Goal: Task Accomplishment & Management: Manage account settings

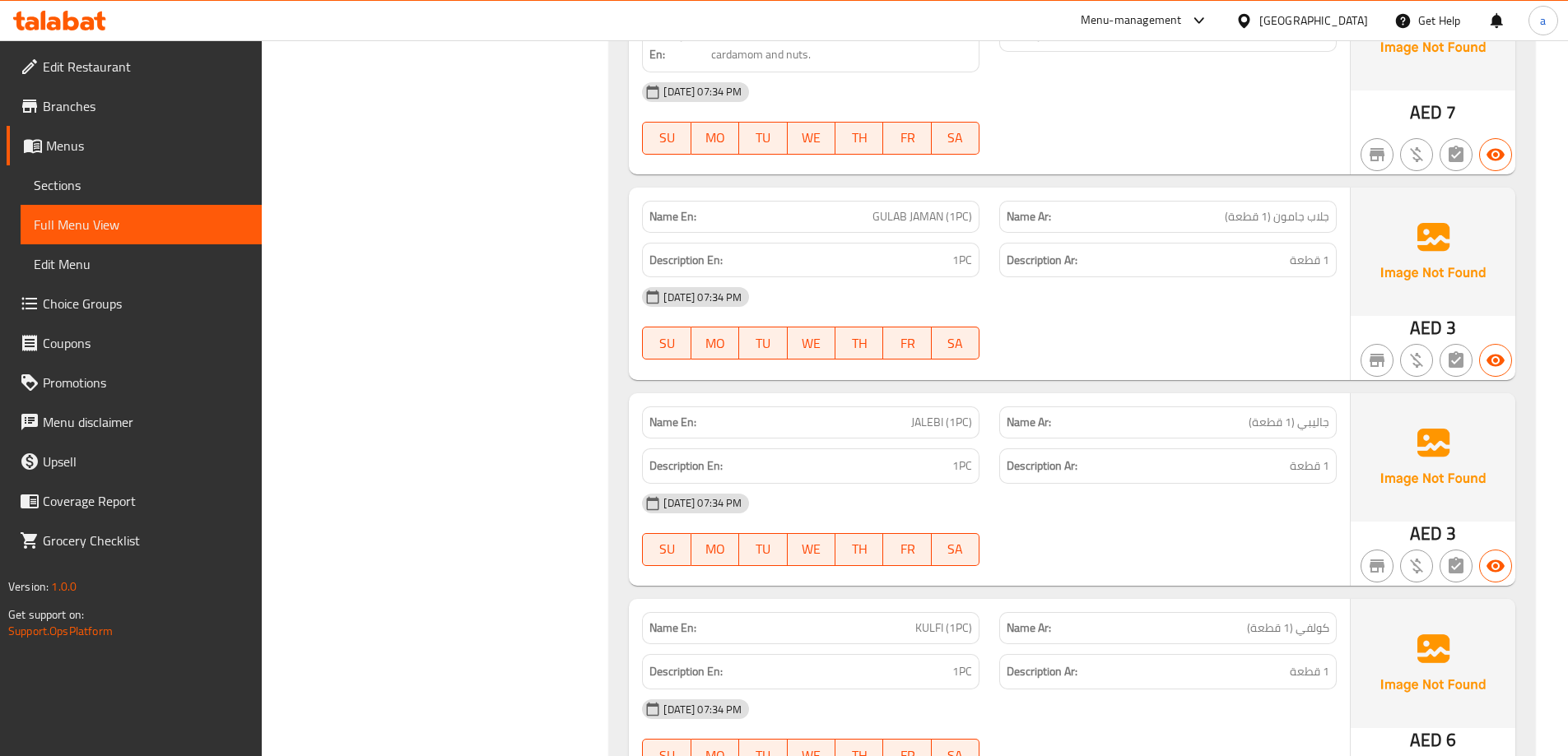
scroll to position [23725, 0]
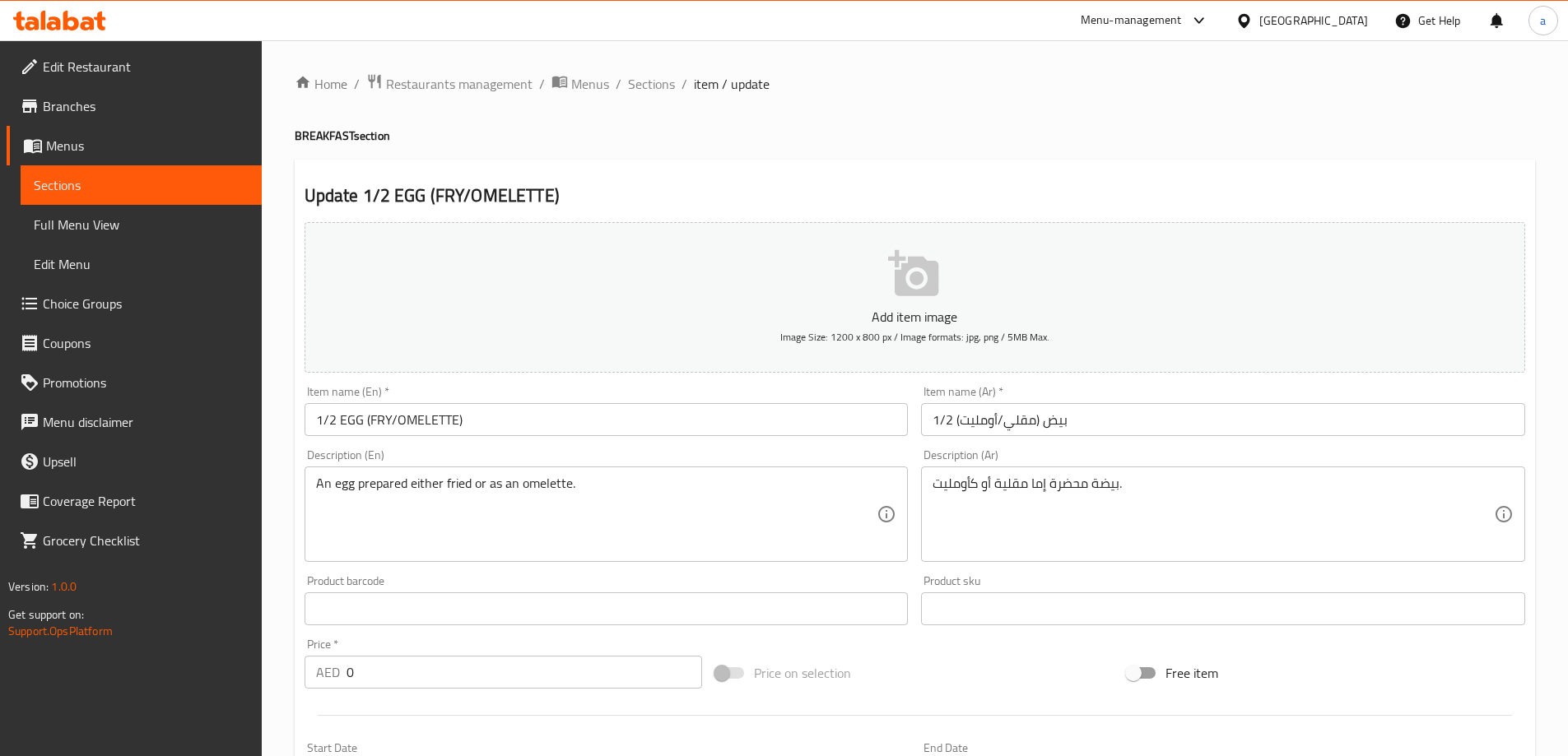
scroll to position [434, 0]
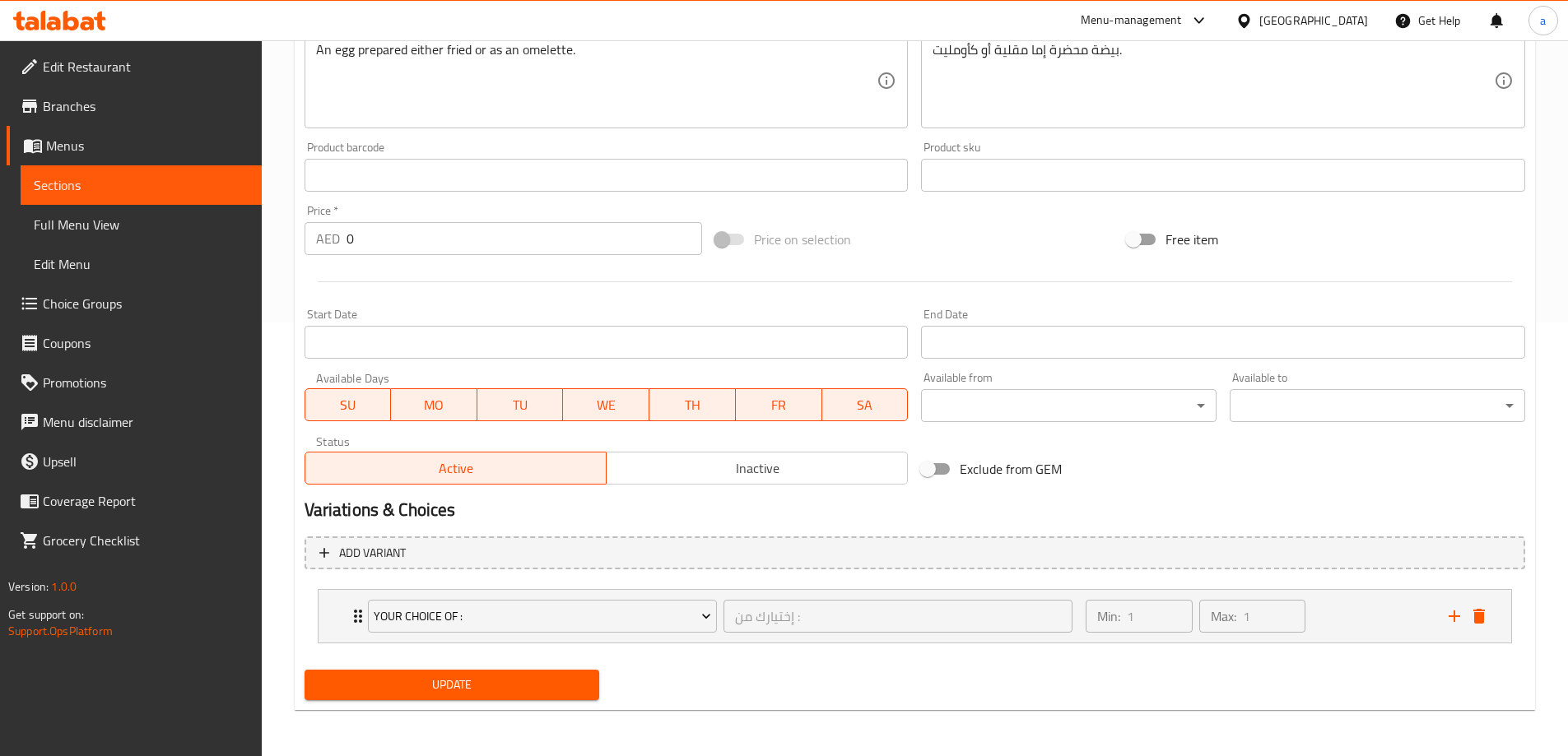
click at [73, 138] on span "Menus" at bounding box center [147, 146] width 202 height 20
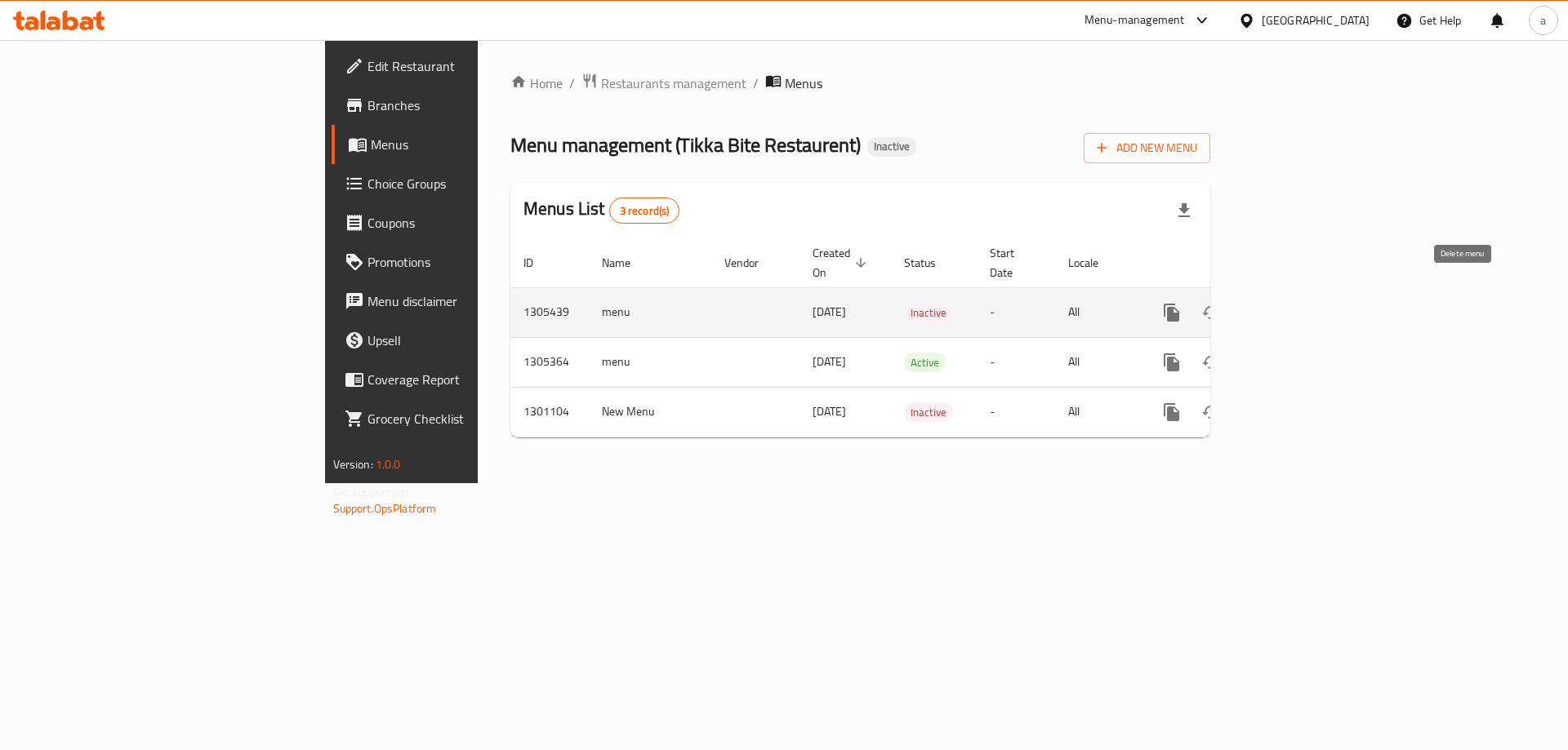
click at [1270, 293] on button "enhanced table" at bounding box center [1250, 313] width 39 height 39
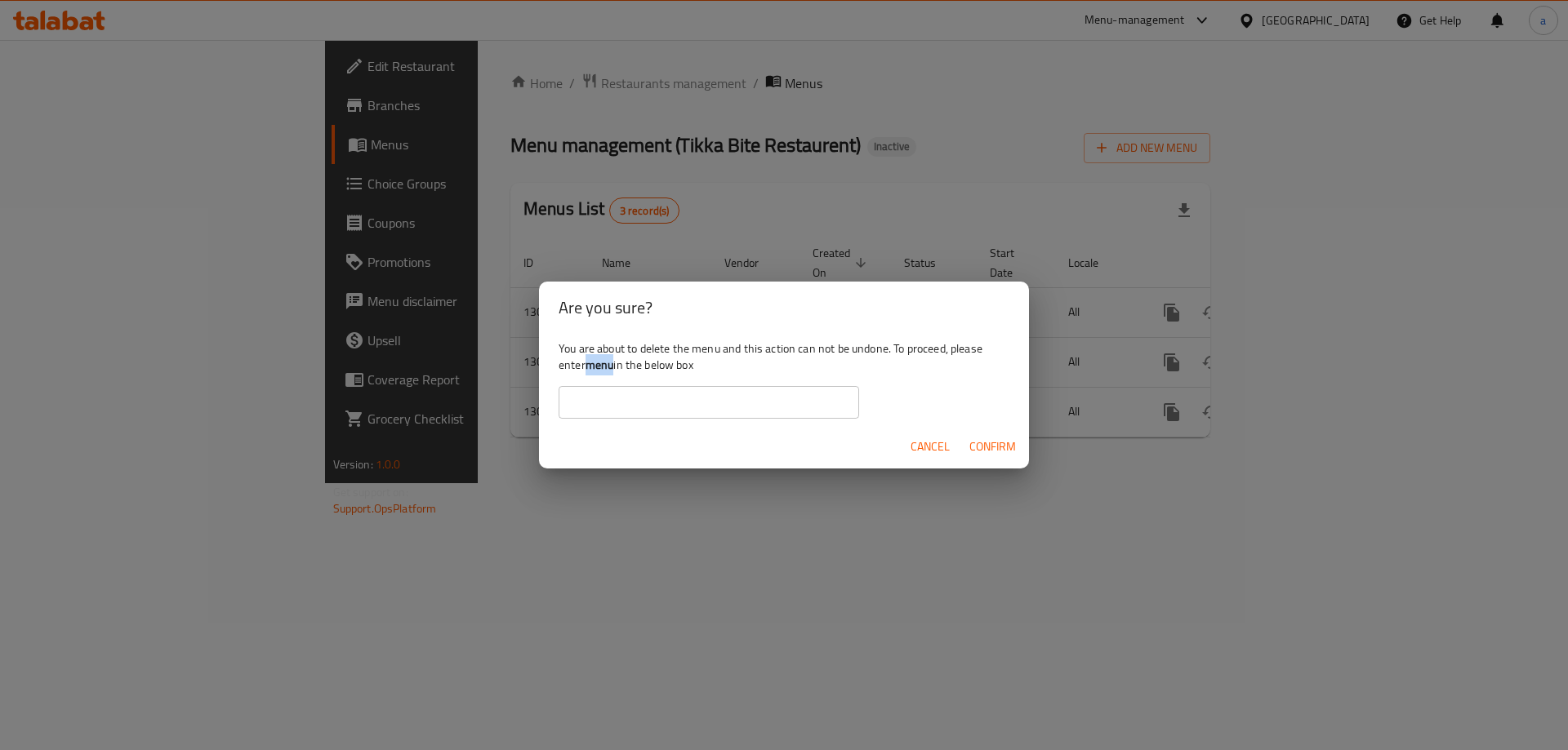
drag, startPoint x: 613, startPoint y: 368, endPoint x: 587, endPoint y: 366, distance: 26.1
click at [587, 366] on b "menu" at bounding box center [599, 365] width 28 height 21
copy b "menu"
click at [675, 413] on input "text" at bounding box center [709, 402] width 301 height 32
paste input "menu"
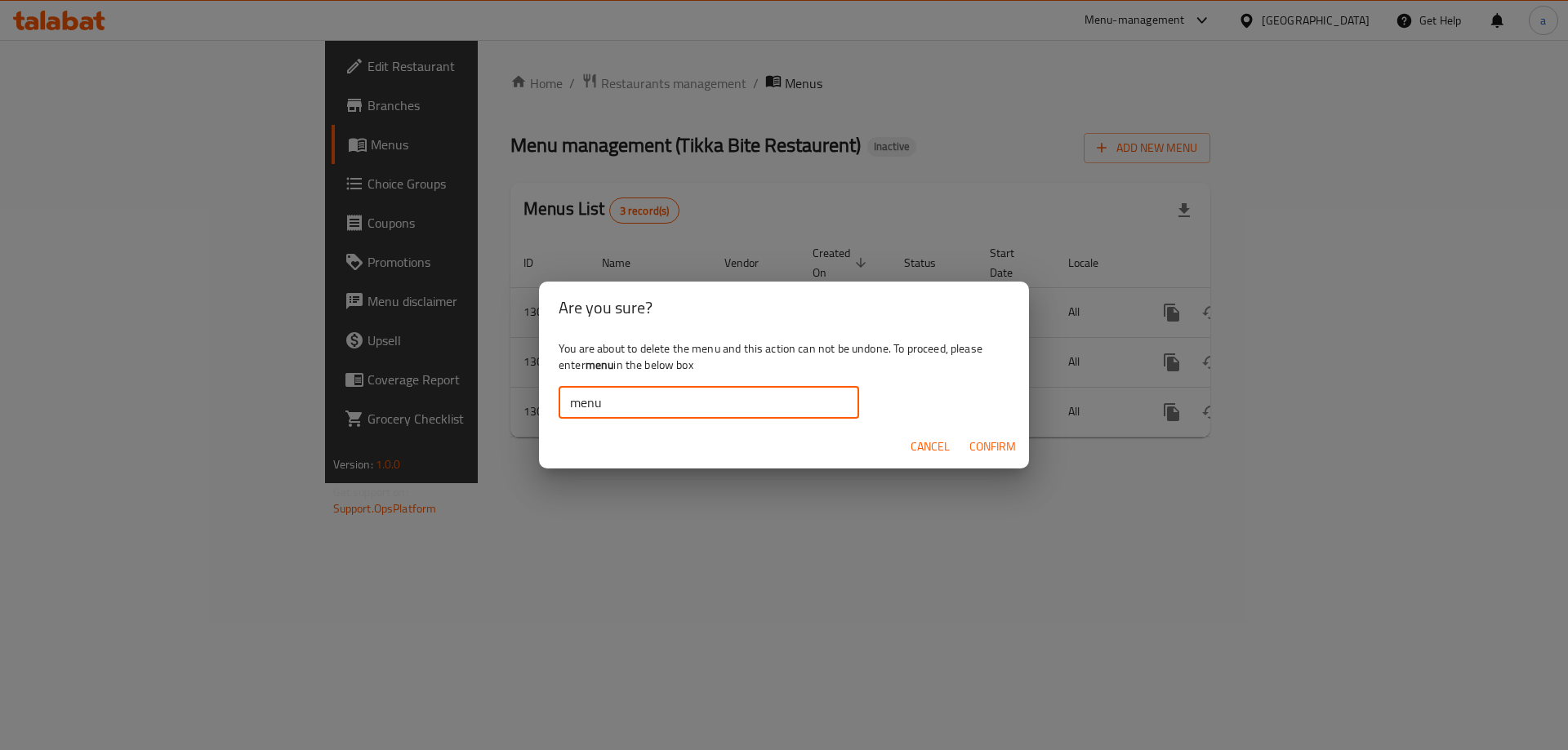
type input "menu"
click at [1007, 445] on span "Confirm" at bounding box center [993, 447] width 46 height 21
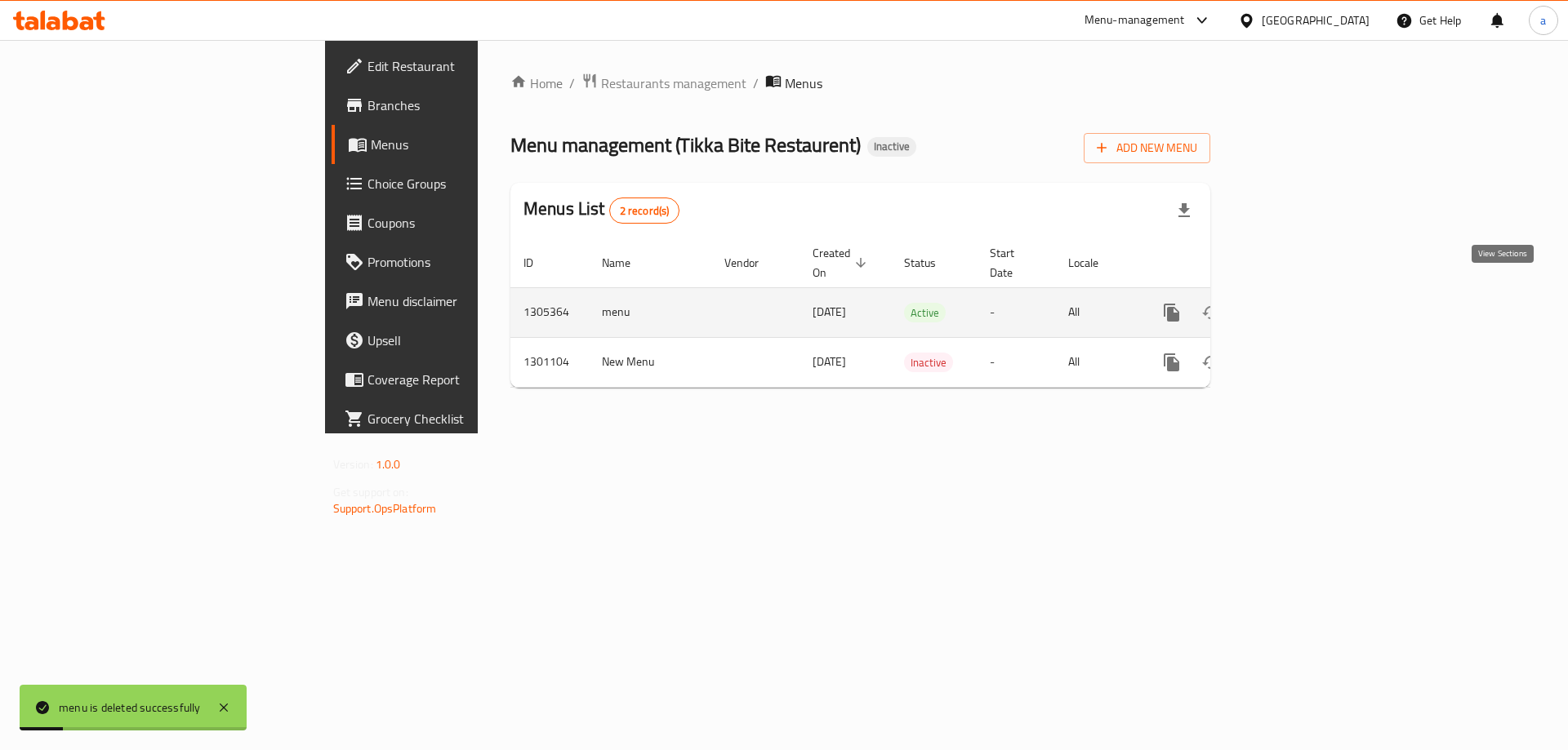
click at [1300, 304] on icon "enhanced table" at bounding box center [1289, 313] width 20 height 20
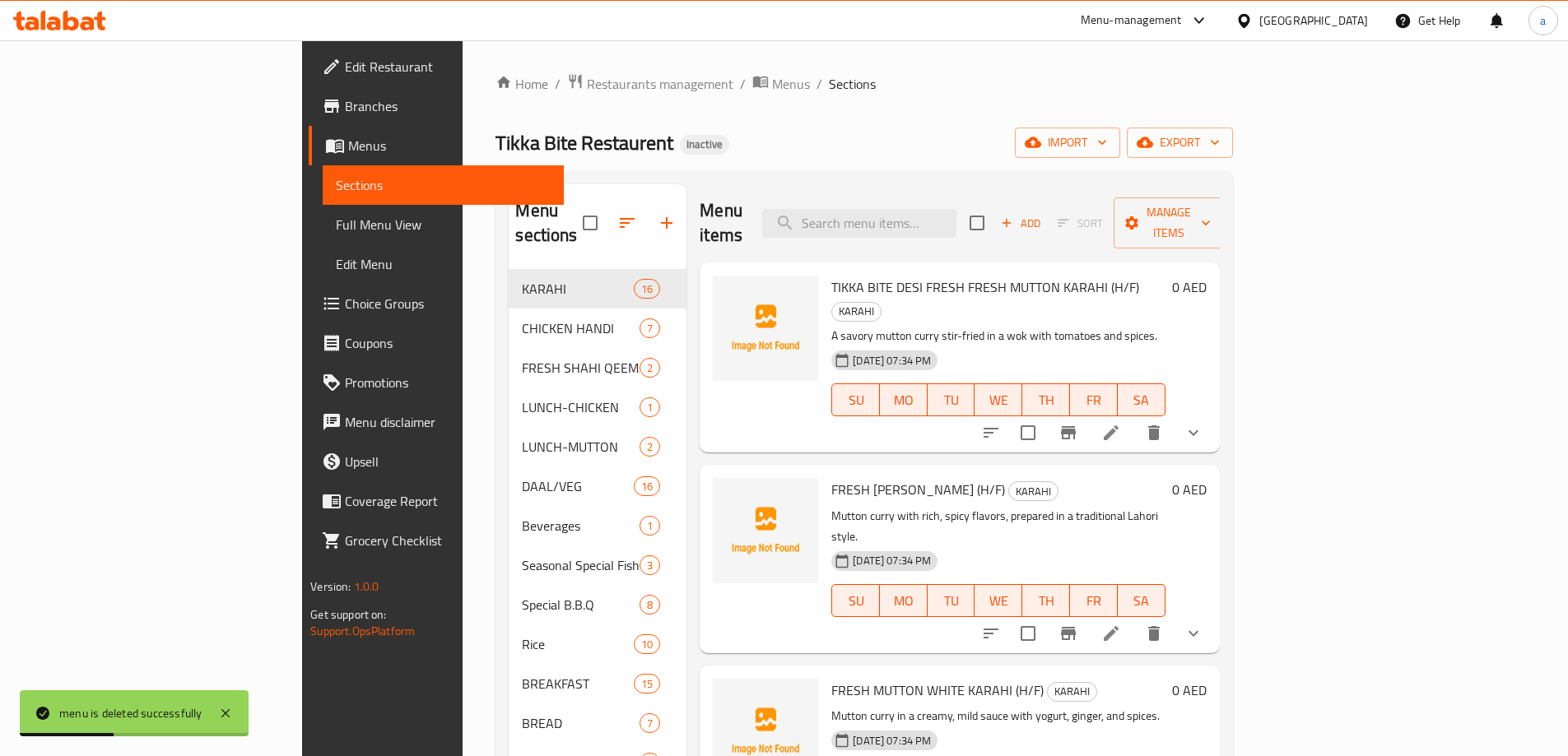
scroll to position [83, 0]
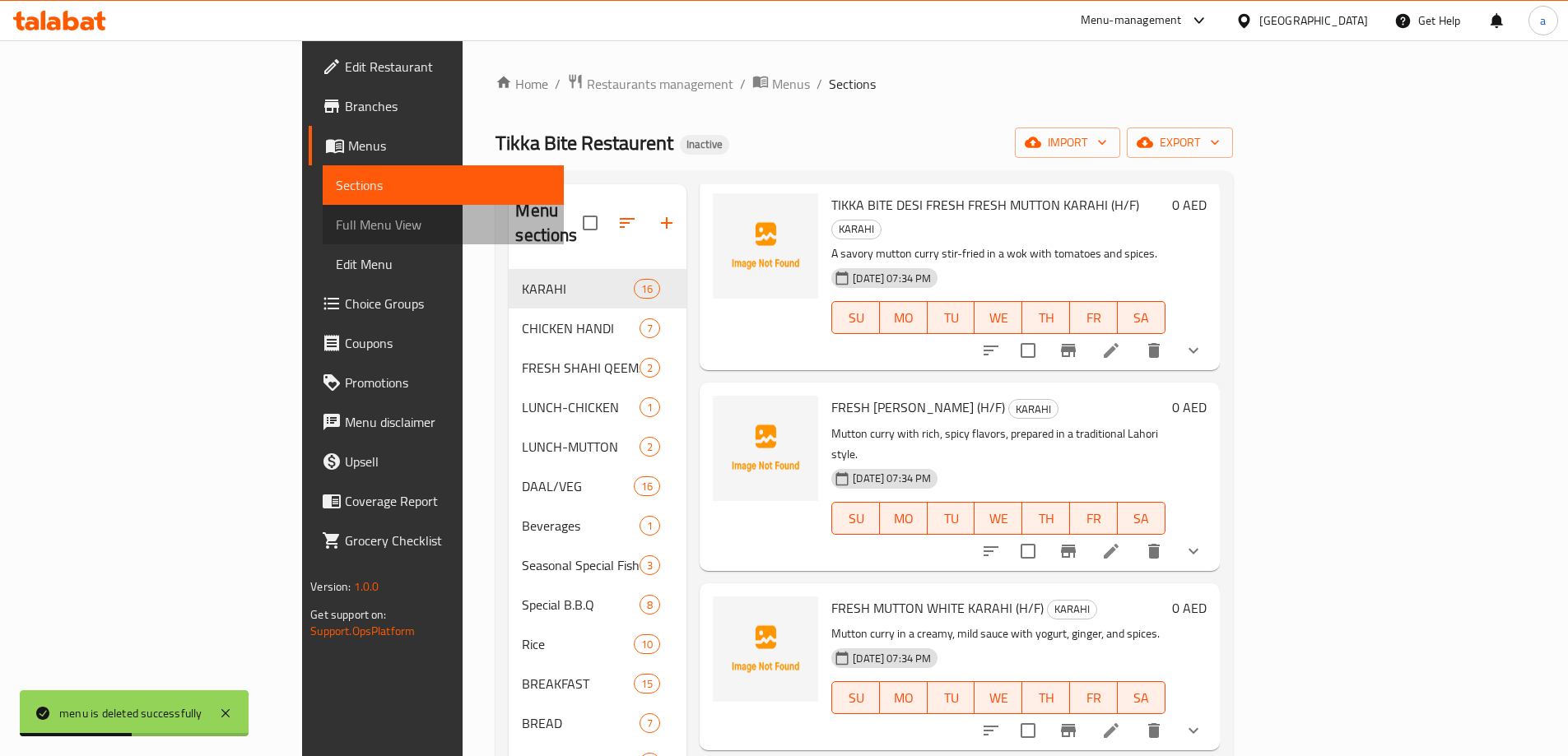
click at [323, 240] on link "Full Menu View" at bounding box center [443, 225] width 241 height 40
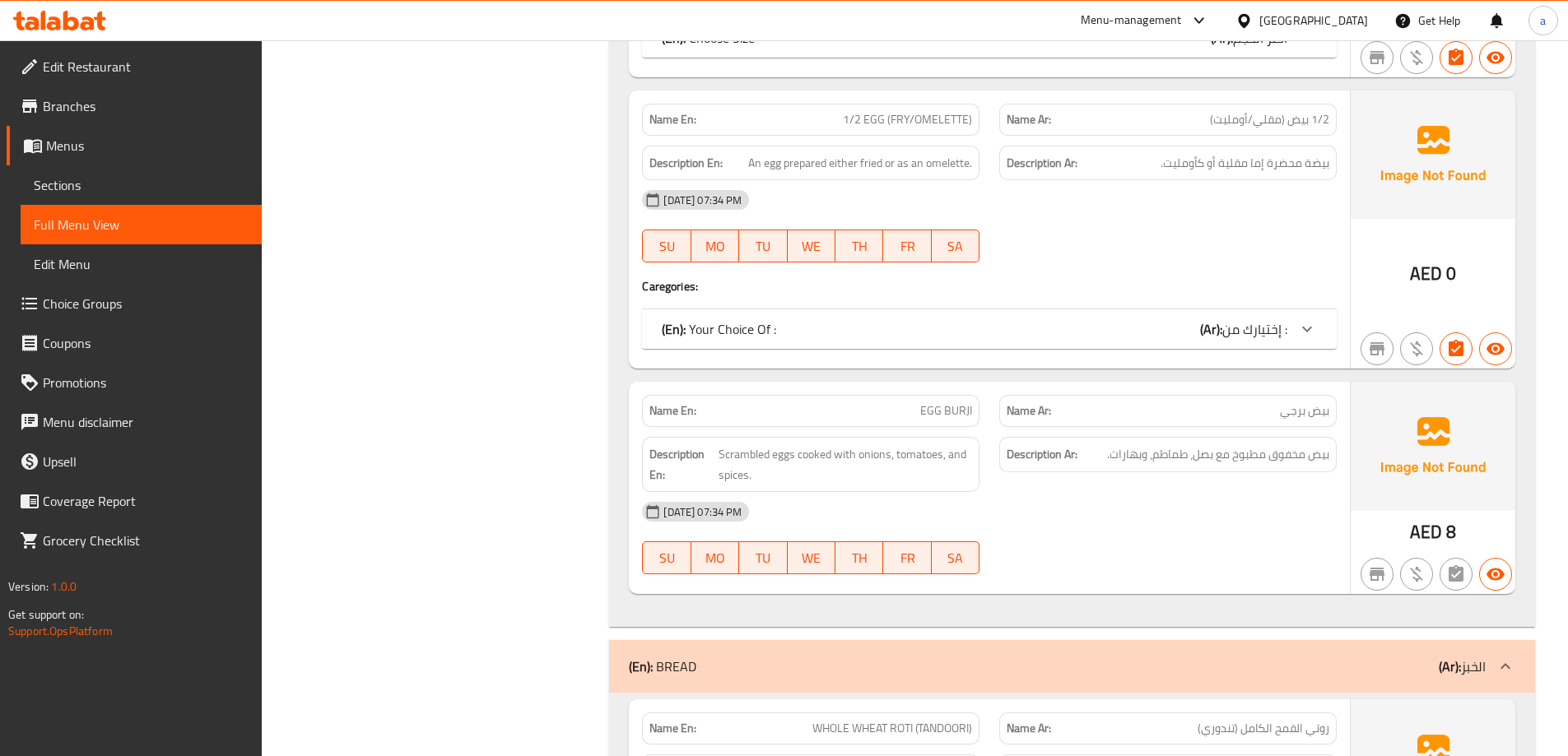
scroll to position [20799, 0]
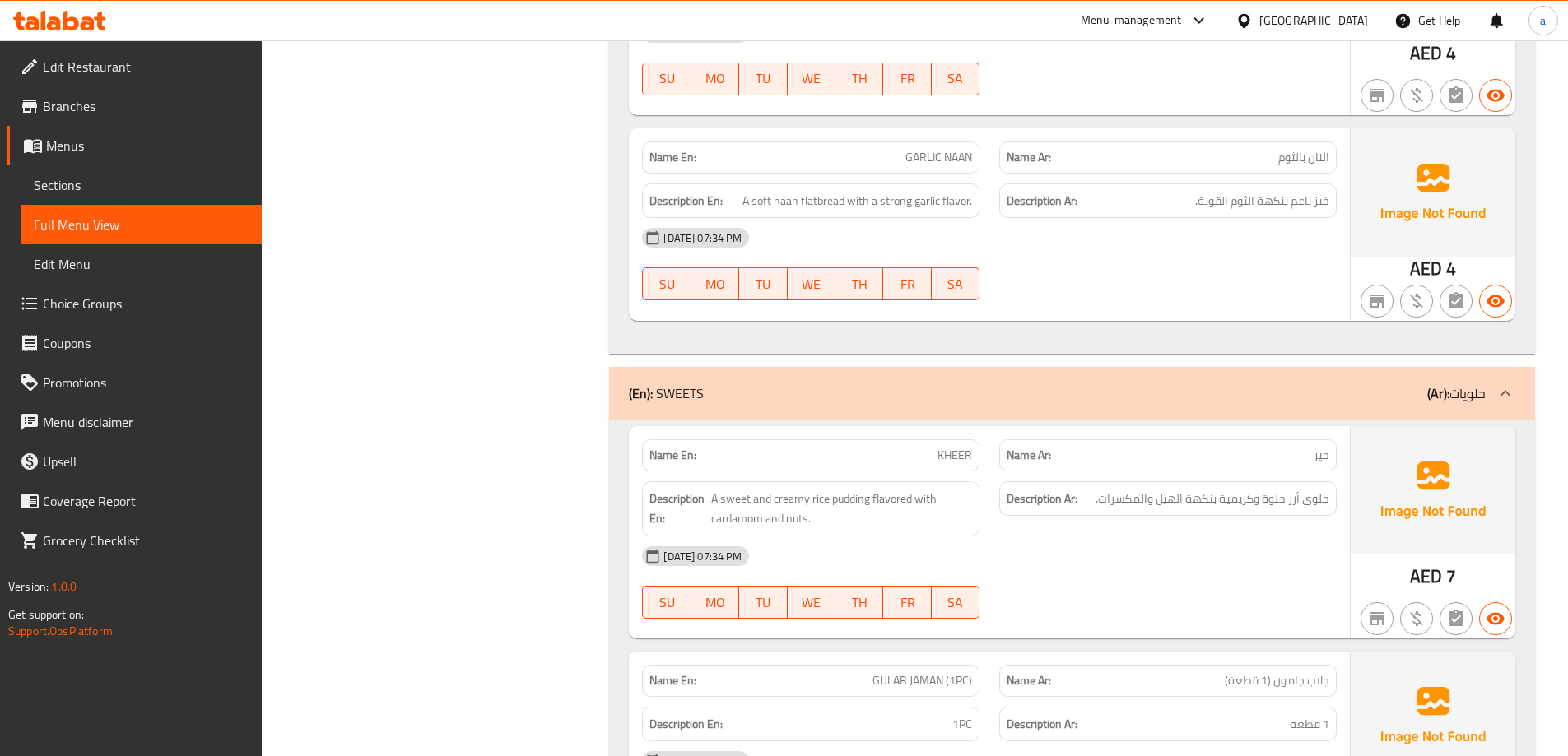
scroll to position [23051, 0]
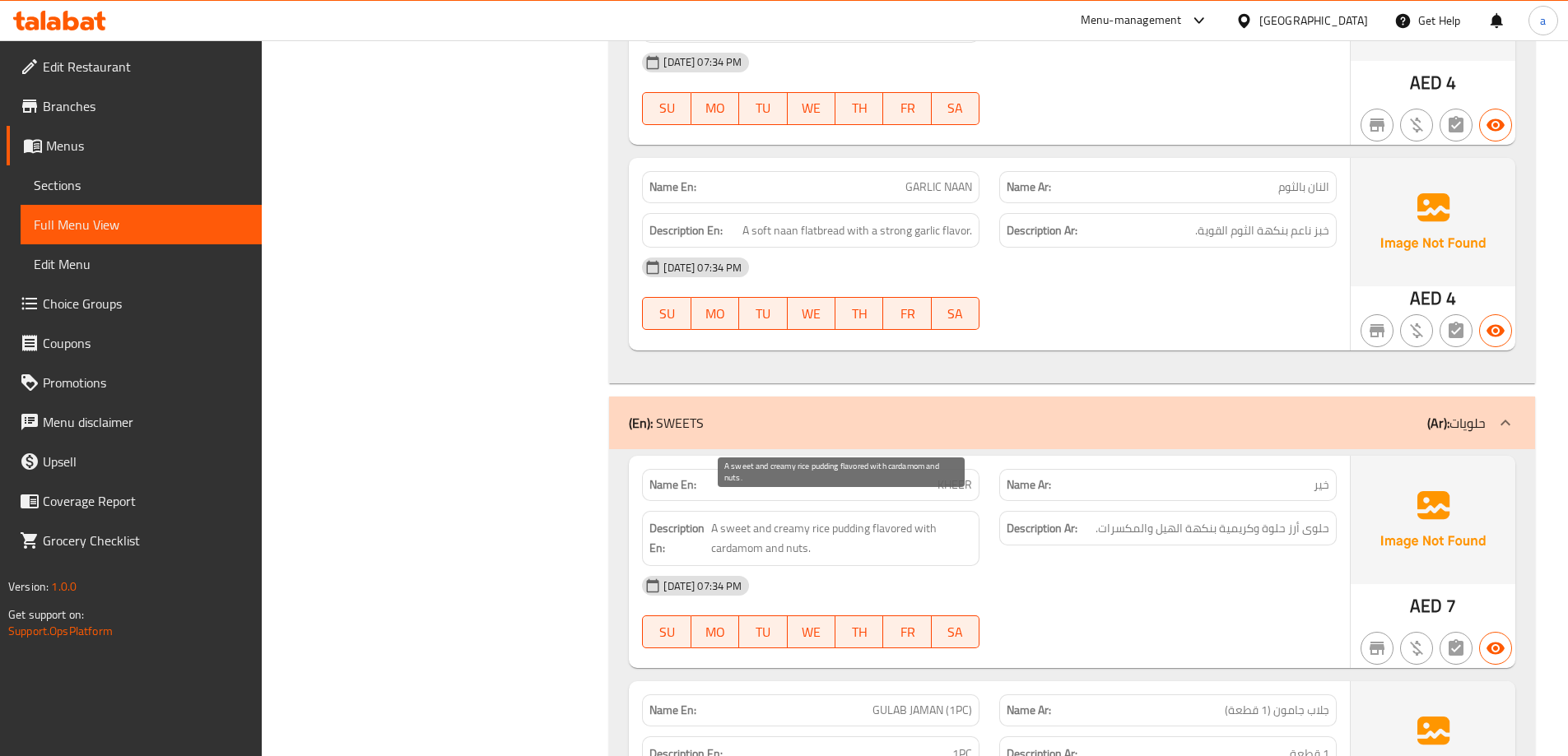
click at [788, 535] on span "A sweet and creamy rice pudding flavored with cardamom and nuts." at bounding box center [841, 538] width 261 height 40
copy span "A sweet and creamy rice pudding flavored with cardamom and nuts."
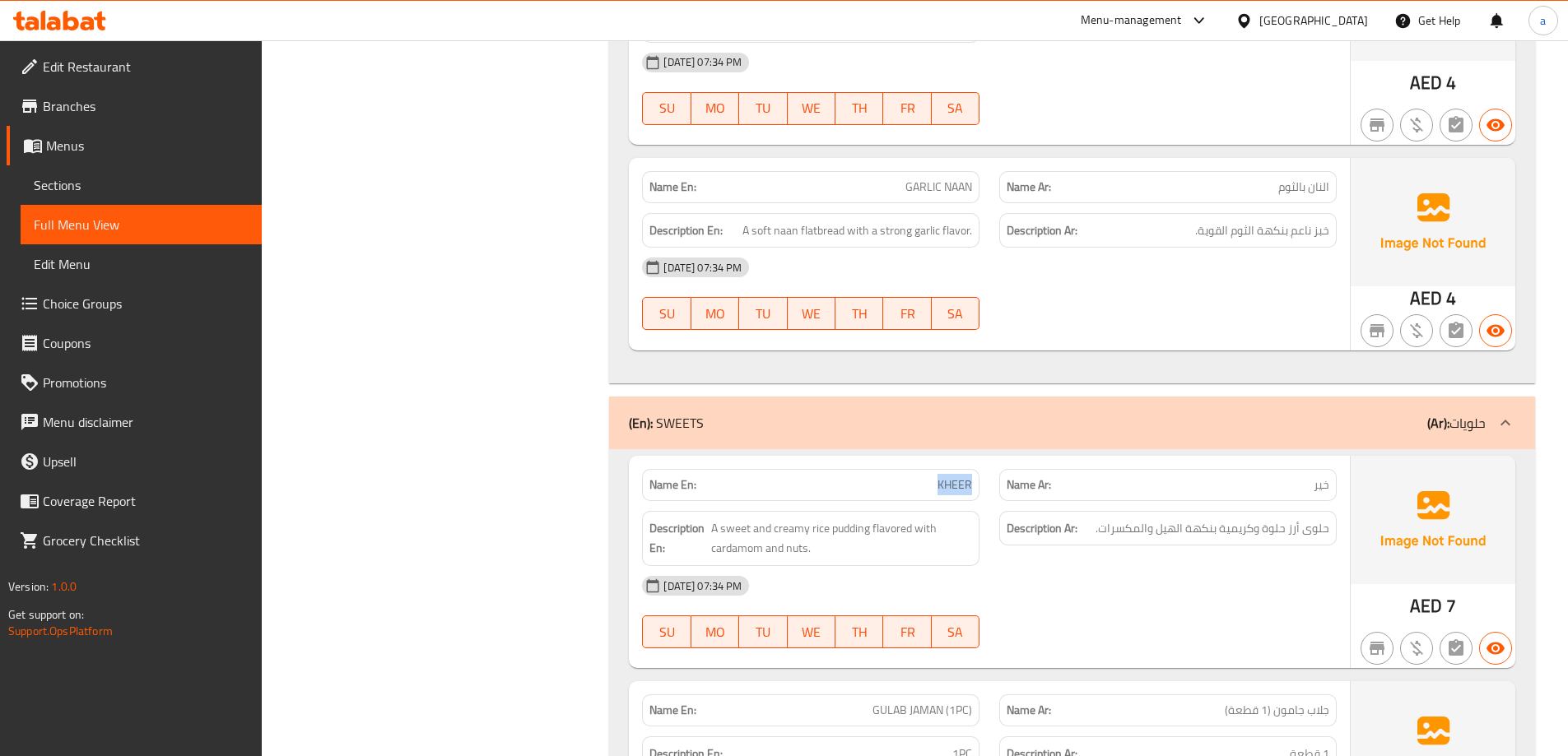
copy span "KHEER"
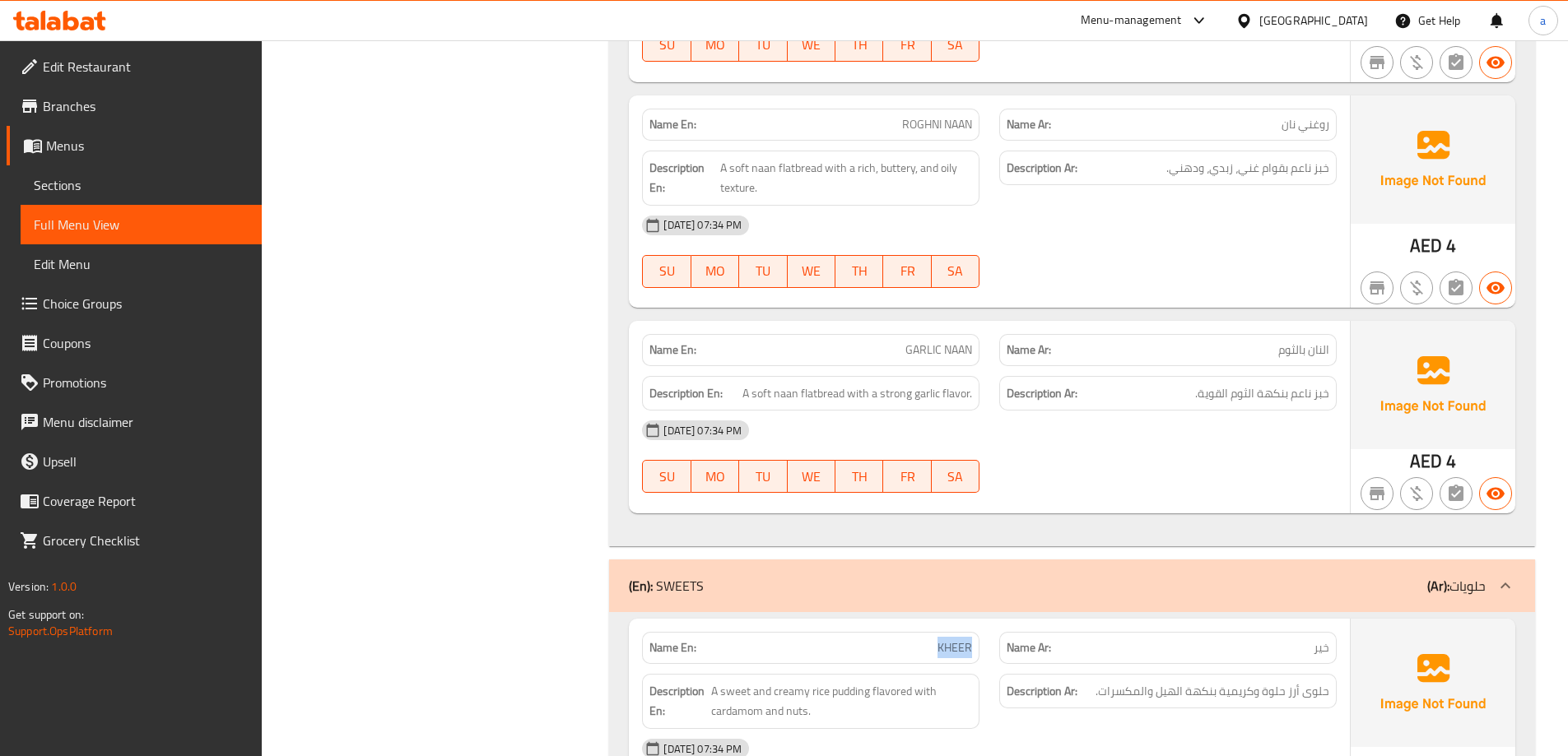
scroll to position [22887, 0]
click at [810, 385] on span "A soft naan flatbread with a strong garlic flavor." at bounding box center [857, 395] width 230 height 21
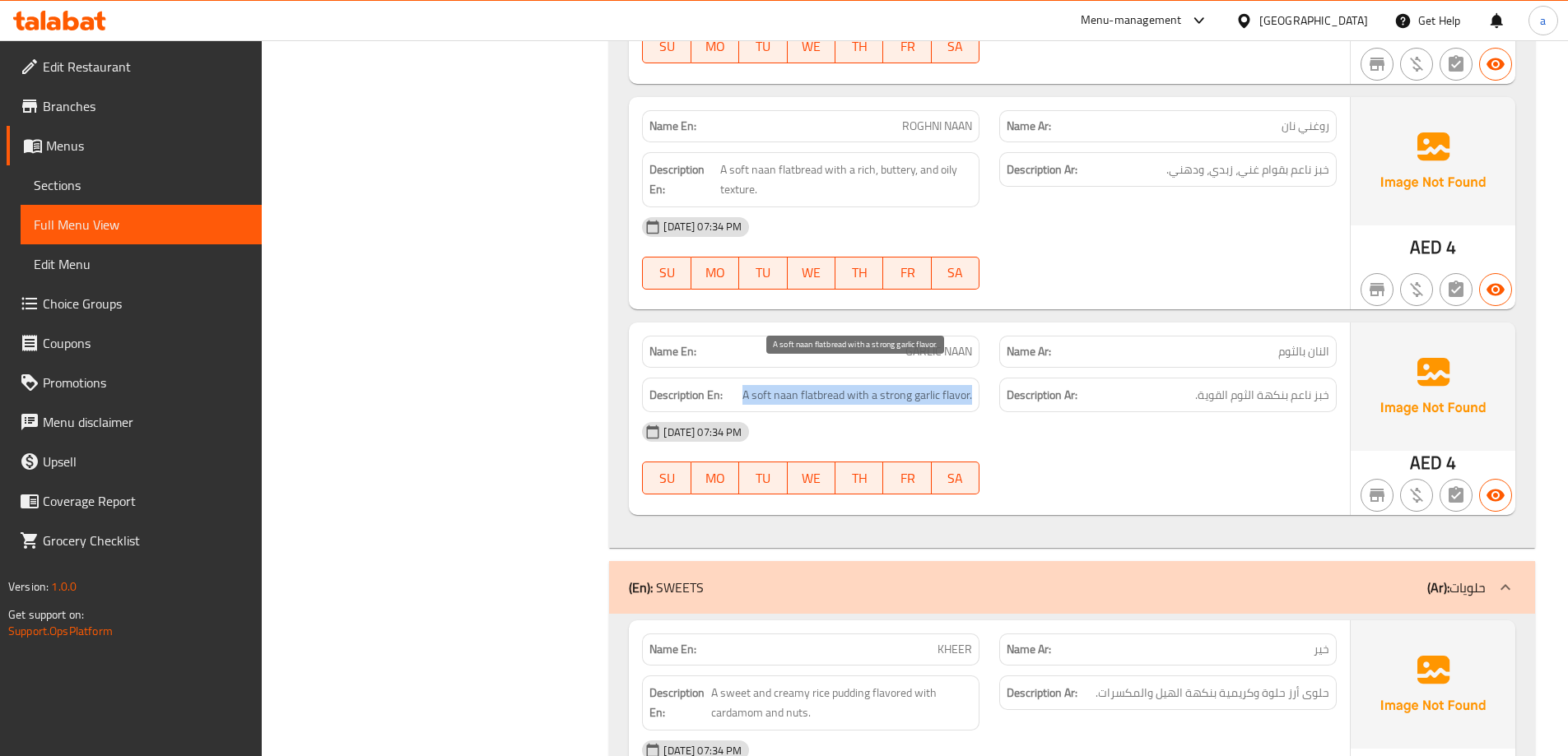
click at [810, 385] on span "A soft naan flatbread with a strong garlic flavor." at bounding box center [857, 395] width 230 height 21
copy span "A soft naan flatbread with a strong garlic flavor."
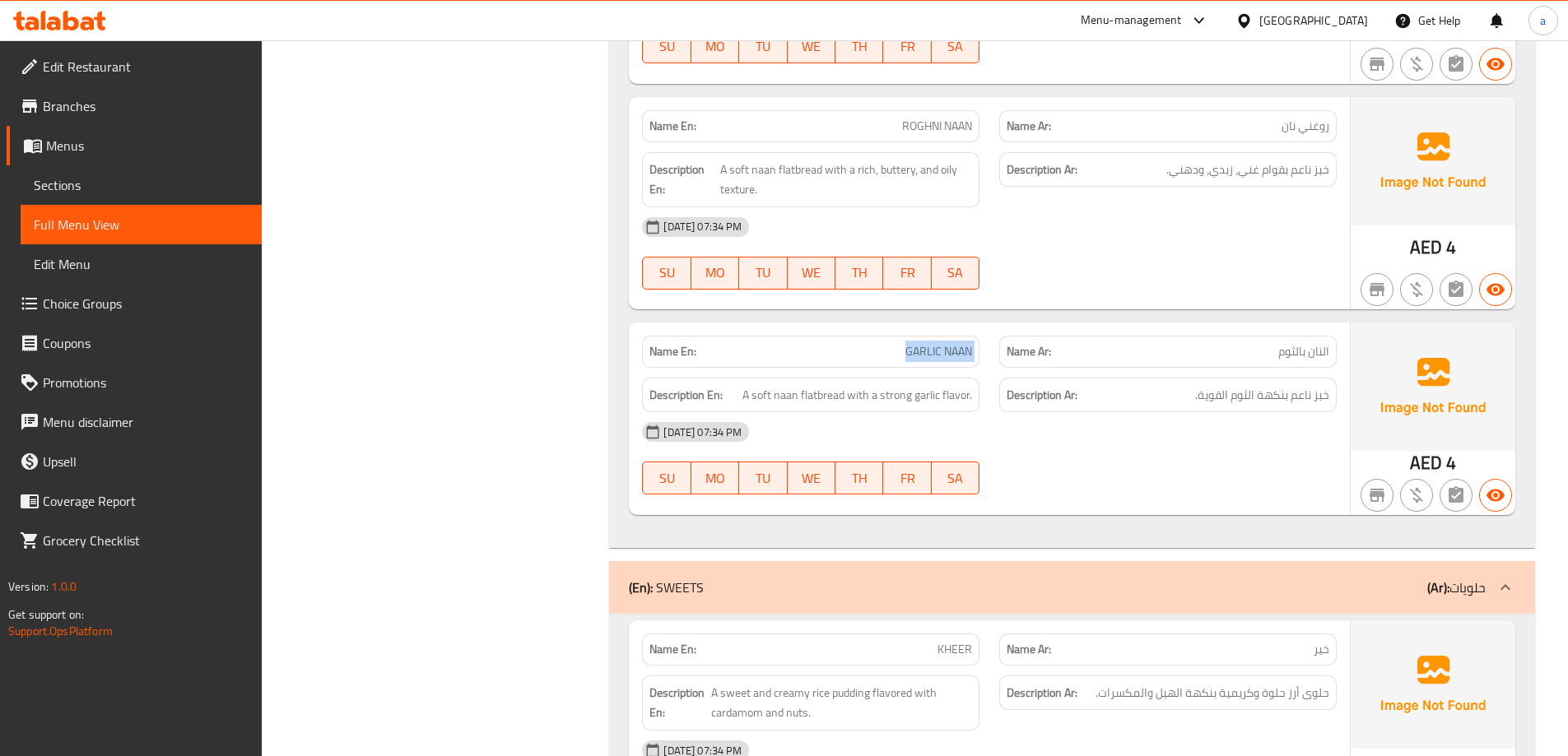
copy span "GARLIC NAAN"
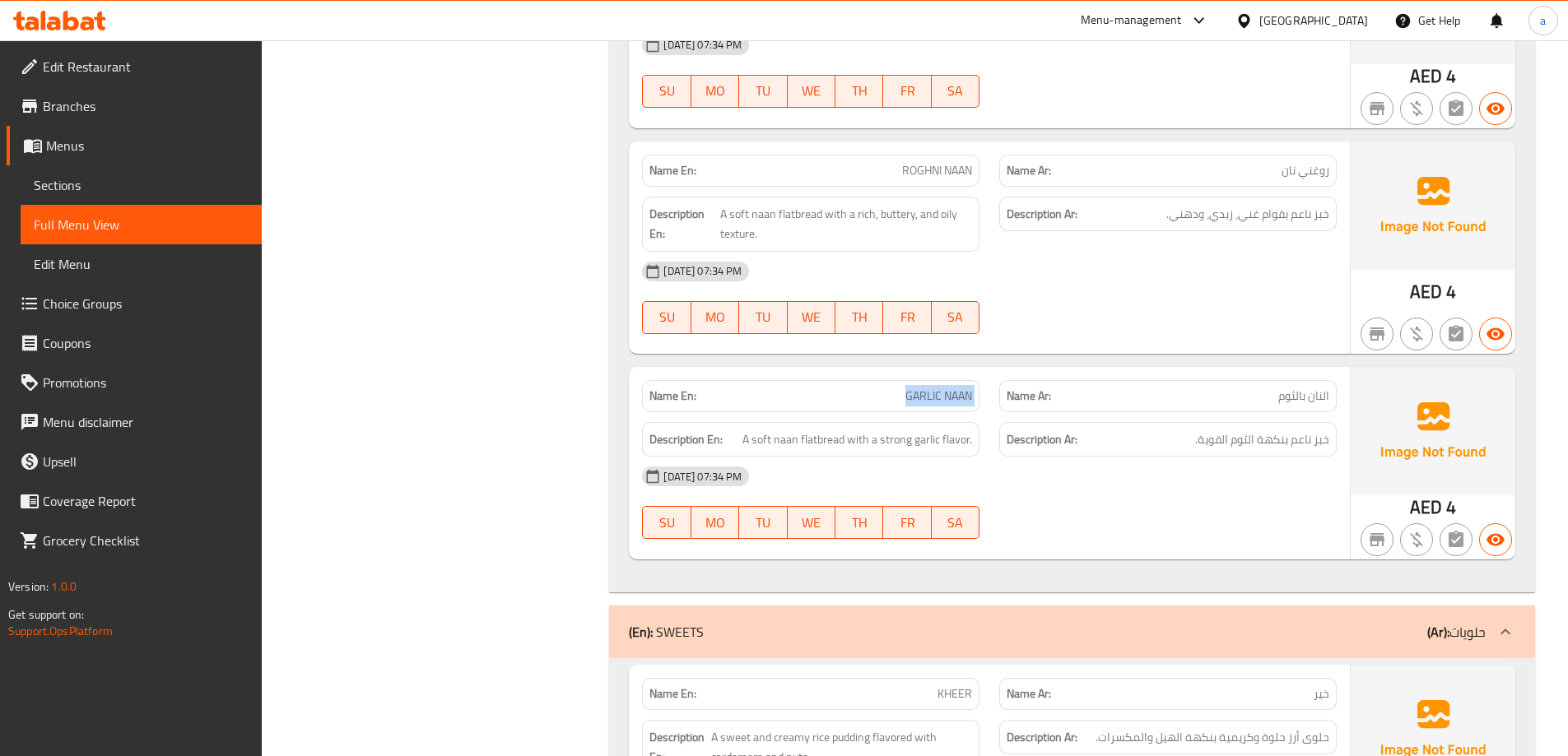
scroll to position [22804, 0]
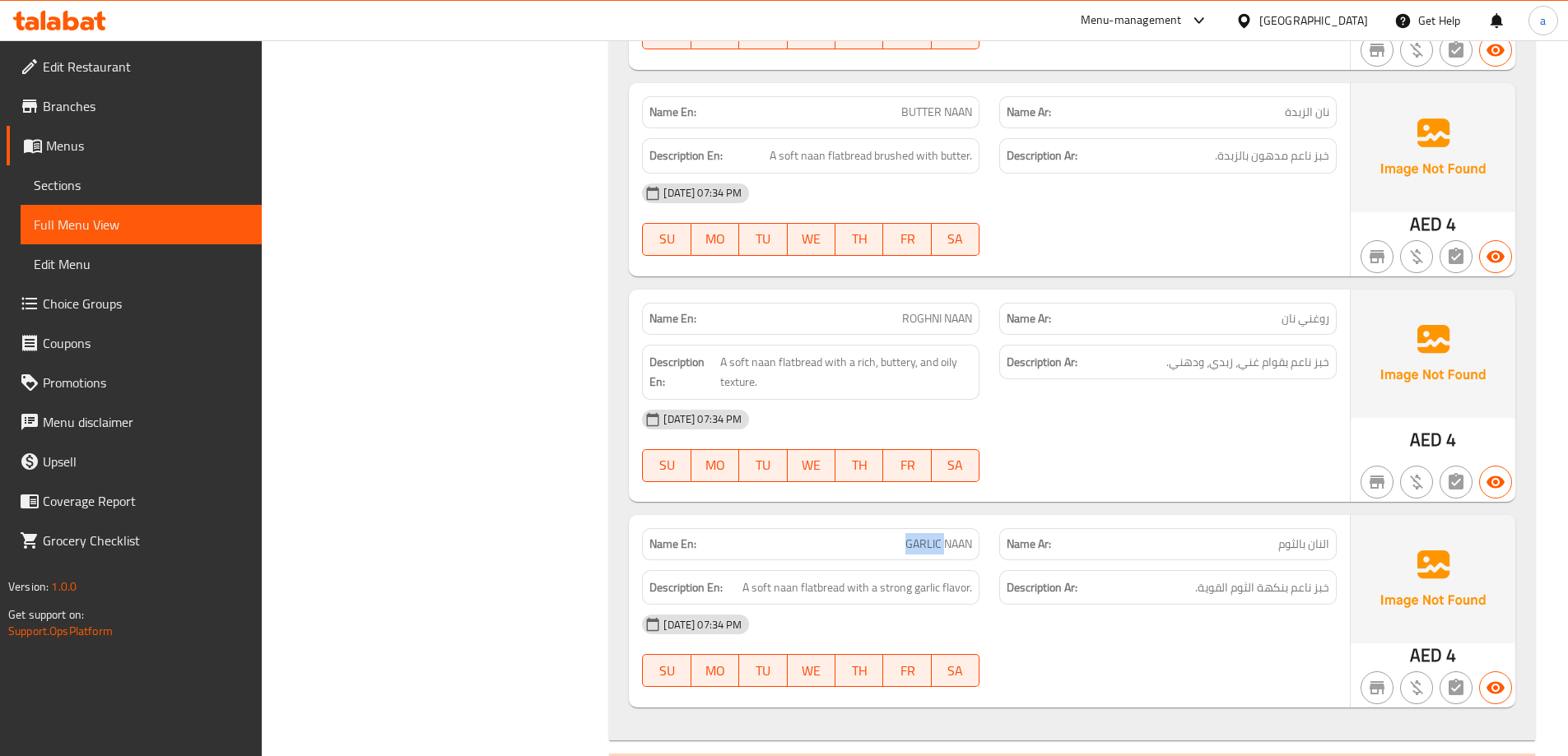
scroll to position [22640, 0]
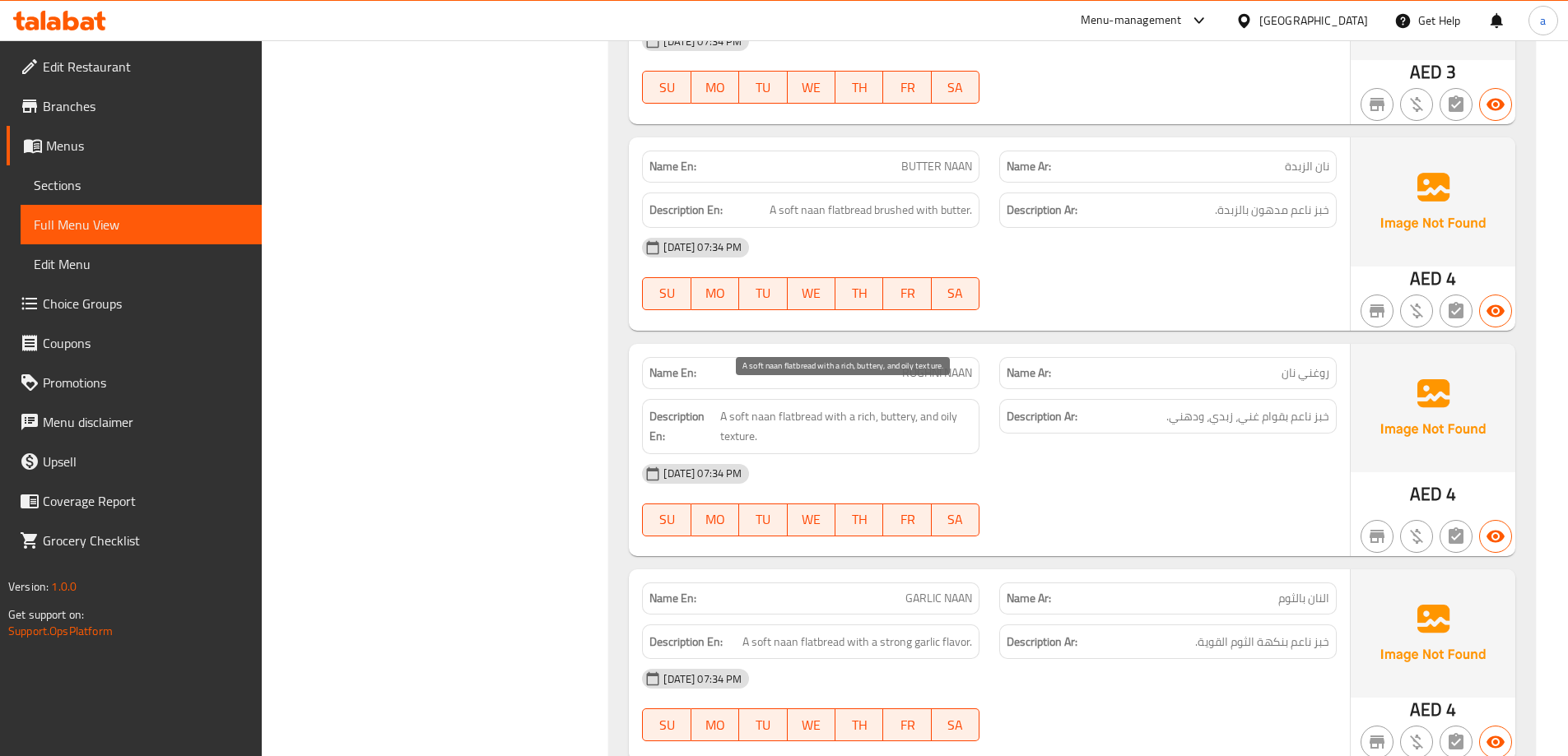
click at [743, 407] on span "A soft naan flatbread with a rich, buttery, and oily texture." at bounding box center [846, 426] width 252 height 40
copy span "A soft naan flatbread with a rich, buttery, and oily texture."
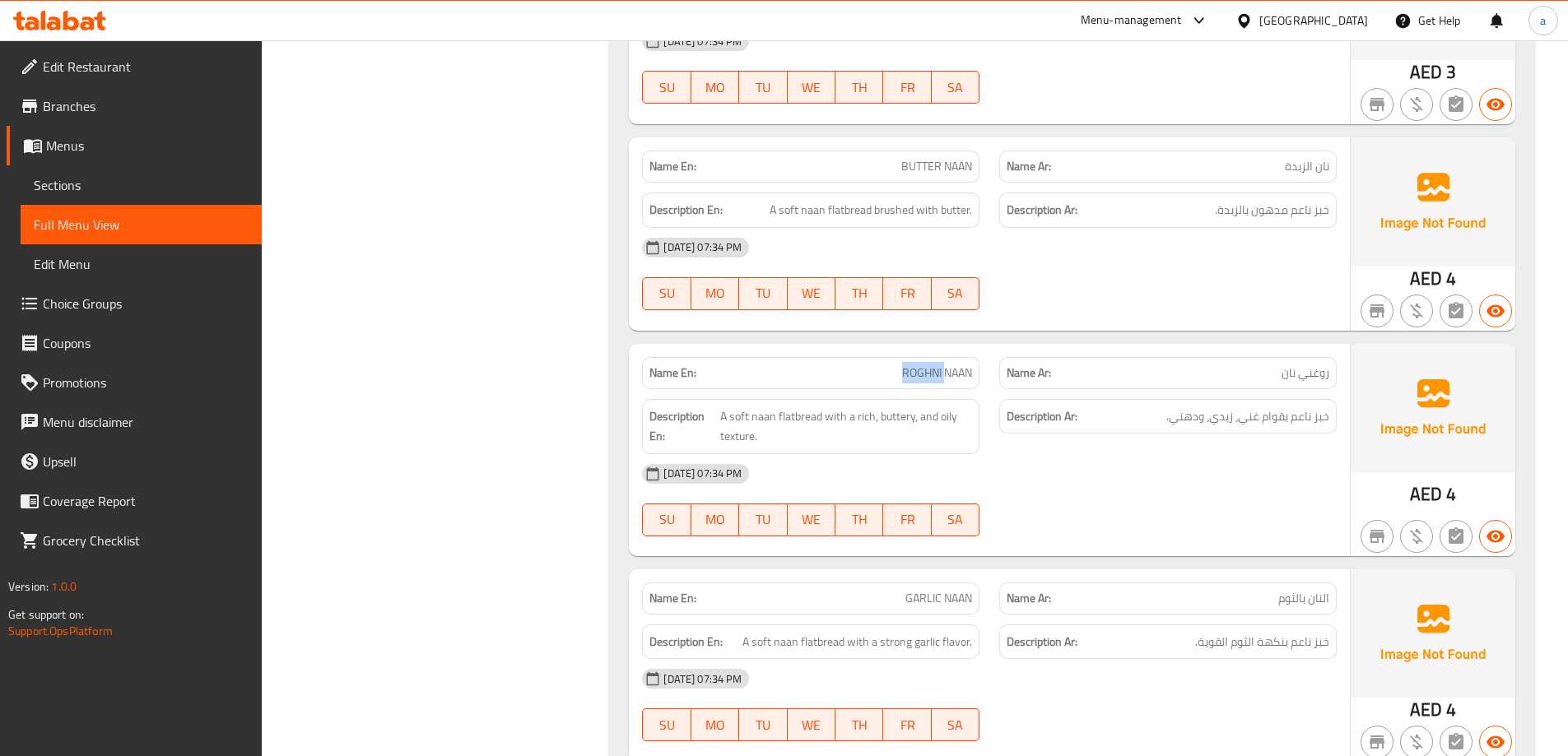
copy span "ROGHNI NAAN"
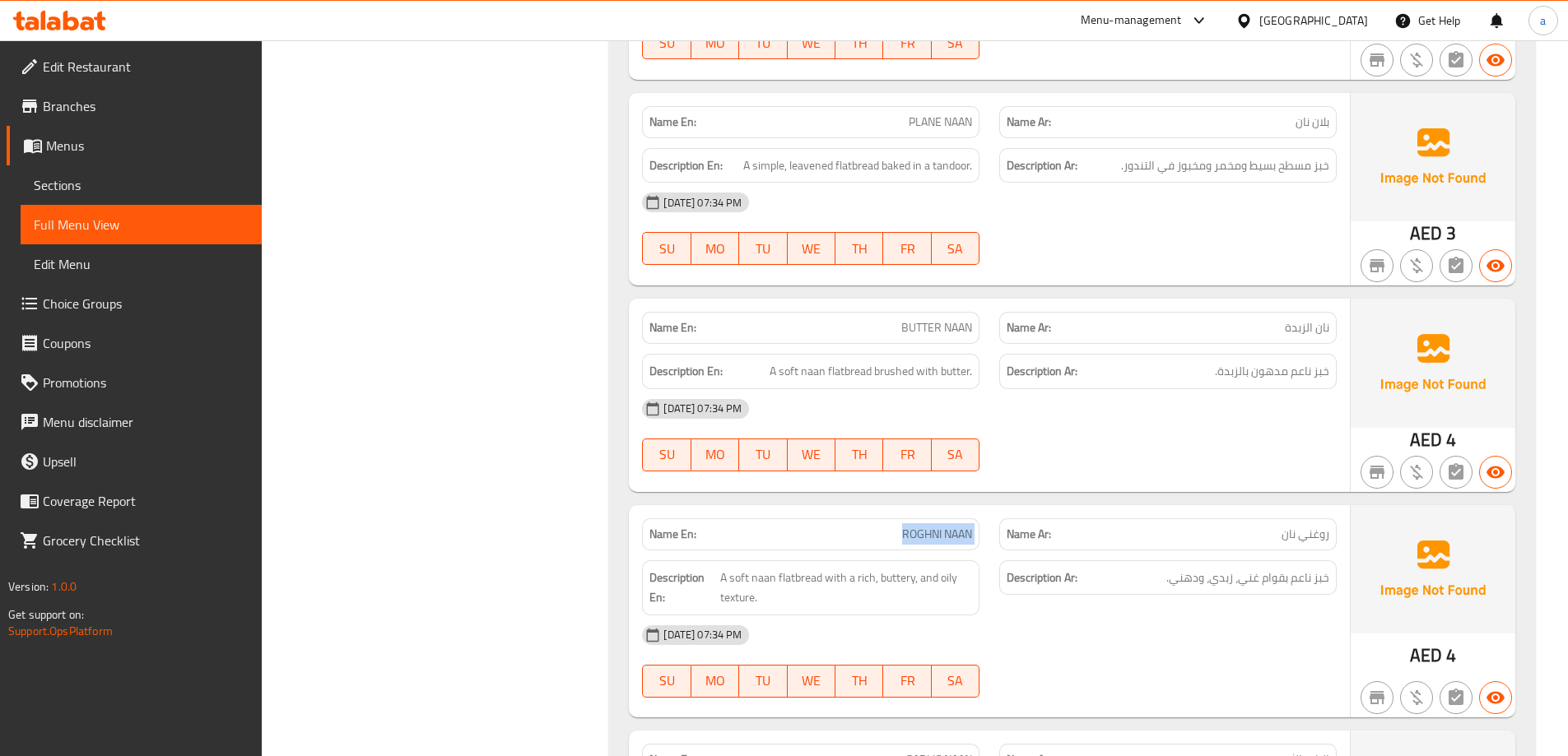
scroll to position [22475, 0]
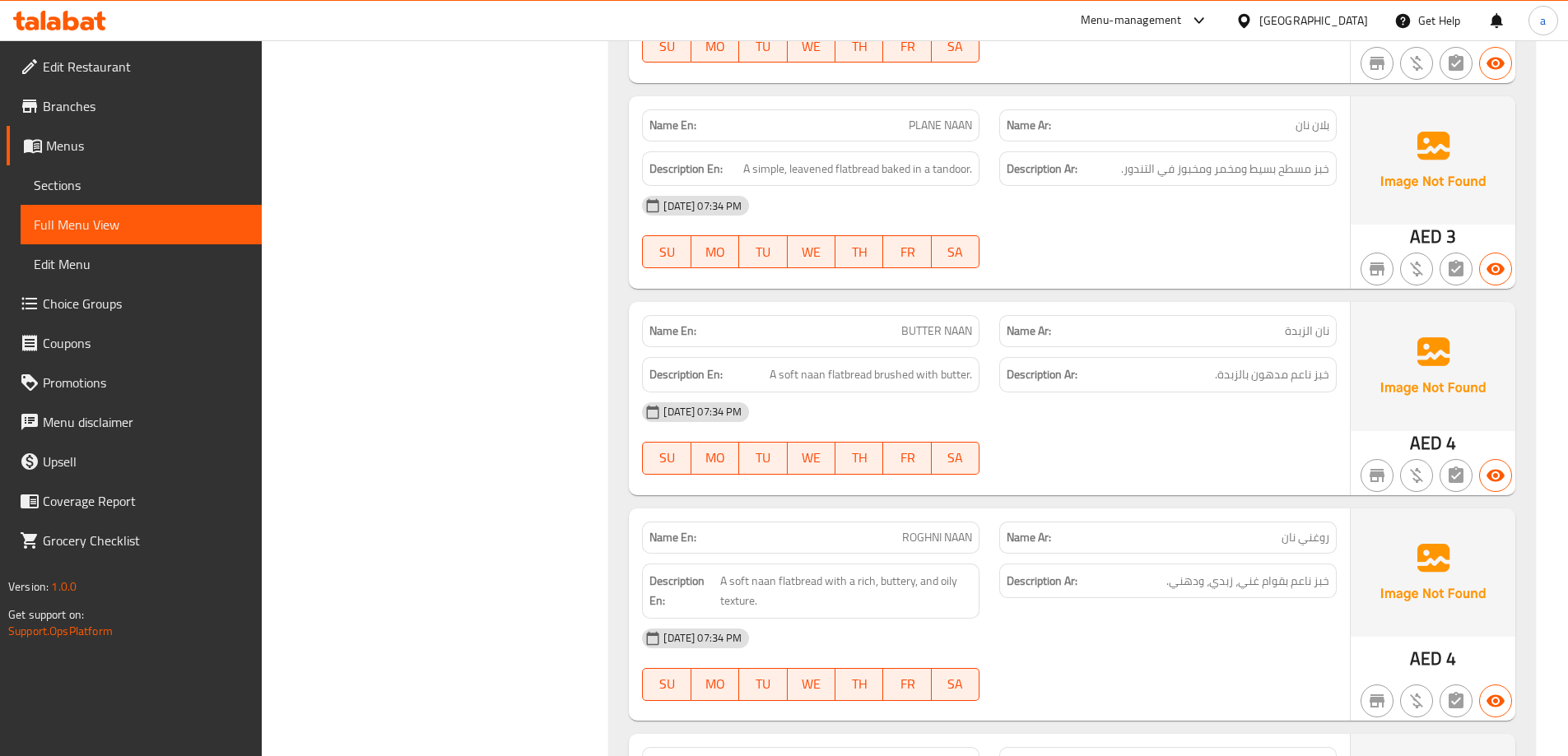
copy span "BUTTER NAAN"
click at [813, 364] on span "A soft naan flatbread brushed with butter." at bounding box center [871, 375] width 202 height 21
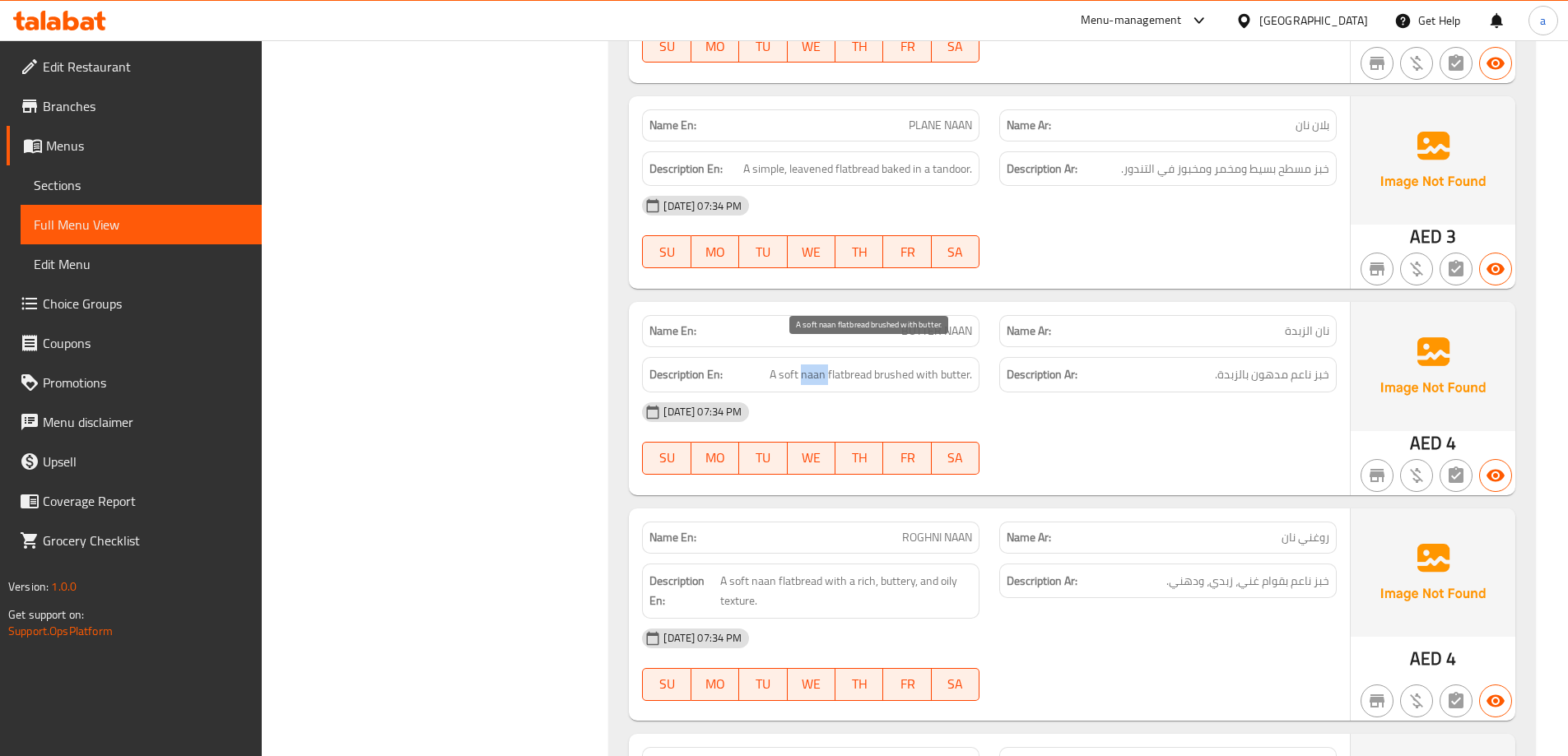
click at [813, 364] on span "A soft naan flatbread brushed with butter." at bounding box center [871, 375] width 202 height 21
copy span "A soft naan flatbread brushed with butter."
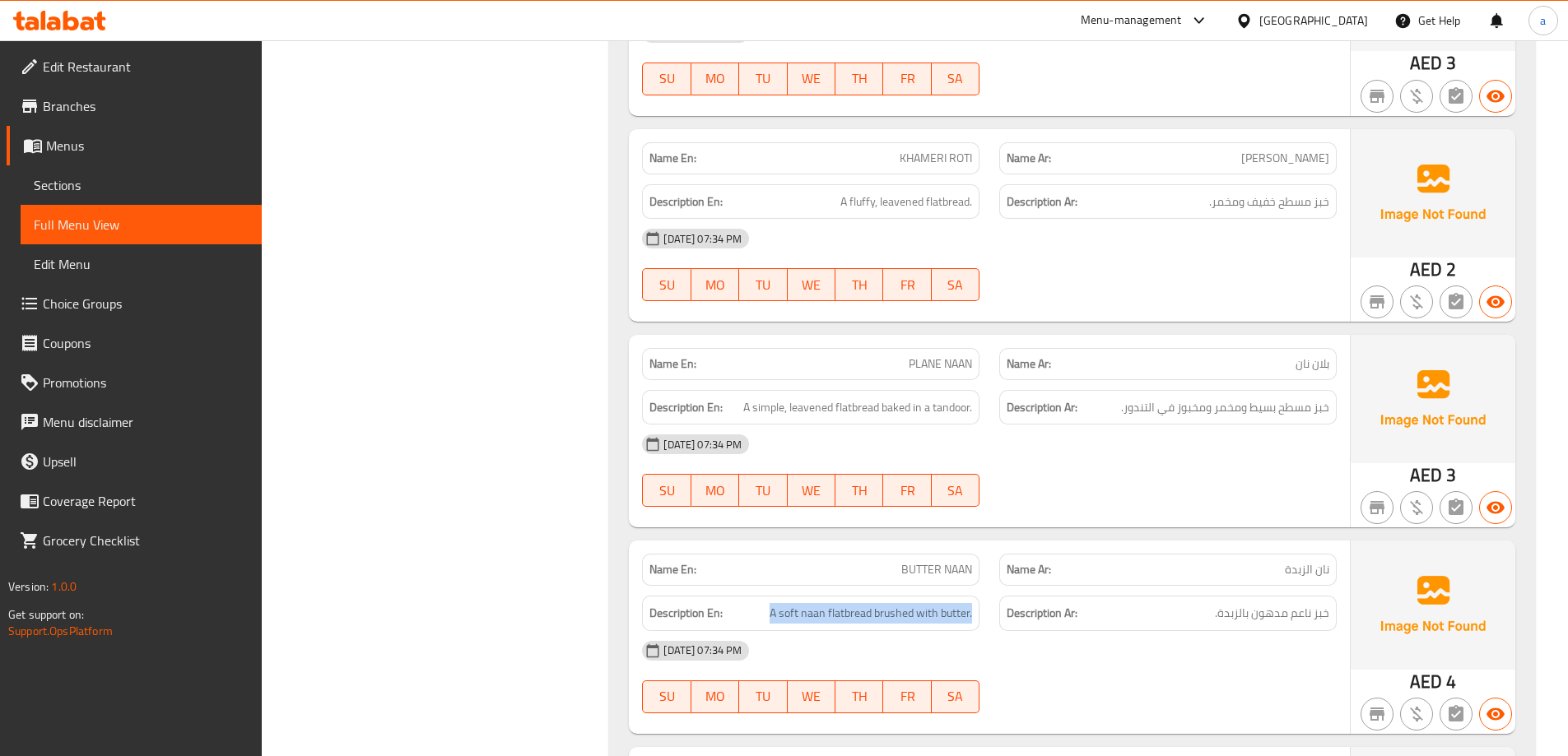
scroll to position [22228, 0]
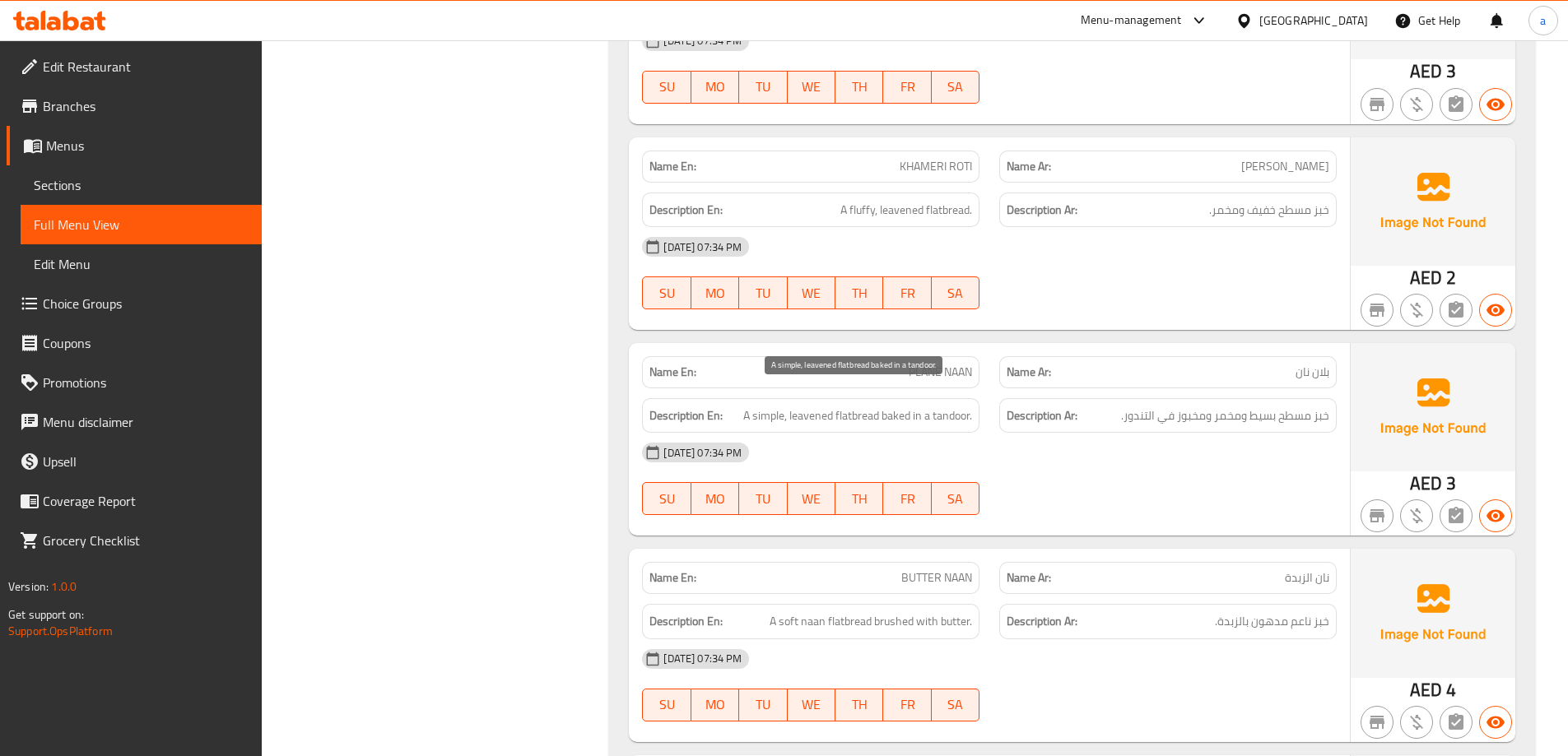
click at [815, 406] on span "A simple, leavened flatbread baked in a tandoor." at bounding box center [858, 416] width 229 height 21
click at [836, 406] on span "A simple, leavened flatbread baked in a tandoor." at bounding box center [858, 416] width 229 height 21
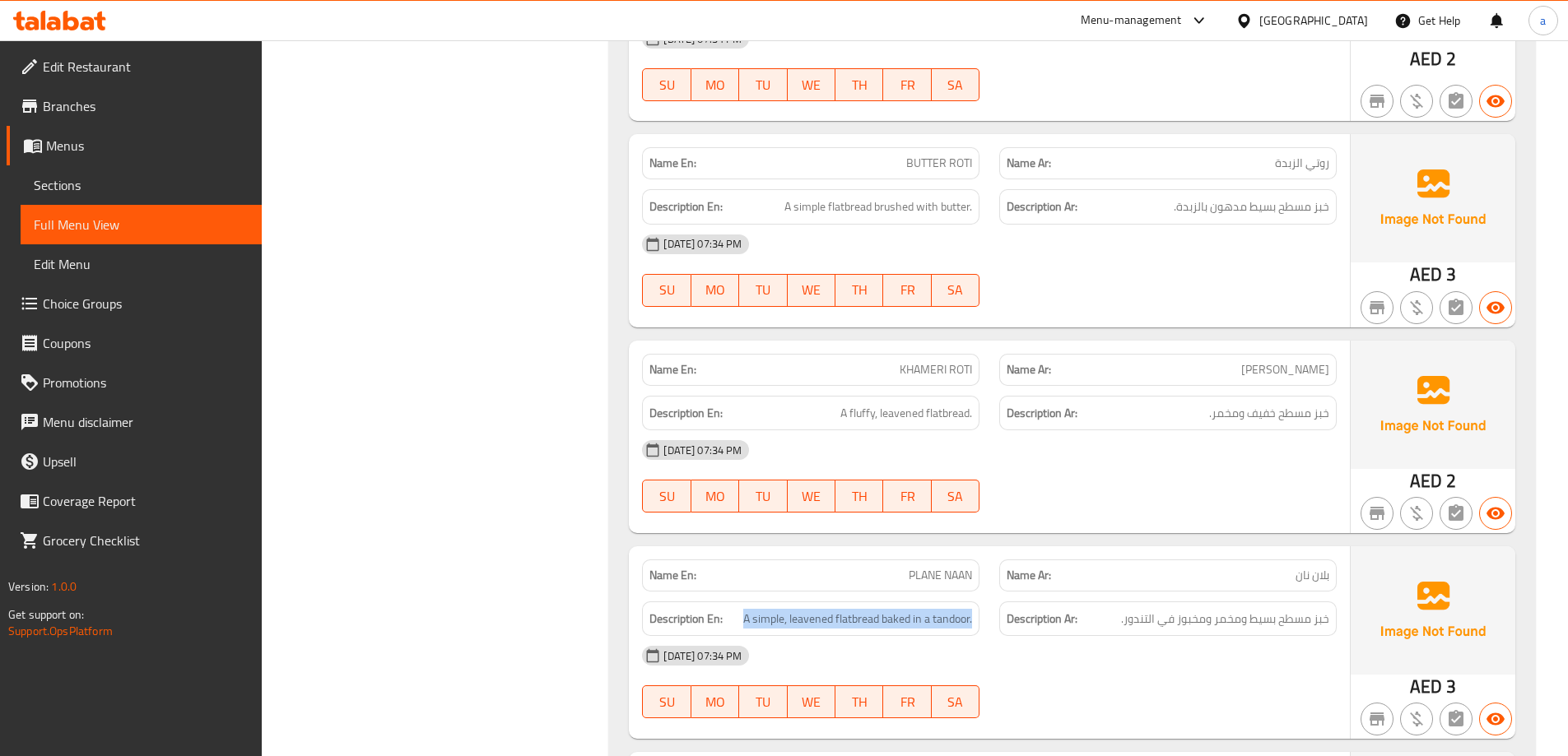
scroll to position [21982, 0]
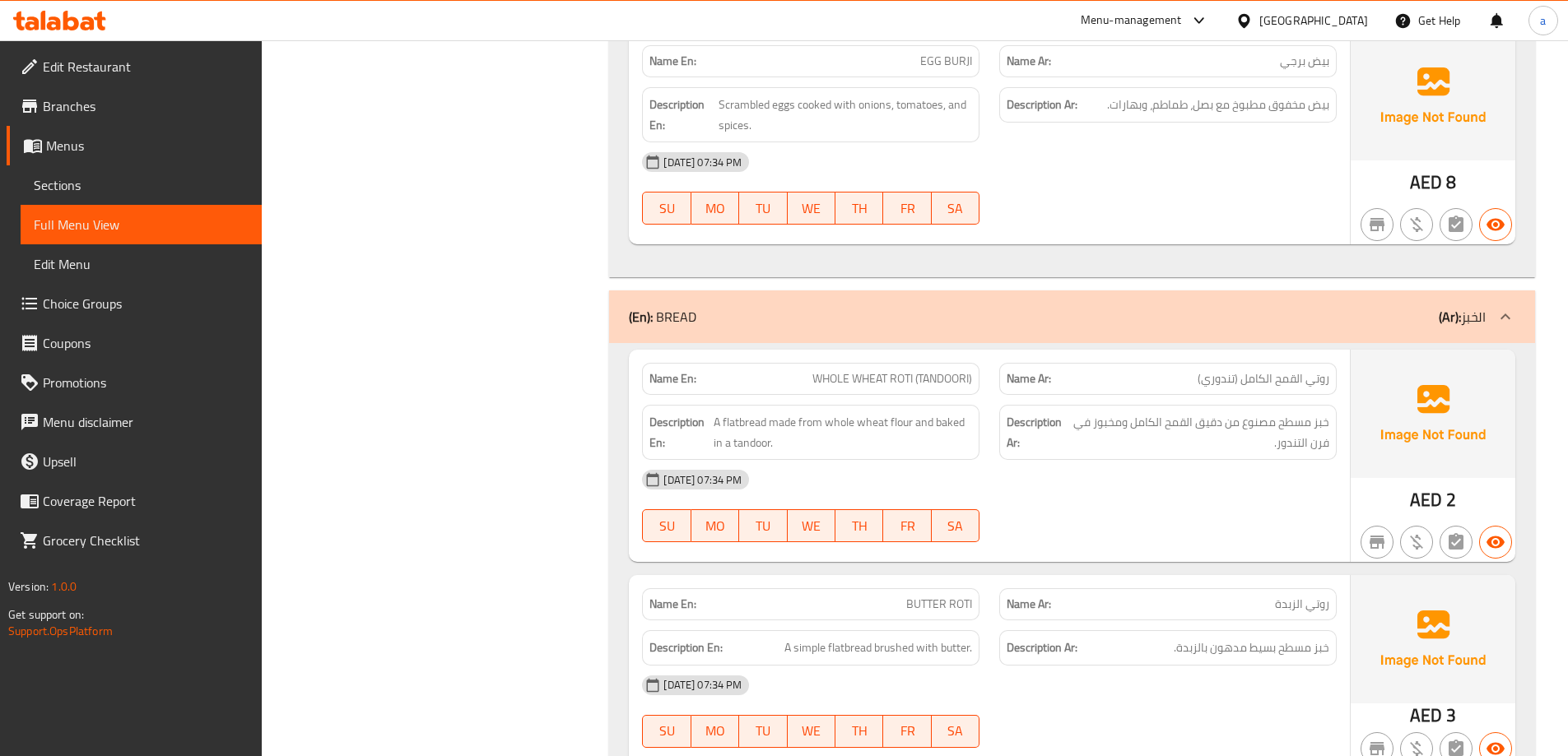
scroll to position [21570, 0]
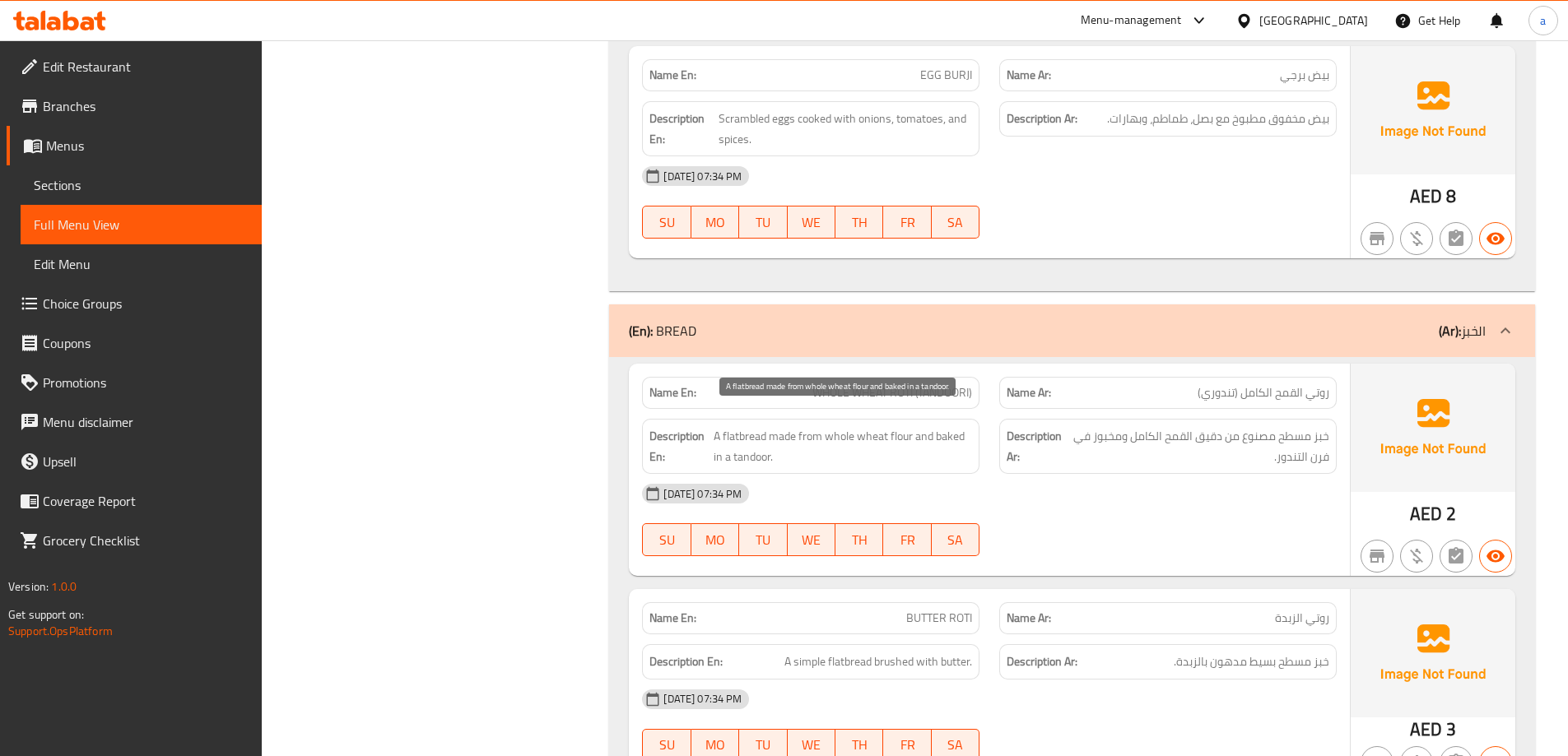
click at [753, 433] on span "A flatbread made from whole wheat flour and baked in a tandoor." at bounding box center [843, 446] width 258 height 40
click at [756, 444] on span "A flatbread made from whole wheat flour and baked in a tandoor." at bounding box center [843, 446] width 258 height 40
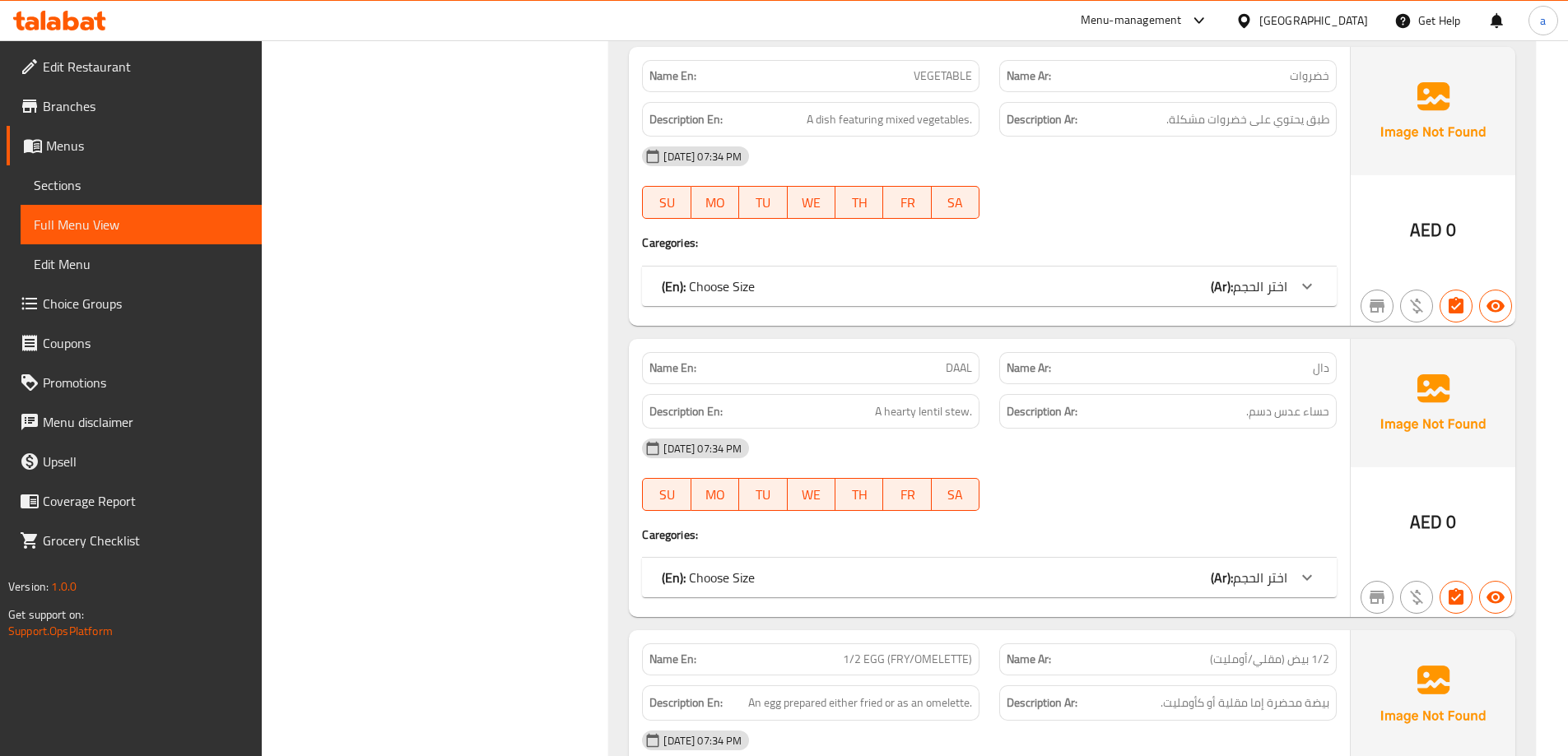
scroll to position [20500, 0]
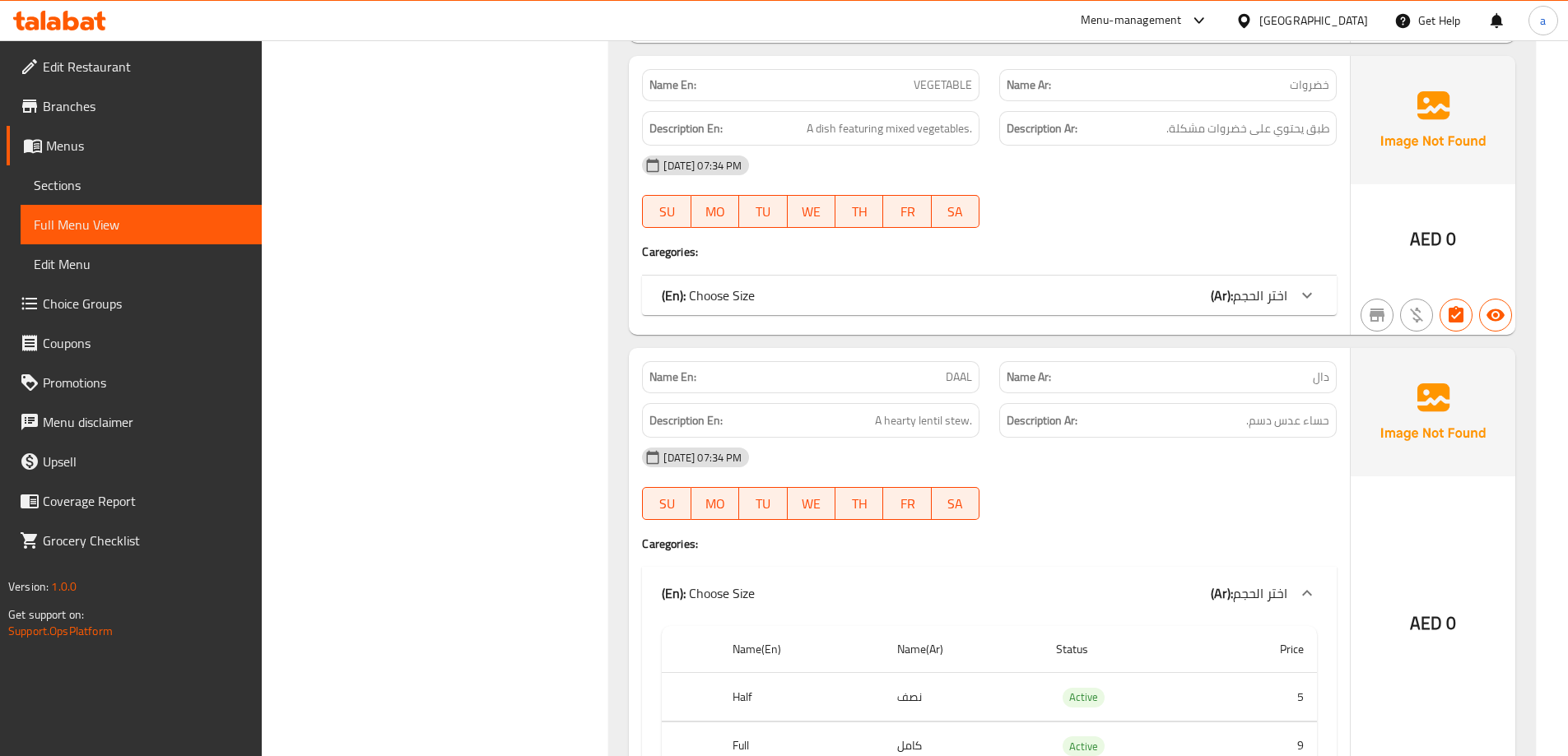
click at [927, 411] on span "A hearty lentil stew." at bounding box center [923, 421] width 97 height 21
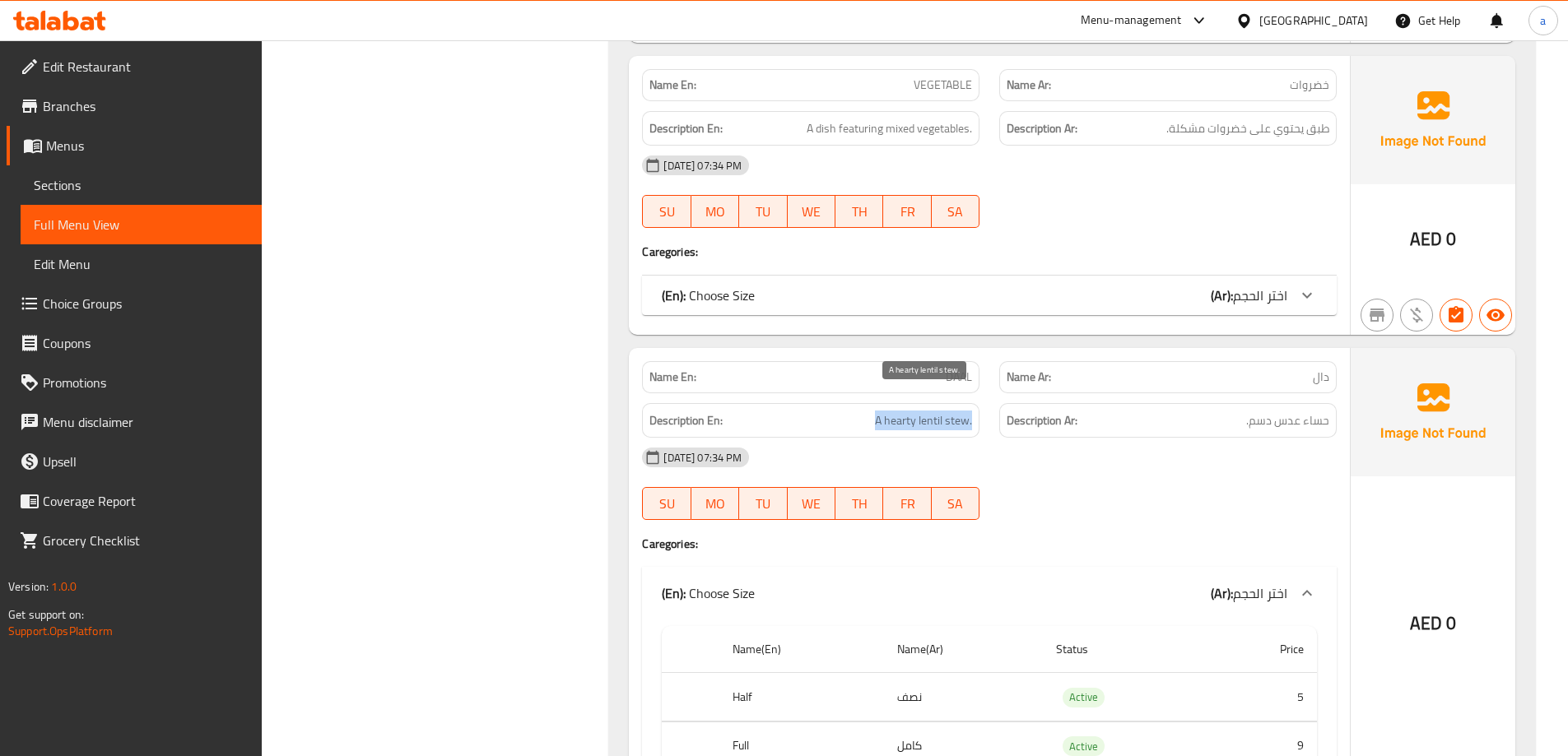
click at [893, 411] on span "A hearty lentil stew." at bounding box center [923, 421] width 97 height 21
click at [927, 411] on span "A hearty lentil stew." at bounding box center [923, 421] width 97 height 21
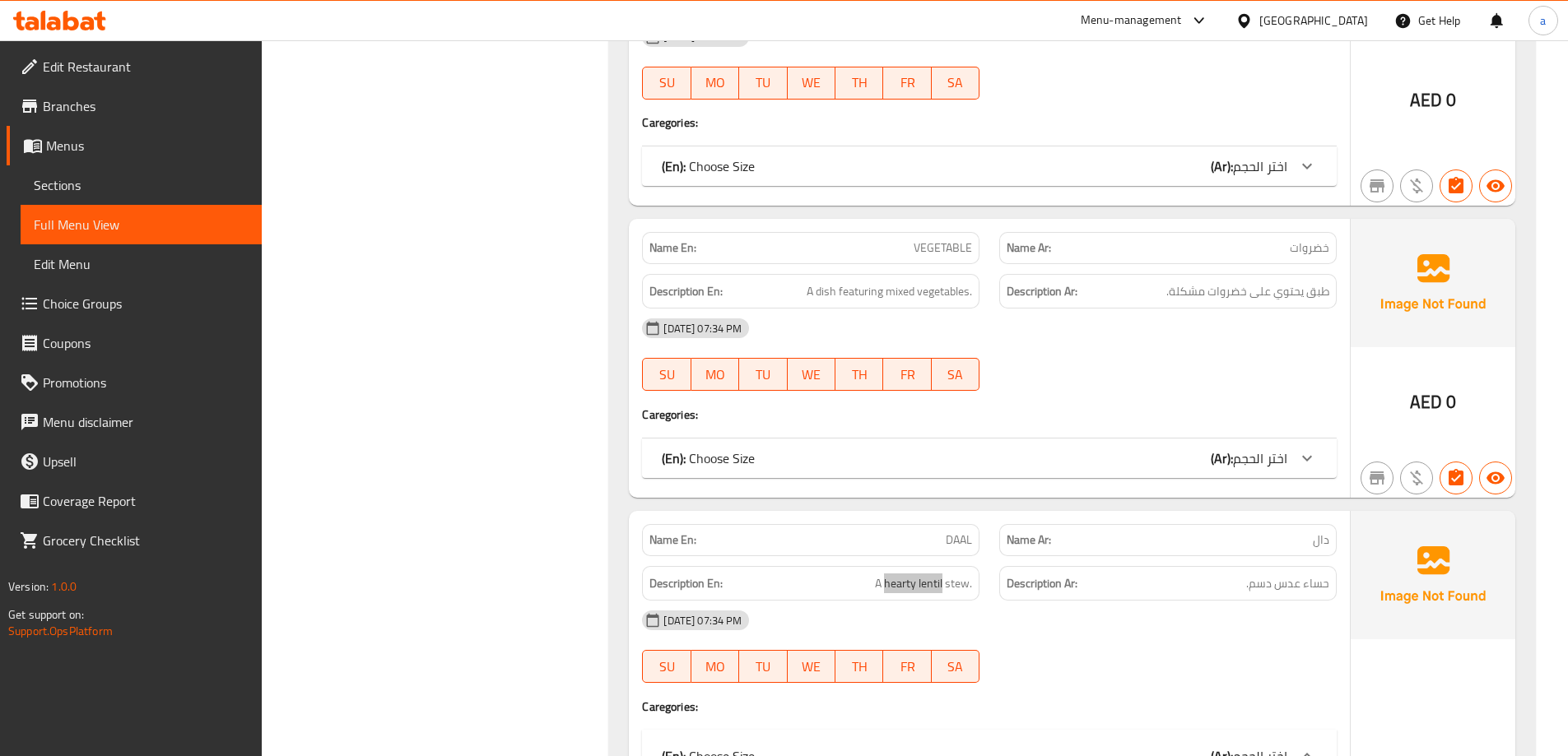
scroll to position [20335, 0]
click at [964, 575] on span "A hearty lentil stew." at bounding box center [923, 586] width 97 height 21
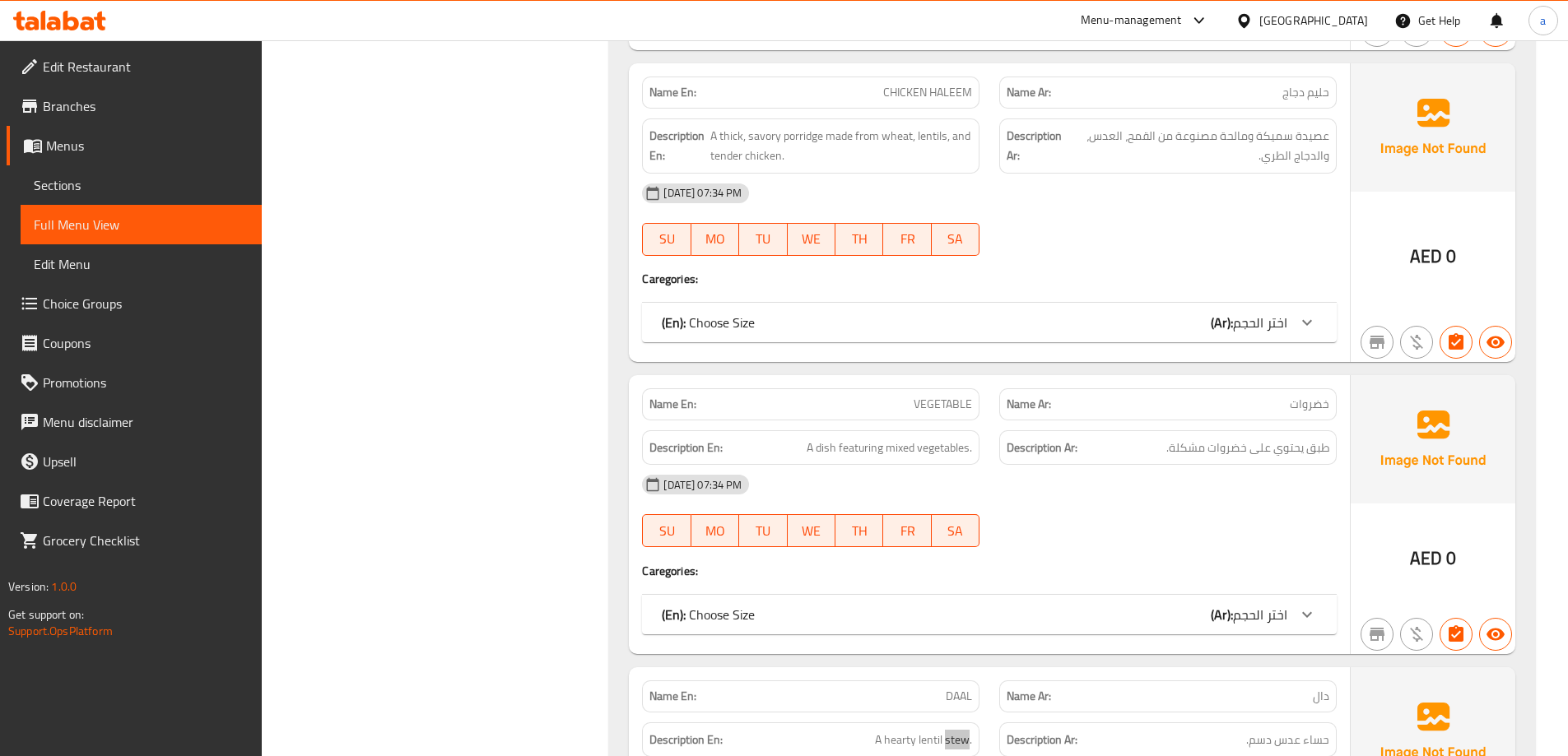
scroll to position [20171, 0]
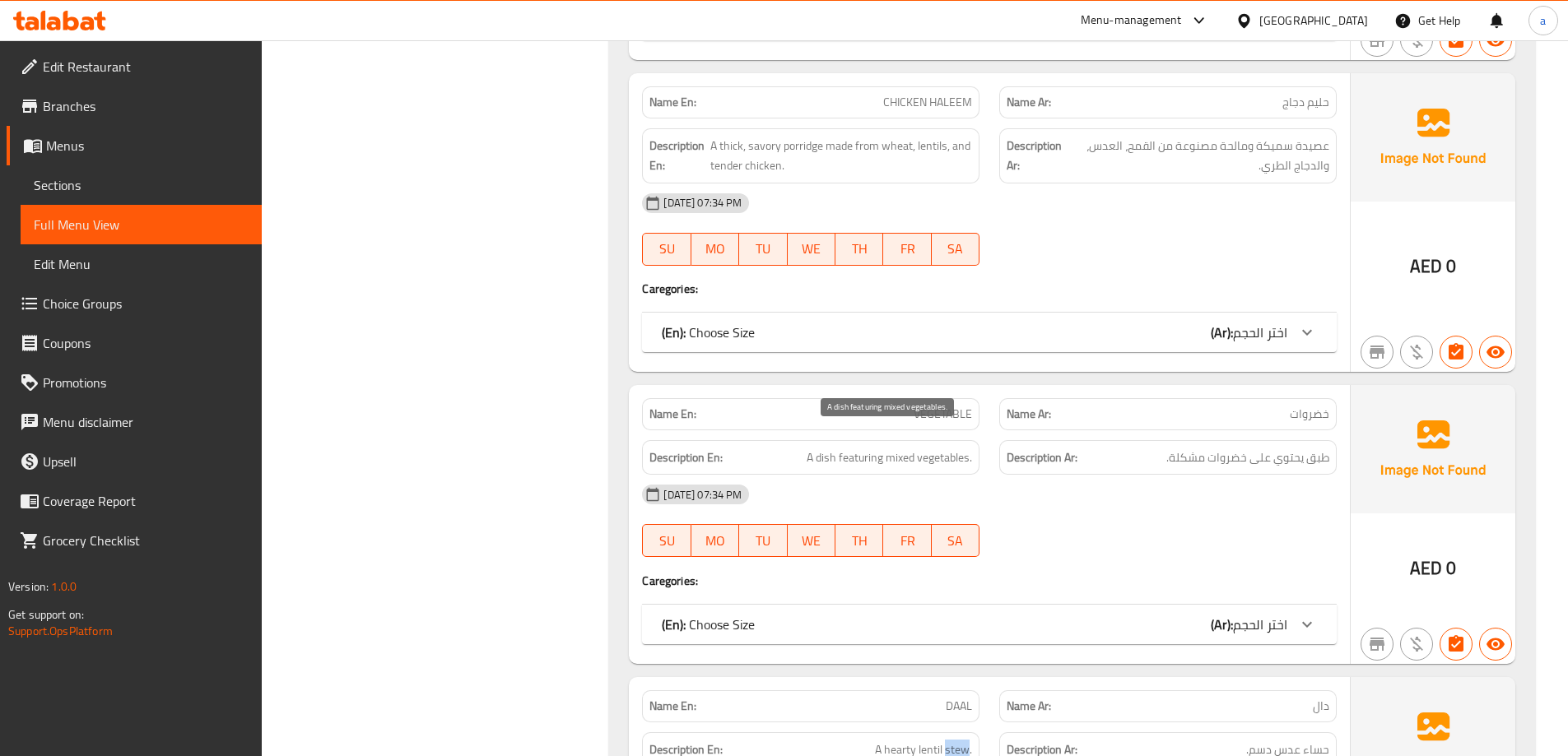
click at [873, 448] on span "A dish featuring mixed vegetables." at bounding box center [889, 458] width 165 height 21
click at [863, 448] on span "A dish featuring mixed vegetables." at bounding box center [889, 458] width 165 height 21
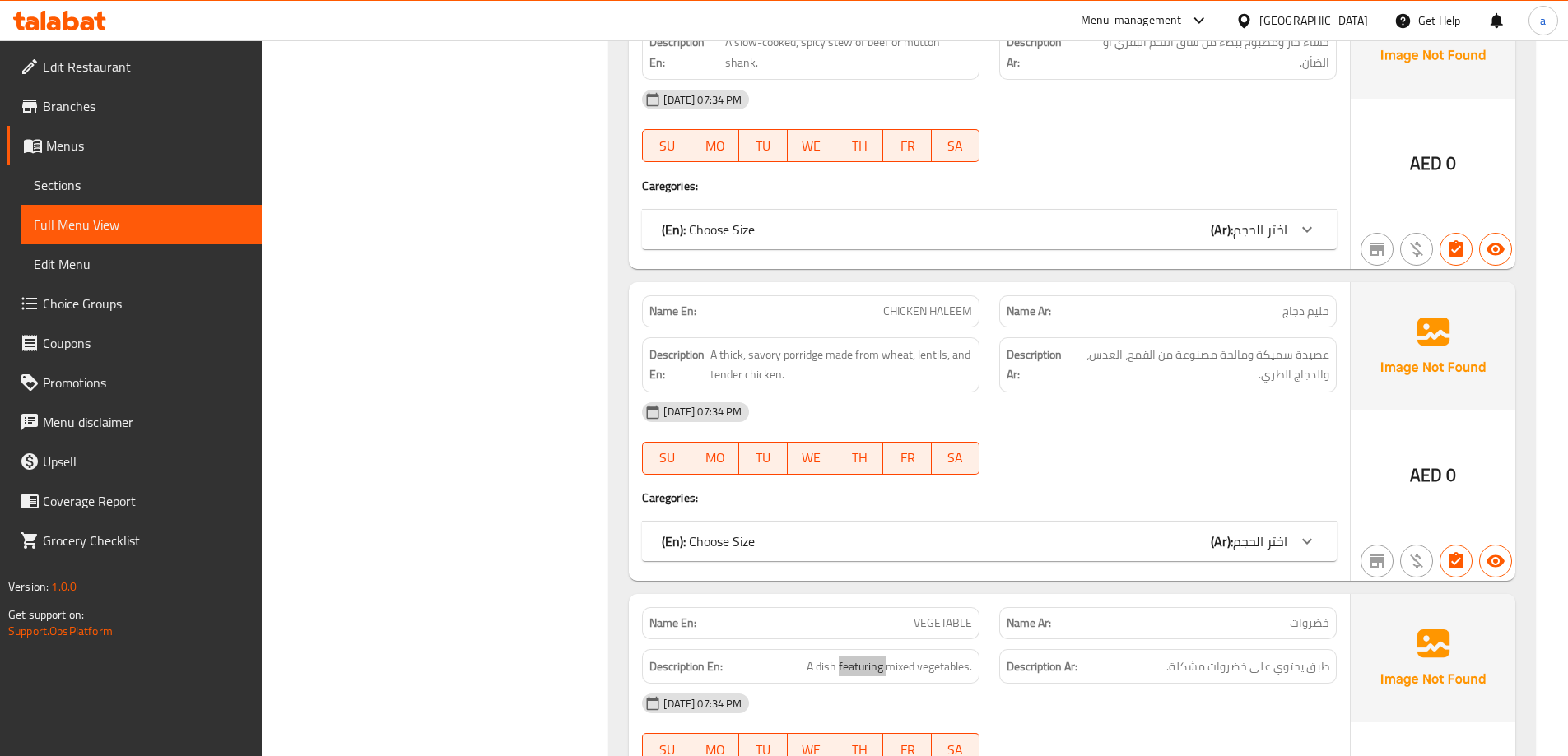
scroll to position [19924, 0]
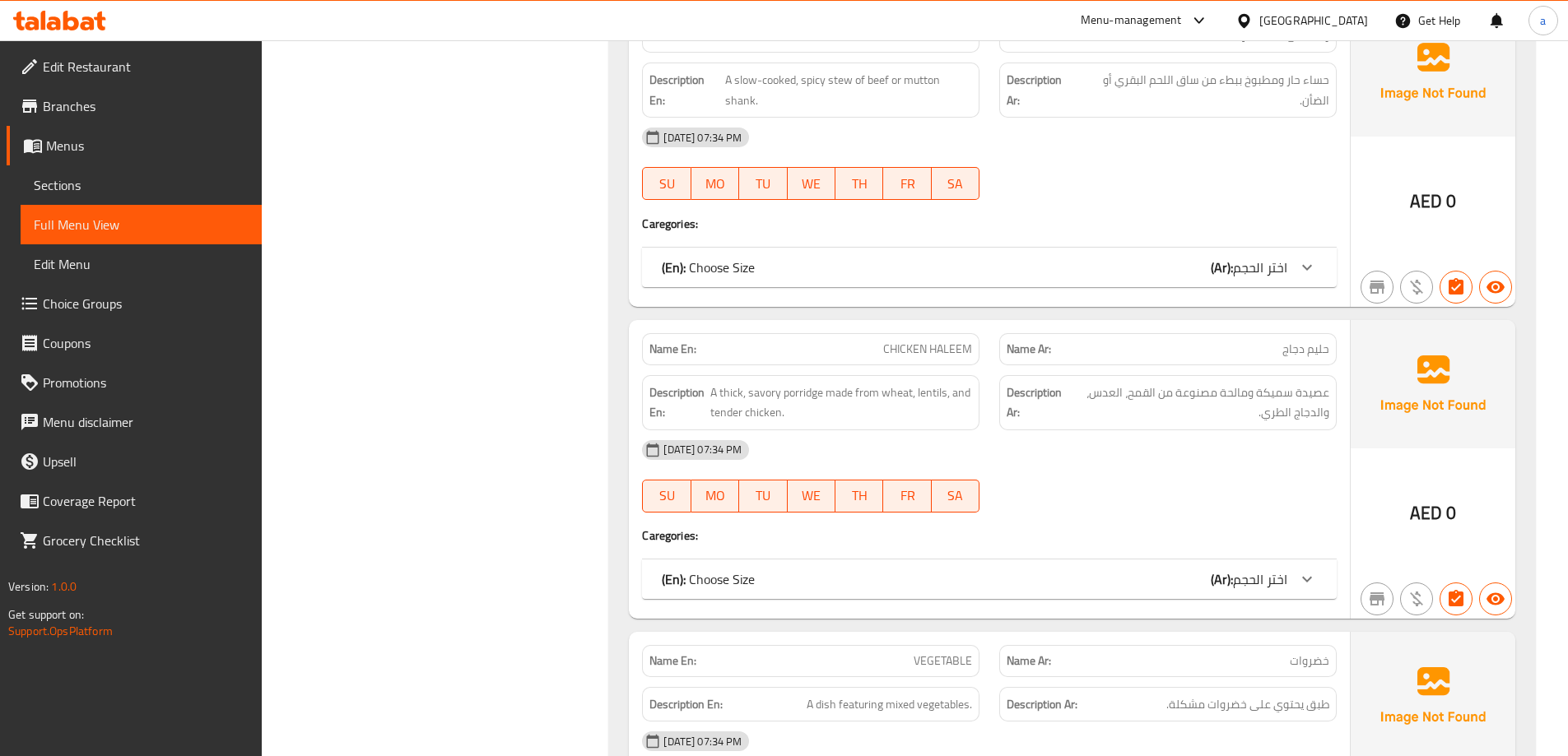
click at [908, 386] on span "A thick, savory porridge made from wheat, lentils, and tender chicken." at bounding box center [841, 402] width 262 height 40
click at [721, 382] on span "A thick, savory porridge made from wheat, lentils, and tender chicken." at bounding box center [841, 402] width 262 height 40
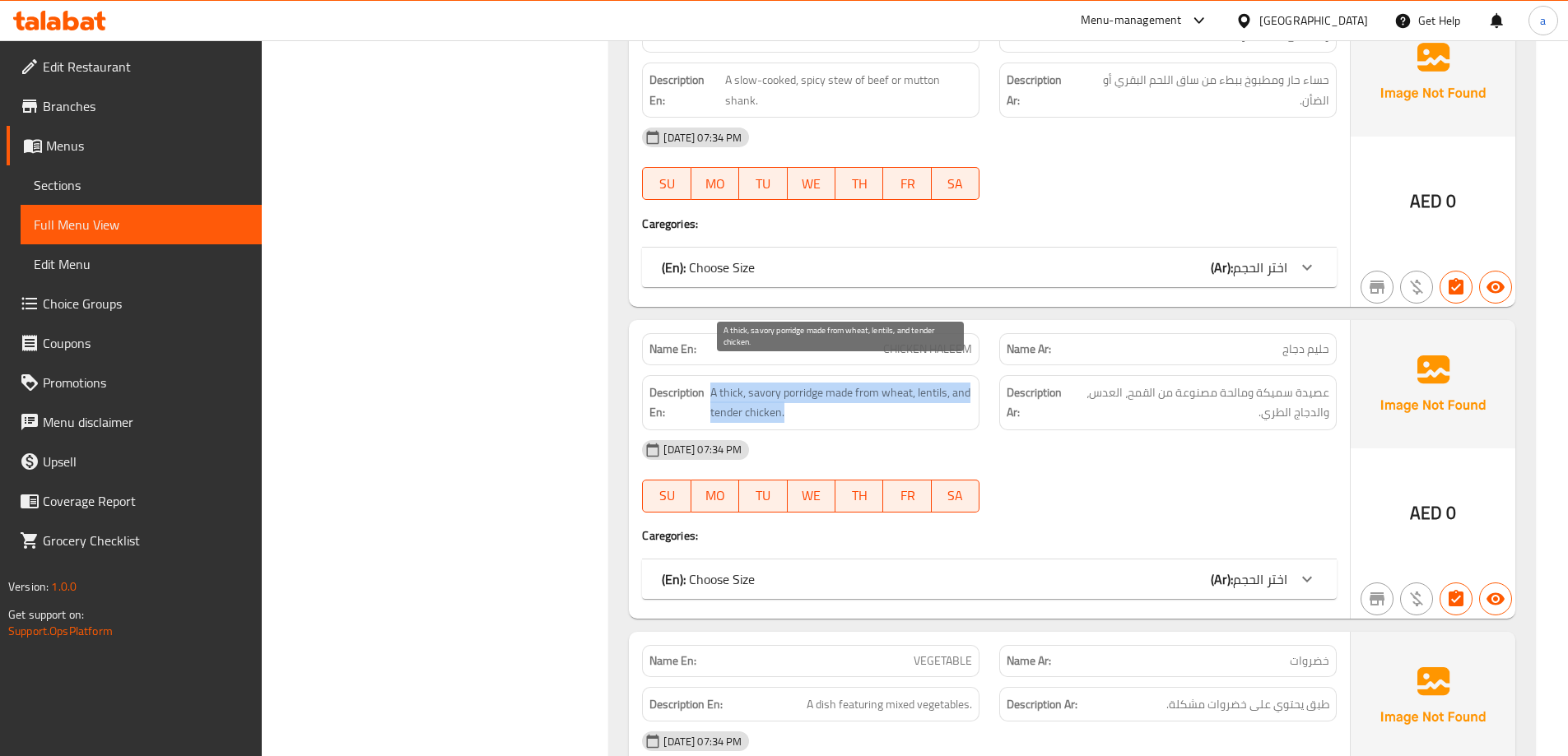
click at [721, 382] on span "A thick, savory porridge made from wheat, lentils, and tender chicken." at bounding box center [841, 402] width 262 height 40
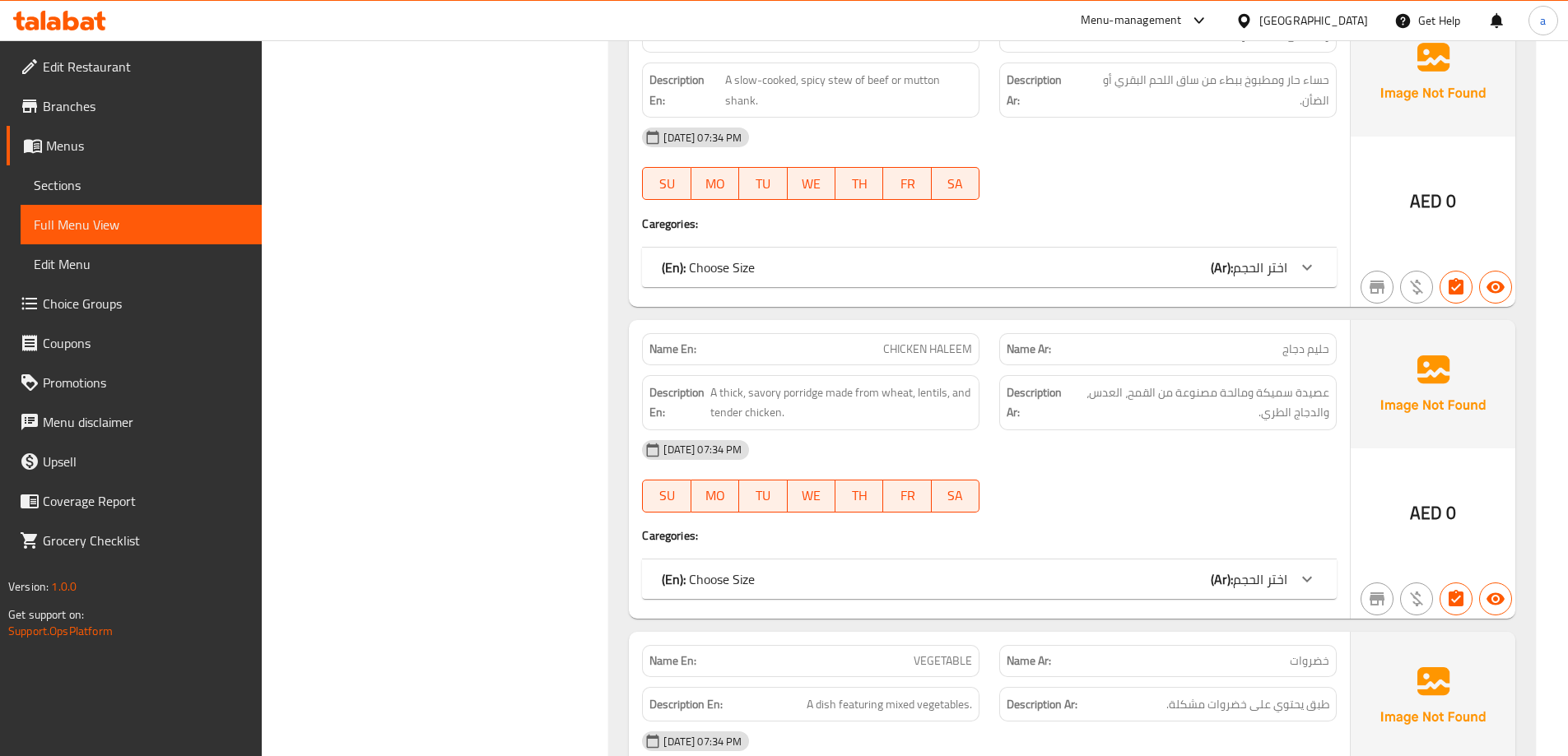
click at [803, 382] on span "A thick, savory porridge made from wheat, lentils, and tender chicken." at bounding box center [841, 402] width 262 height 40
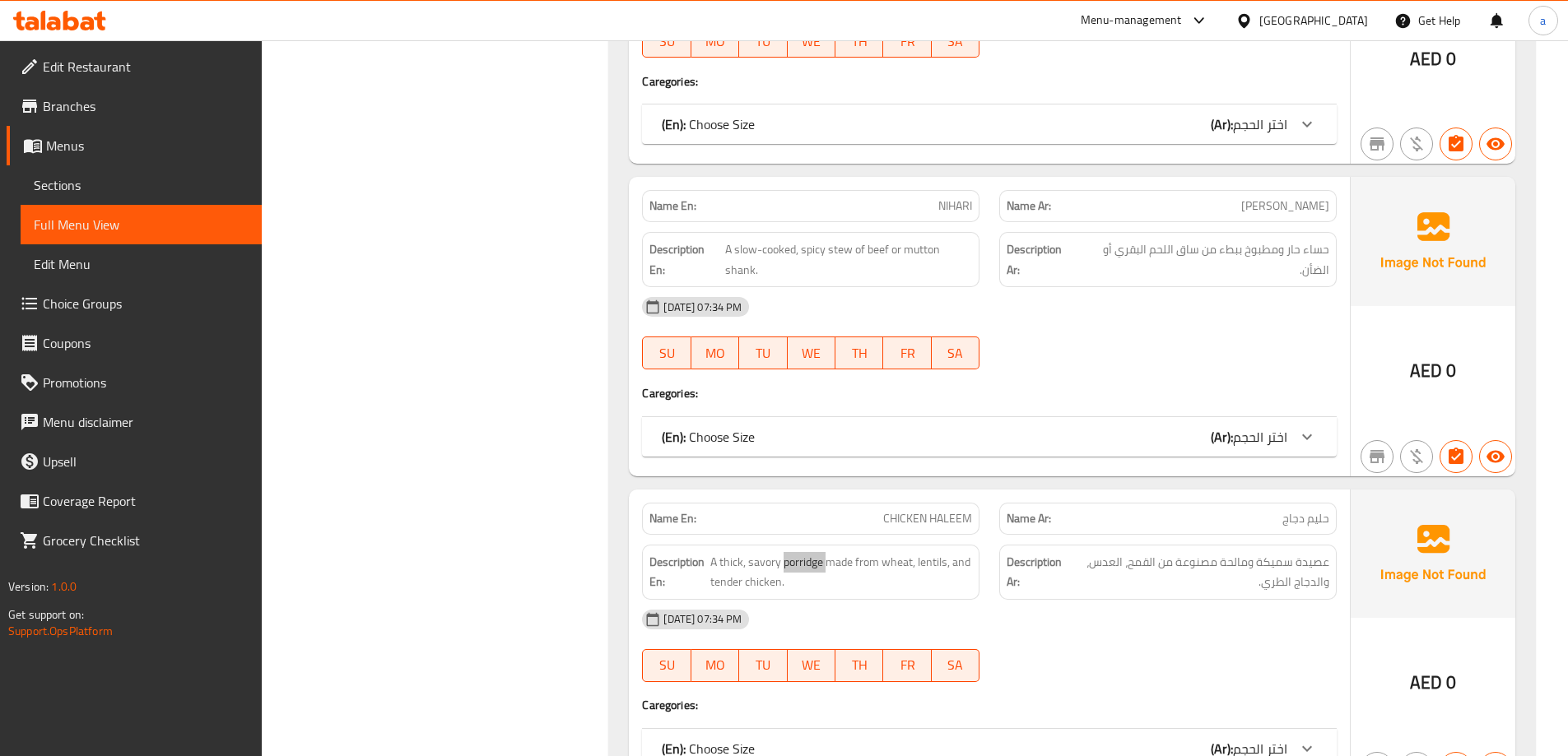
scroll to position [19677, 0]
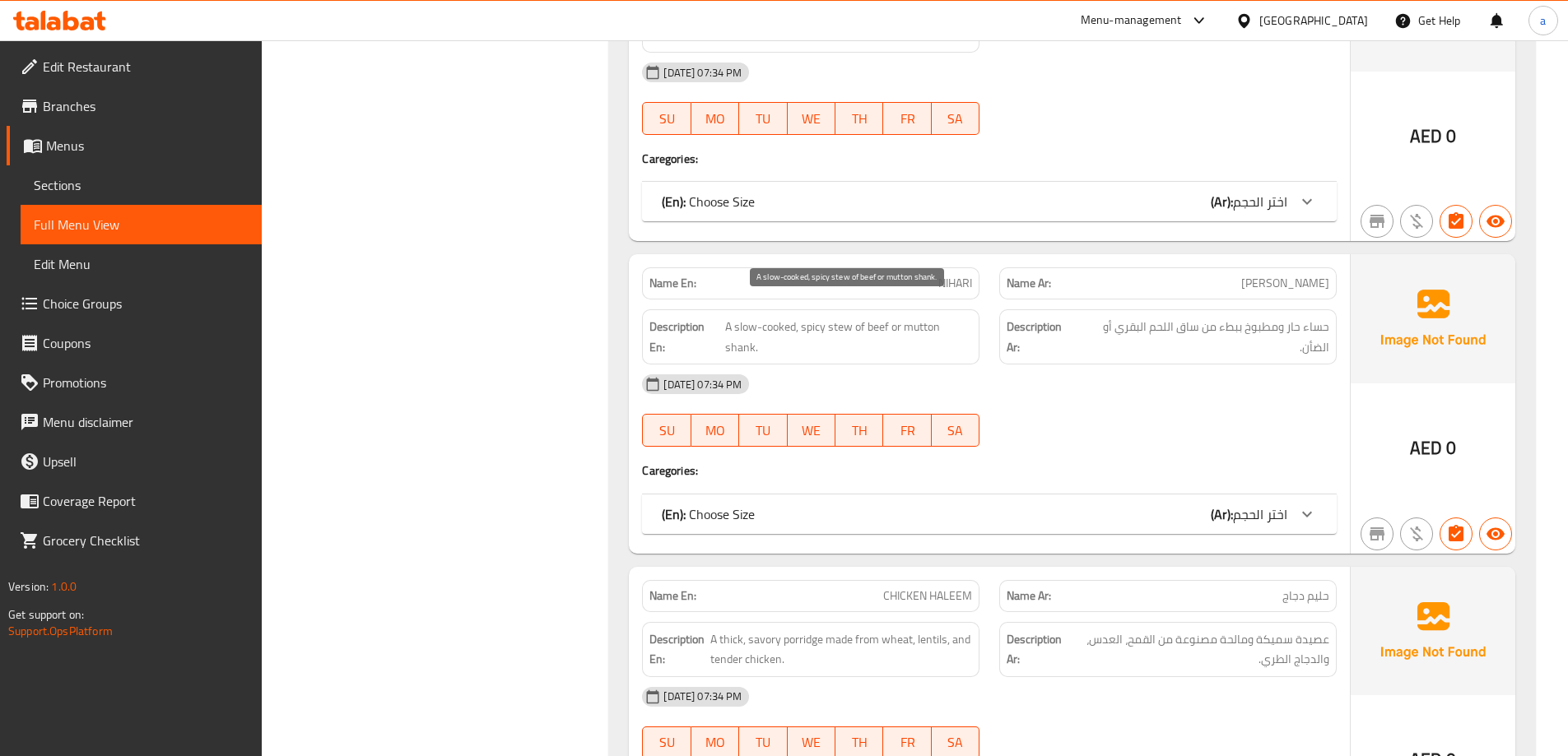
click at [741, 326] on span "A slow-cooked, spicy stew of beef or mutton shank." at bounding box center [848, 337] width 247 height 40
click at [873, 317] on span "A slow-cooked, spicy stew of beef or mutton shank." at bounding box center [848, 337] width 247 height 40
click at [846, 317] on span "A slow-cooked, spicy stew of beef or mutton shank." at bounding box center [848, 337] width 247 height 40
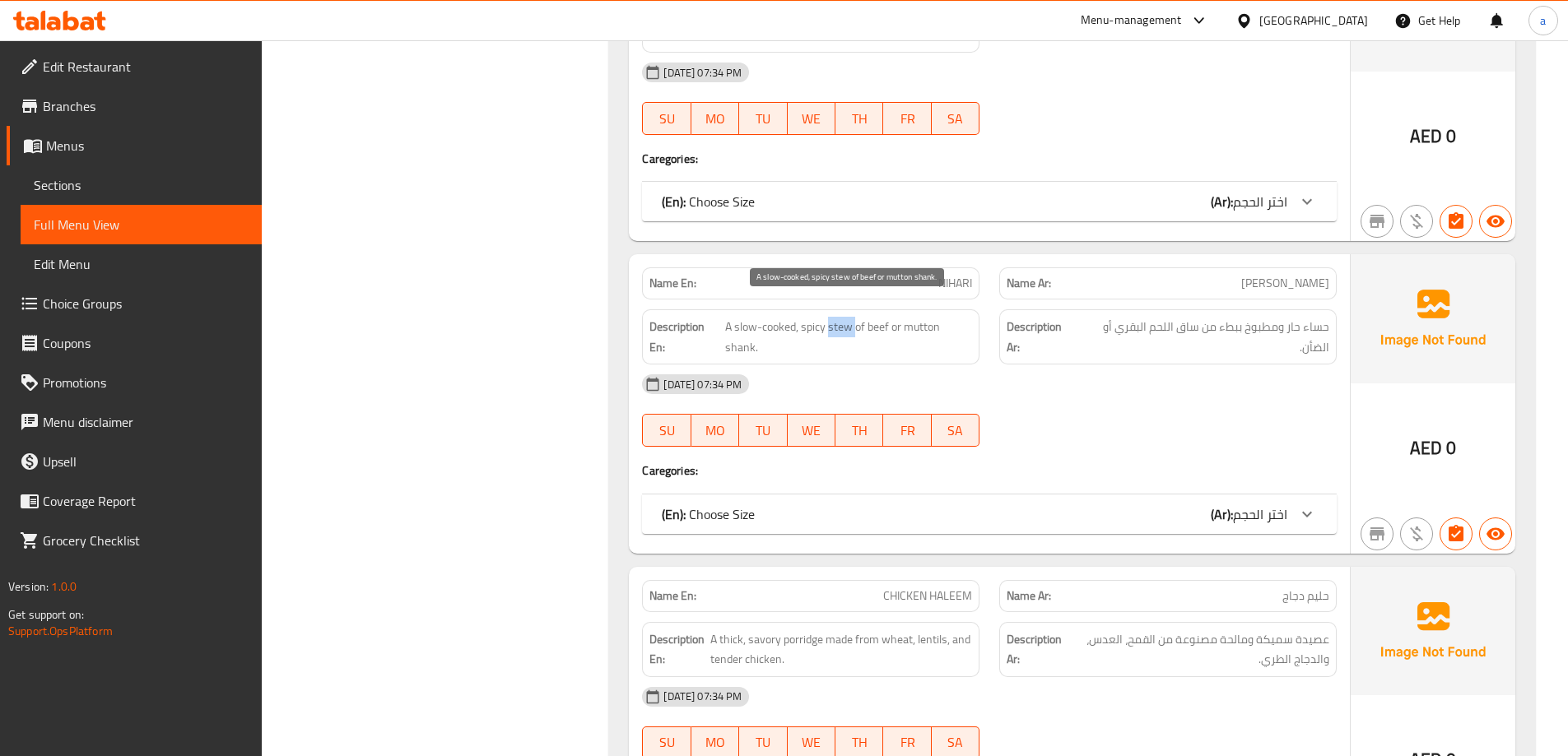
click at [846, 317] on span "A slow-cooked, spicy stew of beef or mutton shank." at bounding box center [848, 337] width 247 height 40
click at [740, 332] on span "A slow-cooked, spicy stew of beef or mutton shank." at bounding box center [848, 337] width 247 height 40
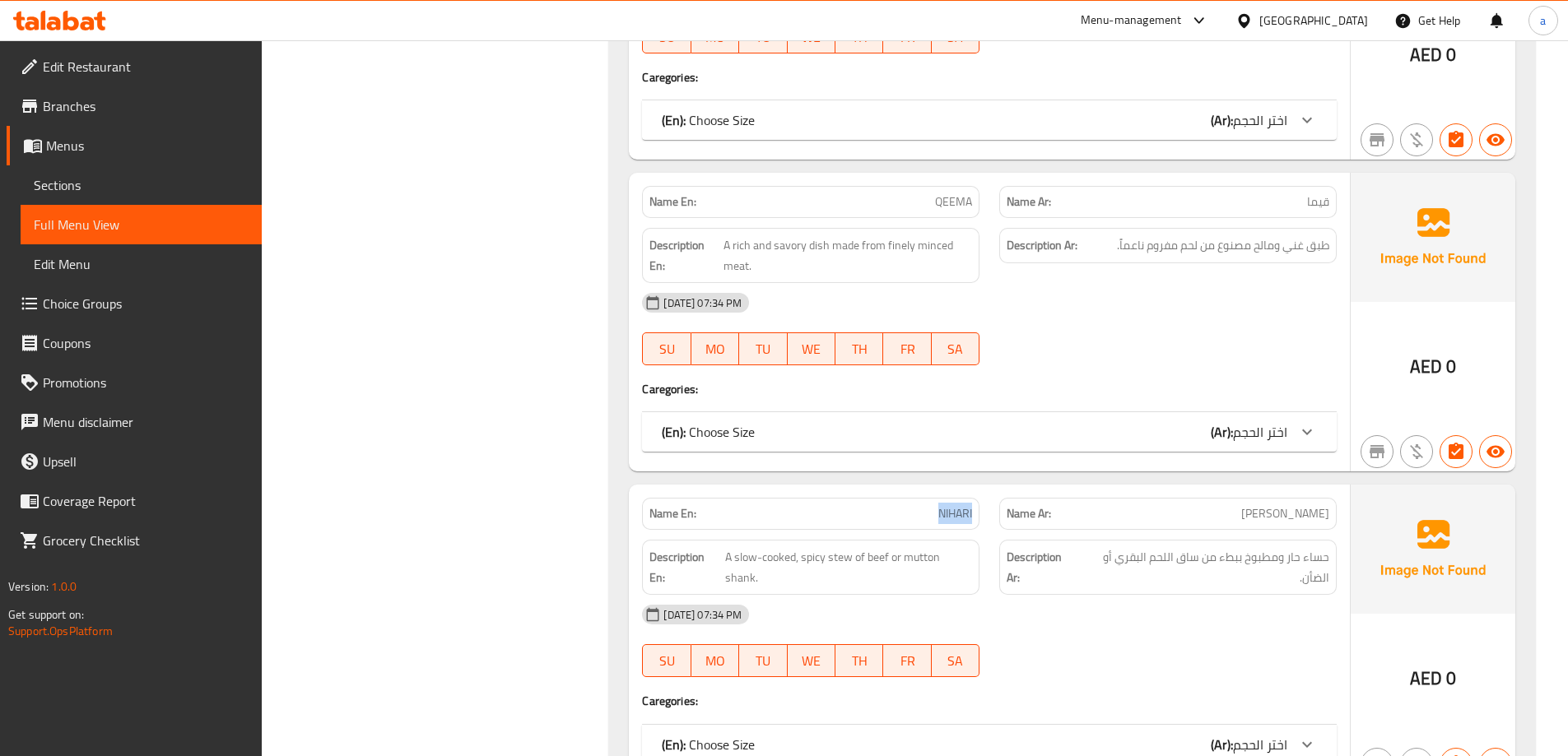
scroll to position [19430, 0]
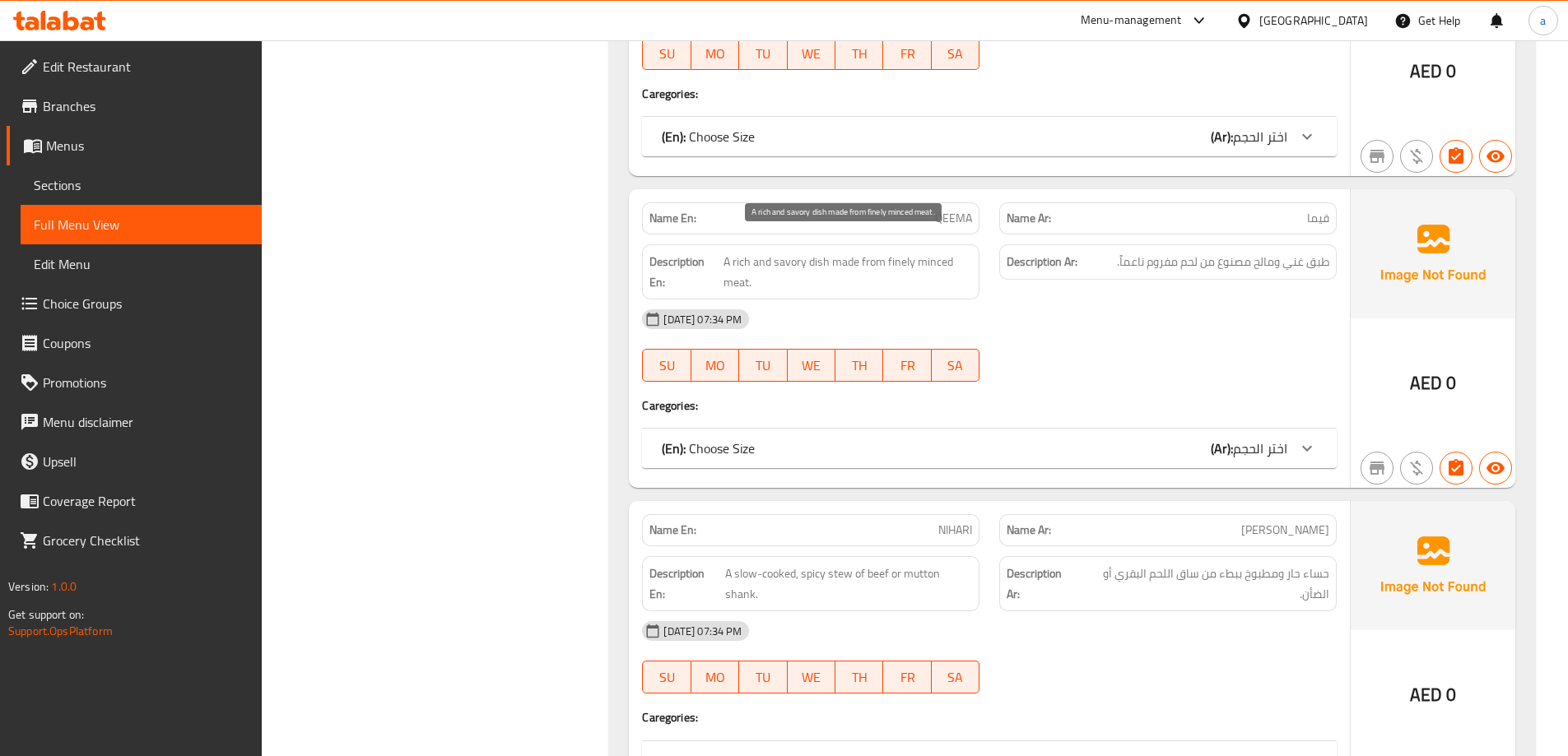
click at [731, 265] on span "A rich and savory dish made from finely minced meat." at bounding box center [848, 271] width 250 height 40
click at [897, 251] on span "A rich and savory dish made from finely minced meat." at bounding box center [848, 271] width 250 height 40
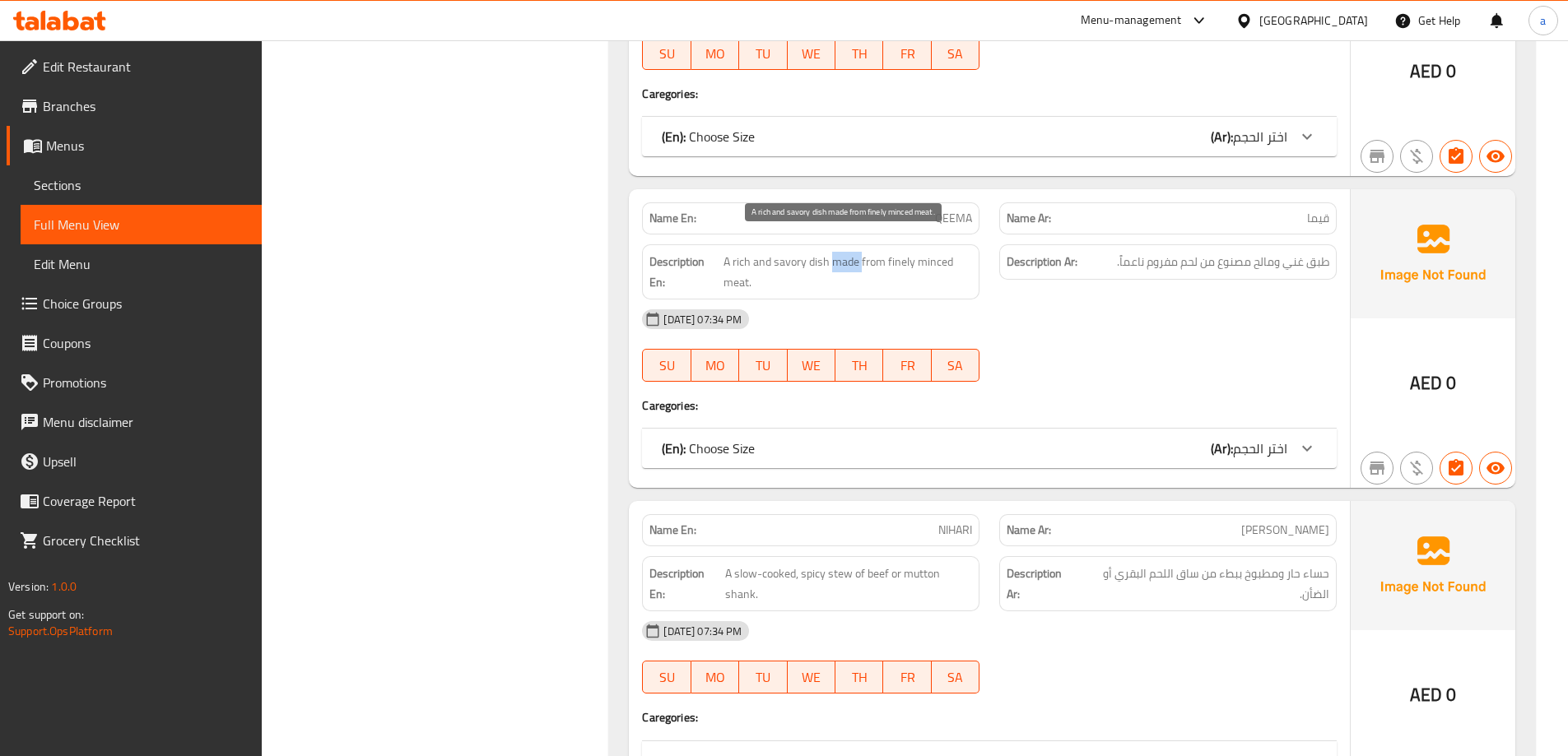
click at [849, 251] on span "A rich and savory dish made from finely minced meat." at bounding box center [848, 271] width 250 height 40
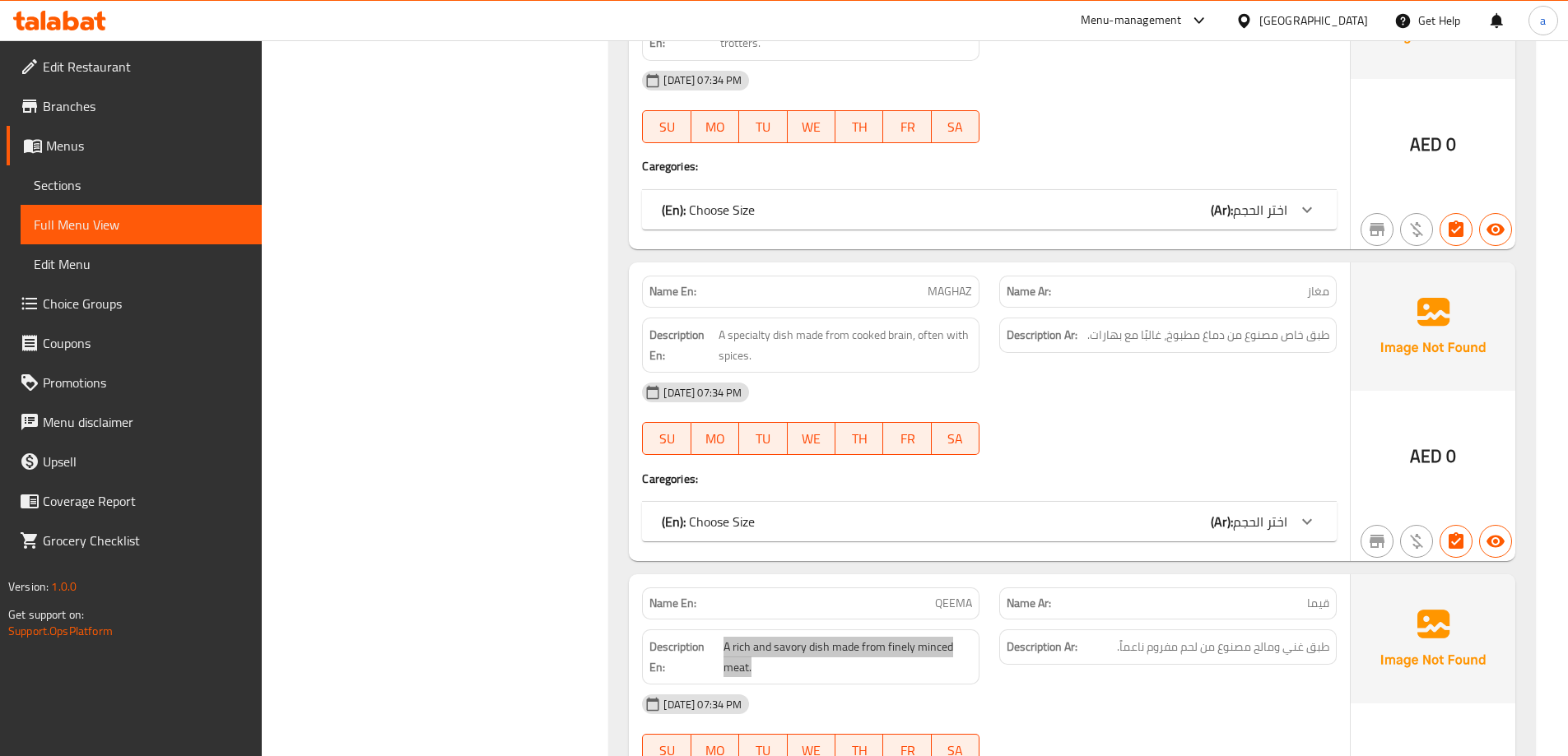
scroll to position [19019, 0]
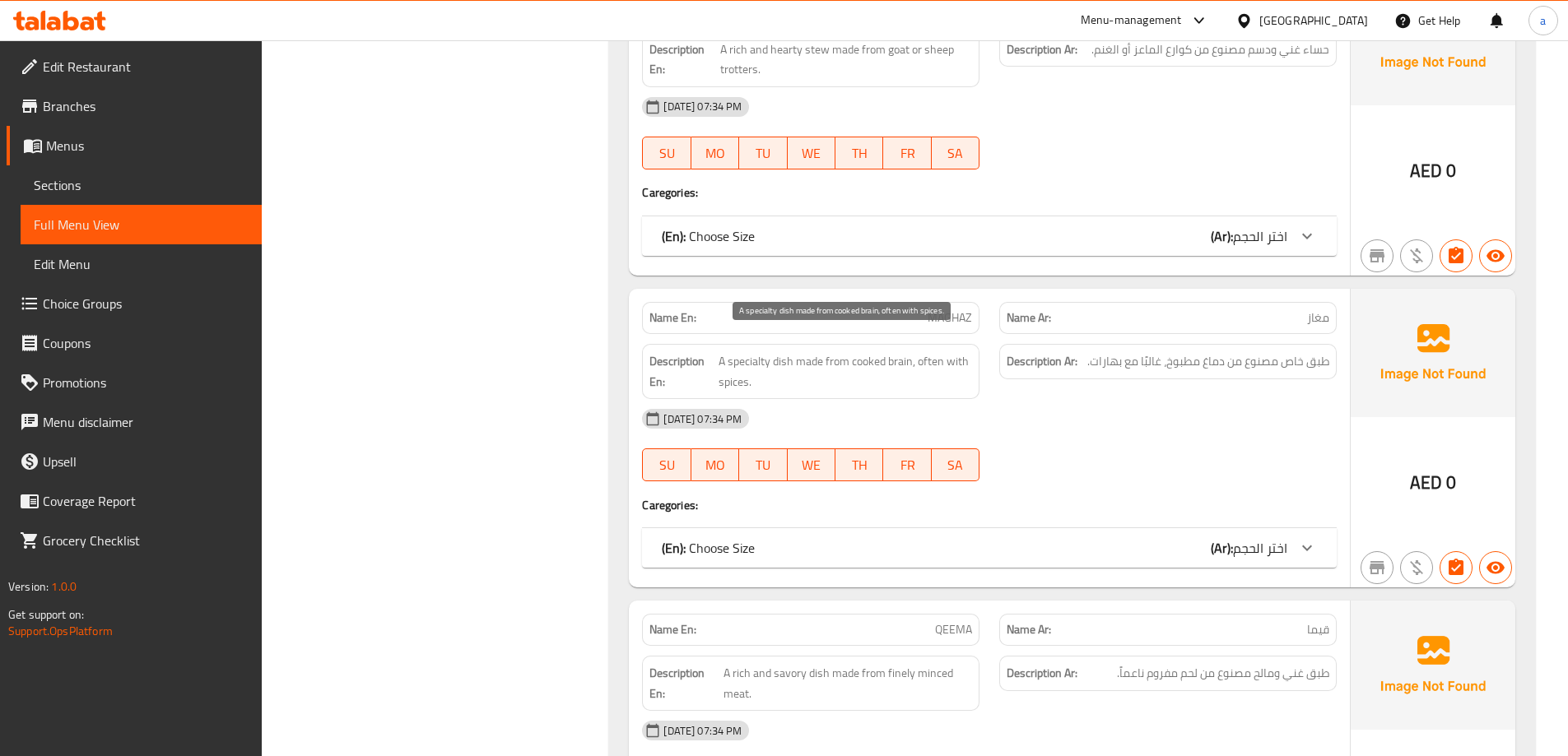
click at [739, 365] on span "A specialty dish made from cooked brain, often with spices." at bounding box center [845, 371] width 254 height 40
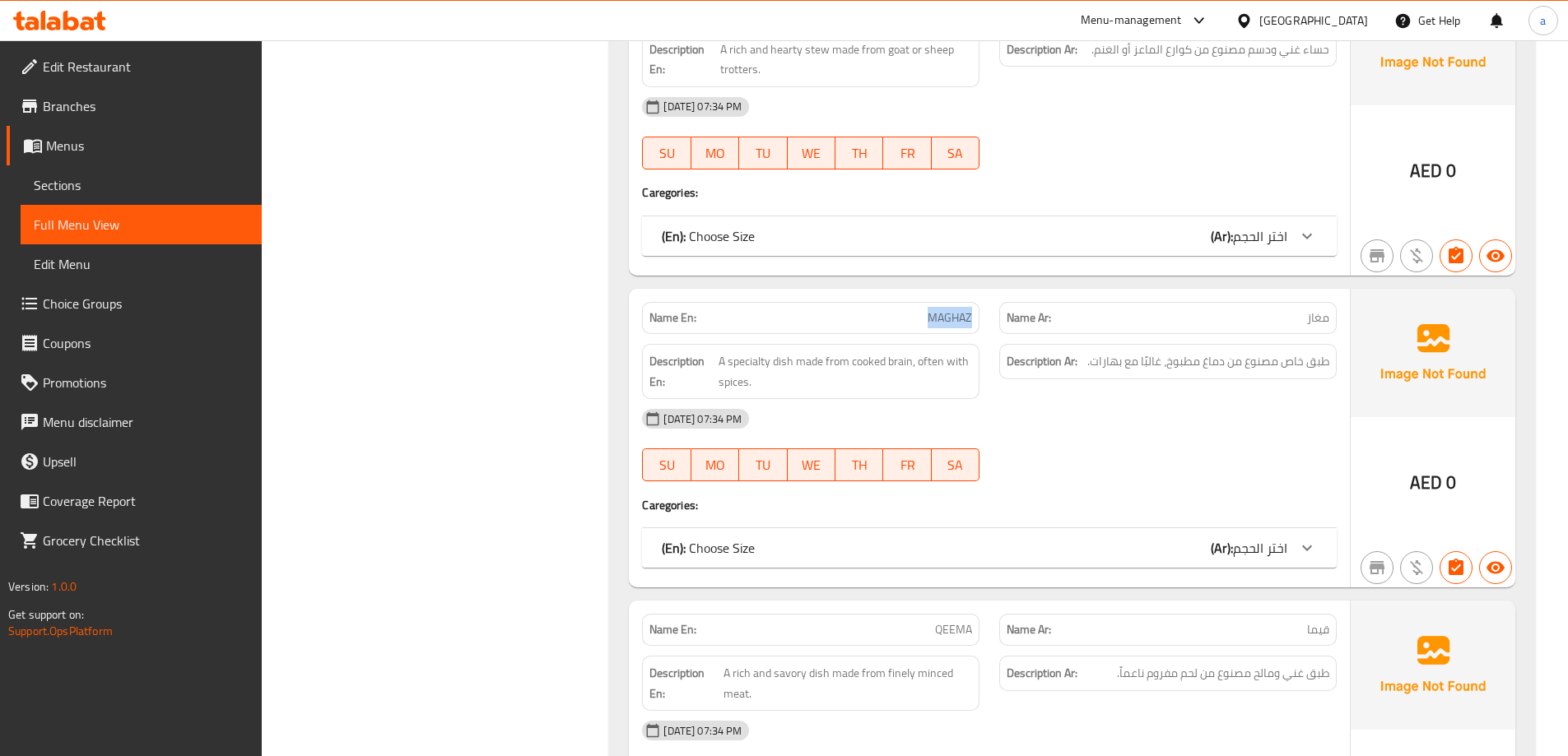
scroll to position [18689, 0]
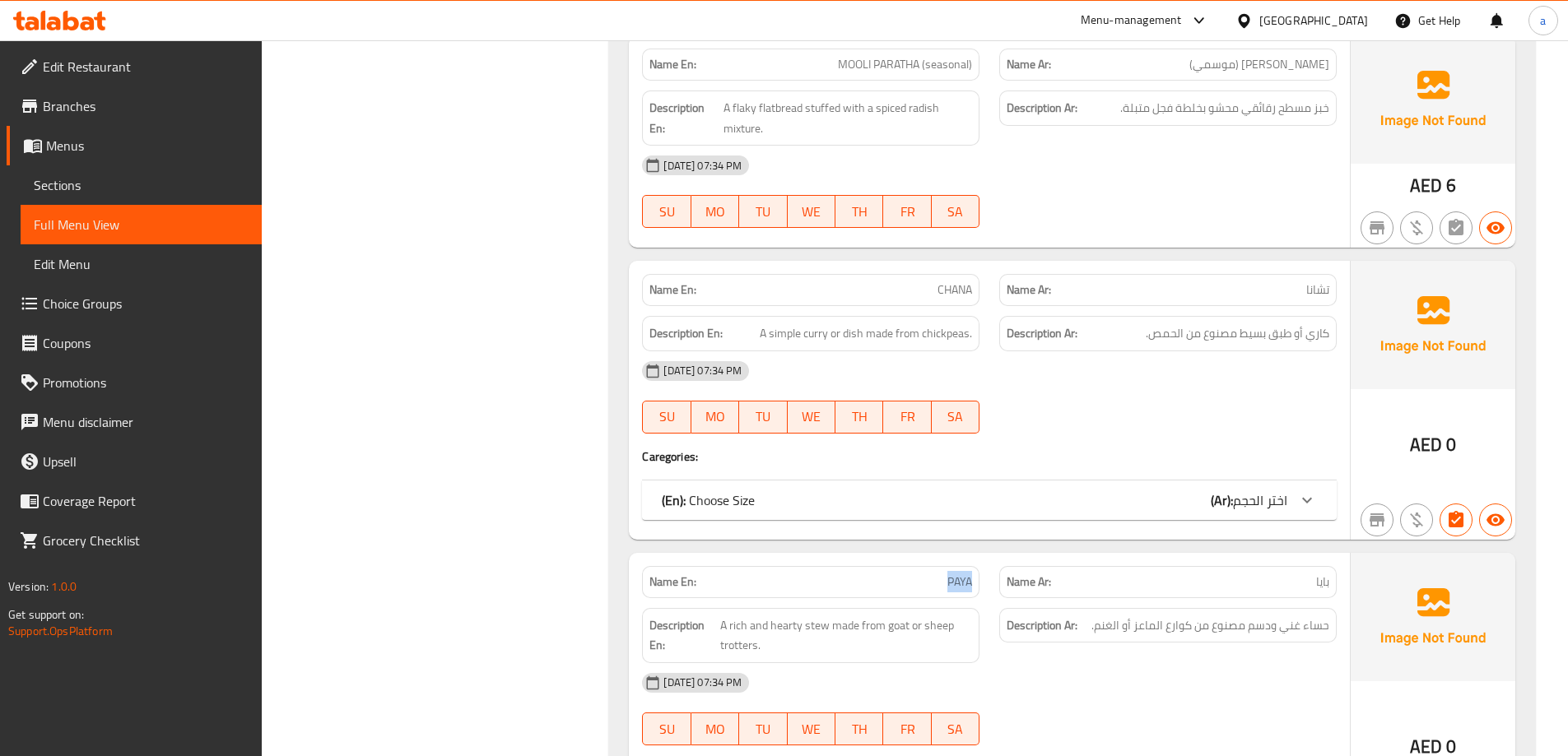
scroll to position [18360, 0]
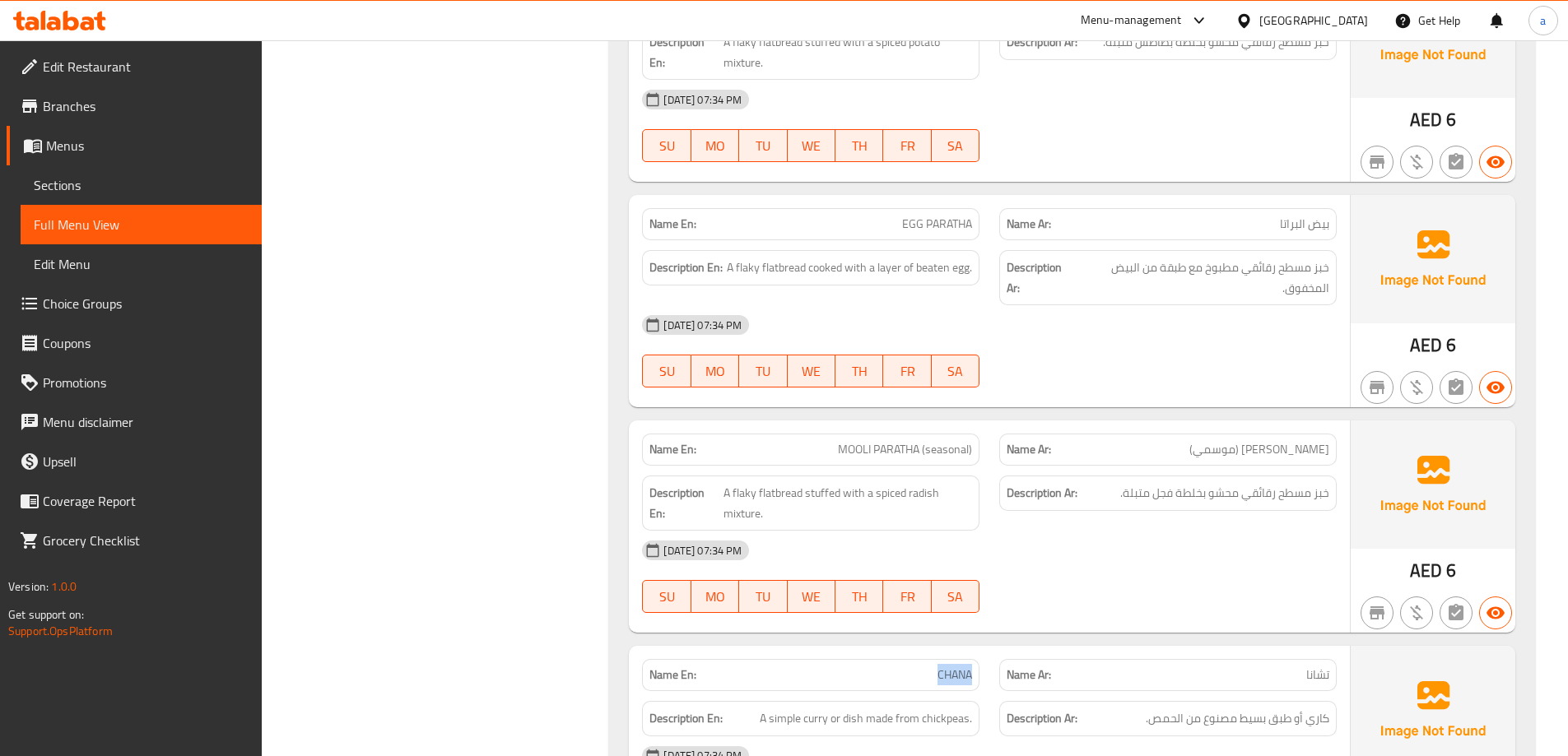
scroll to position [18031, 0]
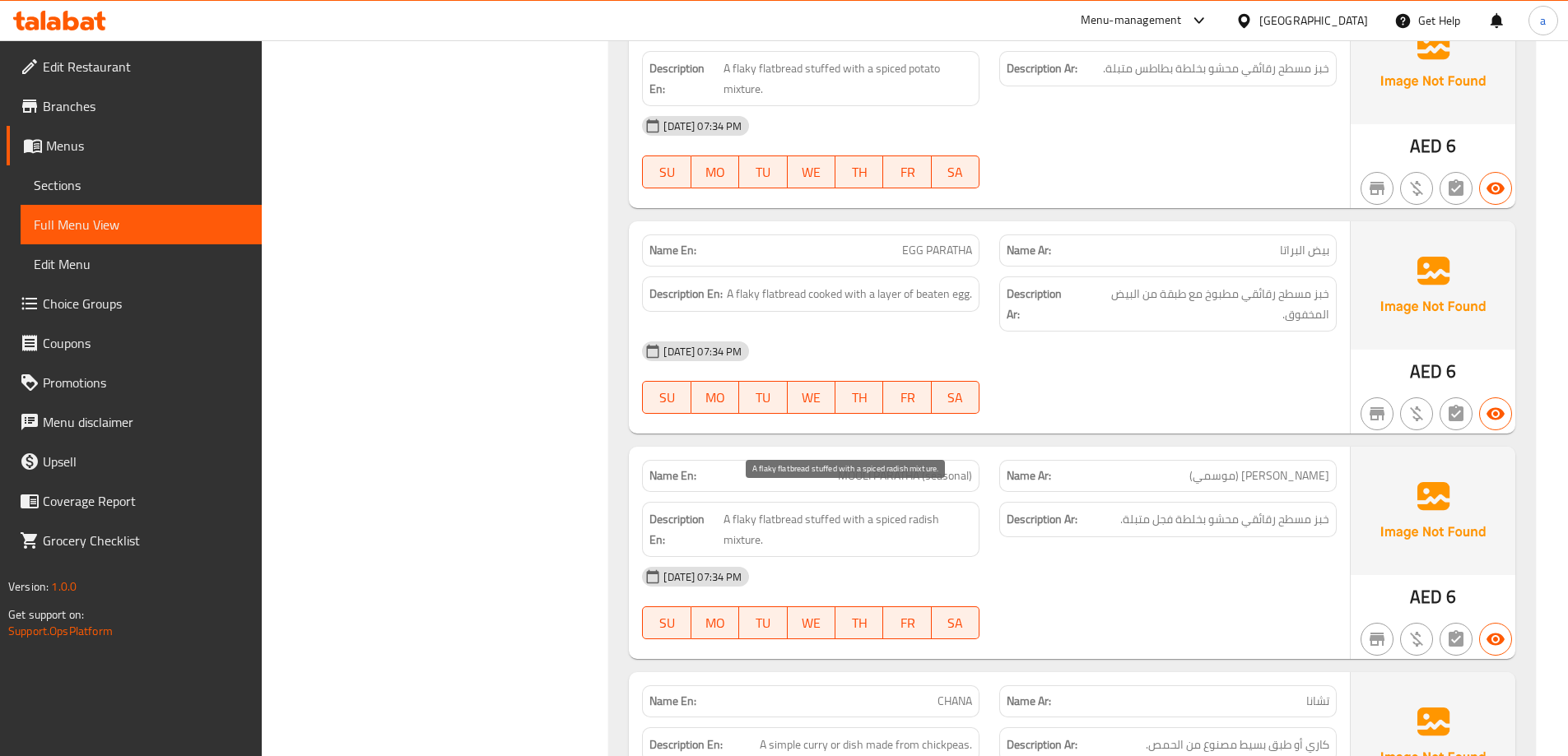
click at [739, 510] on span "A flaky flatbread stuffed with a spiced radish mixture." at bounding box center [847, 530] width 249 height 40
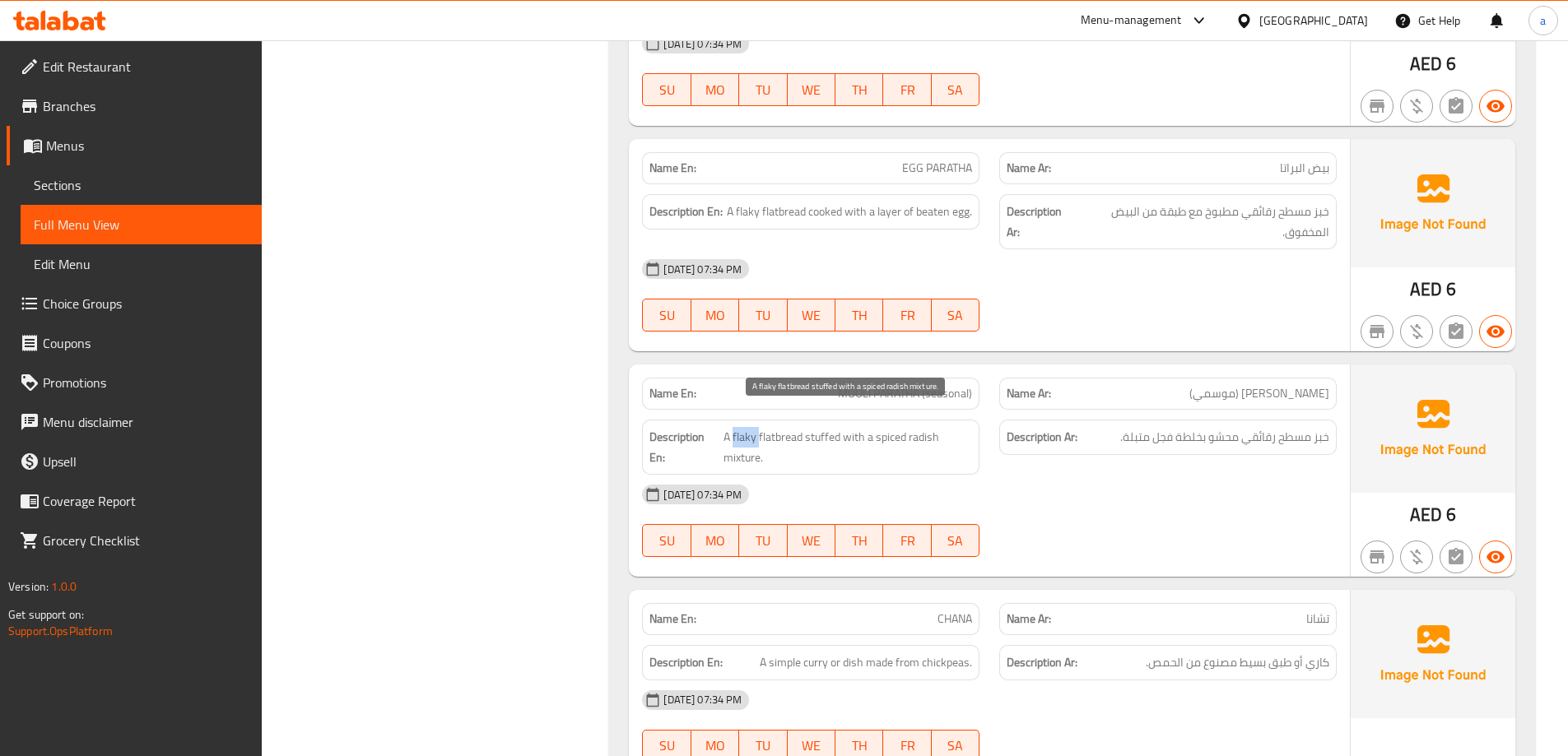
click at [745, 427] on span "A flaky flatbread stuffed with a spiced radish mixture." at bounding box center [847, 447] width 249 height 40
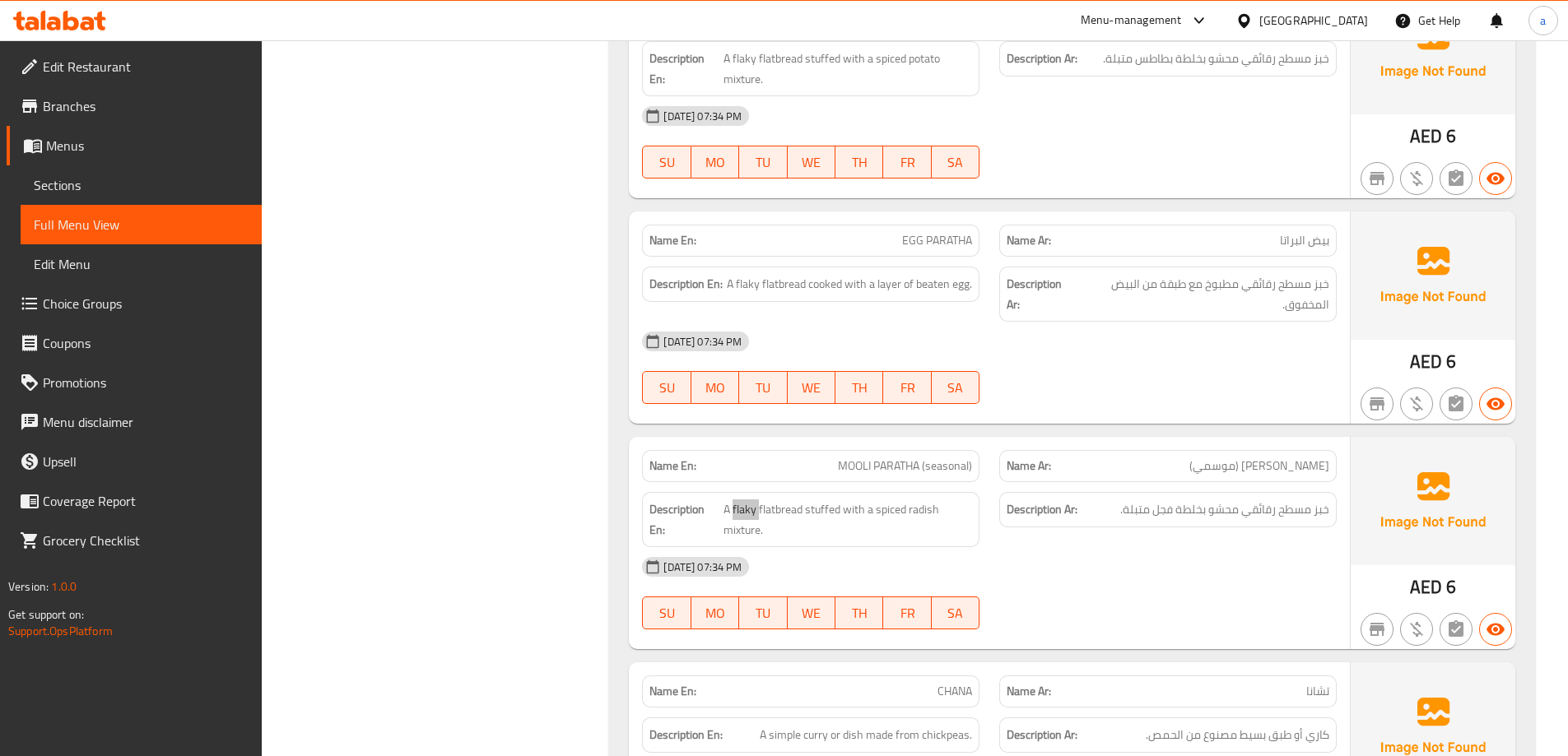
scroll to position [17866, 0]
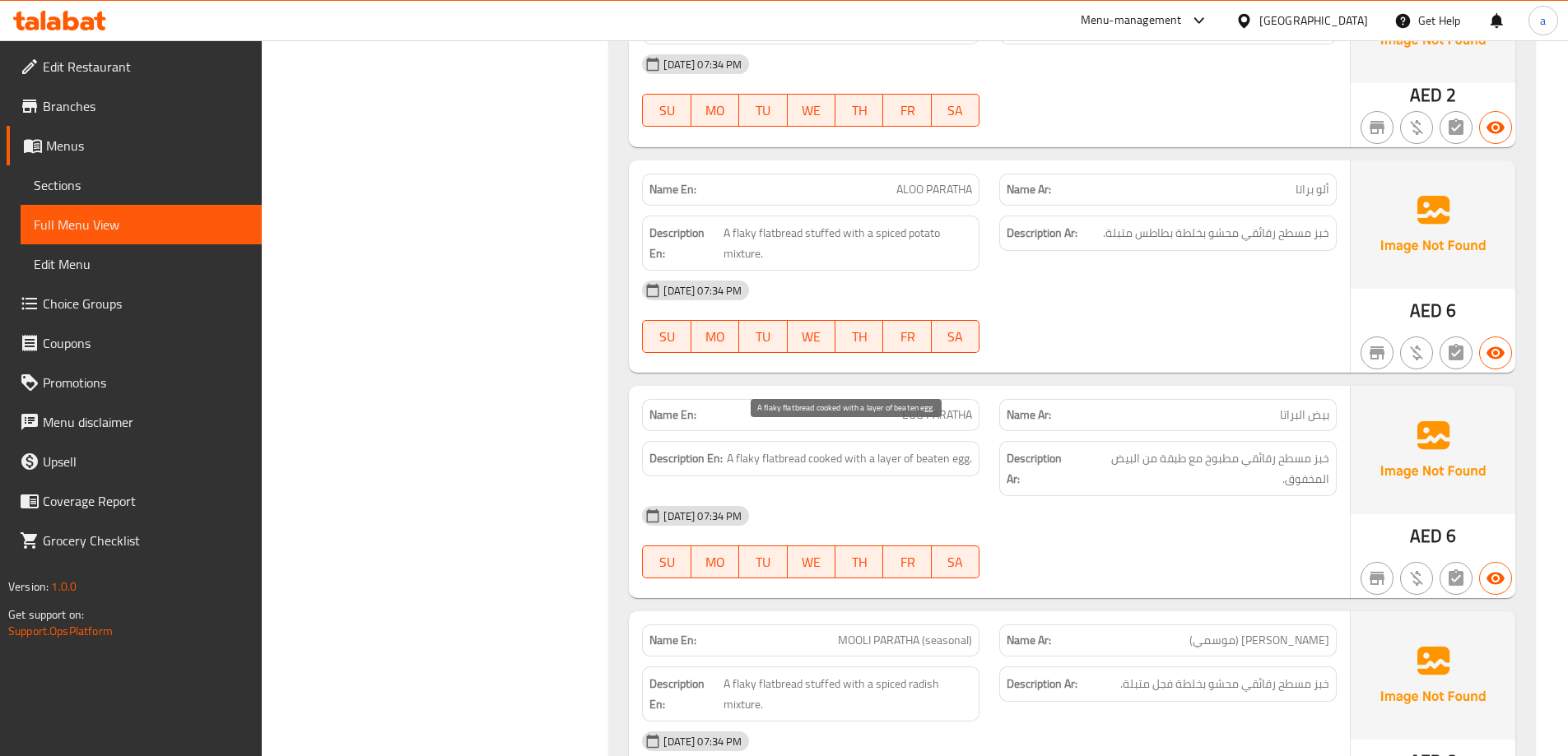
click at [935, 449] on span "A flaky flatbread cooked with a layer of beaten egg." at bounding box center [849, 459] width 245 height 21
click at [959, 449] on span "A flaky flatbread cooked with a layer of beaten egg." at bounding box center [849, 459] width 245 height 21
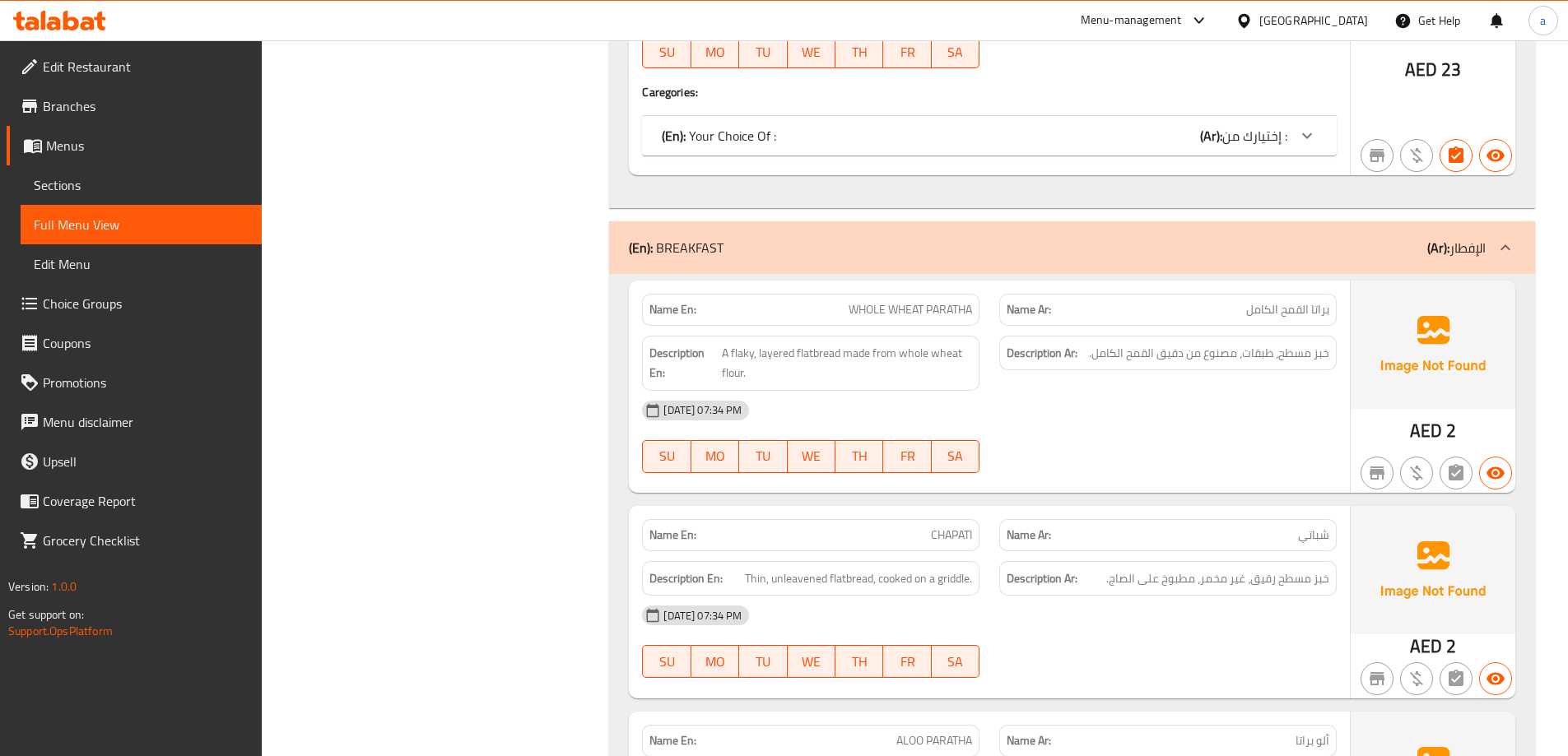
scroll to position [17290, 0]
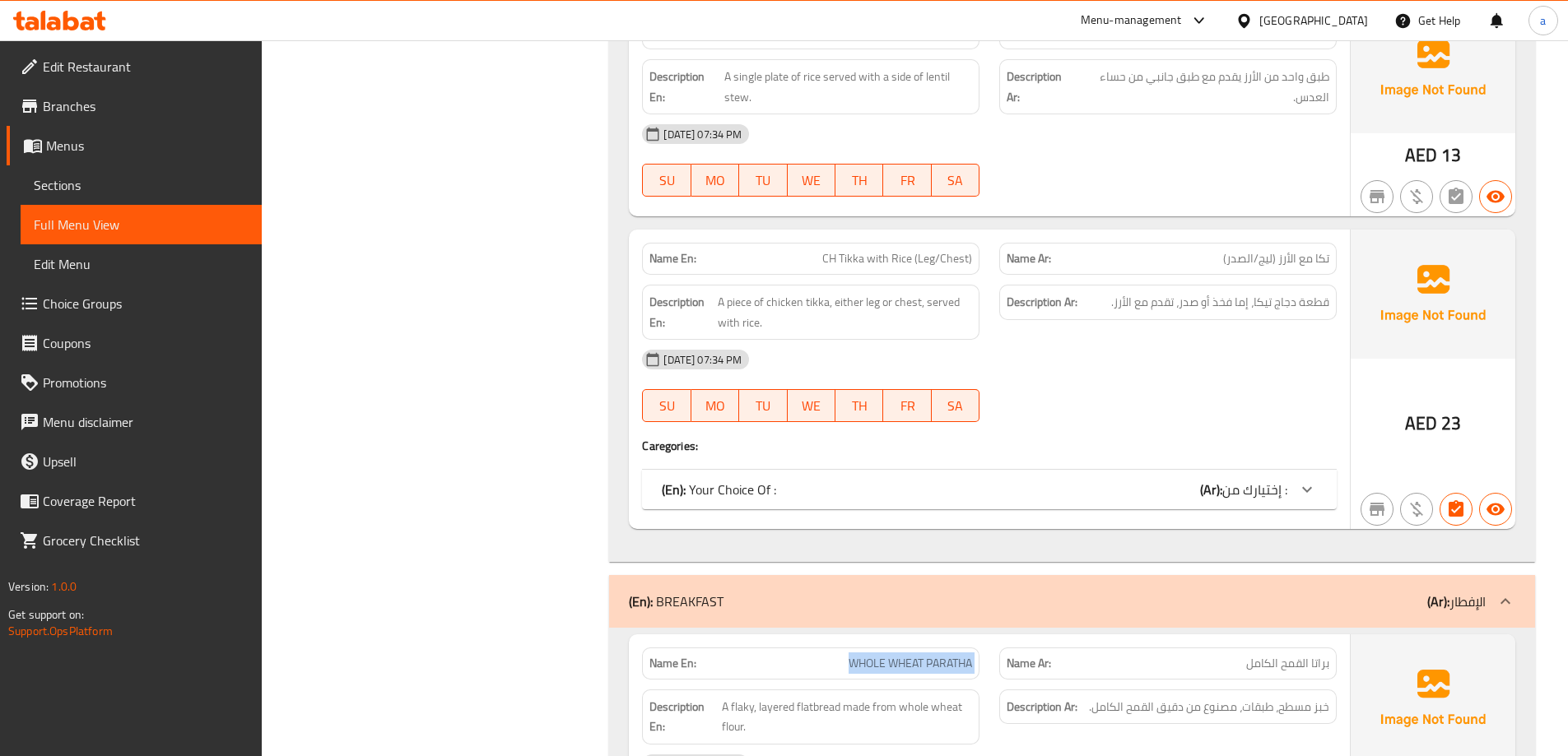
scroll to position [16878, 0]
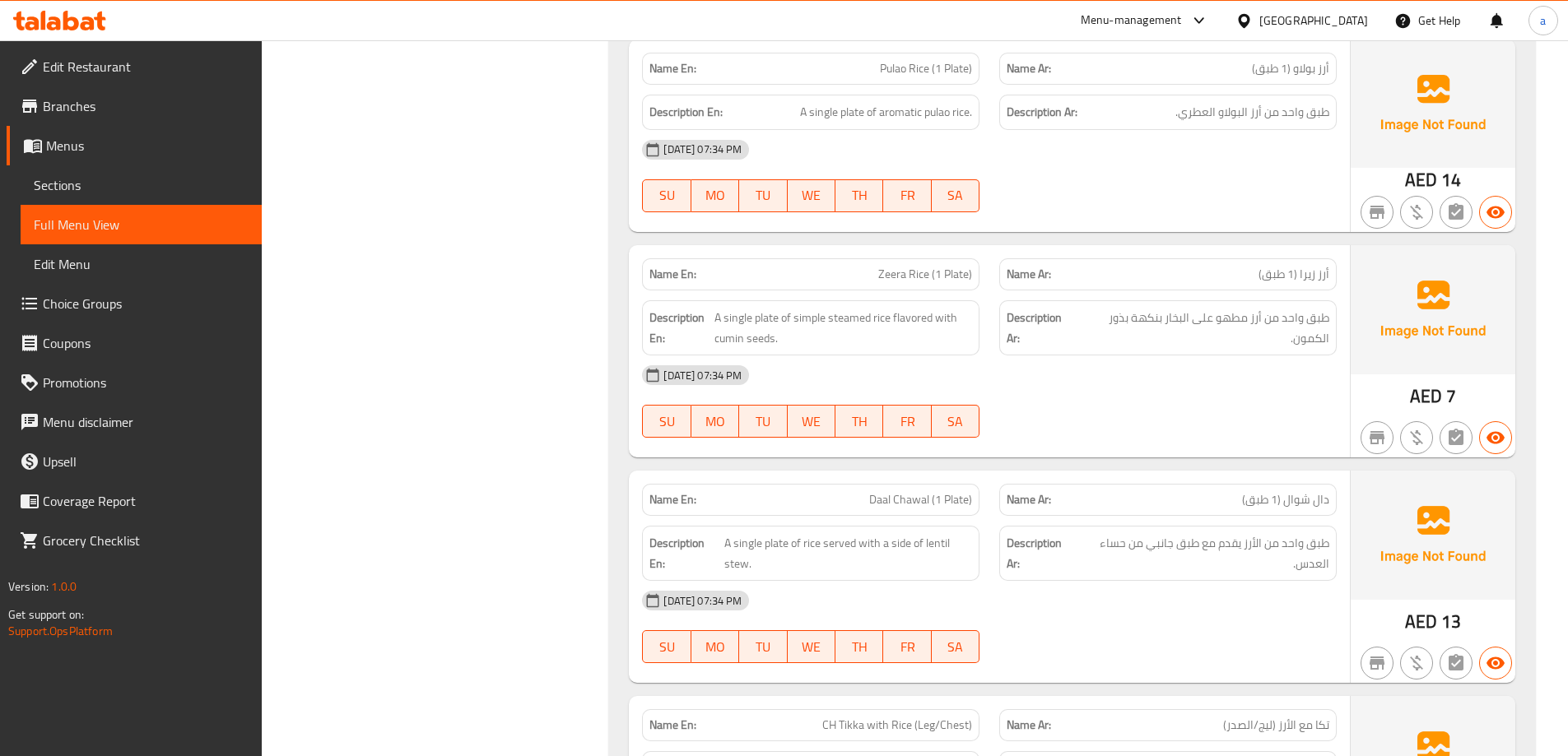
scroll to position [16467, 0]
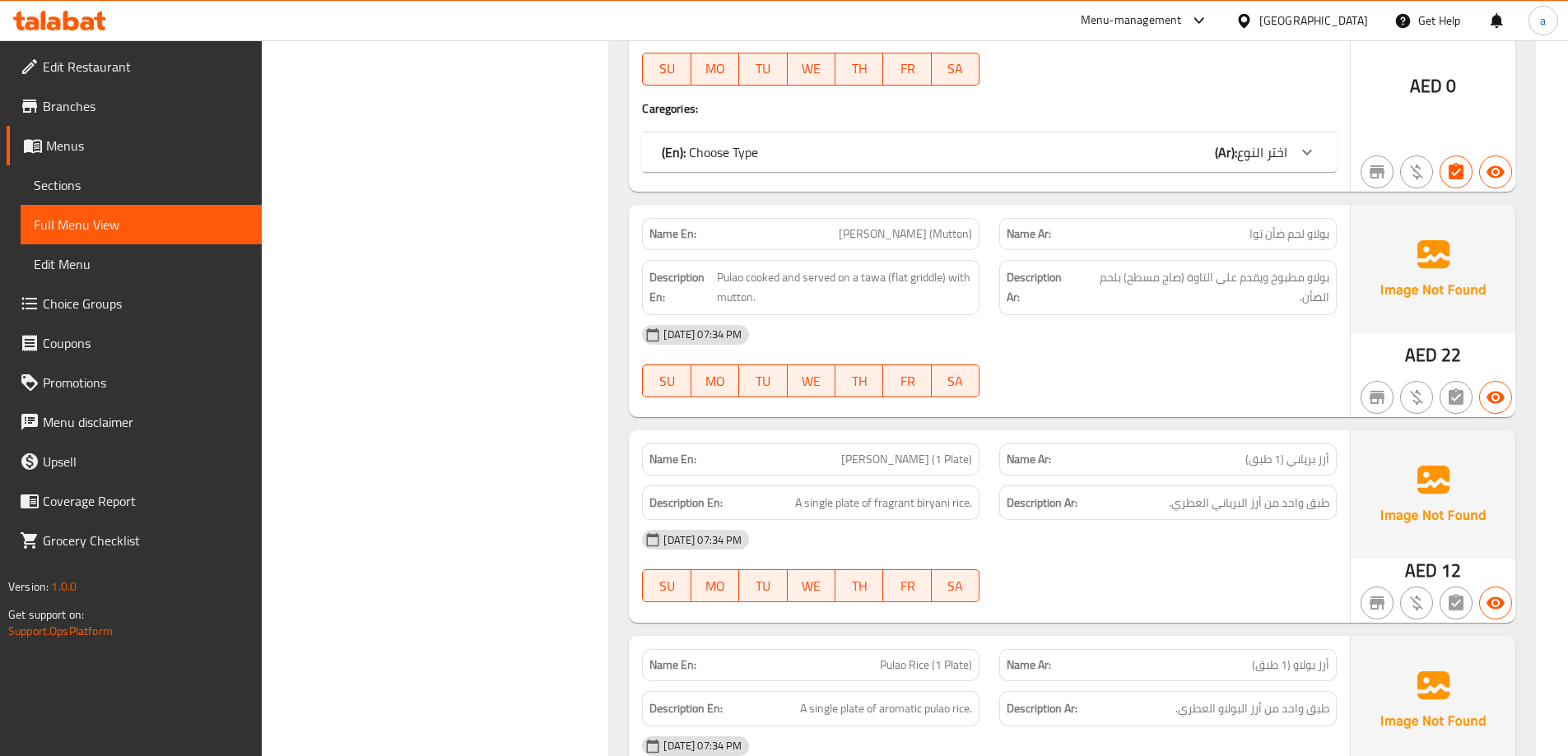
scroll to position [15891, 0]
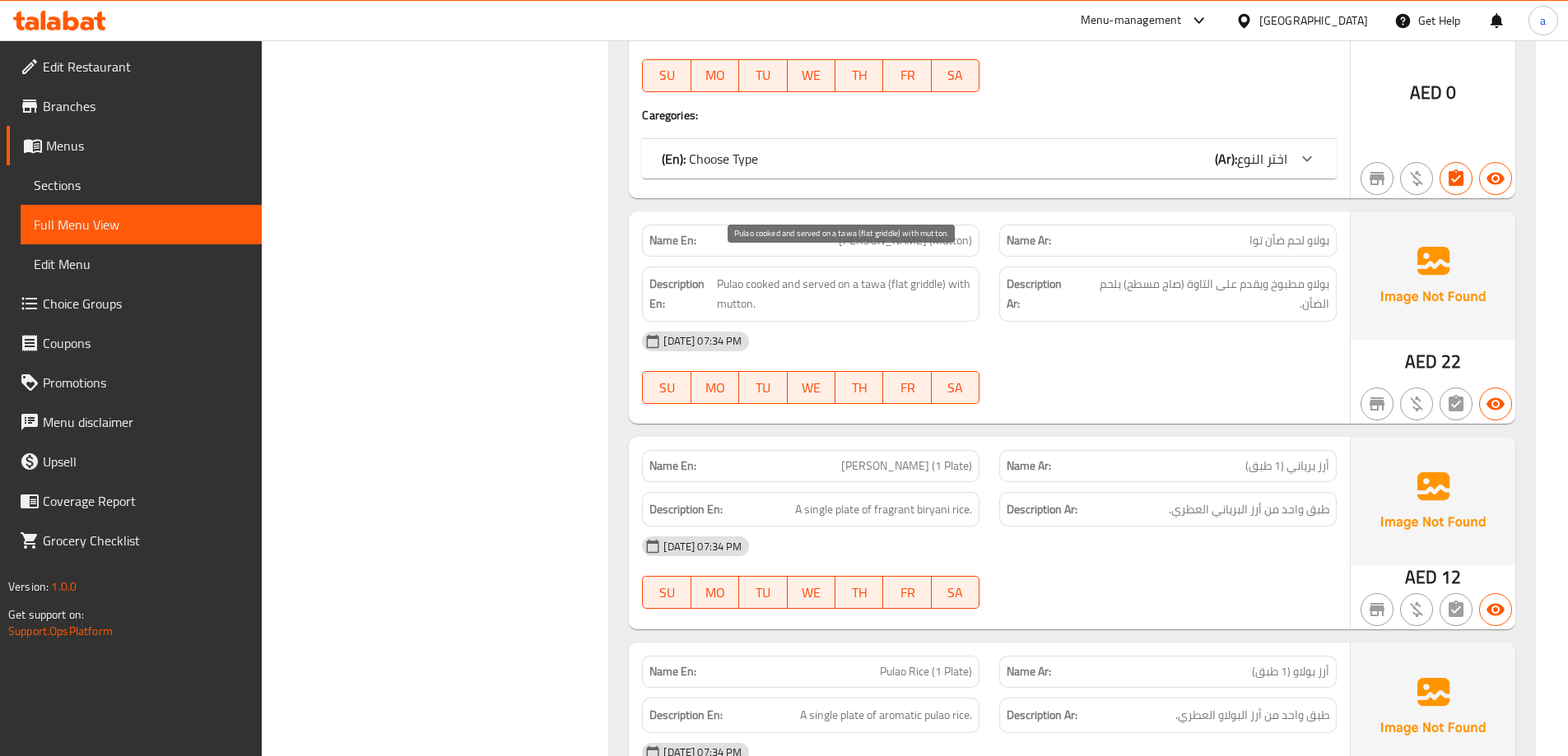
click at [797, 284] on span "Pulao cooked and served on a tawa (flat griddle) with mutton." at bounding box center [845, 294] width 256 height 40
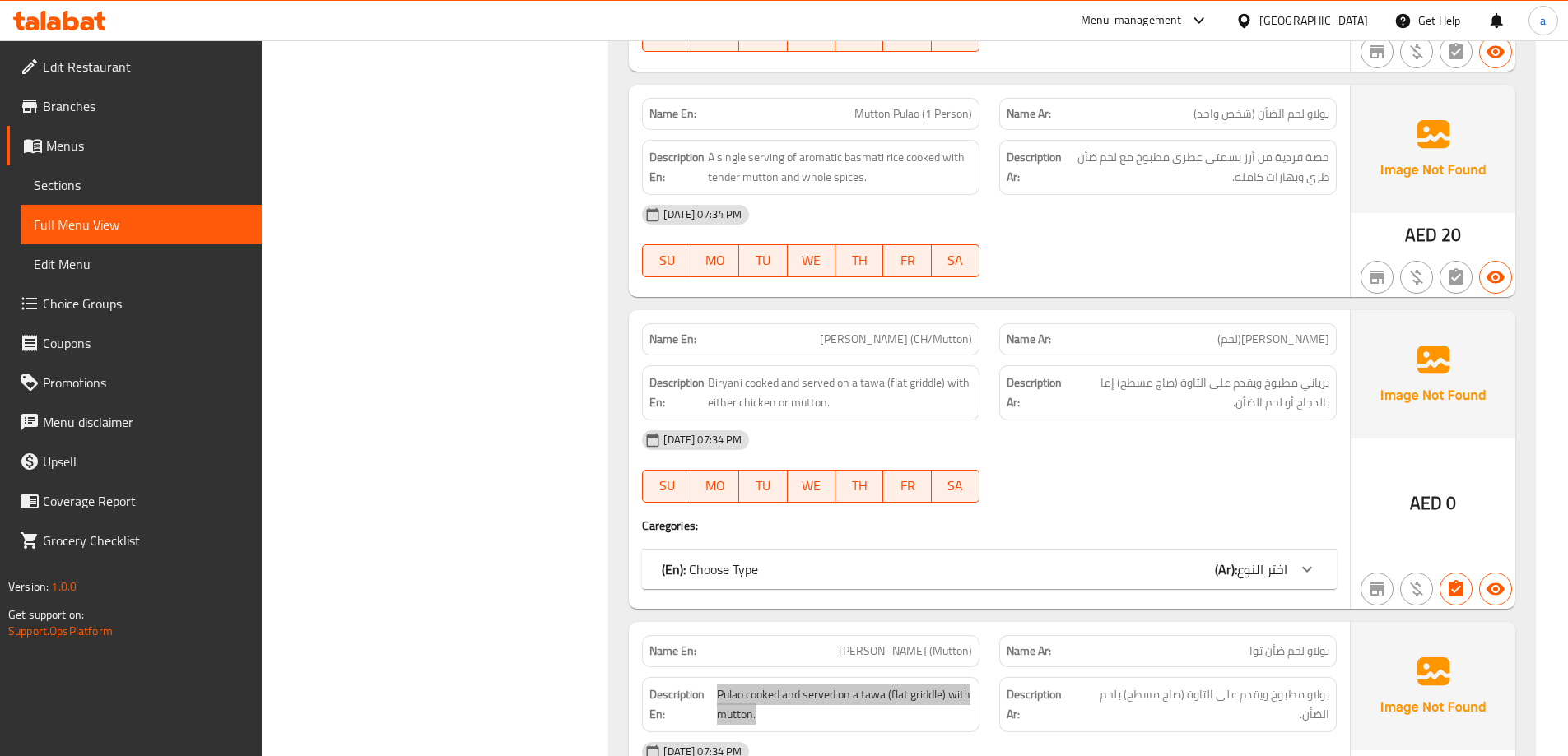
scroll to position [15479, 0]
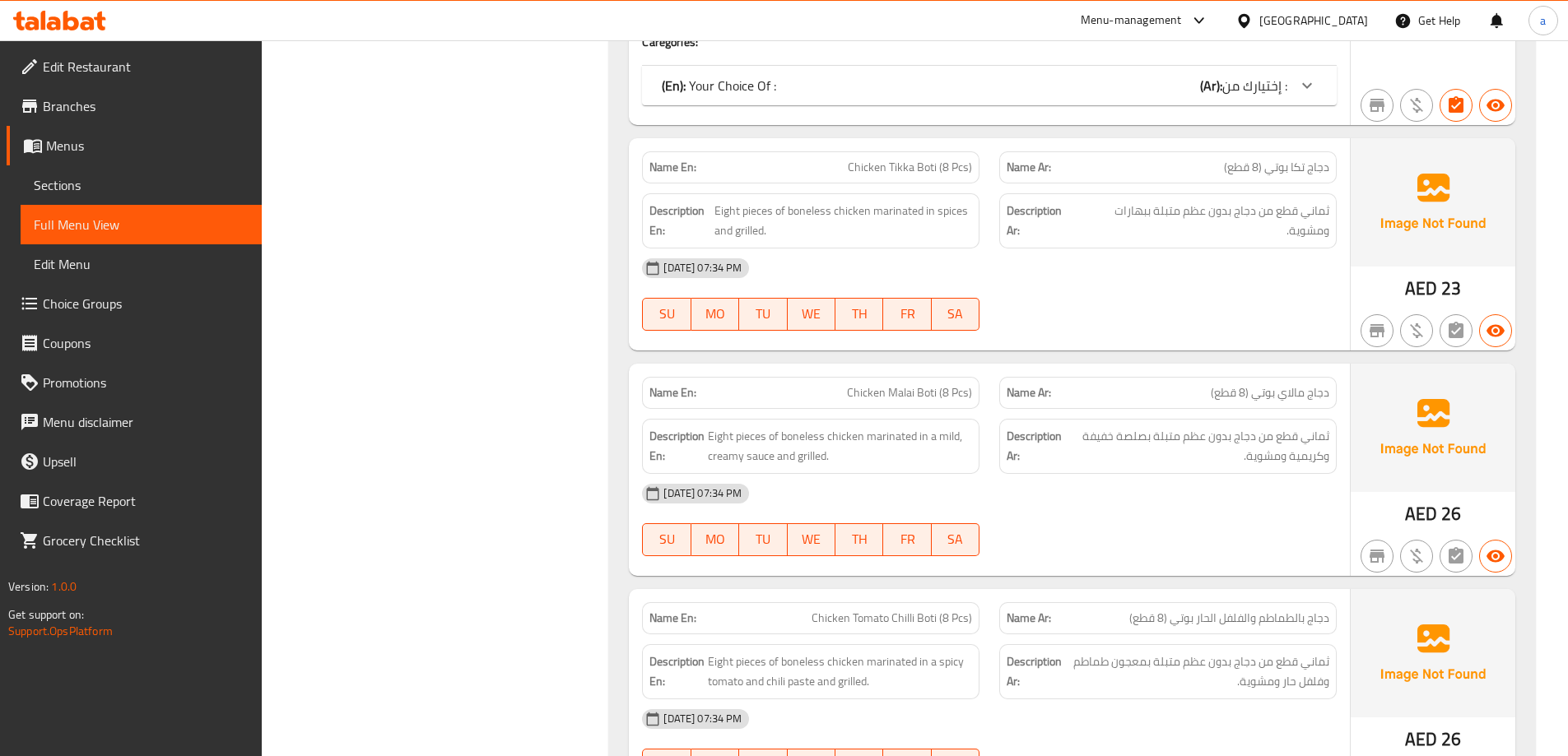
scroll to position [13504, 0]
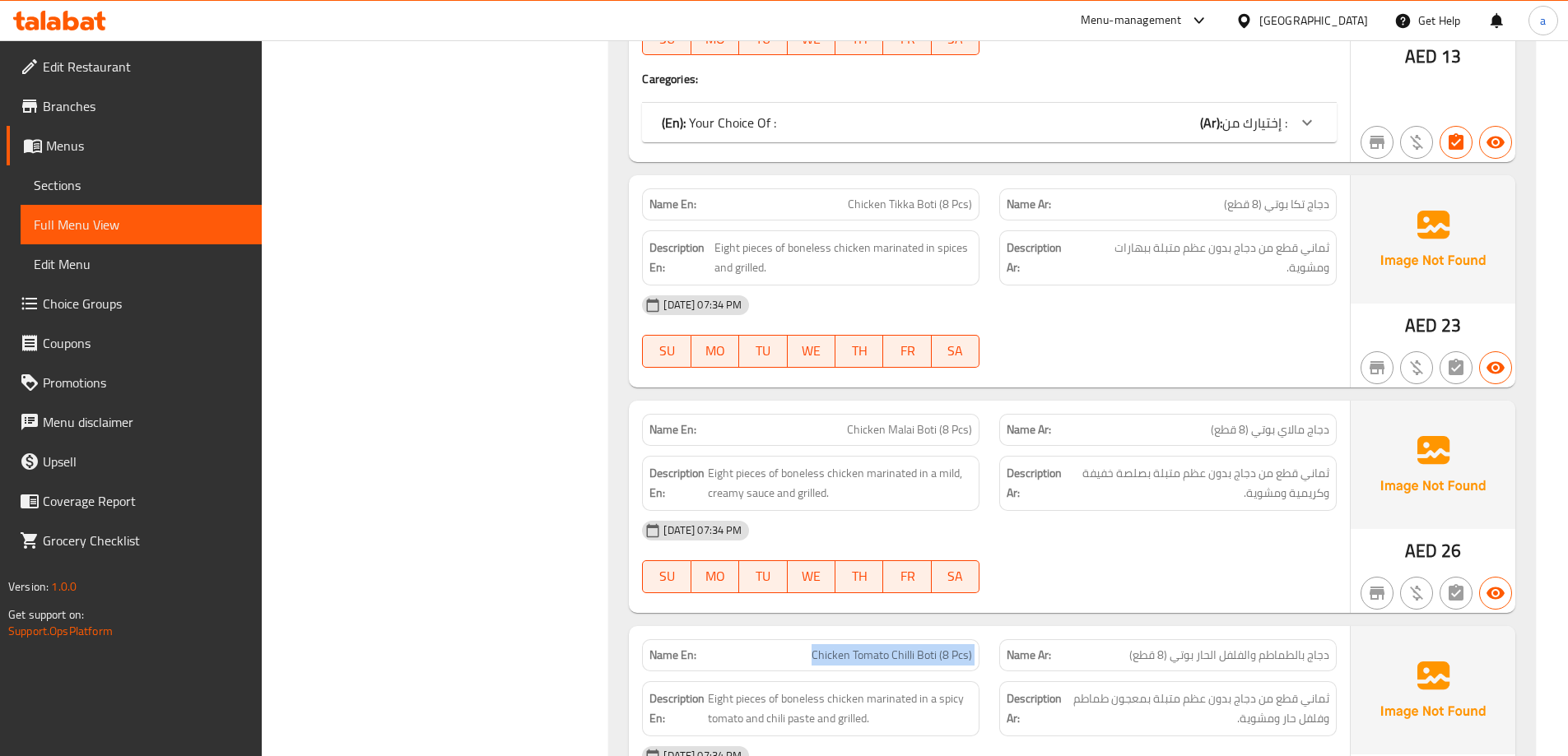
scroll to position [13339, 0]
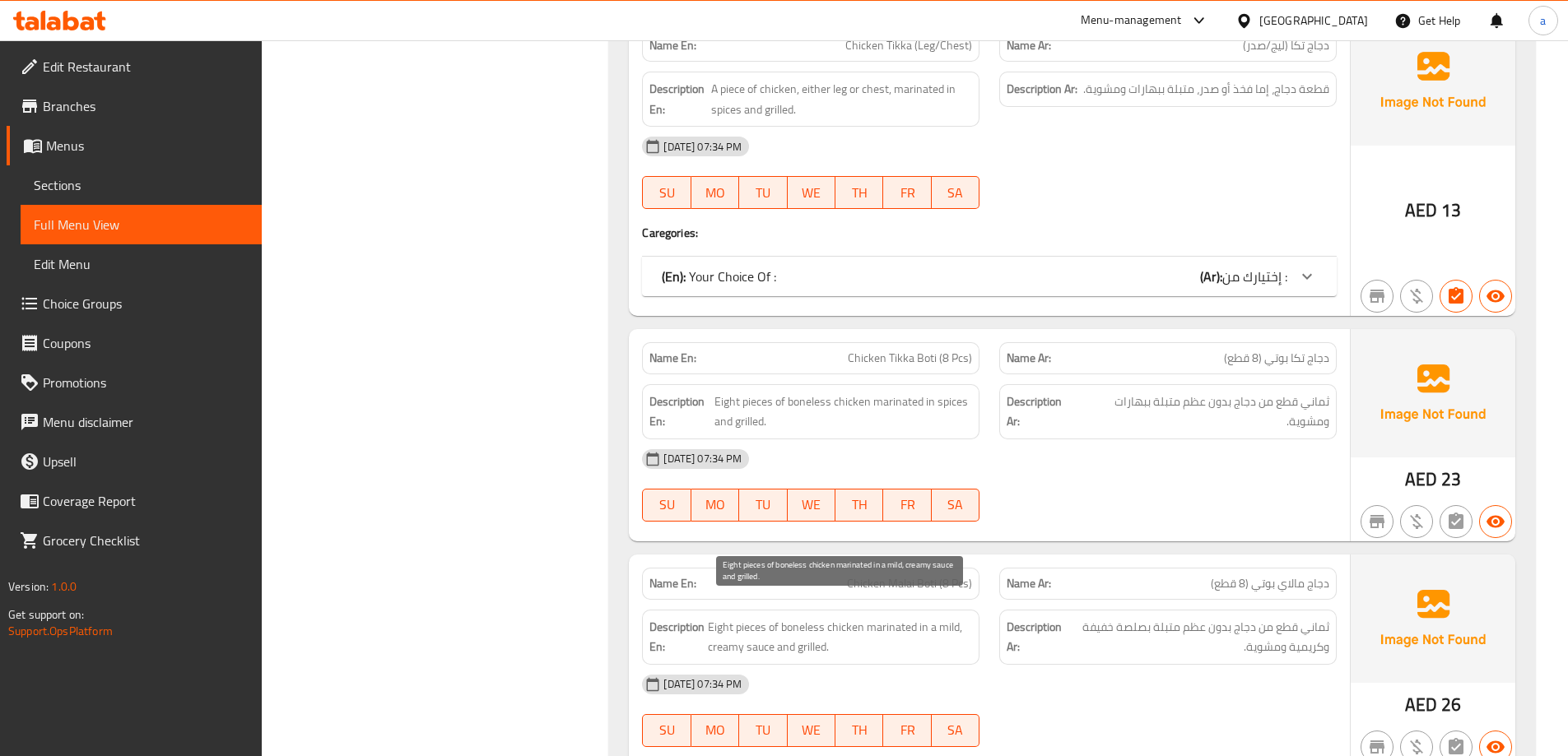
click at [958, 617] on span "Eight pieces of boneless chicken marinated in a mild, creamy sauce and grilled." at bounding box center [840, 637] width 264 height 40
click at [944, 617] on span "Eight pieces of boneless chicken marinated in a mild, creamy sauce and grilled." at bounding box center [840, 637] width 264 height 40
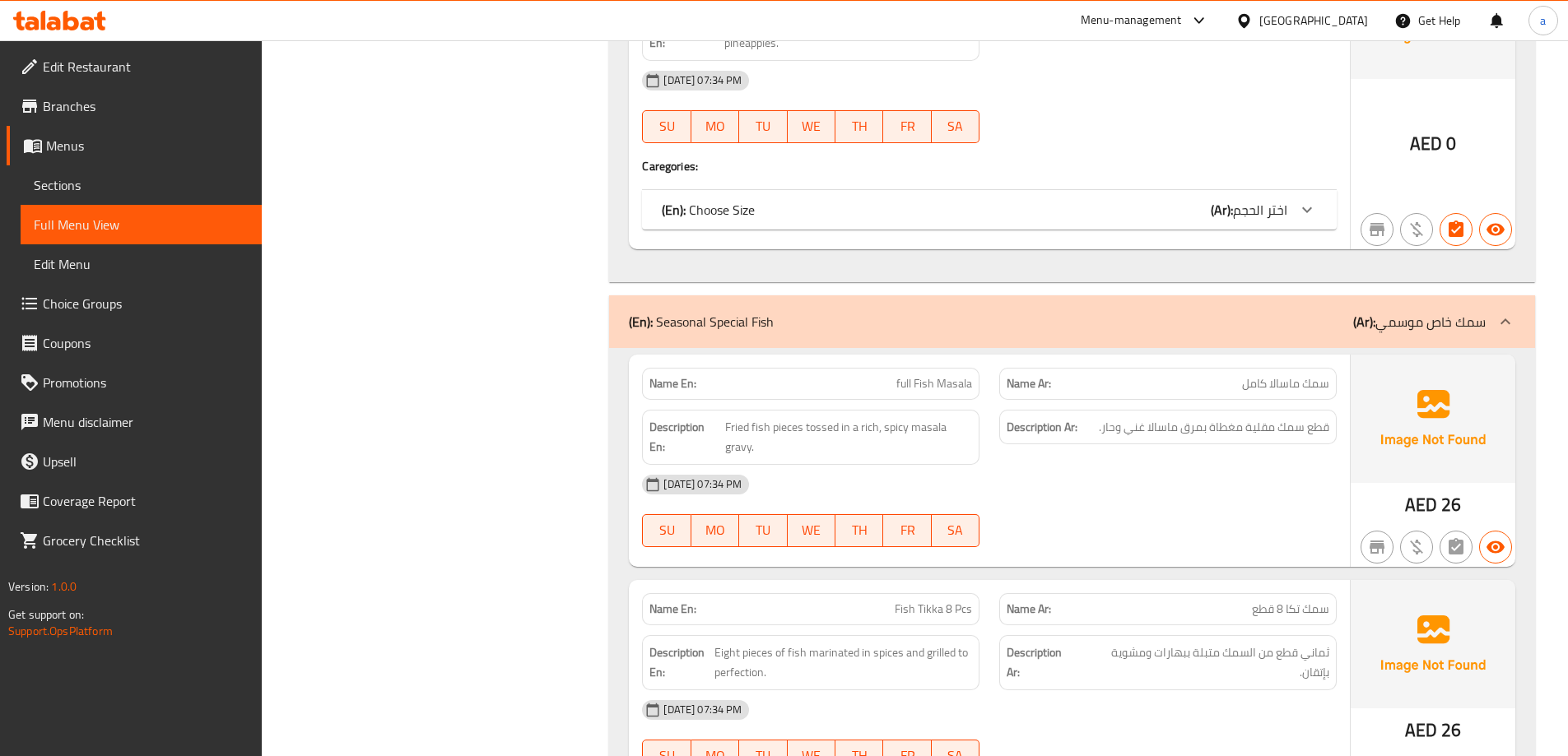
scroll to position [11858, 0]
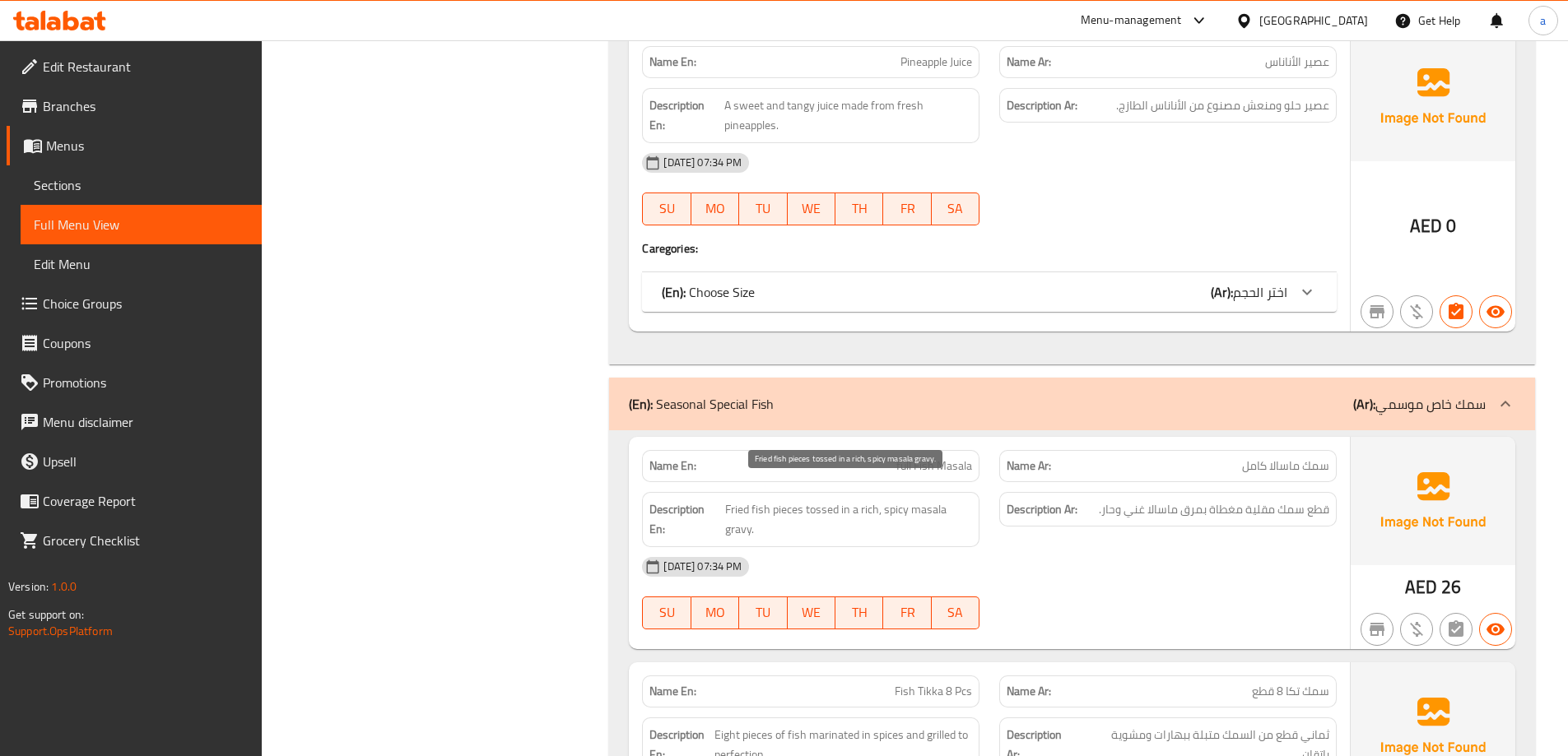
click at [832, 499] on span "Fried fish pieces tossed in a rich, spicy masala gravy." at bounding box center [849, 519] width 248 height 40
click at [792, 499] on span "Fried fish pieces tossed in a rich, spicy masala gravy." at bounding box center [849, 519] width 248 height 40
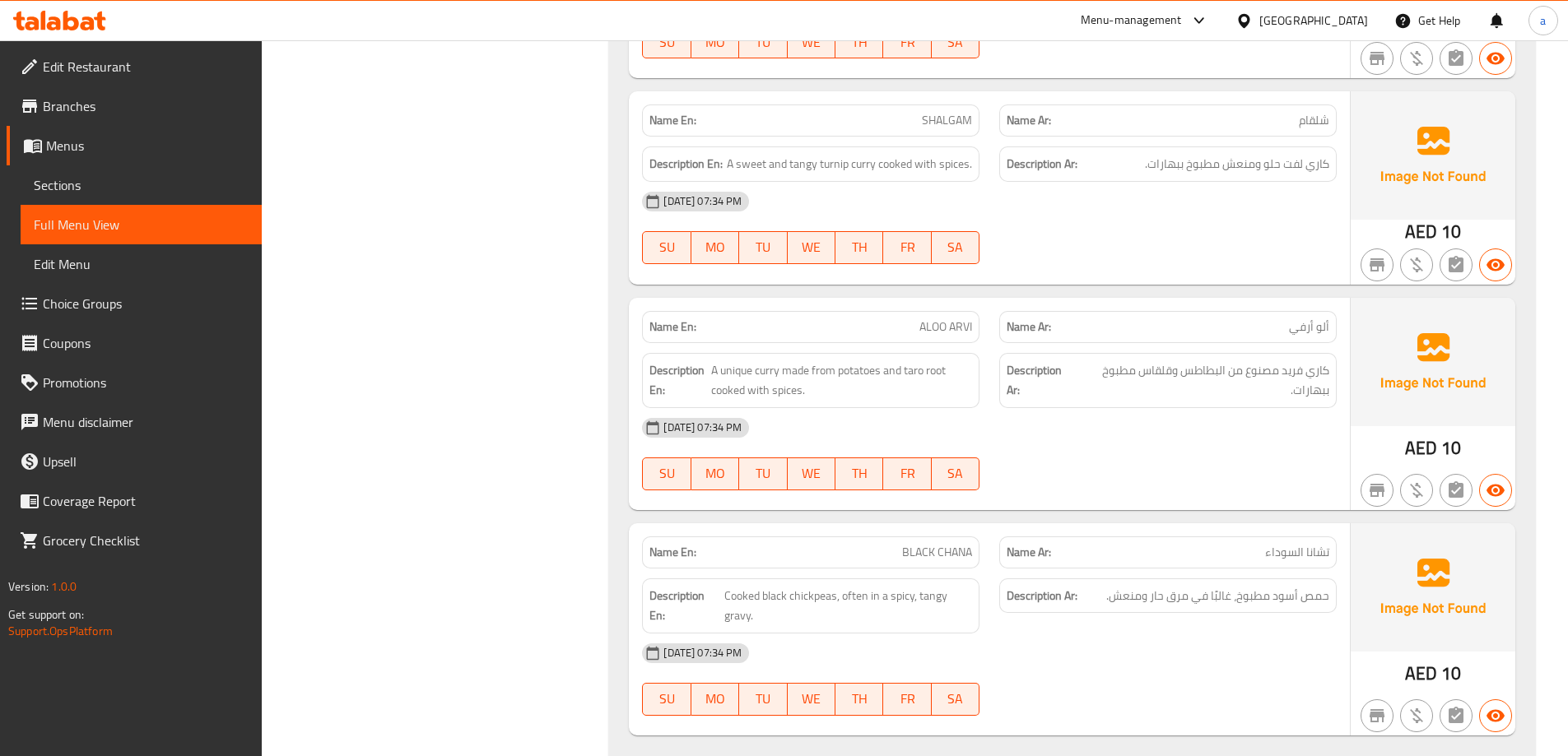
scroll to position [11035, 0]
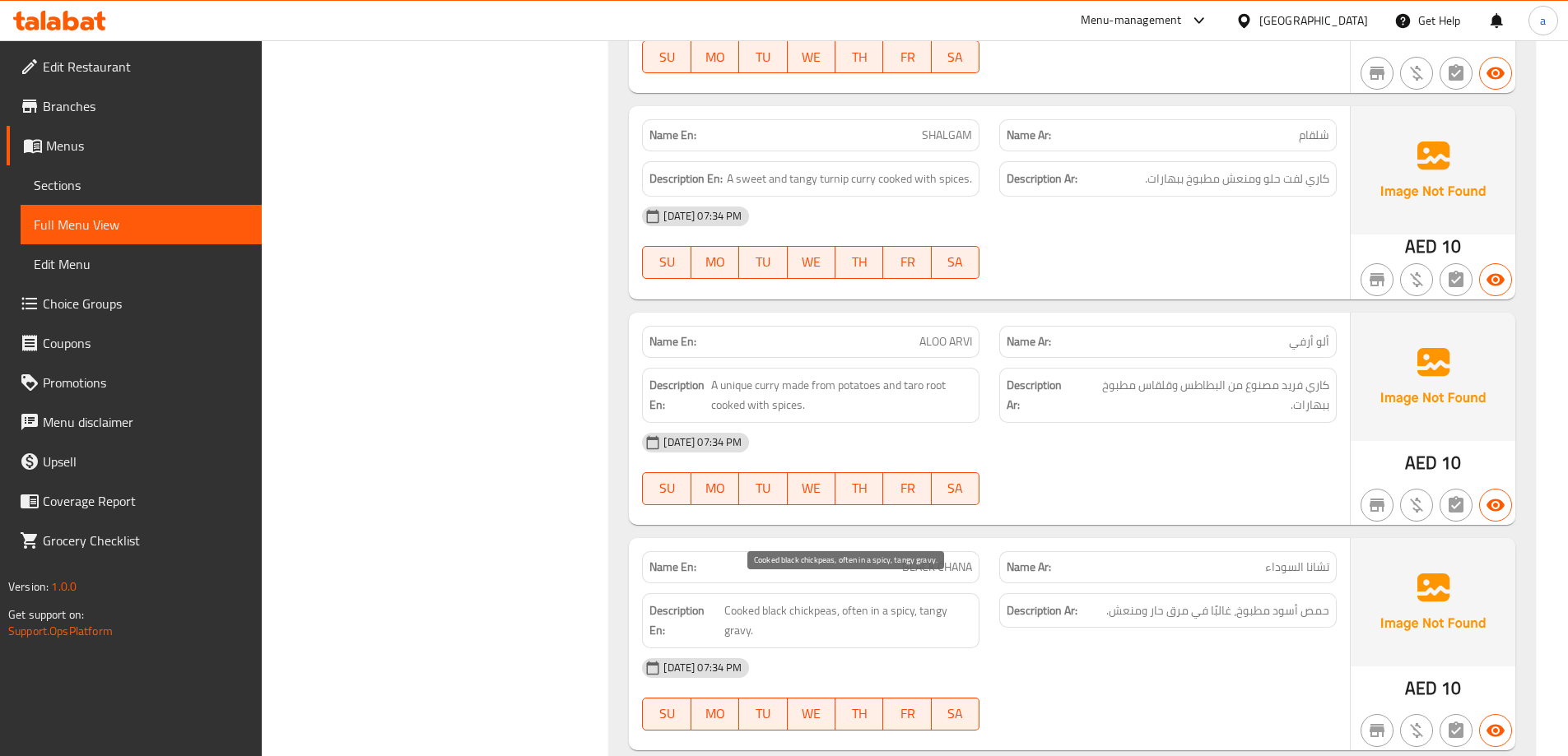
click at [811, 601] on span "Cooked black chickpeas, often in a spicy, tangy gravy." at bounding box center [848, 621] width 248 height 40
click at [892, 601] on span "Cooked black chickpeas, often in a spicy, tangy gravy." at bounding box center [848, 621] width 248 height 40
click at [894, 601] on span "Cooked black chickpeas, often in a spicy, tangy gravy." at bounding box center [848, 621] width 248 height 40
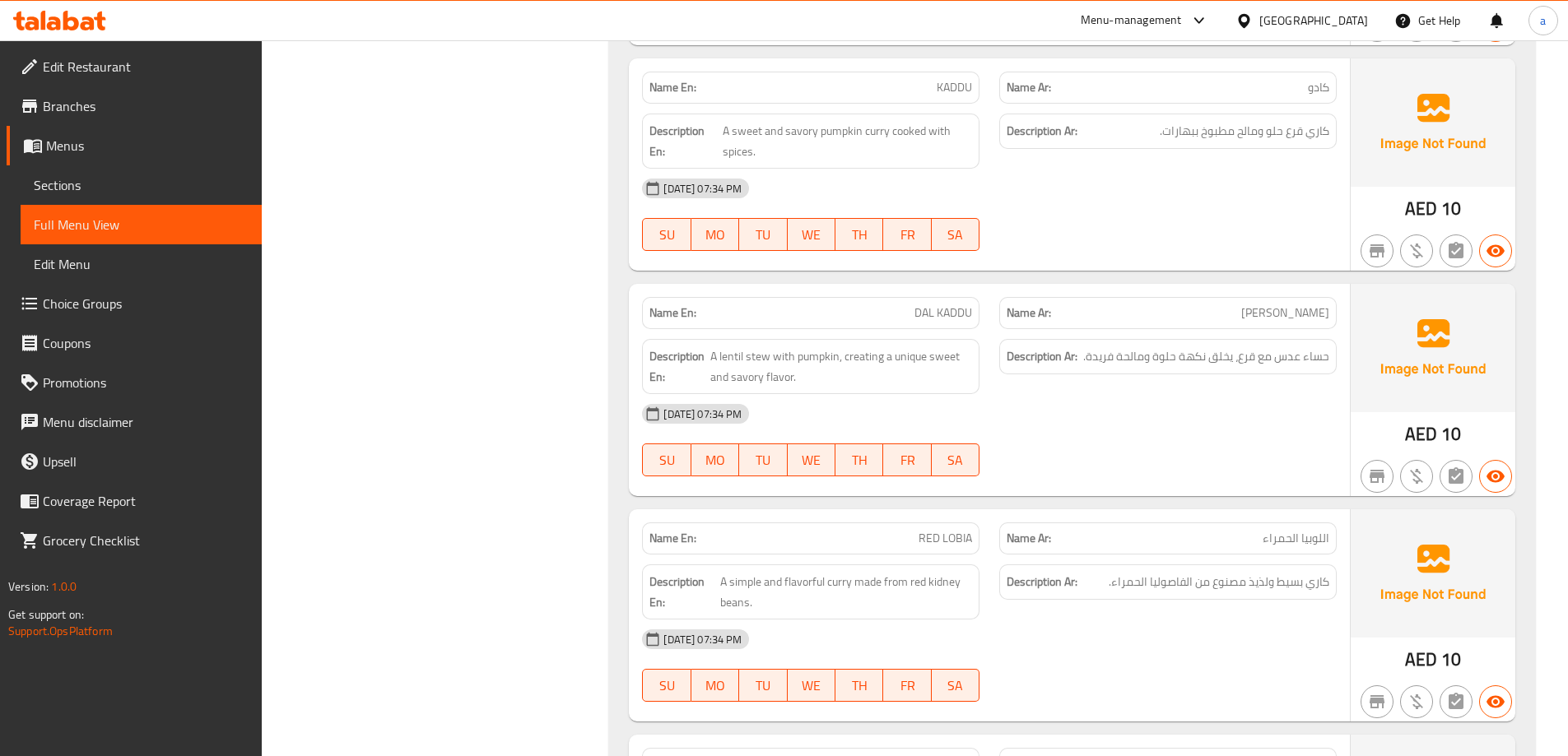
scroll to position [10376, 0]
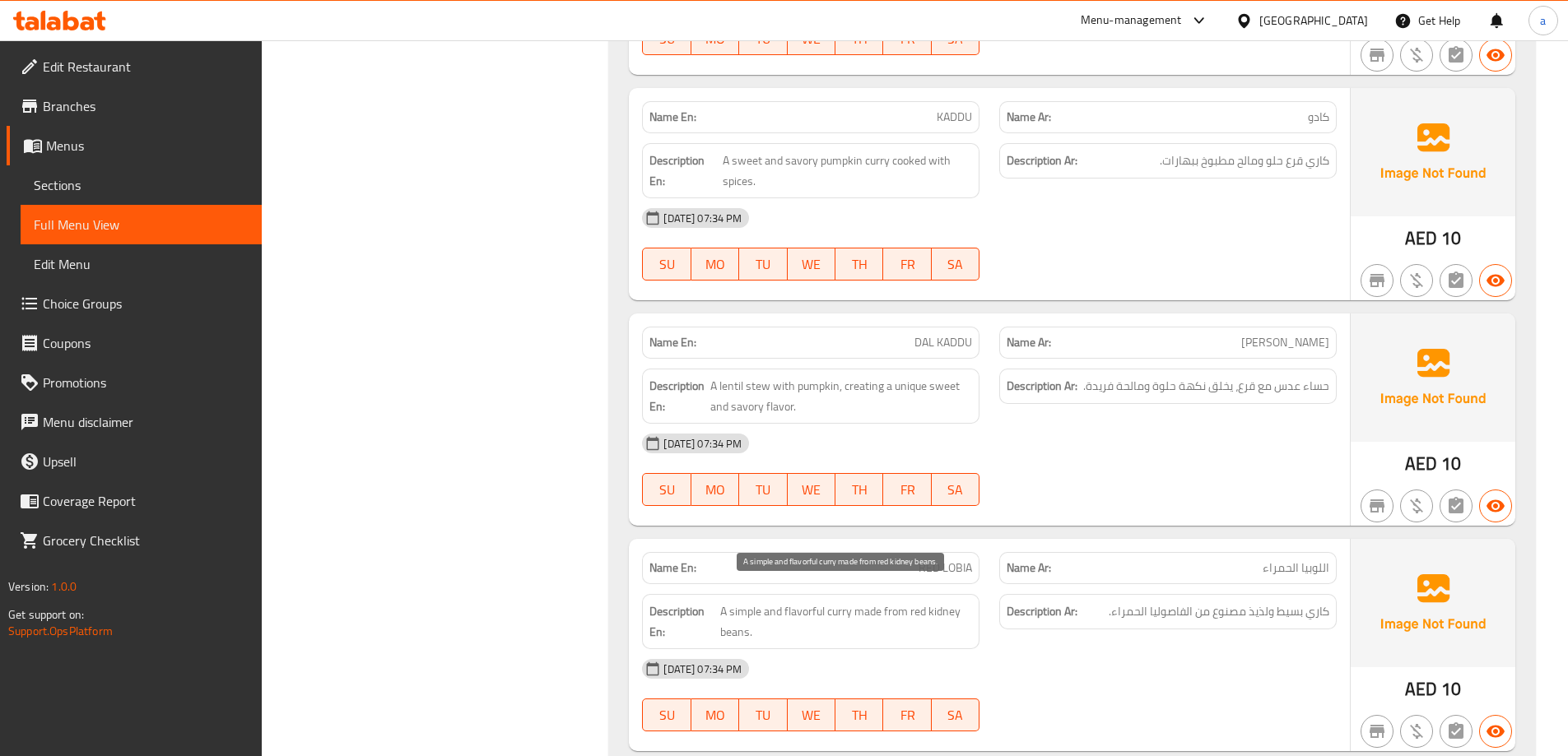
click at [739, 615] on span "A simple and flavorful curry made from red kidney beans." at bounding box center [846, 622] width 251 height 40
click at [948, 602] on span "A simple and flavorful curry made from red kidney beans." at bounding box center [846, 622] width 251 height 40
click at [914, 602] on span "A simple and flavorful curry made from red kidney beans." at bounding box center [846, 622] width 251 height 40
click at [724, 622] on span "A simple and flavorful curry made from red kidney beans." at bounding box center [846, 622] width 251 height 40
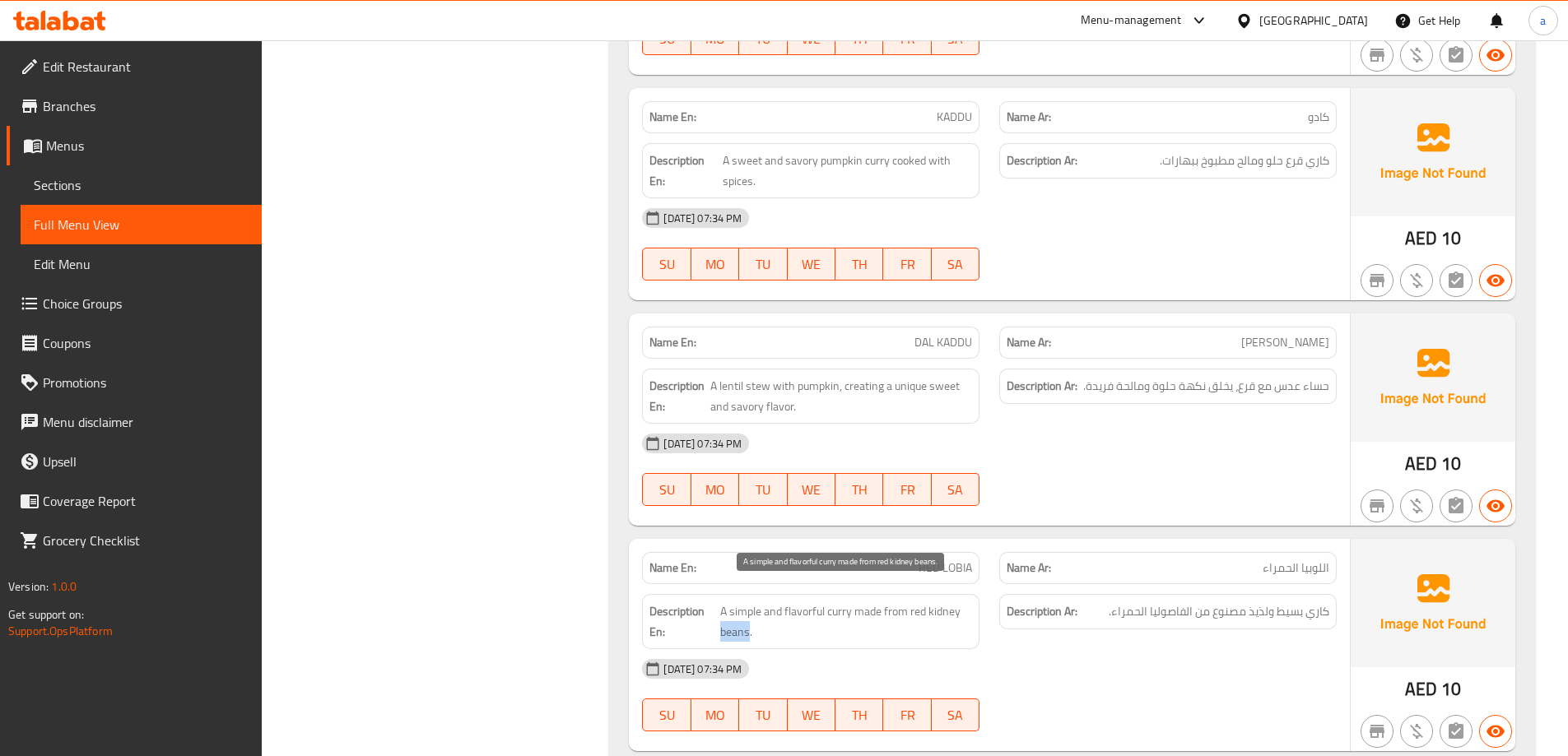
click at [724, 622] on span "A simple and flavorful curry made from red kidney beans." at bounding box center [846, 622] width 251 height 40
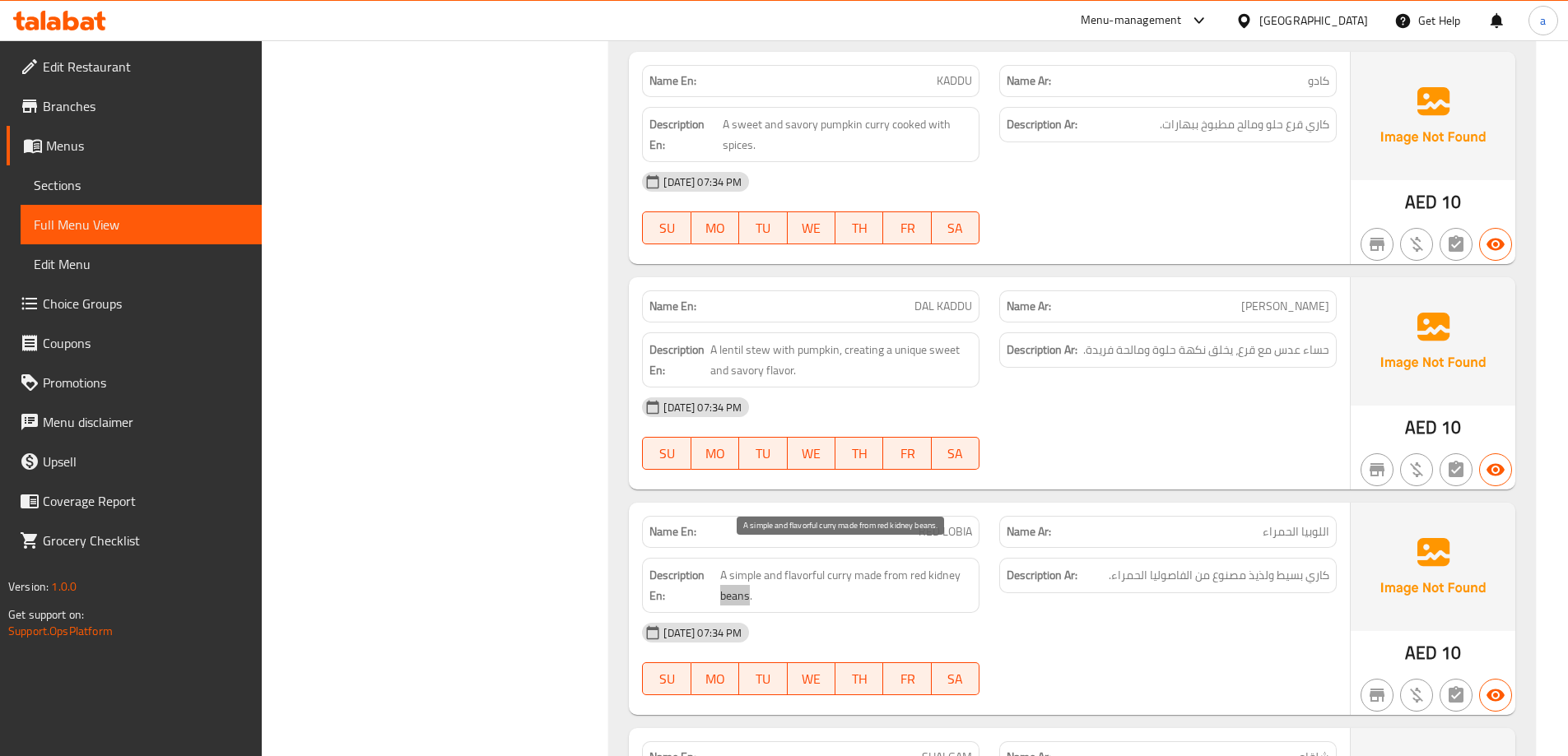
scroll to position [10459, 0]
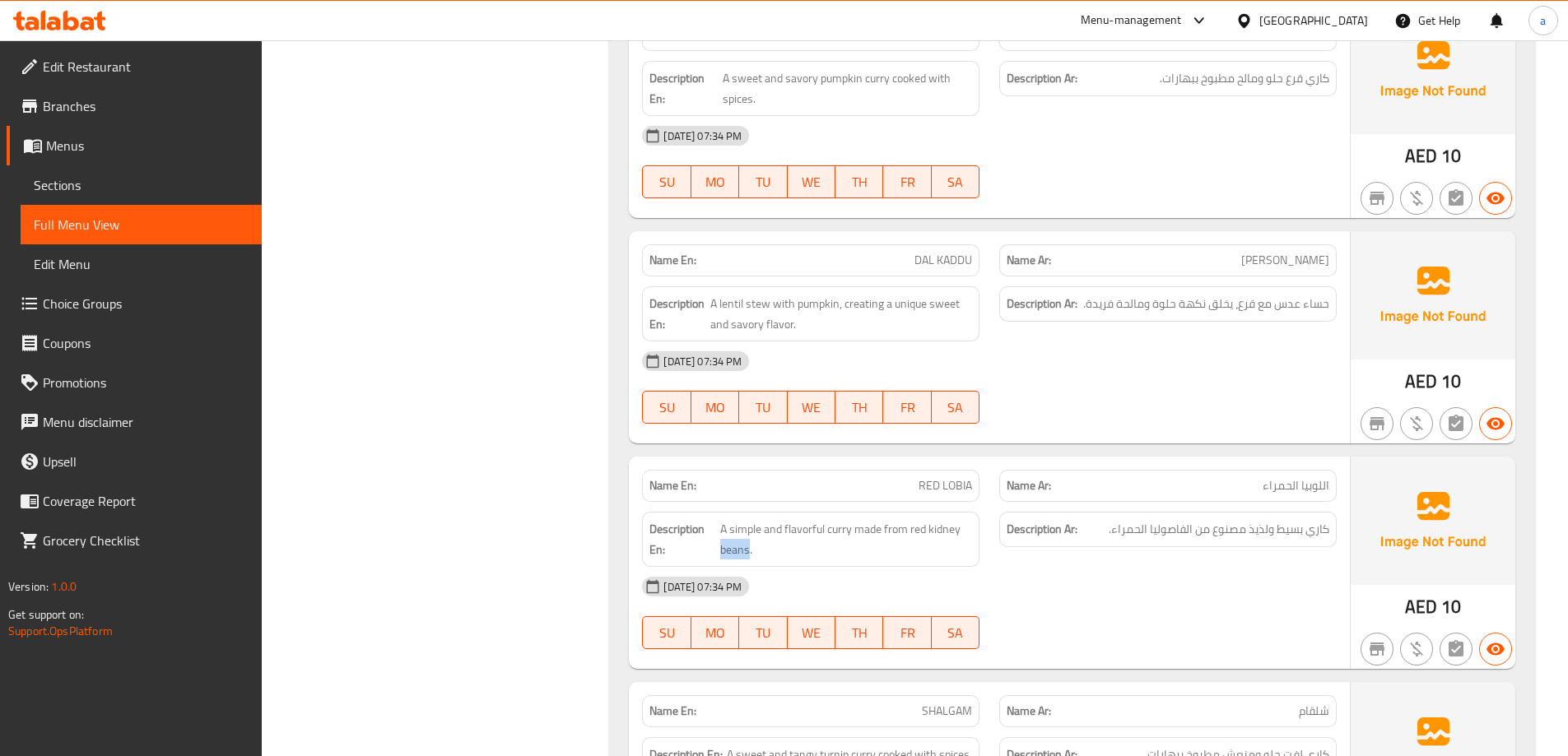
click at [887, 533] on span "A simple and flavorful curry made from red kidney beans." at bounding box center [846, 539] width 251 height 40
click at [888, 533] on span "A simple and flavorful curry made from red kidney beans." at bounding box center [846, 539] width 251 height 40
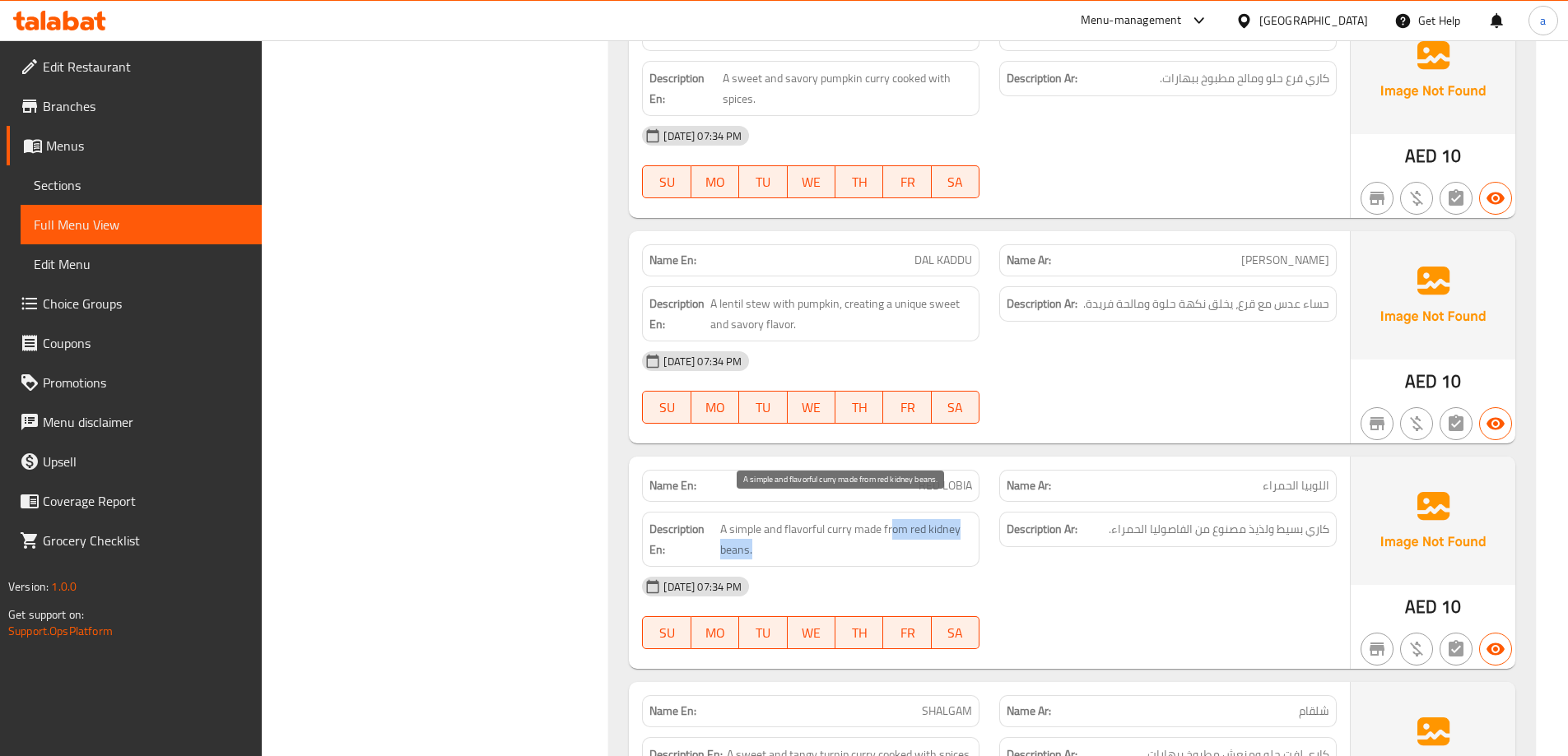
drag, startPoint x: 891, startPoint y: 515, endPoint x: 793, endPoint y: 526, distance: 98.6
click at [793, 526] on span "A simple and flavorful curry made from red kidney beans." at bounding box center [846, 539] width 251 height 40
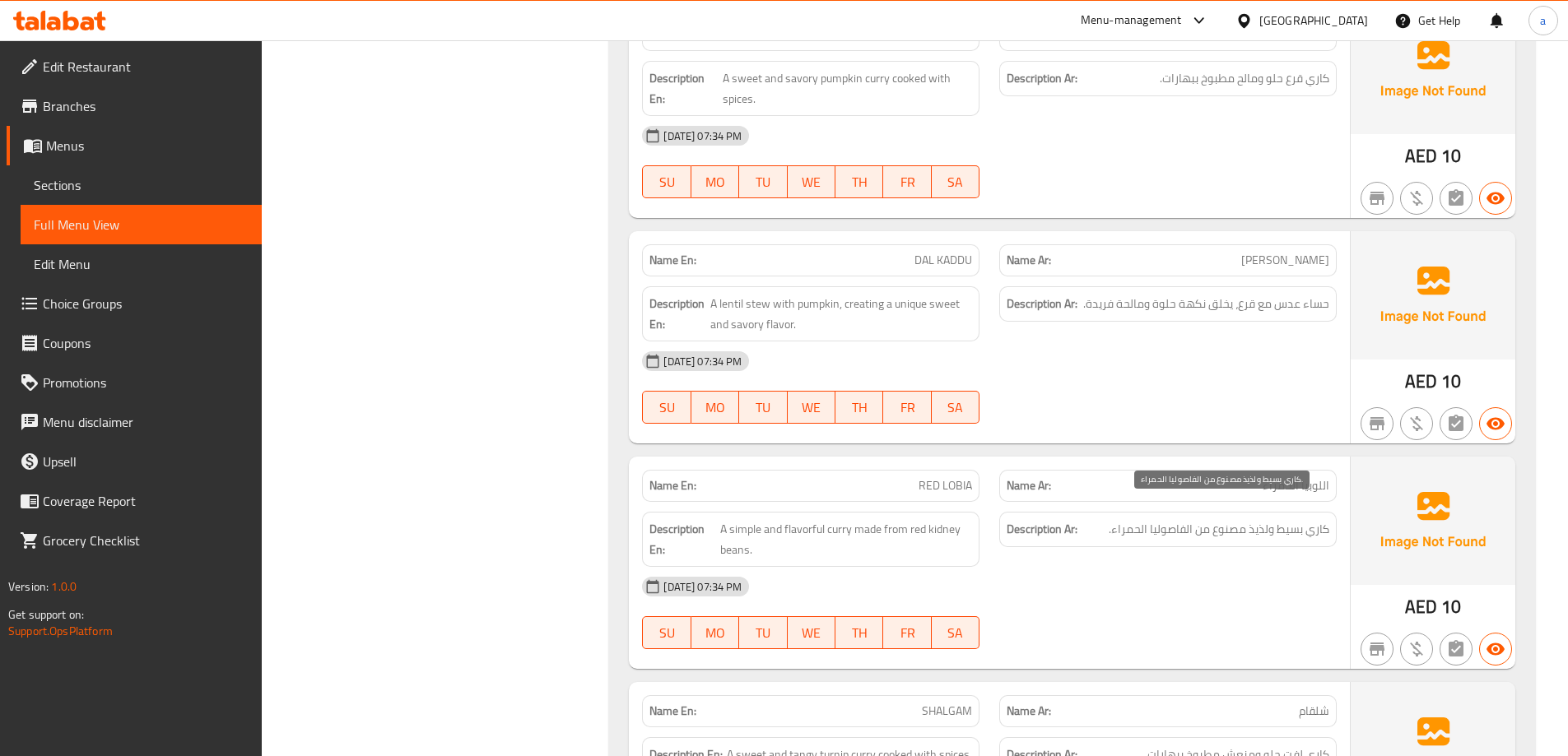
click at [1157, 519] on span "كاري بسيط ولذيذ مصنوع من الفاصوليا الحمراء." at bounding box center [1219, 530] width 220 height 21
click at [1184, 519] on span "كاري بسيط ولذيذ مصنوع من الفاصوليا الحمراء." at bounding box center [1219, 530] width 220 height 21
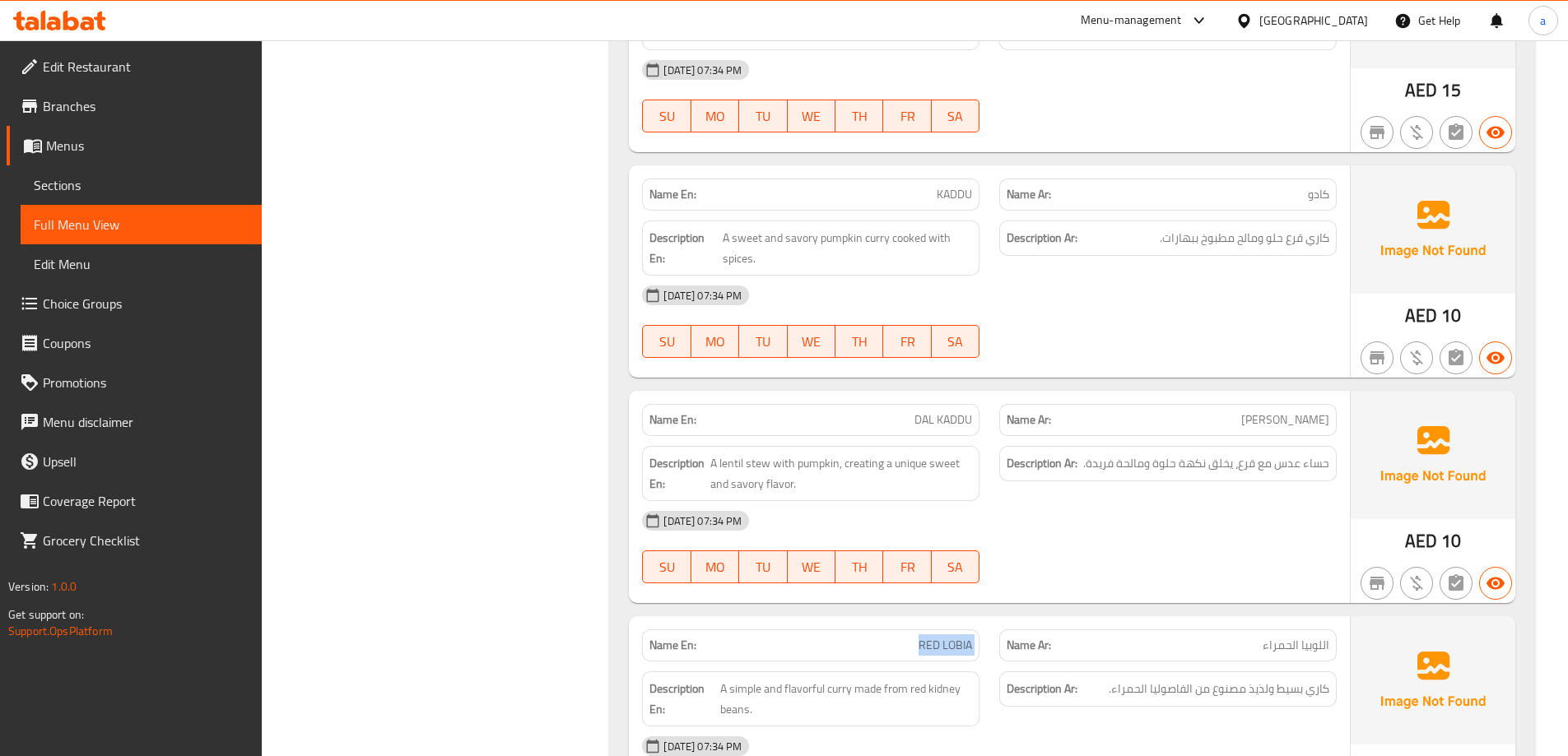
scroll to position [10295, 0]
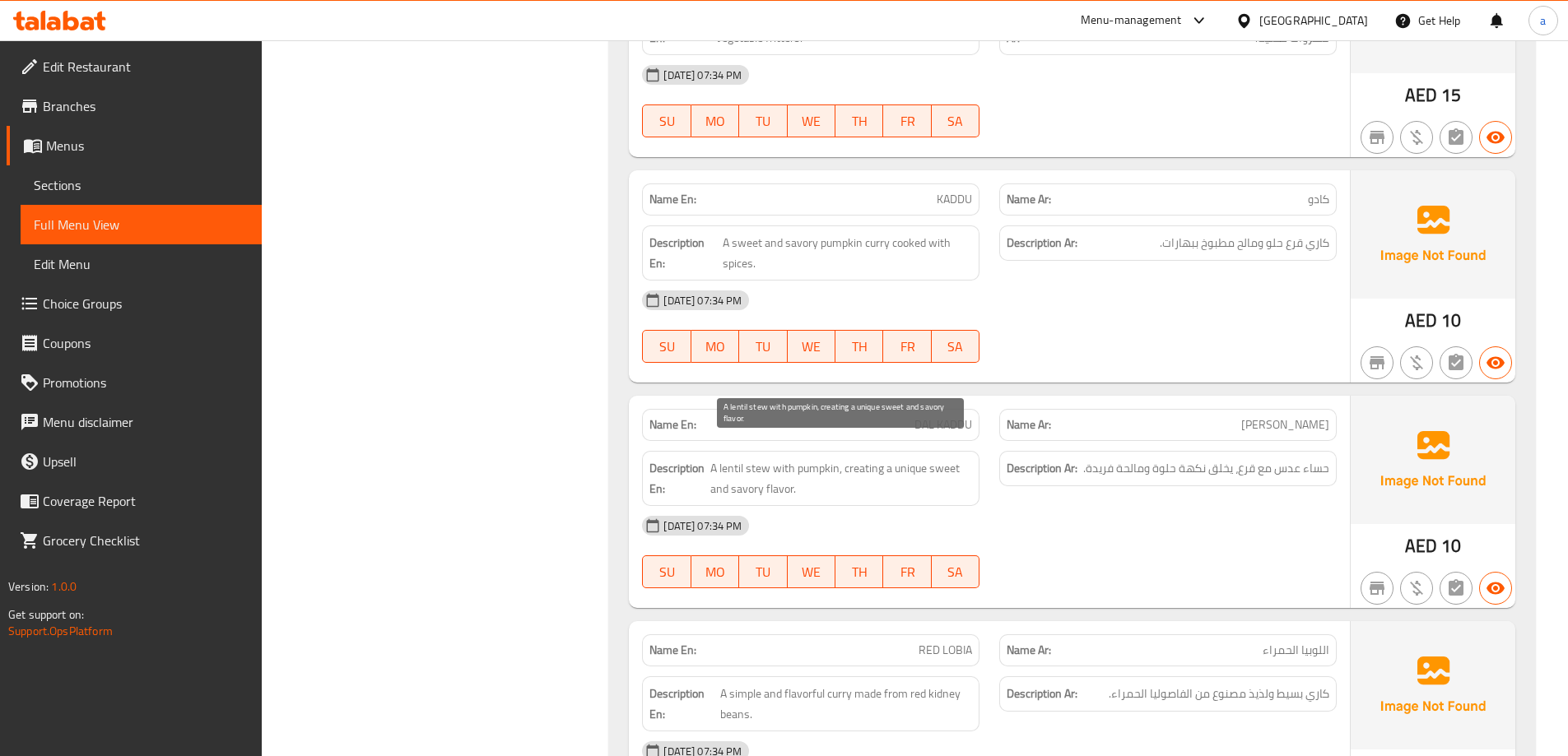
click at [868, 458] on span "A lentil stew with pumpkin, creating a unique sweet and savory flavor." at bounding box center [841, 478] width 263 height 40
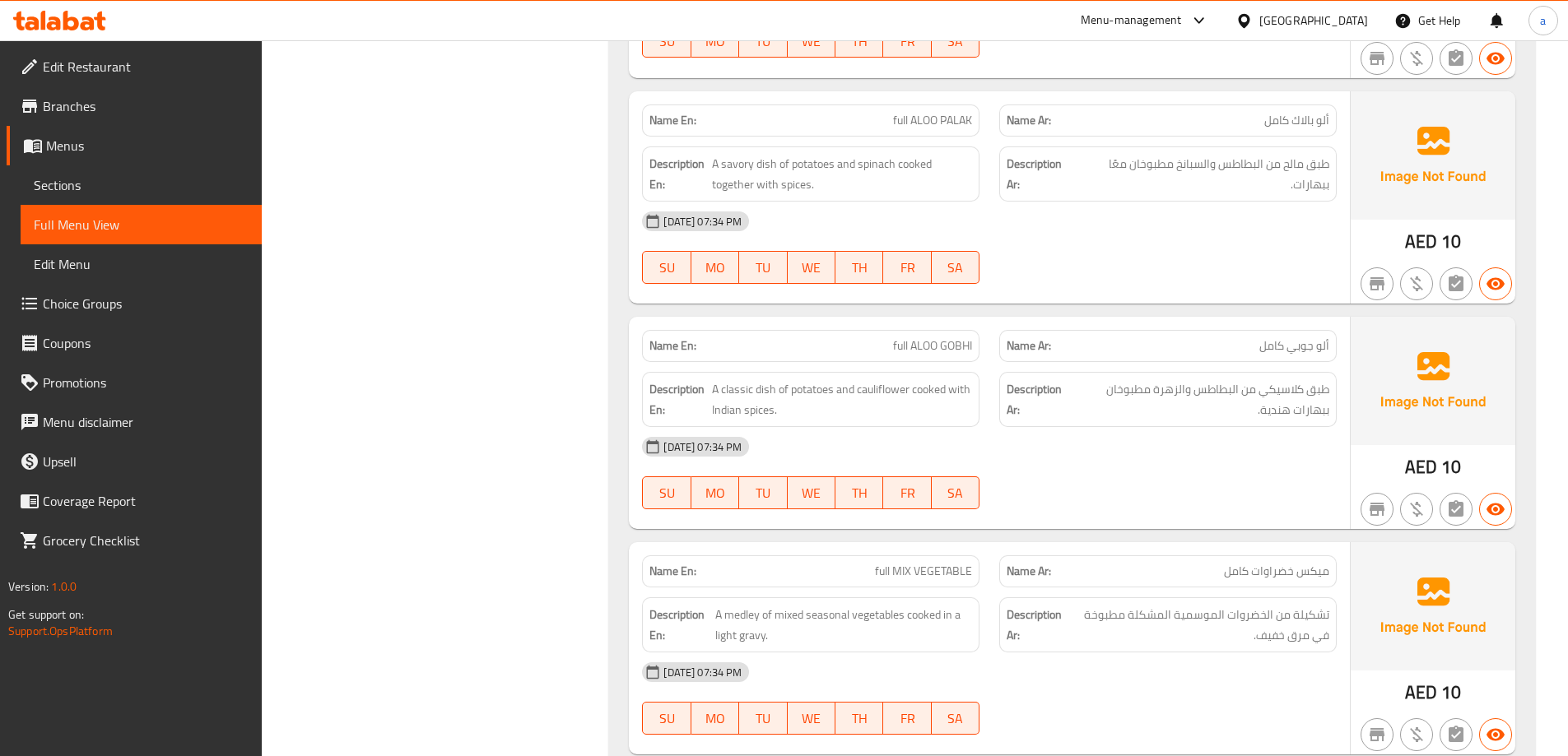
scroll to position [9307, 0]
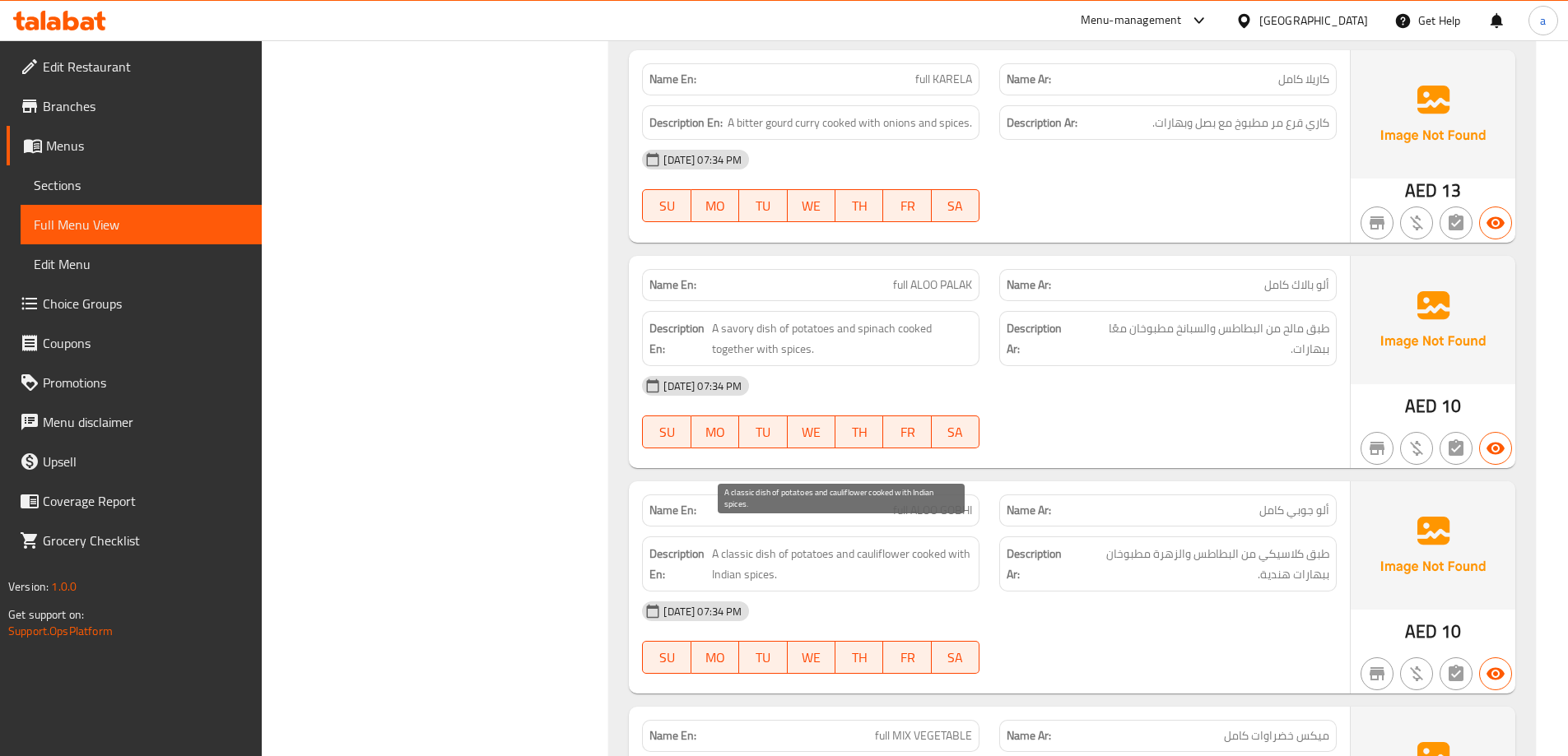
click at [889, 544] on span "A classic dish of potatoes and cauliflower cooked with Indian spices." at bounding box center [842, 564] width 261 height 40
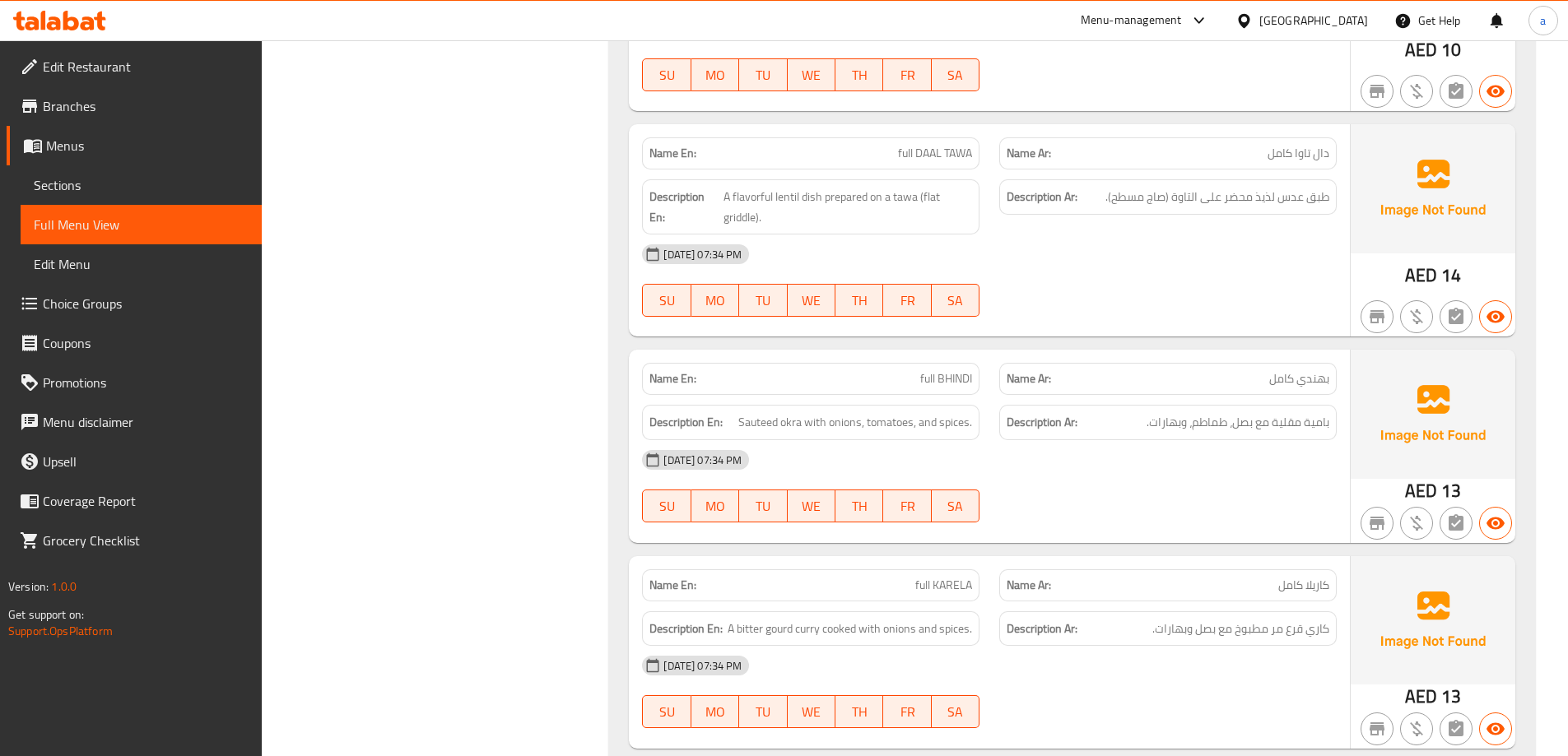
scroll to position [8813, 0]
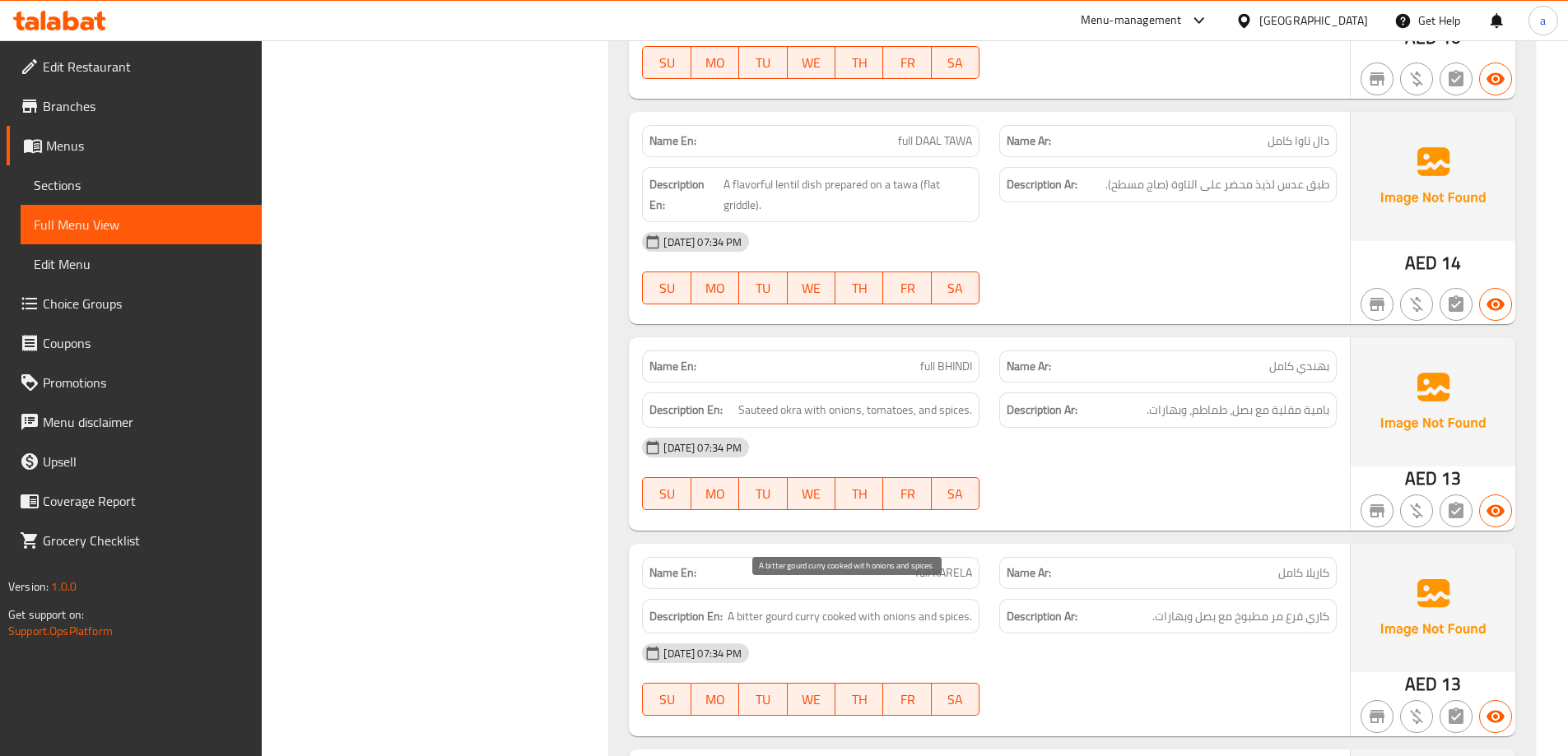
click at [900, 606] on span "A bitter gourd curry cooked with onions and spices." at bounding box center [850, 617] width 245 height 21
click at [755, 400] on span "Sauteed okra with onions, tomatoes, and spices." at bounding box center [854, 411] width 233 height 21
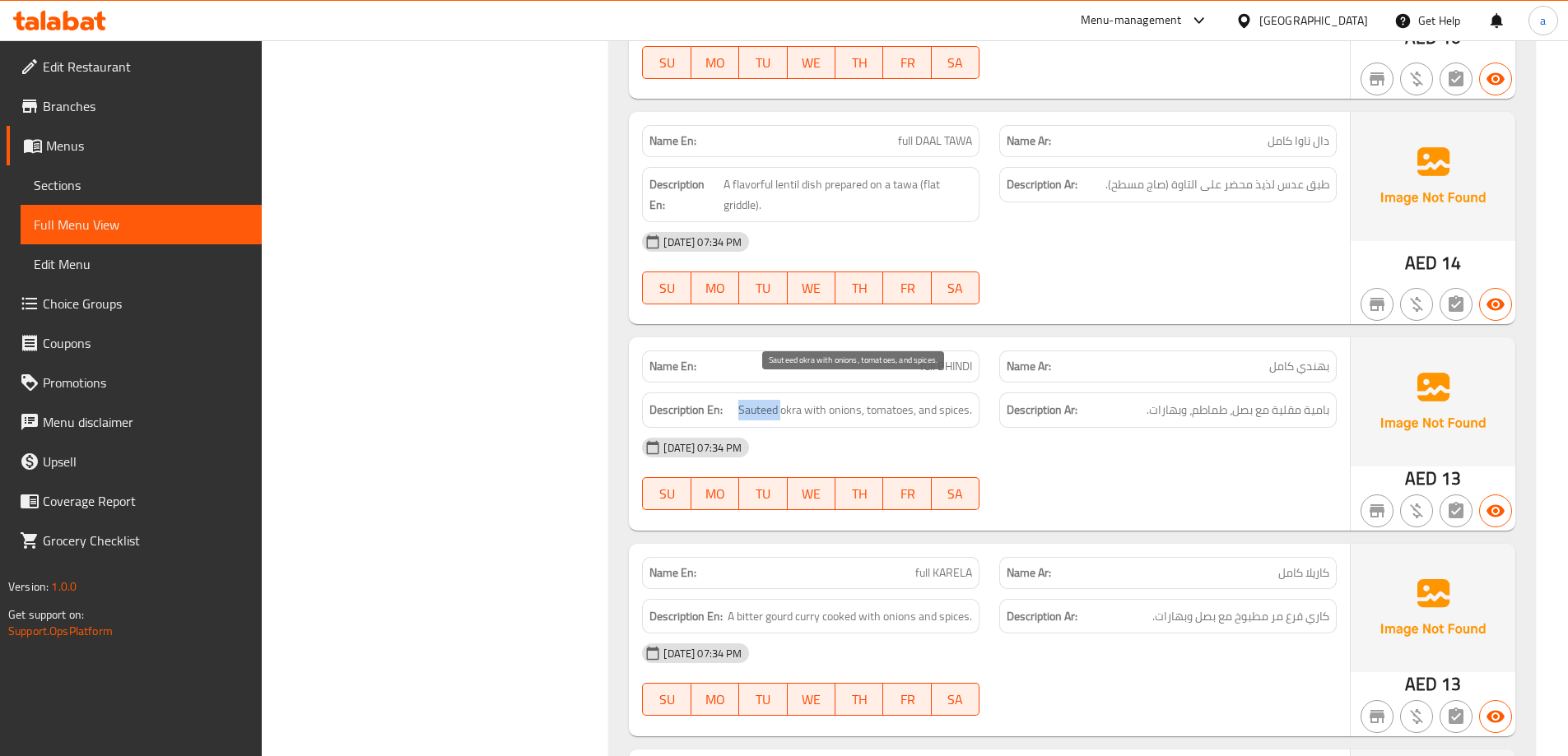
click at [755, 400] on span "Sauteed okra with onions, tomatoes, and spices." at bounding box center [854, 411] width 233 height 21
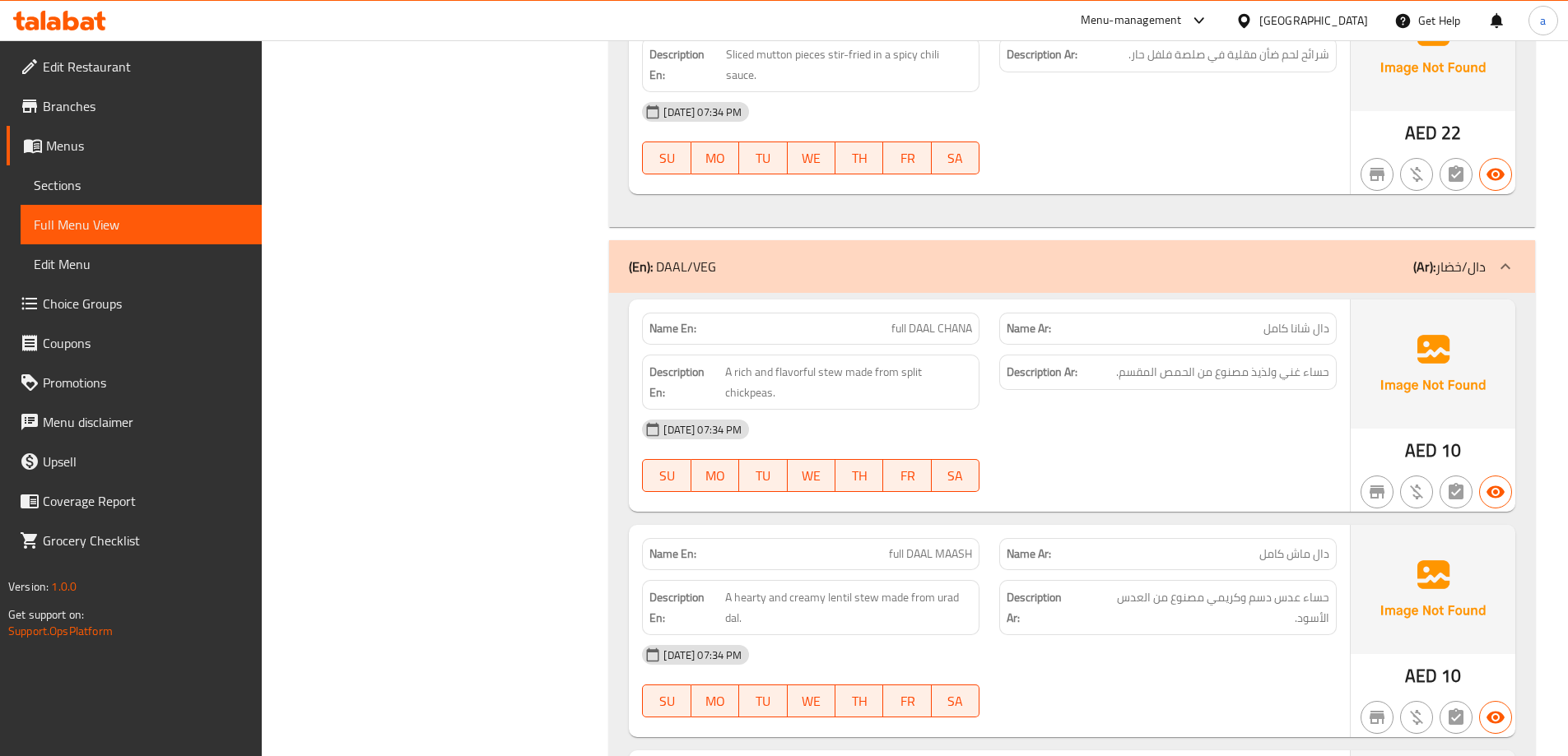
scroll to position [7908, 0]
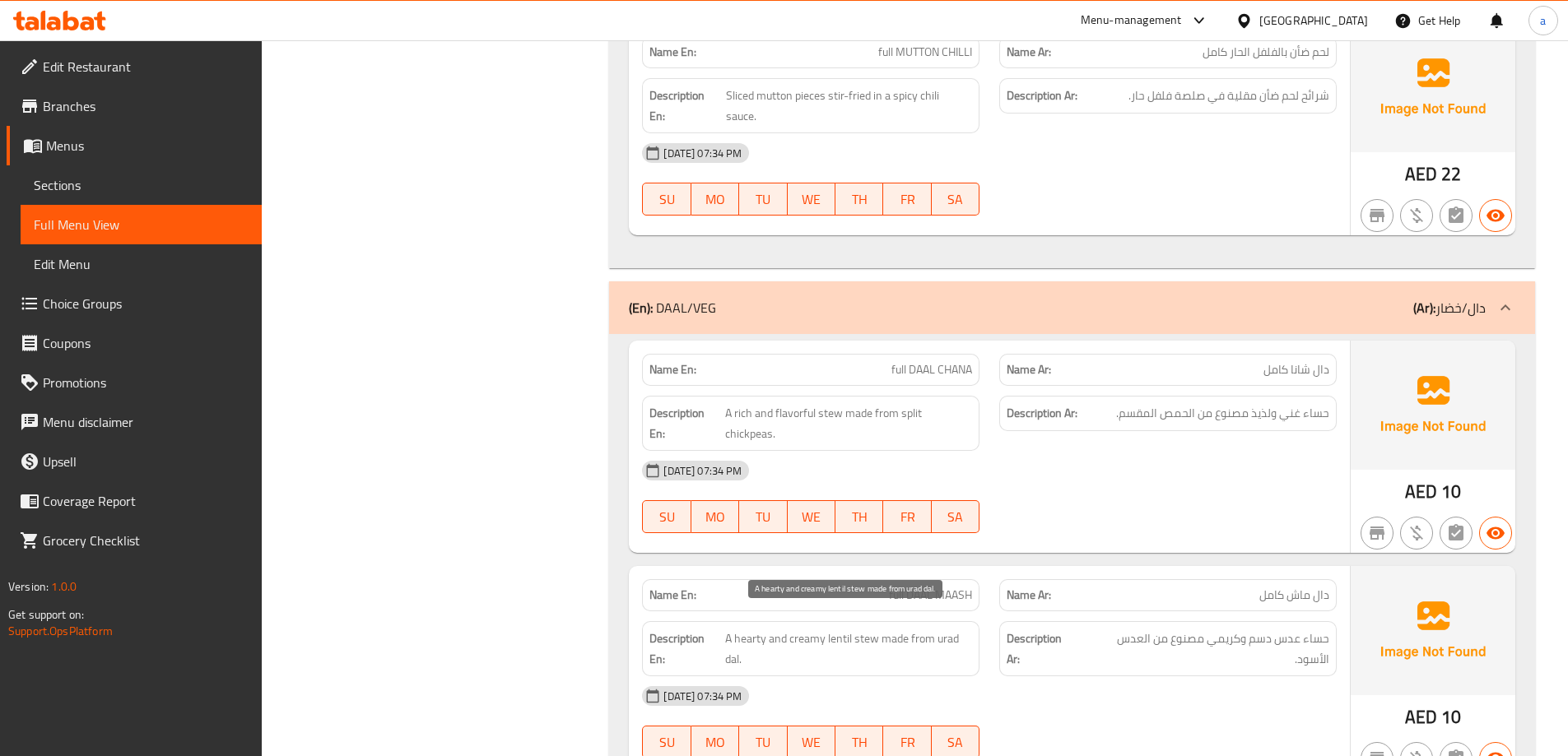
click at [949, 629] on span "A hearty and creamy lentil stew made from urad dal." at bounding box center [849, 648] width 248 height 40
click at [737, 635] on span "A hearty and creamy lentil stew made from urad dal." at bounding box center [849, 648] width 248 height 40
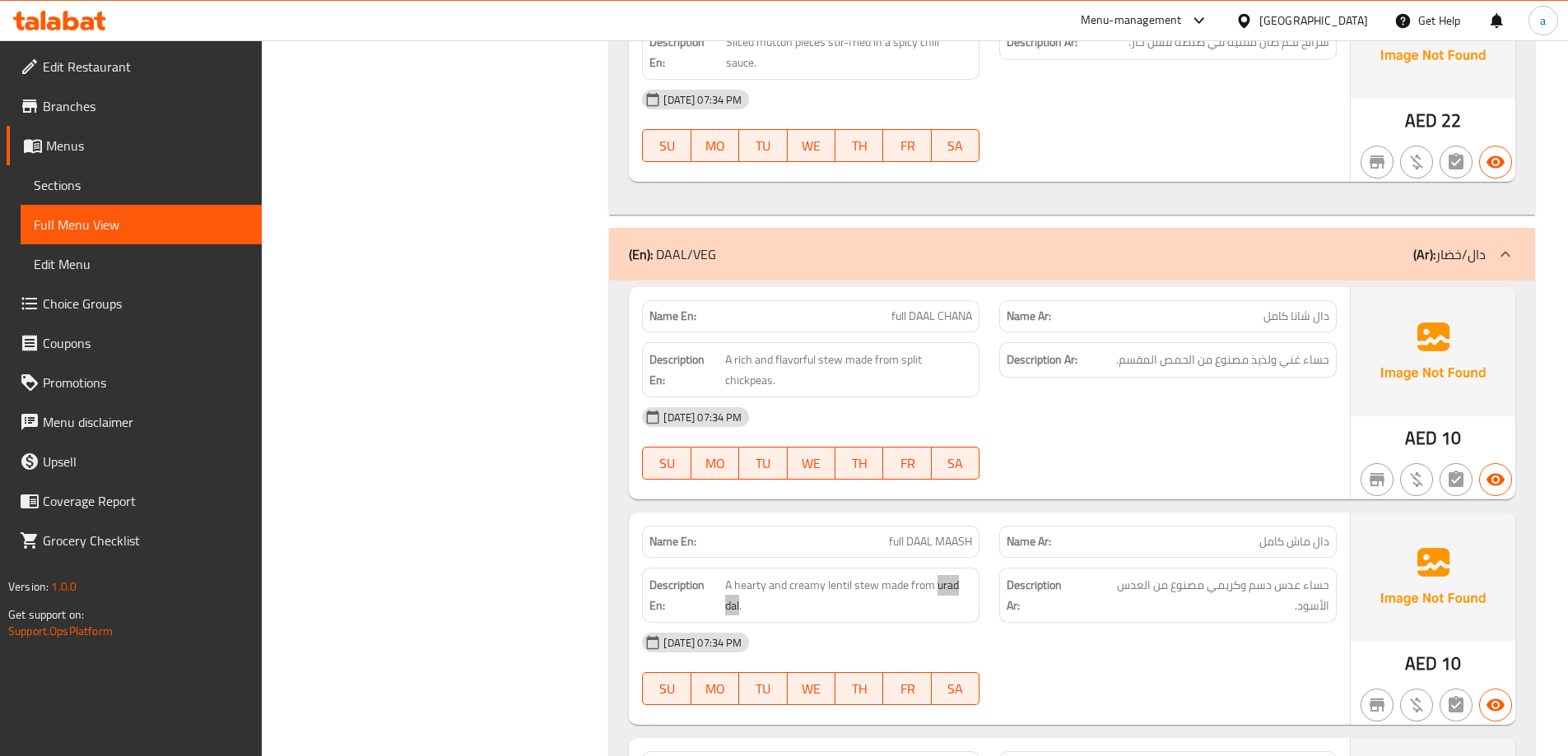
scroll to position [7990, 0]
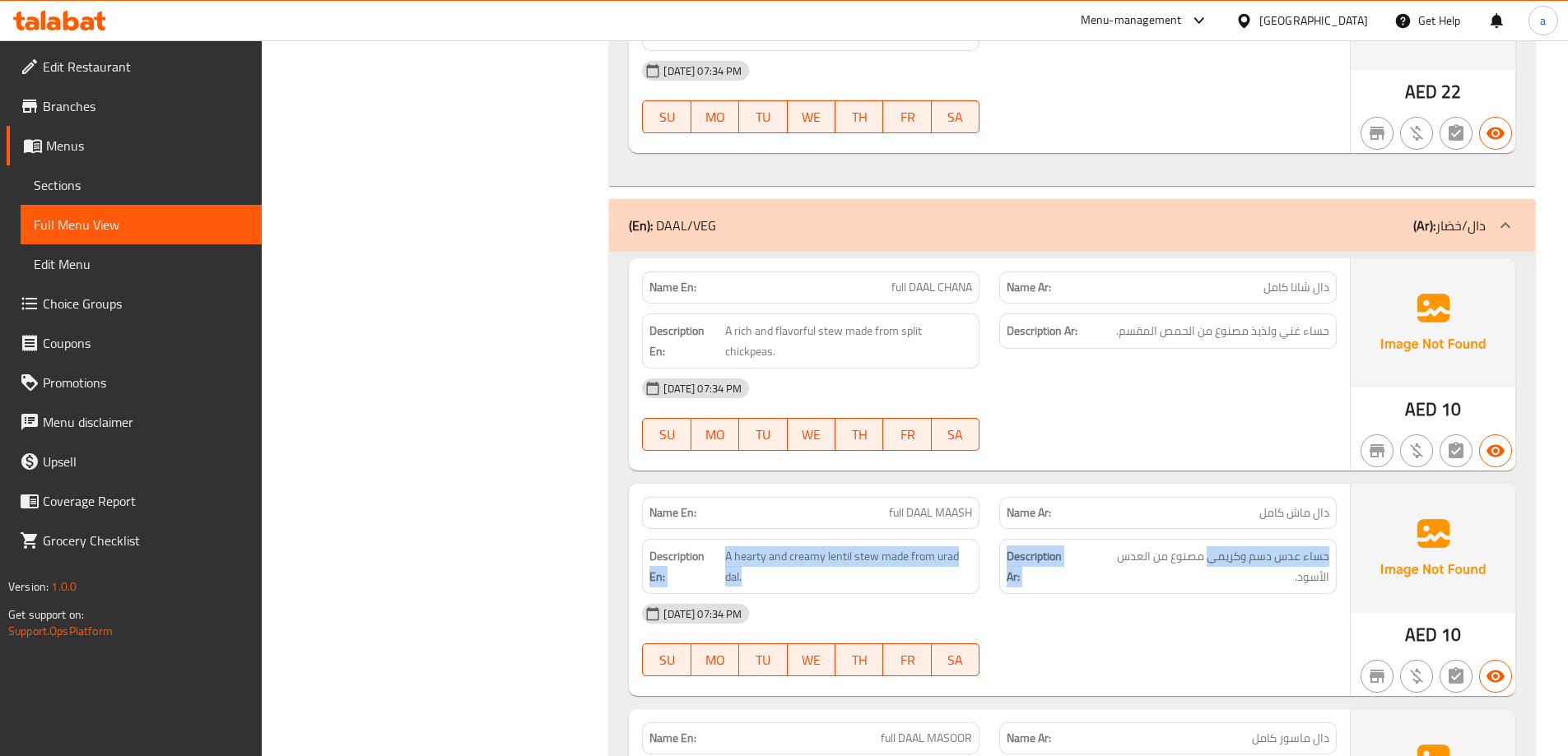
drag, startPoint x: 1210, startPoint y: 542, endPoint x: 662, endPoint y: 592, distance: 550.3
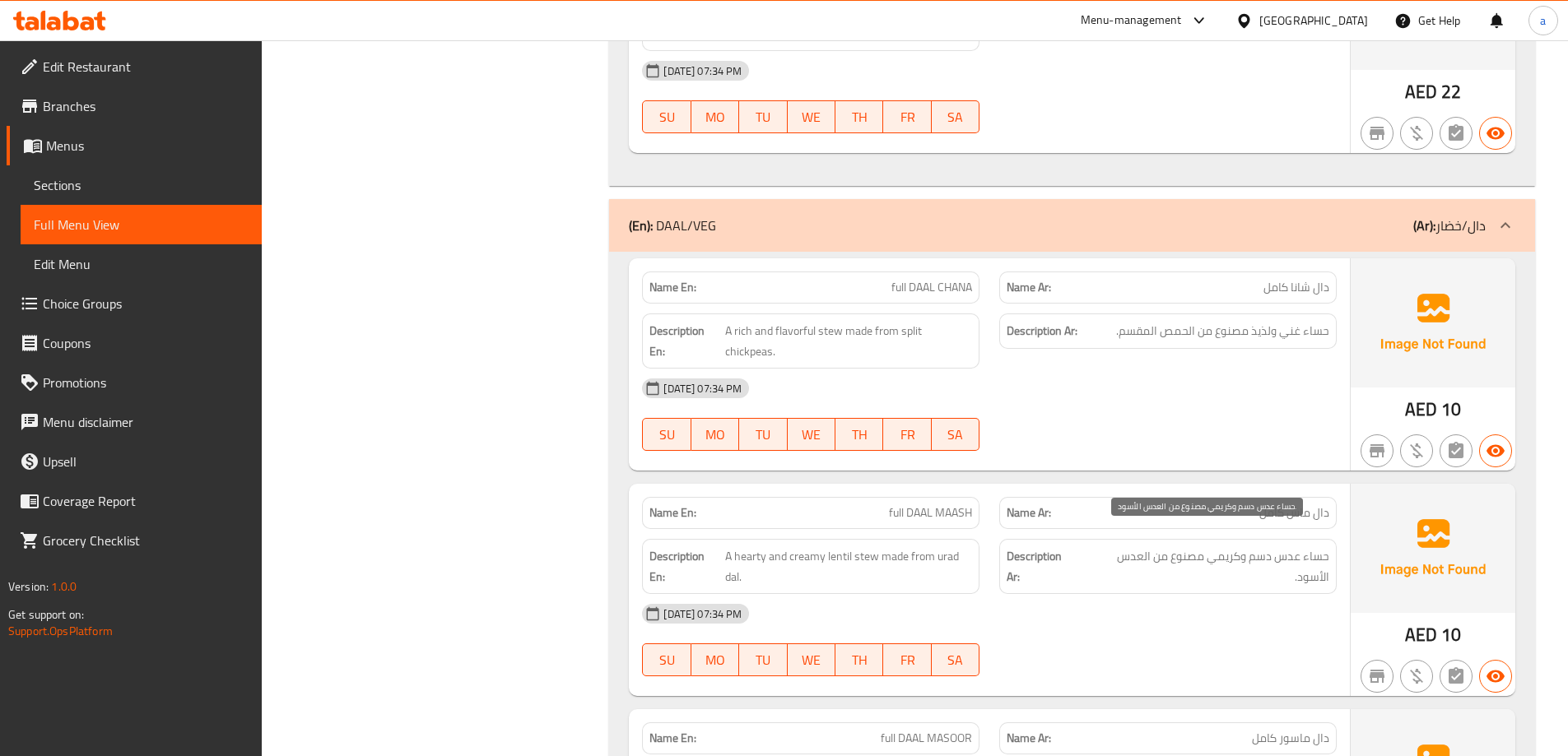
click at [1113, 547] on span "حساء عدس دسم وكريمي مصنوع من العدس الأسود." at bounding box center [1205, 567] width 249 height 40
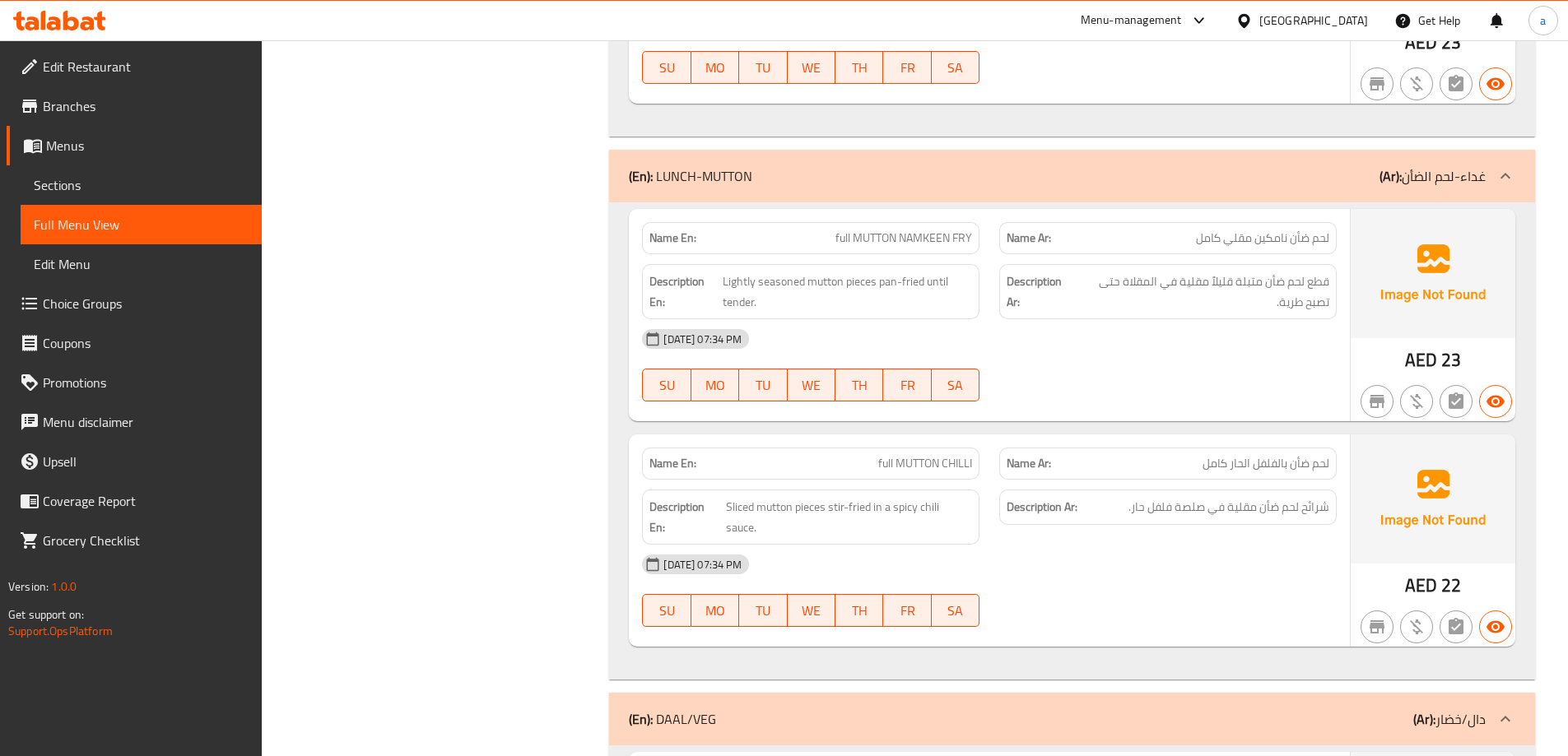
scroll to position [7414, 0]
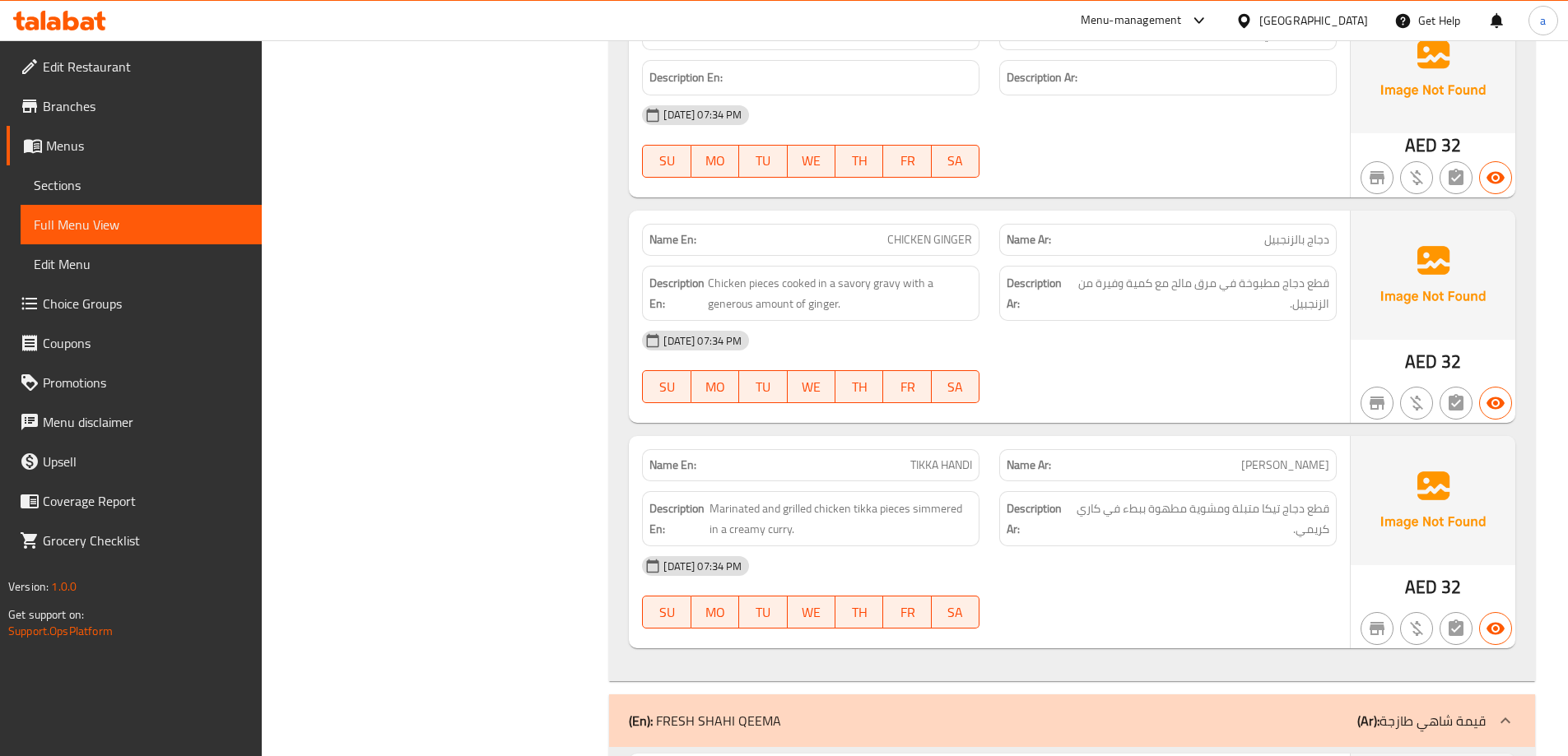
scroll to position [6097, 0]
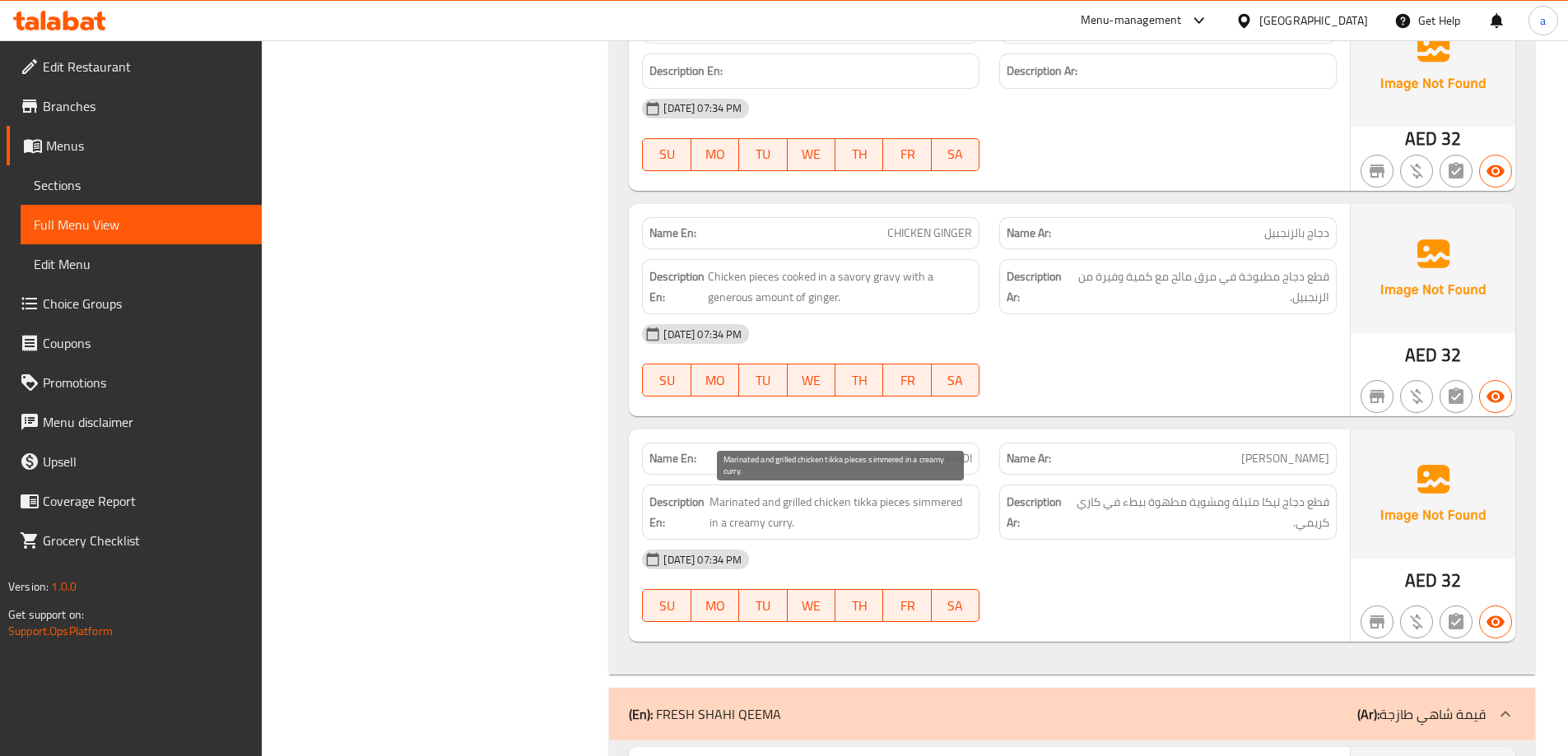
click at [934, 508] on span "Marinated and grilled chicken tikka pieces simmered in a creamy curry." at bounding box center [840, 512] width 263 height 40
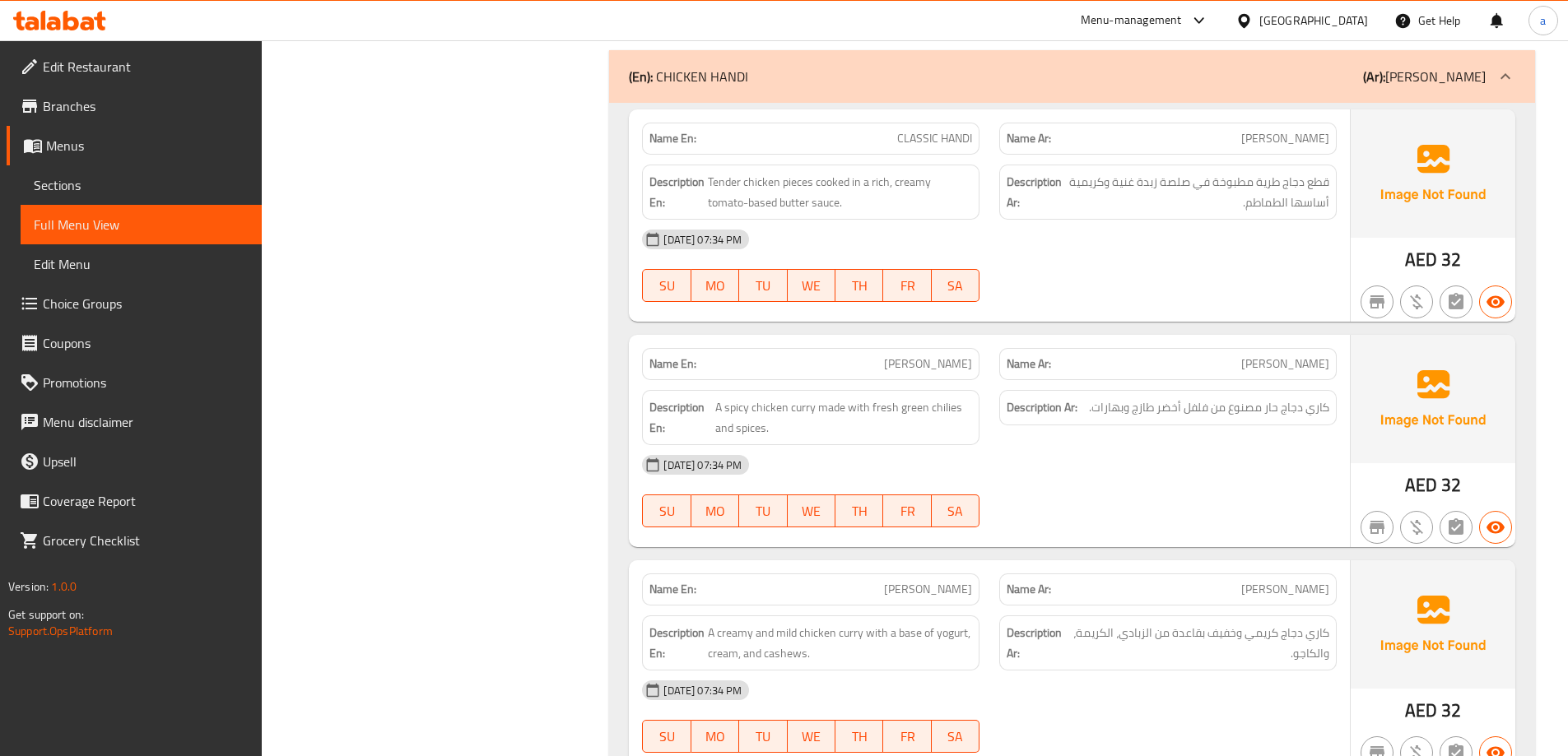
scroll to position [5109, 0]
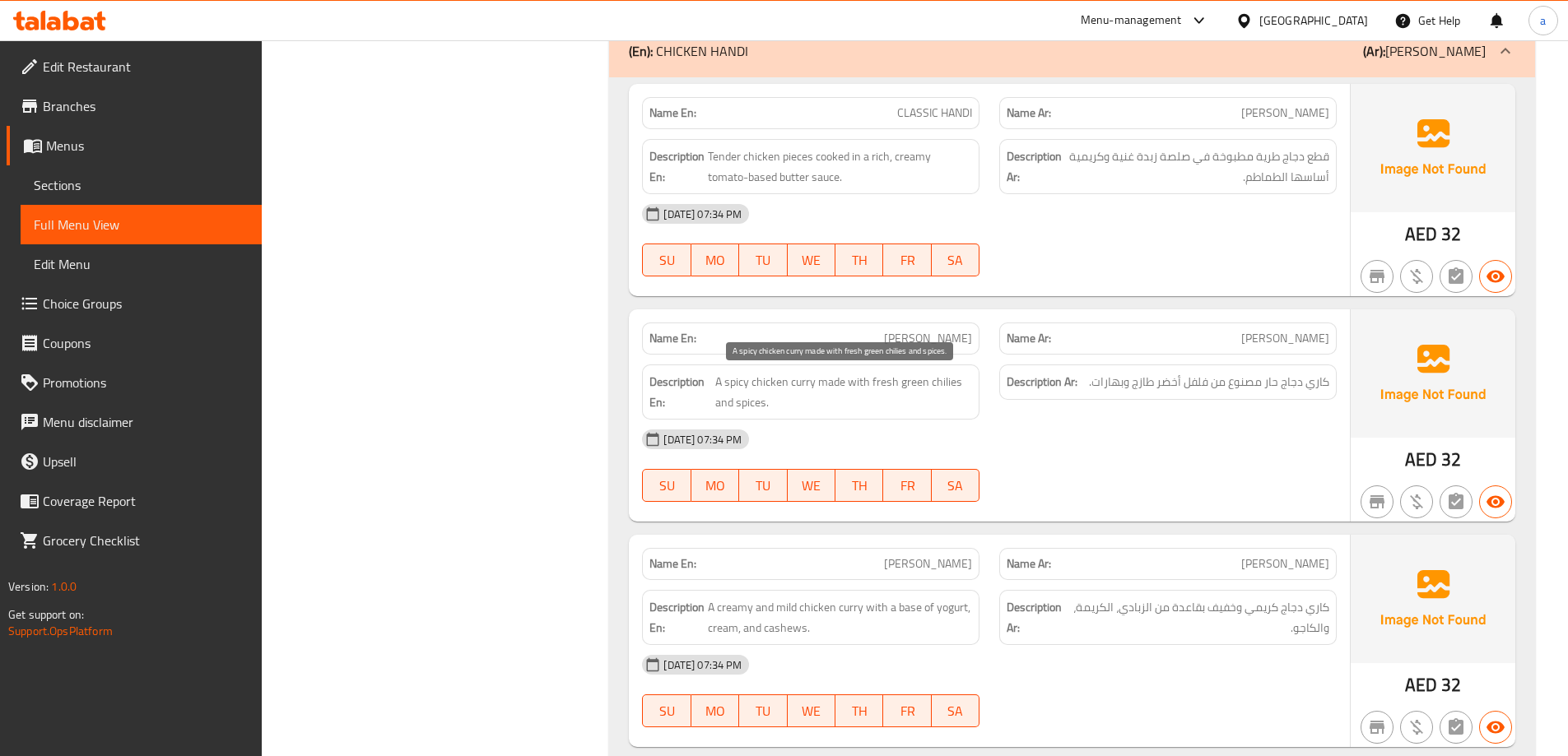
click at [919, 384] on span "A spicy chicken curry made with fresh green chilies and spices." at bounding box center [844, 392] width 257 height 40
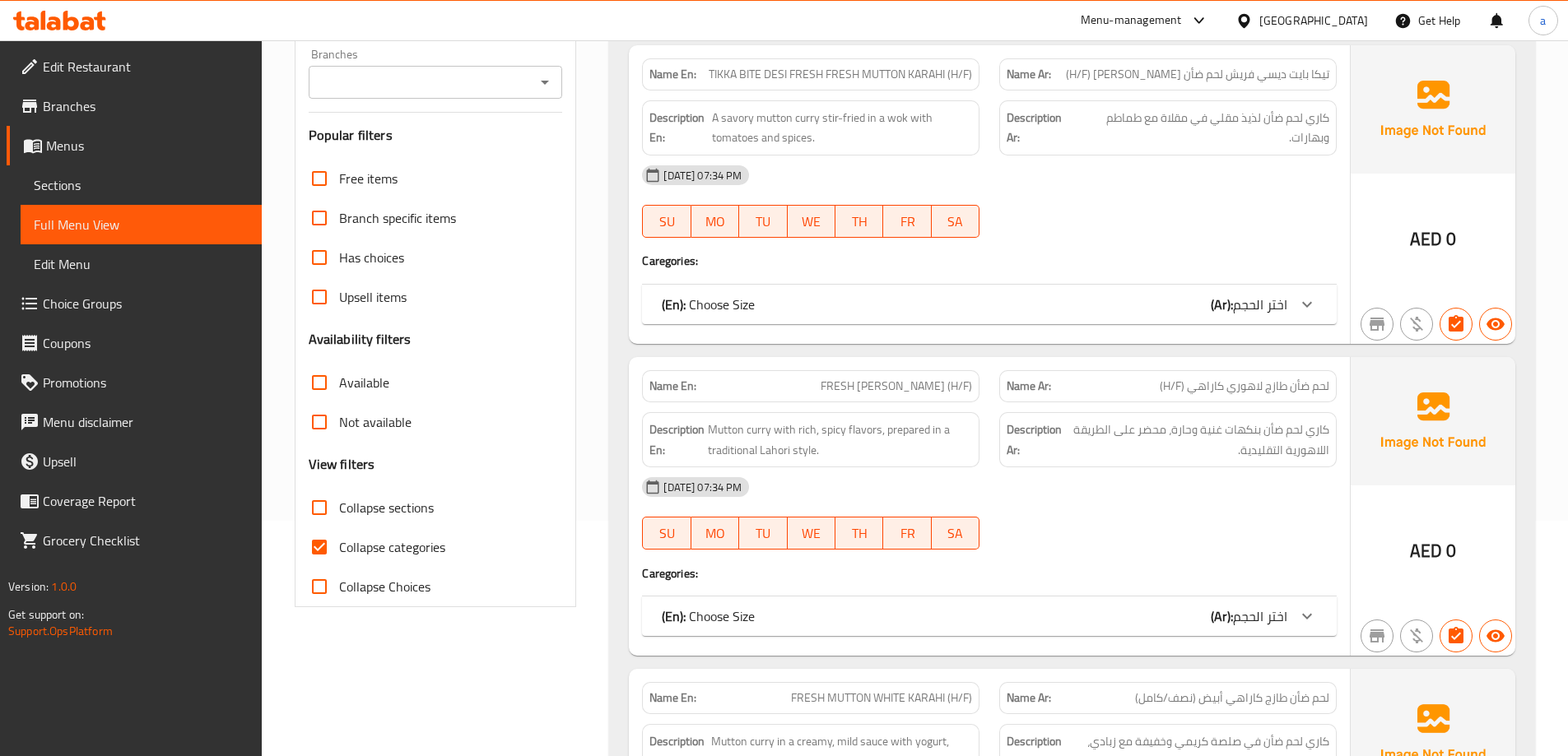
scroll to position [83, 0]
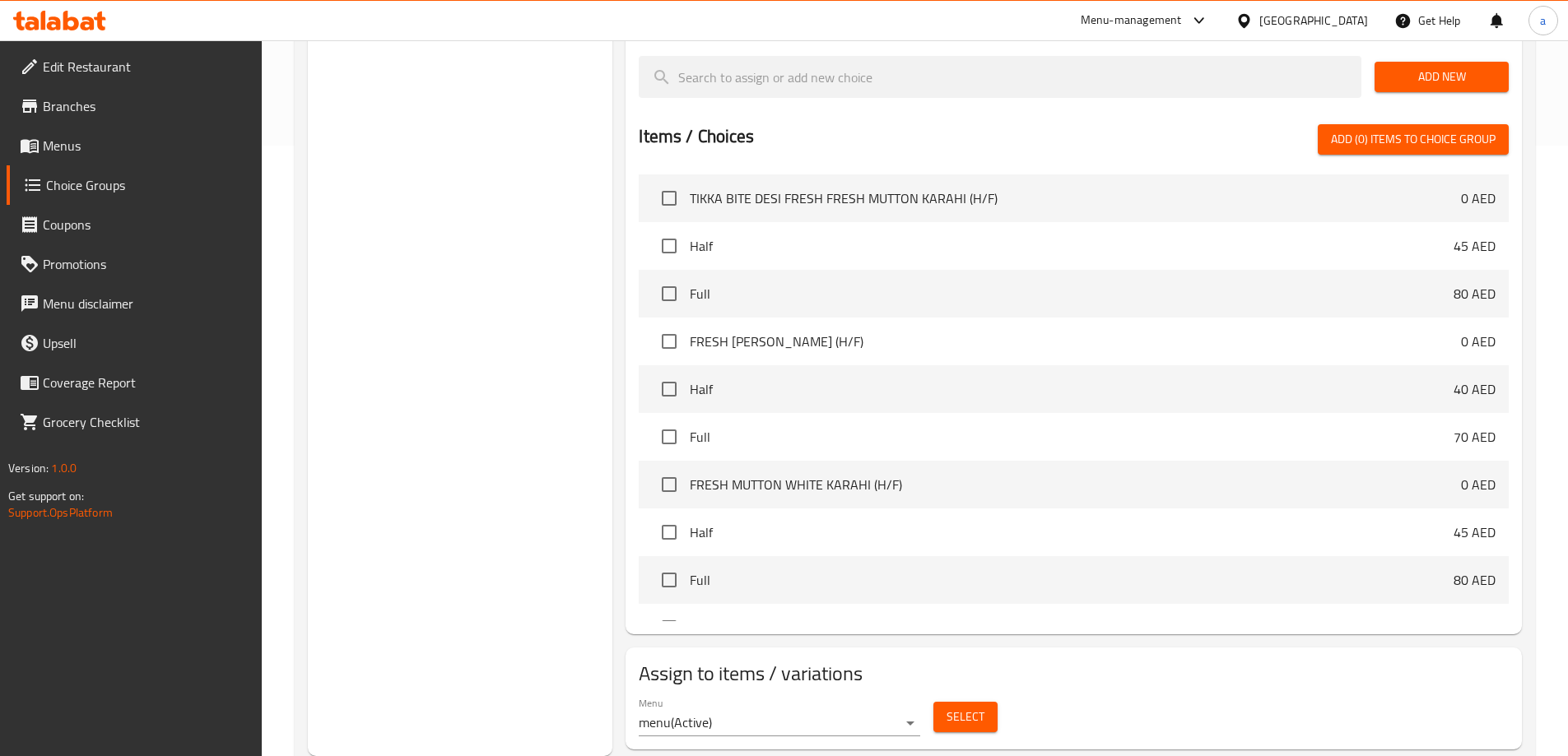
scroll to position [329, 0]
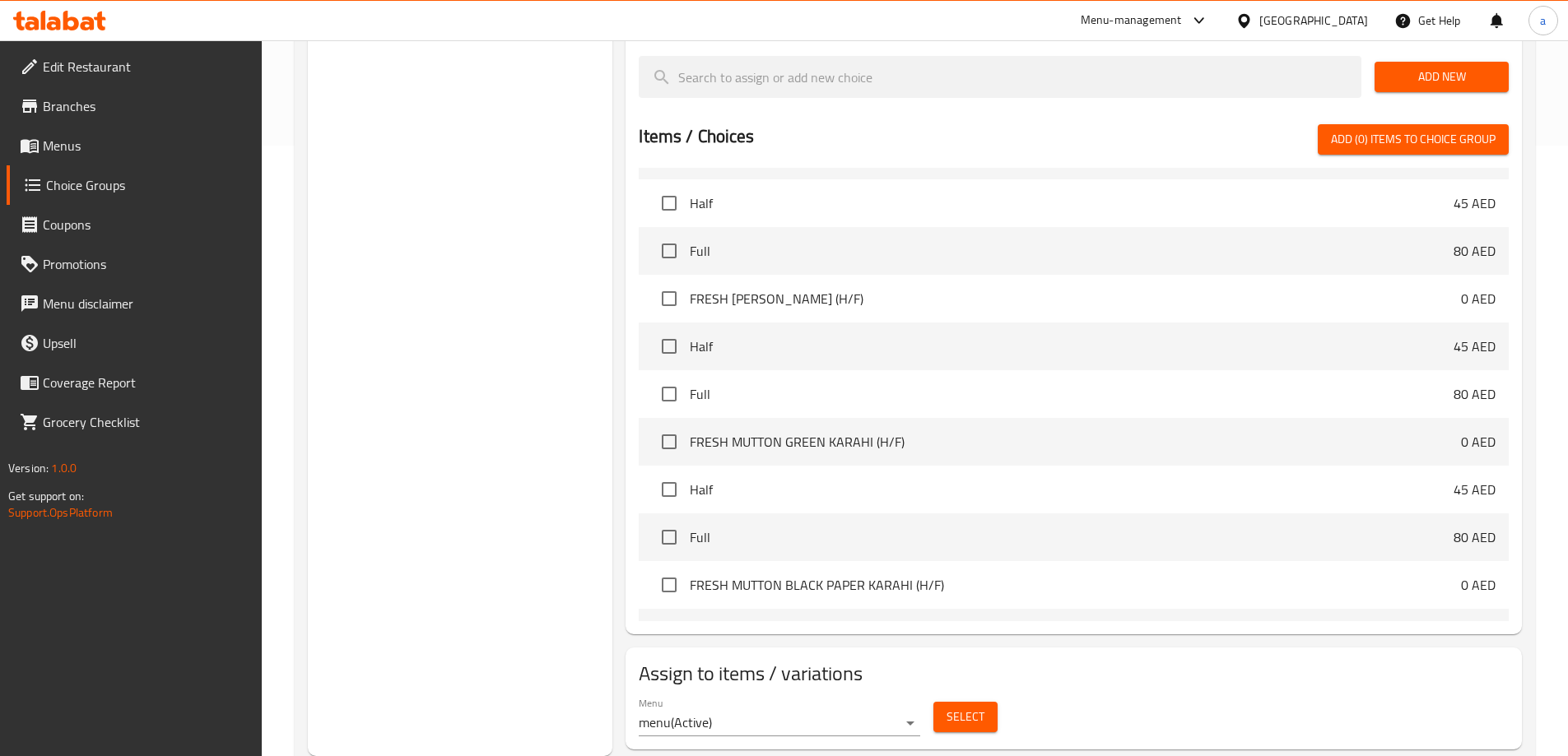
click at [74, 143] on span "Menus" at bounding box center [146, 146] width 206 height 20
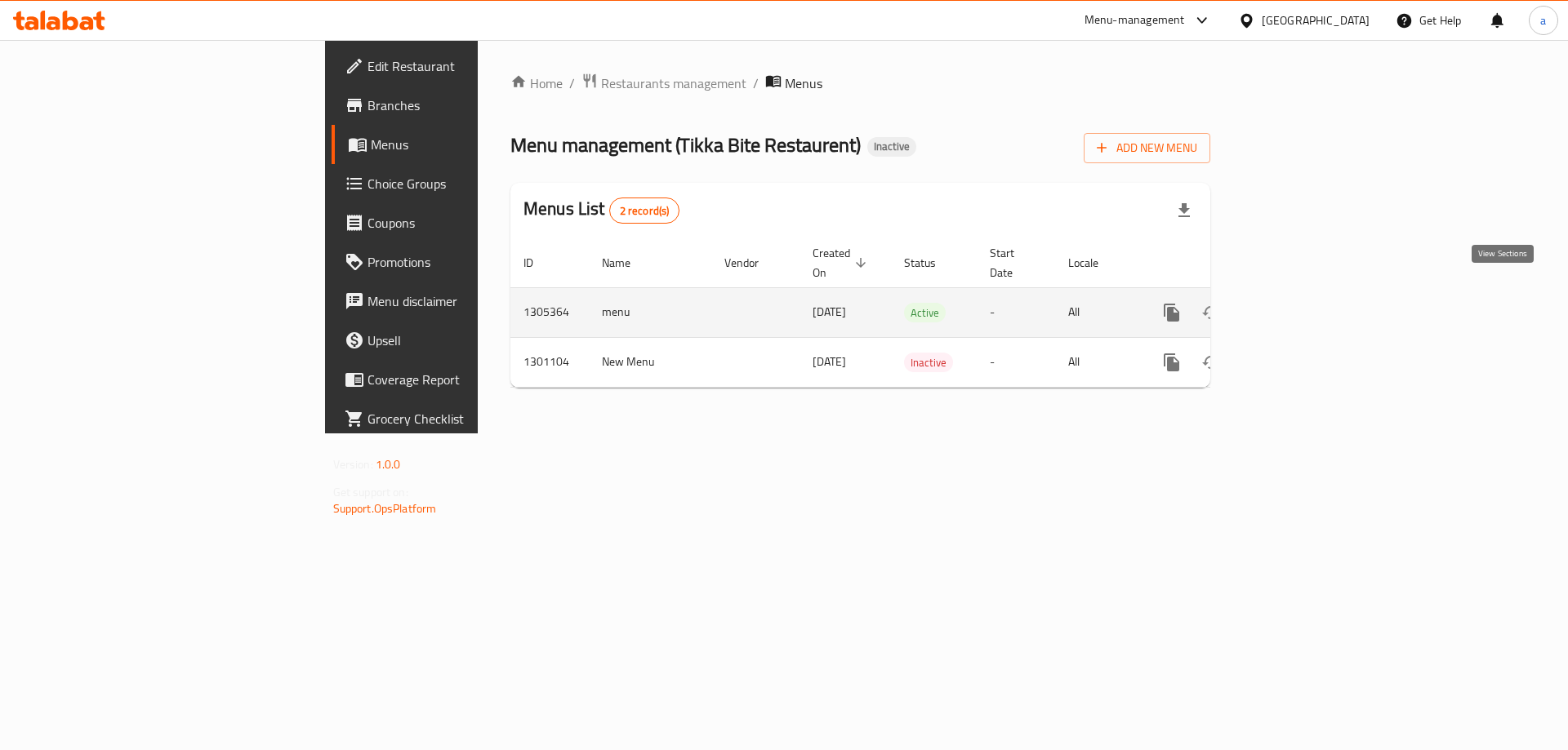
click at [1300, 303] on icon "enhanced table" at bounding box center [1289, 313] width 20 height 20
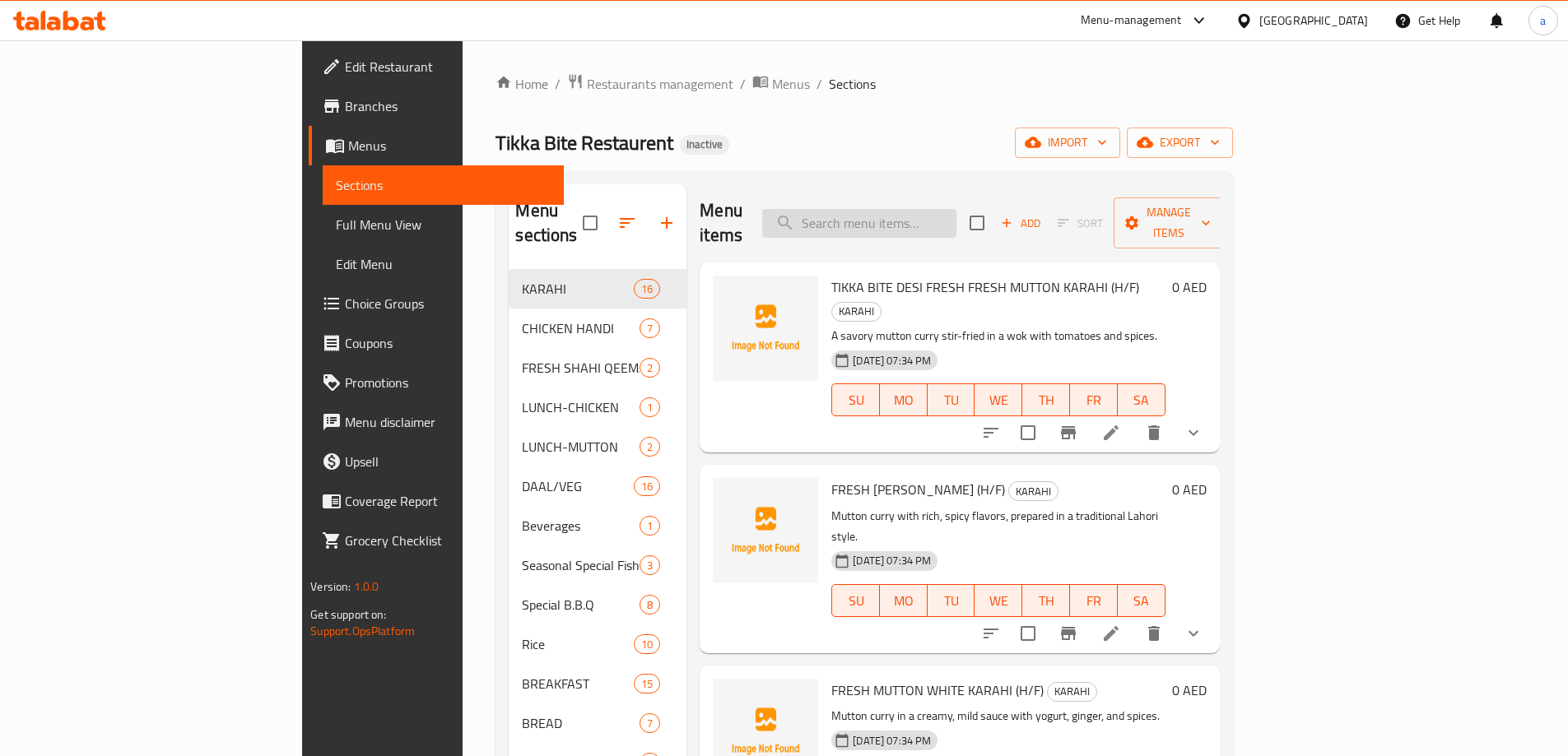
click at [957, 219] on input "search" at bounding box center [859, 223] width 195 height 28
paste input "KHEER"
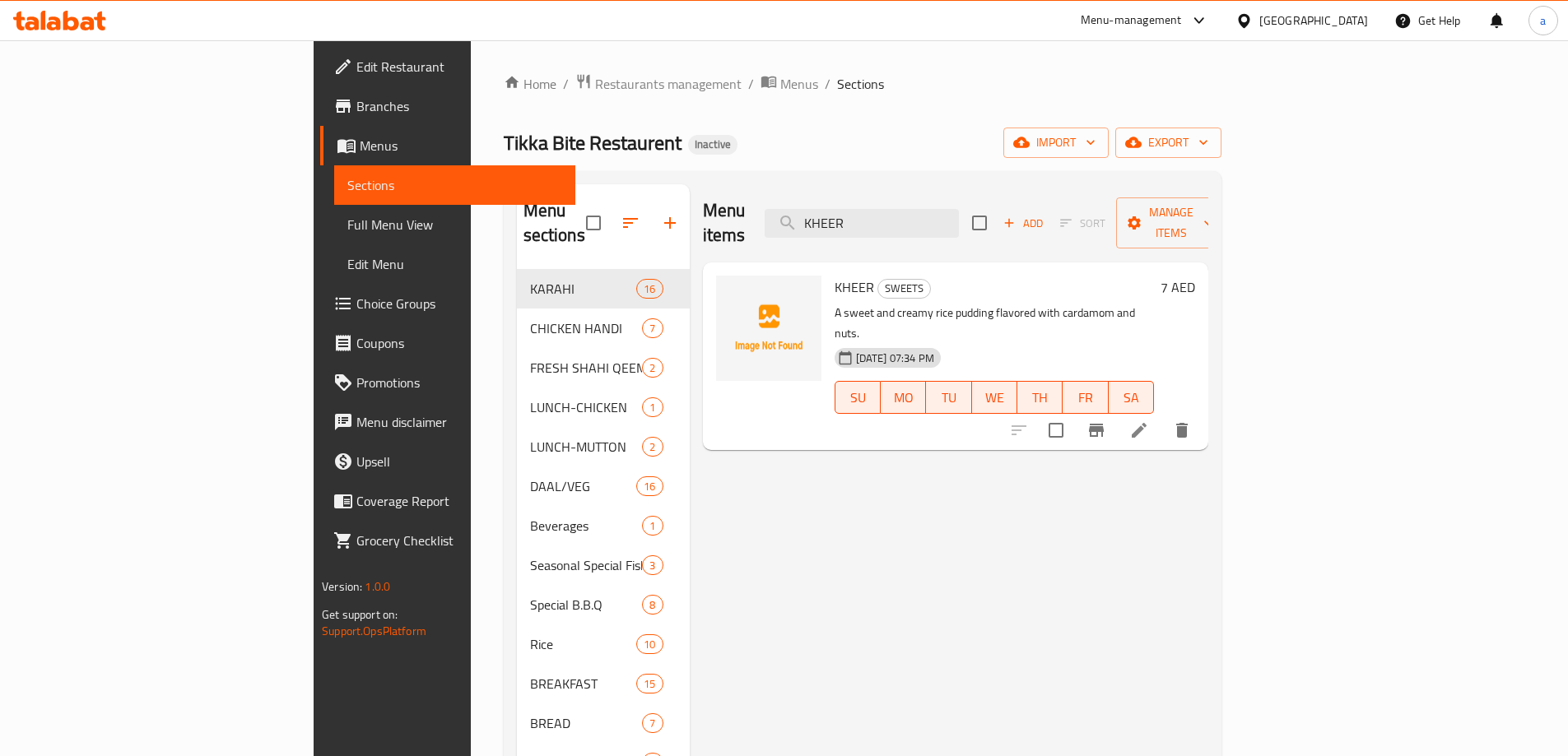
type input "KHEER"
click at [1146, 423] on icon at bounding box center [1138, 430] width 15 height 15
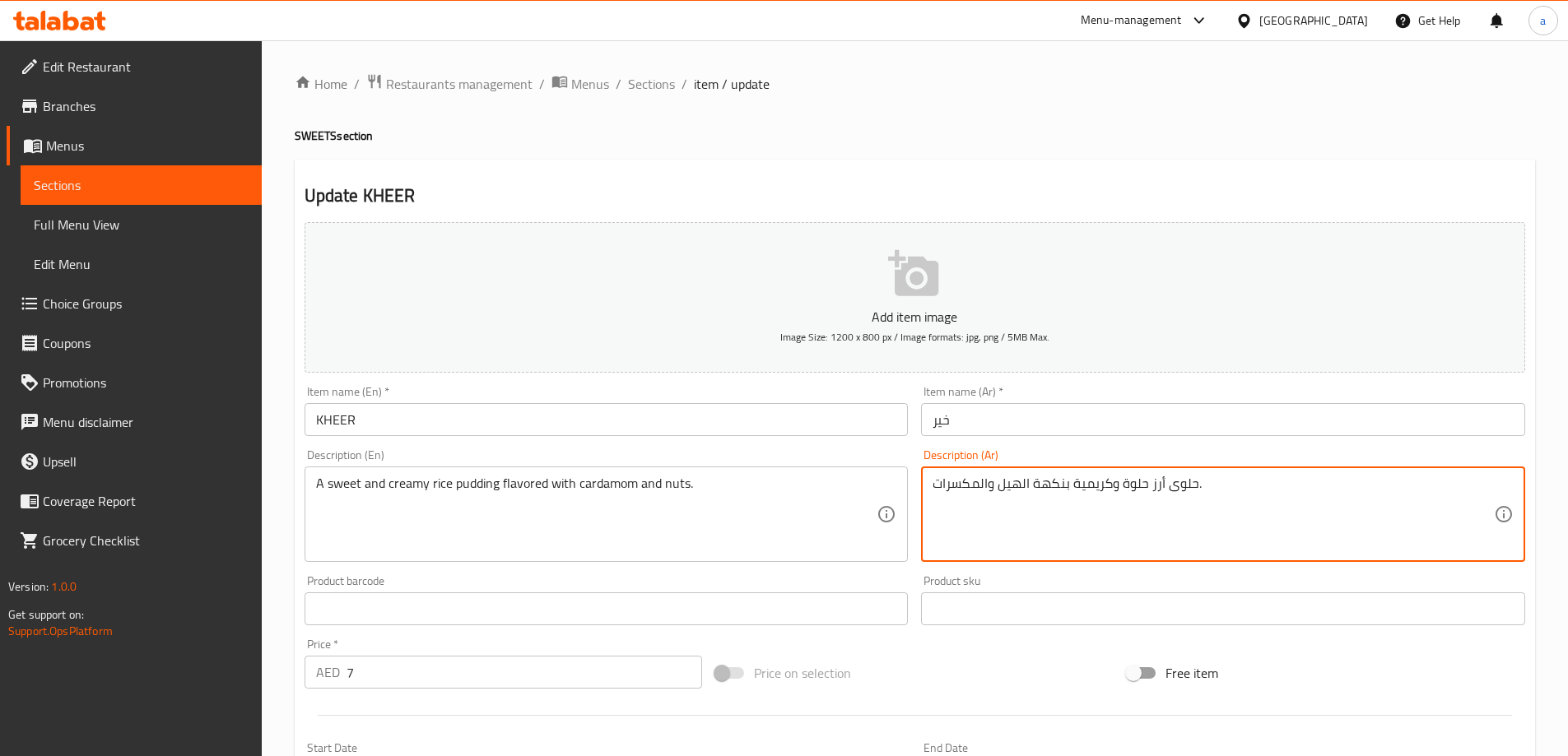
click at [1019, 477] on textarea "حلوى أرز حلوة وكريمية بنكهة الهيل والمكسرات." at bounding box center [1213, 514] width 561 height 78
paste textarea "ودنغ الأرز الحلو والكريمي"
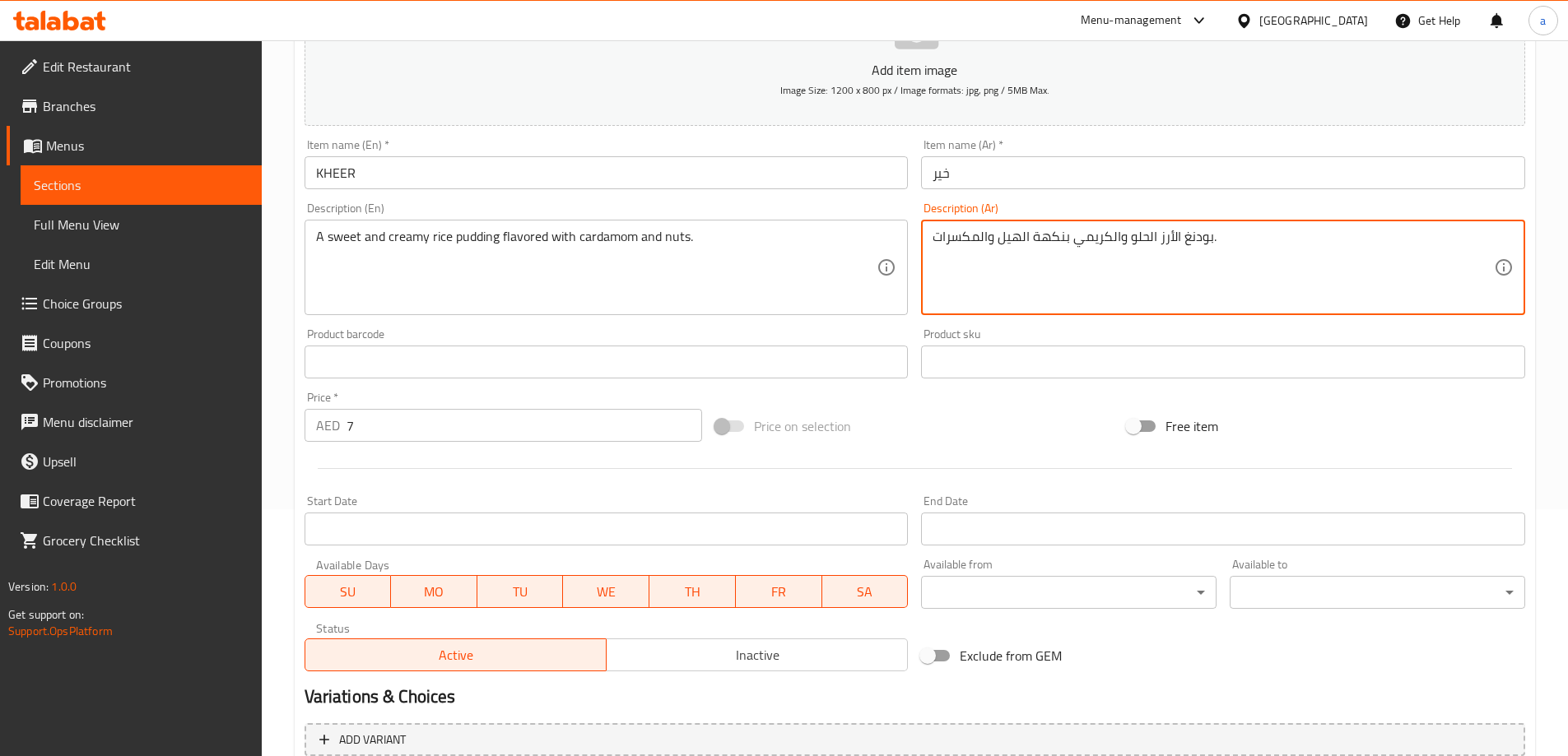
scroll to position [406, 0]
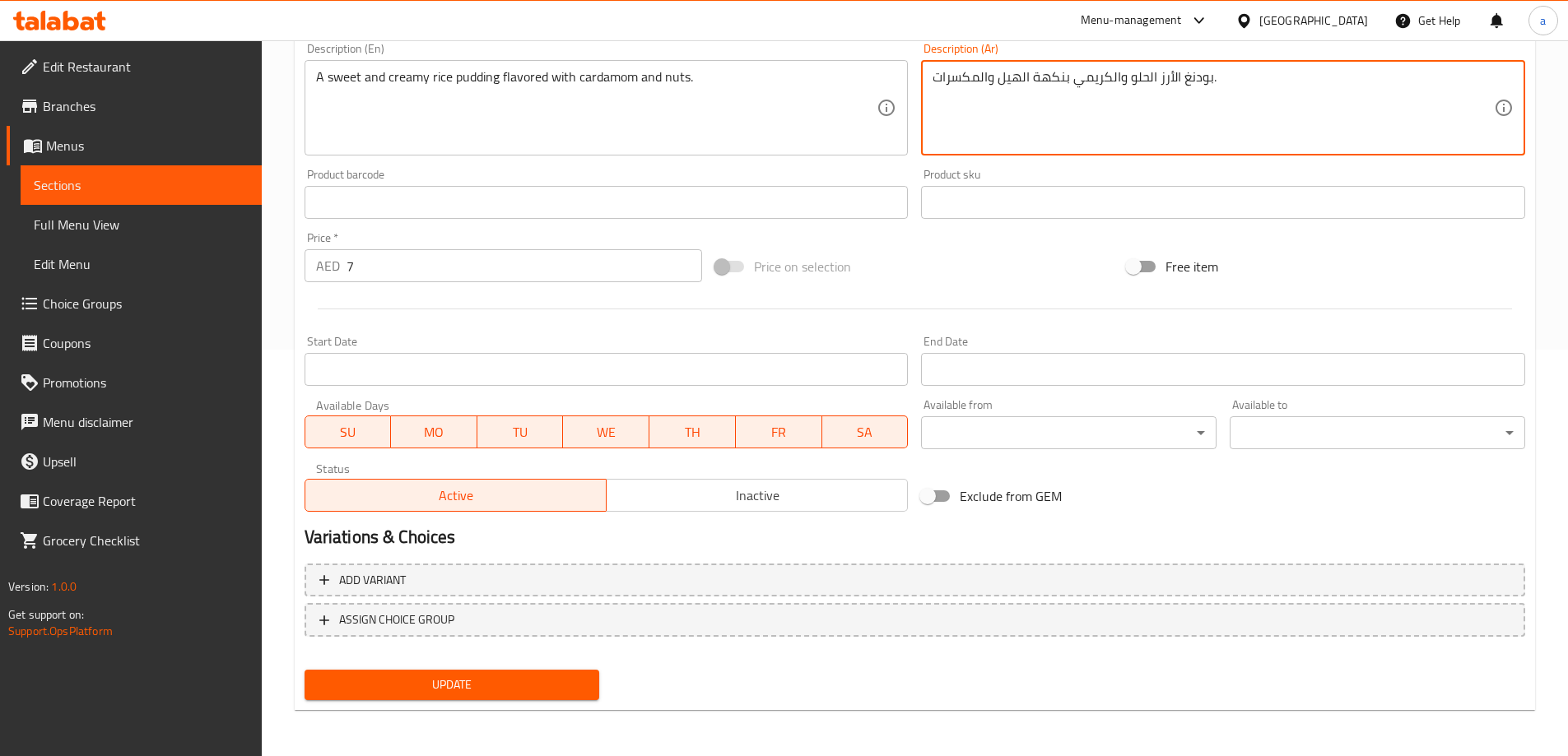
type textarea "بودنغ الأرز الحلو والكريمي بنكهة الهيل والمكسرات."
click at [420, 702] on div "Update" at bounding box center [452, 685] width 308 height 44
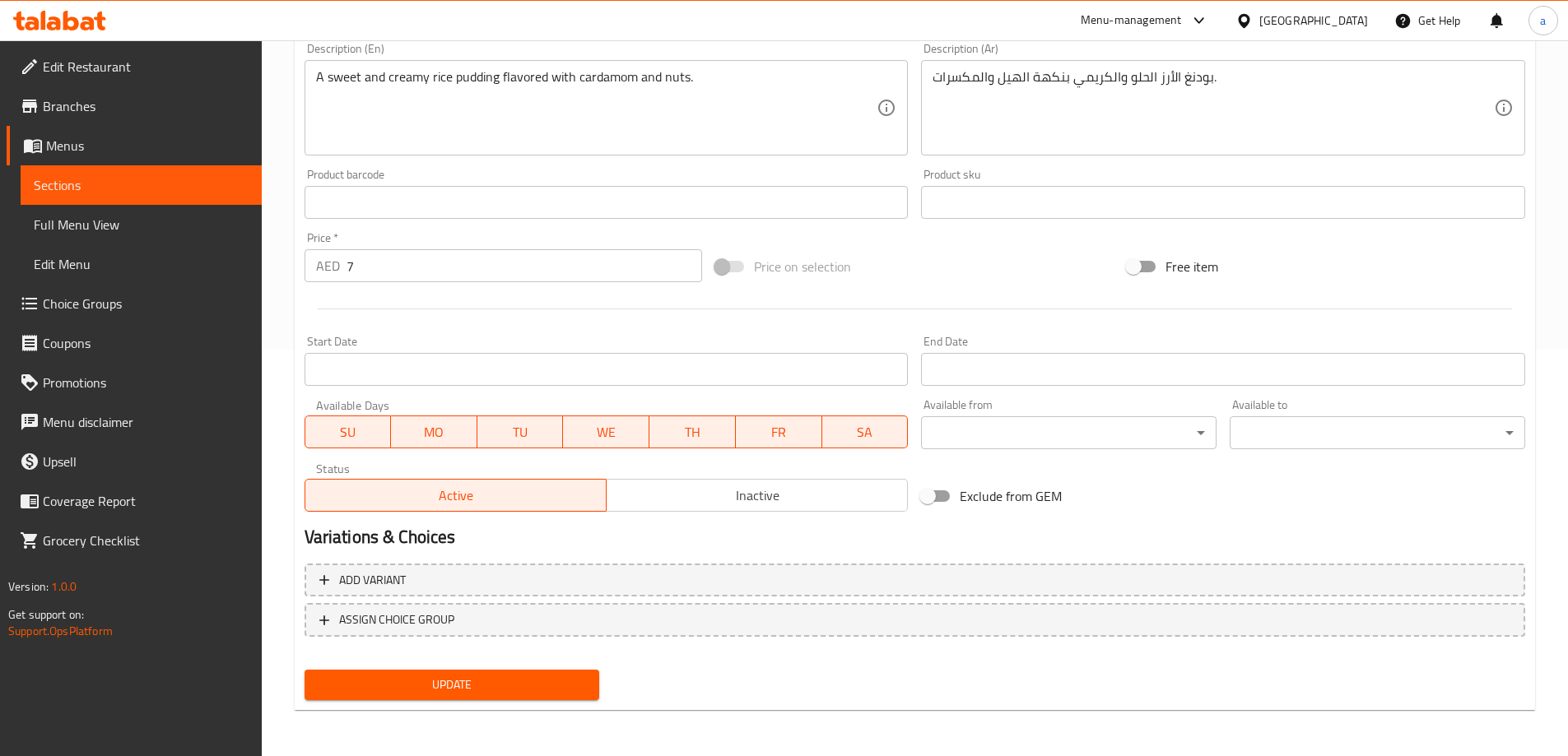
click at [460, 680] on span "Update" at bounding box center [452, 685] width 270 height 21
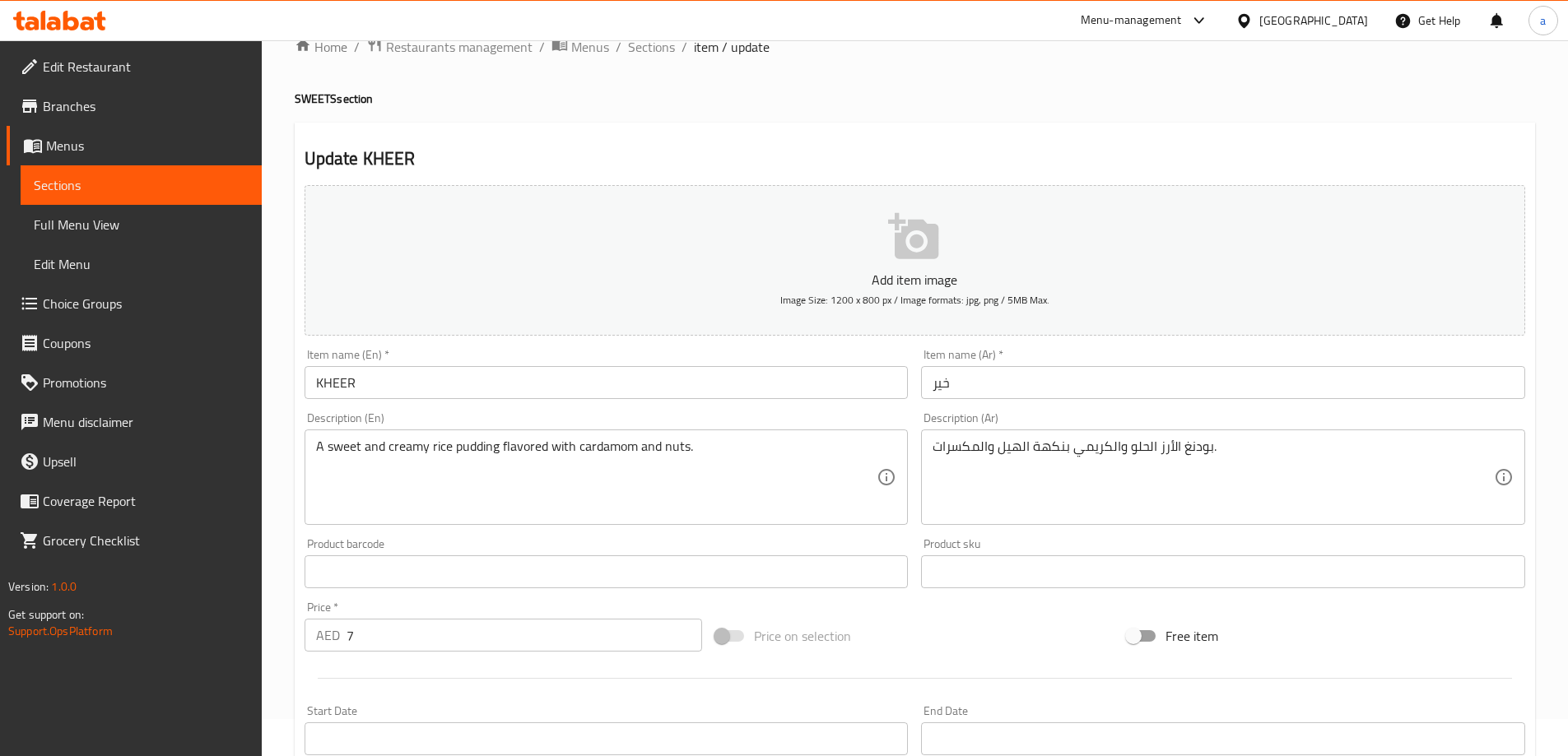
scroll to position [0, 0]
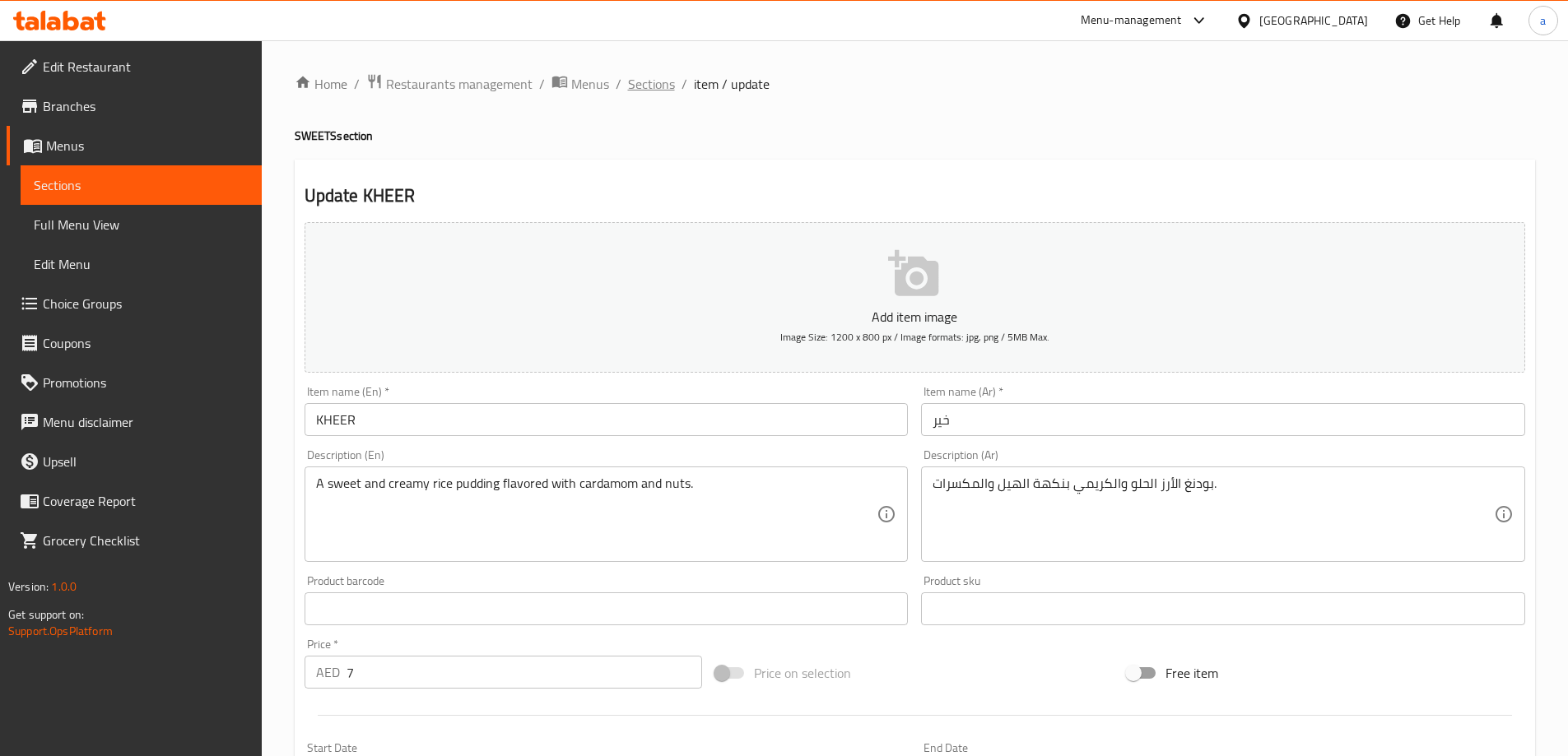
click at [650, 90] on span "Sections" at bounding box center [651, 84] width 46 height 20
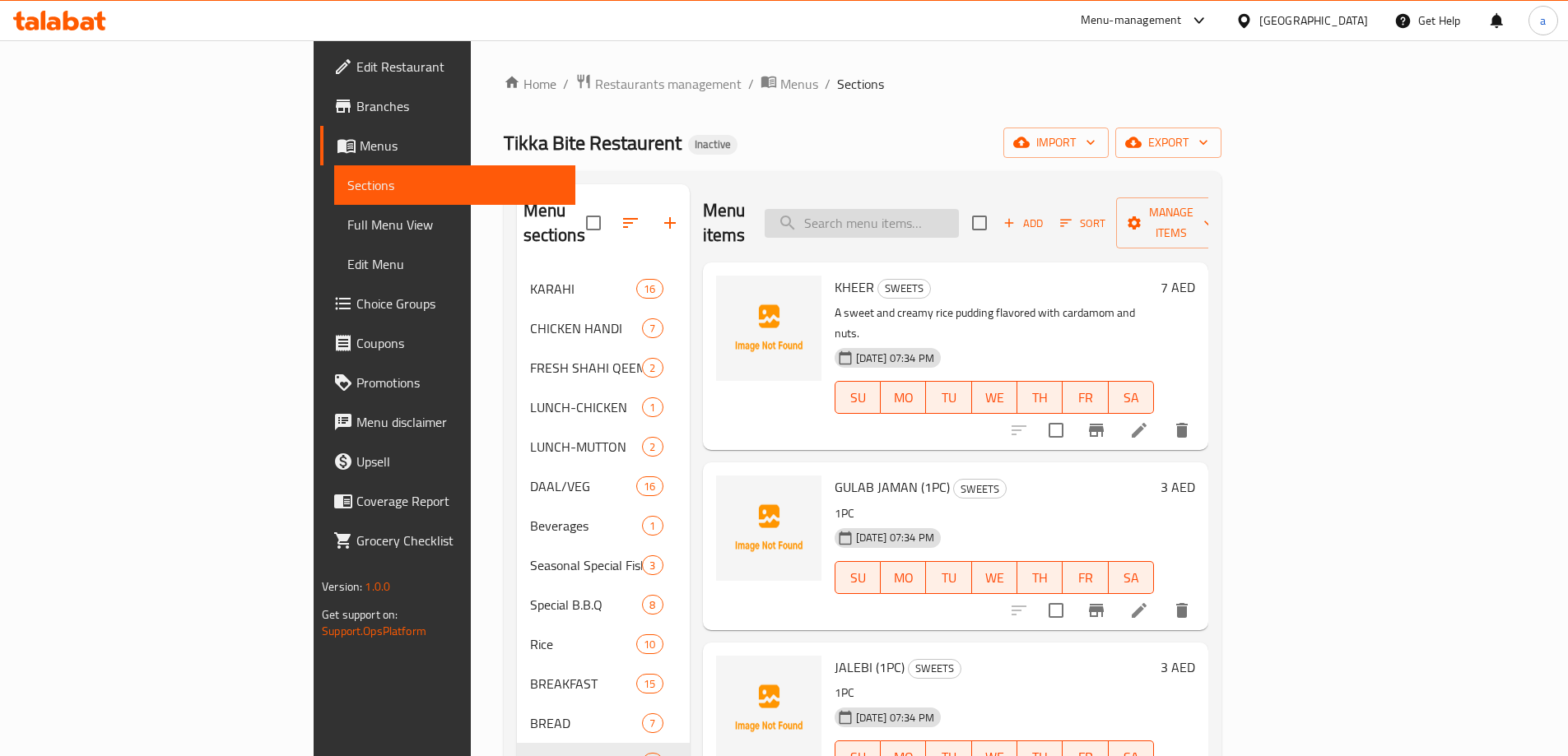
click at [938, 212] on input "search" at bounding box center [862, 223] width 195 height 28
paste input "GARLIC NAAN"
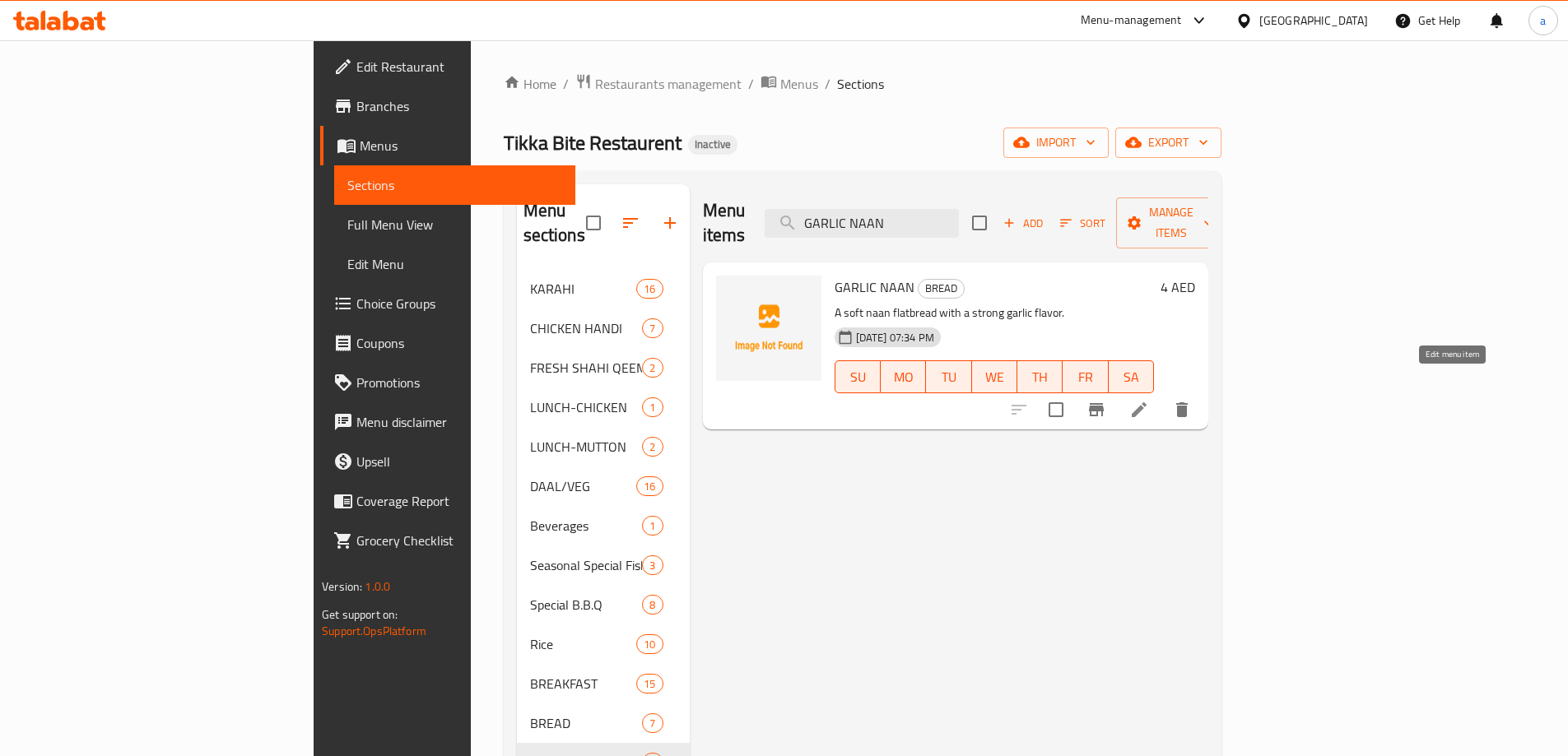
type input "GARLIC NAAN"
click at [1149, 400] on icon at bounding box center [1138, 410] width 20 height 20
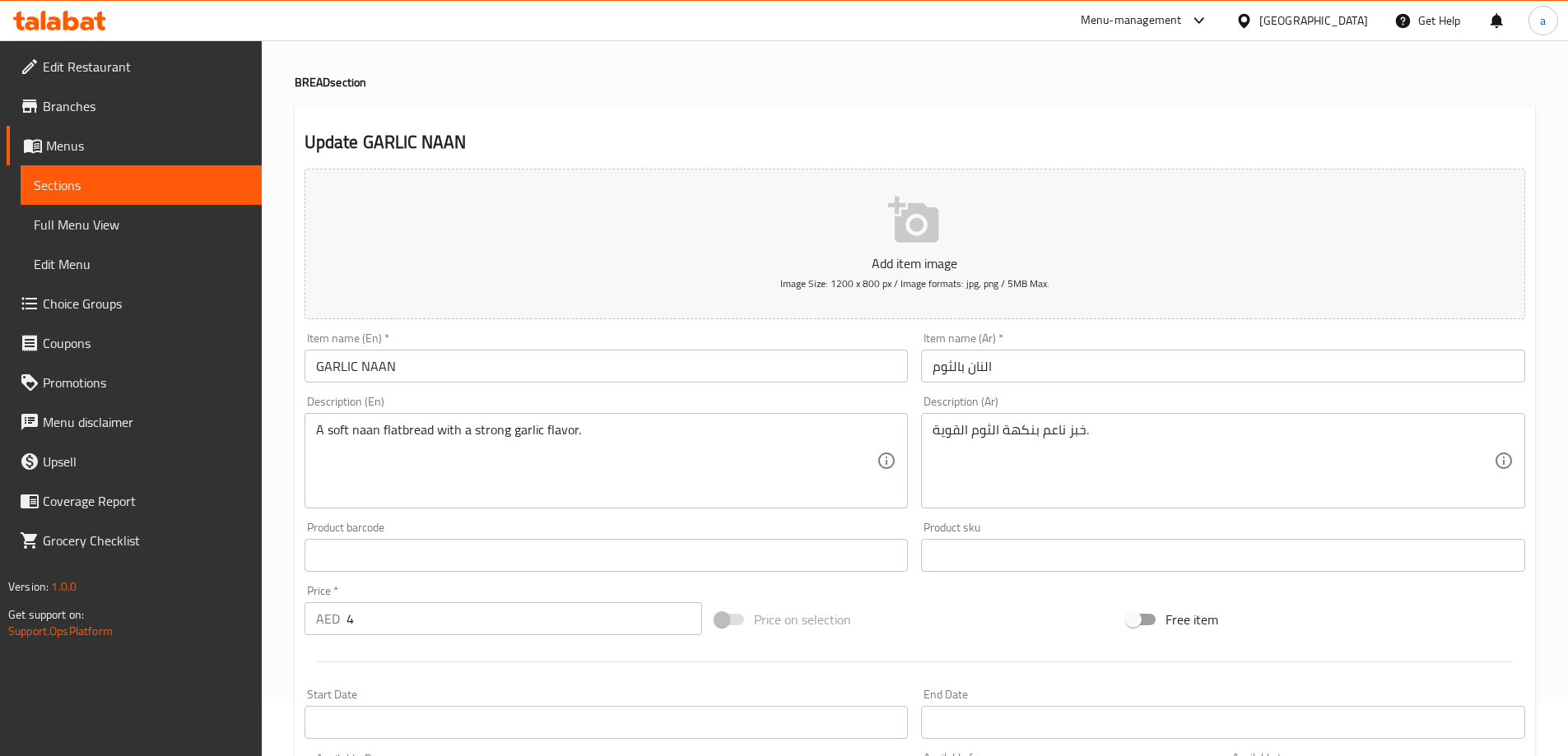
scroll to position [83, 0]
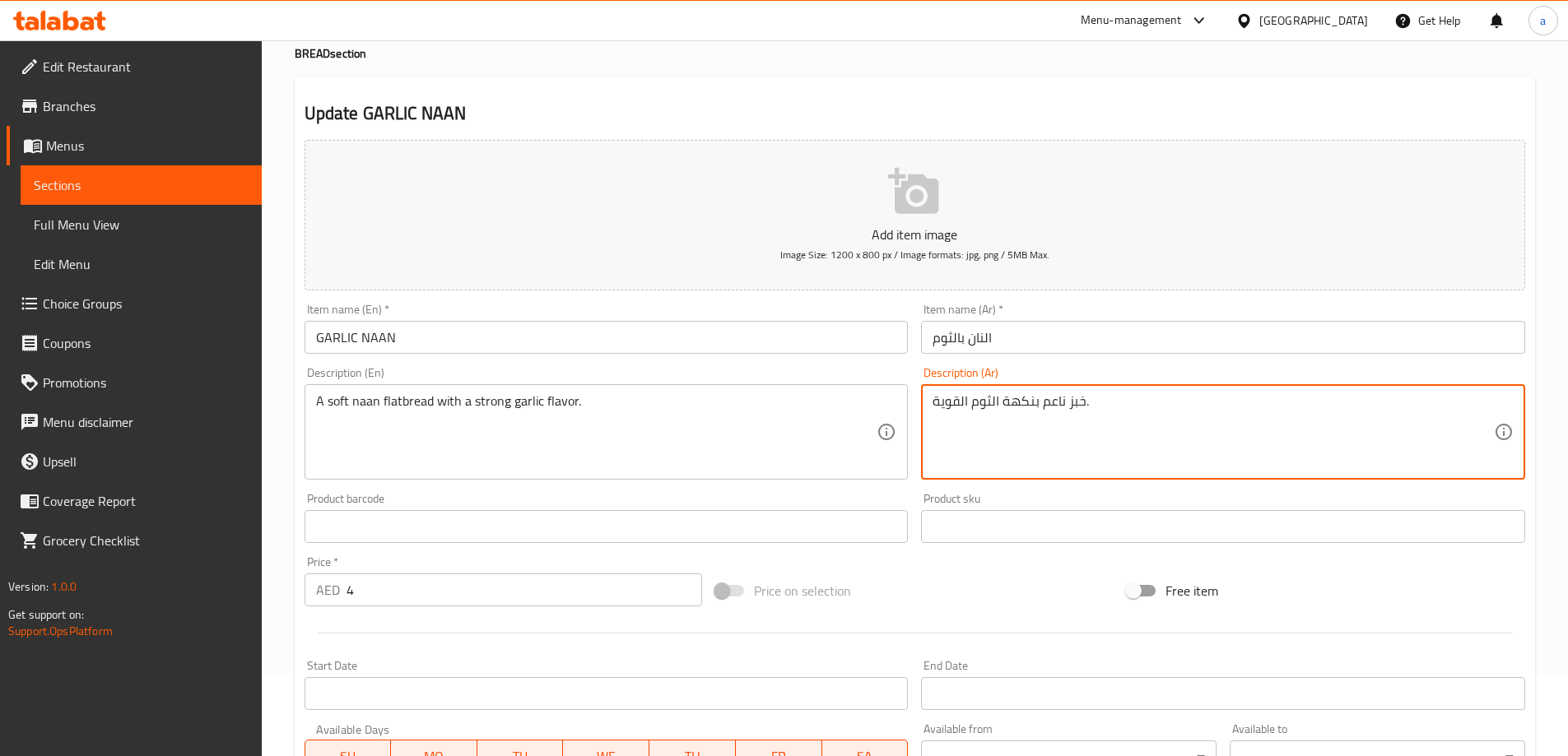
click at [1269, 407] on textarea "خبز ناعم بنكهة الثوم القوية." at bounding box center [1213, 432] width 561 height 78
paste textarea "ن مسطح ناعم مع"
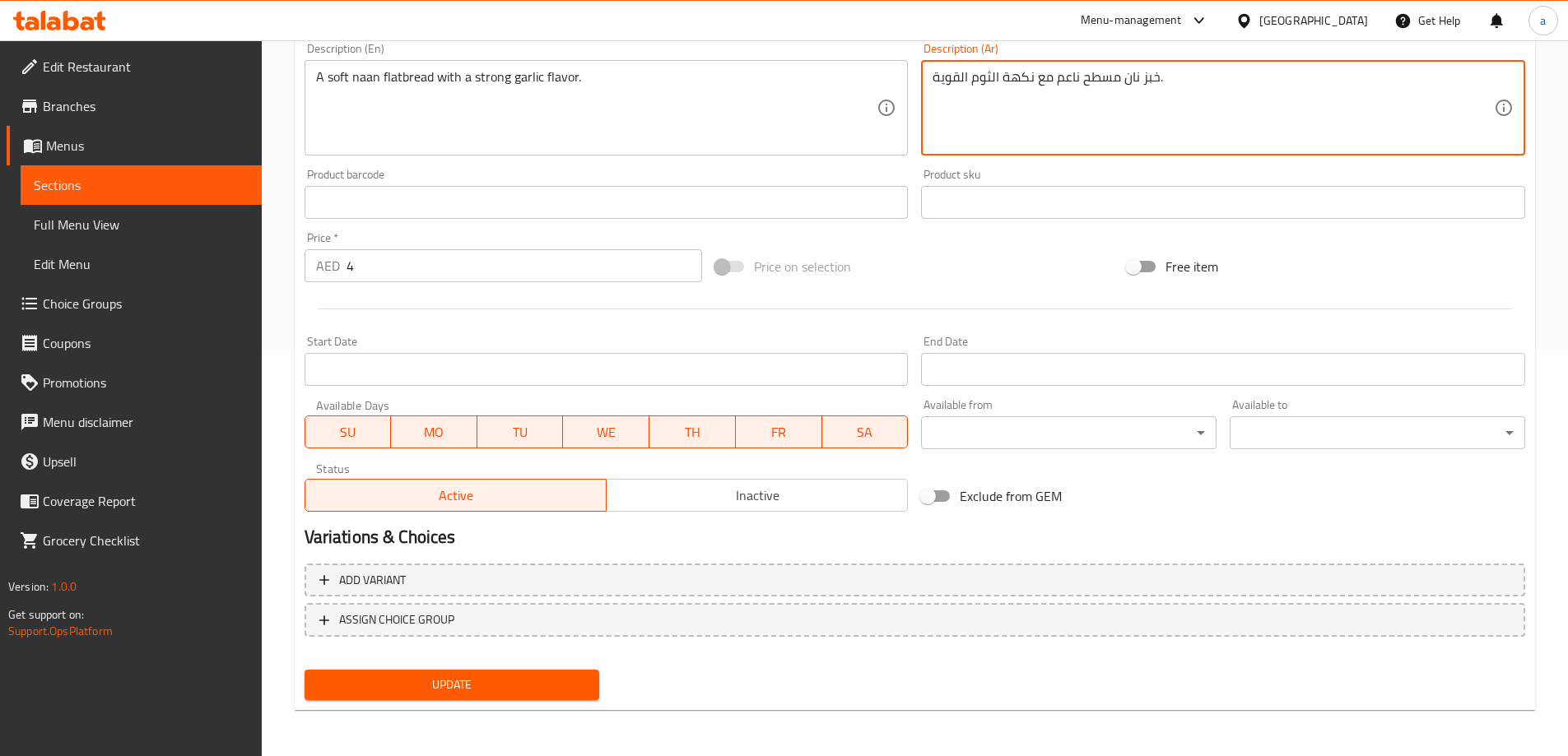
type textarea "خبز نان مسطح ناعم مع نكهة الثوم القوية."
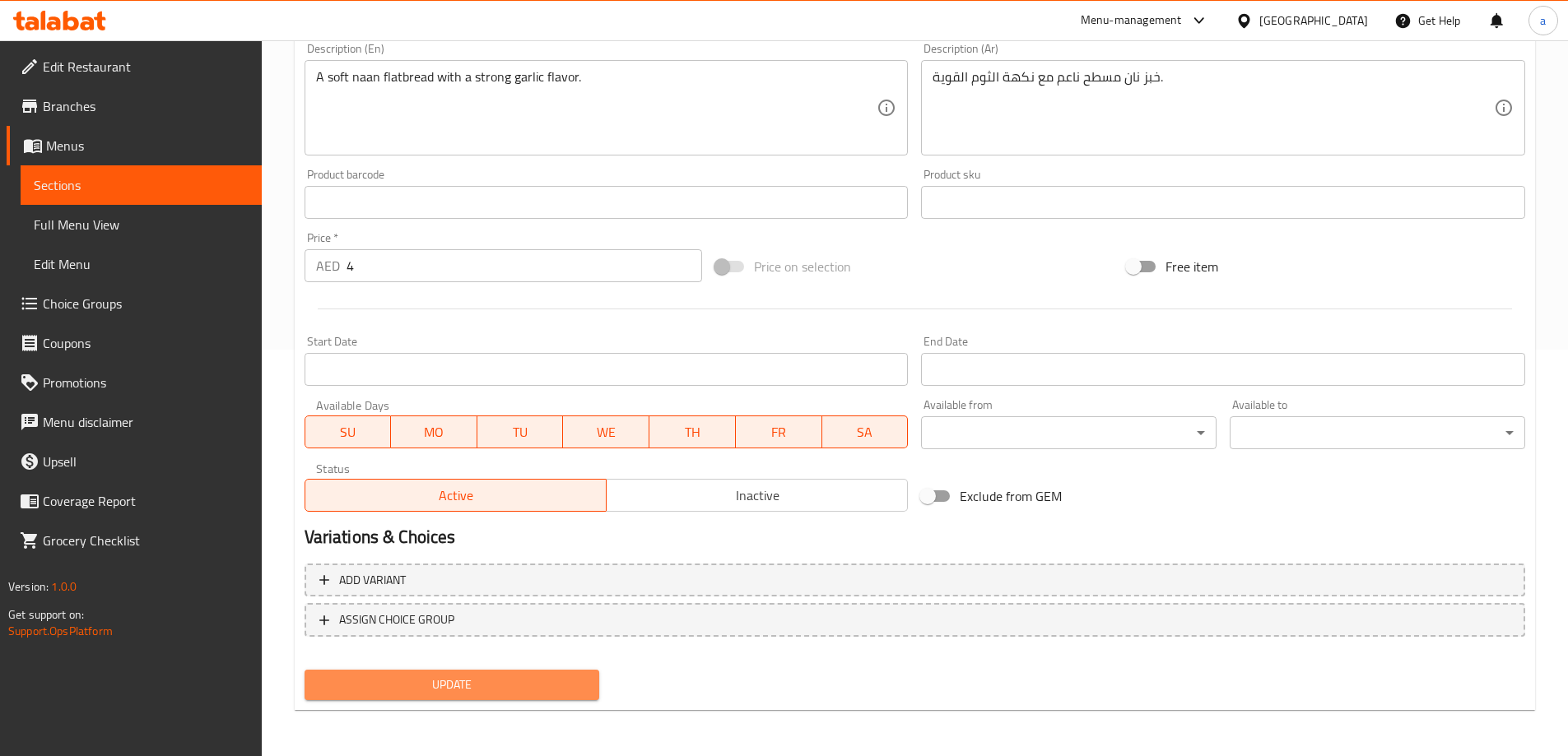
click at [523, 675] on span "Update" at bounding box center [452, 685] width 270 height 21
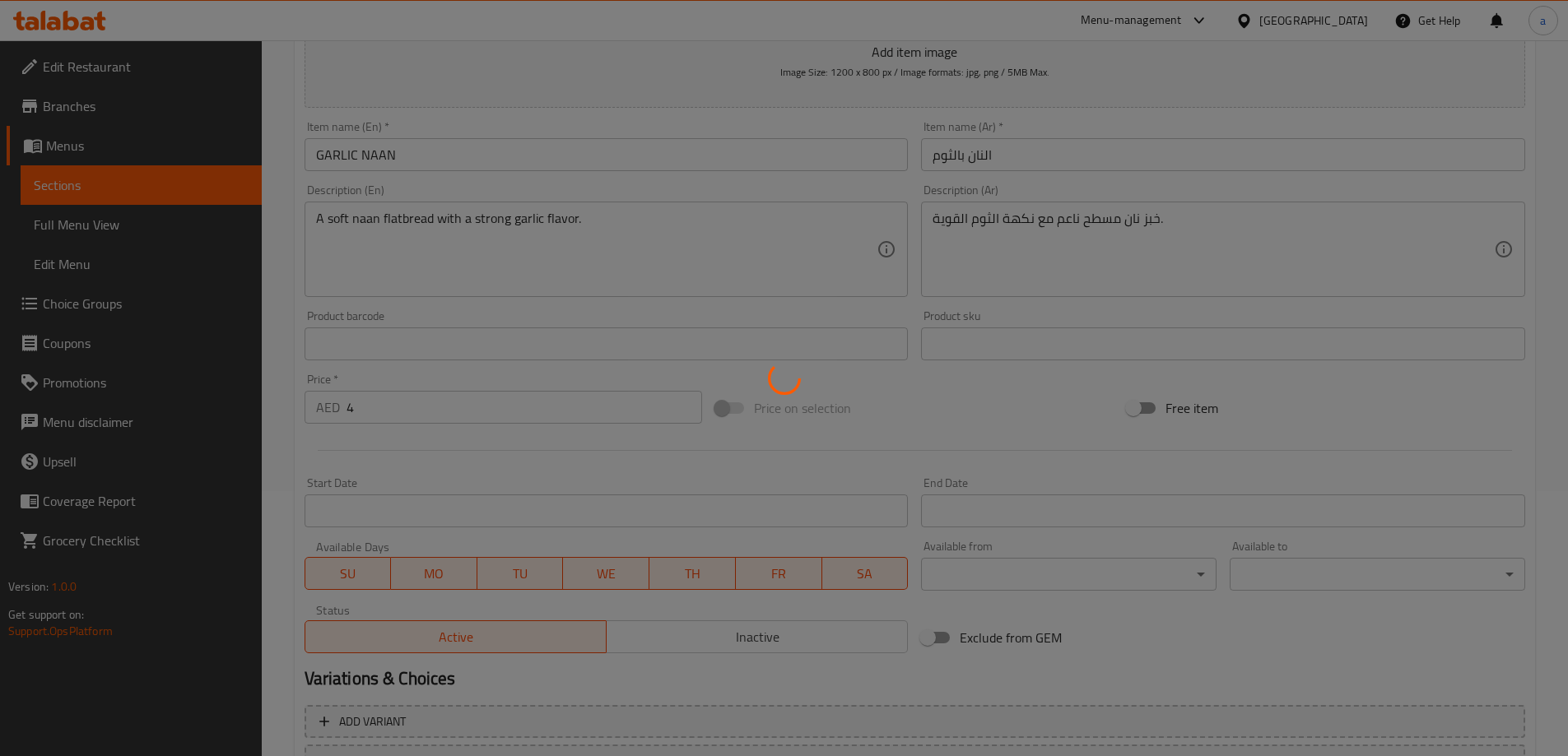
scroll to position [0, 0]
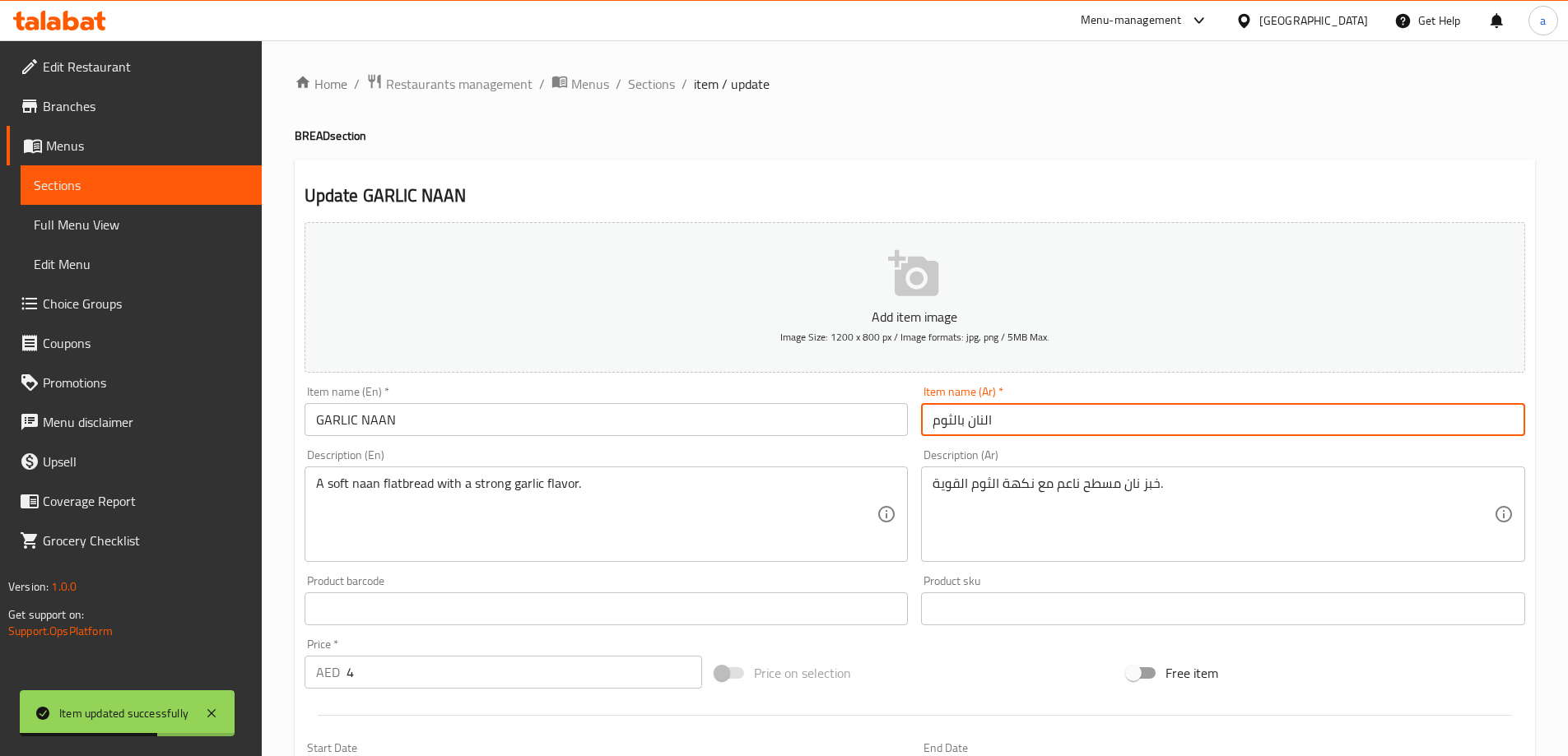
click at [954, 419] on input "النان بالثوم" at bounding box center [1224, 419] width 604 height 33
click at [976, 420] on input "النان ثوم" at bounding box center [1224, 419] width 604 height 33
click at [974, 423] on input "النان ثوم" at bounding box center [1224, 419] width 604 height 33
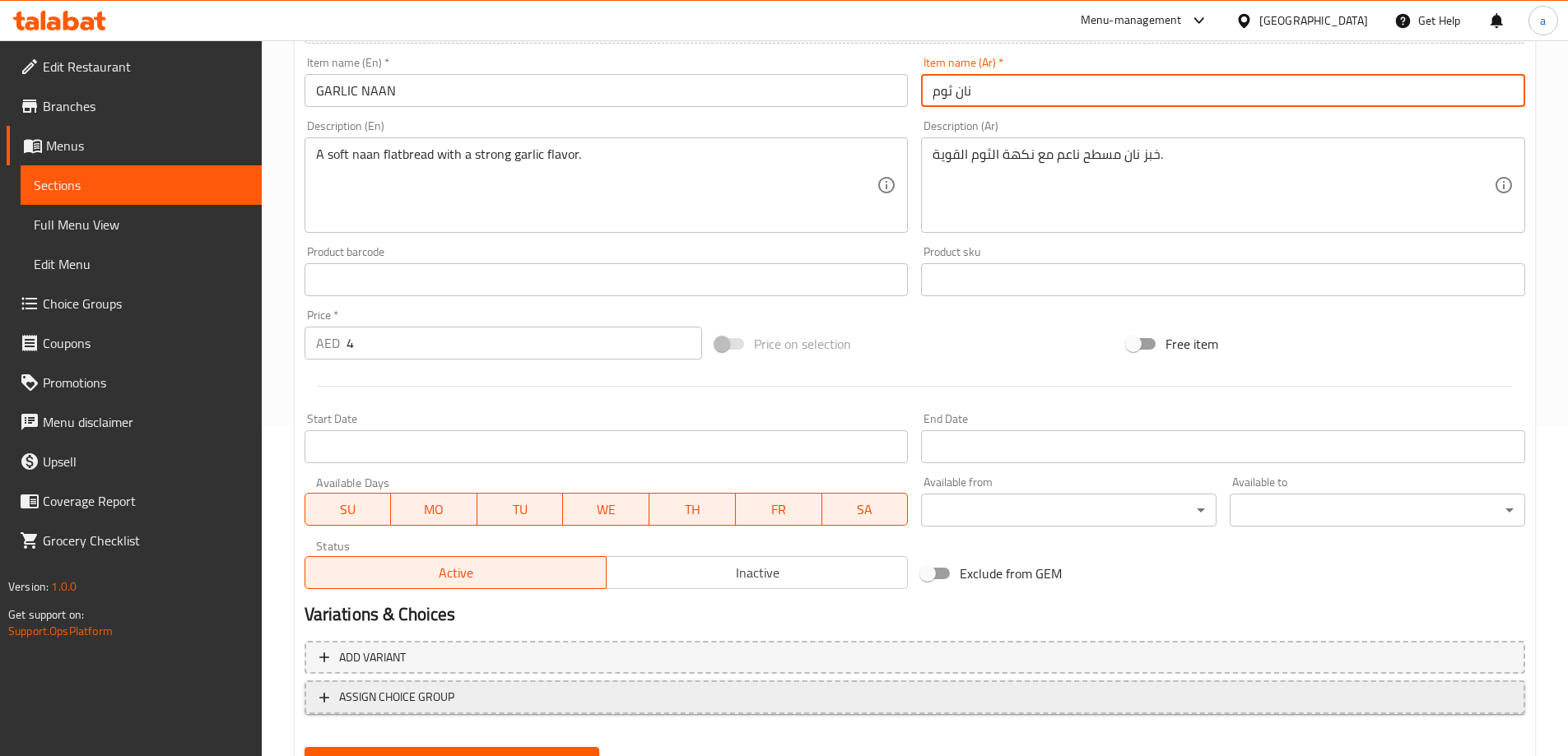
scroll to position [406, 0]
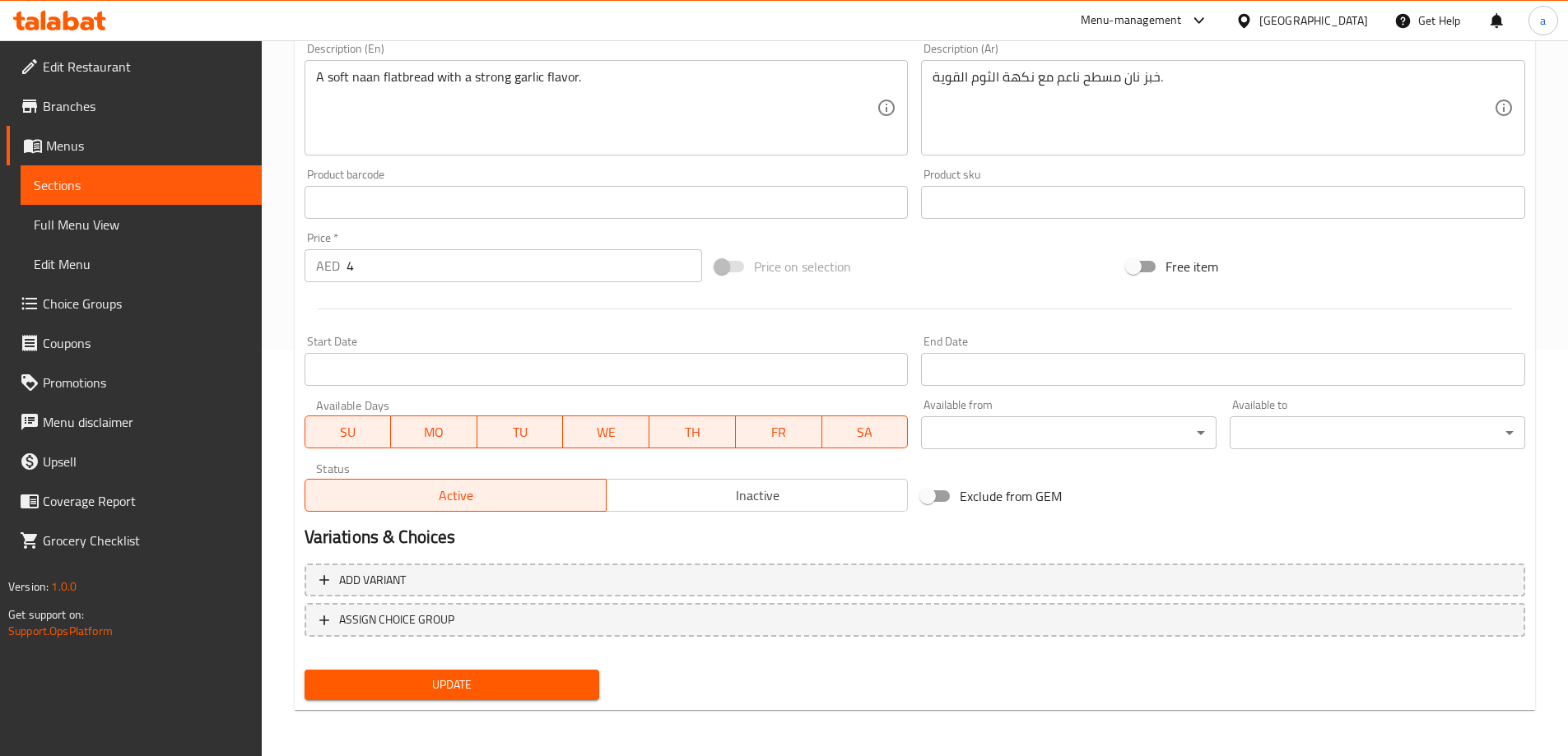
type input "نان ثوم"
click at [536, 680] on span "Update" at bounding box center [452, 685] width 270 height 21
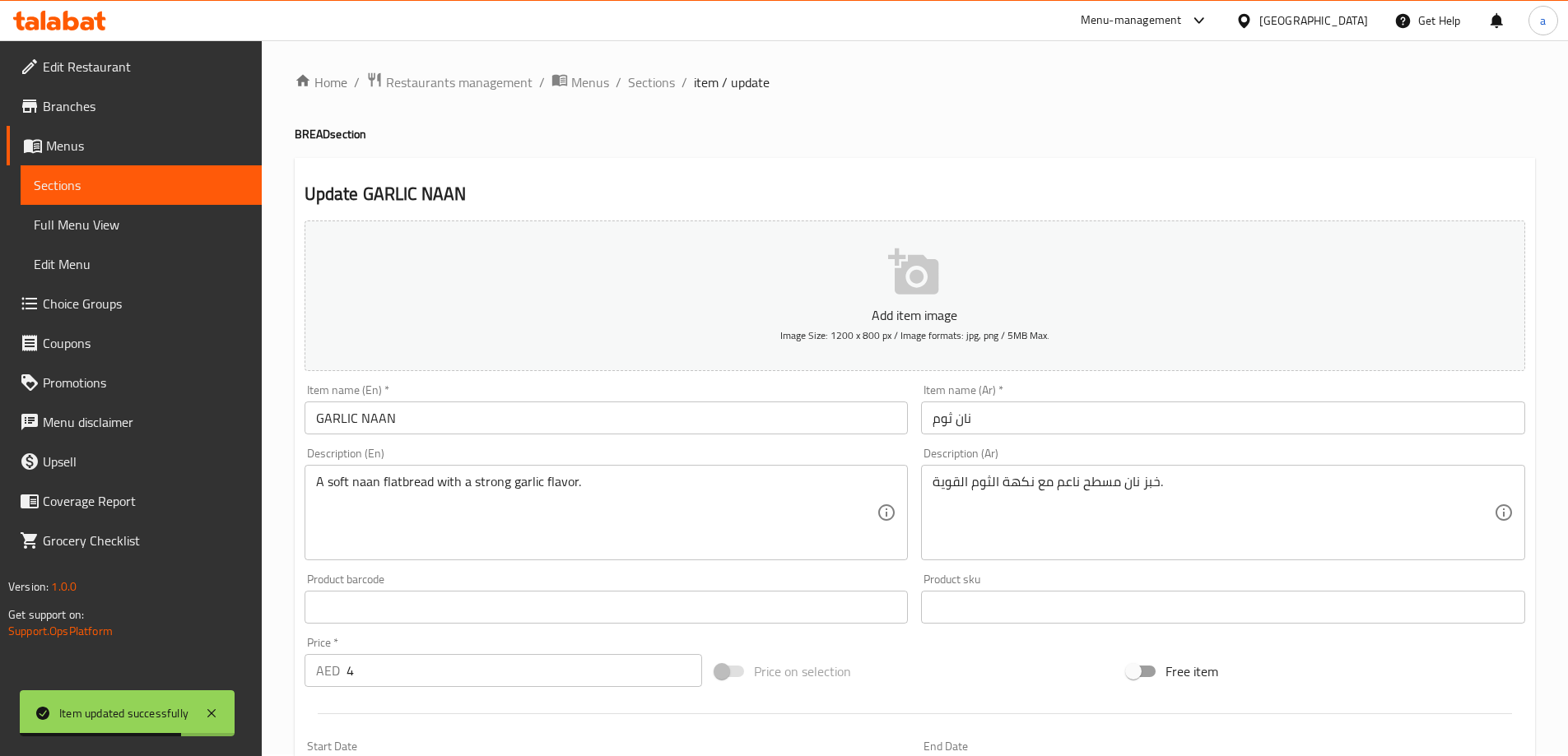
scroll to position [0, 0]
click at [649, 70] on div "Home / Restaurants management / Menus / Sections / item / update BREAD section …" at bounding box center [914, 602] width 1306 height 1123
click at [654, 80] on span "Sections" at bounding box center [651, 84] width 46 height 20
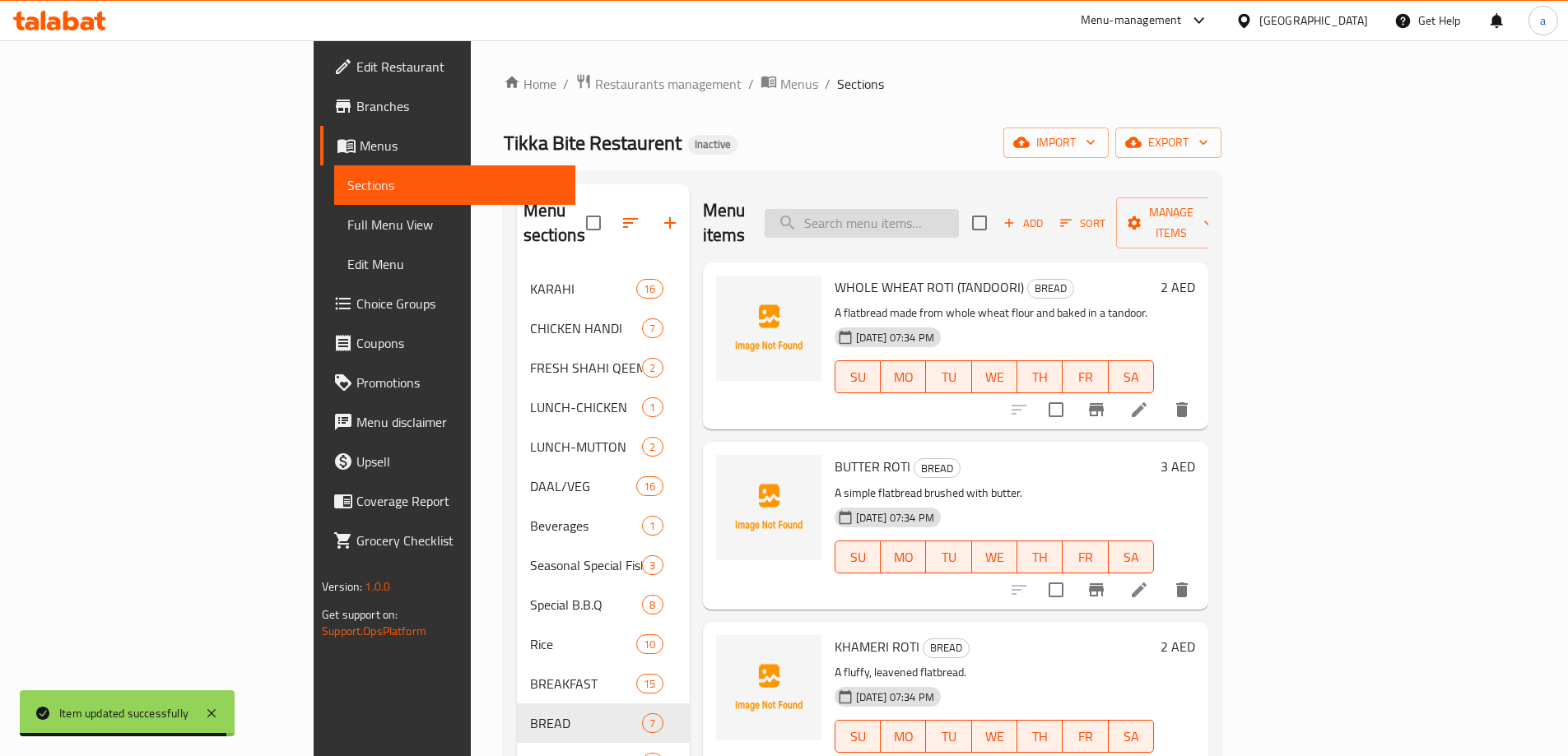
paste input "ROGHNI NAAN"
click at [959, 209] on input "ROGHNI NAAN" at bounding box center [862, 223] width 195 height 28
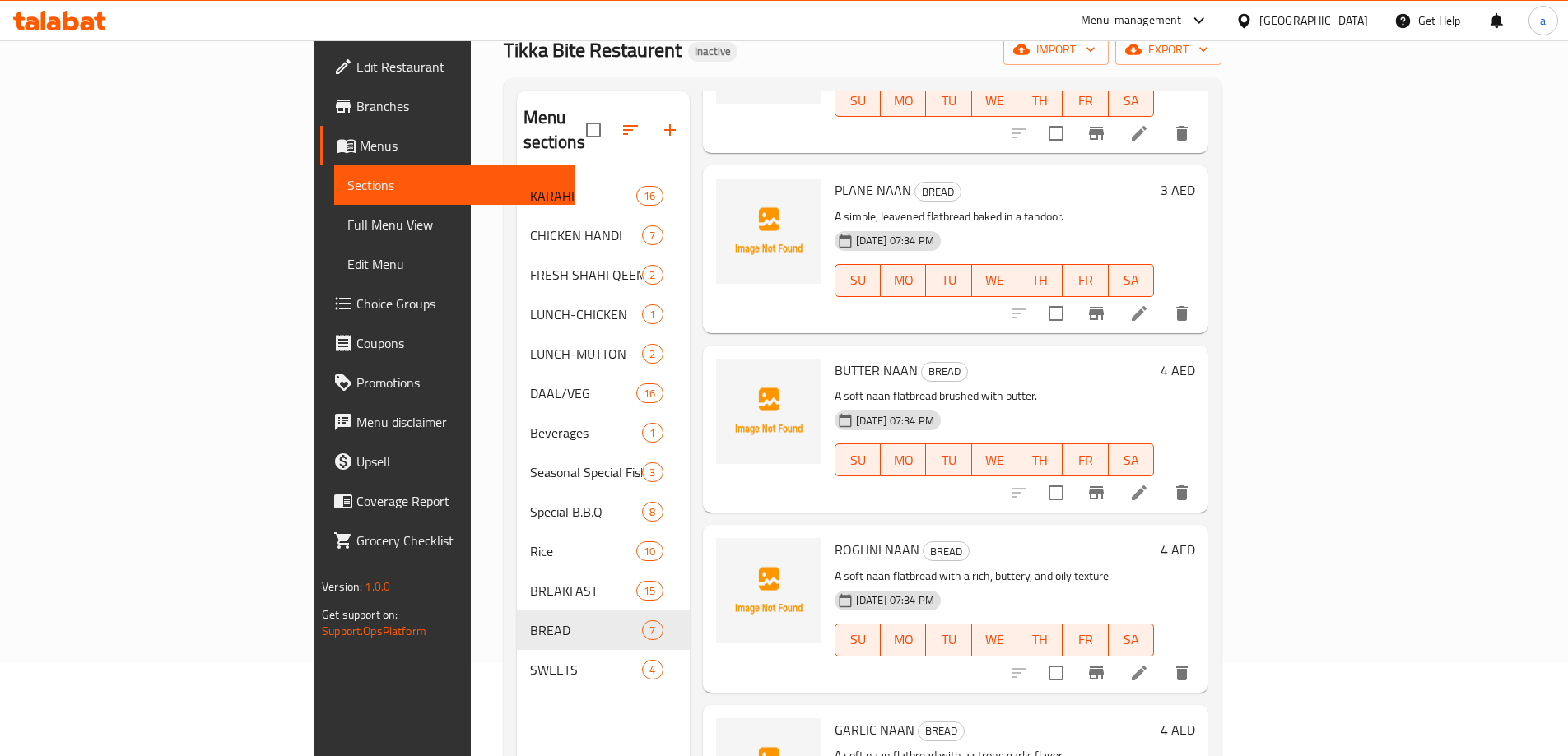
scroll to position [164, 0]
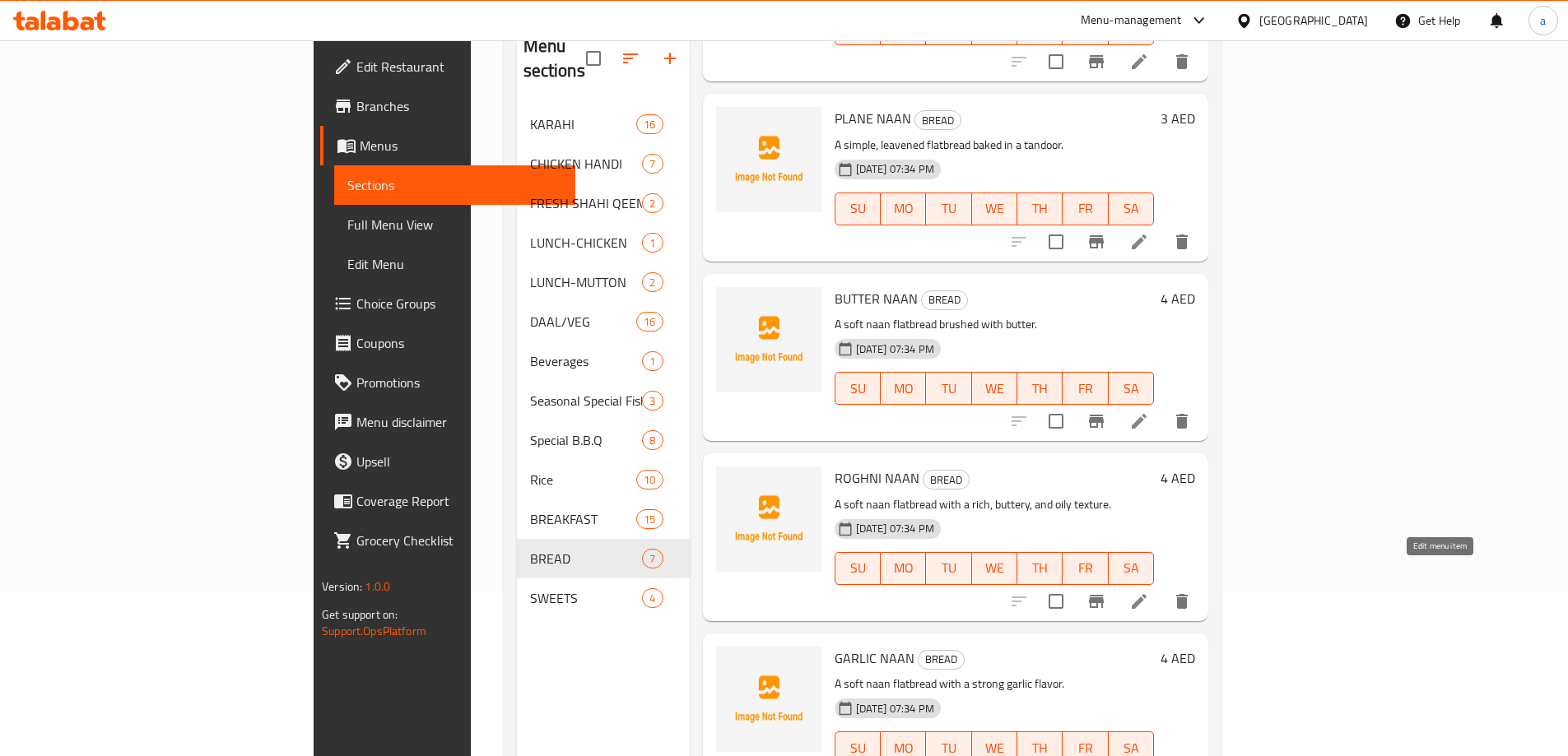
type input "ROGHNI NAAN"
click at [1146, 594] on icon at bounding box center [1138, 601] width 15 height 15
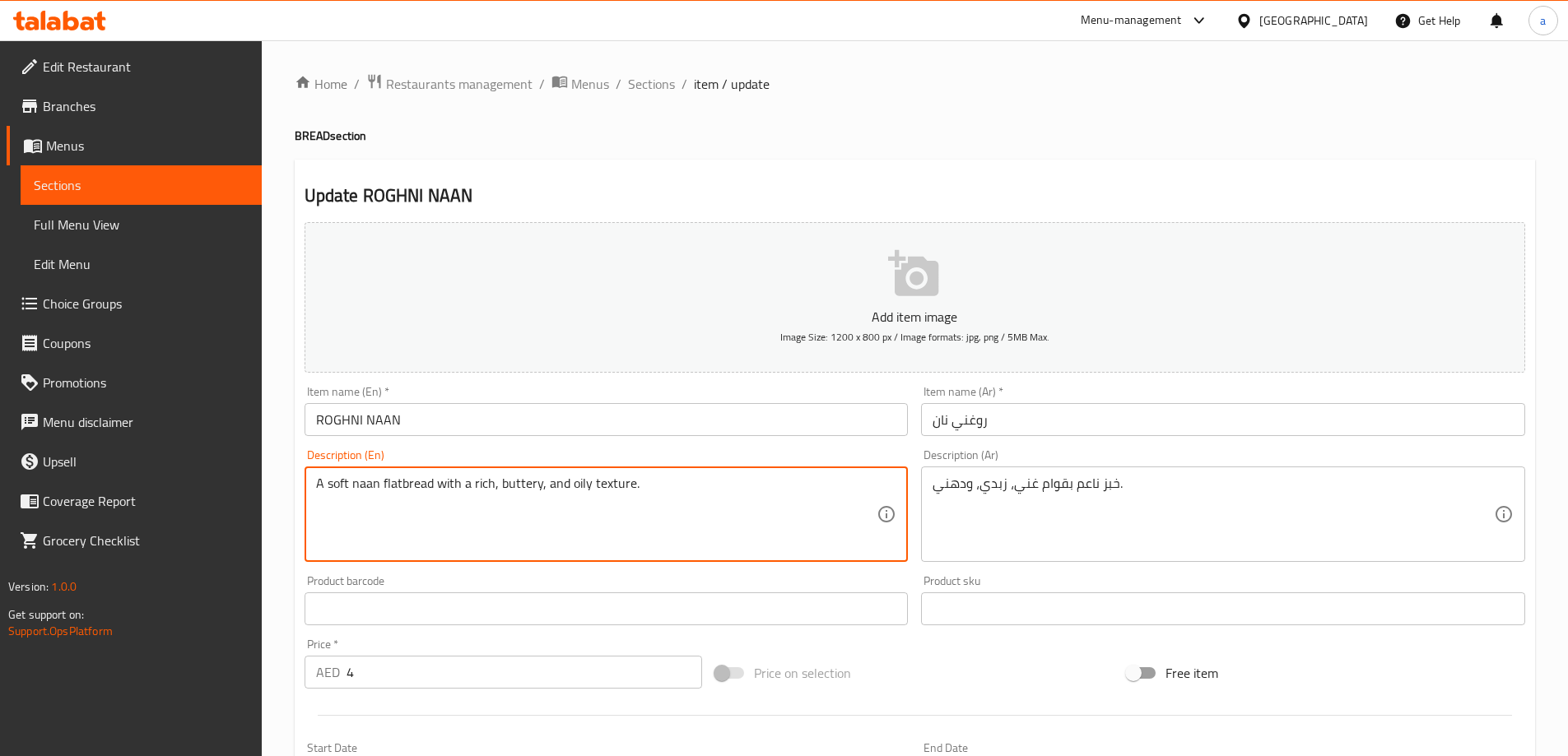
click at [666, 492] on textarea "A soft naan flatbread with a rich, buttery, and oily texture." at bounding box center [597, 514] width 561 height 78
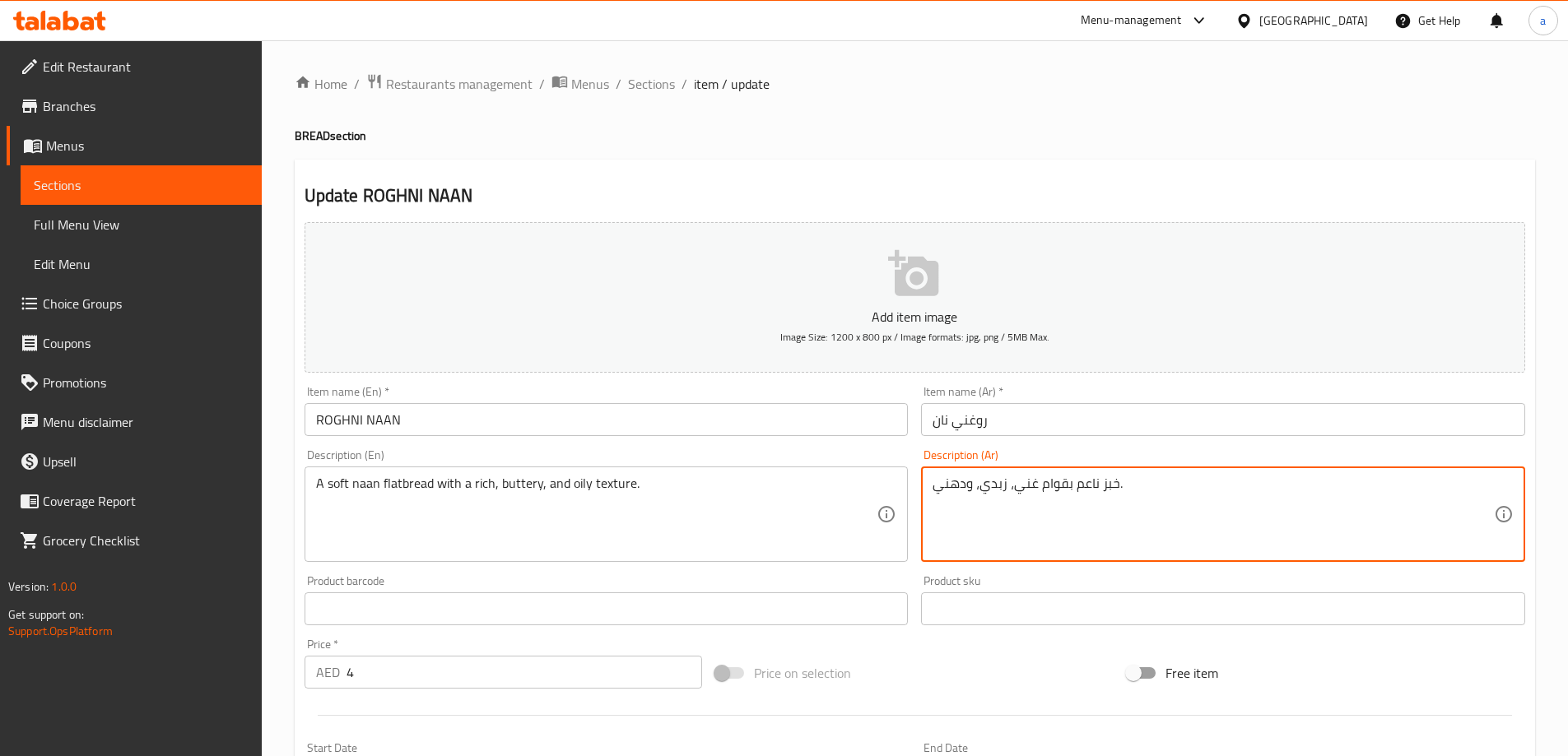
click at [1221, 499] on textarea "خبز ناعم بقوام غني، زبدي، ودهني." at bounding box center [1213, 514] width 561 height 78
paste textarea "ن مسطح ناعم ذو ملمس غني، زبداني، وزيت"
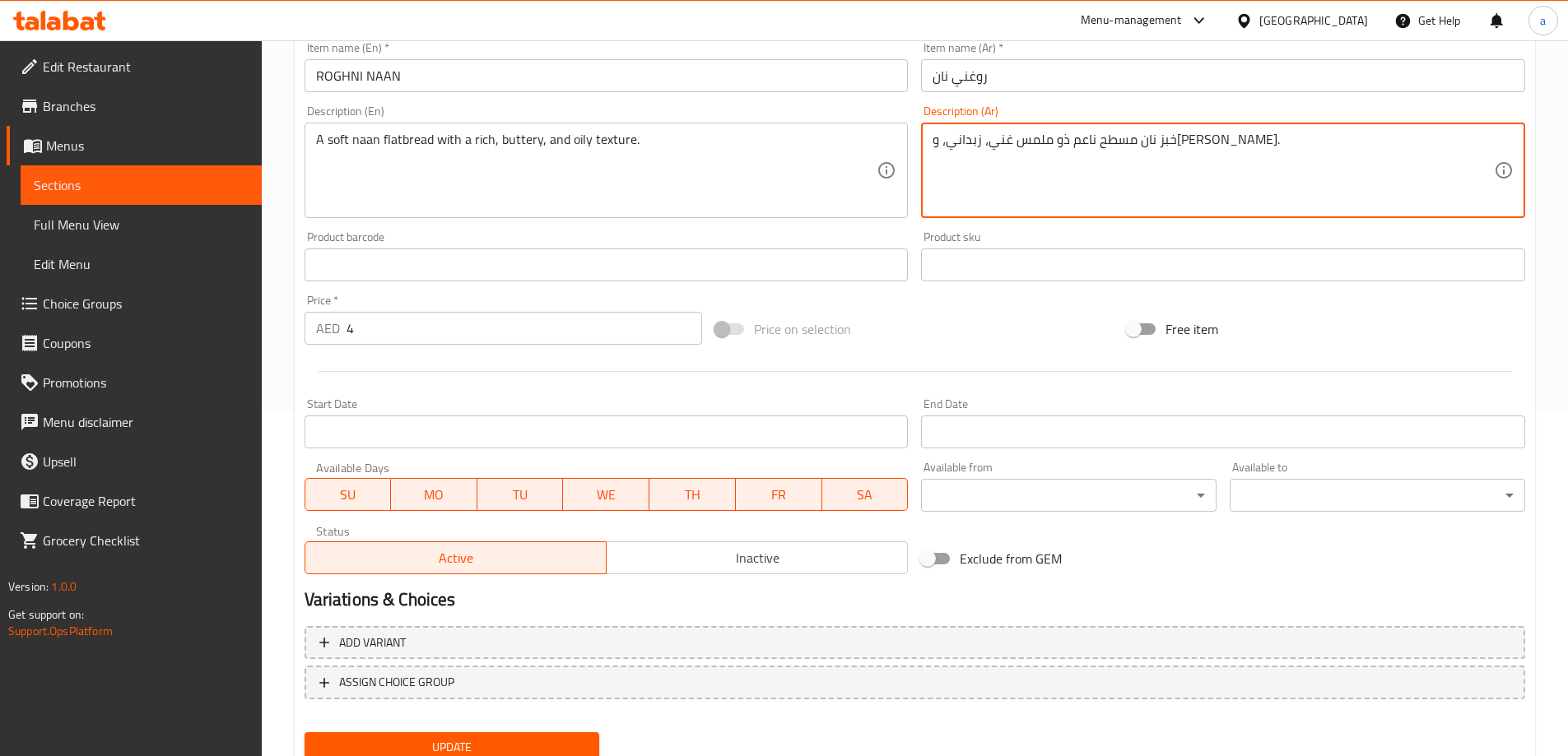
scroll to position [406, 0]
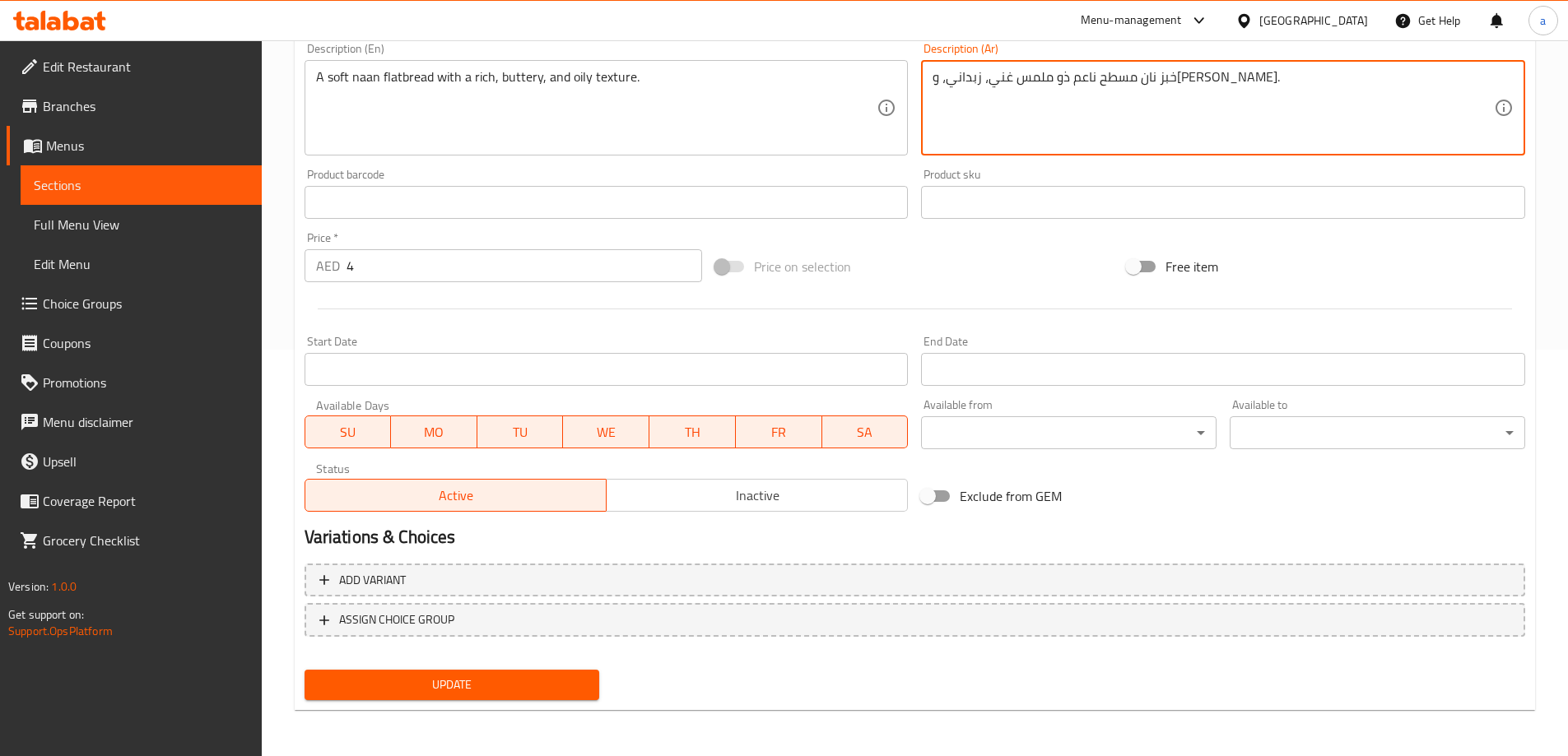
type textarea "خبز نان مسطح ناعم ذو ملمس غني، زبداني، و[PERSON_NAME]."
click at [493, 687] on span "Update" at bounding box center [452, 685] width 270 height 21
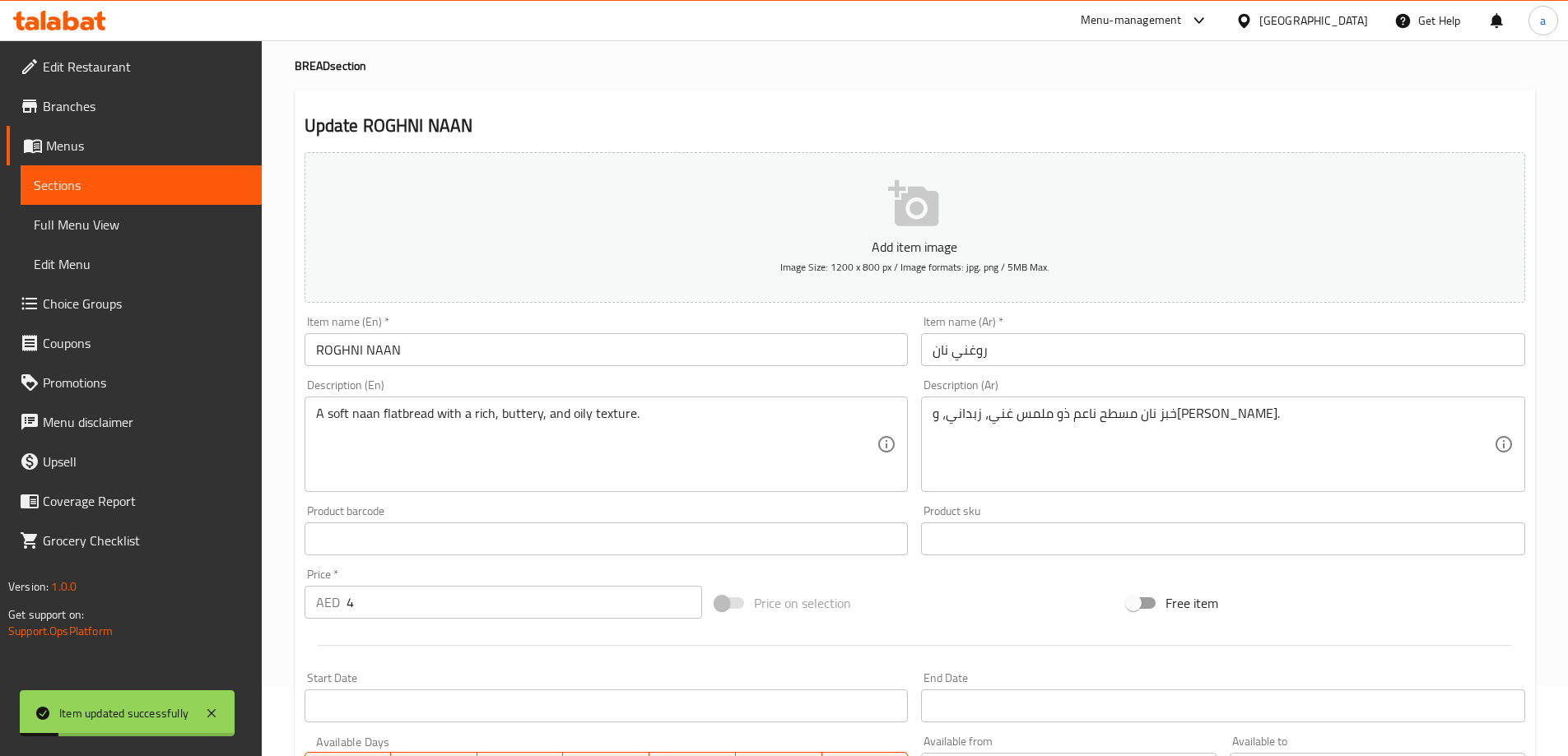
scroll to position [0, 0]
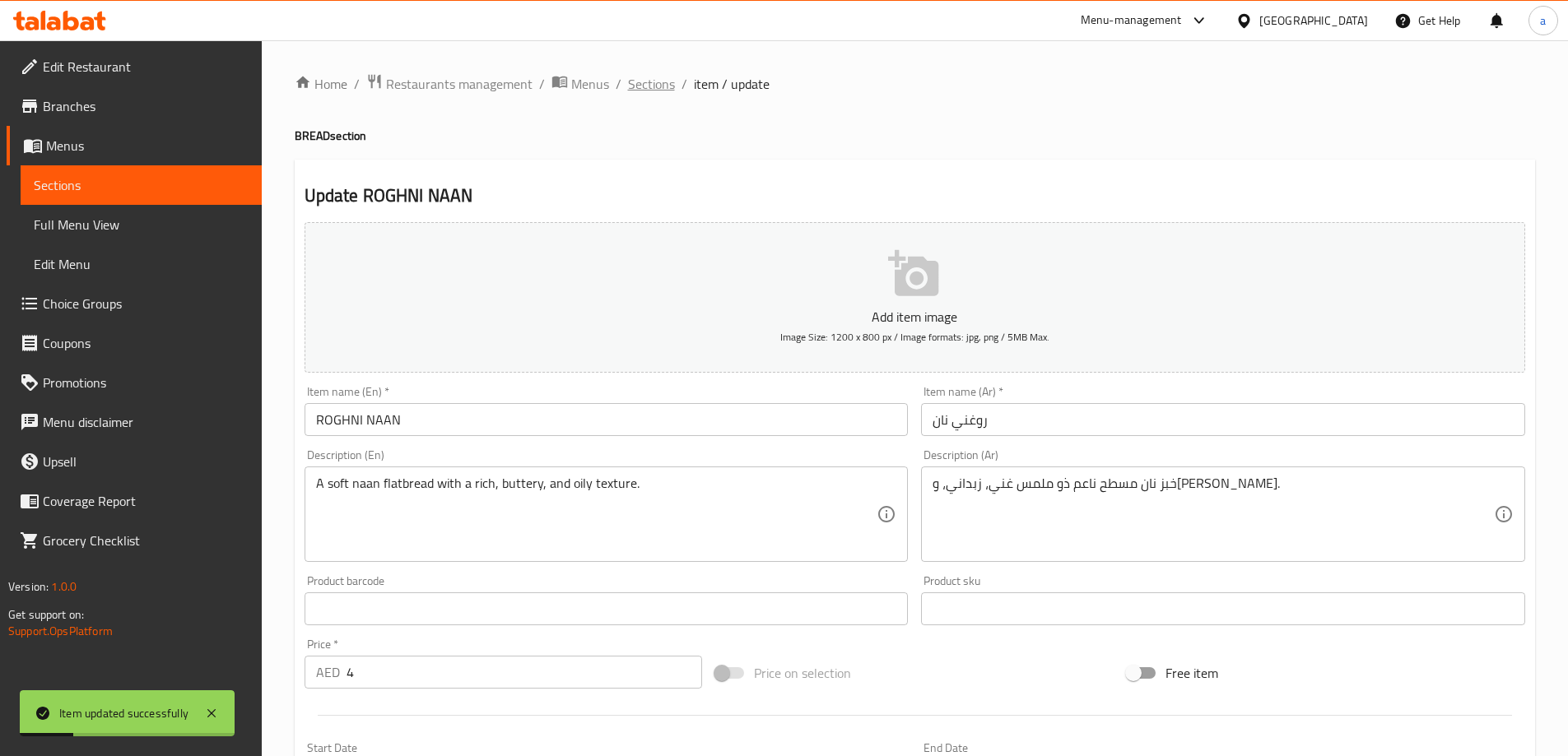
click at [649, 85] on span "Sections" at bounding box center [651, 84] width 46 height 20
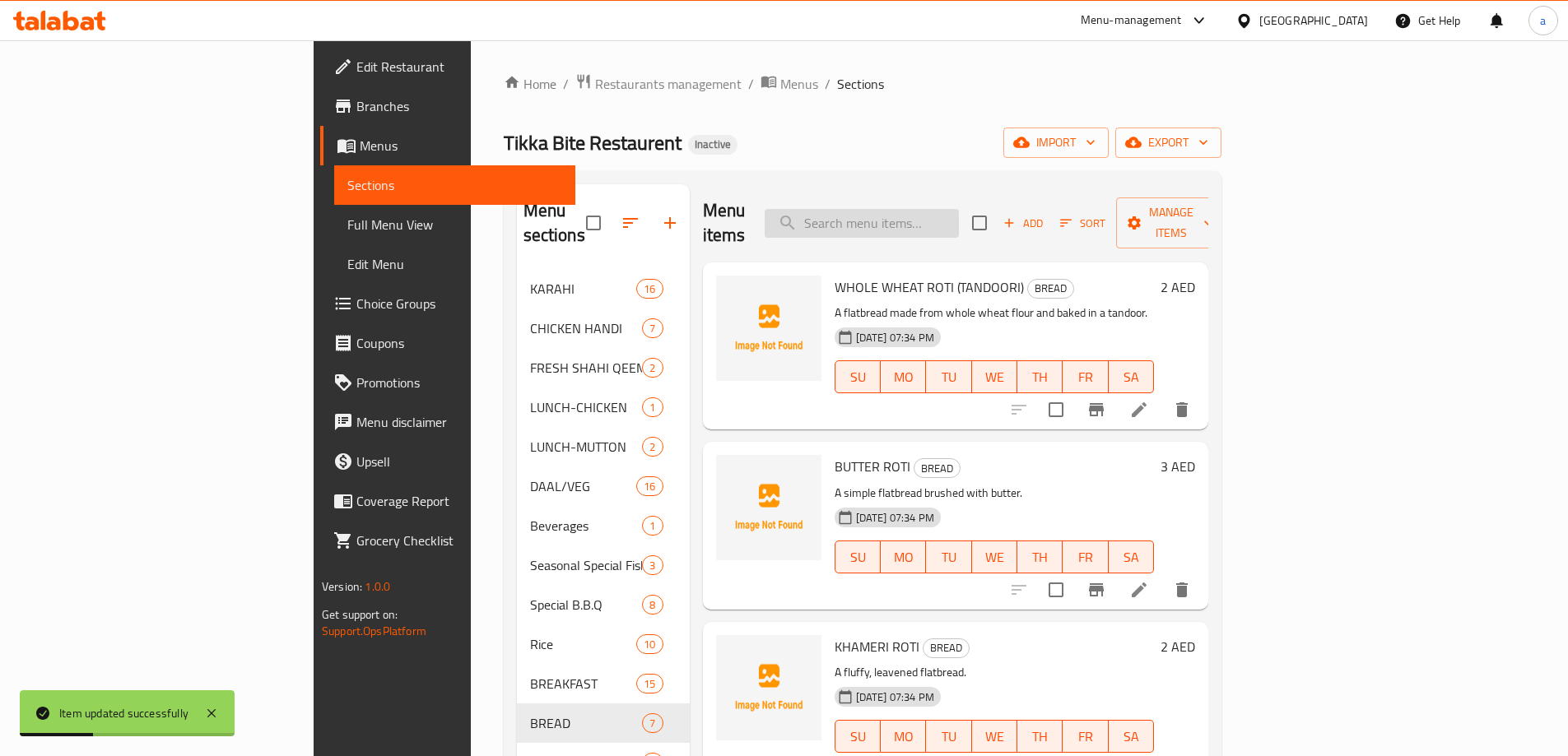
paste input "BUTTER NAAN"
click at [943, 216] on input "search" at bounding box center [862, 223] width 195 height 28
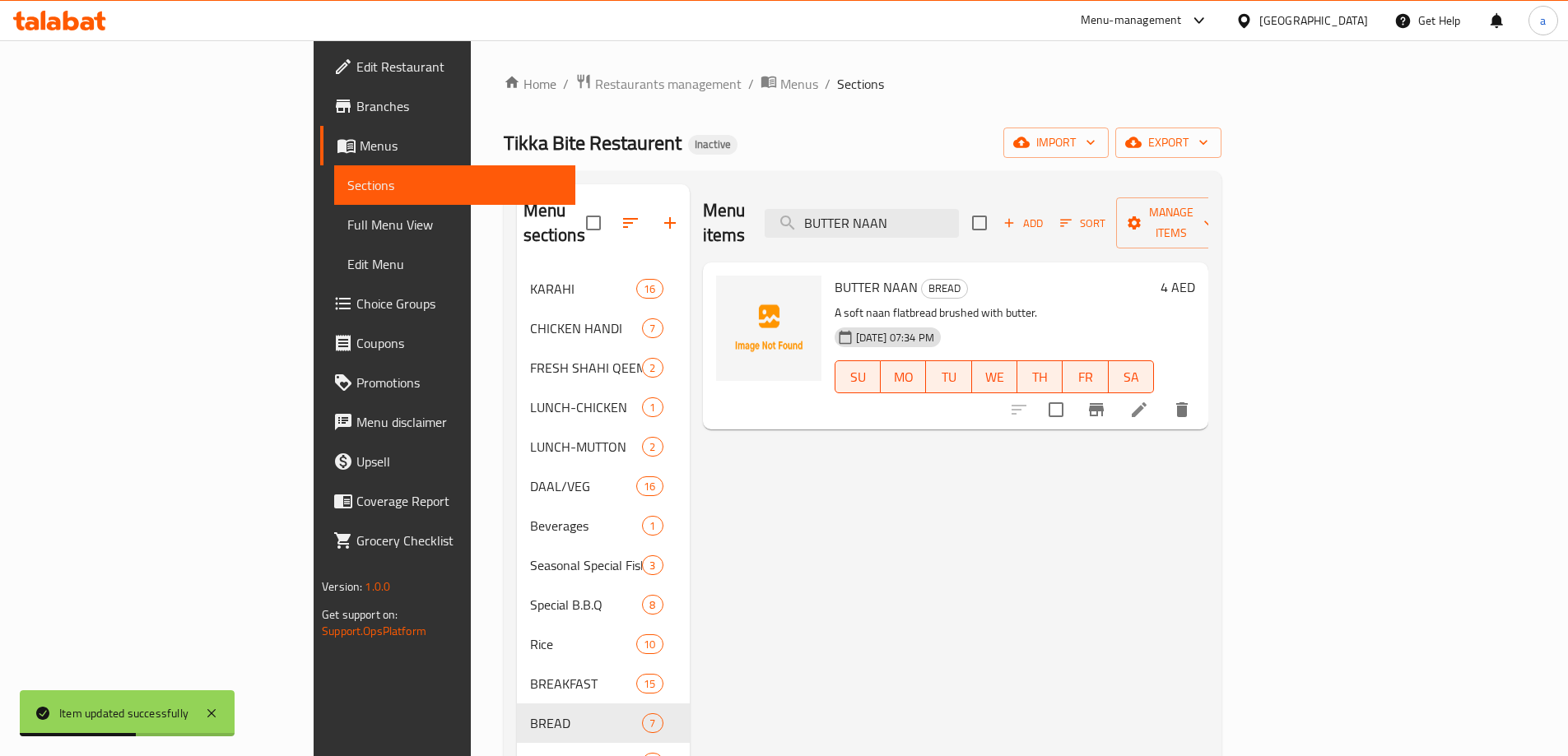
type input "BUTTER NAAN"
click at [1162, 395] on li at bounding box center [1139, 410] width 46 height 29
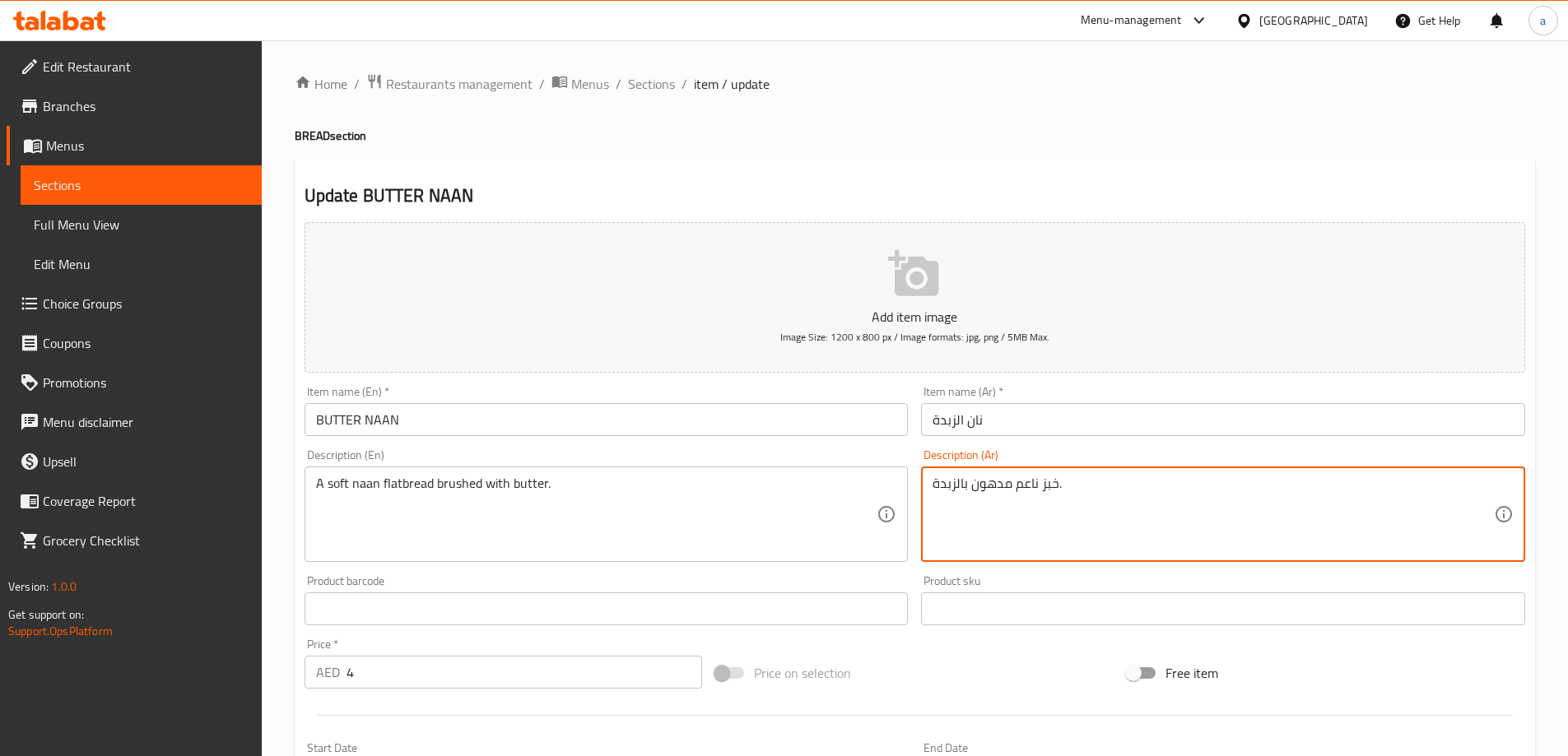
click at [1012, 483] on textarea "خبز ناعم مدهون بالزبدة." at bounding box center [1213, 514] width 561 height 78
paste textarea "النان الناعم المسطح المغطى"
click at [1123, 494] on textarea "خبز النان الناعم المسطح المغطى بالزبدة." at bounding box center [1213, 514] width 561 height 78
click at [1091, 492] on textarea "خبز نان الناعم المسطح المغطى بالزبدة." at bounding box center [1213, 514] width 561 height 78
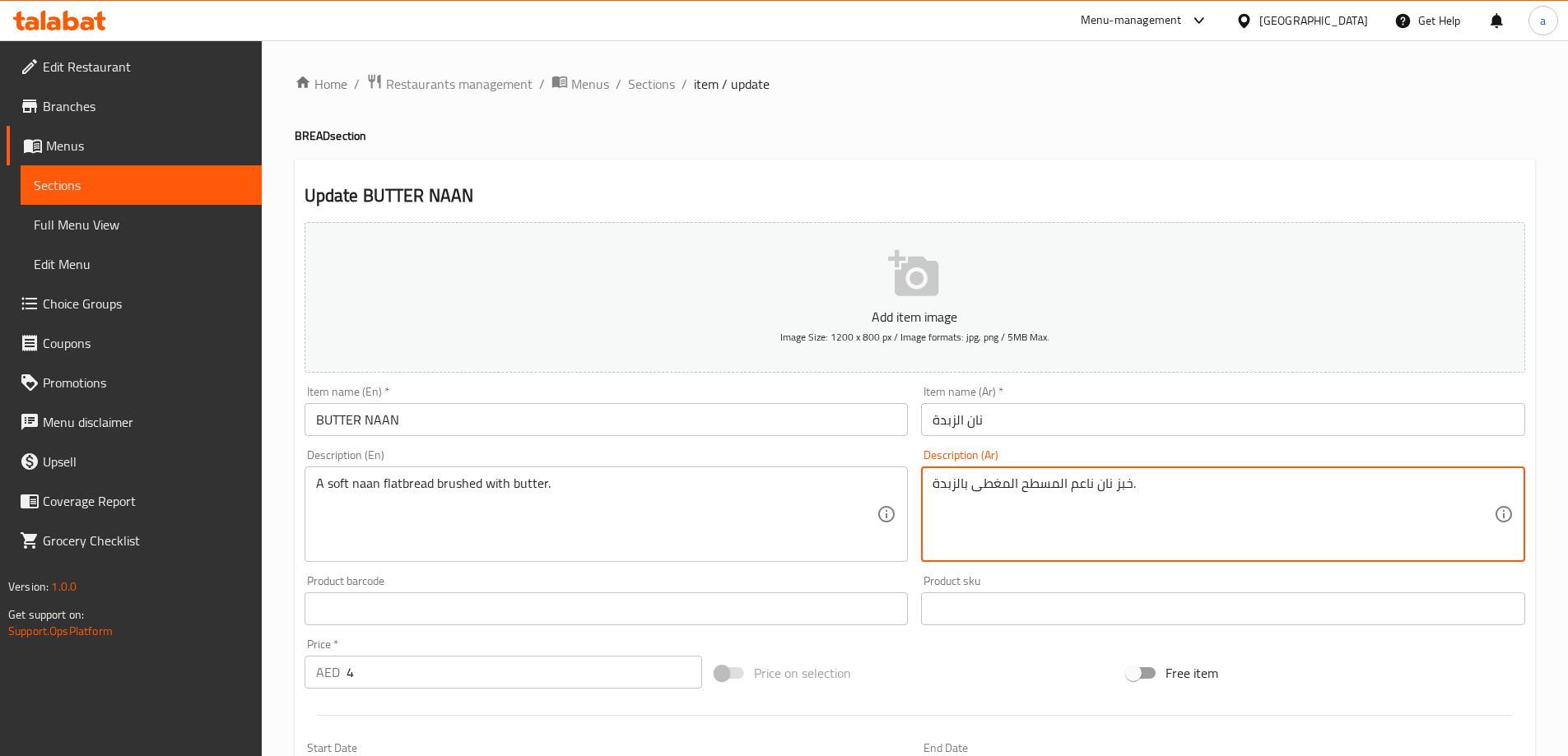
click at [1056, 488] on textarea "خبز نان ناعم المسطح المغطى بالزبدة." at bounding box center [1213, 514] width 561 height 78
click at [1007, 485] on textarea "خبز نان ناعم مسطح المغطى بالزبدة." at bounding box center [1213, 514] width 561 height 78
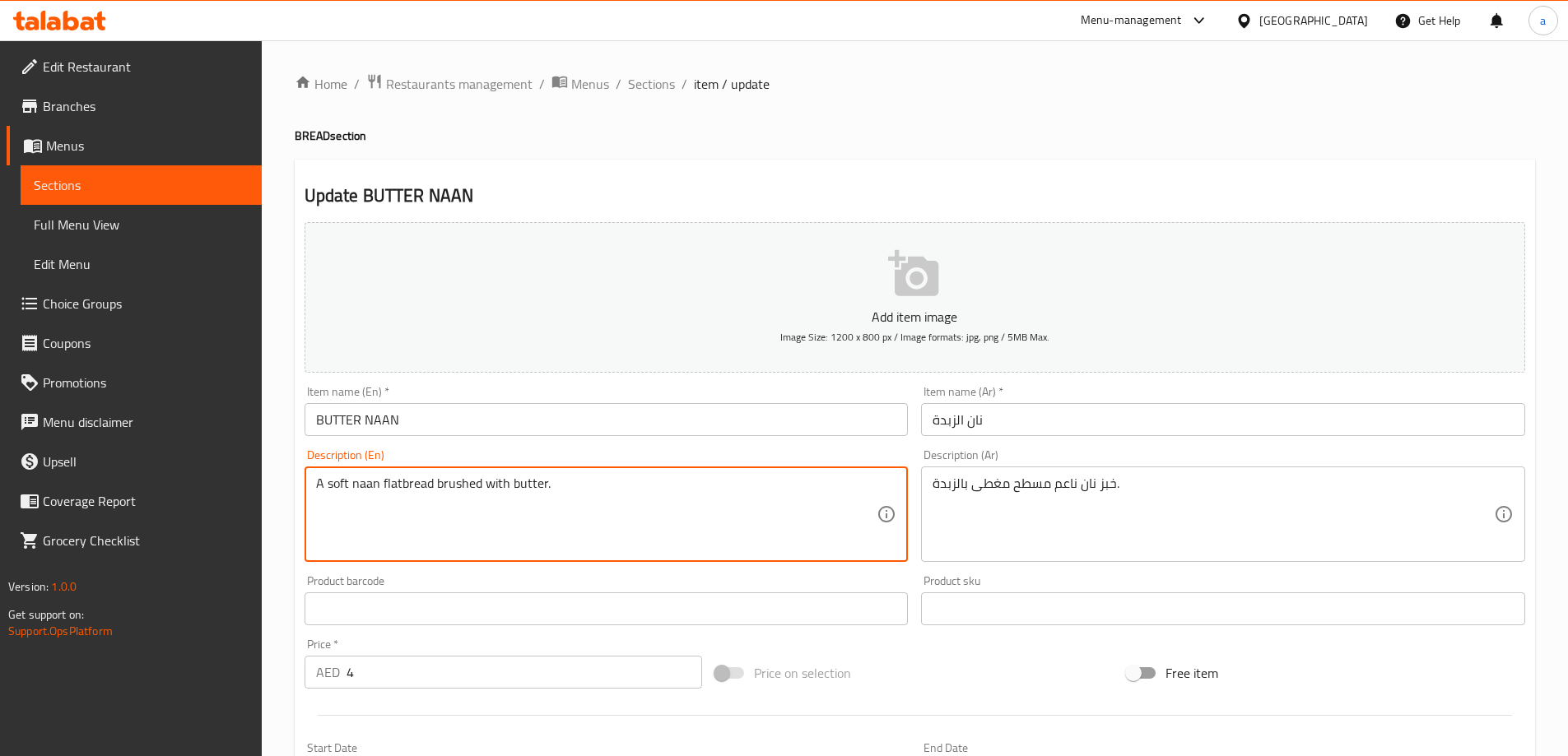
click at [460, 489] on textarea "A soft naan flatbread brushed with butter." at bounding box center [597, 514] width 561 height 78
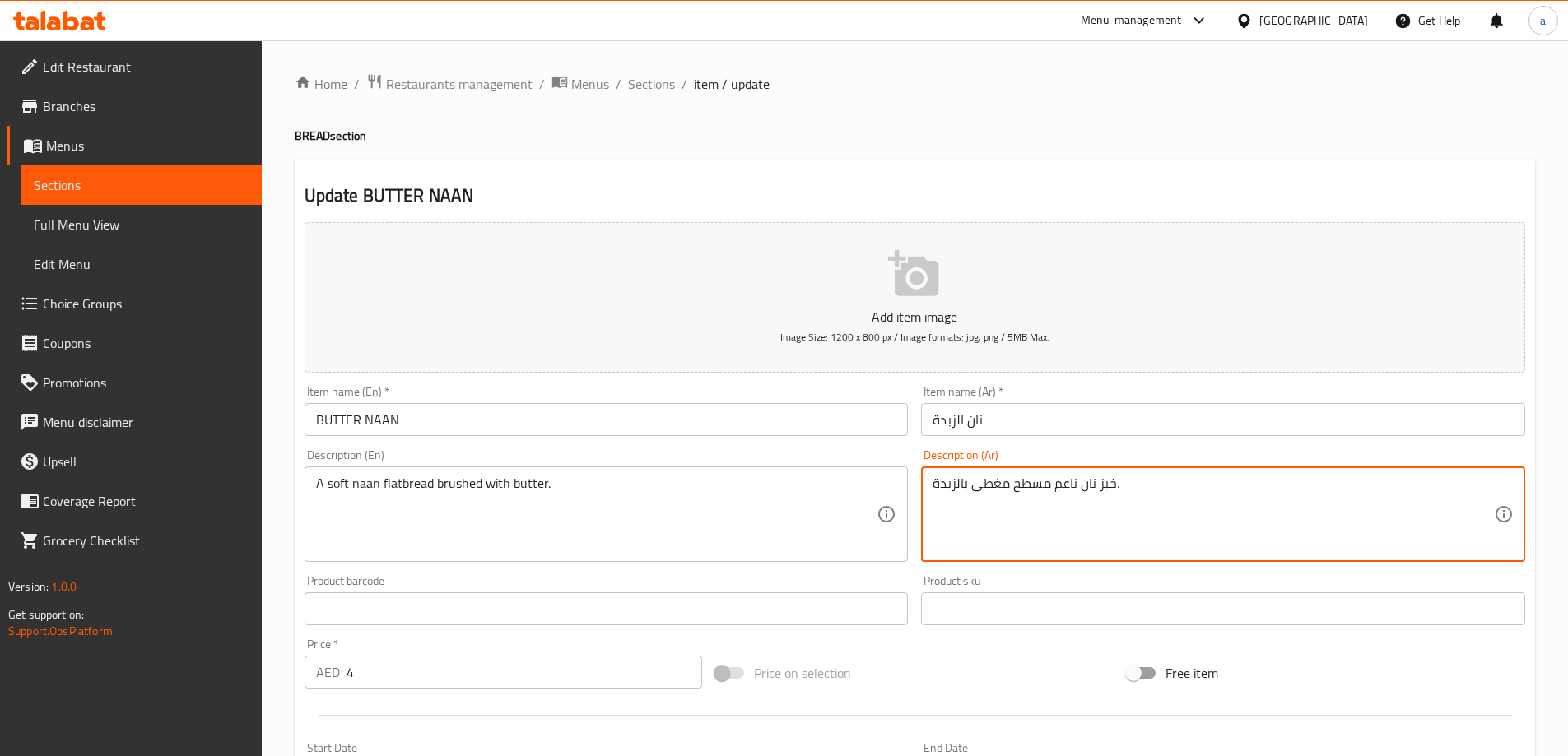
click at [1000, 487] on textarea "خبز نان ناعم مسطح مغطى بالزبدة." at bounding box center [1213, 514] width 561 height 78
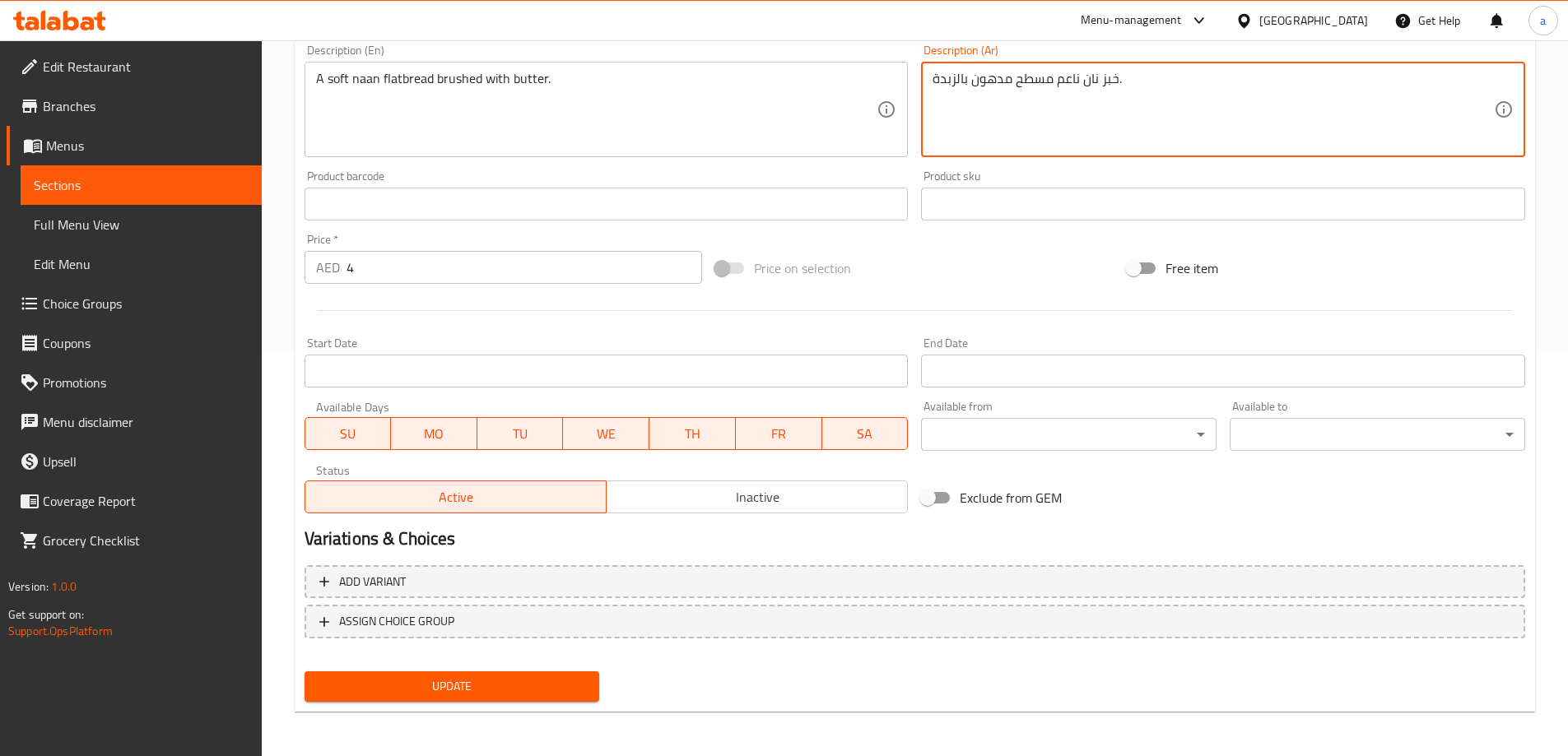
scroll to position [406, 0]
type textarea "خبز نان ناعم مسطح مدهون بالزبدة."
click at [488, 694] on span "Update" at bounding box center [452, 685] width 270 height 21
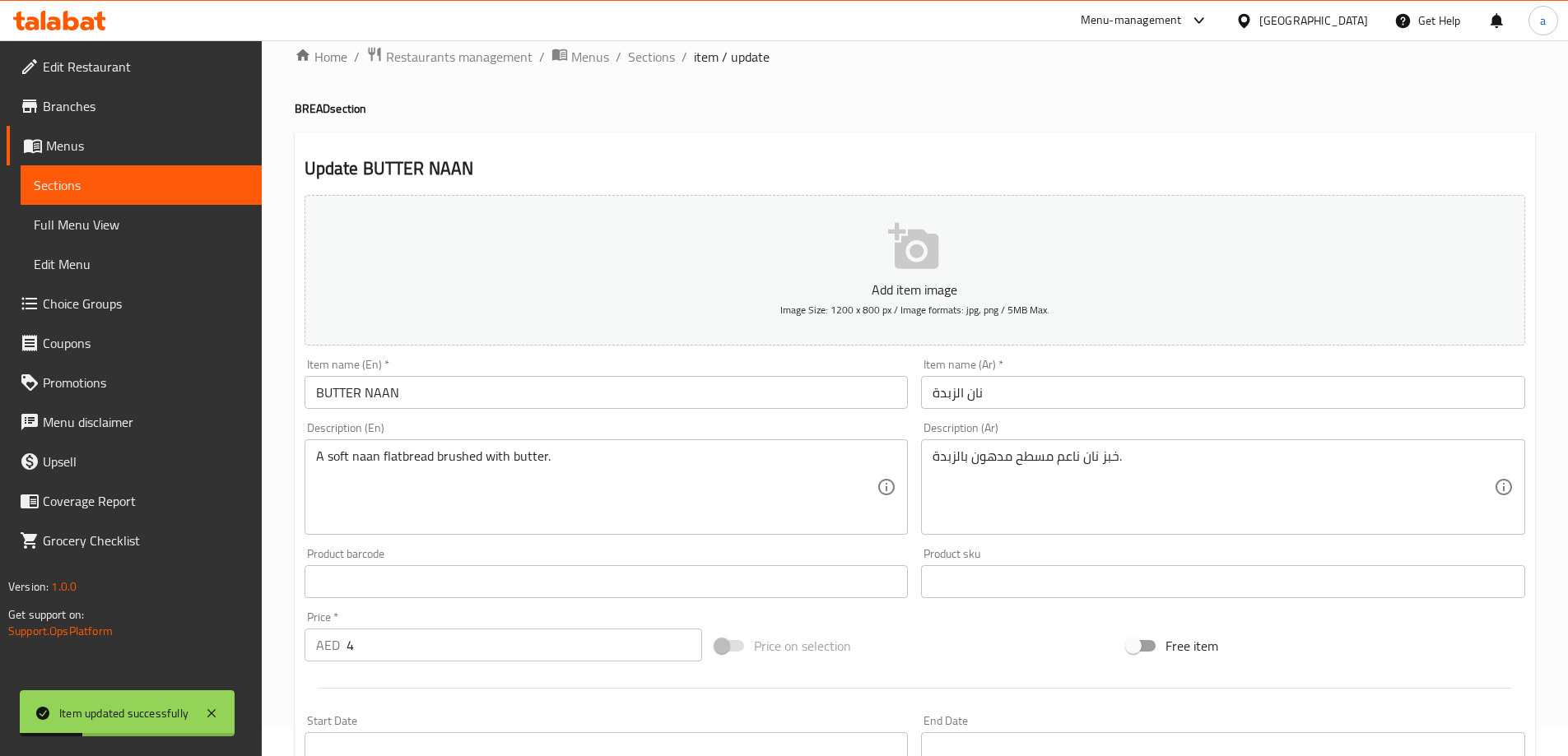
scroll to position [0, 0]
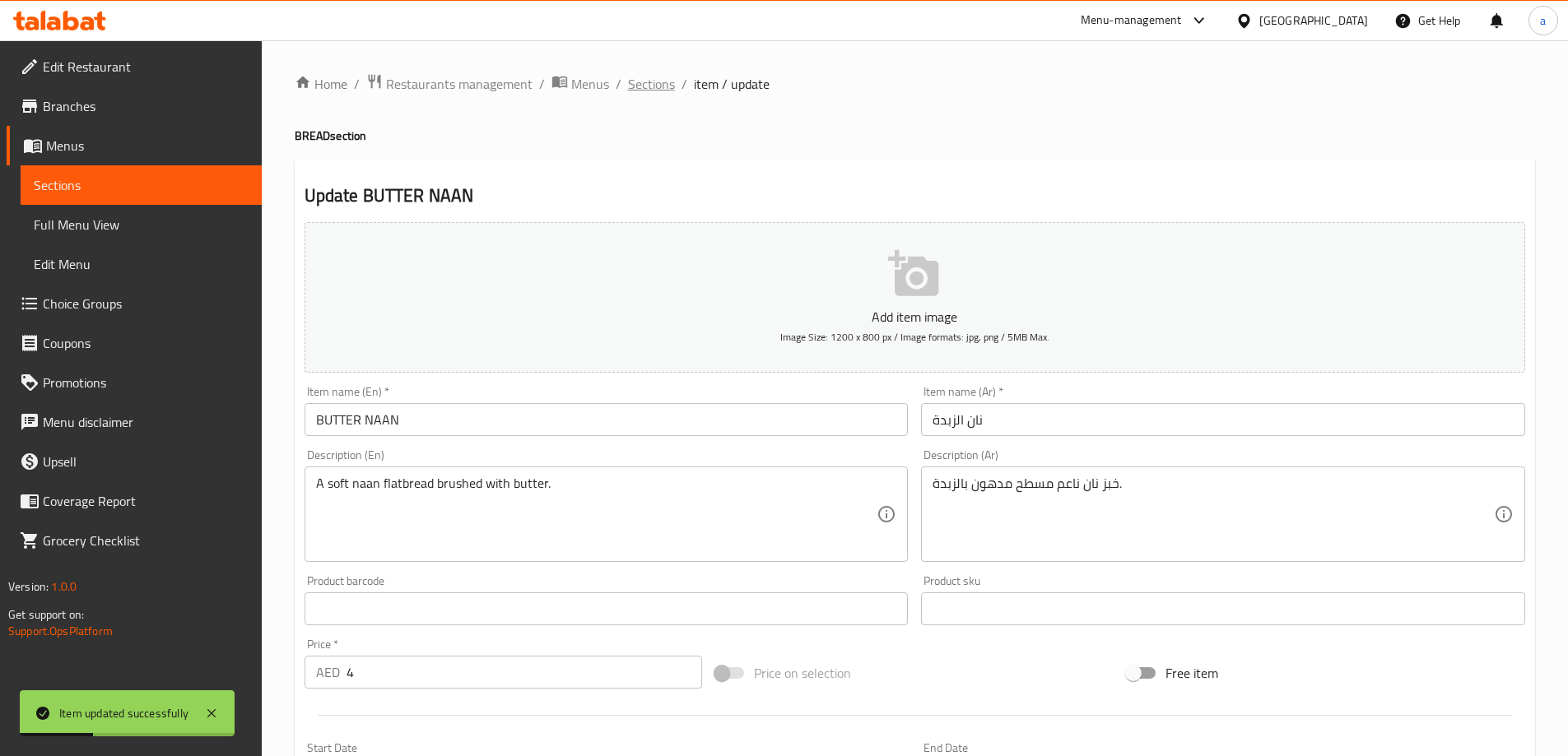
click at [659, 78] on span "Sections" at bounding box center [651, 84] width 46 height 20
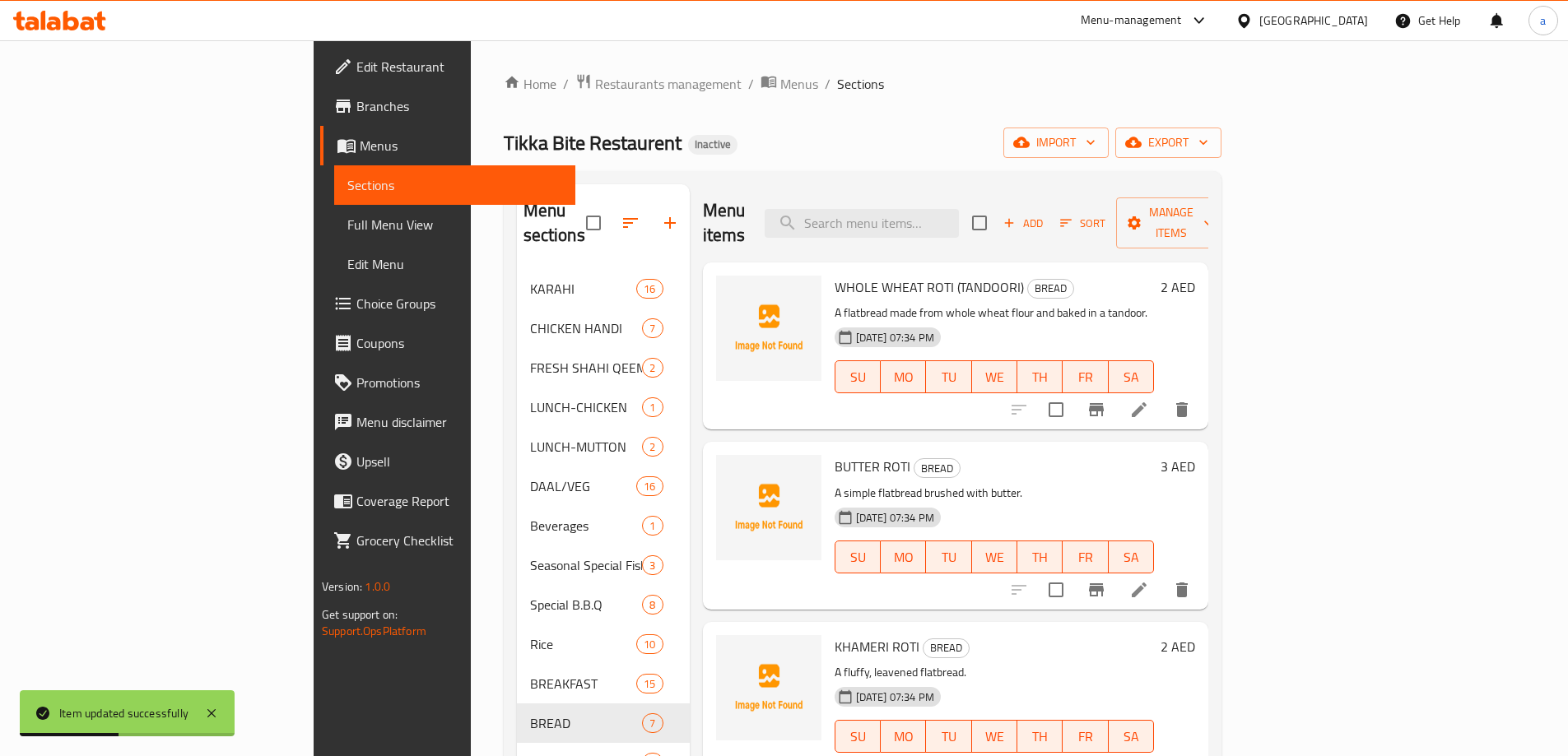
click at [958, 195] on div "Menu items Add Sort Manage items" at bounding box center [955, 223] width 505 height 78
click at [959, 209] on input "search" at bounding box center [862, 223] width 195 height 28
paste input "PLANE NAAN"
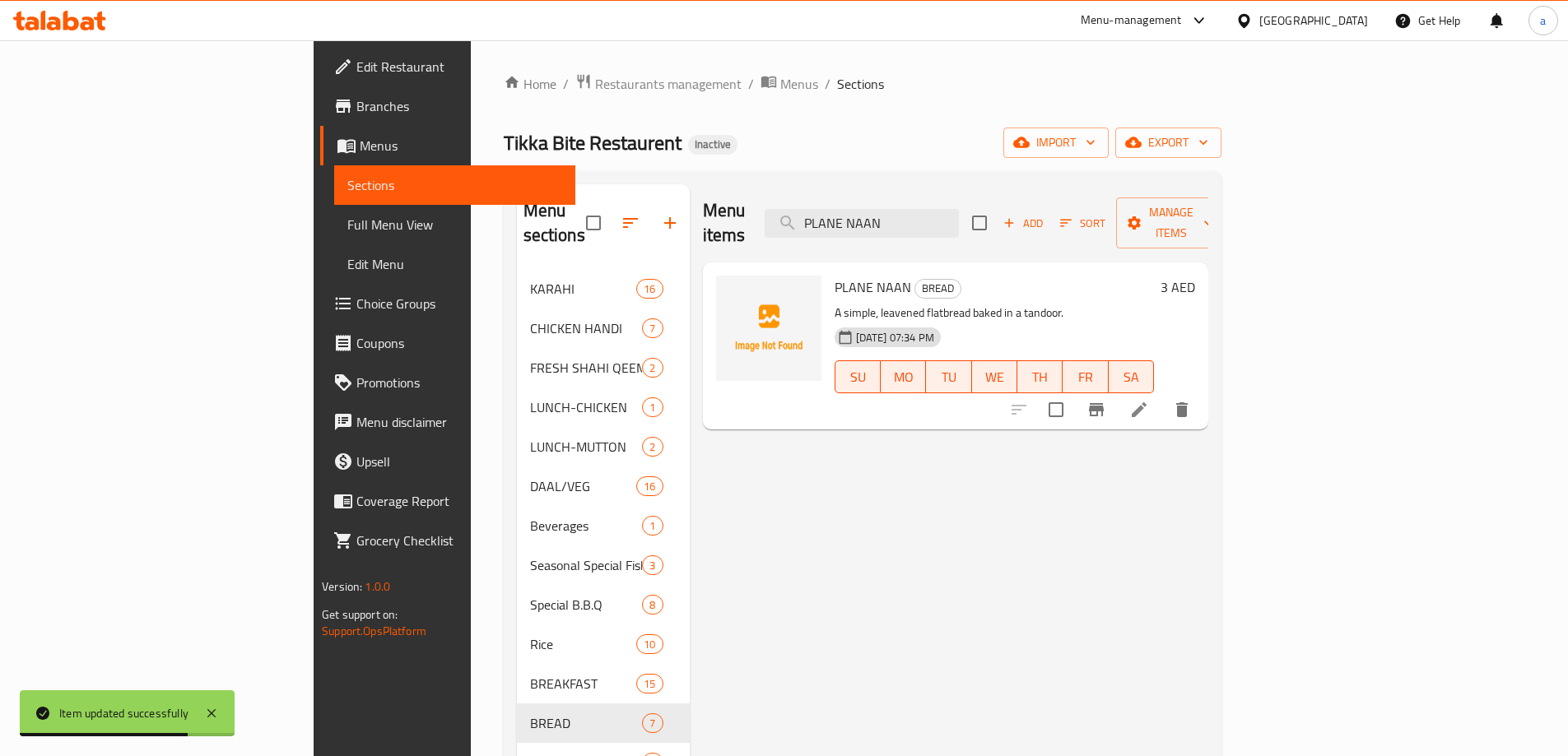
type input "PLANE NAAN"
click at [1162, 395] on li at bounding box center [1139, 410] width 46 height 29
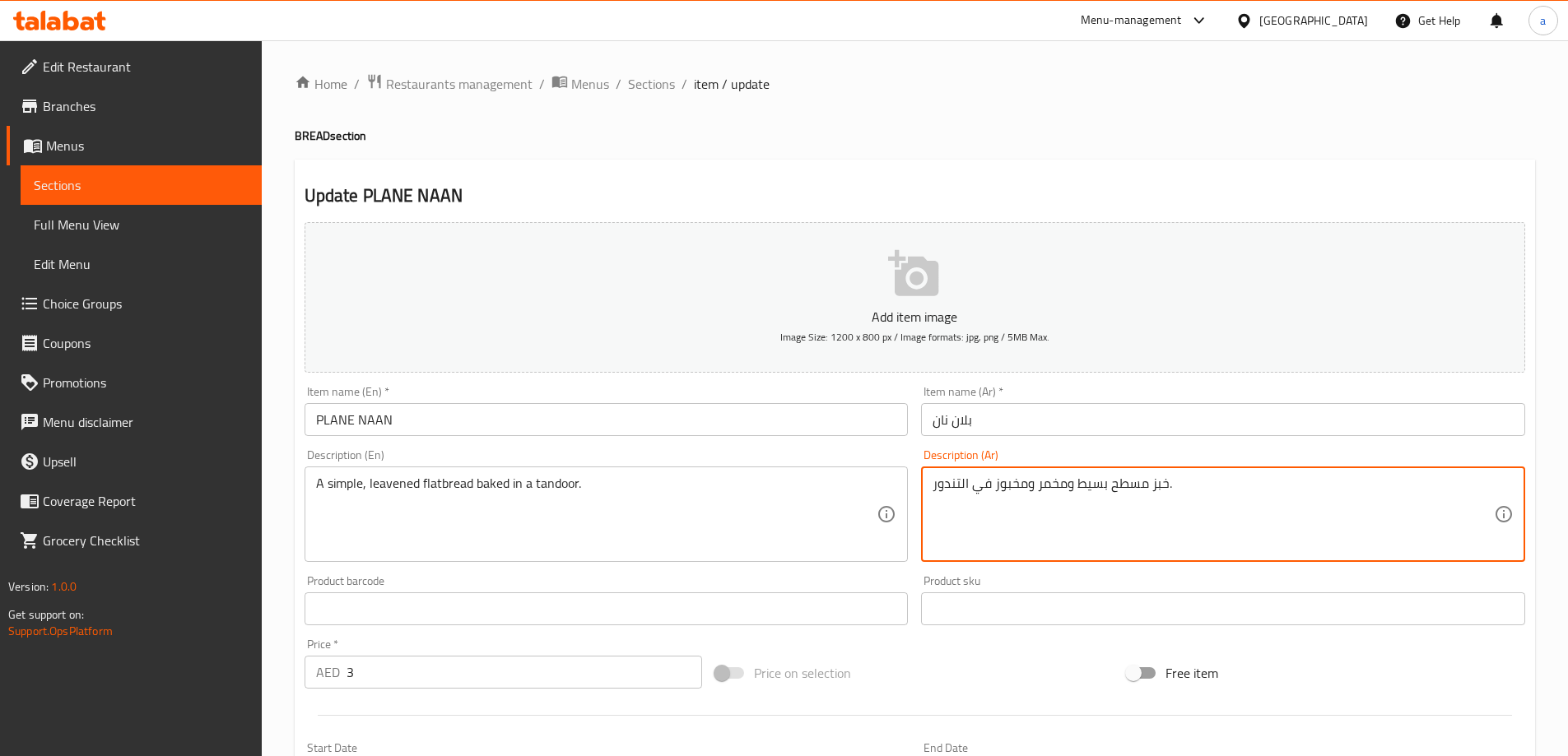
click at [1005, 491] on textarea "خبز مسطح بسيط ومخمر ومخبوز في التندور." at bounding box center [1213, 514] width 561 height 78
paste textarea "خمر يُخب"
type textarea "خبز مسطح بسيط مخمر يُخبز في التندور."
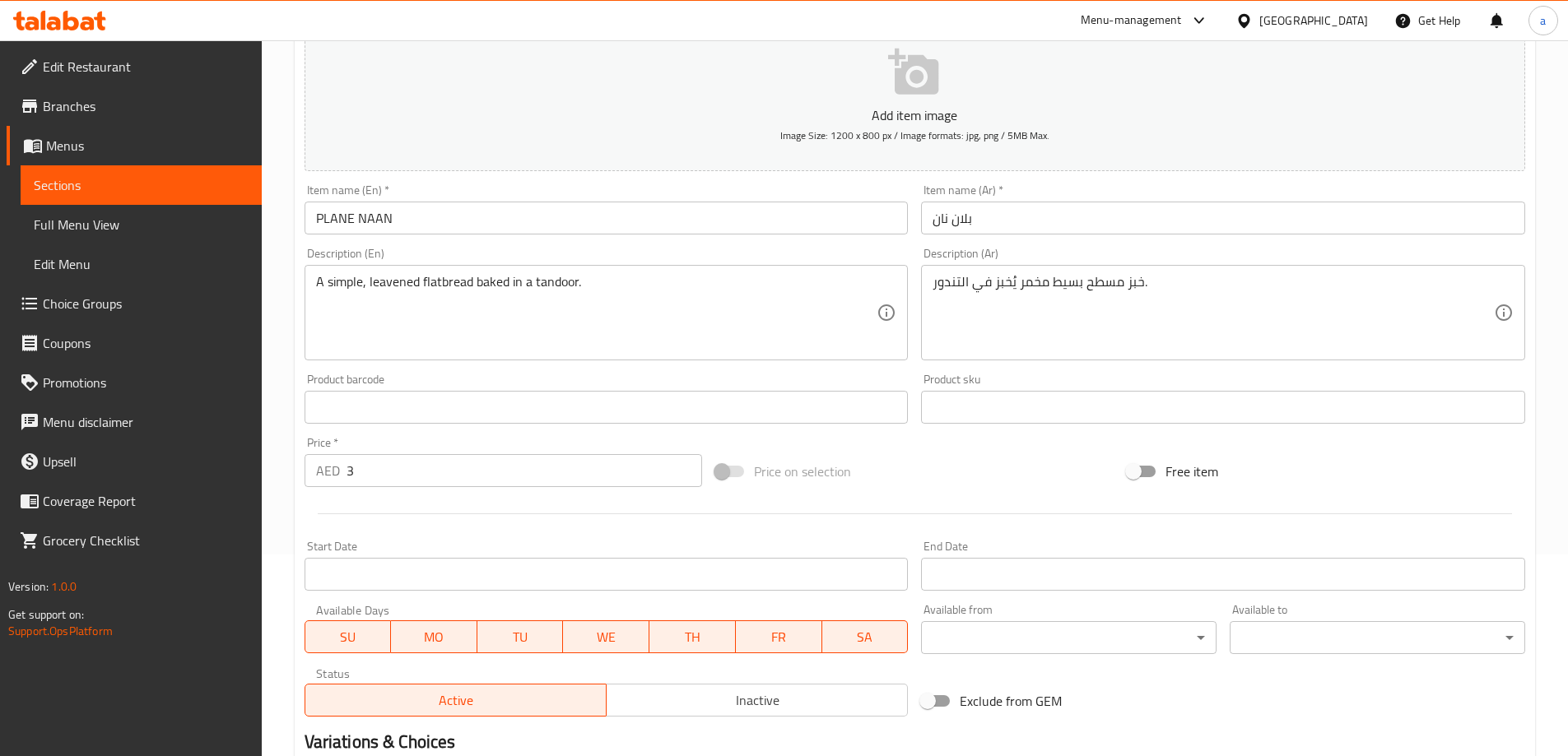
scroll to position [406, 0]
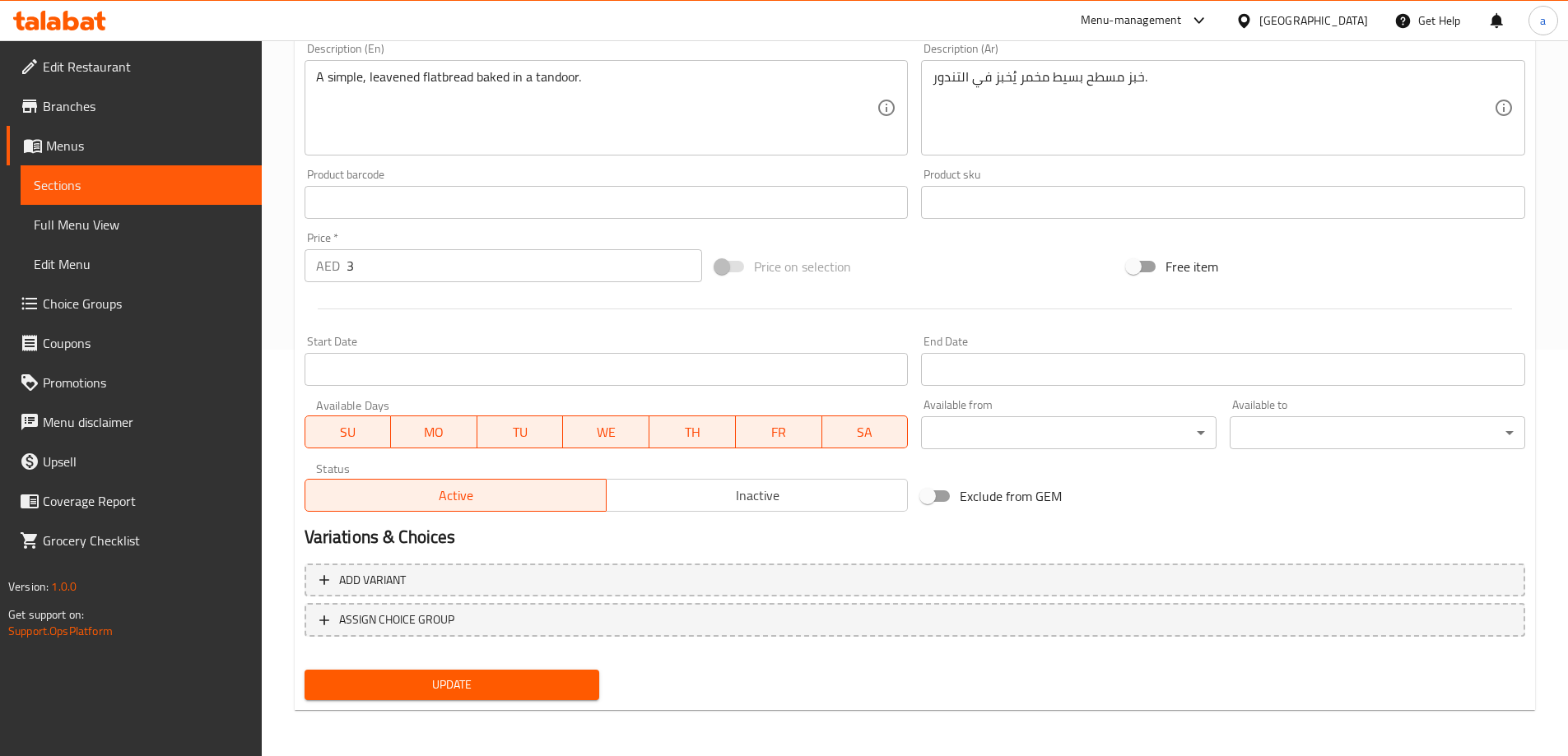
click at [552, 679] on span "Update" at bounding box center [452, 685] width 270 height 21
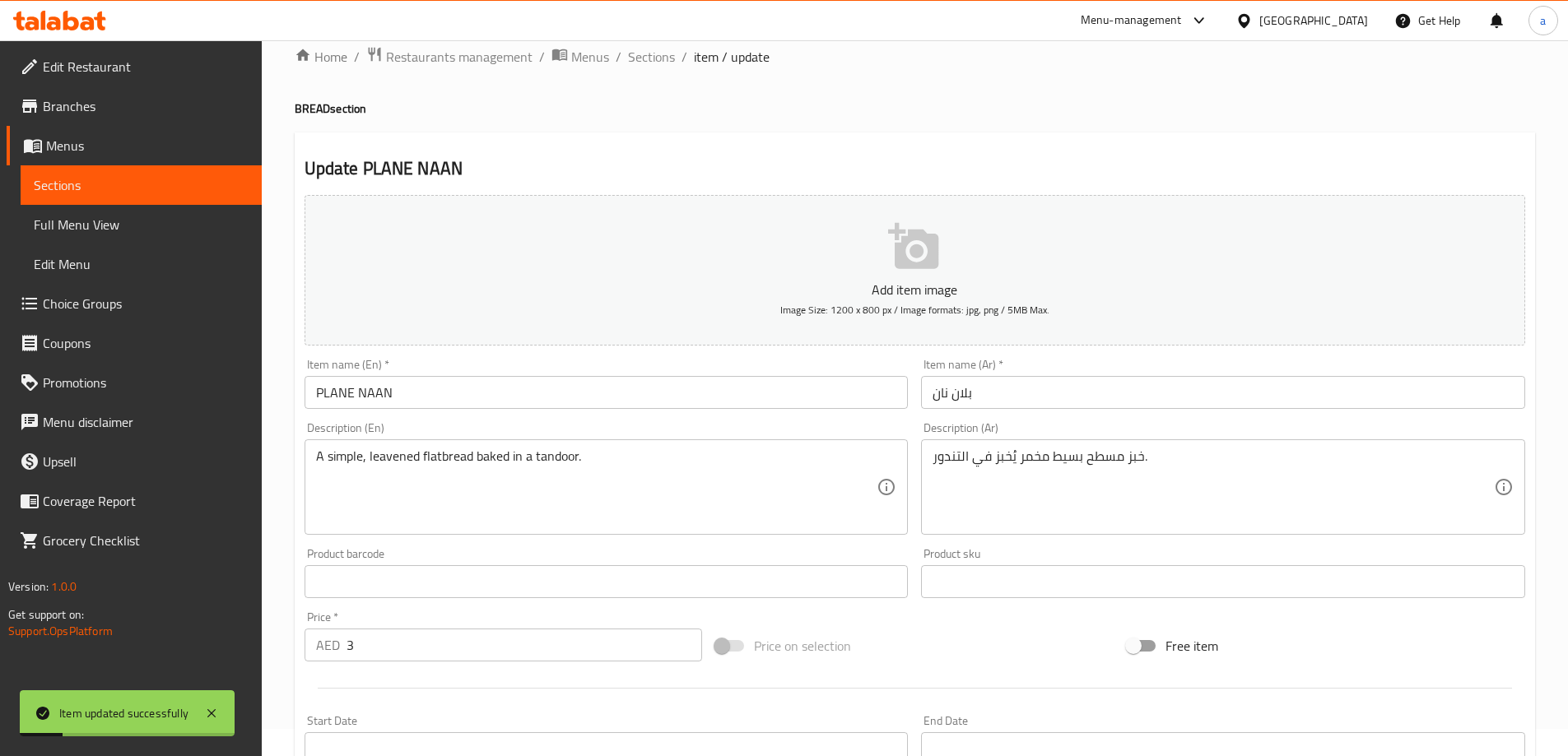
scroll to position [0, 0]
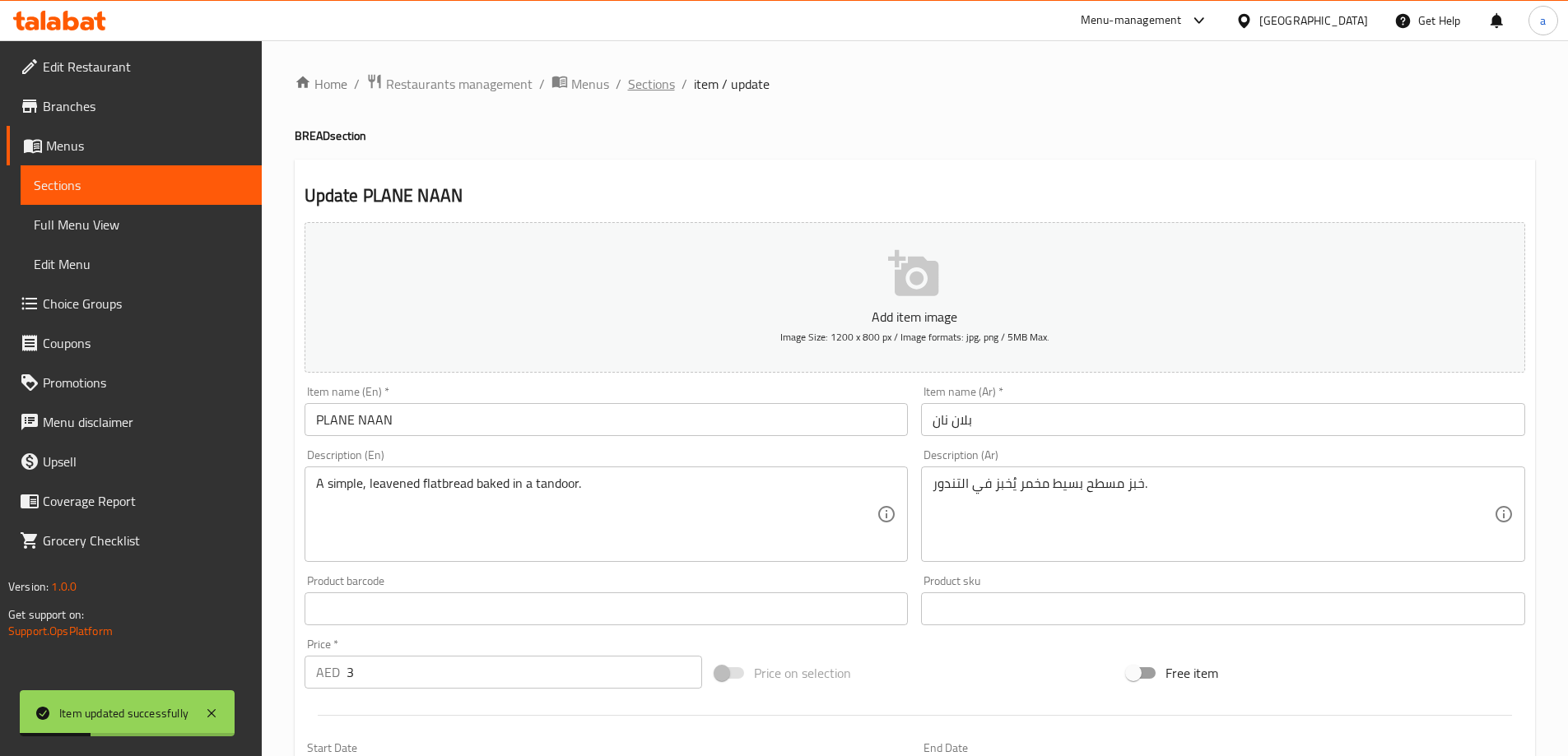
click at [657, 86] on span "Sections" at bounding box center [651, 84] width 46 height 20
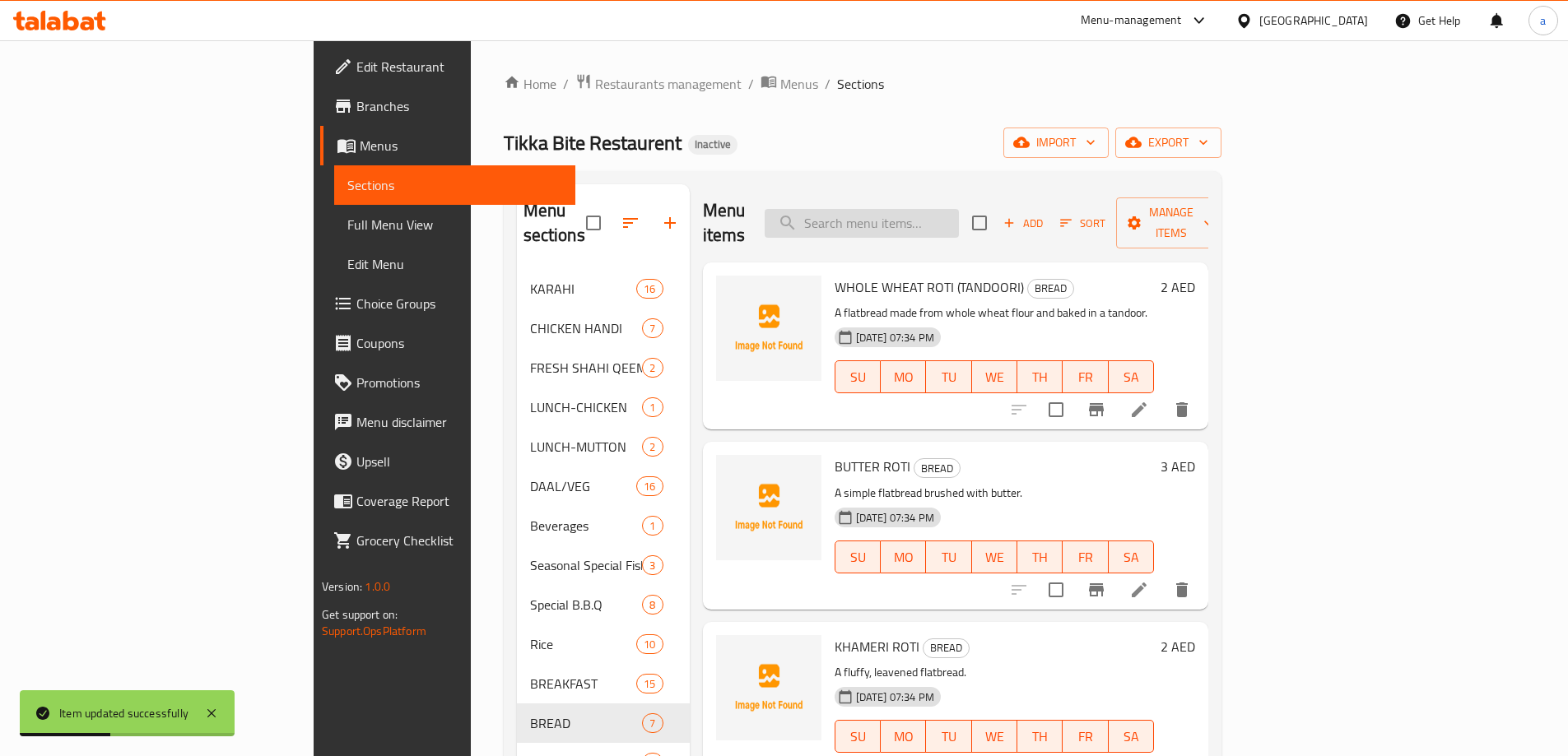
click at [940, 209] on input "search" at bounding box center [862, 223] width 195 height 28
paste input "KHAMERI ROTI"
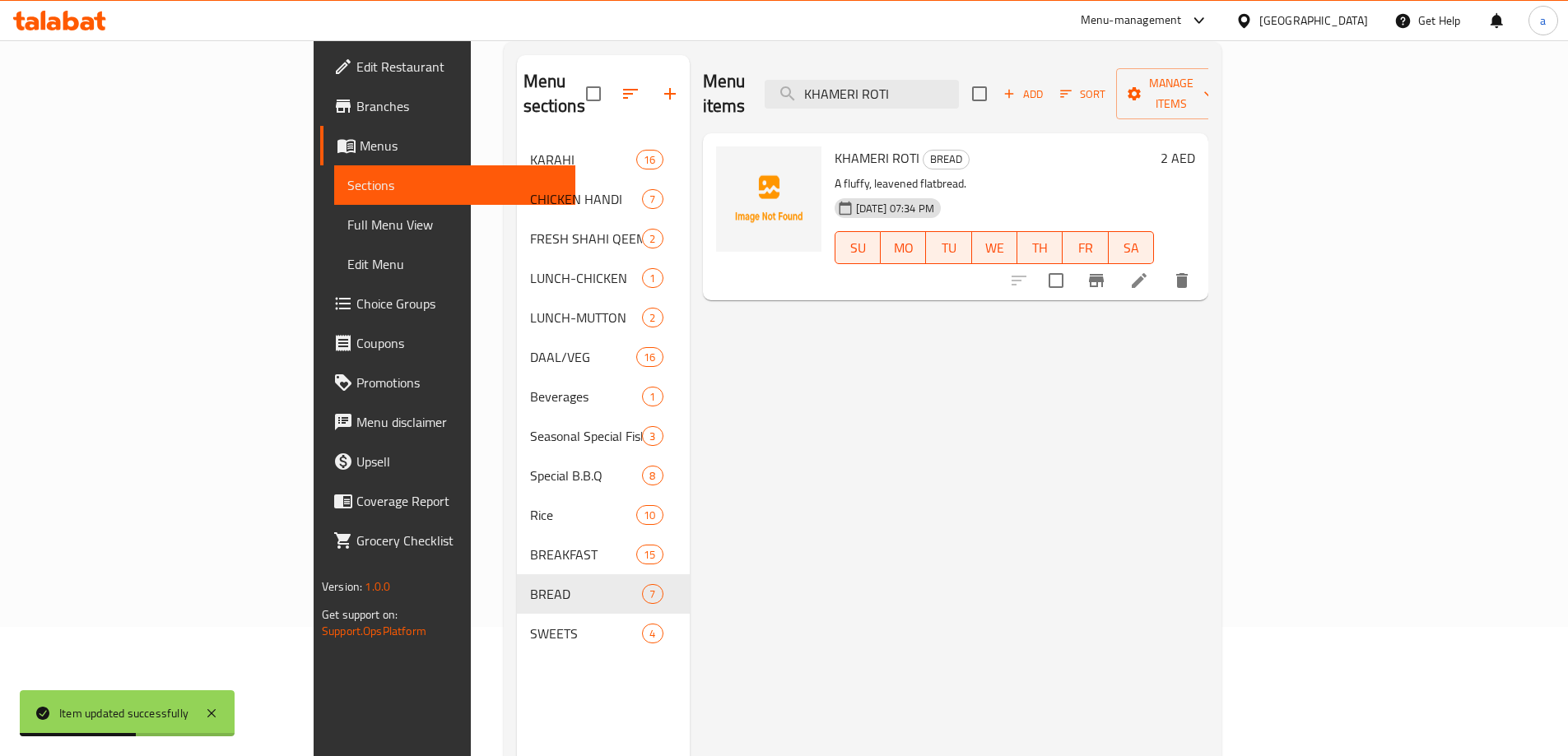
scroll to position [164, 0]
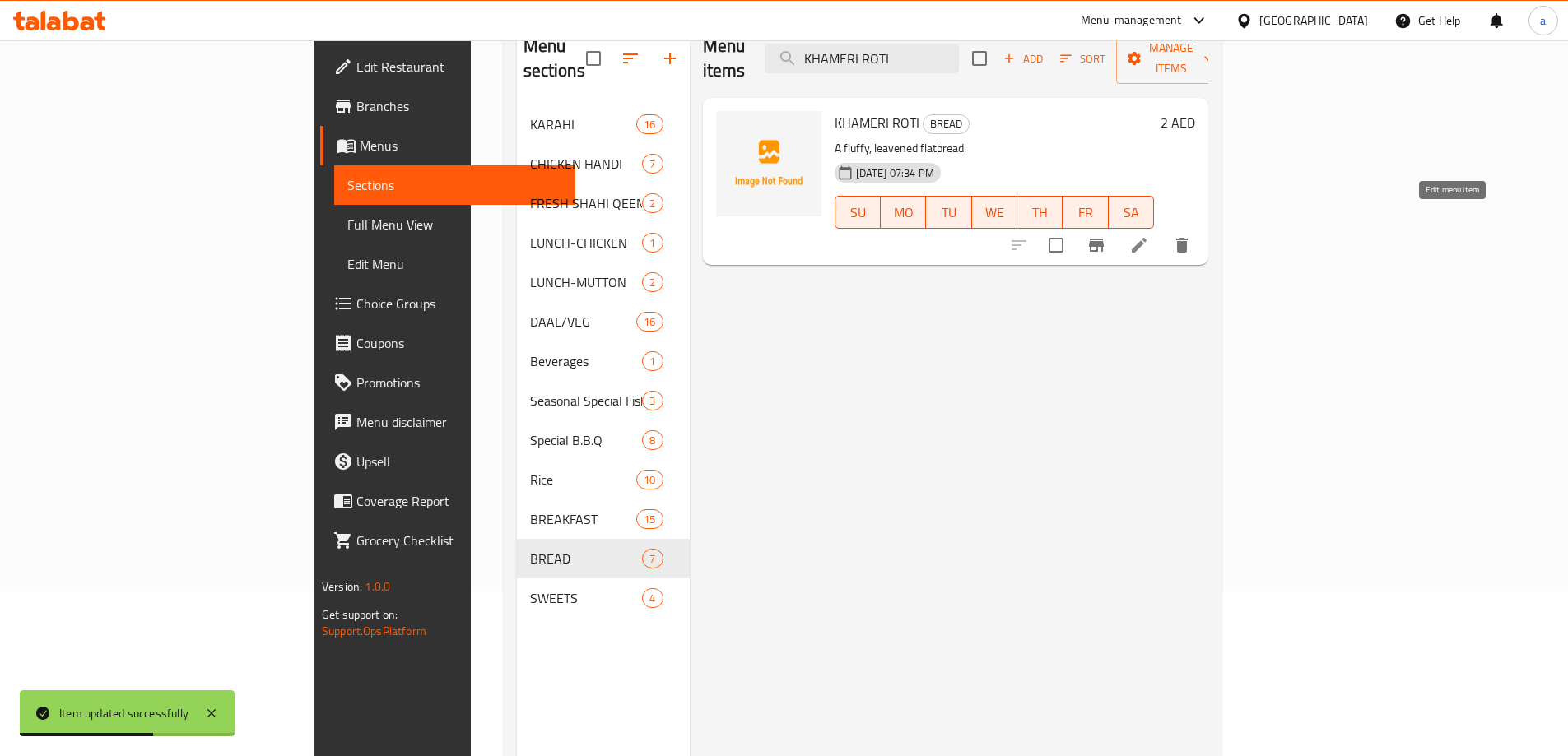
type input "KHAMERI ROTI"
click at [1149, 235] on icon at bounding box center [1138, 245] width 20 height 20
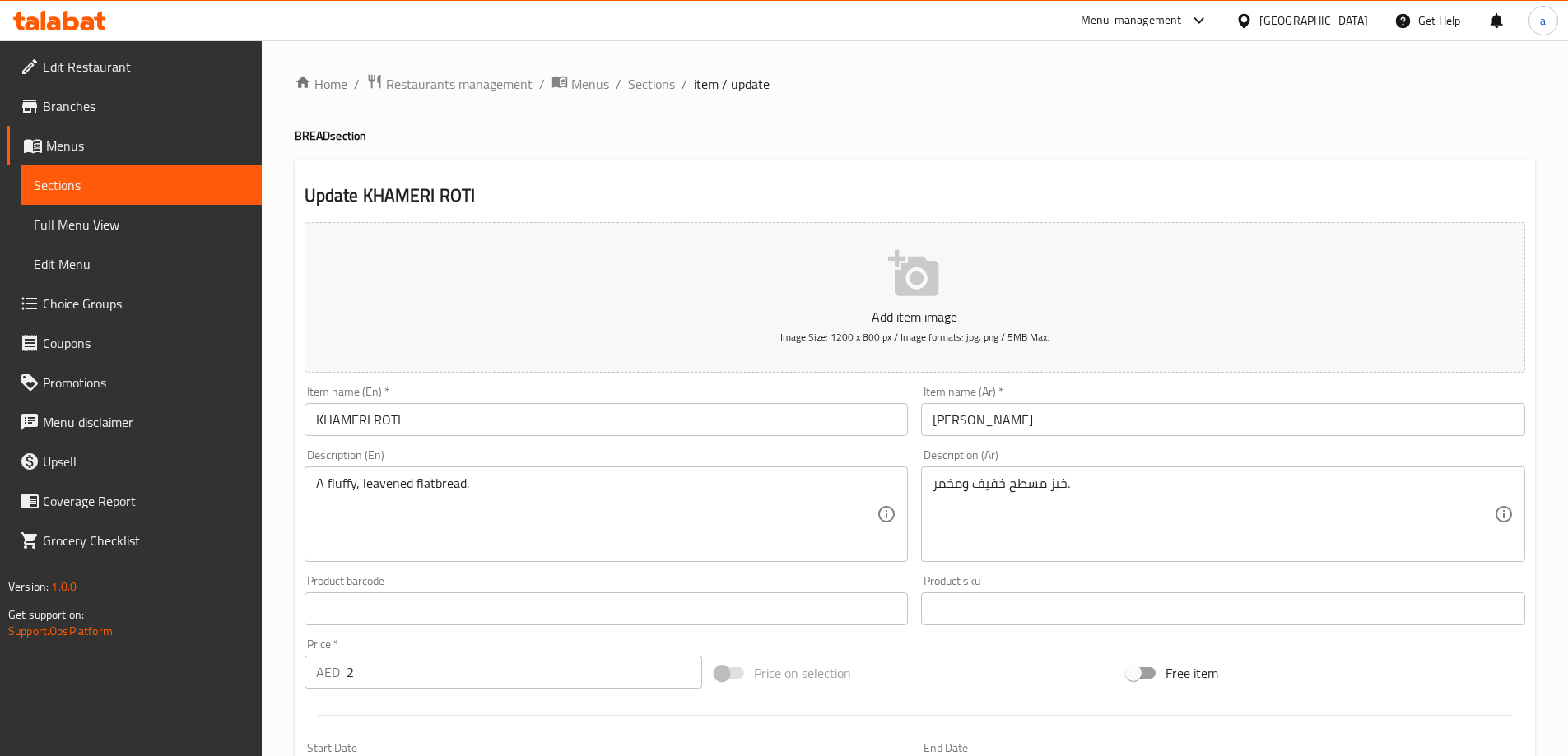
click at [643, 84] on span "Sections" at bounding box center [651, 84] width 46 height 20
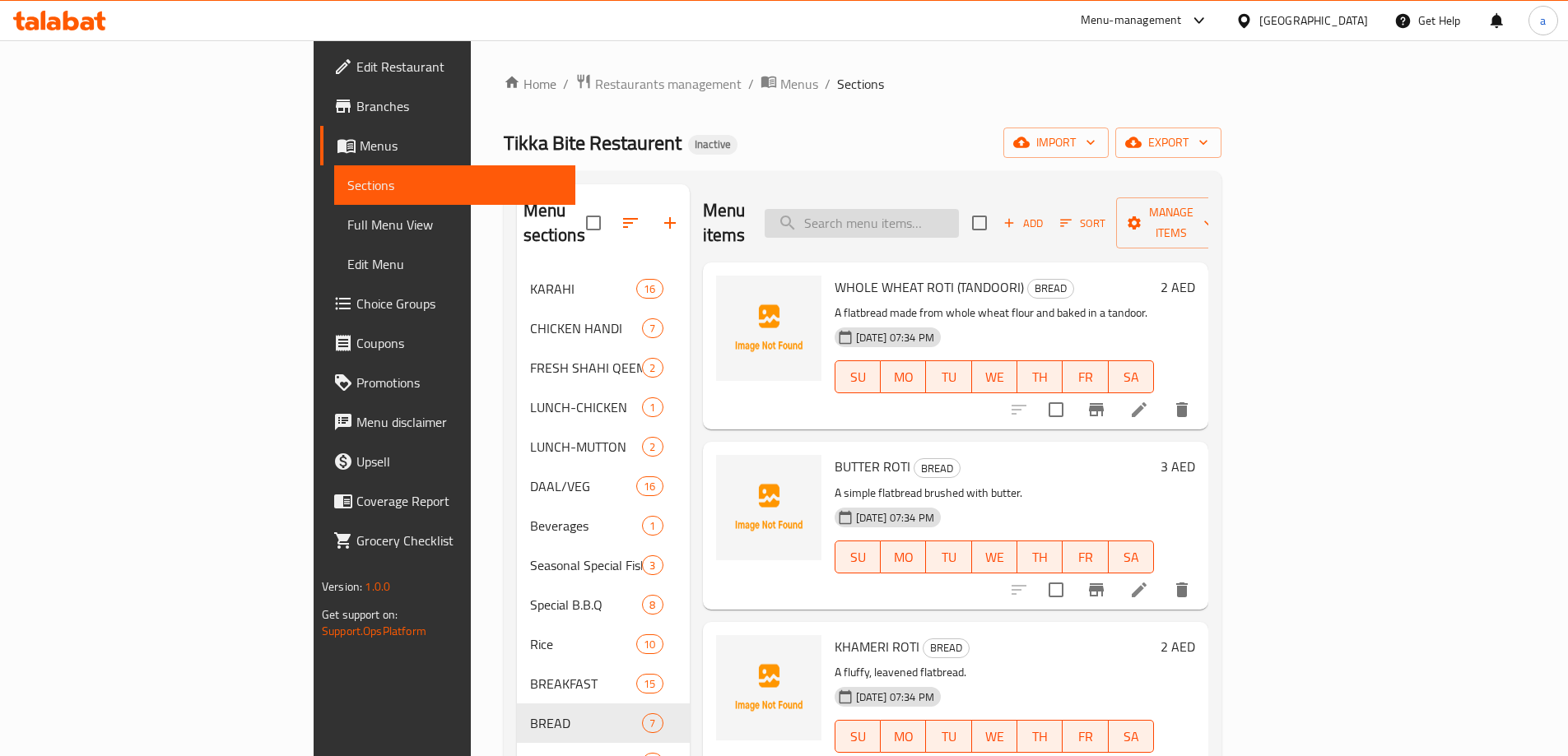
click at [959, 209] on input "search" at bounding box center [862, 223] width 195 height 28
paste input "WHOLE WHEAT ROTI (TANDOORI)"
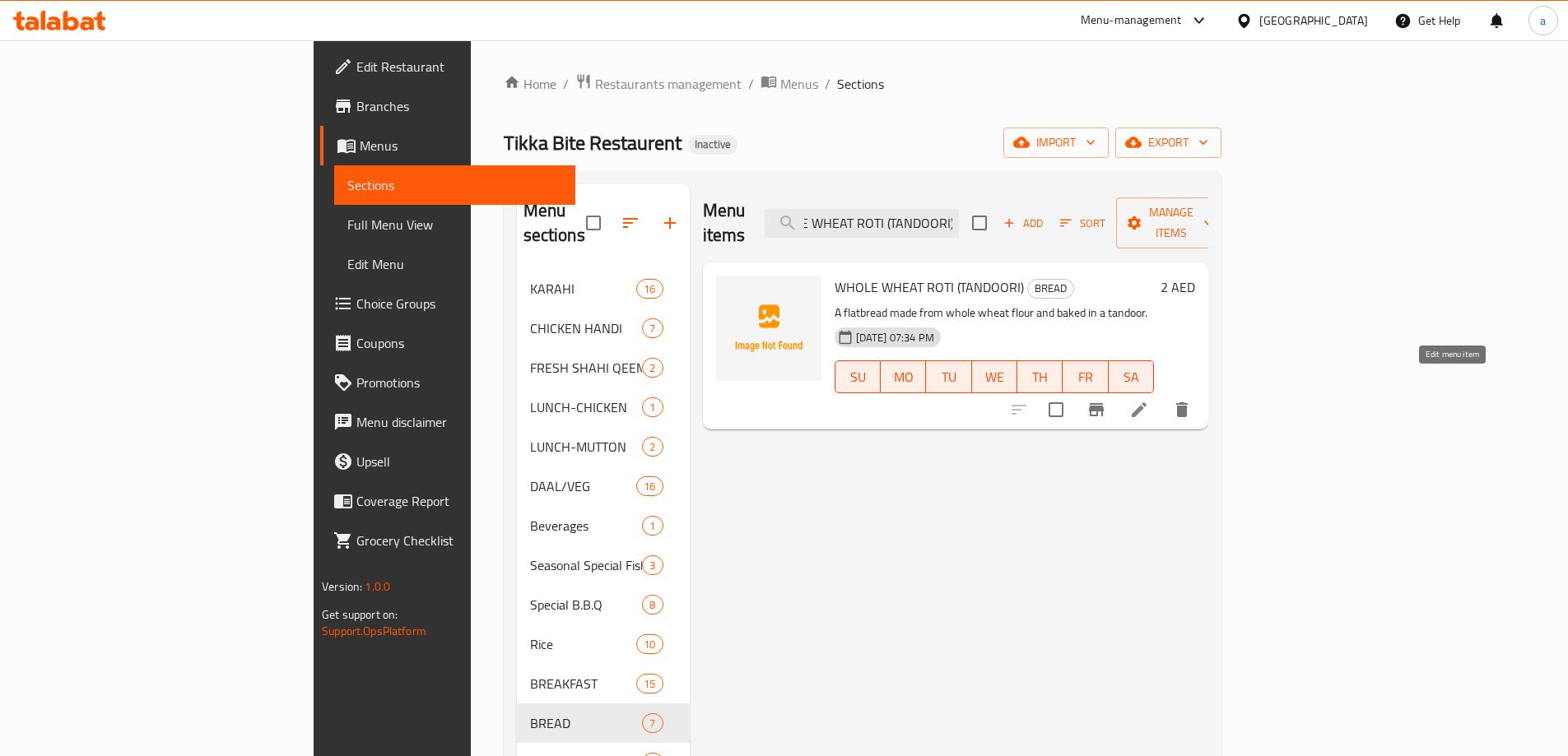
type input "WHOLE WHEAT ROTI (TANDOORI)"
click at [1149, 400] on icon at bounding box center [1138, 410] width 20 height 20
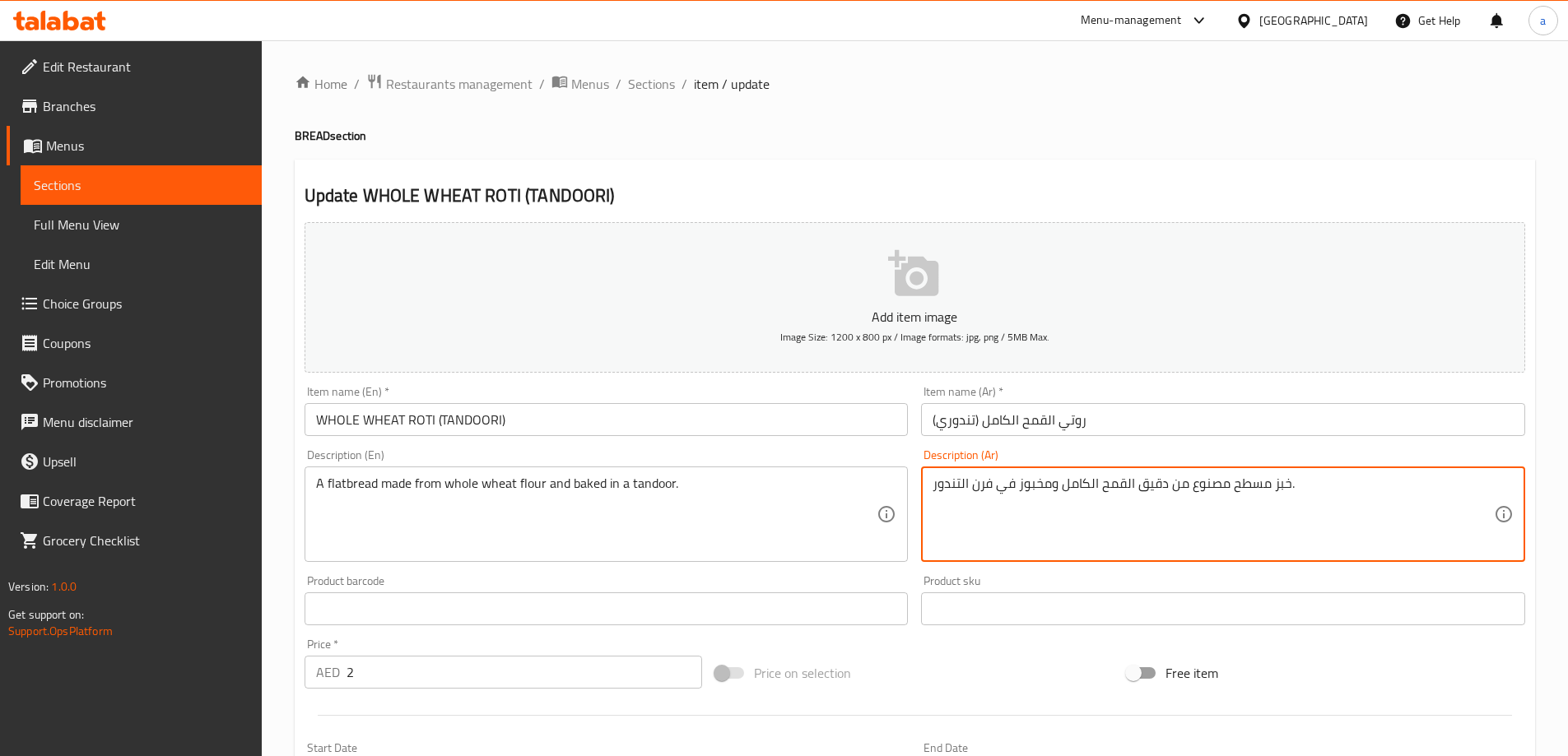
click at [985, 481] on textarea "خبز مسطح مصنوع من دقيق القمح الكامل ومخبوز في فرن التندور." at bounding box center [1213, 514] width 561 height 78
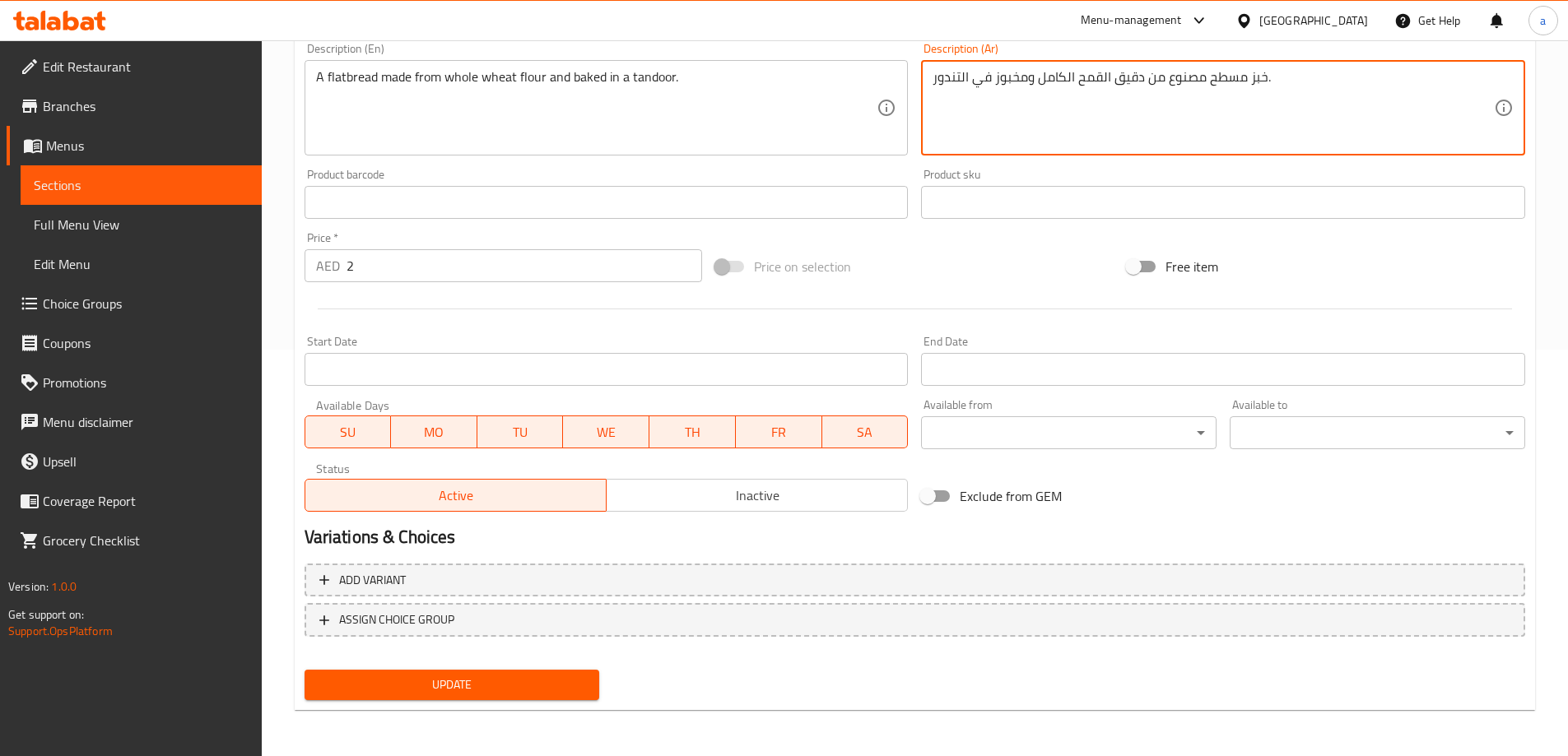
type textarea "خبز مسطح مصنوع من دقيق القمح الكامل ومخبوز في التندور."
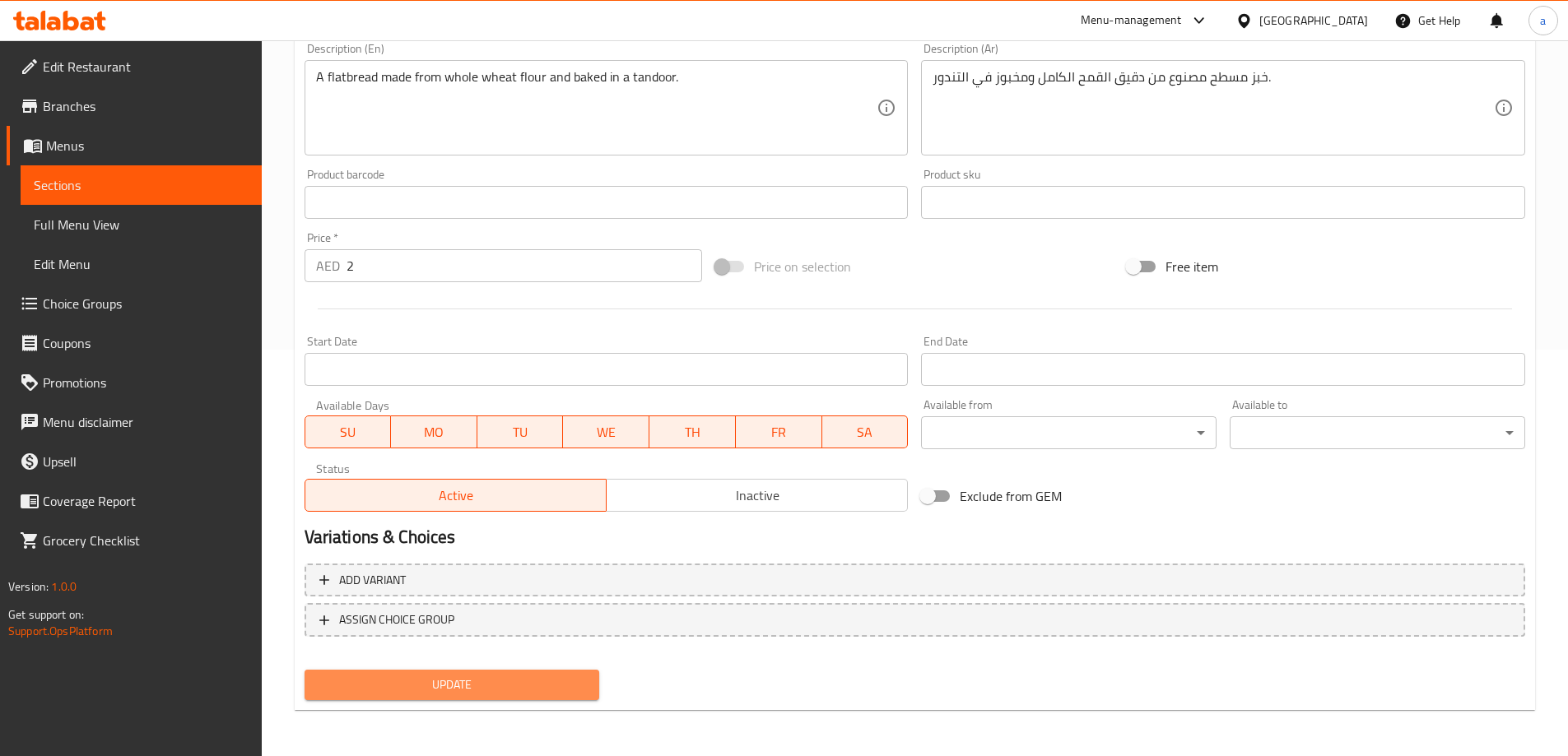
click at [531, 690] on span "Update" at bounding box center [452, 685] width 270 height 21
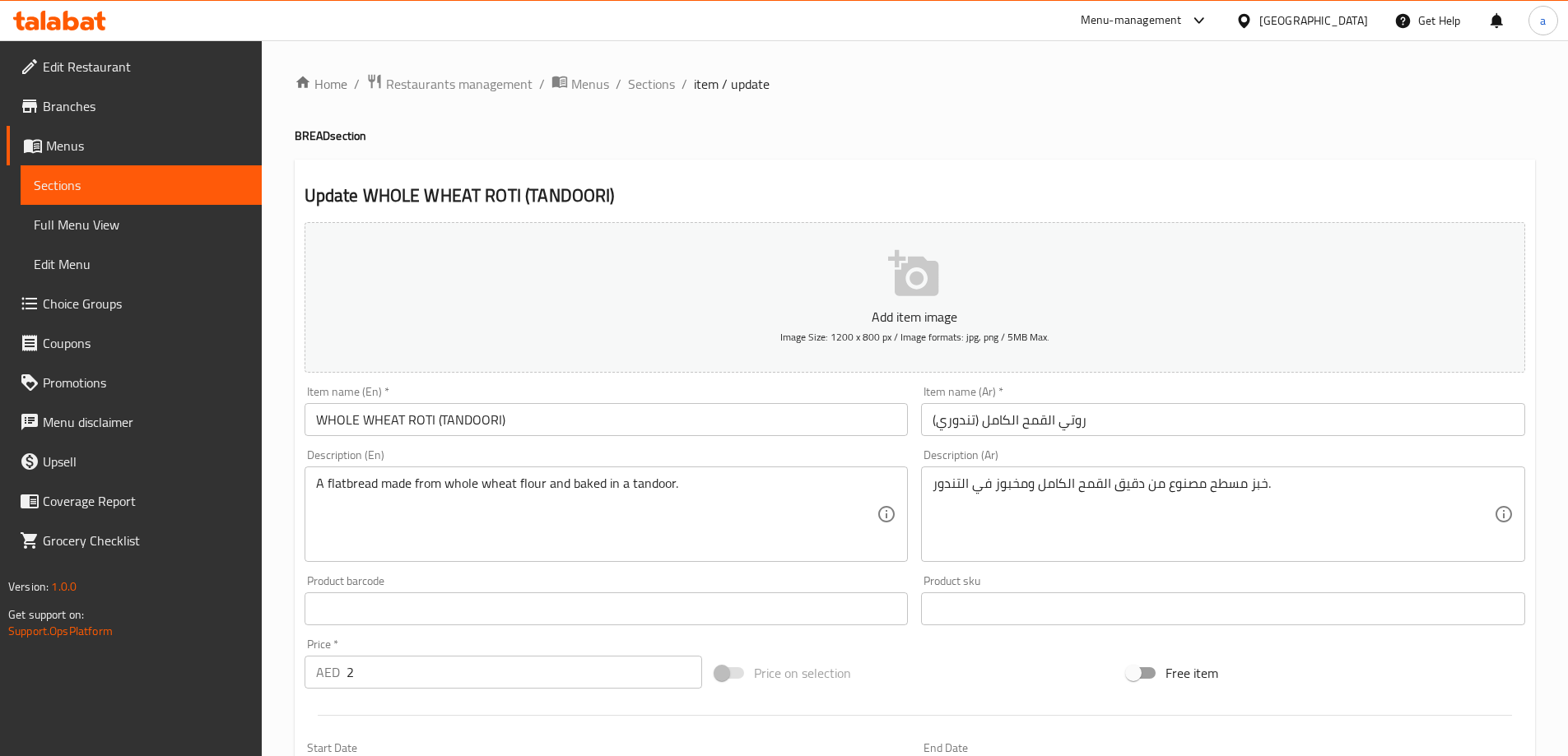
click at [649, 86] on span "Sections" at bounding box center [651, 84] width 46 height 20
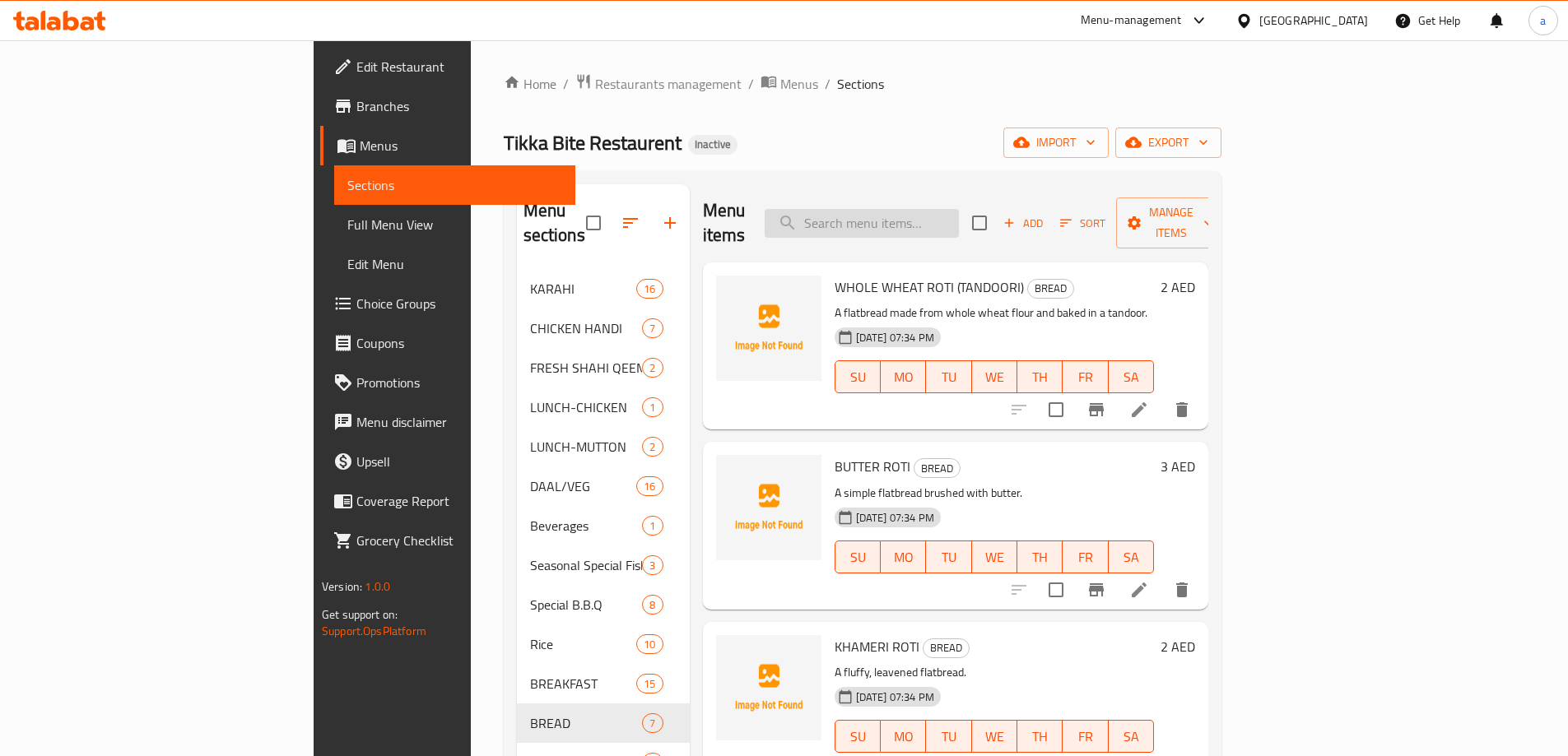
click at [938, 209] on input "search" at bounding box center [862, 223] width 195 height 28
paste input "NIHARI"
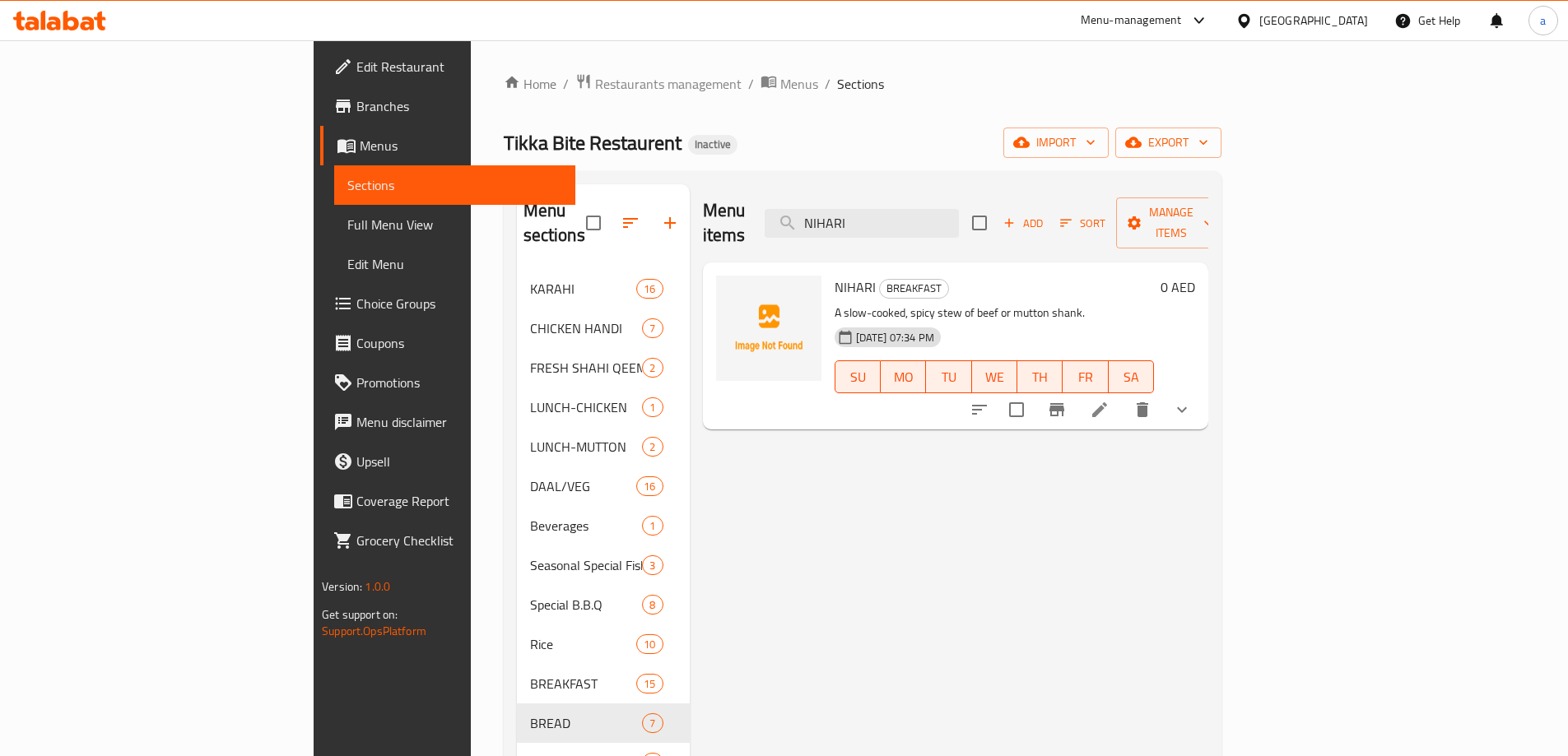
type input "NIHARI"
click at [1123, 395] on li at bounding box center [1100, 410] width 46 height 29
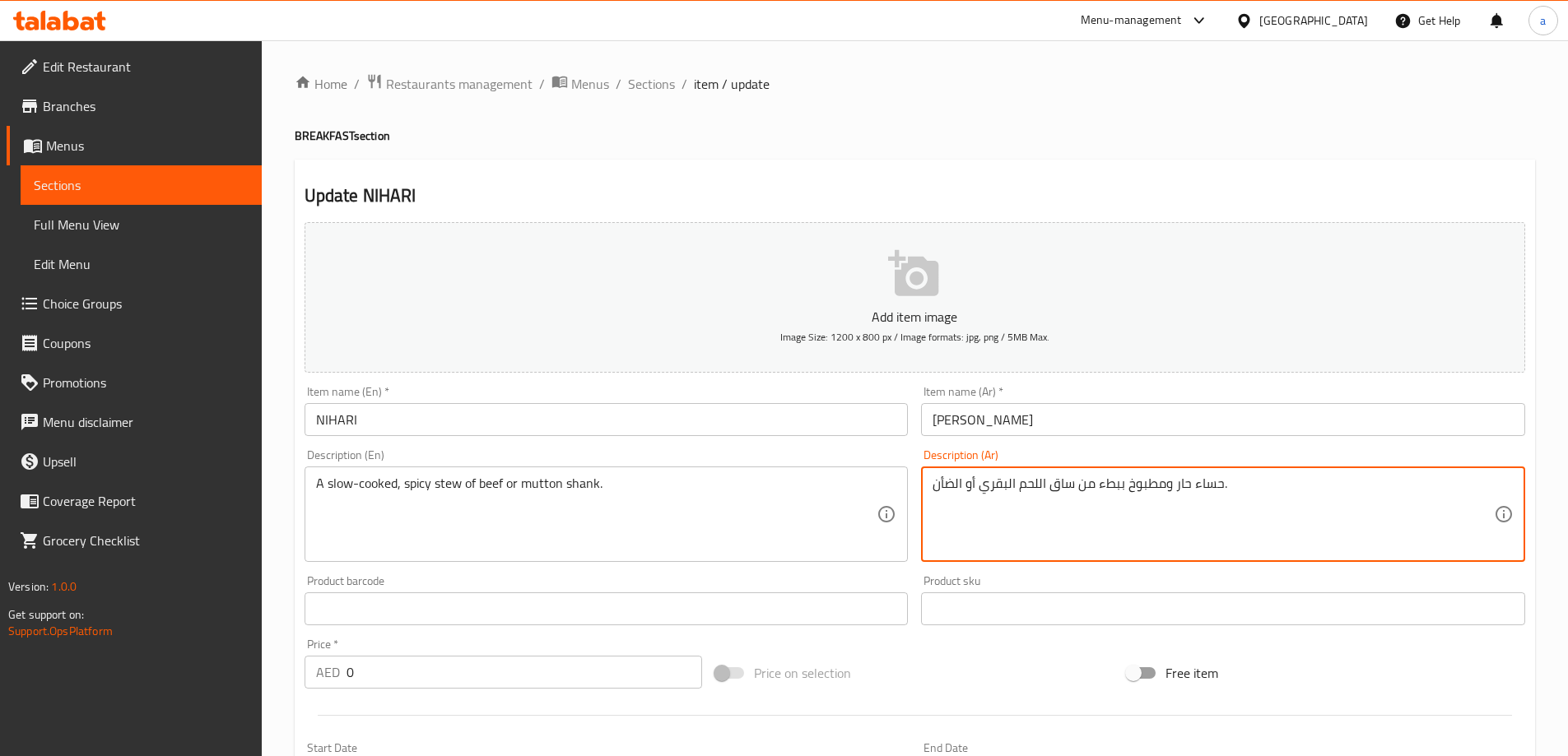
click at [1068, 480] on textarea "حساء حار ومطبوخ ببطء من ساق اللحم البقري أو الضأن." at bounding box center [1213, 514] width 561 height 78
paste textarea "موزة"
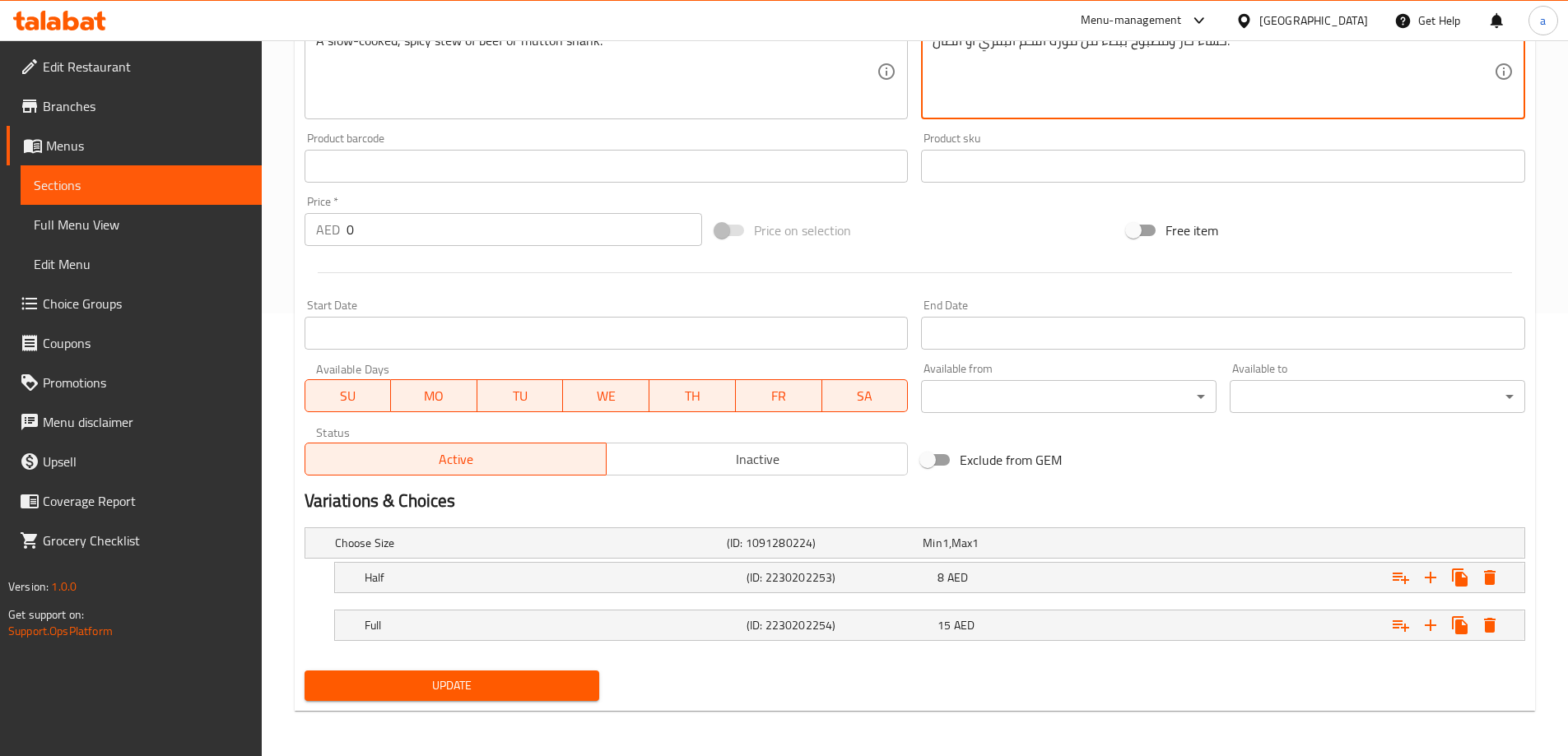
scroll to position [443, 0]
type textarea "حساء حار ومطبوخ ببطء من موزة اللحم البقري أو الضأن."
click at [548, 683] on span "Update" at bounding box center [452, 685] width 270 height 21
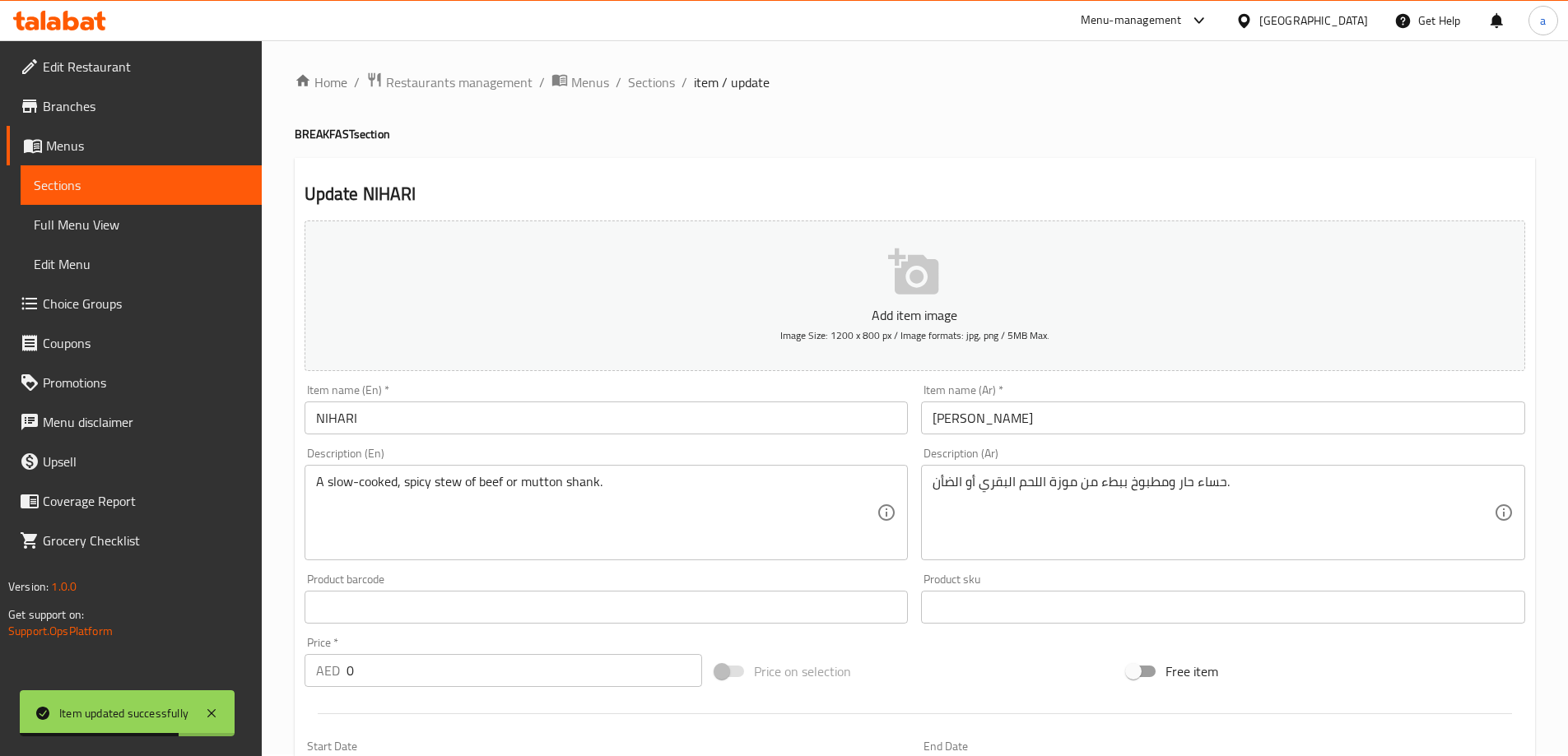
scroll to position [0, 0]
click at [655, 85] on span "Sections" at bounding box center [651, 84] width 46 height 20
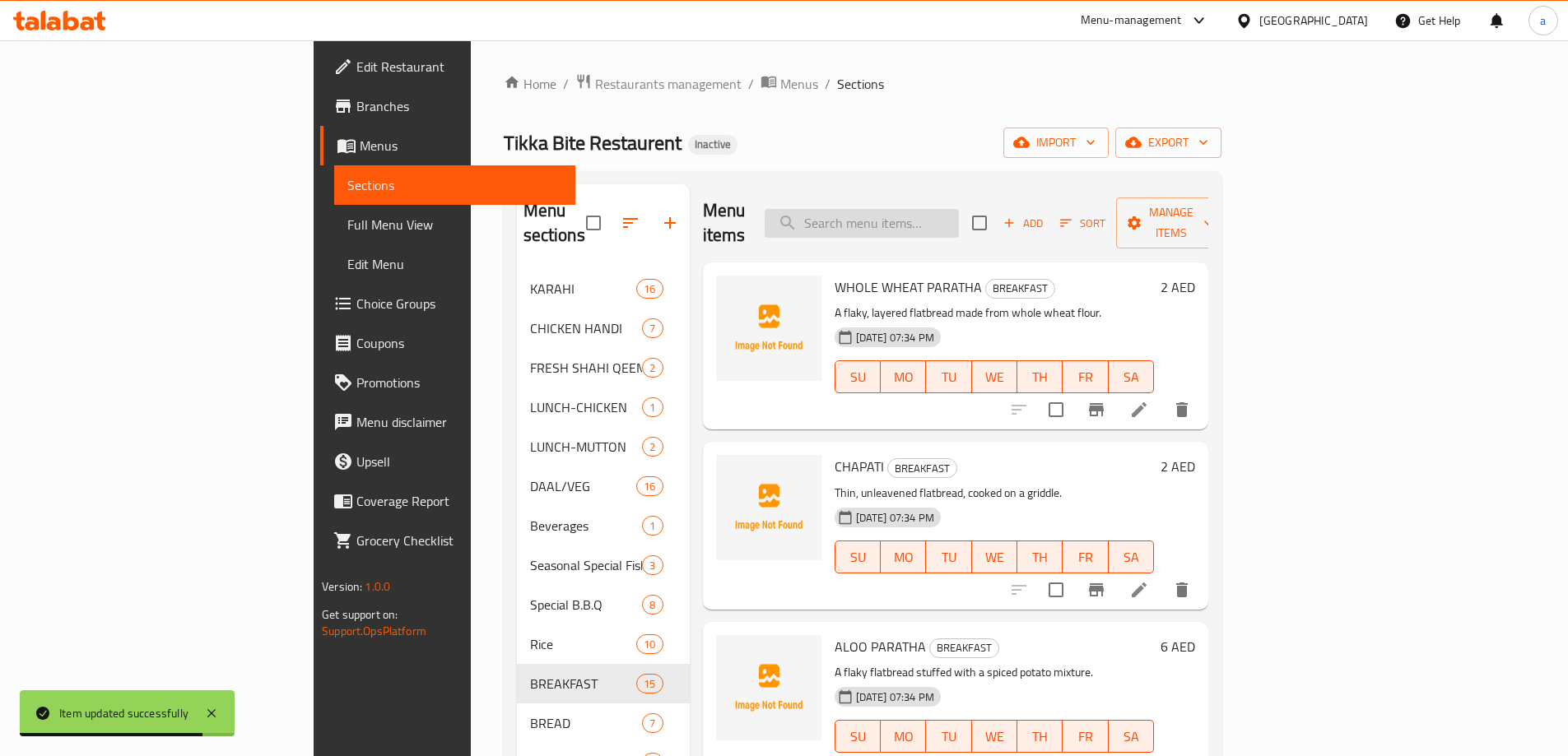
paste input "MAGHAZ"
click at [959, 209] on input "search" at bounding box center [862, 223] width 195 height 28
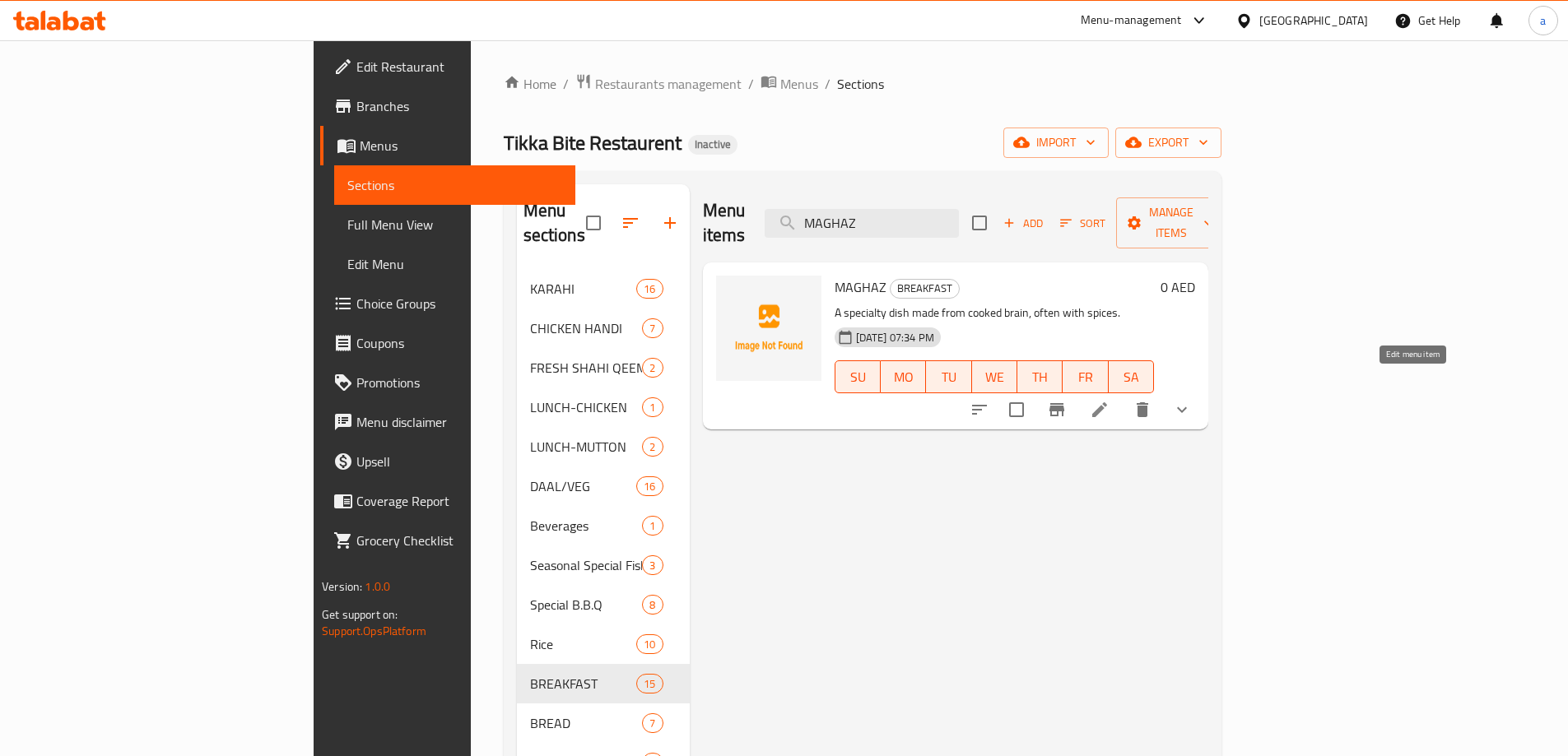
type input "MAGHAZ"
click at [1109, 400] on icon at bounding box center [1100, 410] width 20 height 20
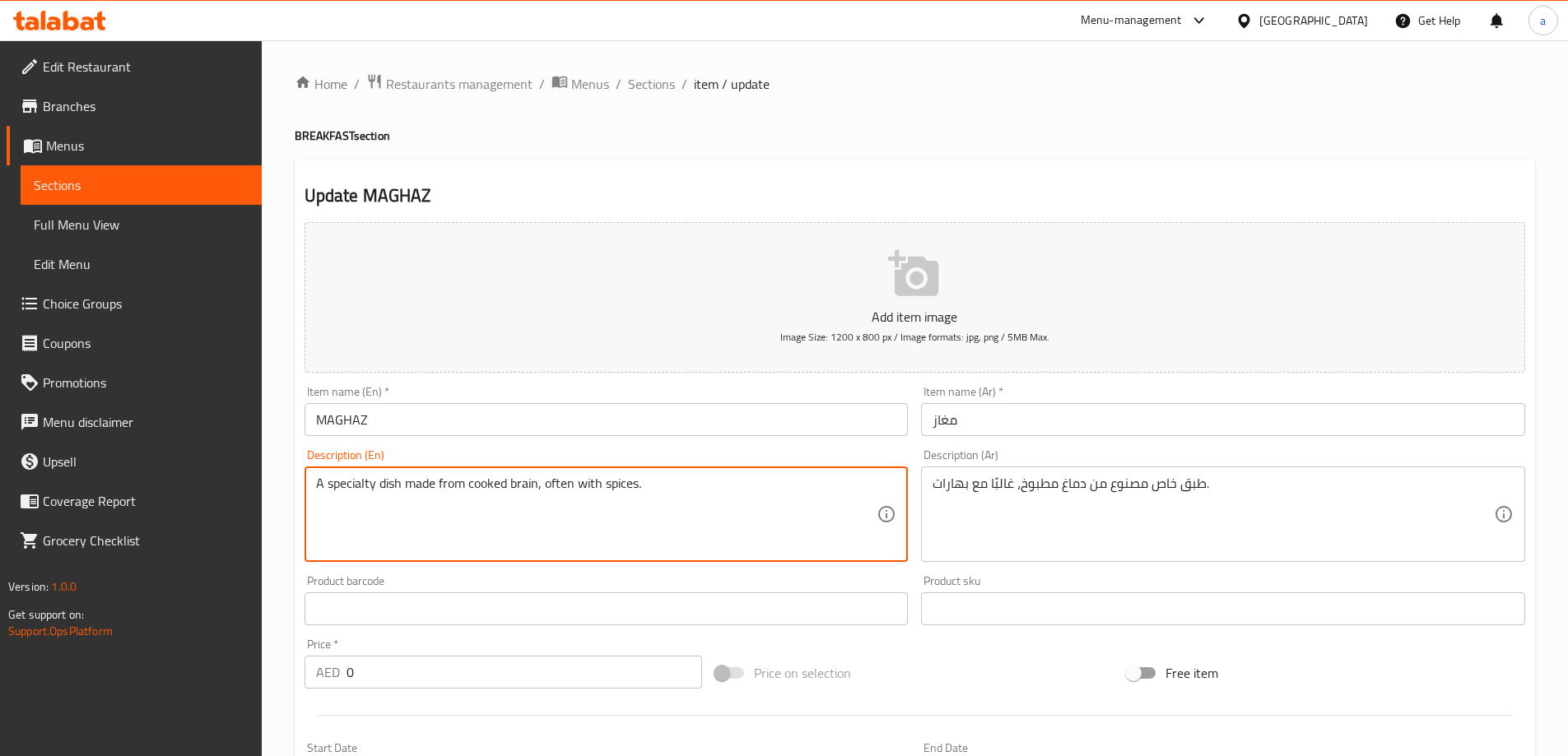
click at [708, 496] on textarea "A specialty dish made from cooked brain, often with spices." at bounding box center [597, 514] width 561 height 78
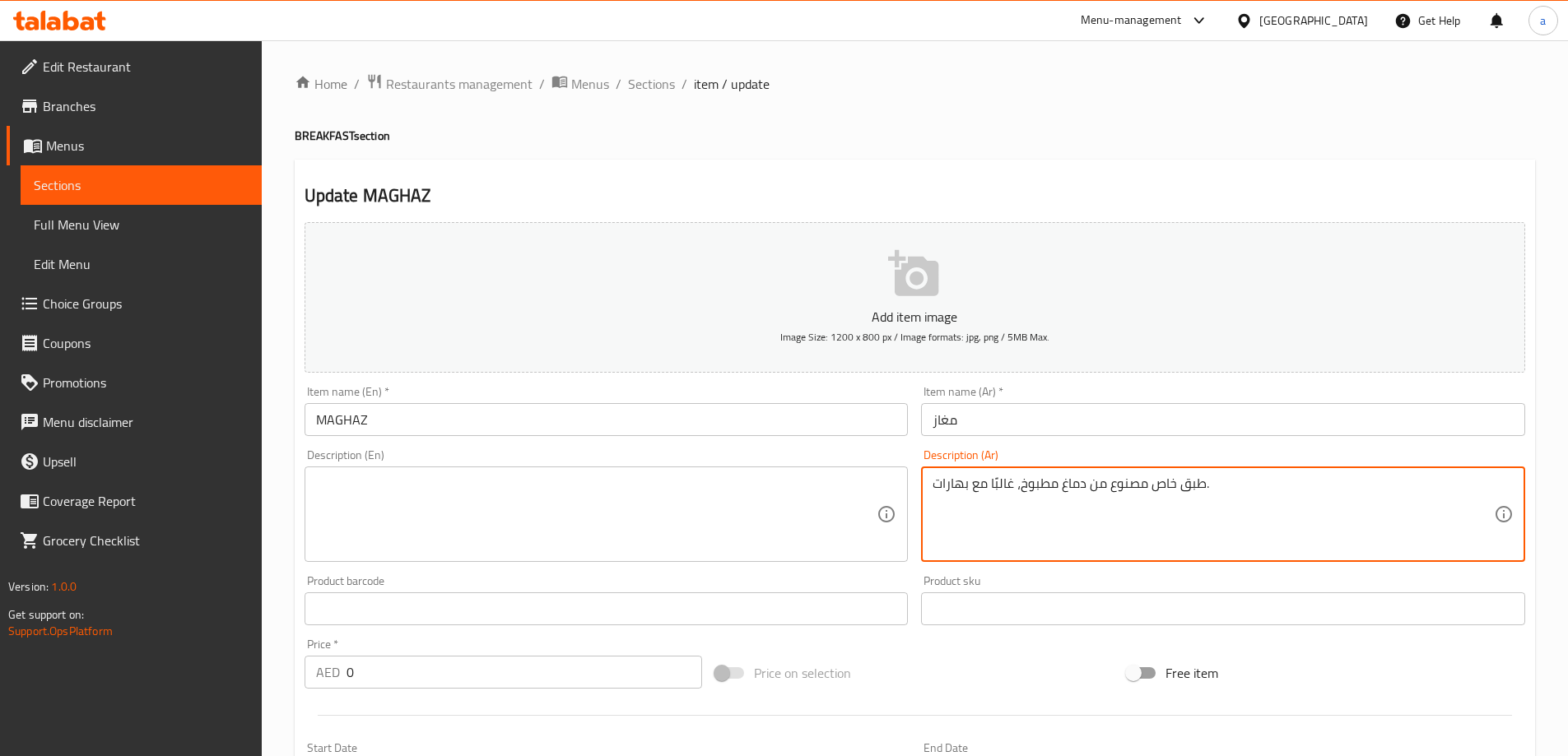
click at [1264, 486] on textarea "طبق خاص مصنوع من دماغ مطبوخ، غالبًا مع بهارات." at bounding box center [1213, 514] width 561 height 78
type textarea "طبق خاص مصنوع من دماغ مطبوخ، غالبًا مع بهارات"
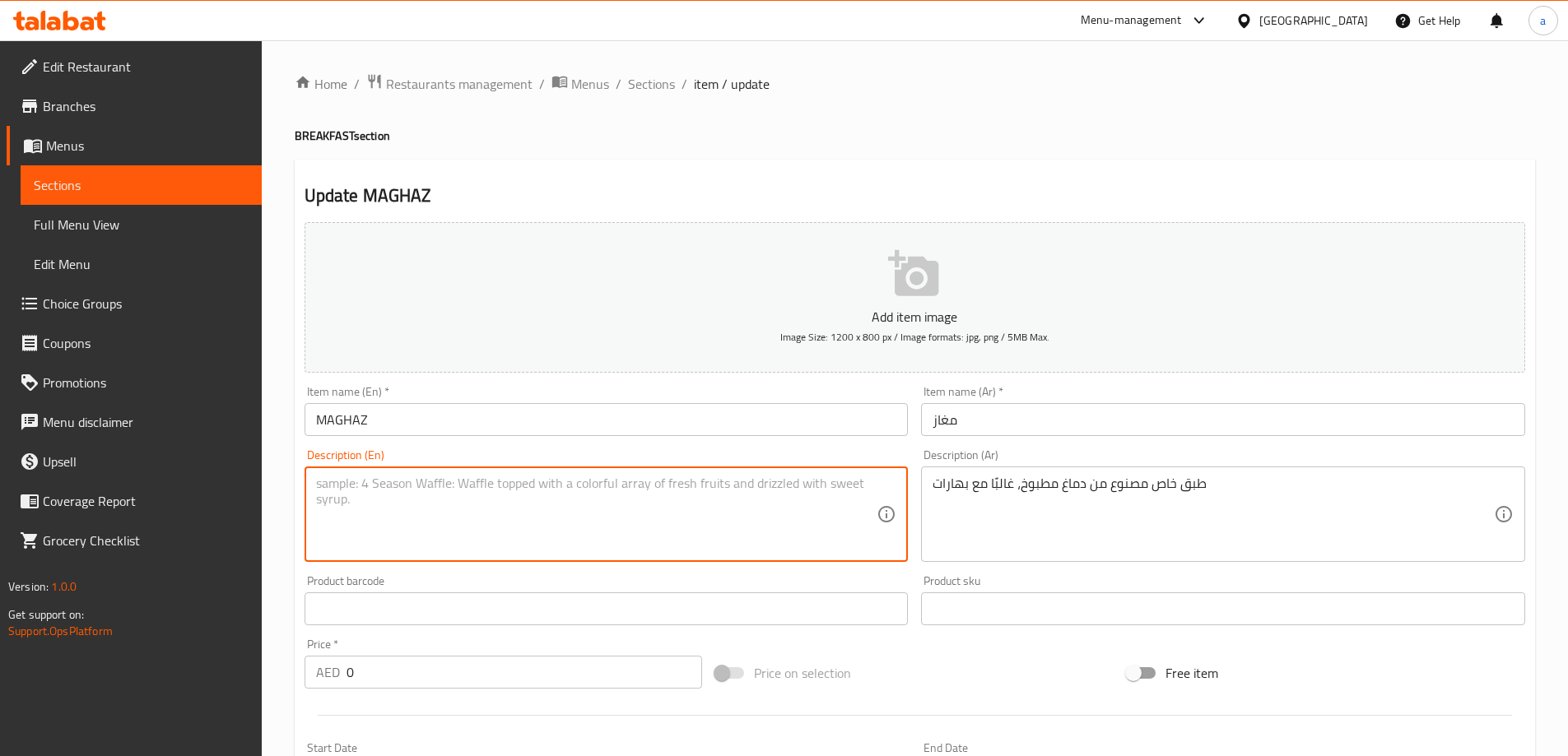
click at [593, 483] on textarea at bounding box center [597, 514] width 561 height 78
paste textarea "karahi masala, tomatoes, vinegar and chilli flakes"
type textarea "karahi masala, tomatoes, vinegar and chilli flakes"
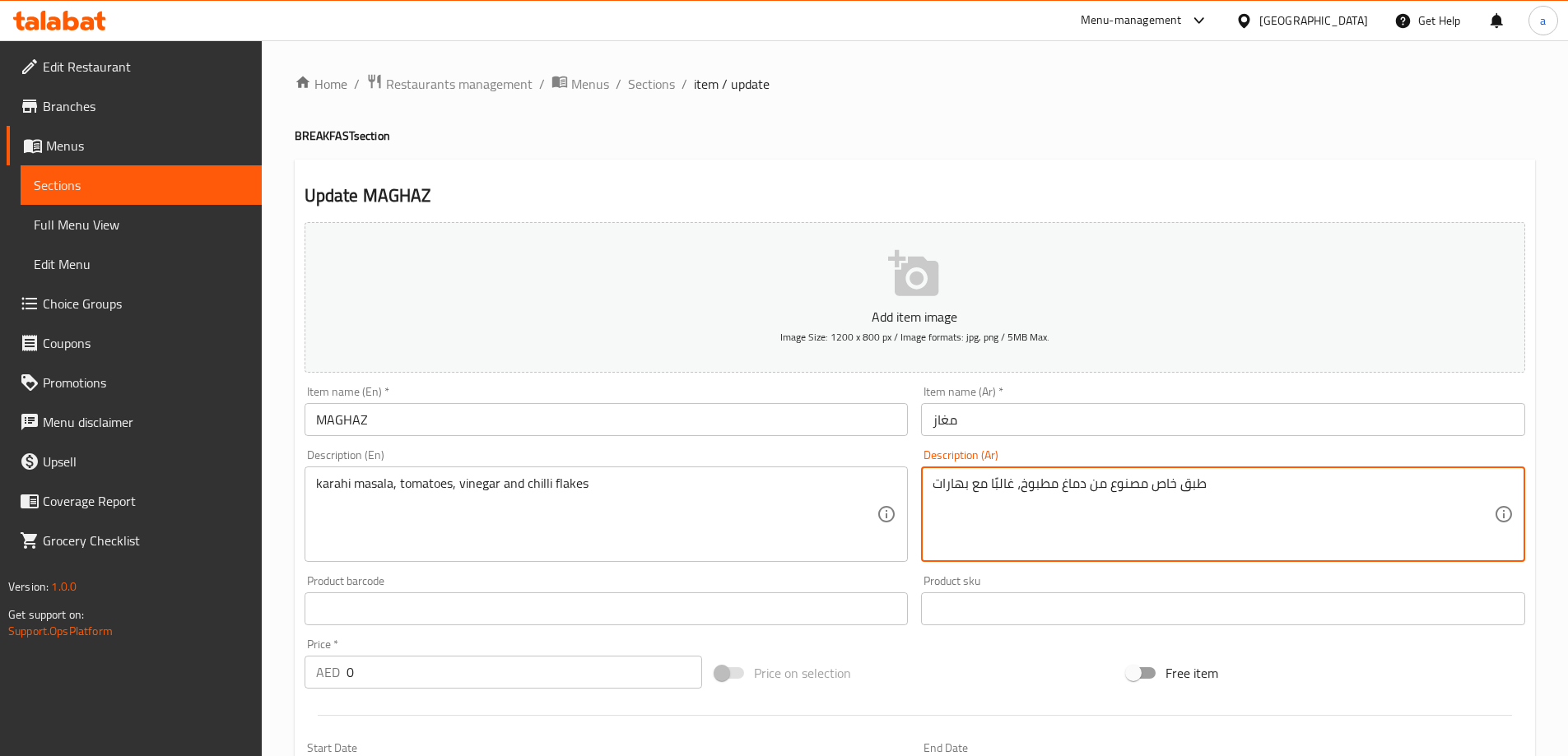
click at [1272, 507] on textarea "طبق خاص مصنوع من دماغ مطبوخ، غالبًا مع بهارات" at bounding box center [1213, 514] width 561 height 78
paste textarea "كراهي ماسالا، طماطم، خل ورقائق فلفل حار"
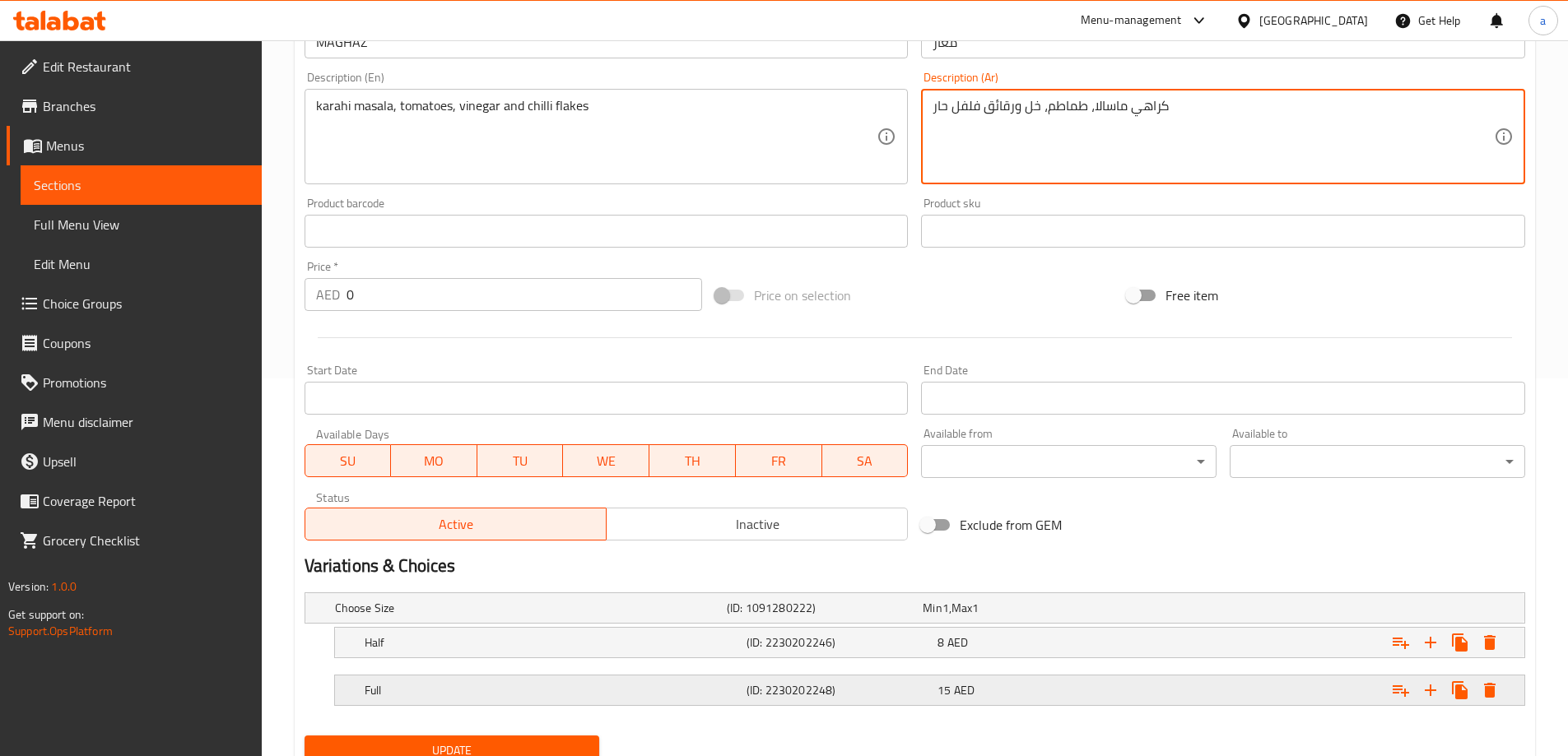
scroll to position [443, 0]
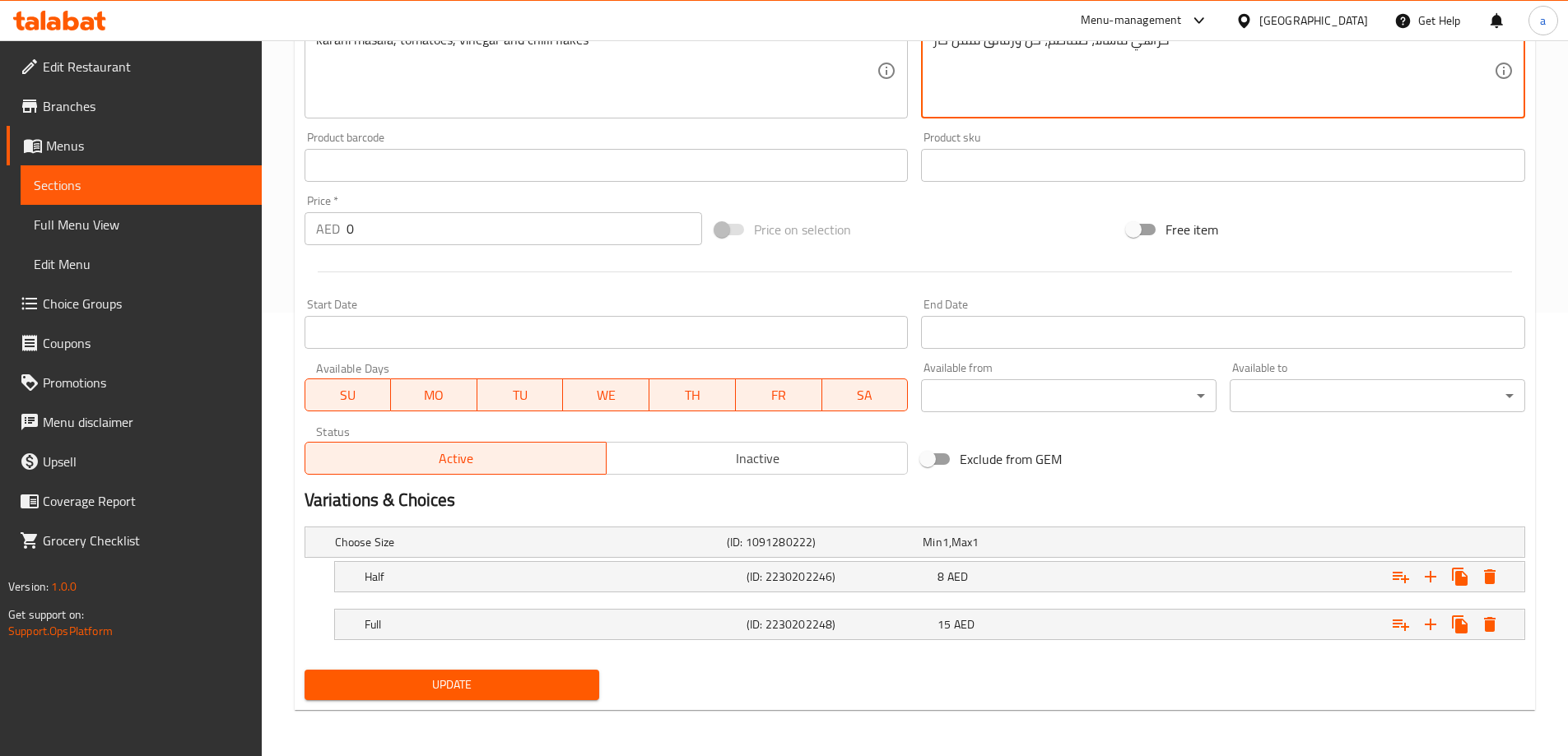
type textarea "كراهي ماسالا، طماطم، خل ورقائق فلفل حار"
click at [524, 687] on span "Update" at bounding box center [452, 685] width 270 height 21
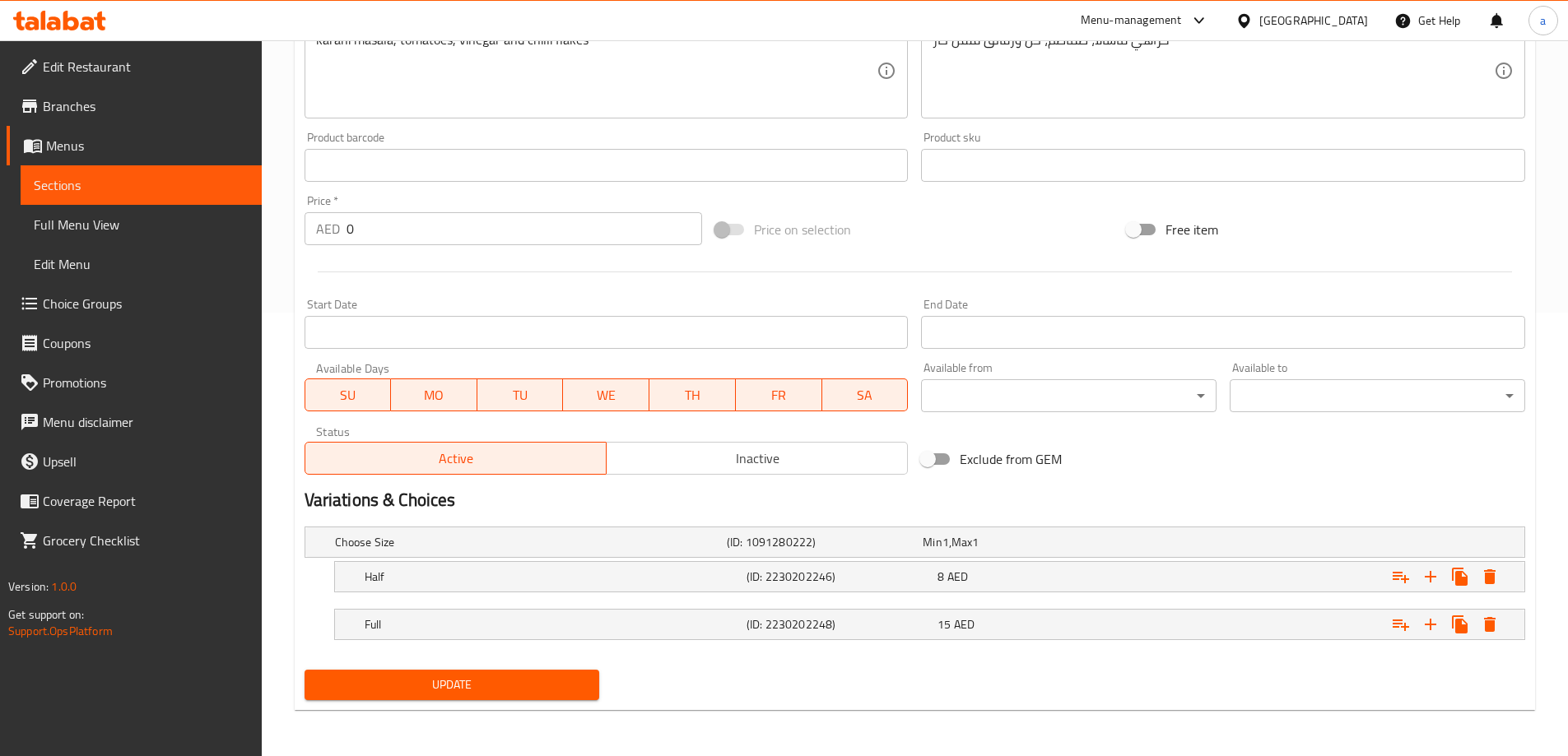
scroll to position [32, 0]
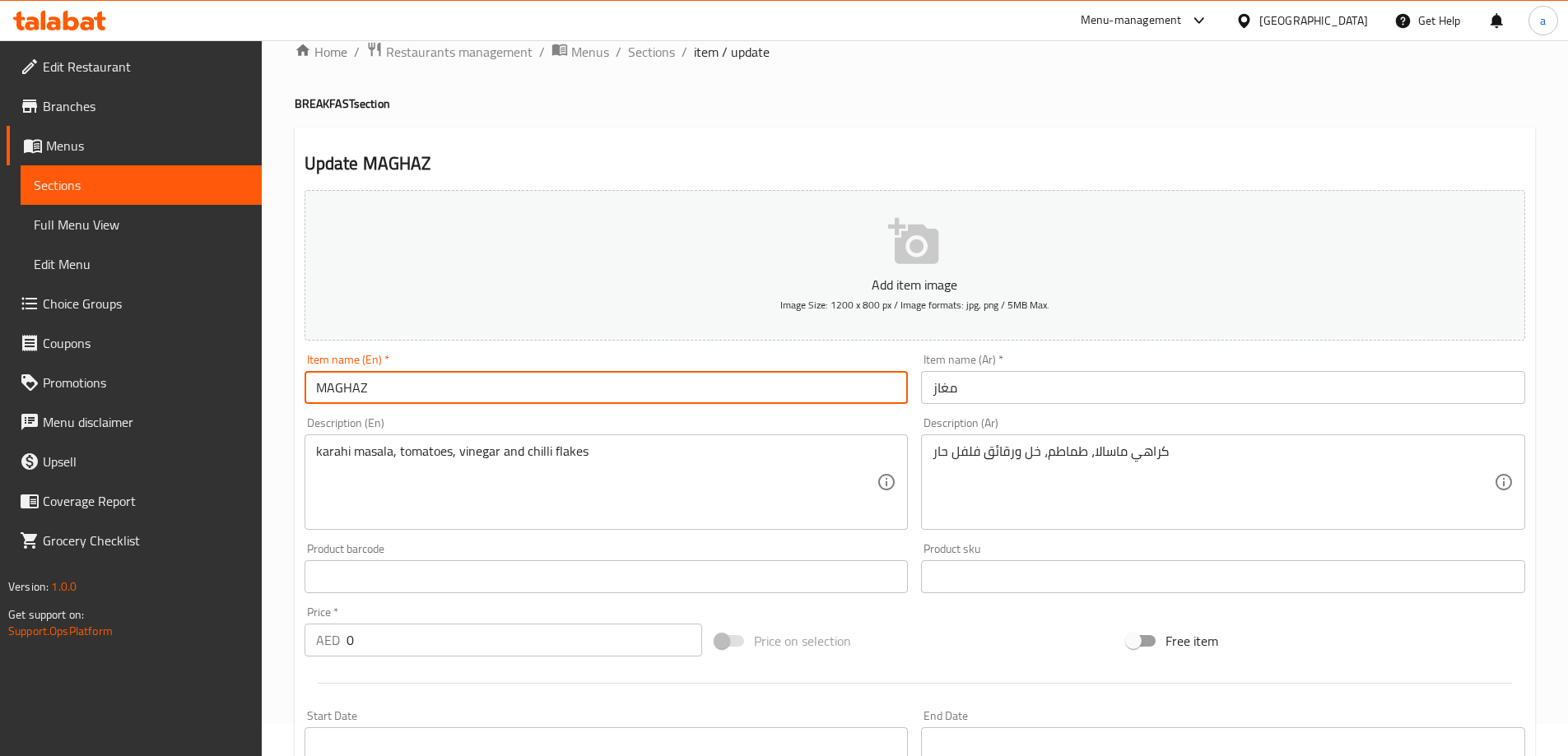
click at [406, 385] on input "MAGHAZ" at bounding box center [607, 387] width 604 height 33
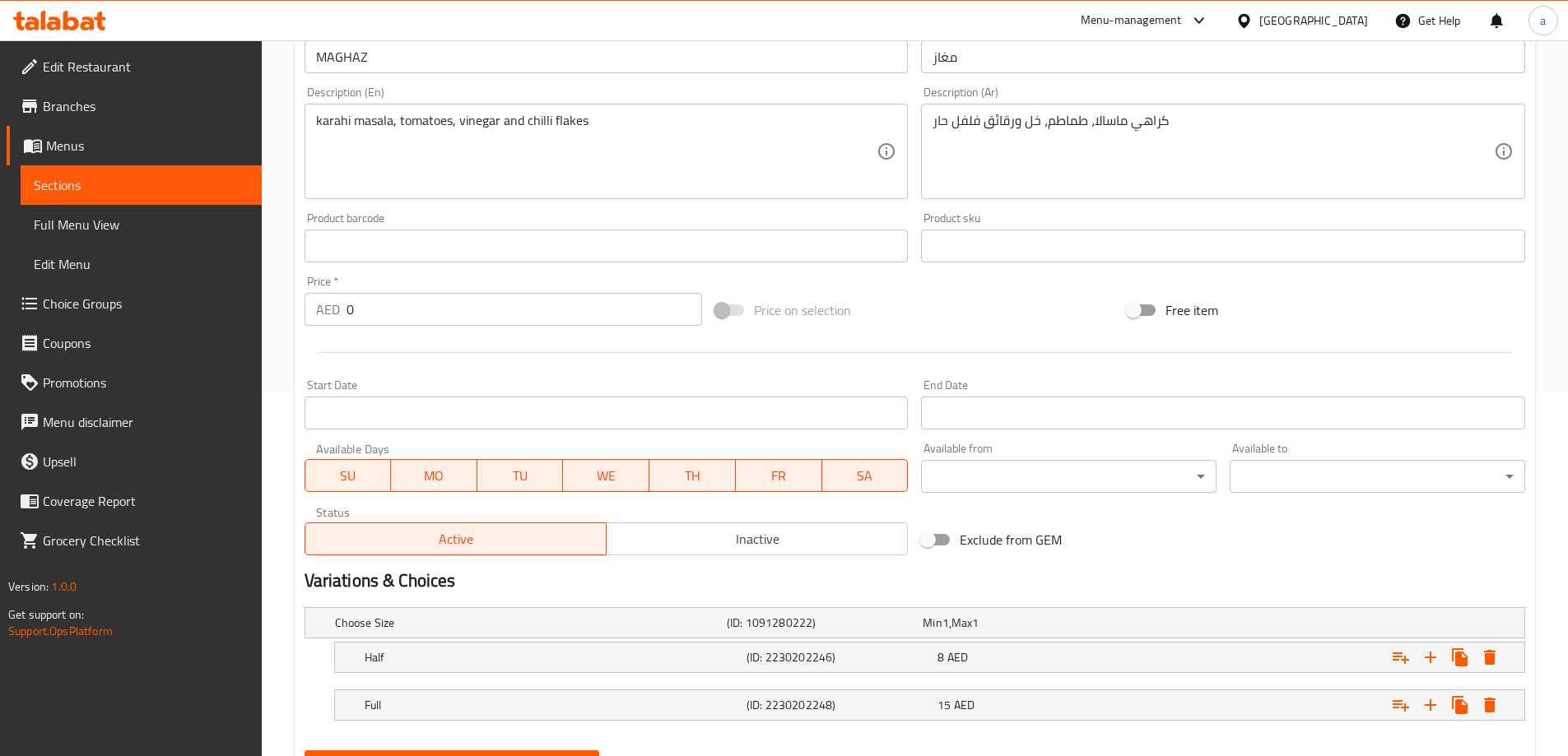
scroll to position [443, 0]
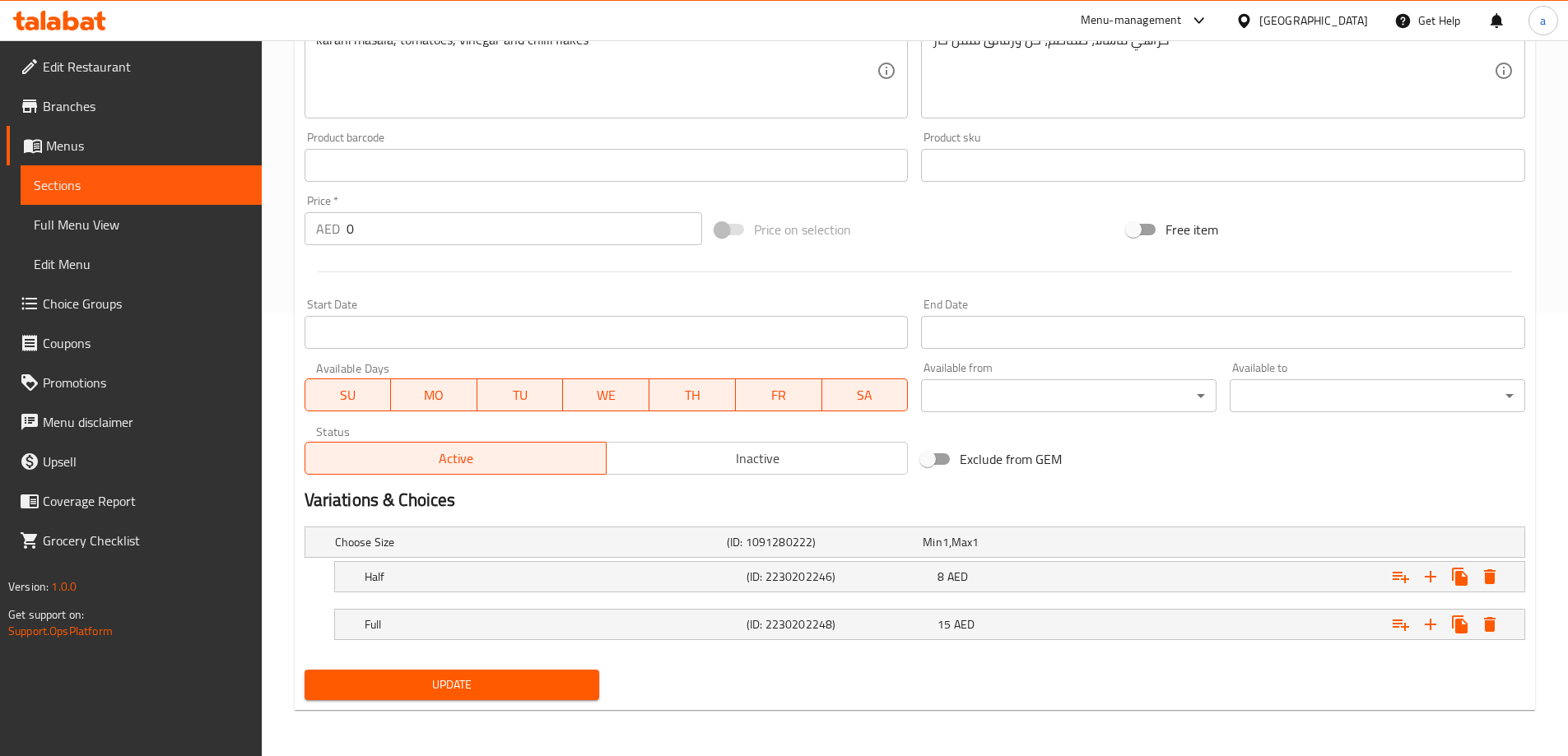
drag, startPoint x: 552, startPoint y: 696, endPoint x: 508, endPoint y: 610, distance: 96.6
click at [552, 696] on button "Update" at bounding box center [452, 685] width 295 height 30
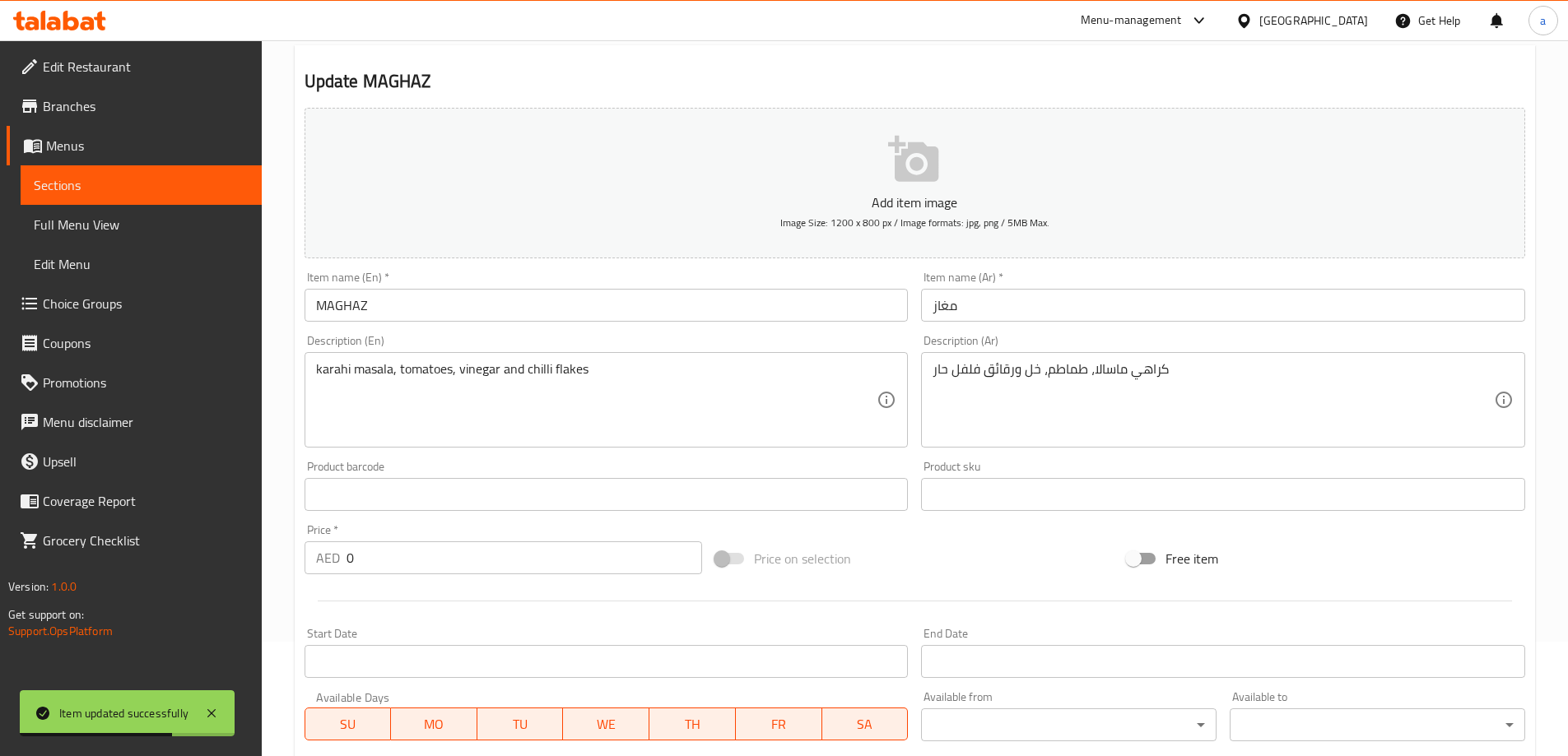
scroll to position [0, 0]
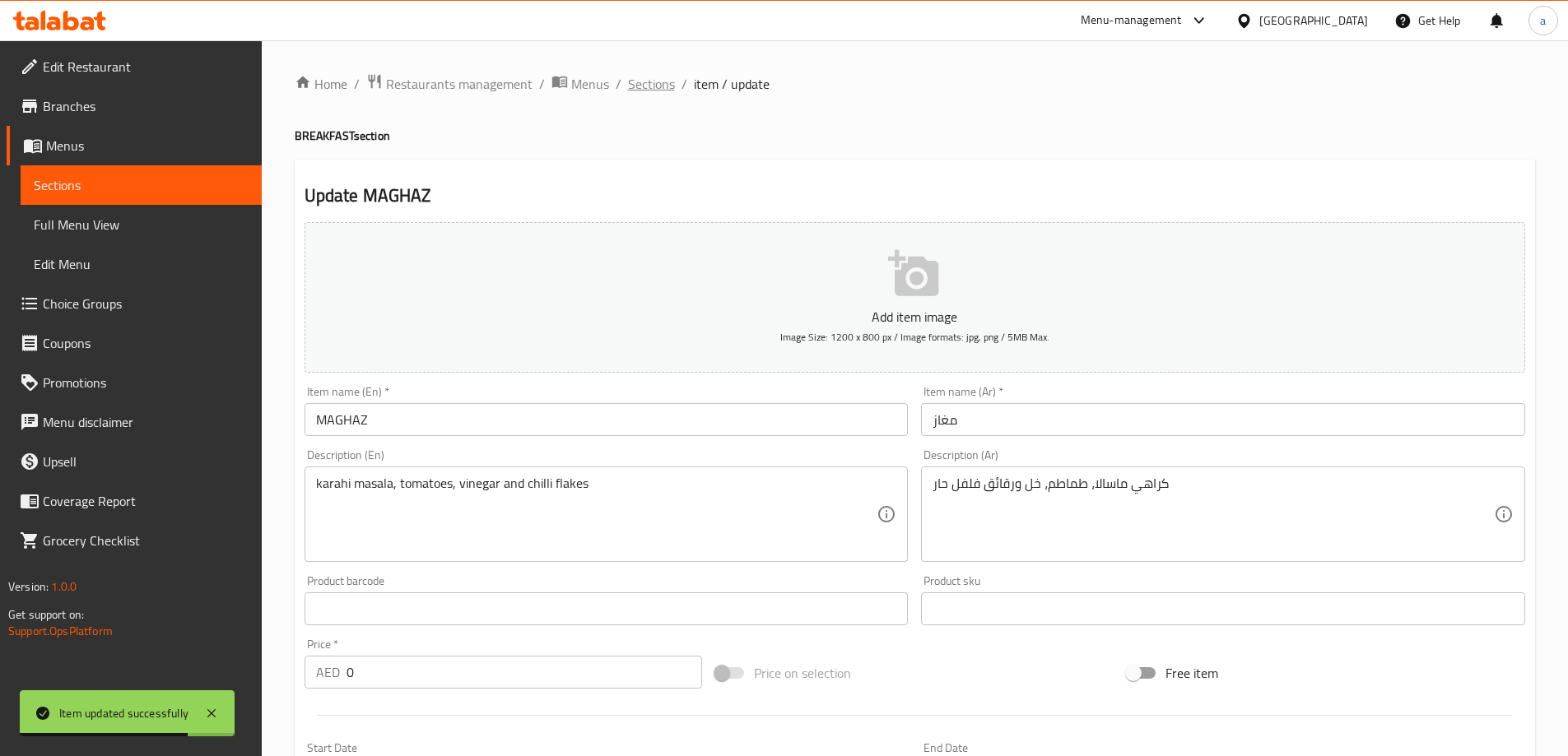
click at [662, 87] on span "Sections" at bounding box center [651, 84] width 46 height 20
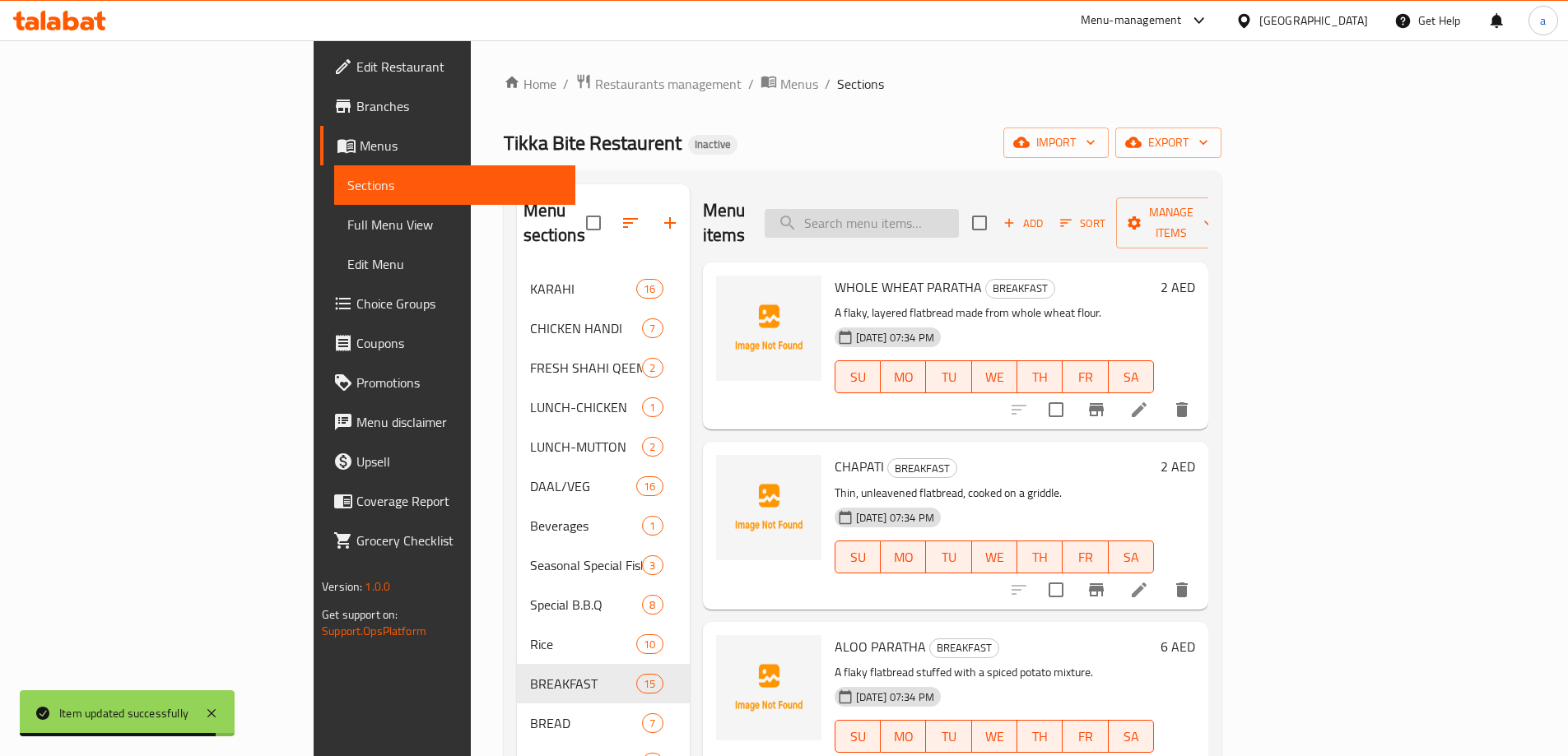
click at [959, 223] on input "search" at bounding box center [862, 223] width 195 height 28
paste input "PAYA"
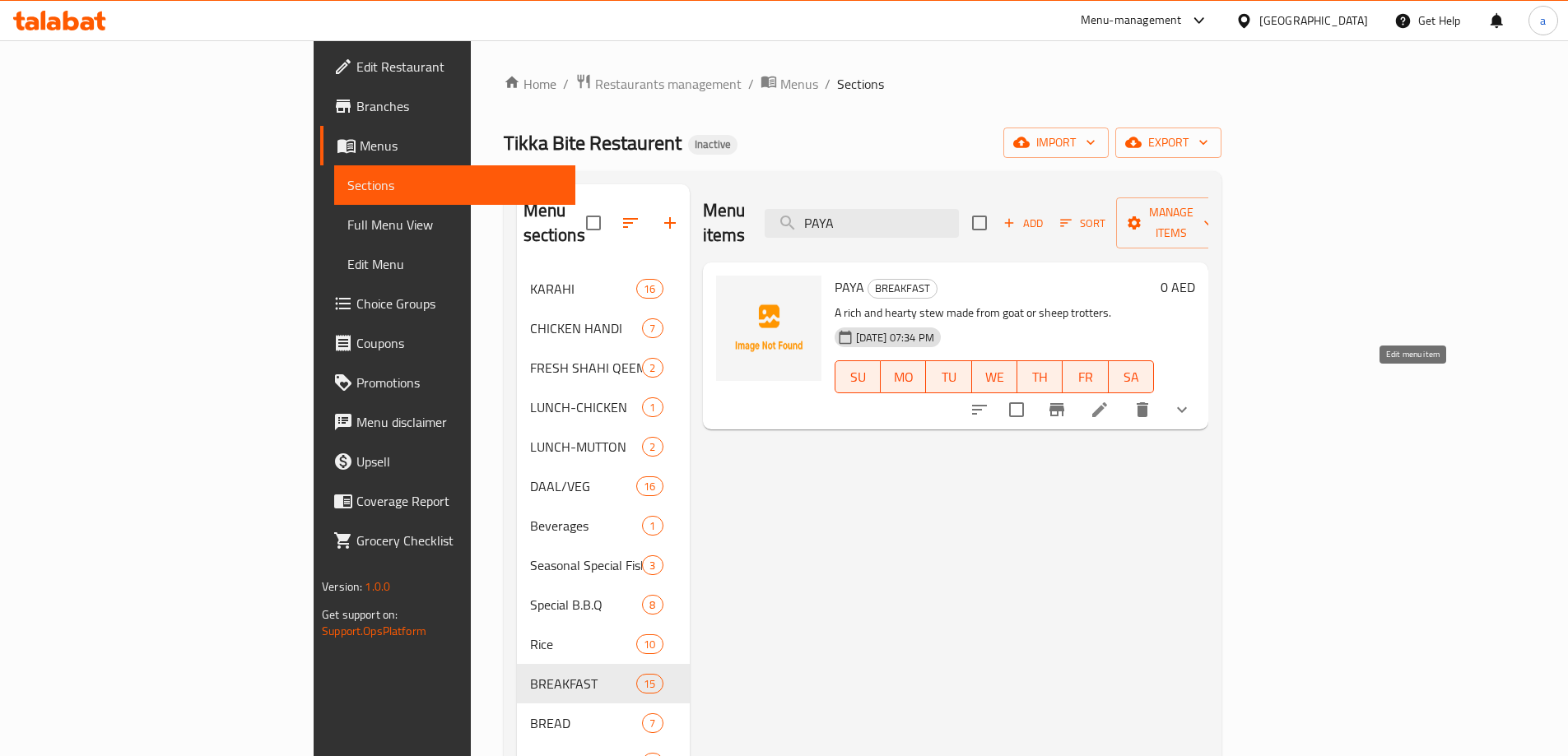
type input "PAYA"
click at [1109, 400] on icon at bounding box center [1100, 410] width 20 height 20
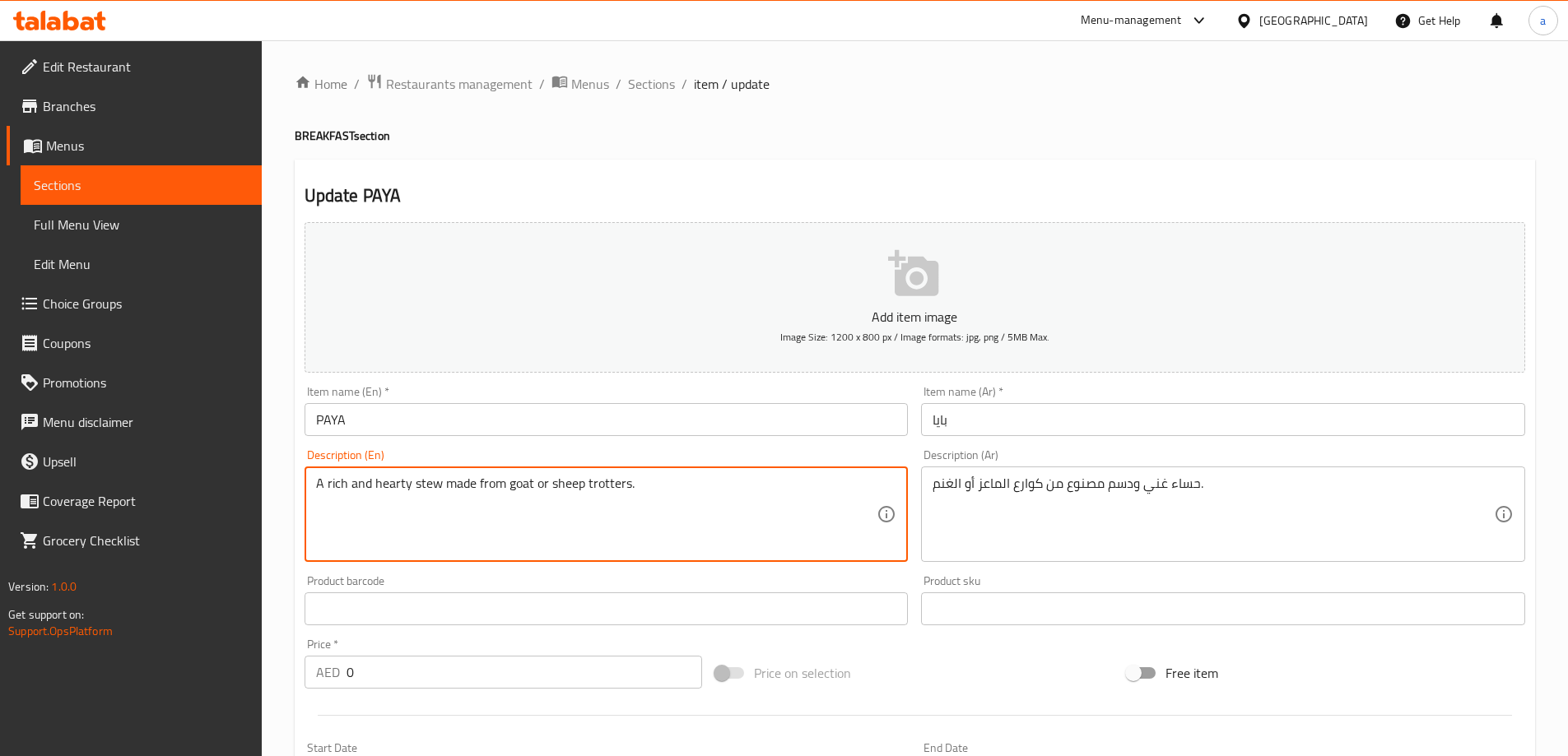
drag, startPoint x: 721, startPoint y: 498, endPoint x: 204, endPoint y: 464, distance: 518.1
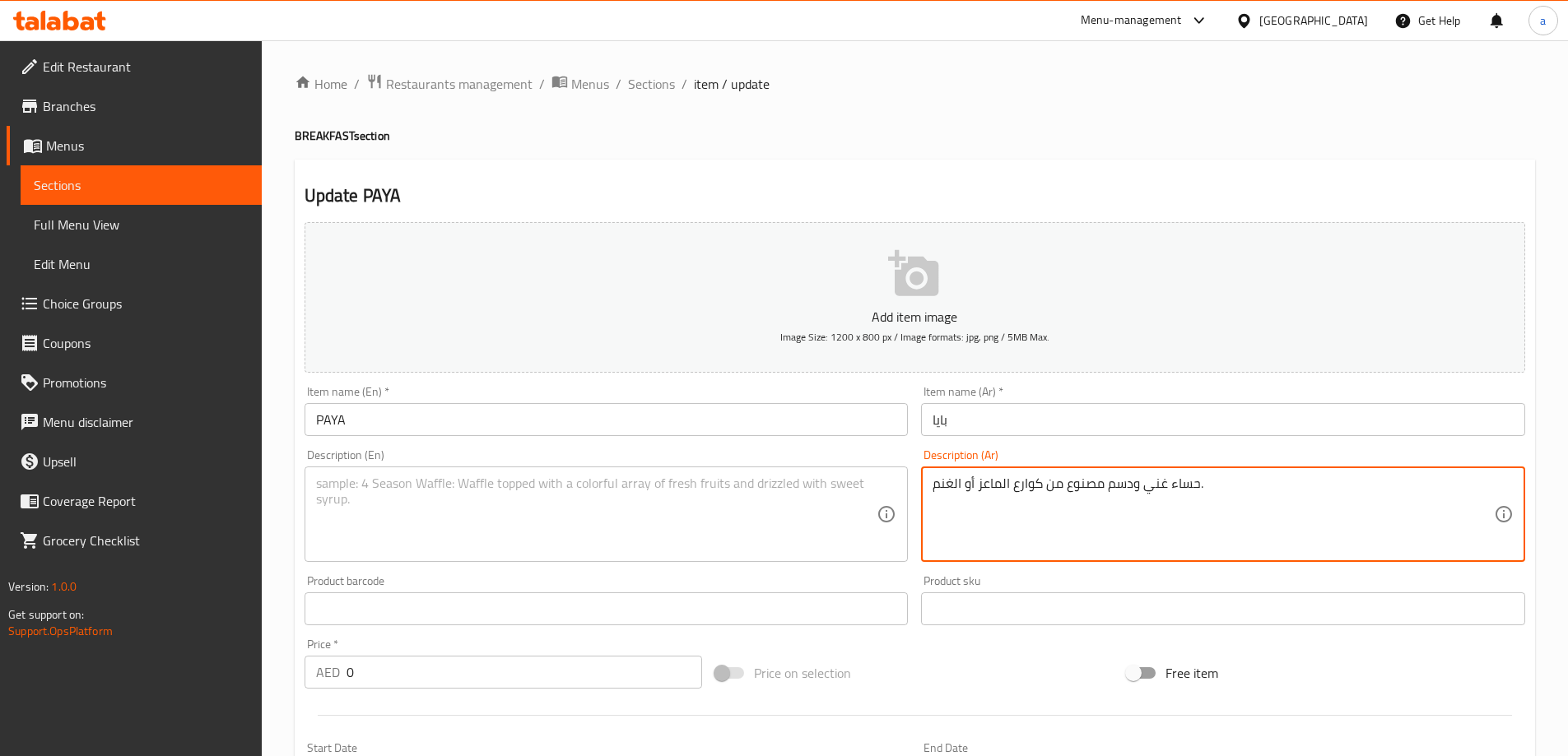
drag, startPoint x: 1284, startPoint y: 512, endPoint x: 508, endPoint y: 567, distance: 777.9
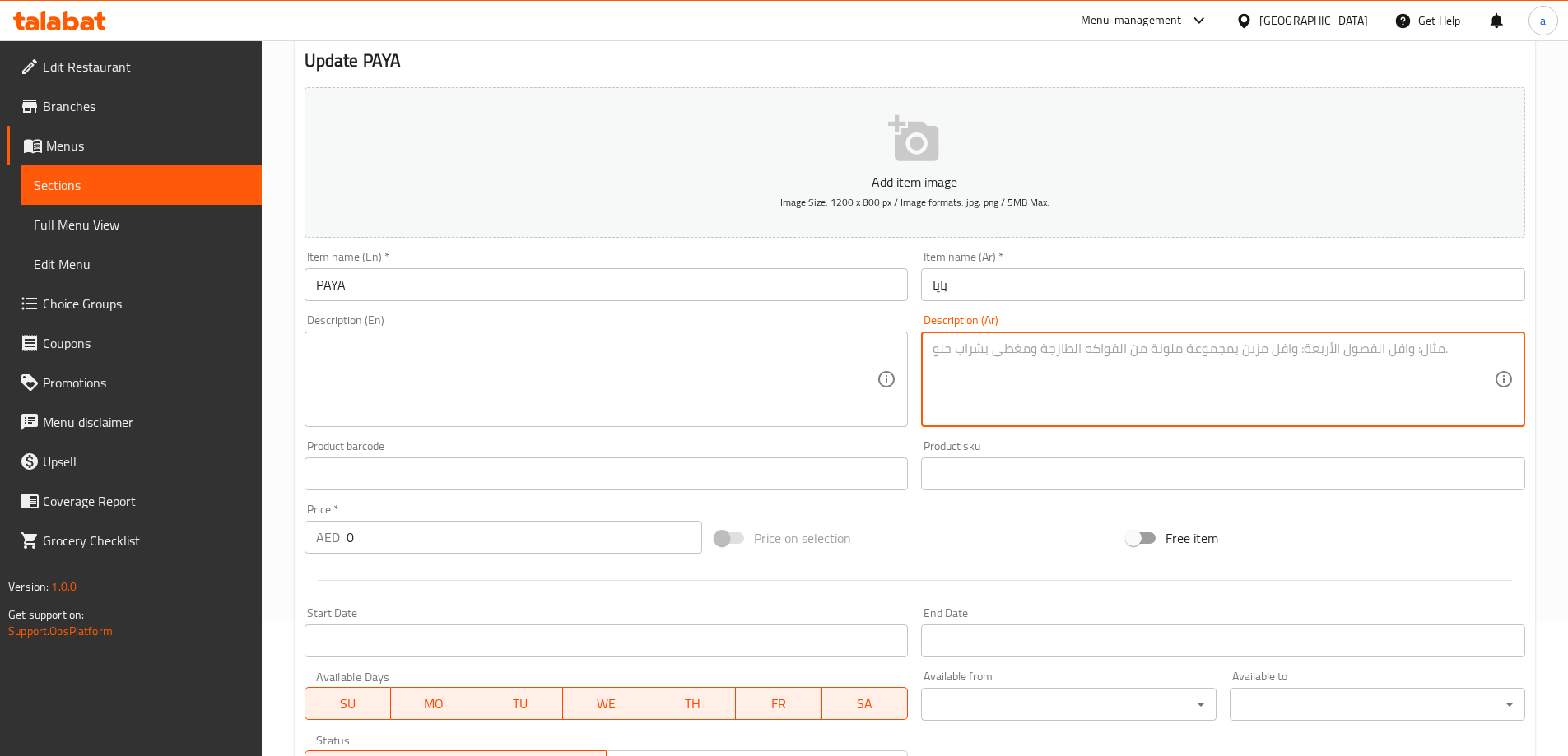
scroll to position [443, 0]
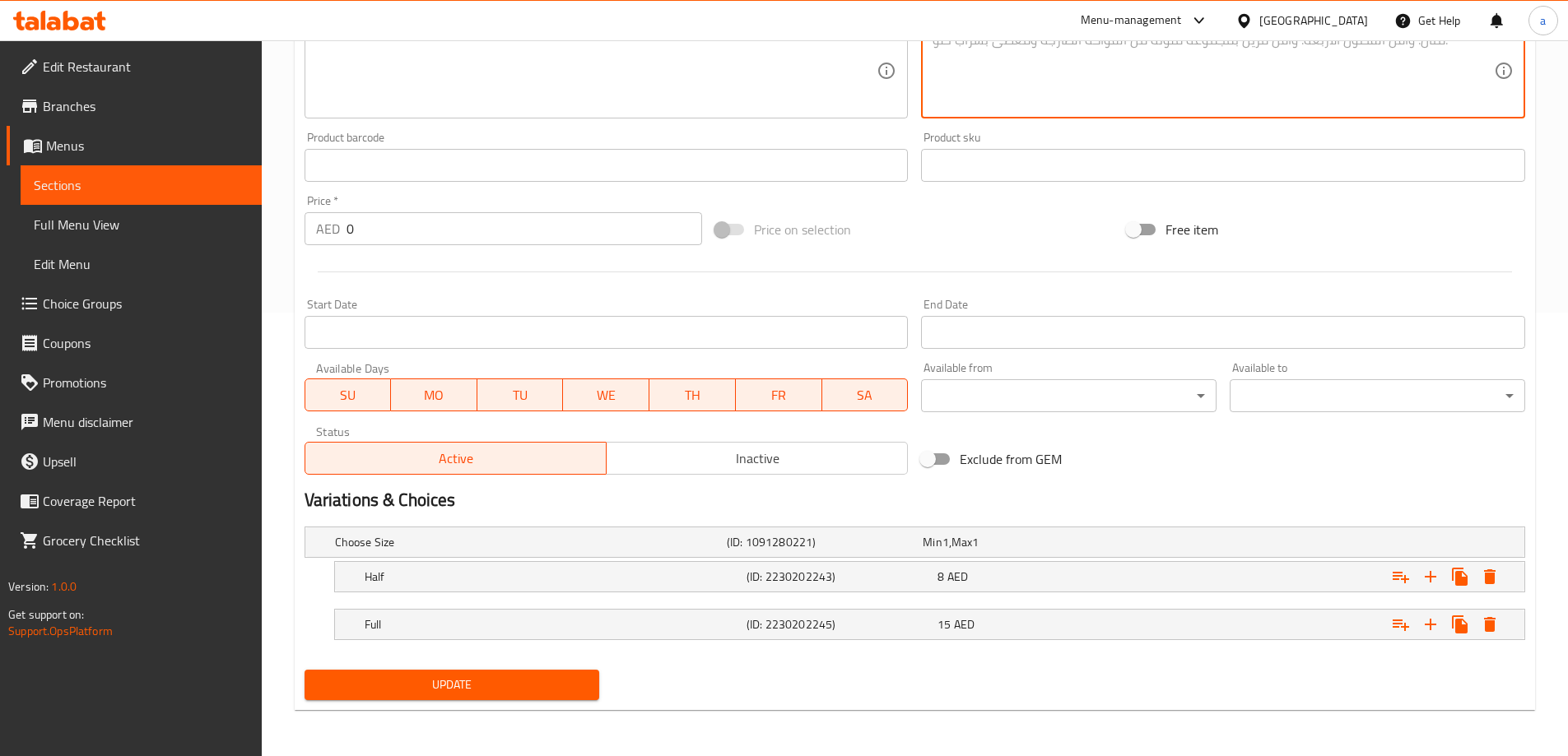
click at [561, 684] on span "Update" at bounding box center [452, 685] width 270 height 21
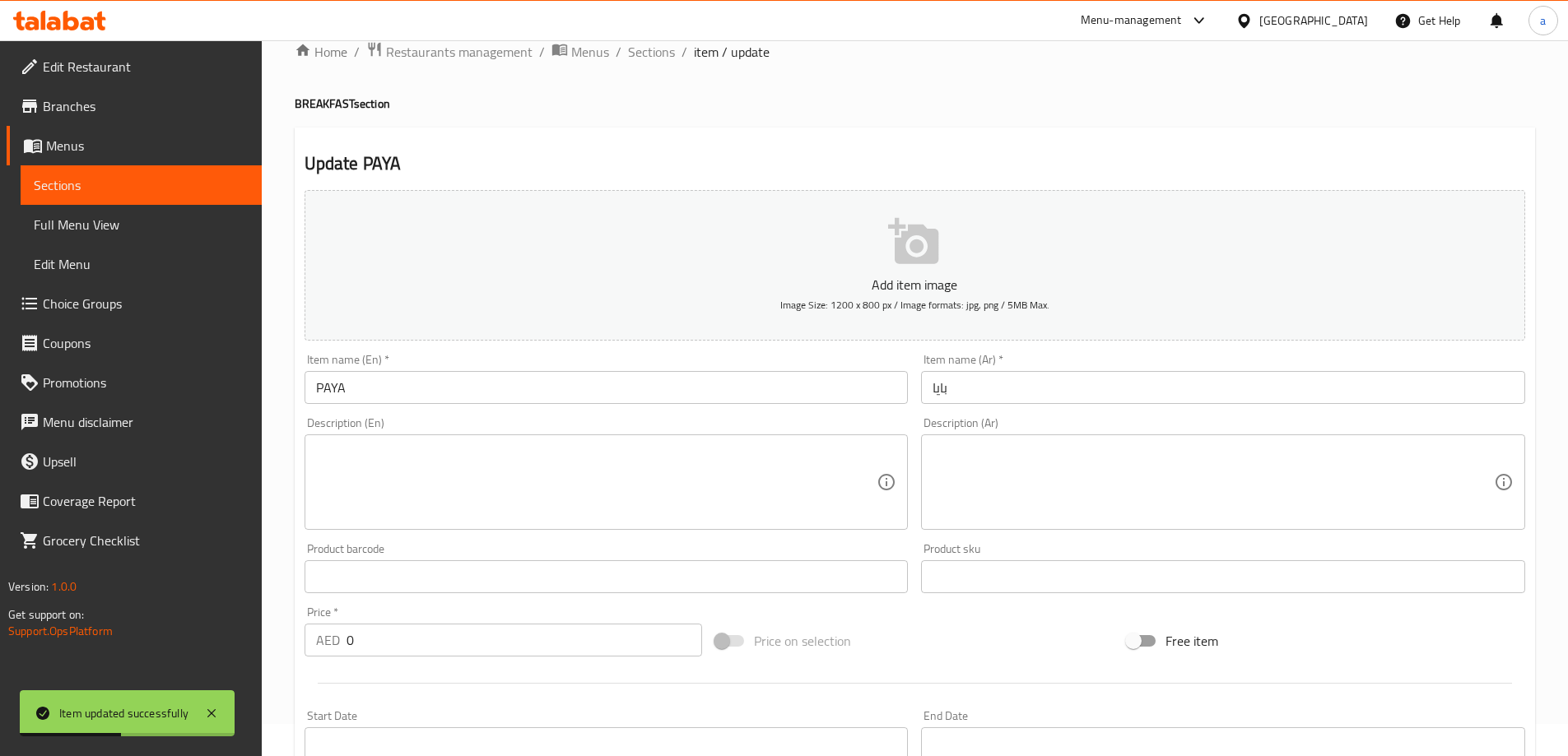
scroll to position [0, 0]
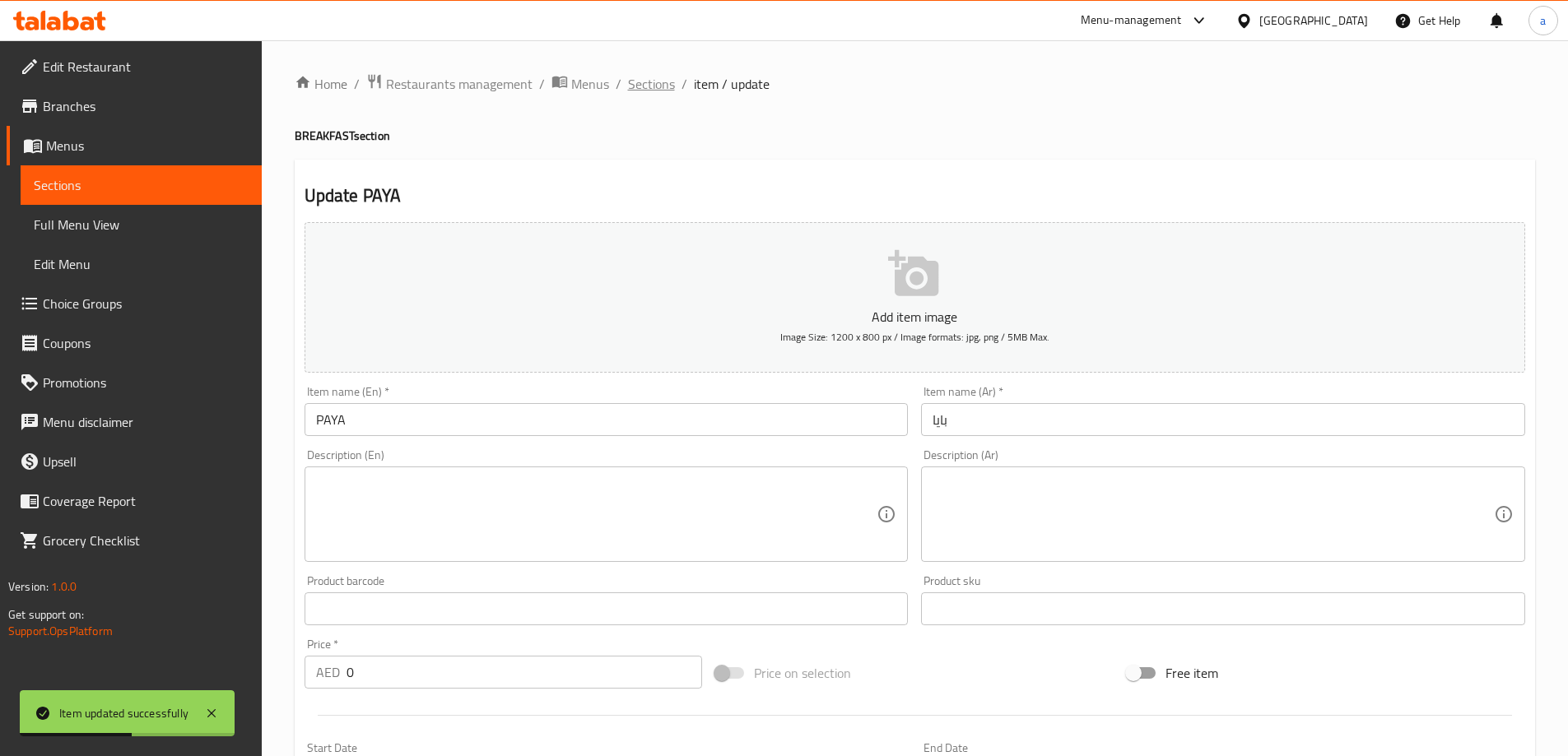
click at [628, 80] on span "Sections" at bounding box center [651, 84] width 46 height 20
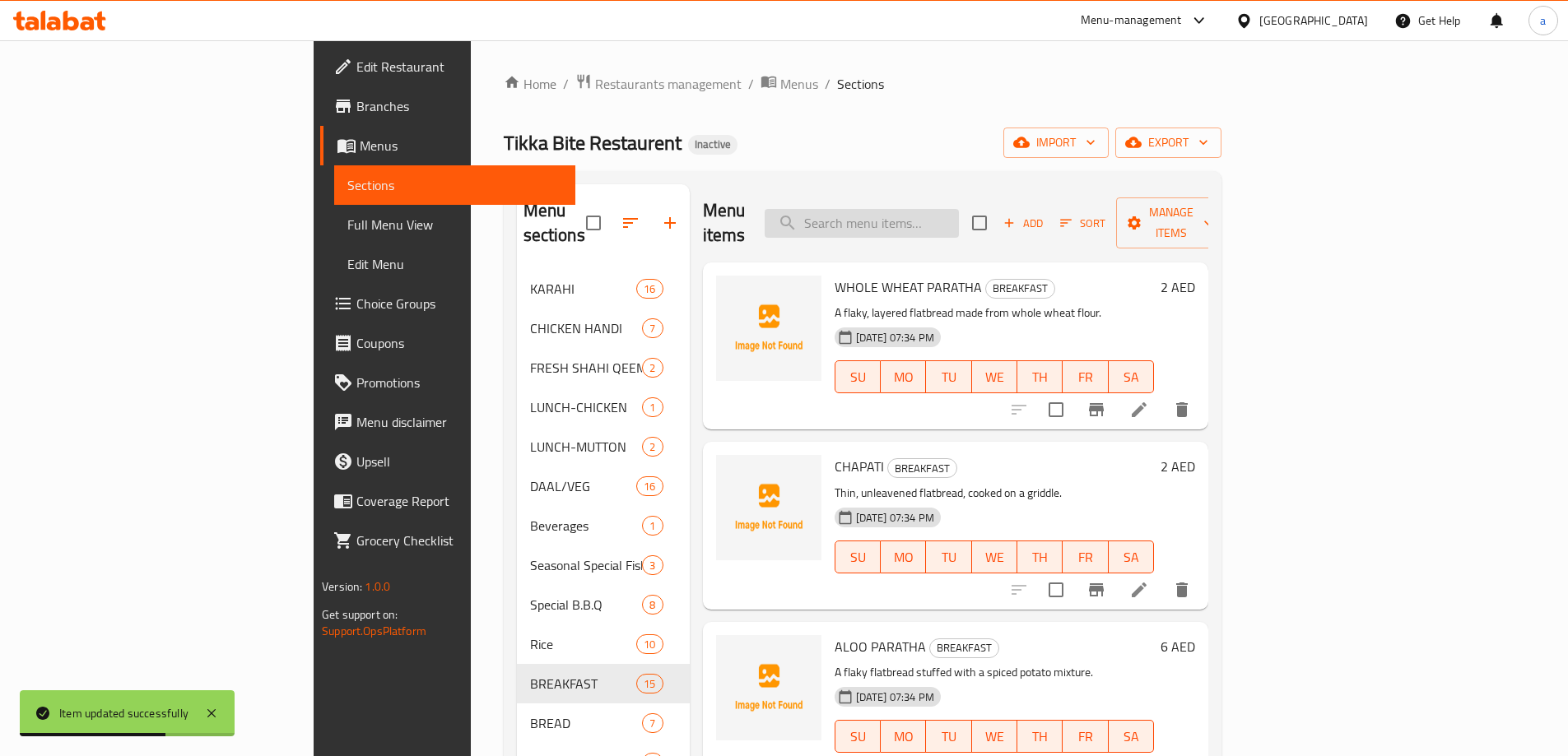
click at [959, 209] on input "search" at bounding box center [862, 223] width 195 height 28
paste input "CHANA"
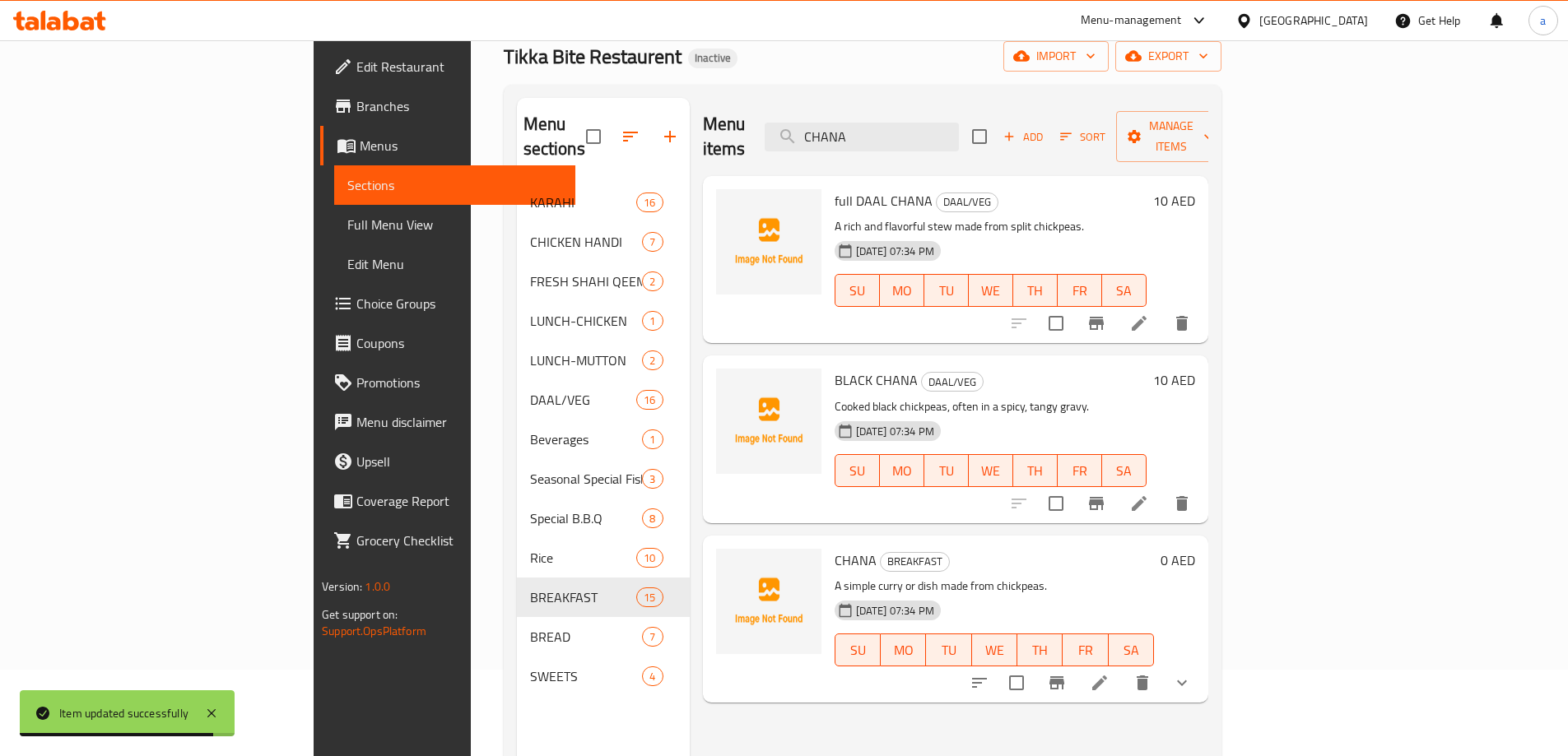
scroll to position [231, 0]
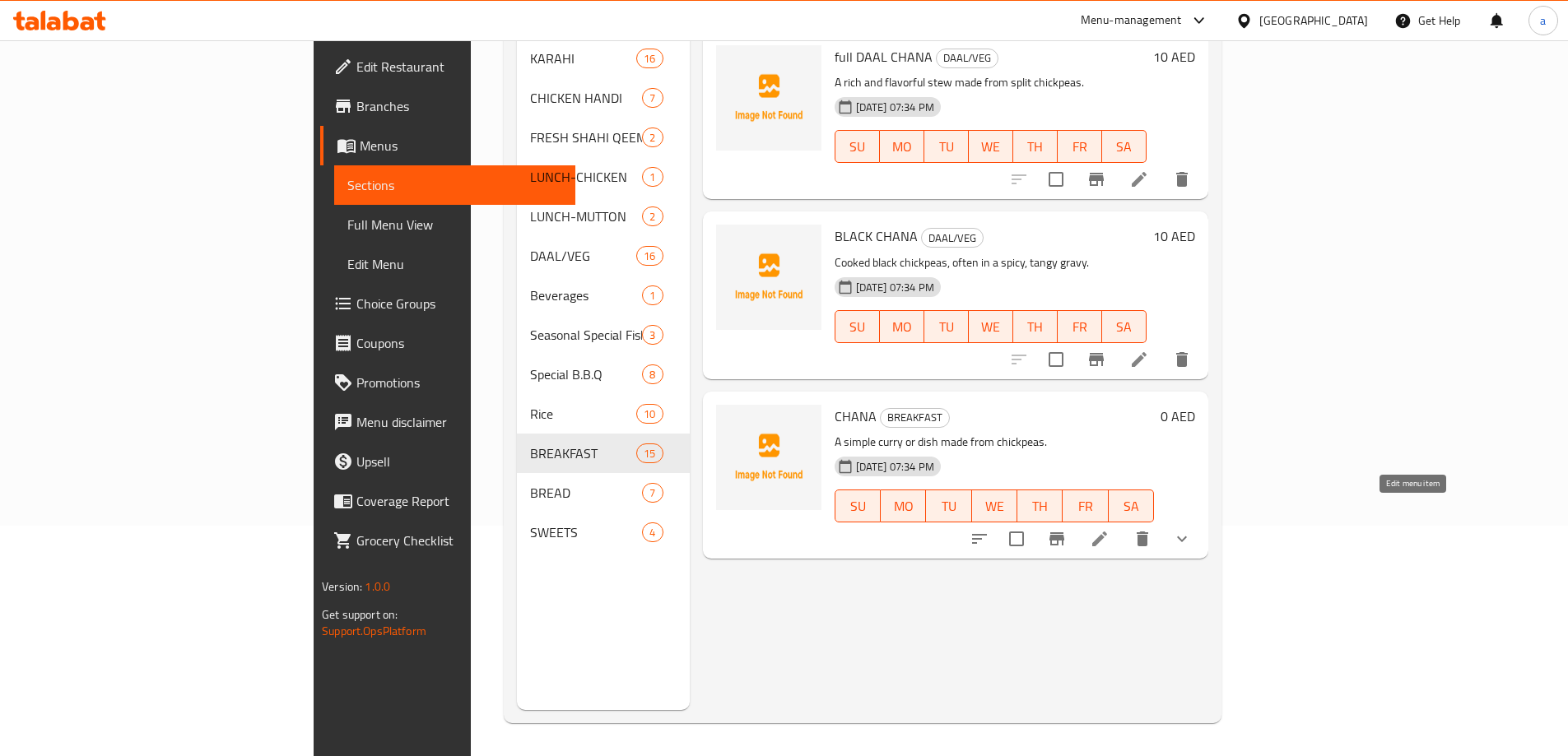
type input "CHANA"
click at [1109, 530] on icon at bounding box center [1100, 539] width 20 height 20
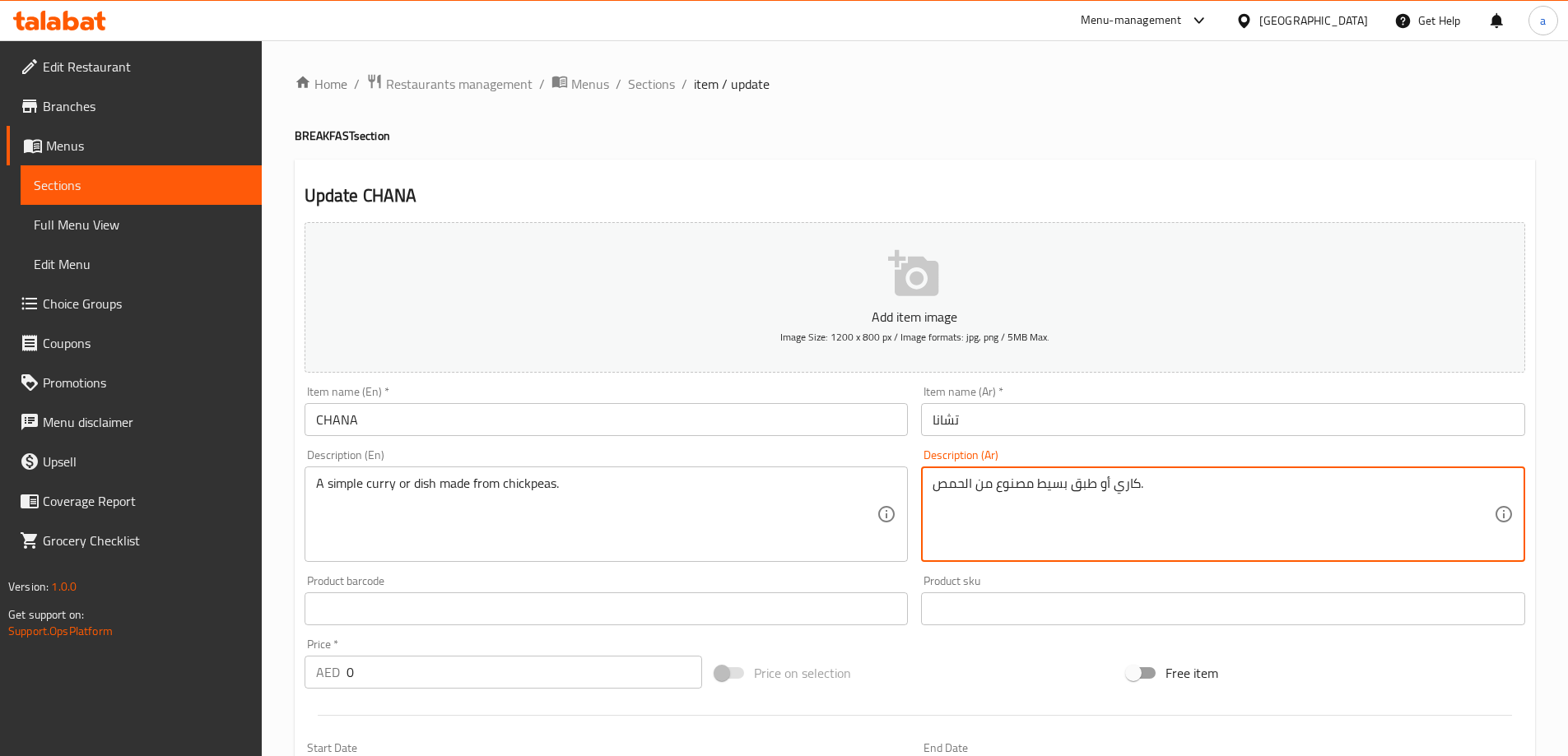
drag, startPoint x: 1235, startPoint y: 505, endPoint x: 870, endPoint y: 499, distance: 365.0
click at [772, 471] on div "A simple curry or dish made from chickpeas. Description (En)" at bounding box center [607, 514] width 604 height 96
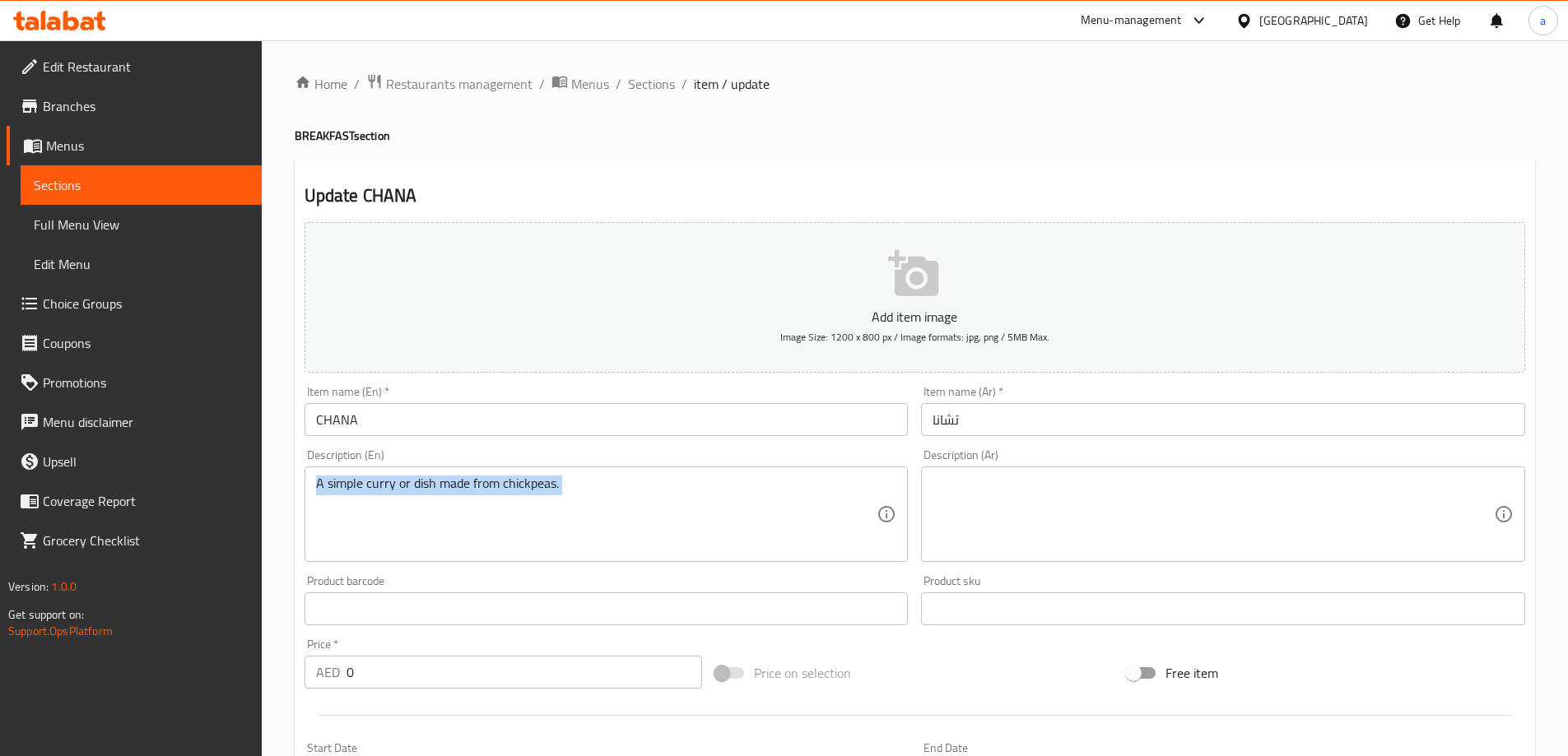
click at [772, 471] on div "A simple curry or dish made from chickpeas. Description (En)" at bounding box center [607, 514] width 604 height 96
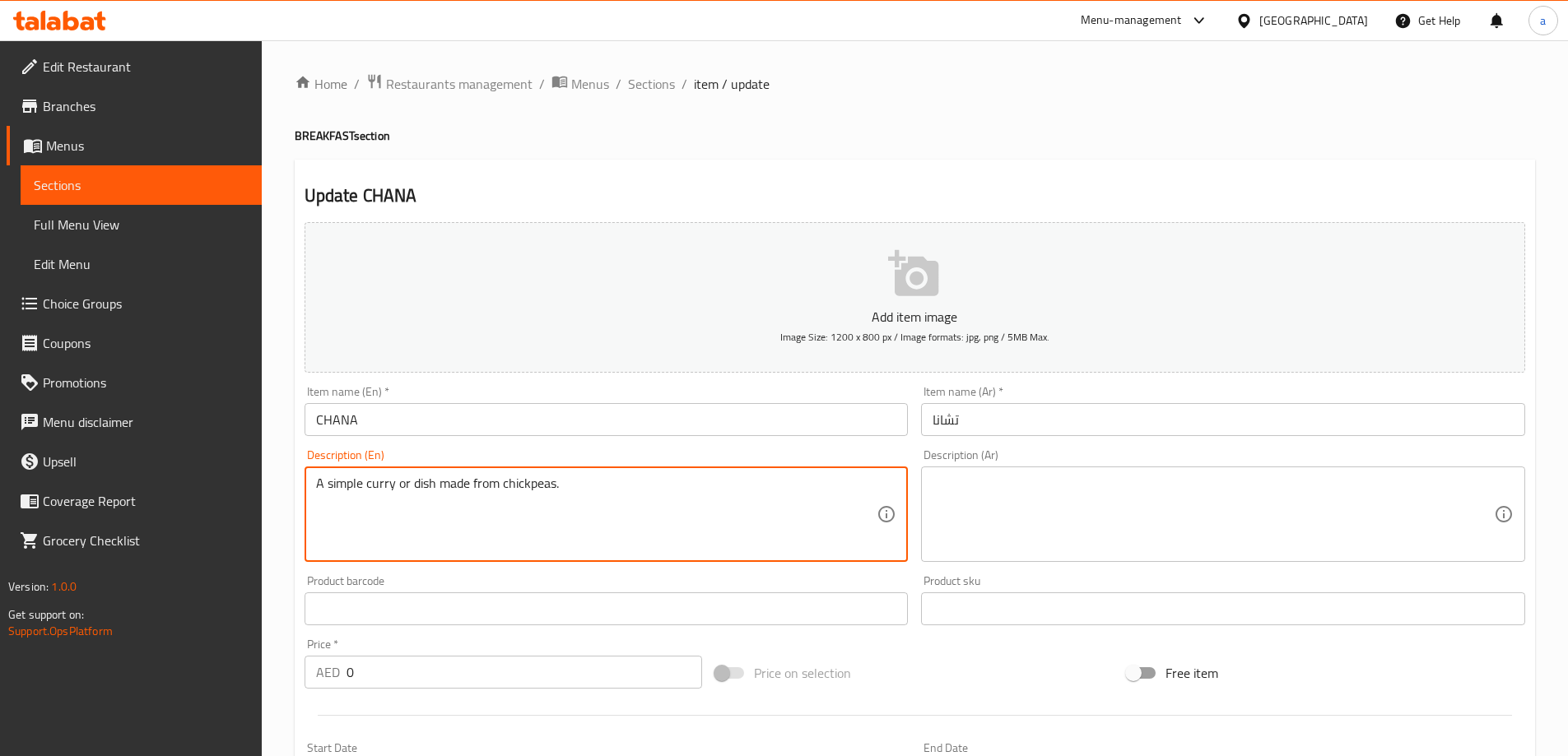
click at [772, 471] on div "A simple curry or dish made from chickpeas. Description (En)" at bounding box center [607, 514] width 604 height 96
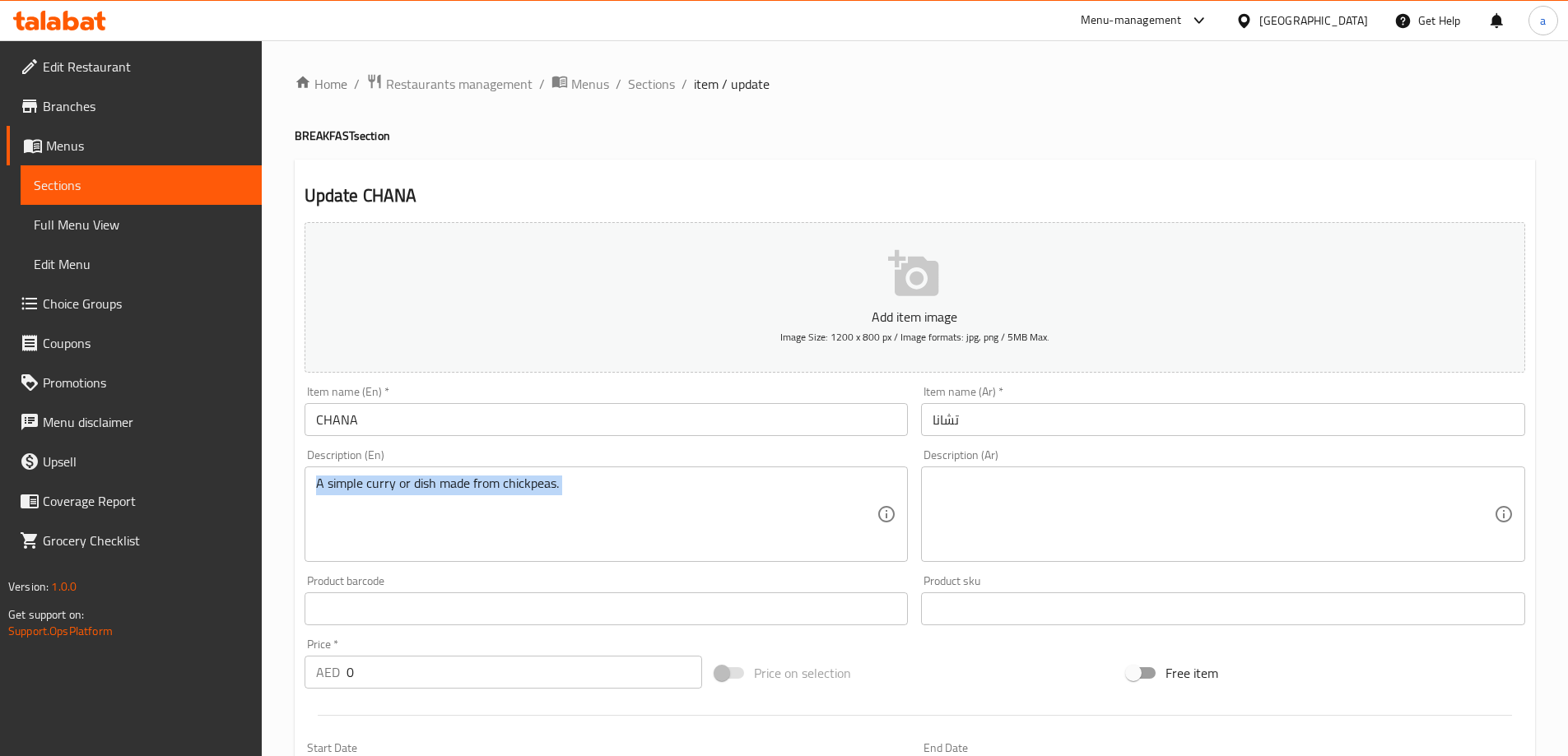
click at [772, 471] on div "A simple curry or dish made from chickpeas. Description (En)" at bounding box center [607, 514] width 604 height 96
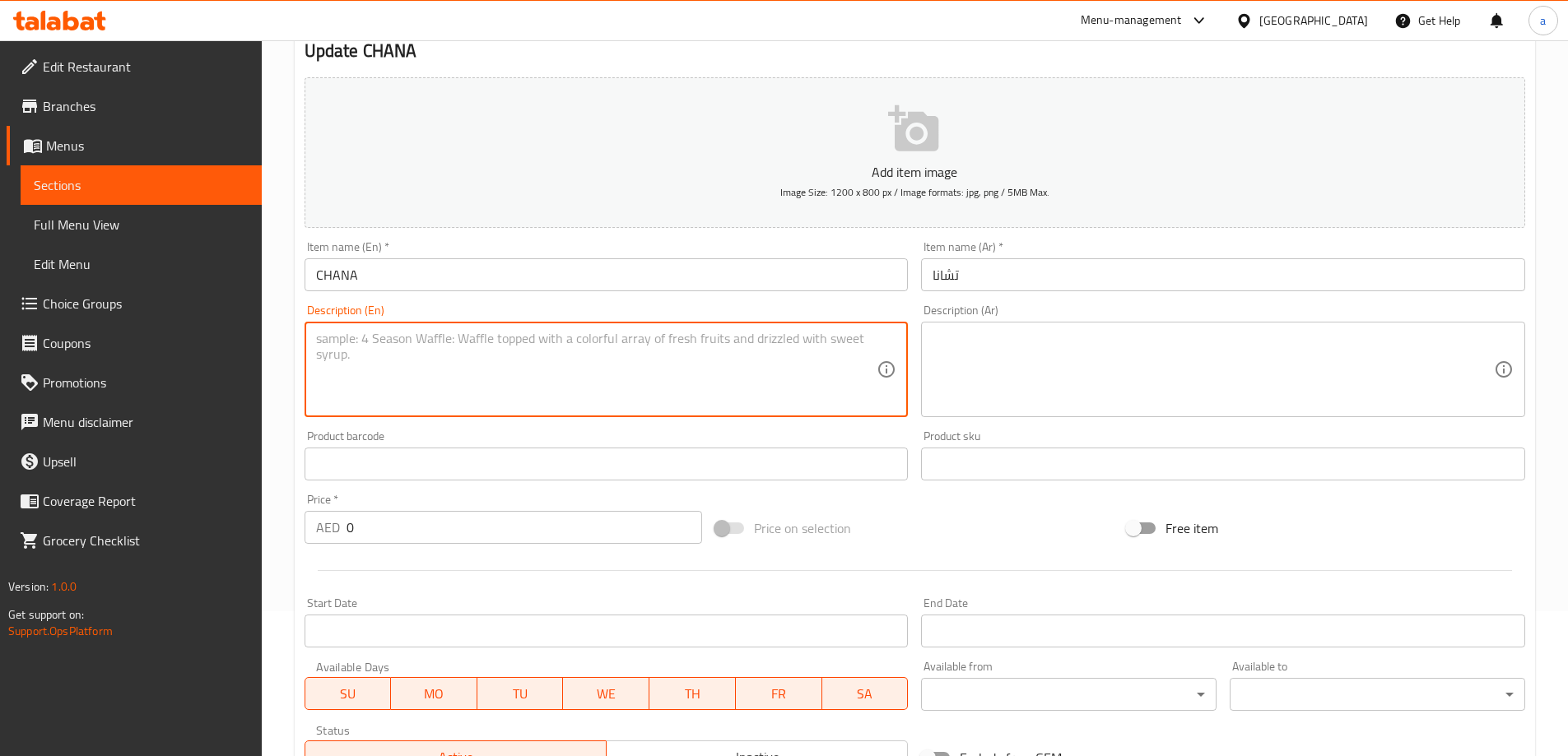
scroll to position [412, 0]
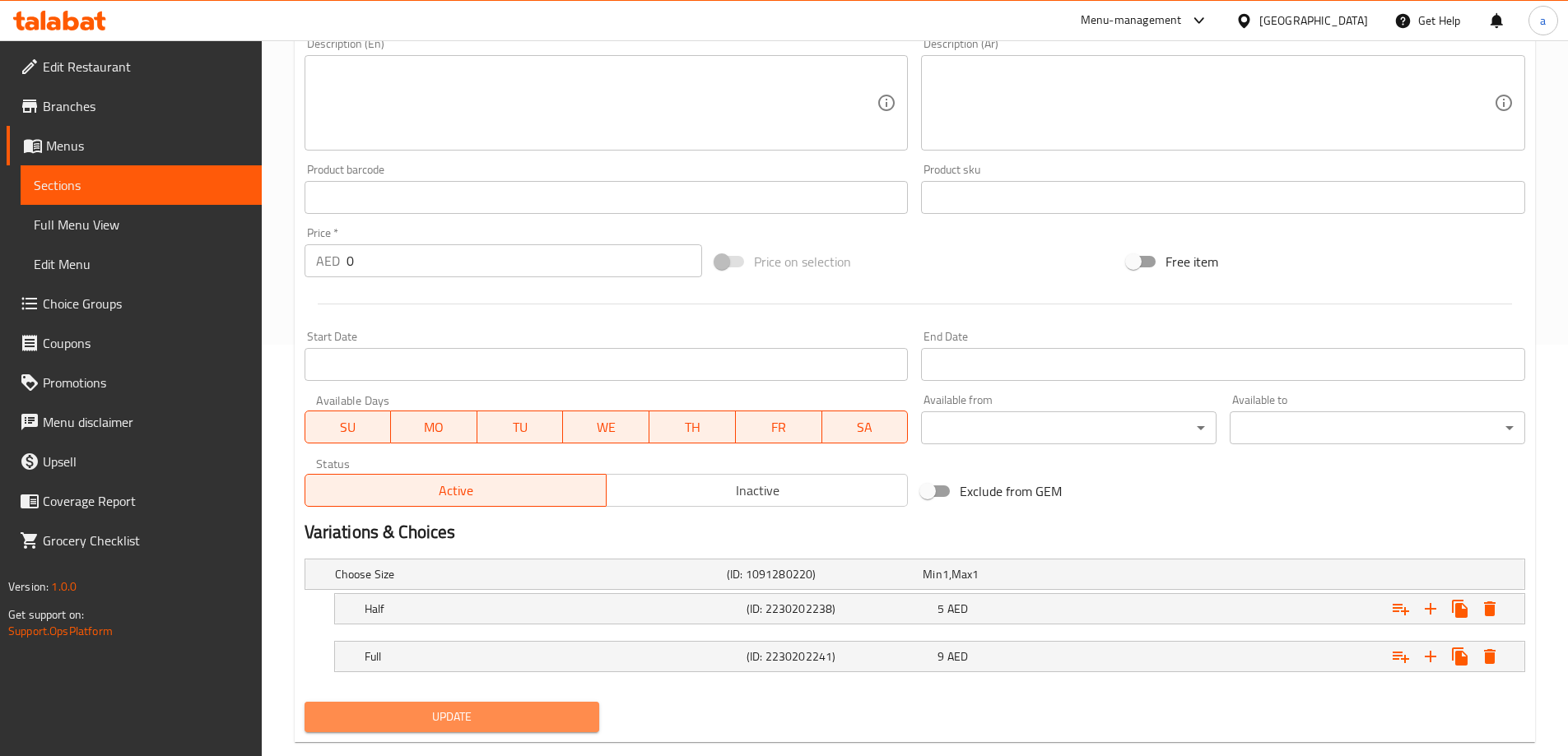
click at [561, 710] on span "Update" at bounding box center [452, 717] width 270 height 21
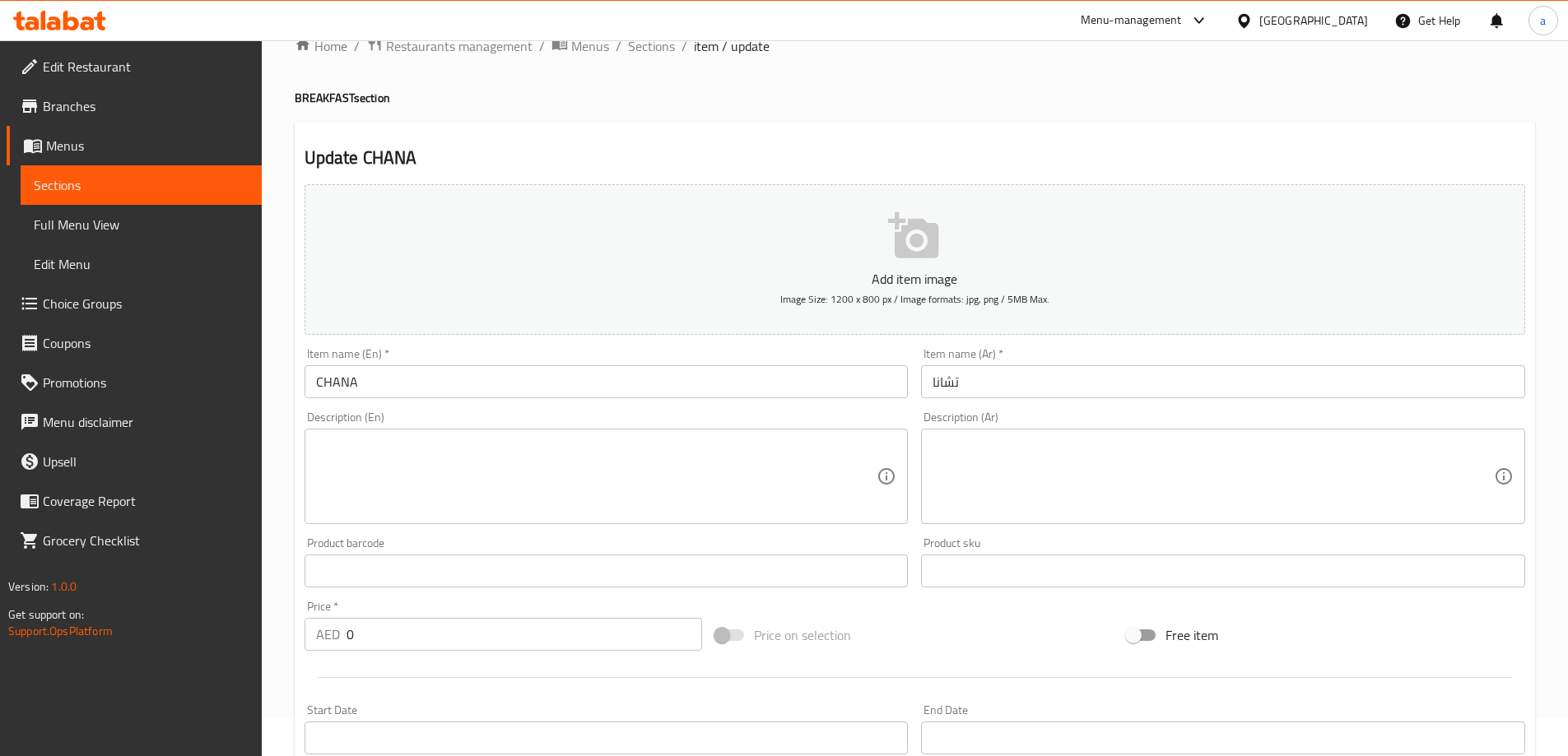
scroll to position [0, 0]
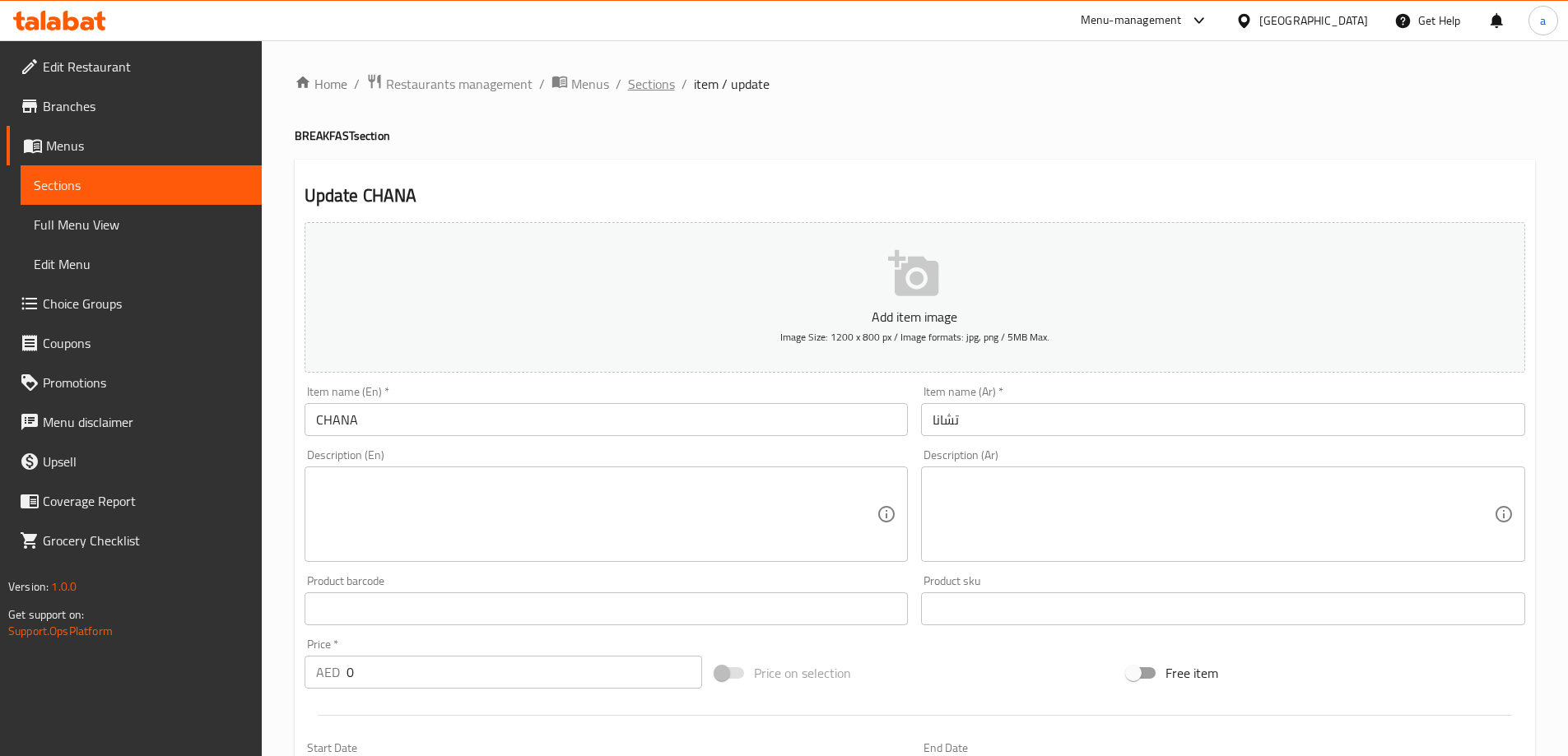
click at [662, 78] on span "Sections" at bounding box center [651, 84] width 46 height 20
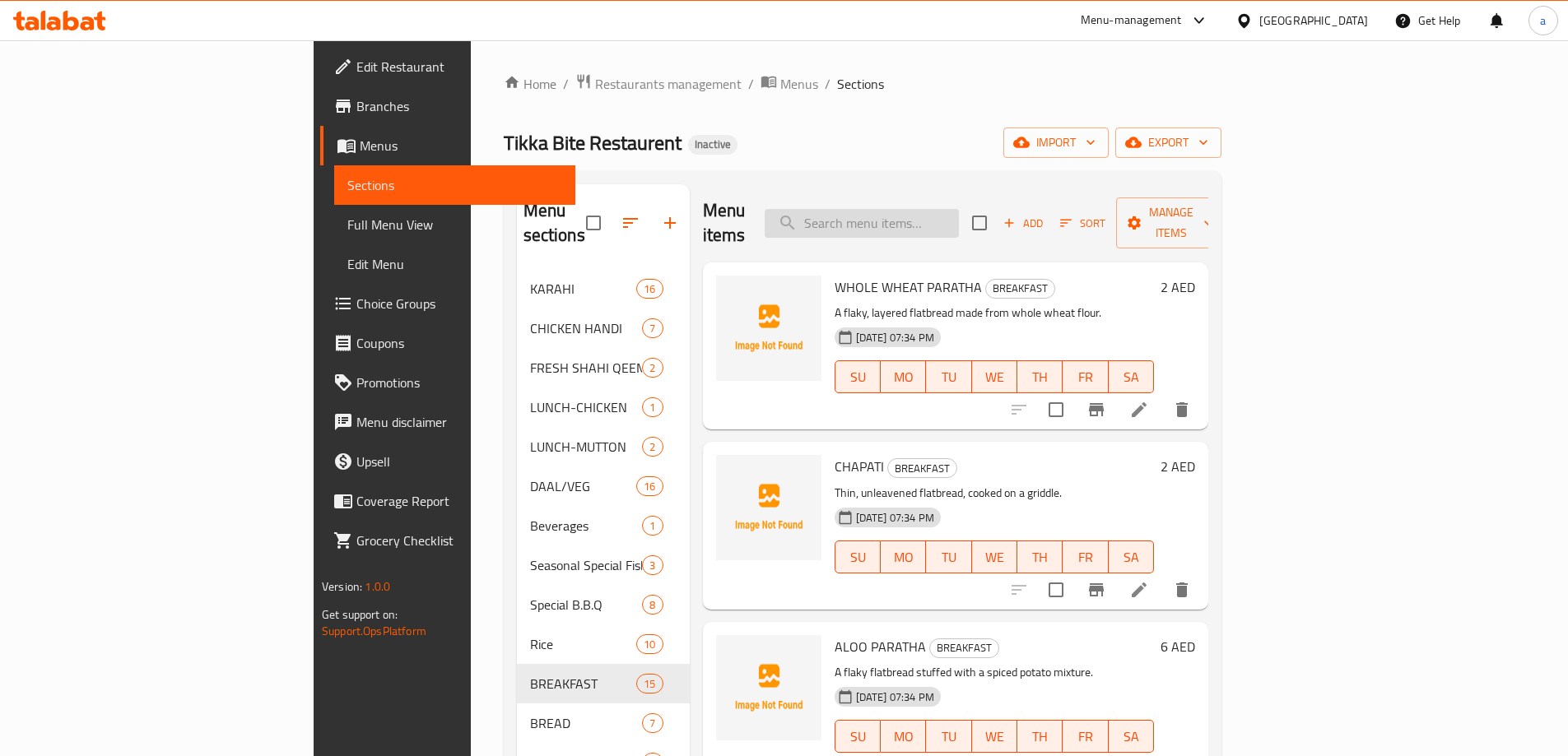
click at [939, 209] on input "search" at bounding box center [862, 223] width 195 height 28
paste input "WHOLE WHEAT PARATHA"
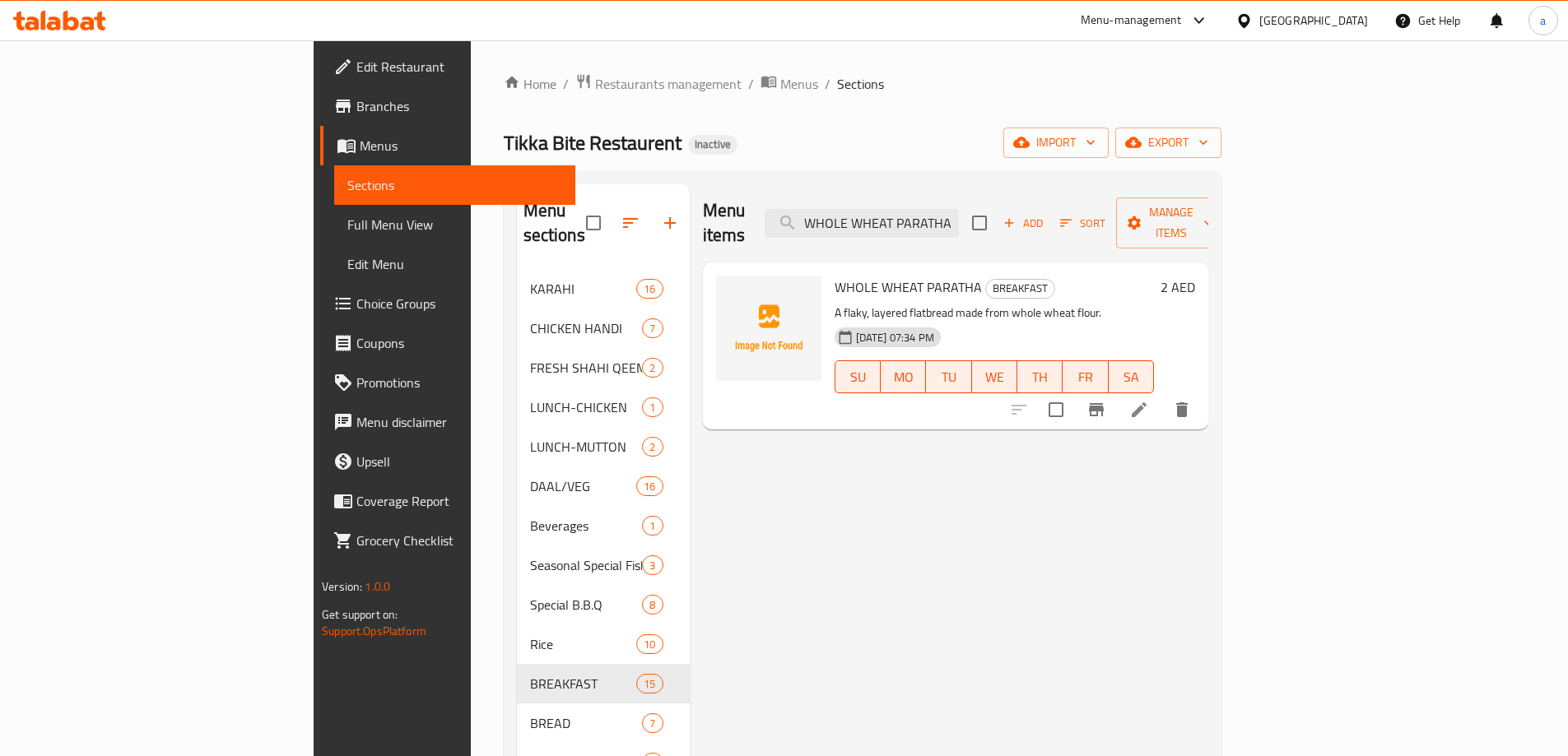
type input "WHOLE WHEAT PARATHA"
click at [1162, 395] on li at bounding box center [1139, 410] width 46 height 29
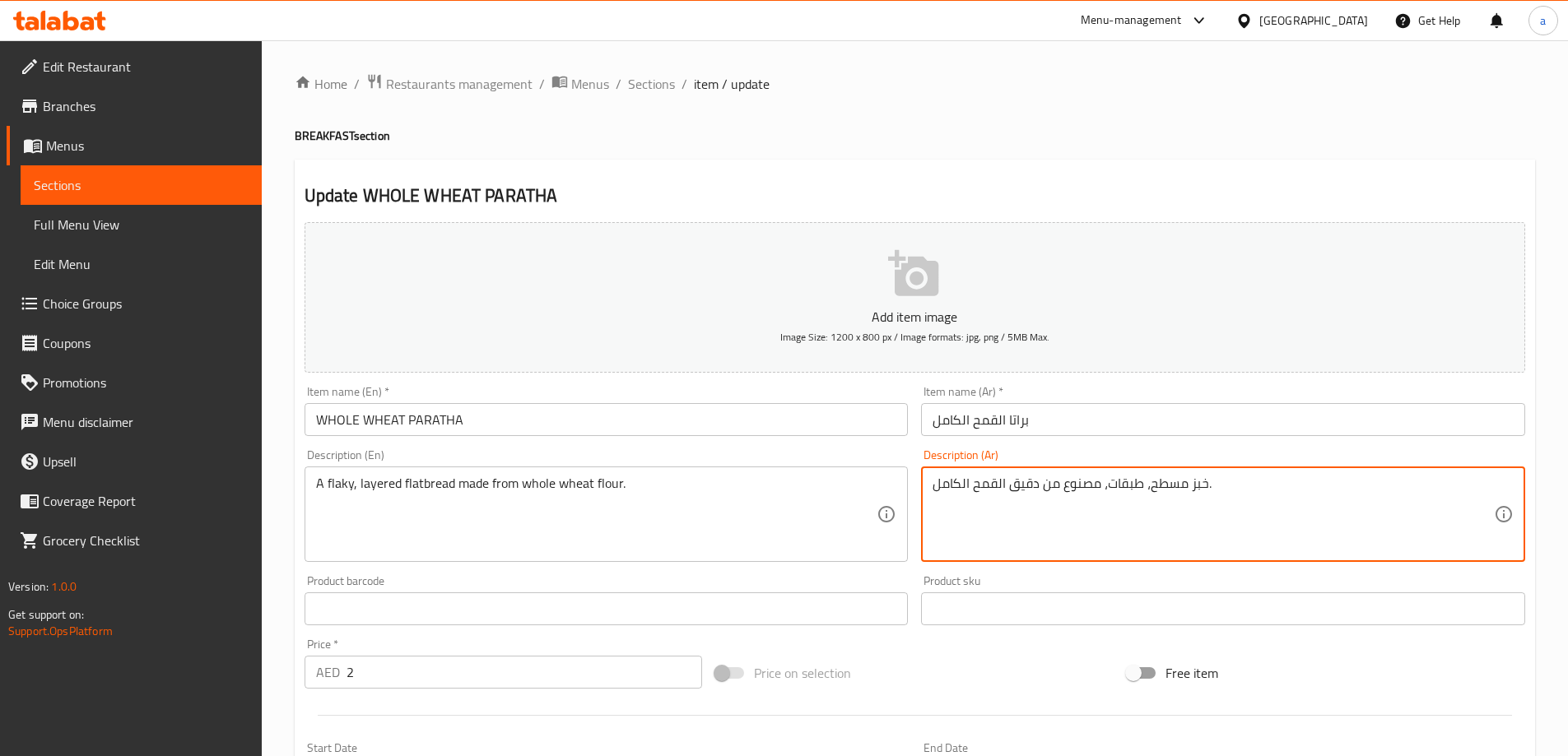
click at [1148, 486] on textarea "خبز مسطح، طبقات، مصنوع من دقيق القمح الكامل." at bounding box center [1213, 514] width 561 height 78
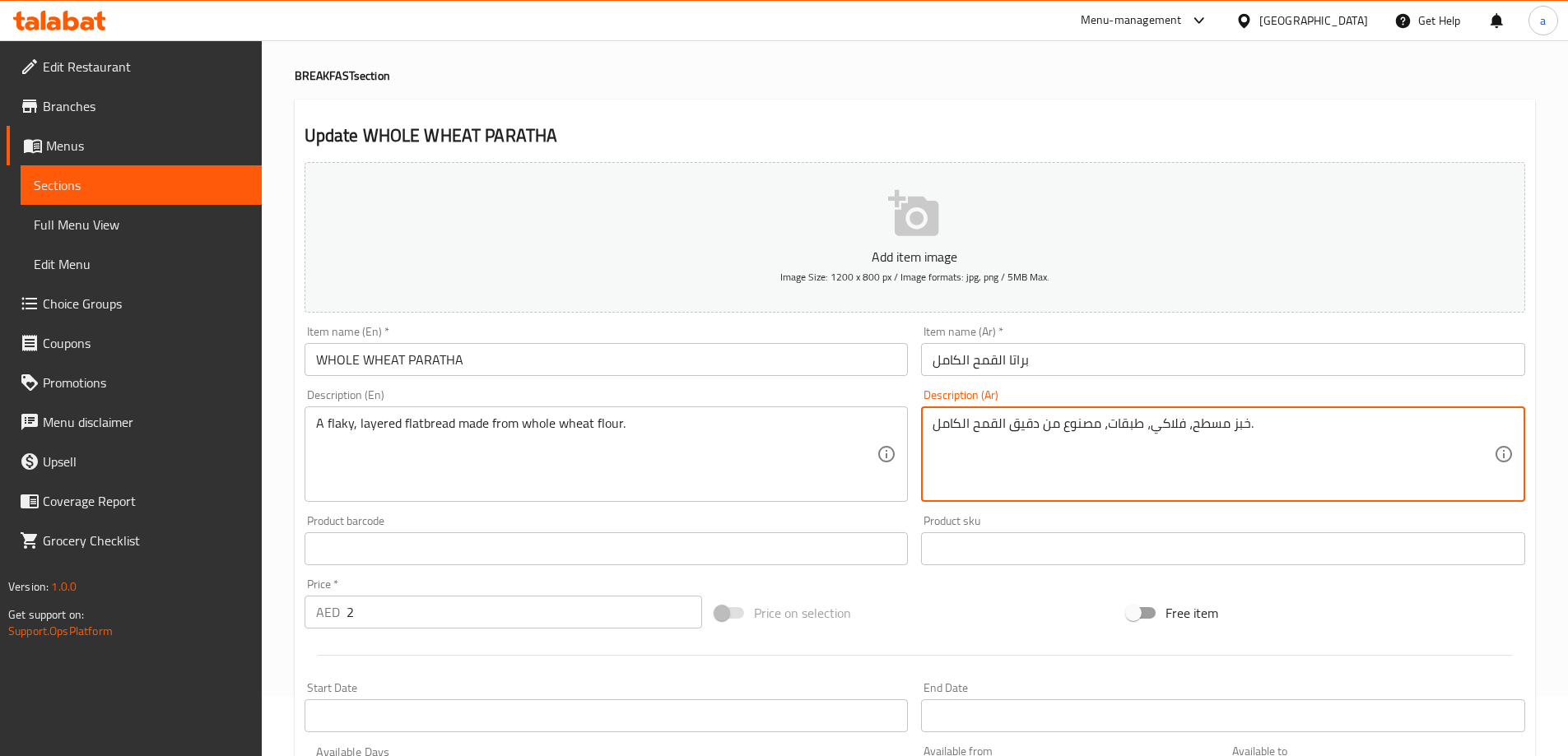
scroll to position [406, 0]
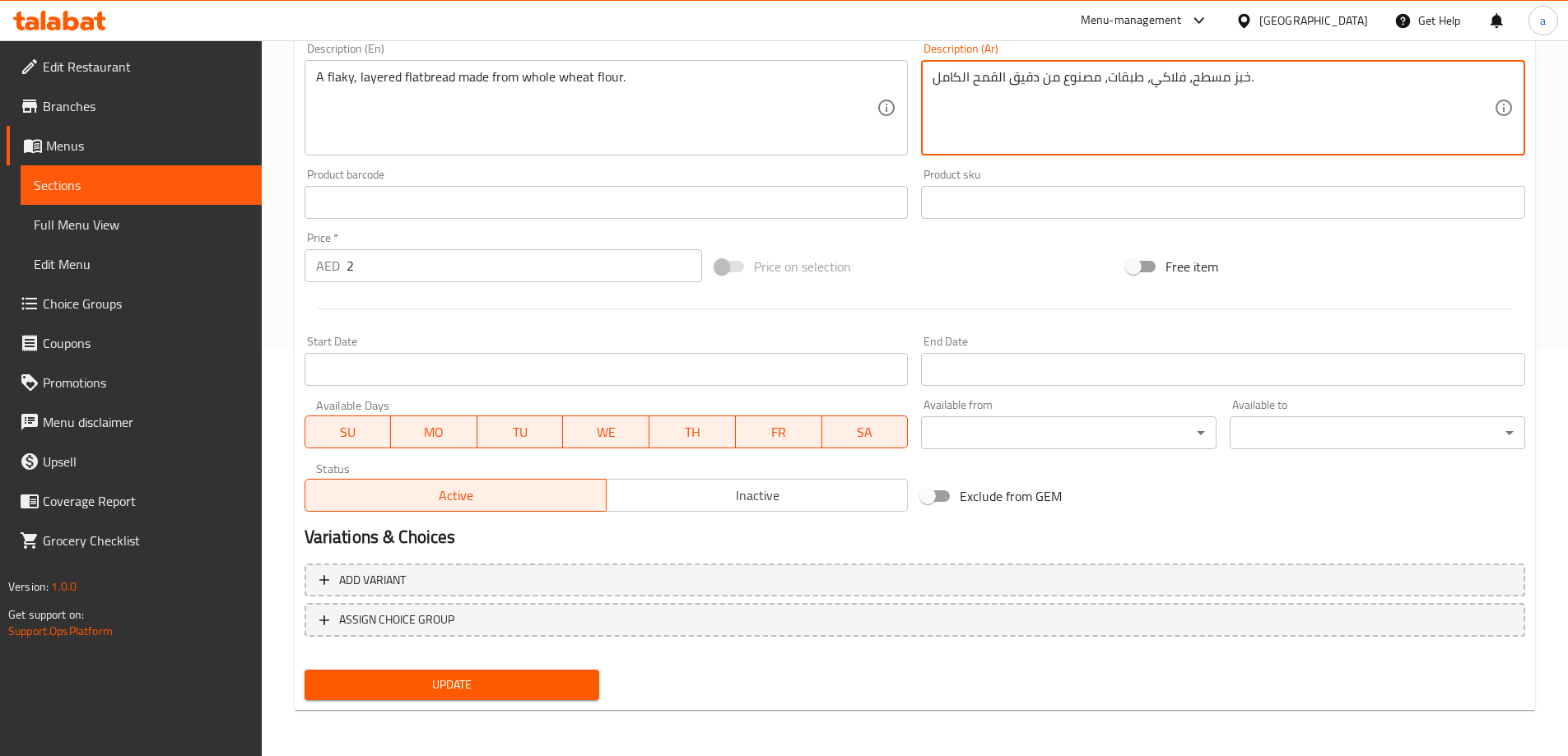
type textarea "خبز مسطح، فلاكي، طبقات، مصنوع من دقيق القمح الكامل."
click at [512, 689] on span "Update" at bounding box center [452, 685] width 270 height 21
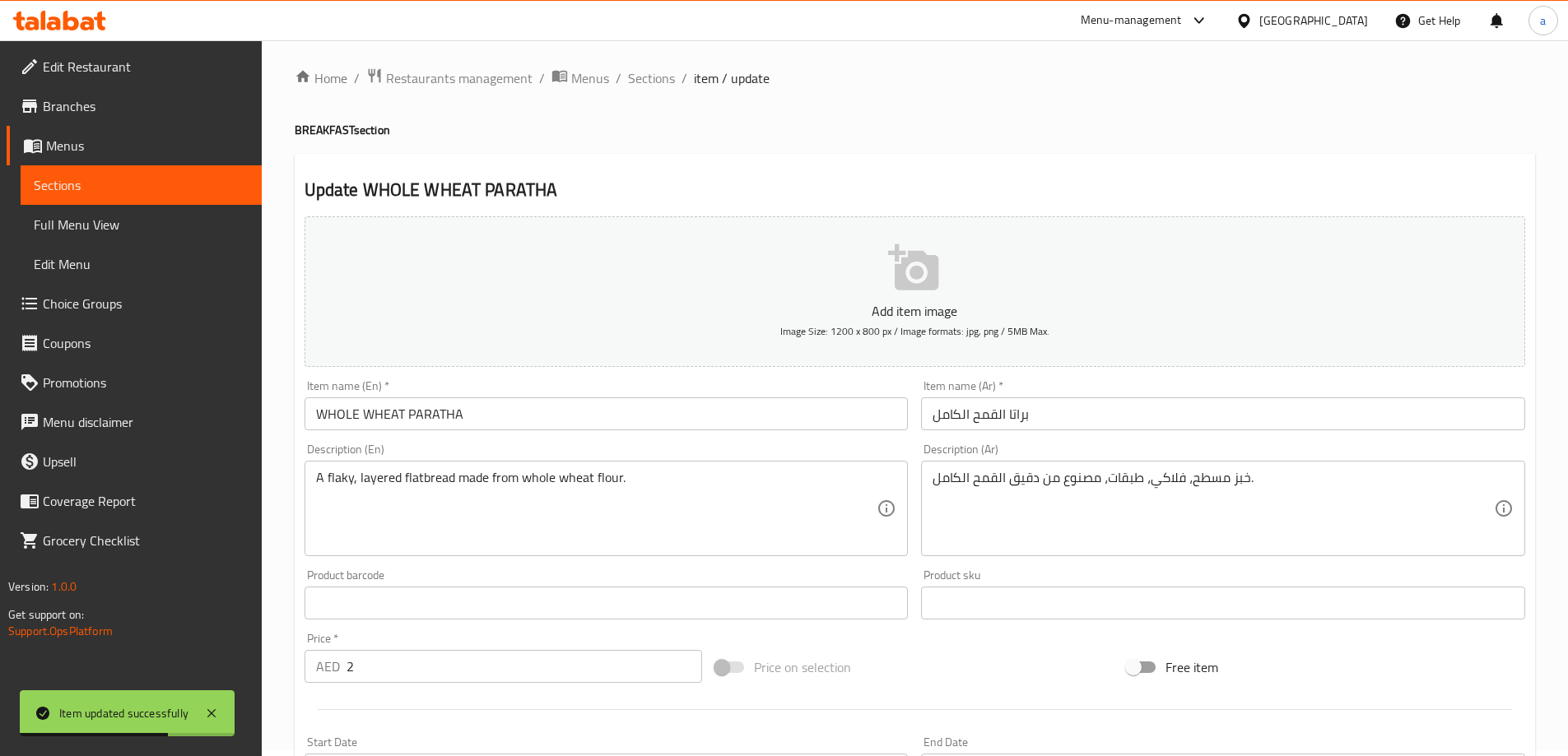
scroll to position [0, 0]
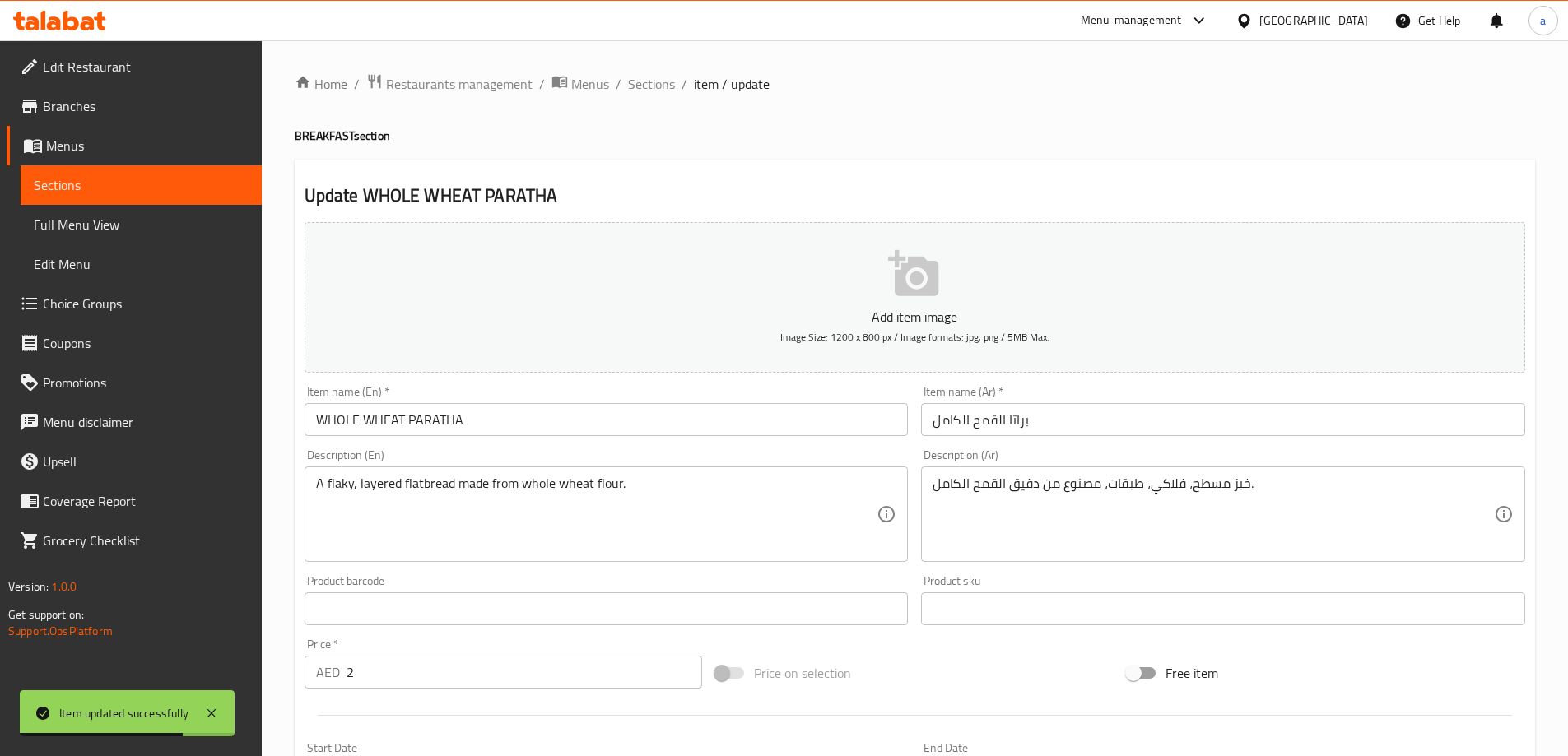
click at [658, 93] on span "Sections" at bounding box center [651, 84] width 46 height 20
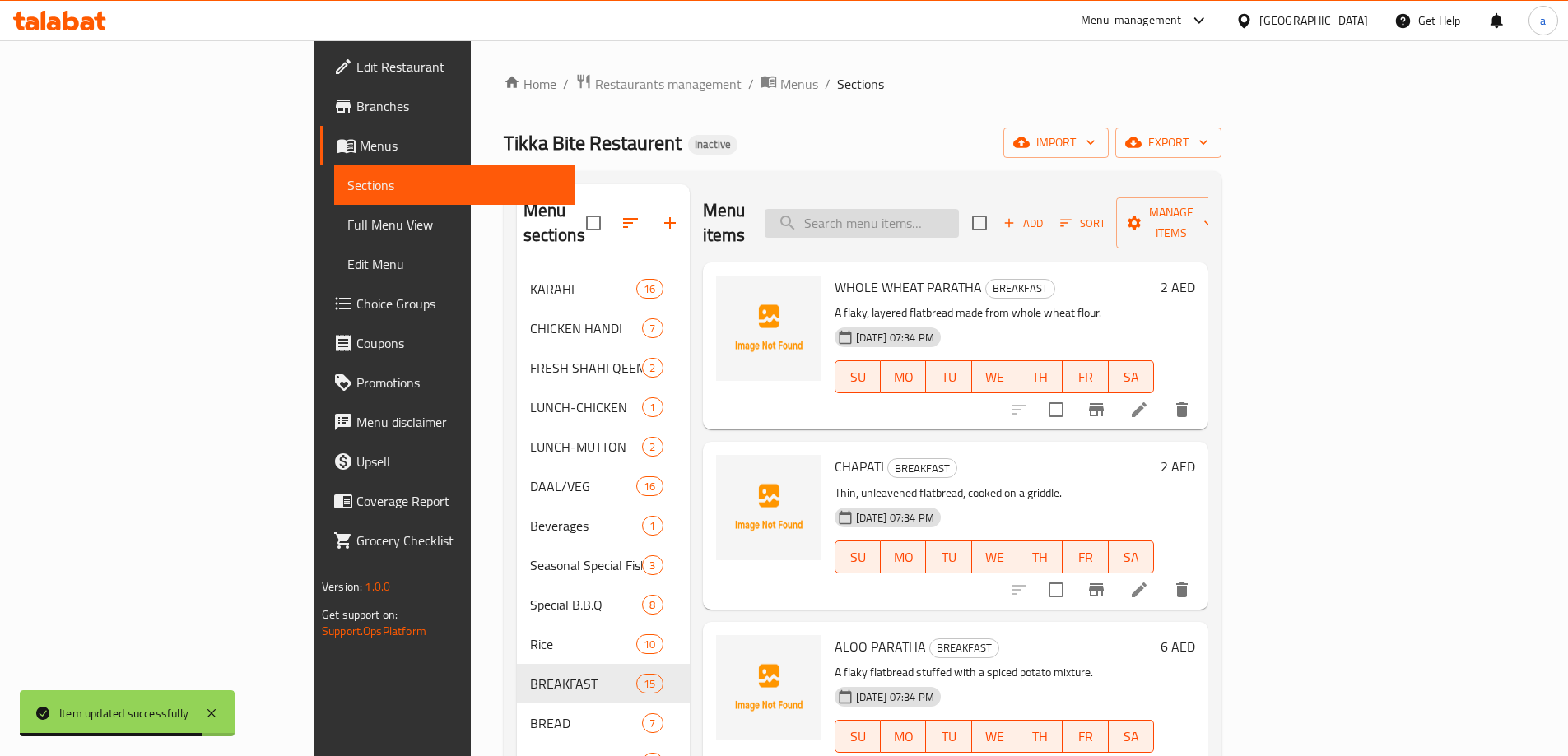
click at [953, 215] on input "search" at bounding box center [862, 223] width 195 height 28
paste input "Daal Chawal (1 Plate)"
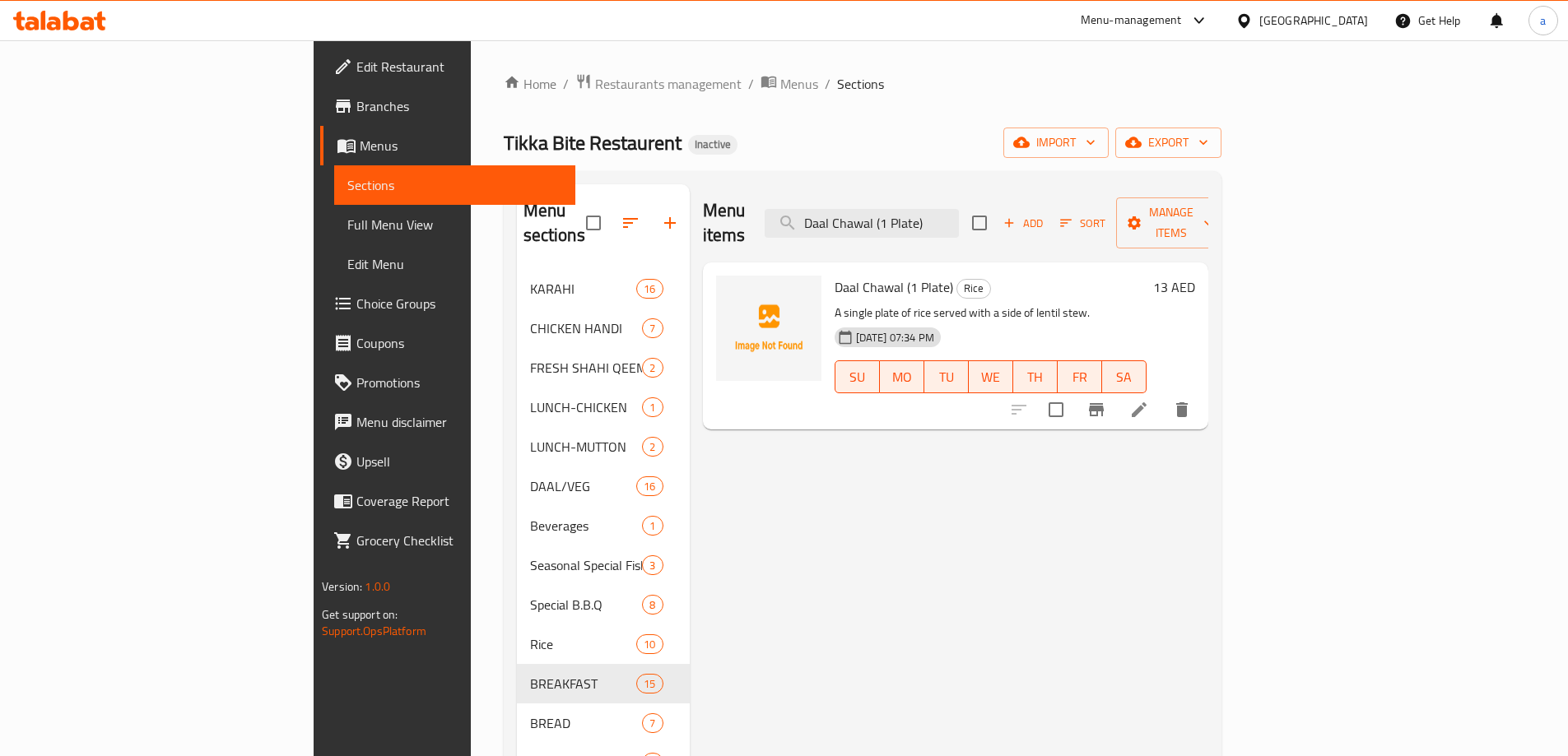
type input "Daal Chawal (1 Plate)"
click at [1162, 395] on li at bounding box center [1139, 410] width 46 height 29
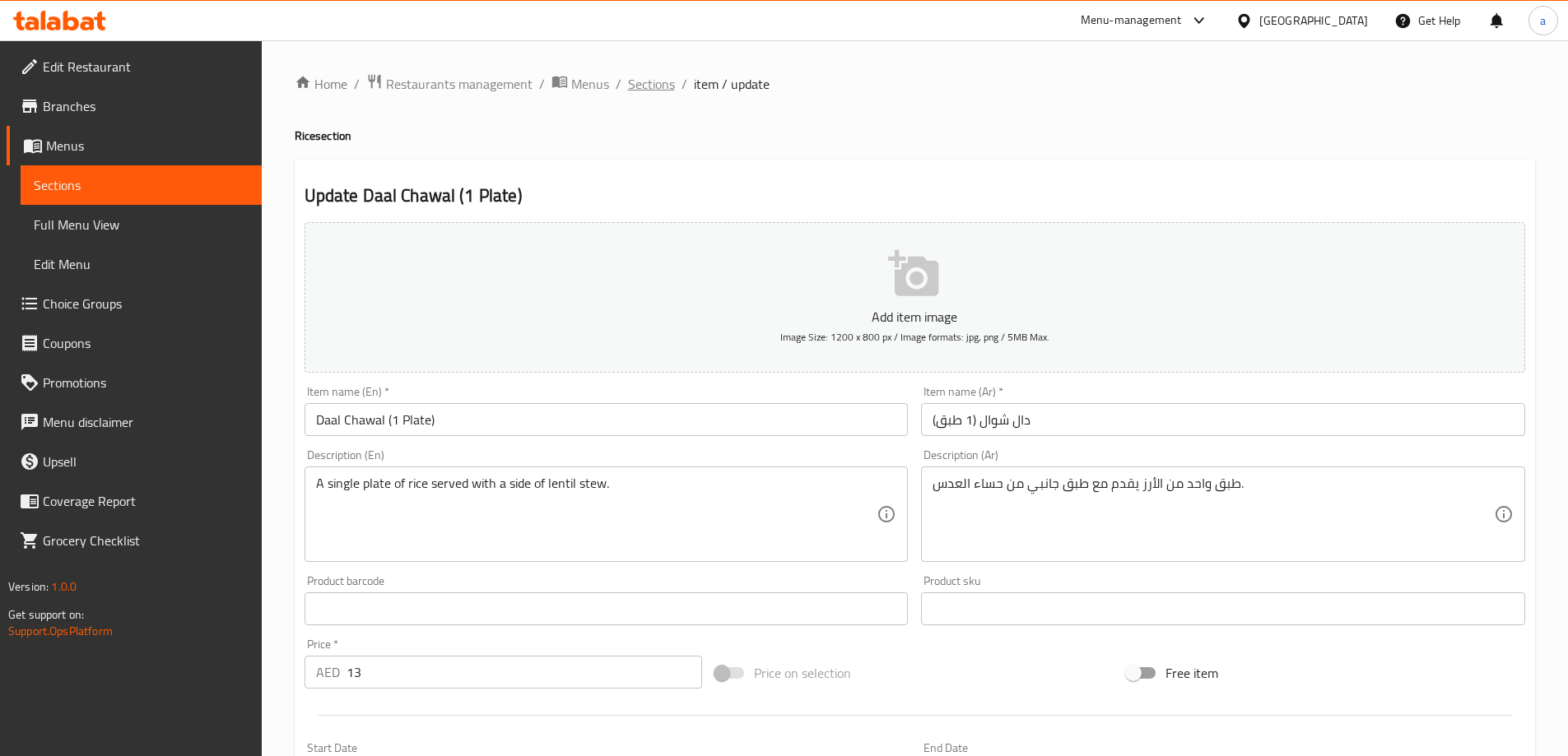
click at [662, 77] on span "Sections" at bounding box center [651, 84] width 46 height 20
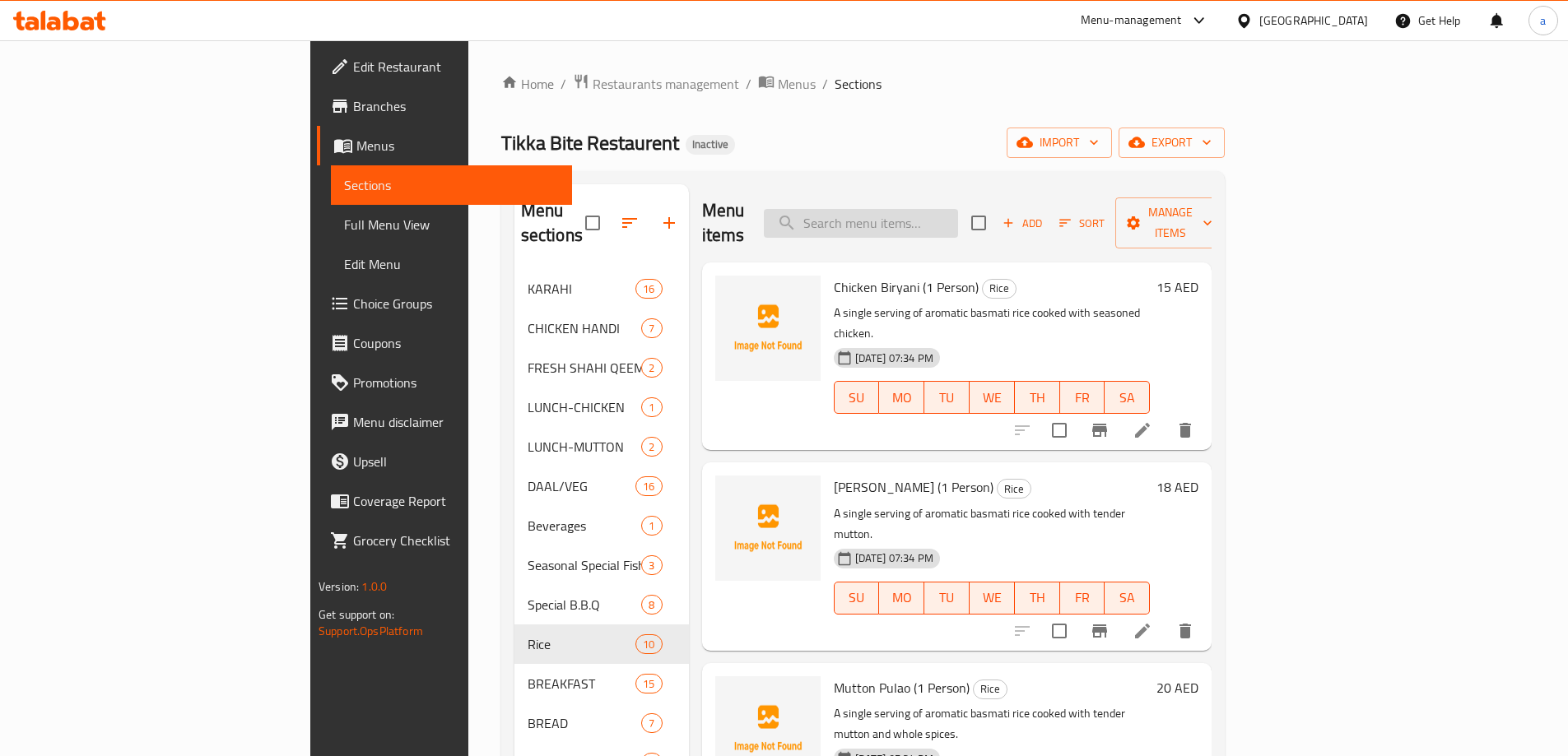
paste input "[PERSON_NAME] (CH/Mutton)"
click at [924, 209] on input "search" at bounding box center [861, 223] width 195 height 28
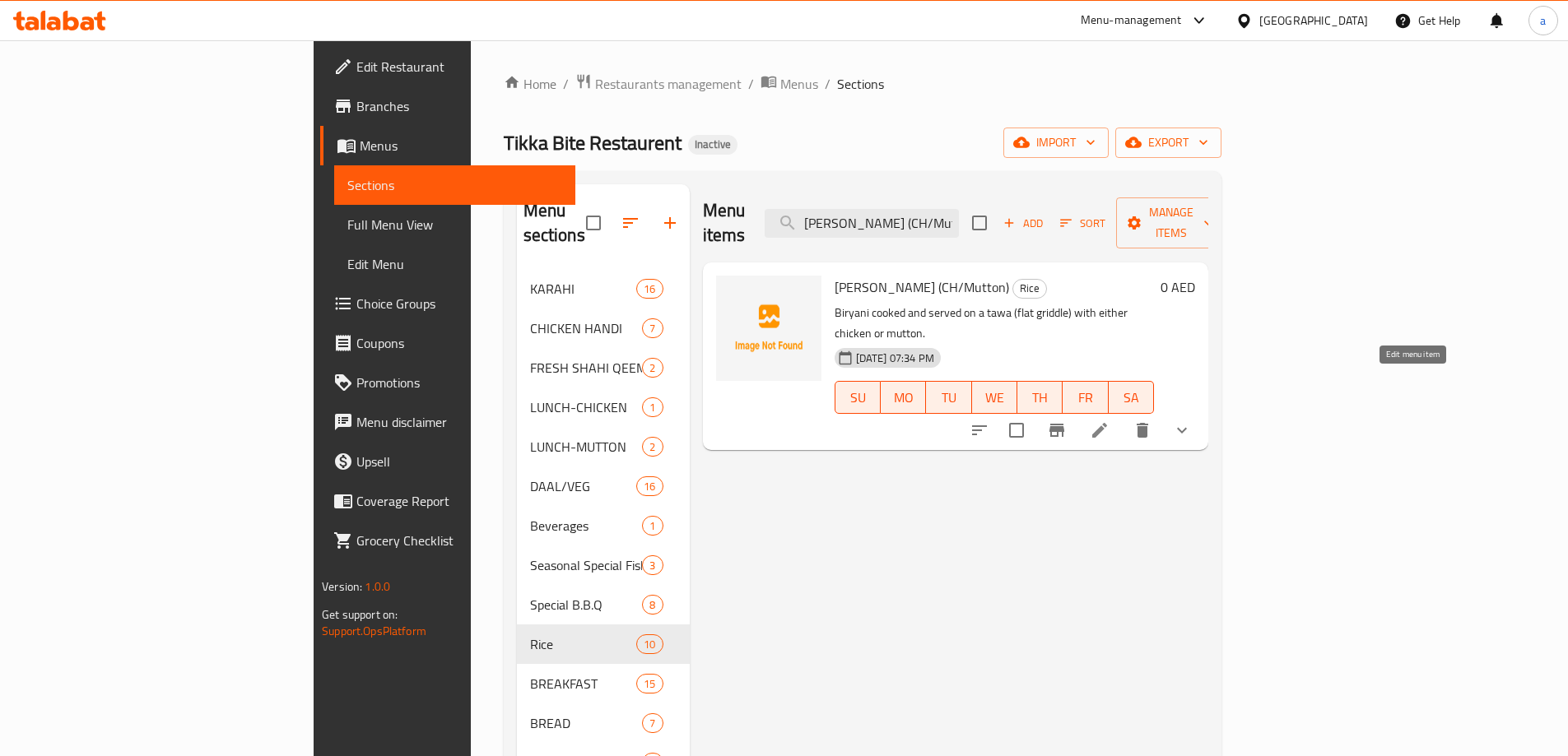
type input "[PERSON_NAME] (CH/Mutton)"
click at [1109, 420] on icon at bounding box center [1100, 430] width 20 height 20
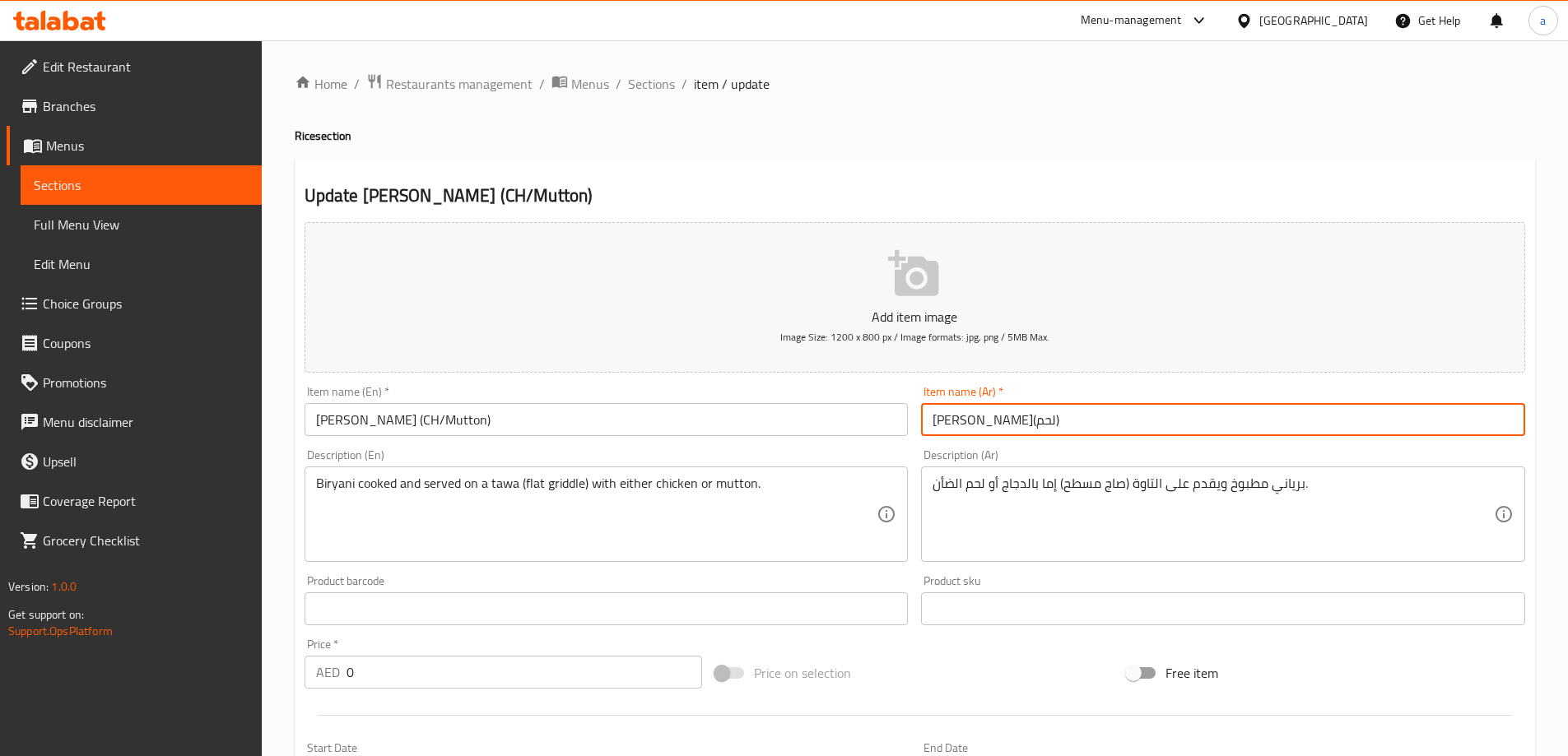
click at [934, 421] on input "برياني توا(لحم)" at bounding box center [1224, 419] width 604 height 33
click at [946, 418] on input "برياني توا(لحم ضأن/فراخ)" at bounding box center [1224, 419] width 604 height 33
click at [998, 424] on input "برياني توا(لحم ضأن/فراخ)" at bounding box center [1224, 419] width 604 height 33
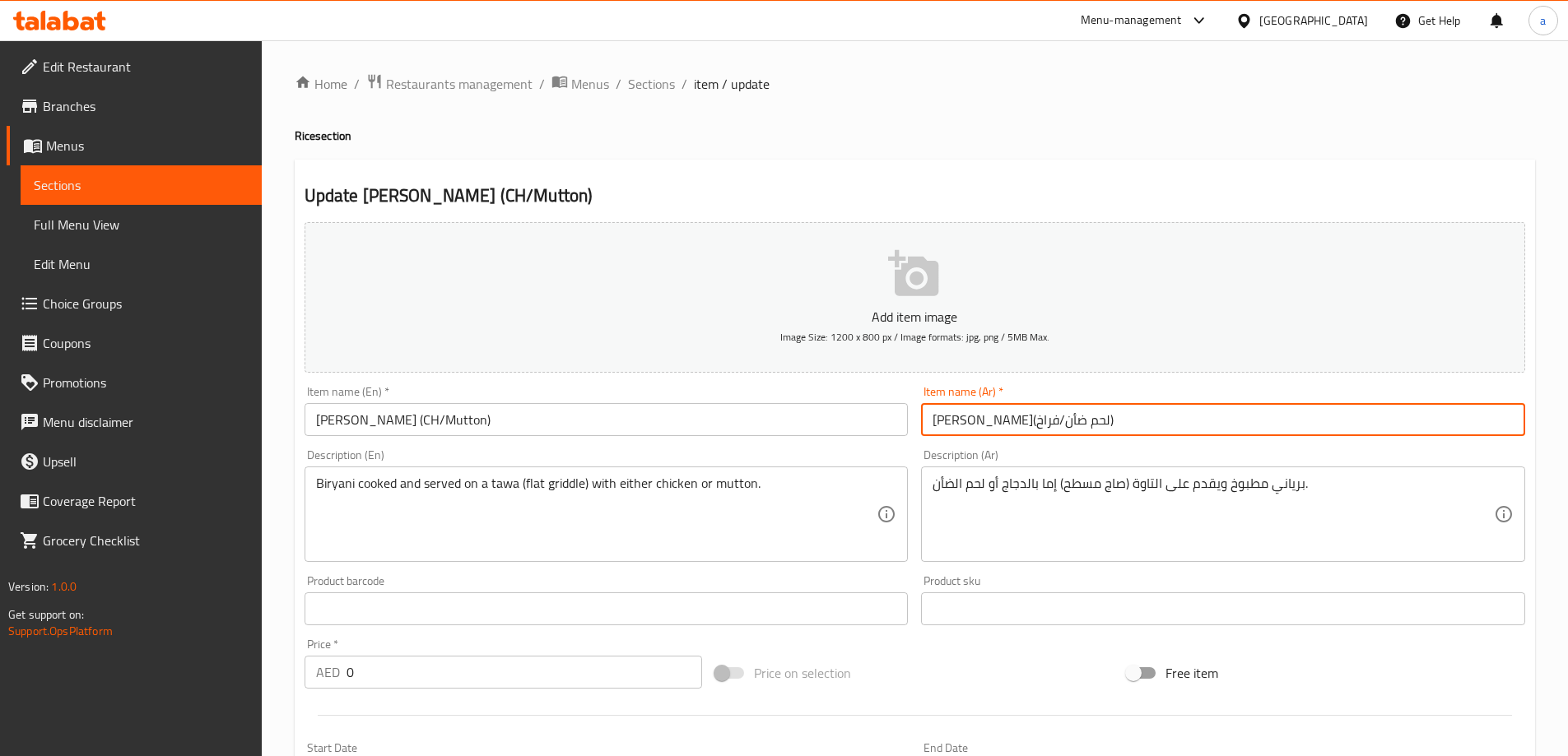
click at [975, 417] on input "برياني توا(لحم ضأن/فراخ)" at bounding box center [1224, 419] width 604 height 33
paste input "راخ"
click at [942, 427] on input "برياني توا(فراخ/فراخ)" at bounding box center [1224, 419] width 604 height 33
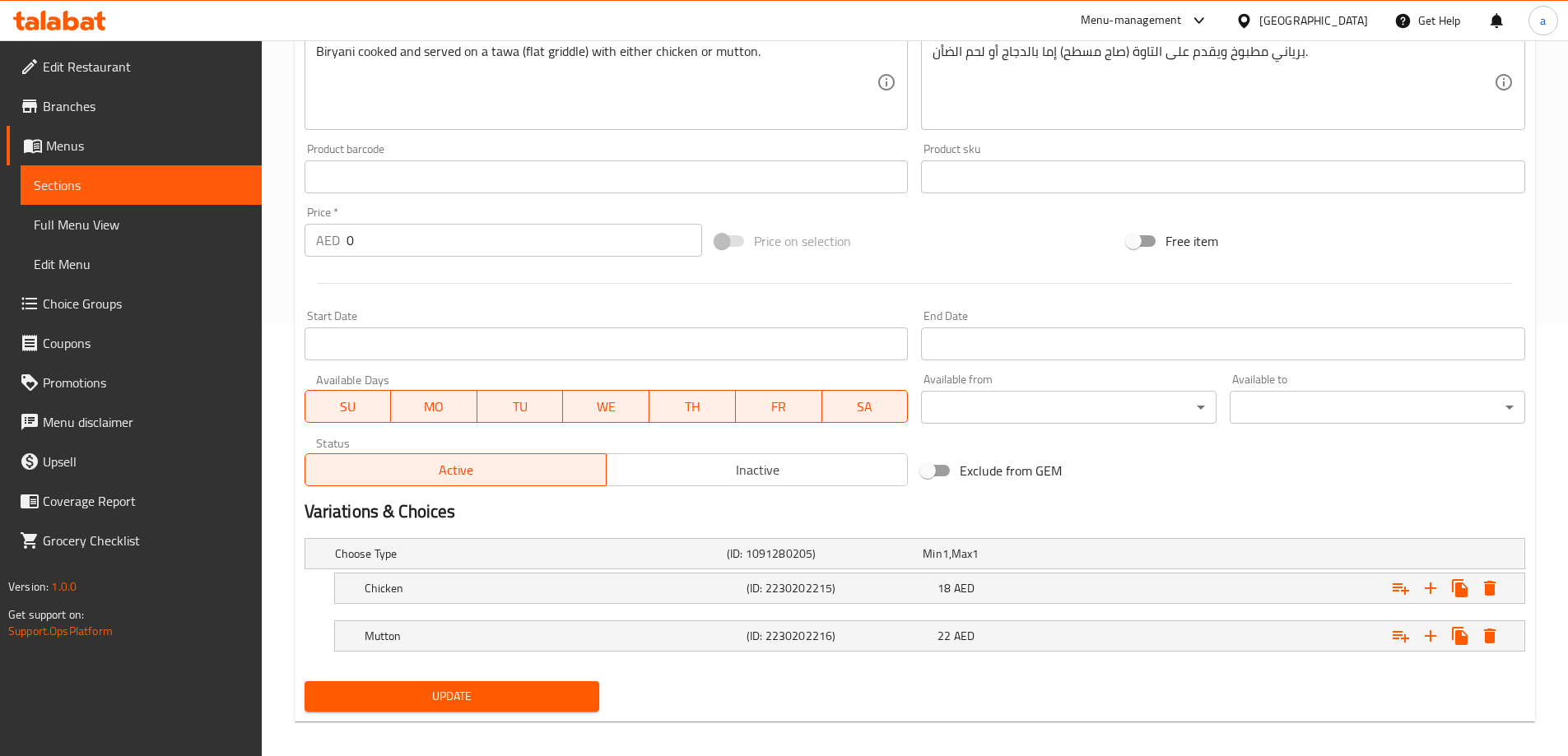
scroll to position [443, 0]
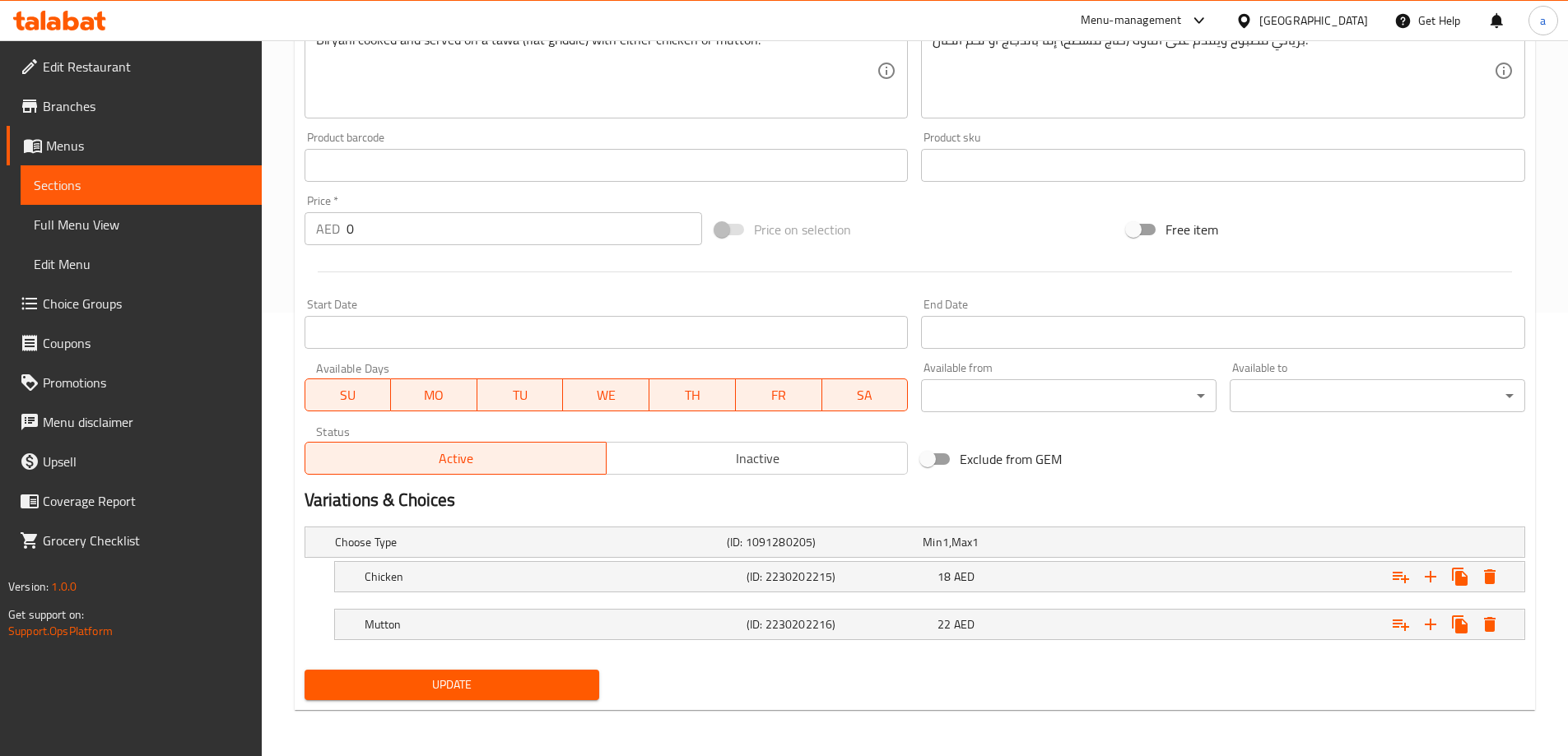
type input "[PERSON_NAME](فراخ/لحم ضأن)"
click at [535, 694] on span "Update" at bounding box center [452, 685] width 270 height 21
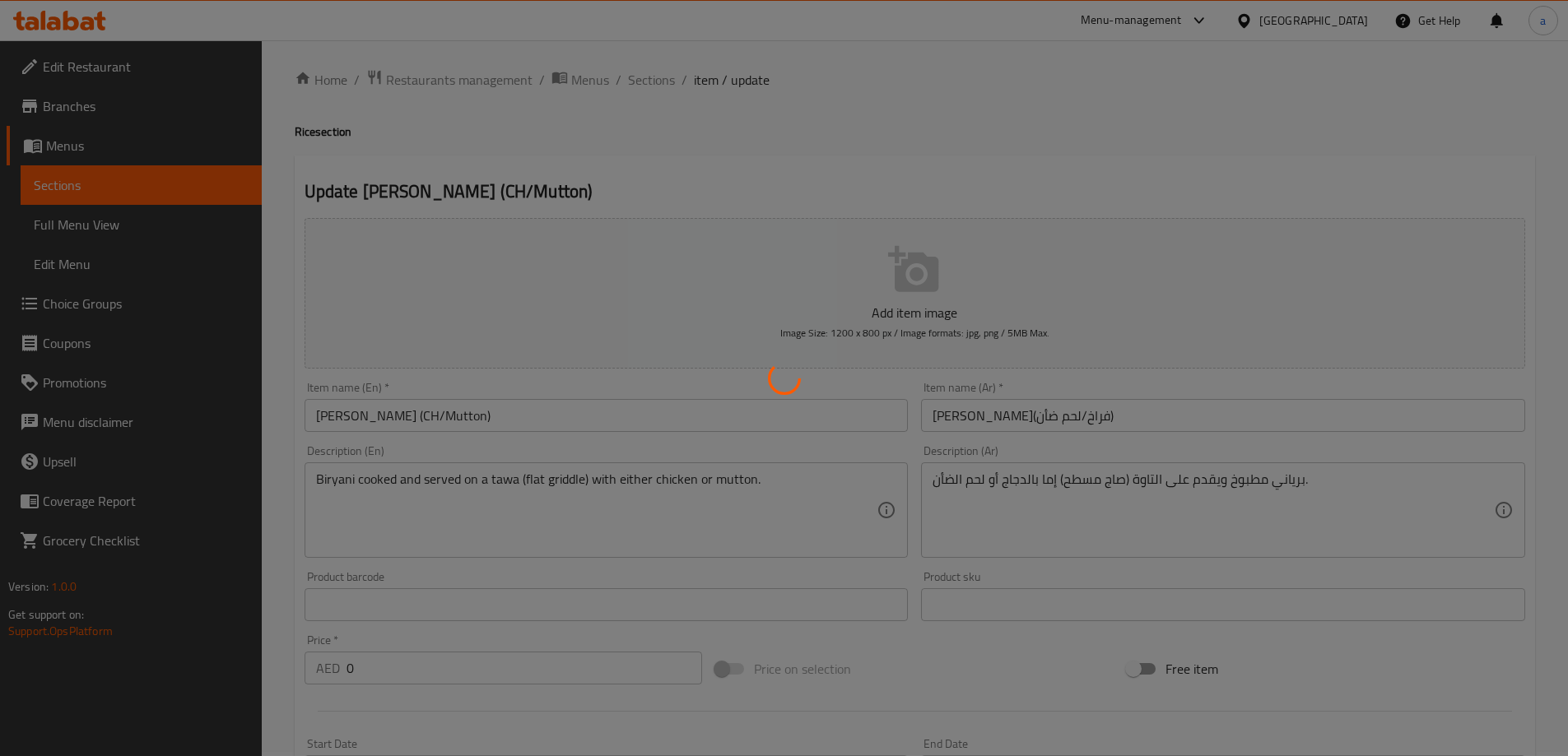
scroll to position [0, 0]
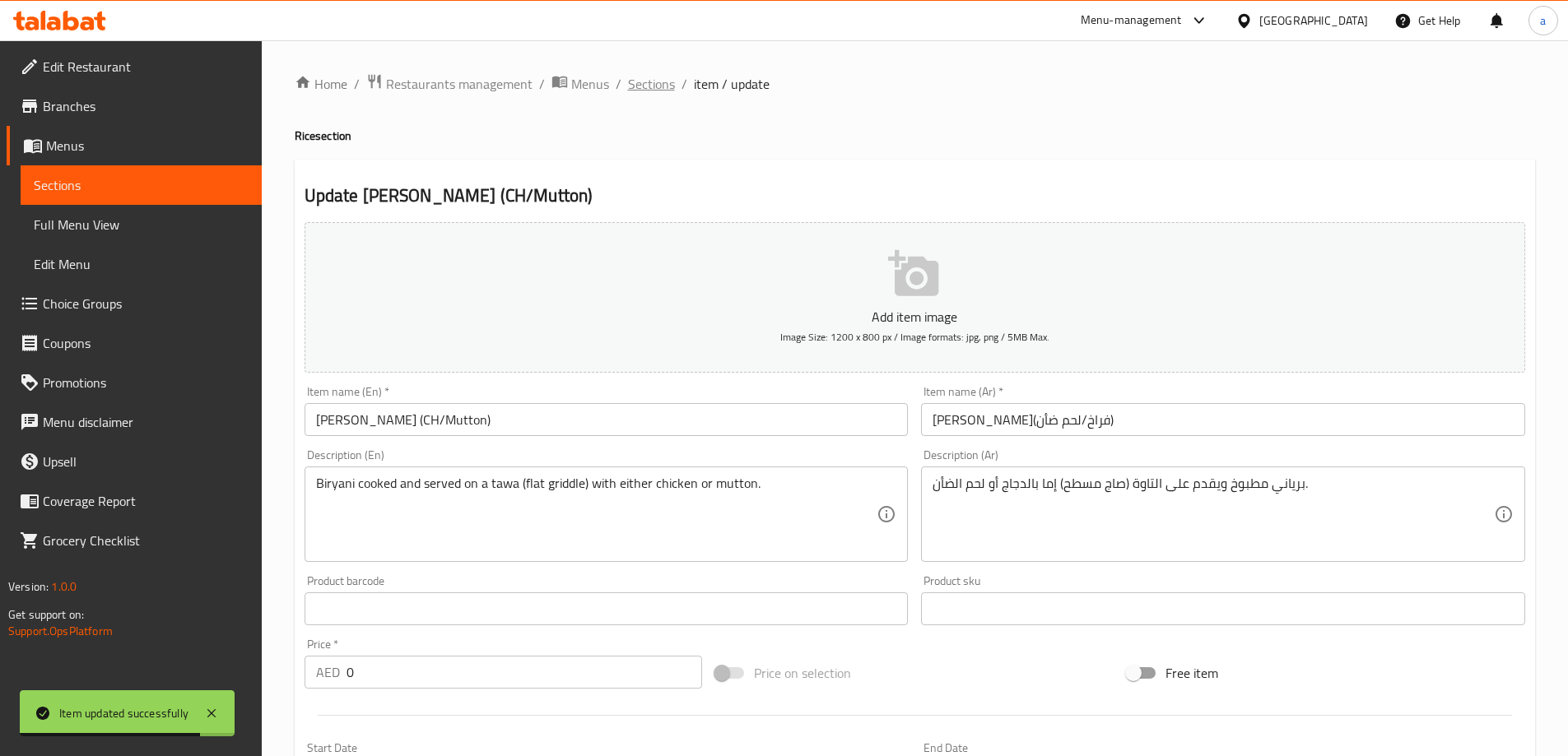
click at [660, 77] on span "Sections" at bounding box center [651, 84] width 46 height 20
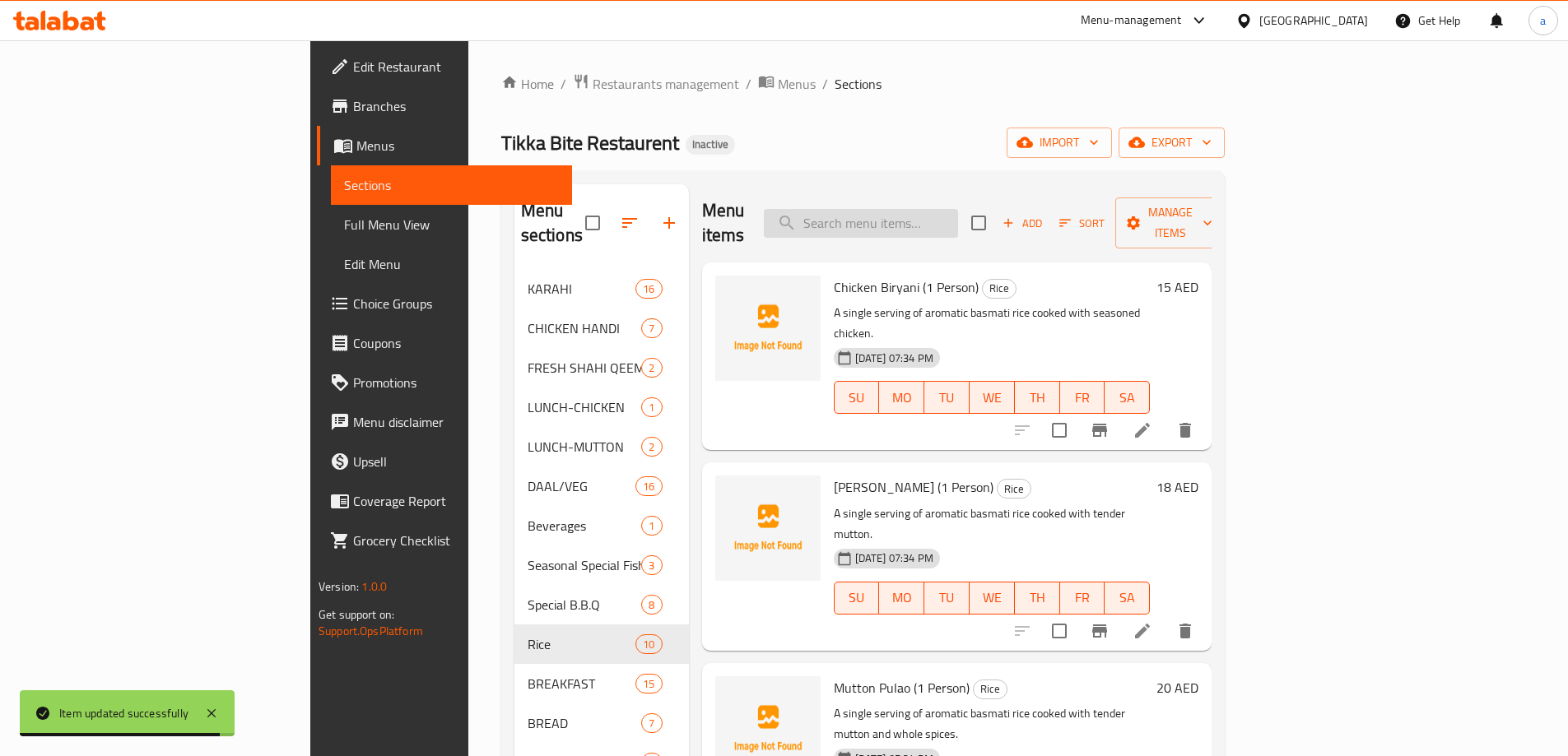
click at [918, 214] on input "search" at bounding box center [861, 223] width 195 height 28
paste input "Chicken Tomato Chilli Boti (8 Pcs)"
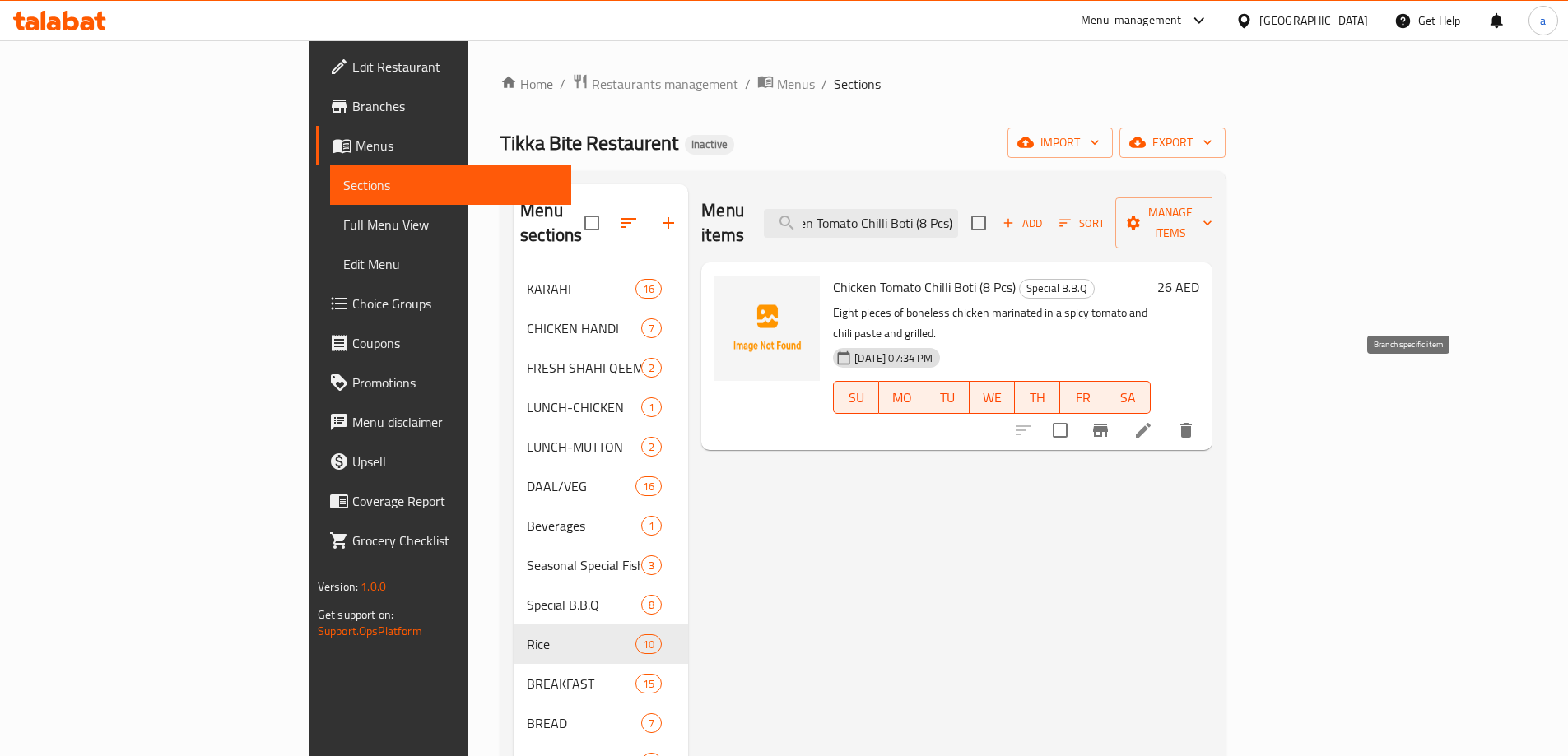
type input "Chicken Tomato Chilli Boti (8 Pcs)"
click at [1153, 420] on icon at bounding box center [1143, 430] width 20 height 20
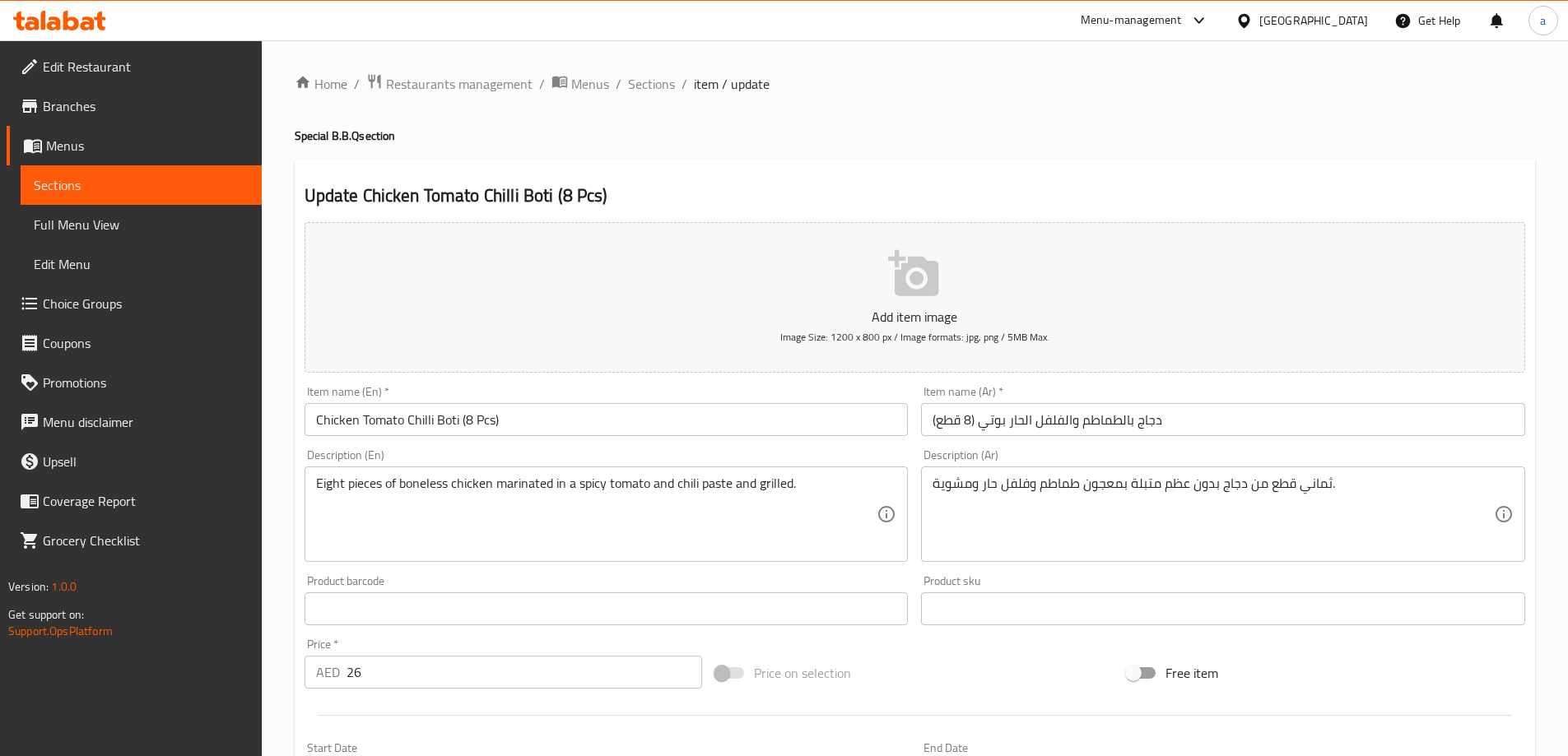
click at [1072, 417] on input "دجاج بالطماطم والفلفل الحار بوتي (8 قطع)" at bounding box center [1224, 419] width 604 height 33
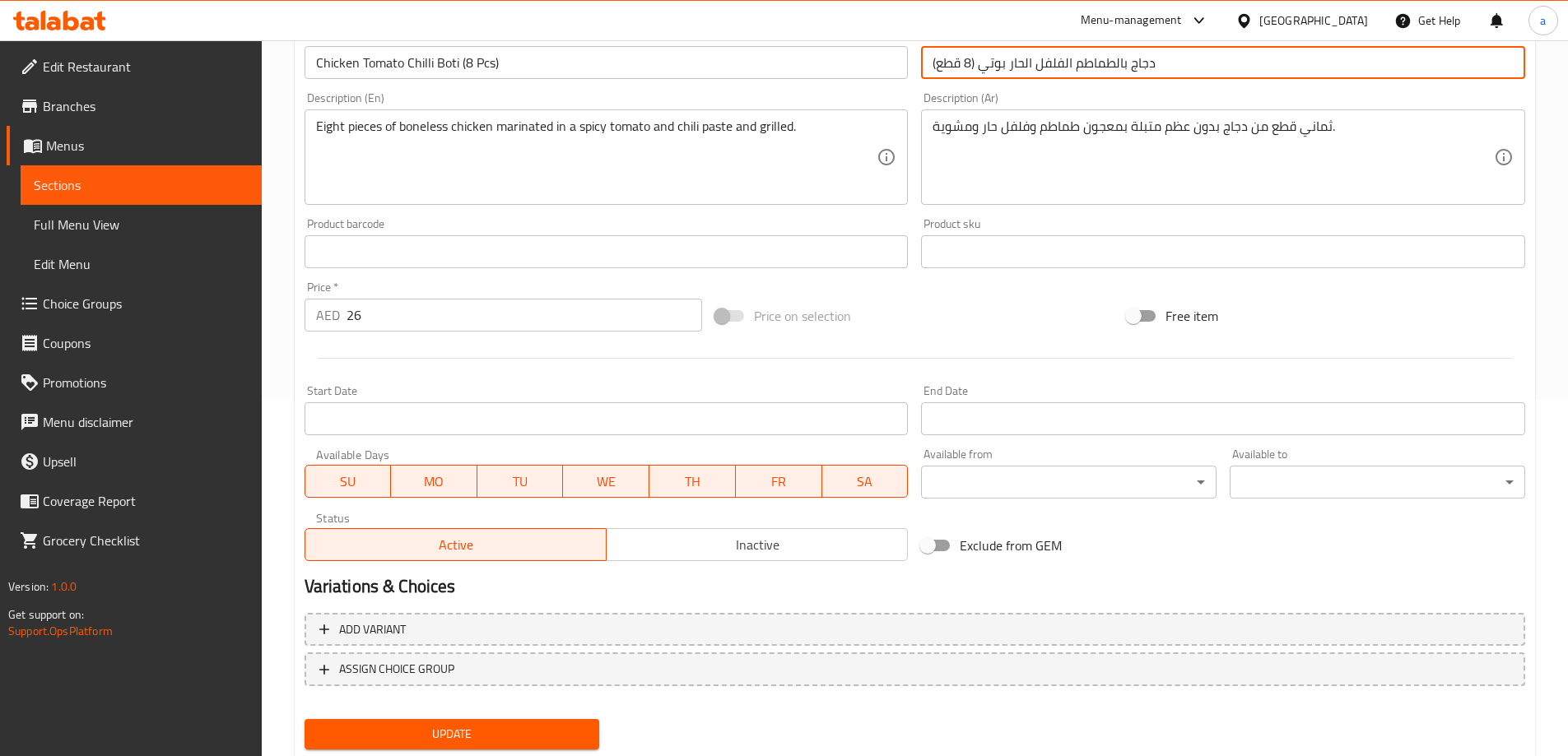
scroll to position [406, 0]
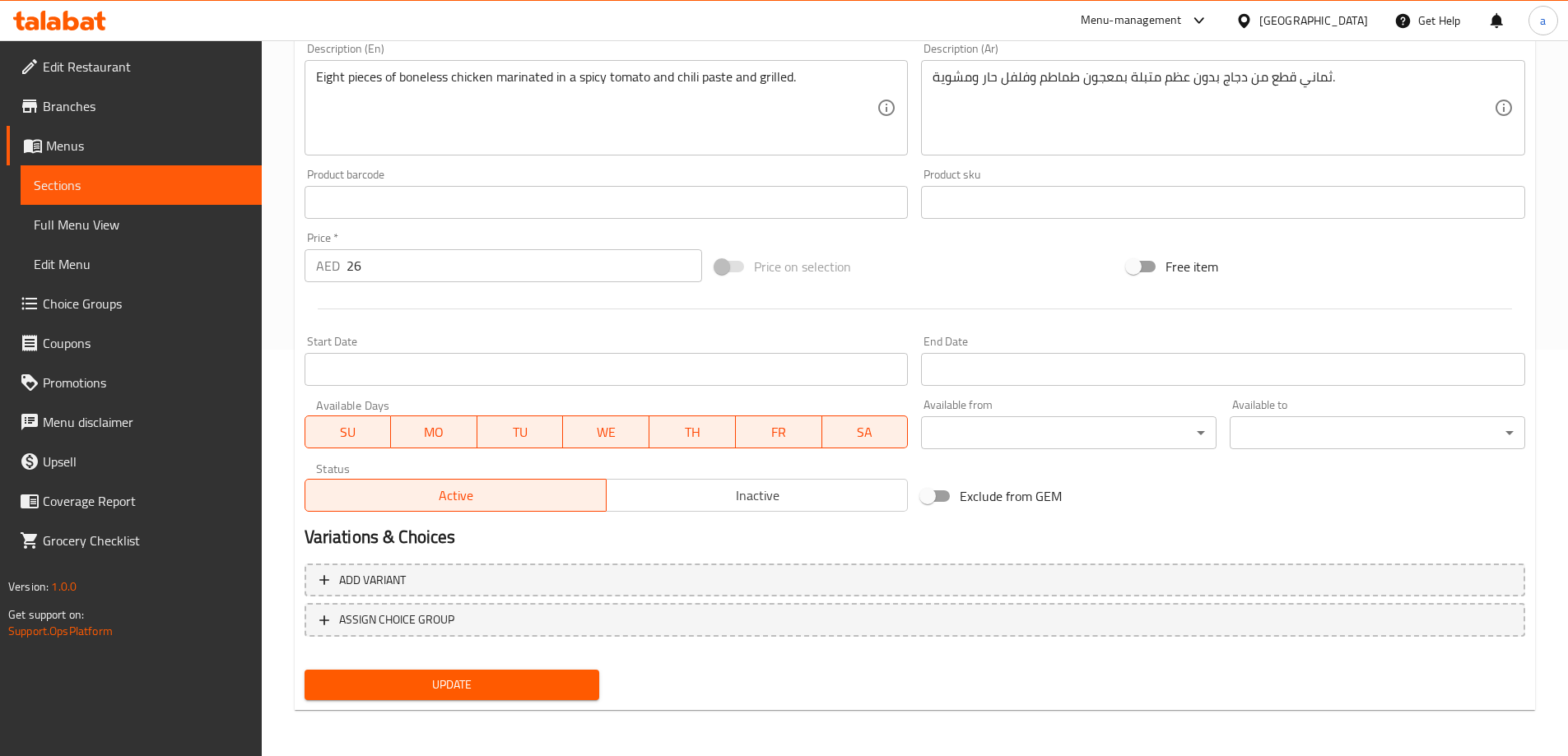
type input "دجاج بالطماطم الفلفل الحار بوتي (8 قطع)"
click at [460, 682] on span "Update" at bounding box center [452, 685] width 270 height 21
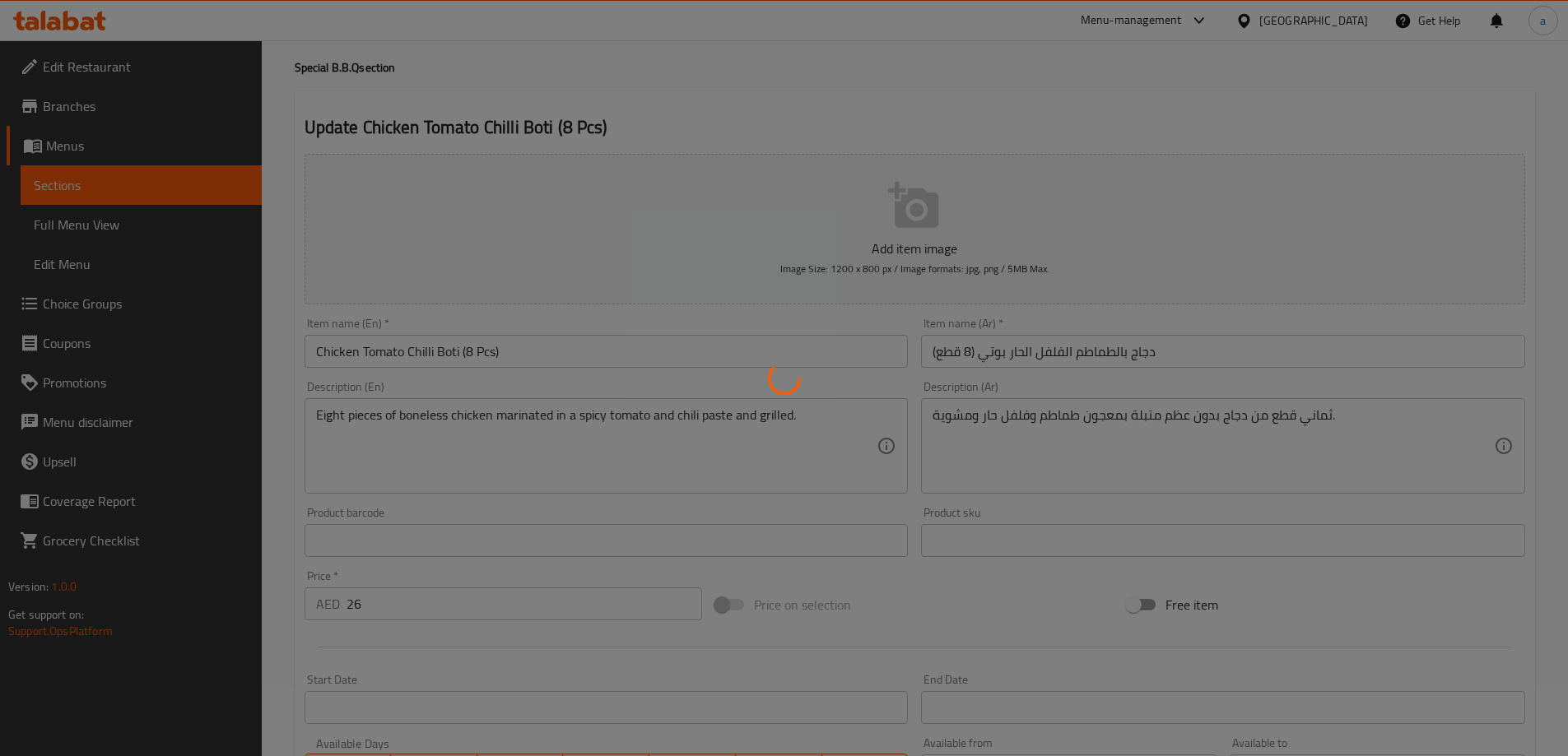
scroll to position [0, 0]
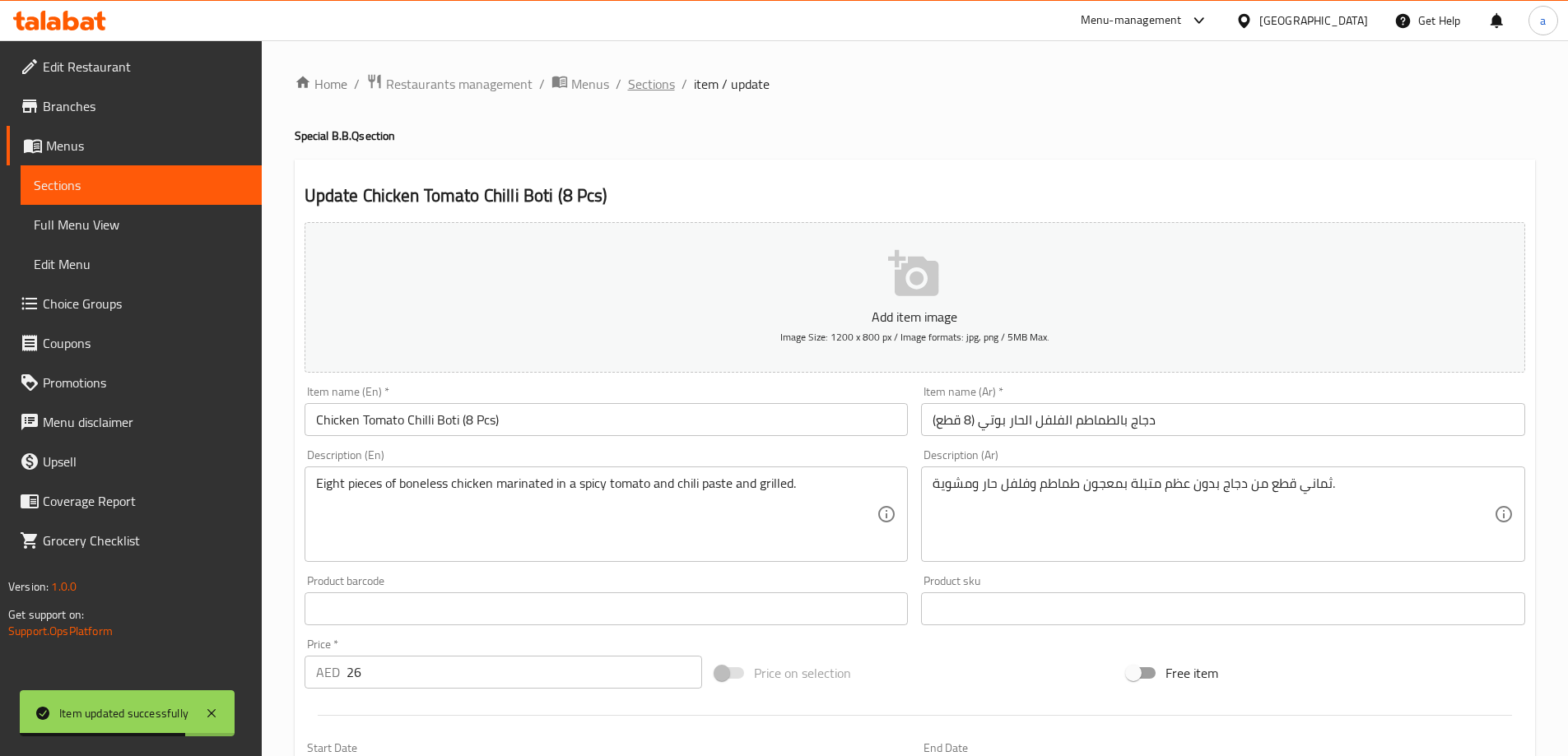
click at [657, 94] on span "Sections" at bounding box center [651, 84] width 46 height 20
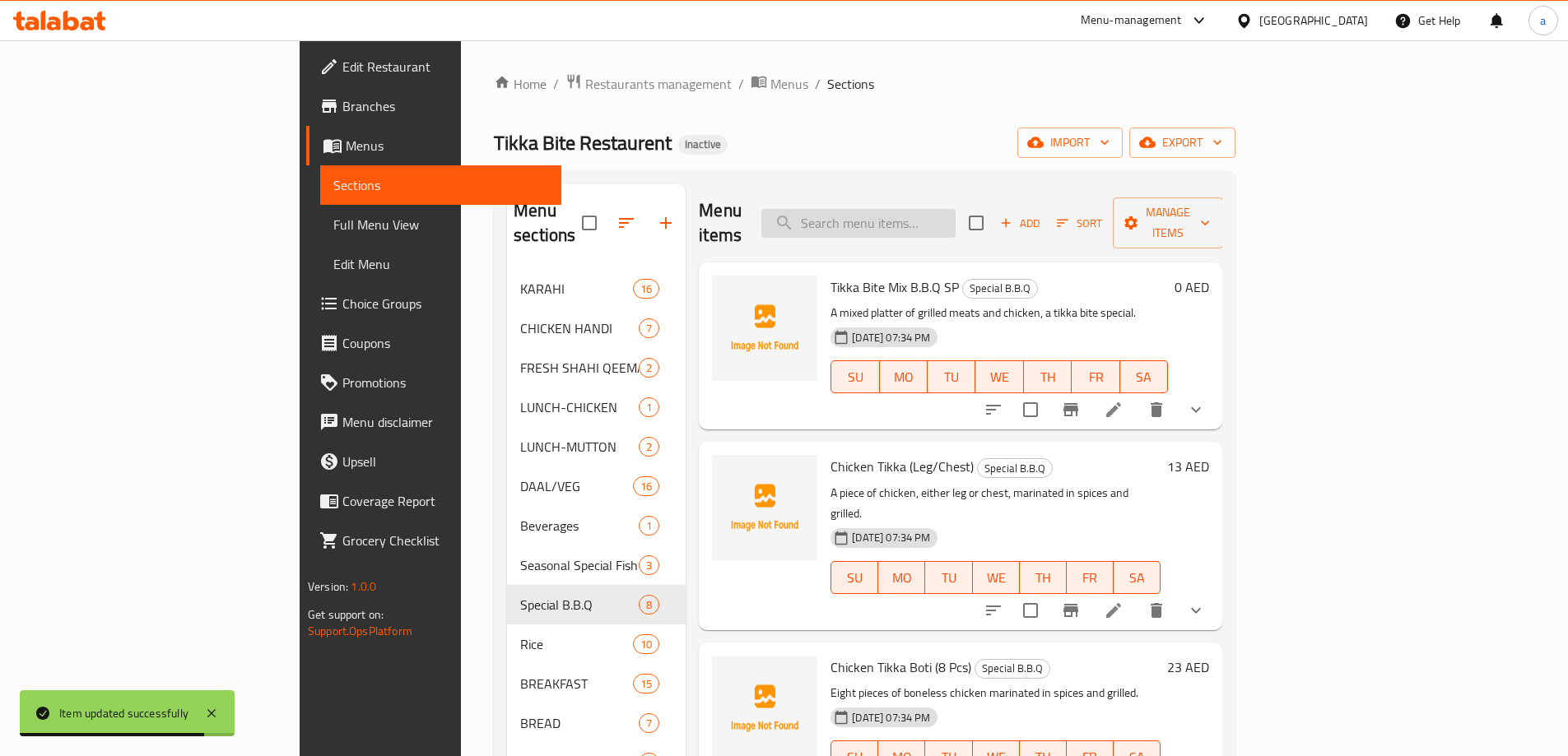
click at [956, 209] on input "search" at bounding box center [858, 223] width 195 height 28
paste input "BLACK CHANA"
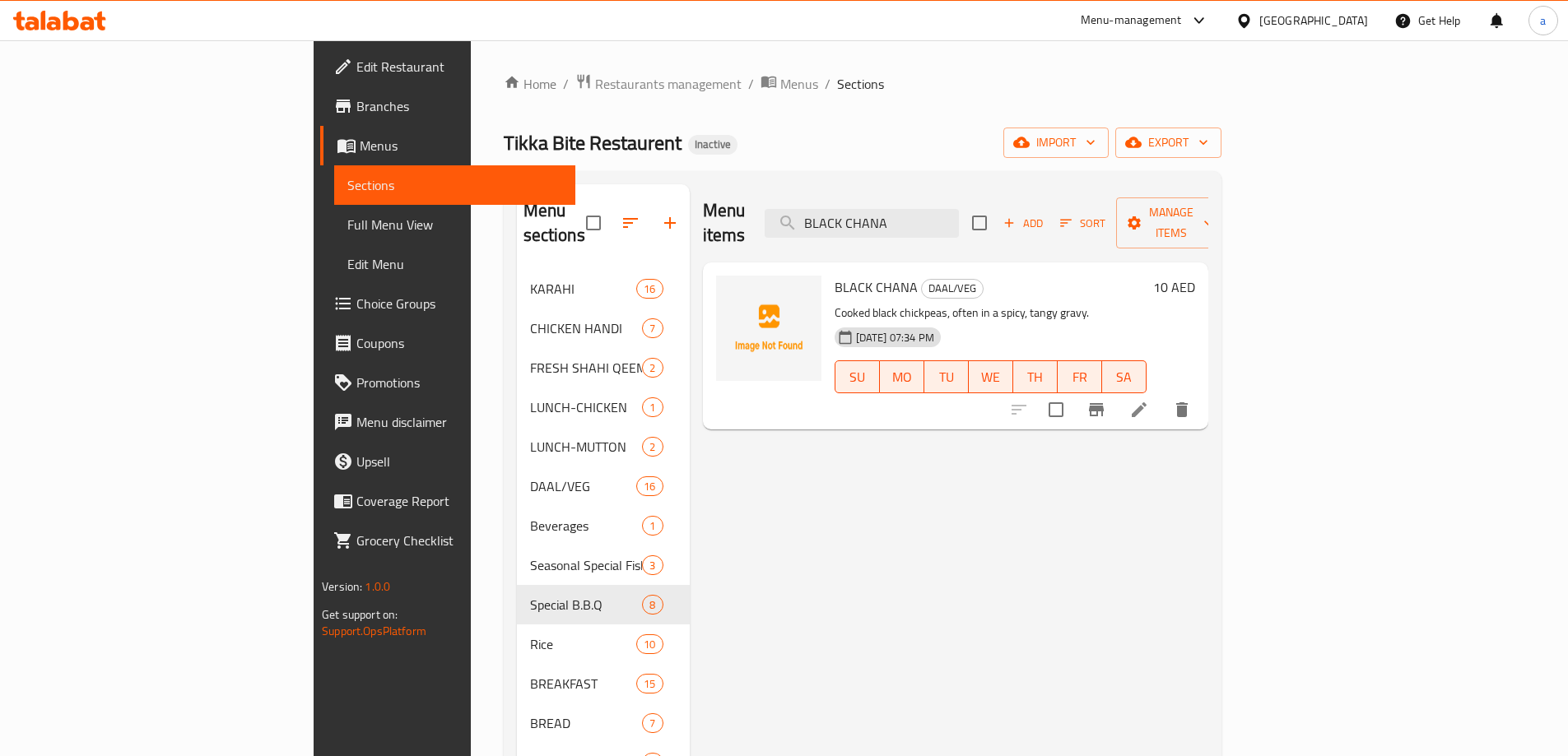
type input "BLACK CHANA"
click at [1149, 400] on icon at bounding box center [1138, 410] width 20 height 20
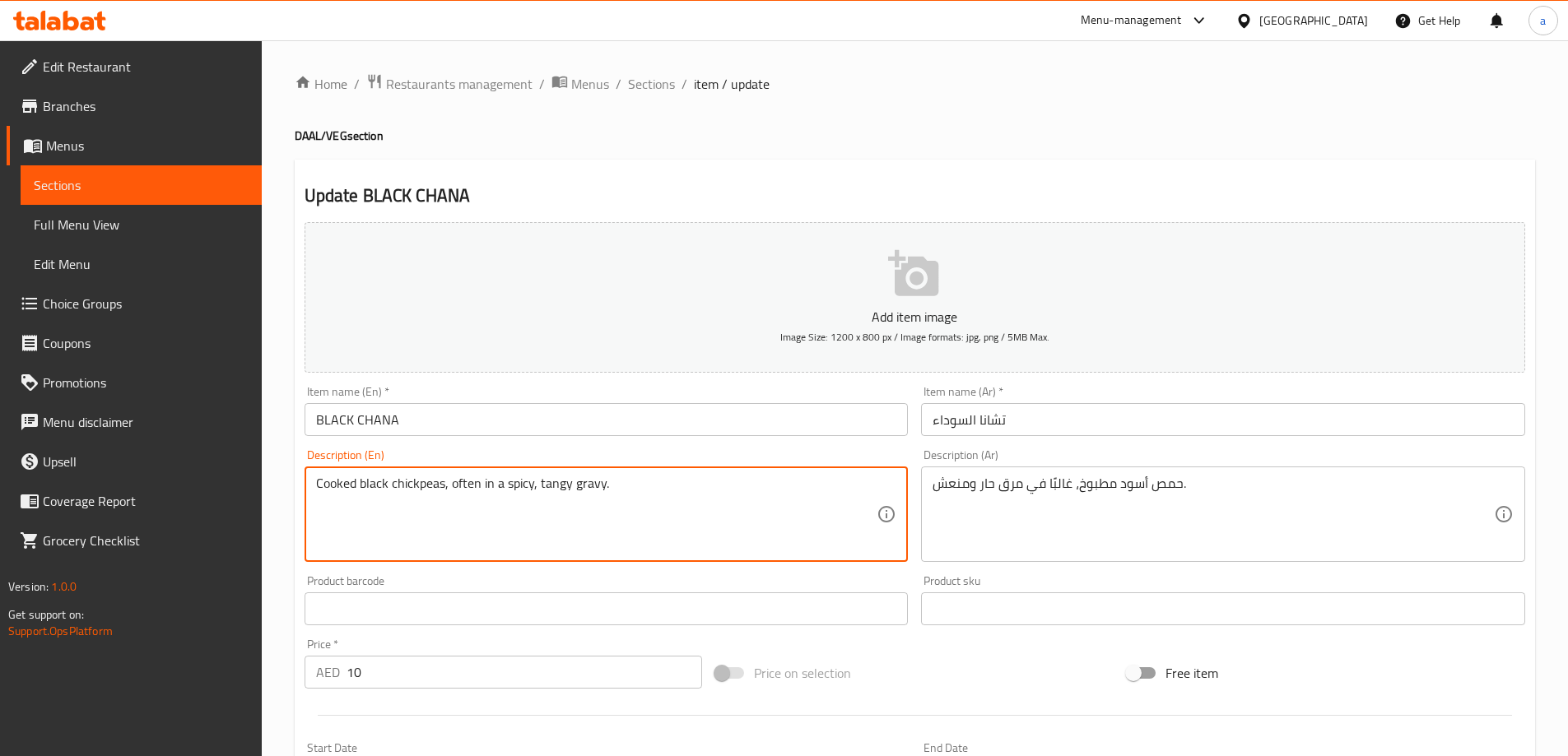
click at [617, 482] on textarea "Cooked black chickpeas, often in a spicy, tangy gravy." at bounding box center [597, 514] width 561 height 78
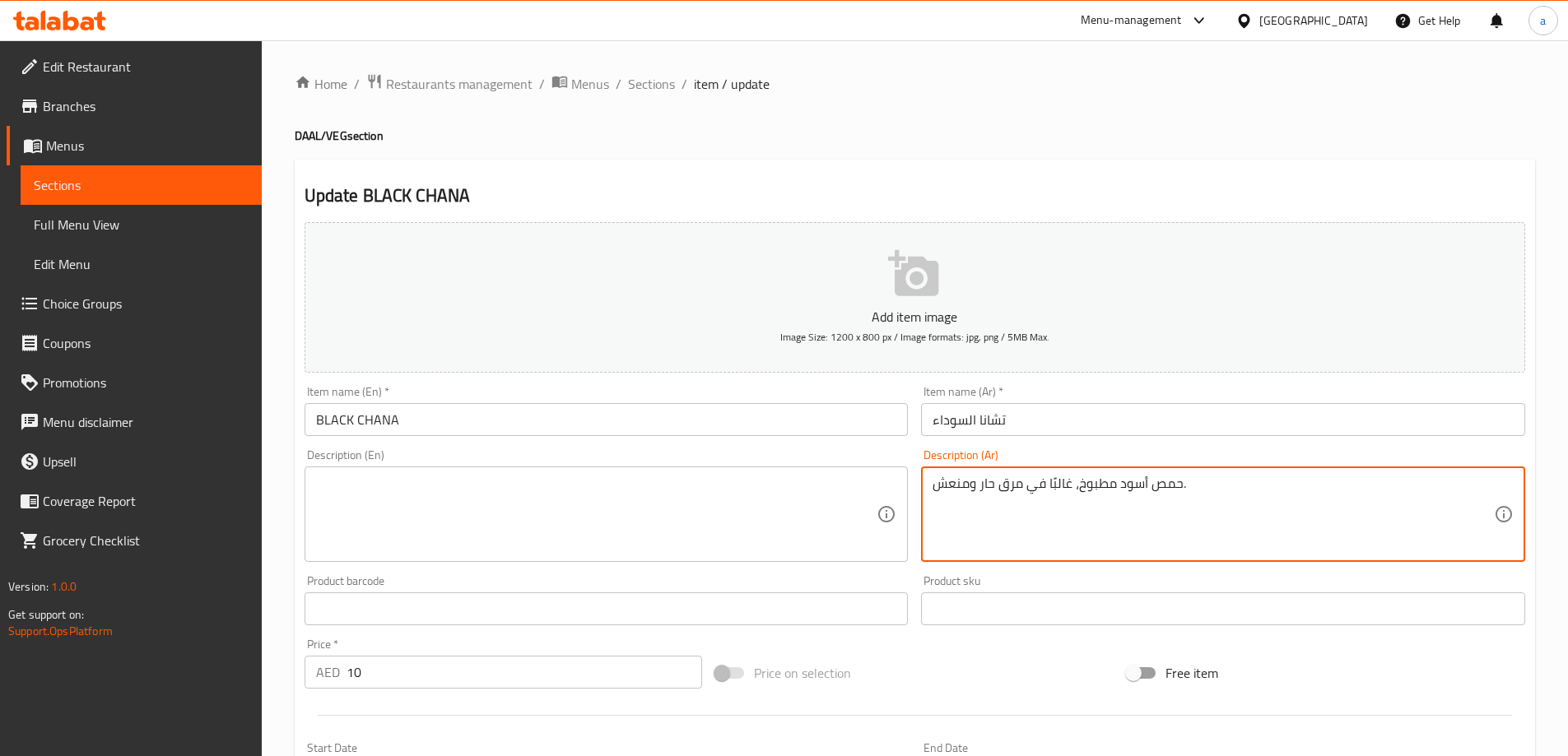
click at [1210, 487] on textarea "حمص أسود مطبوخ، غالبًا في مرق حار ومنعش." at bounding box center [1213, 514] width 561 height 78
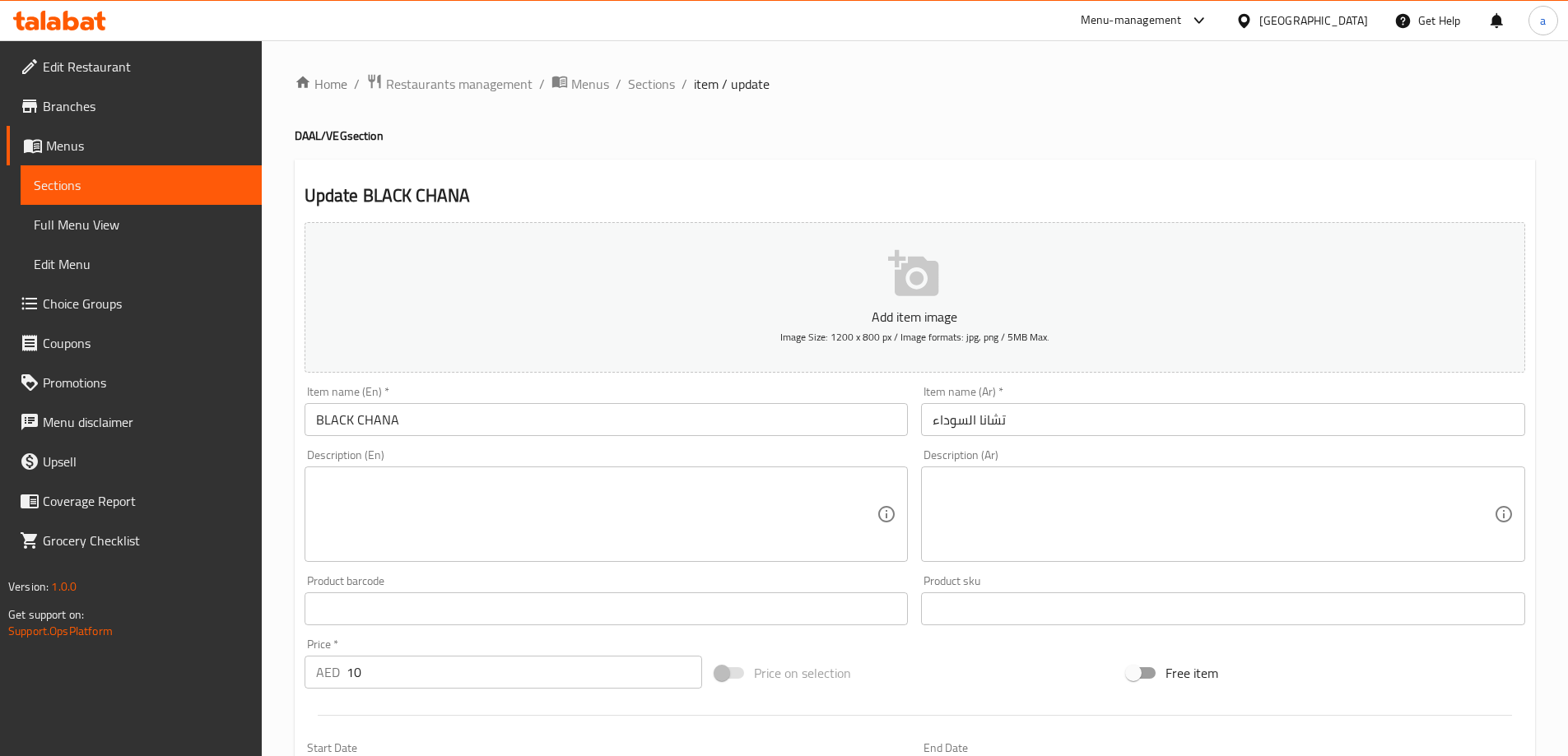
click at [617, 479] on textarea at bounding box center [597, 514] width 561 height 78
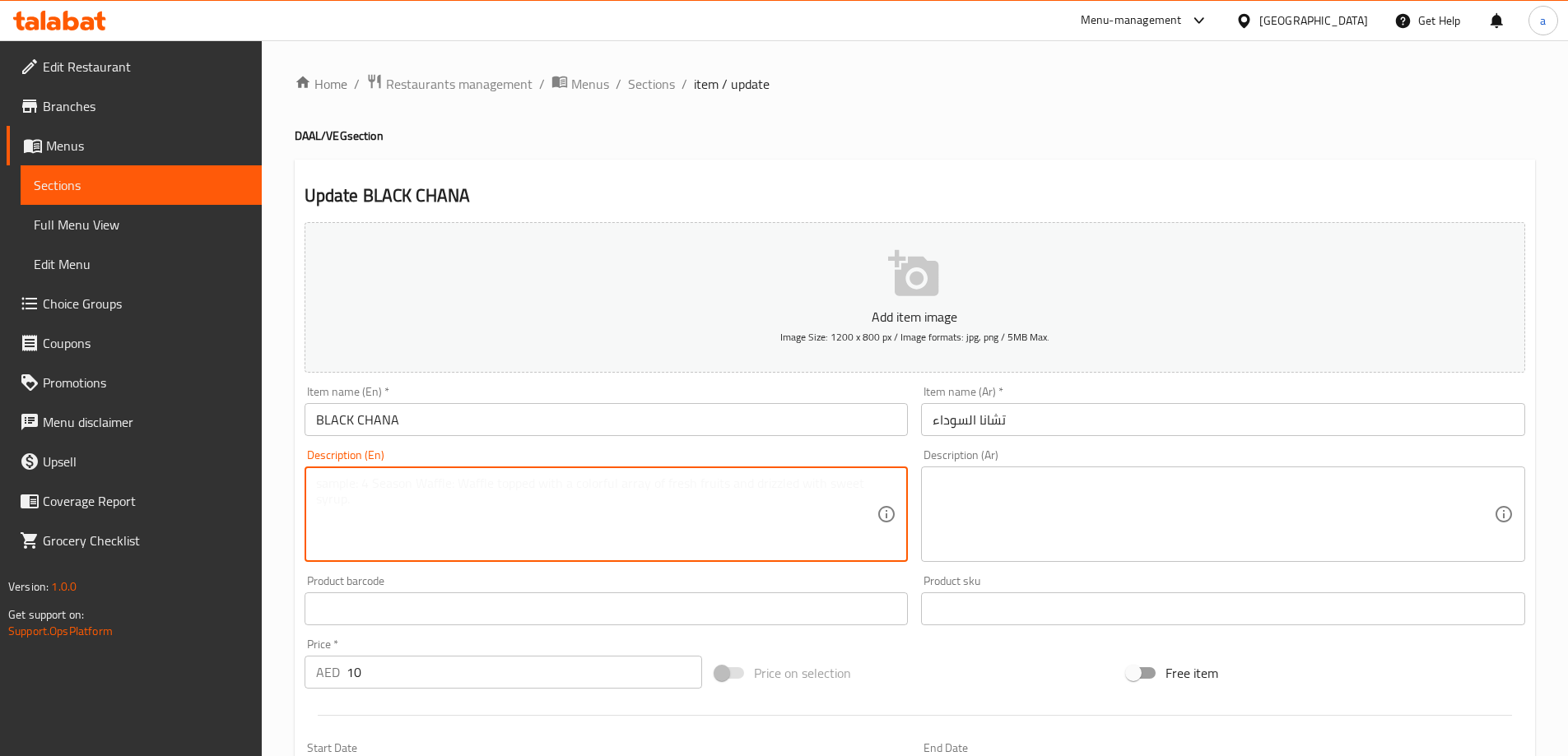
paste textarea "Dark-colored chickpeas used in various Indian dishes."
type textarea "Dark-colored chickpeas used in various Indian dishes."
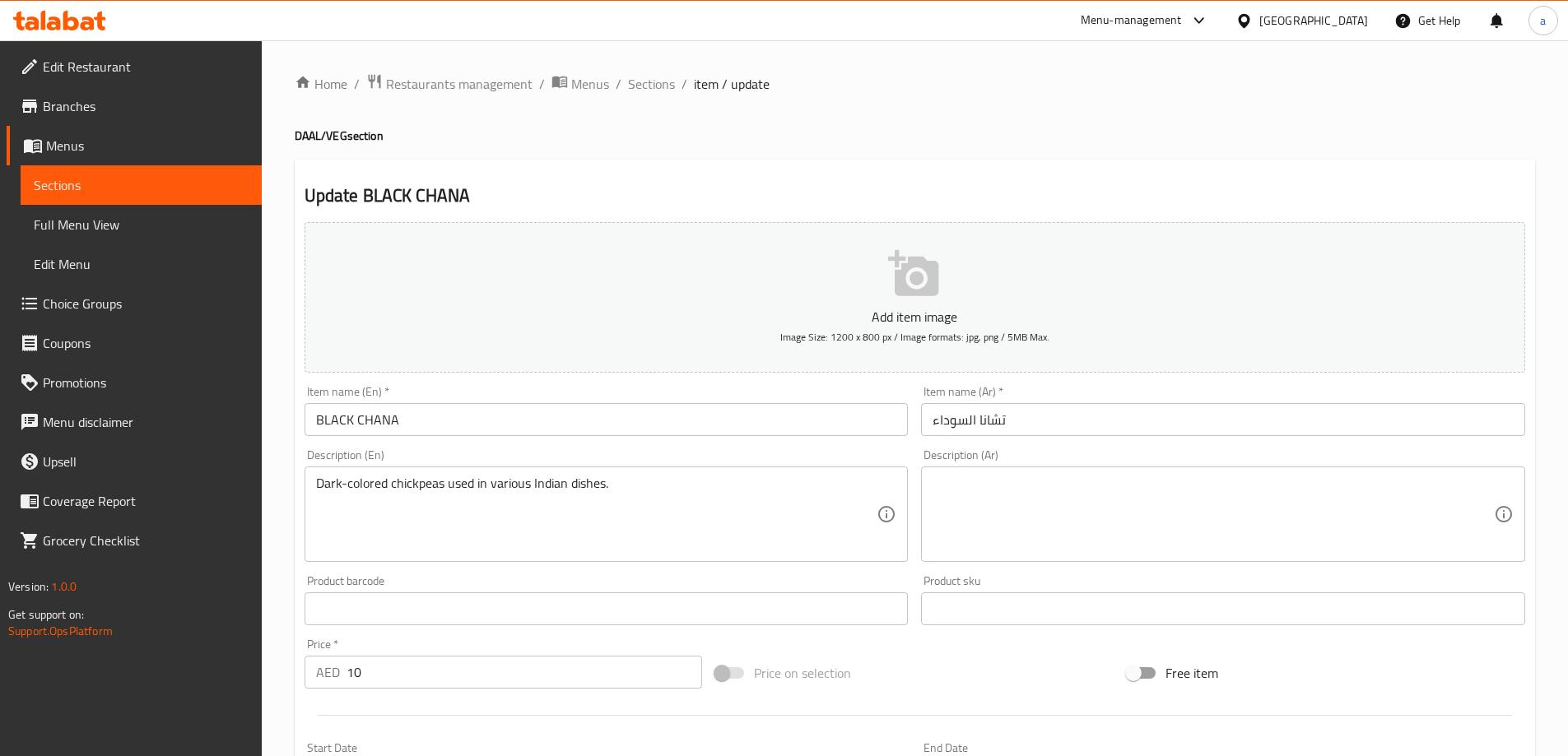
click at [1018, 515] on textarea at bounding box center [1213, 514] width 561 height 78
paste textarea "الحمص ذو اللون الداكن يستخدم في مختلف الأطباق الهندية."
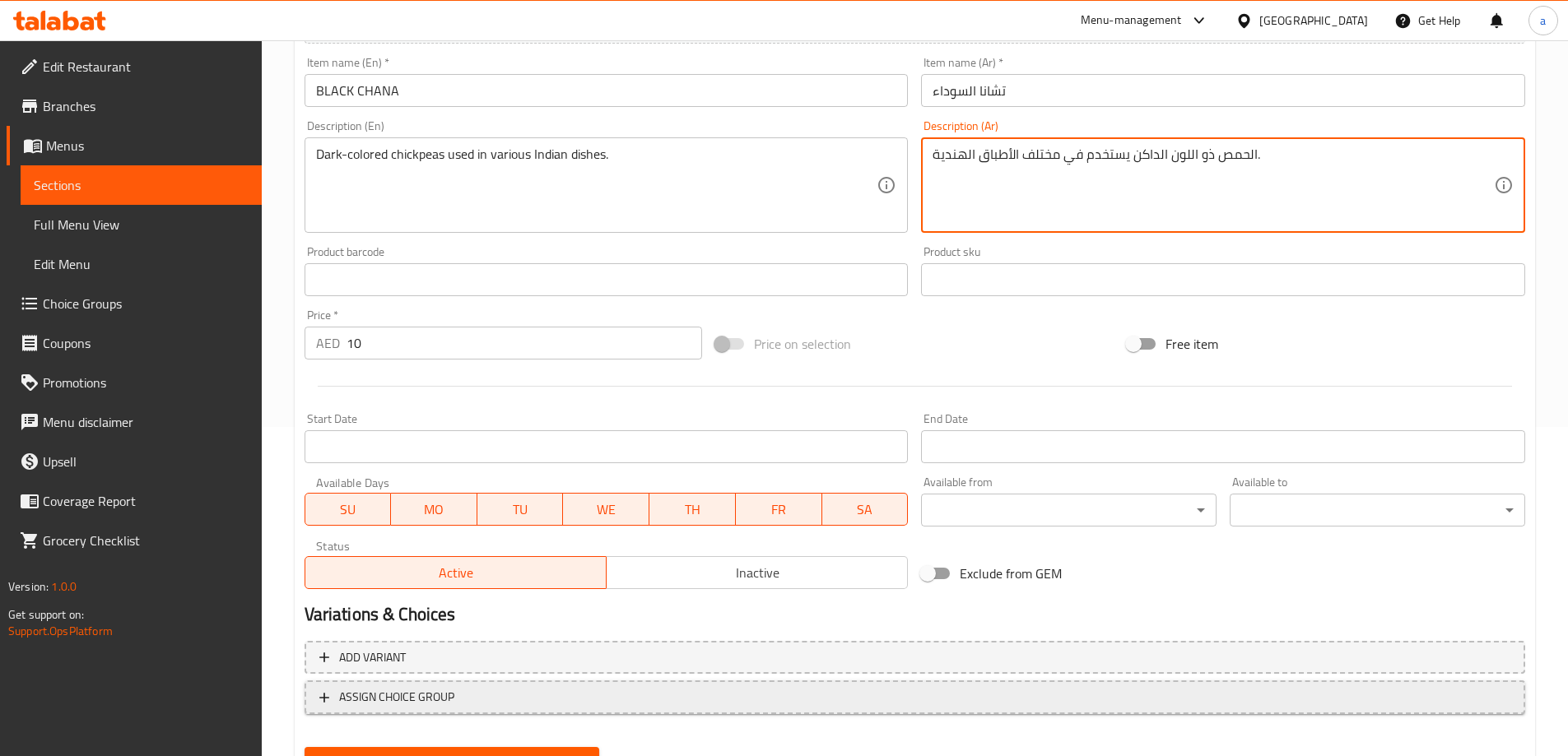
scroll to position [406, 0]
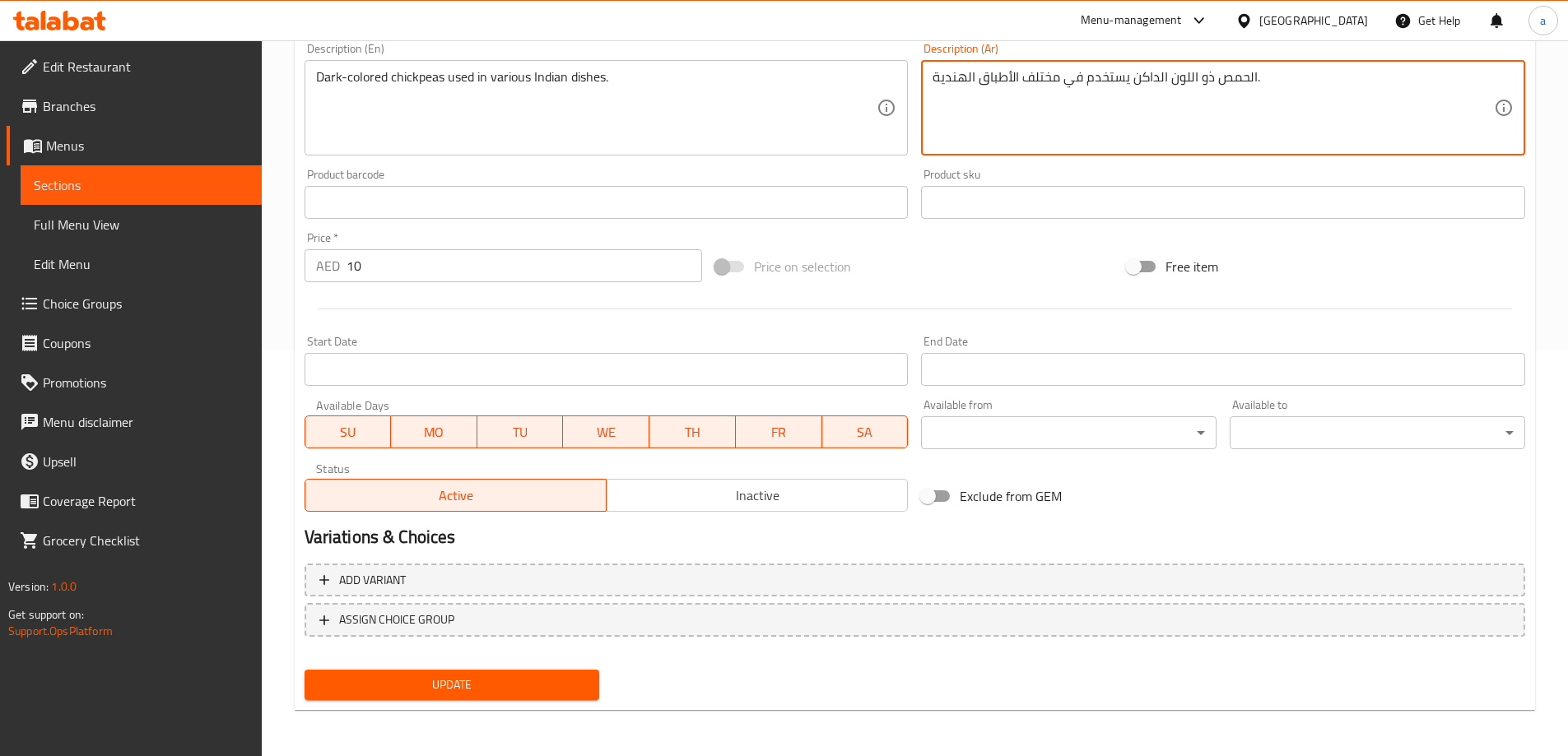
type textarea "الحمص ذو اللون الداكن يستخدم في مختلف الأطباق الهندية."
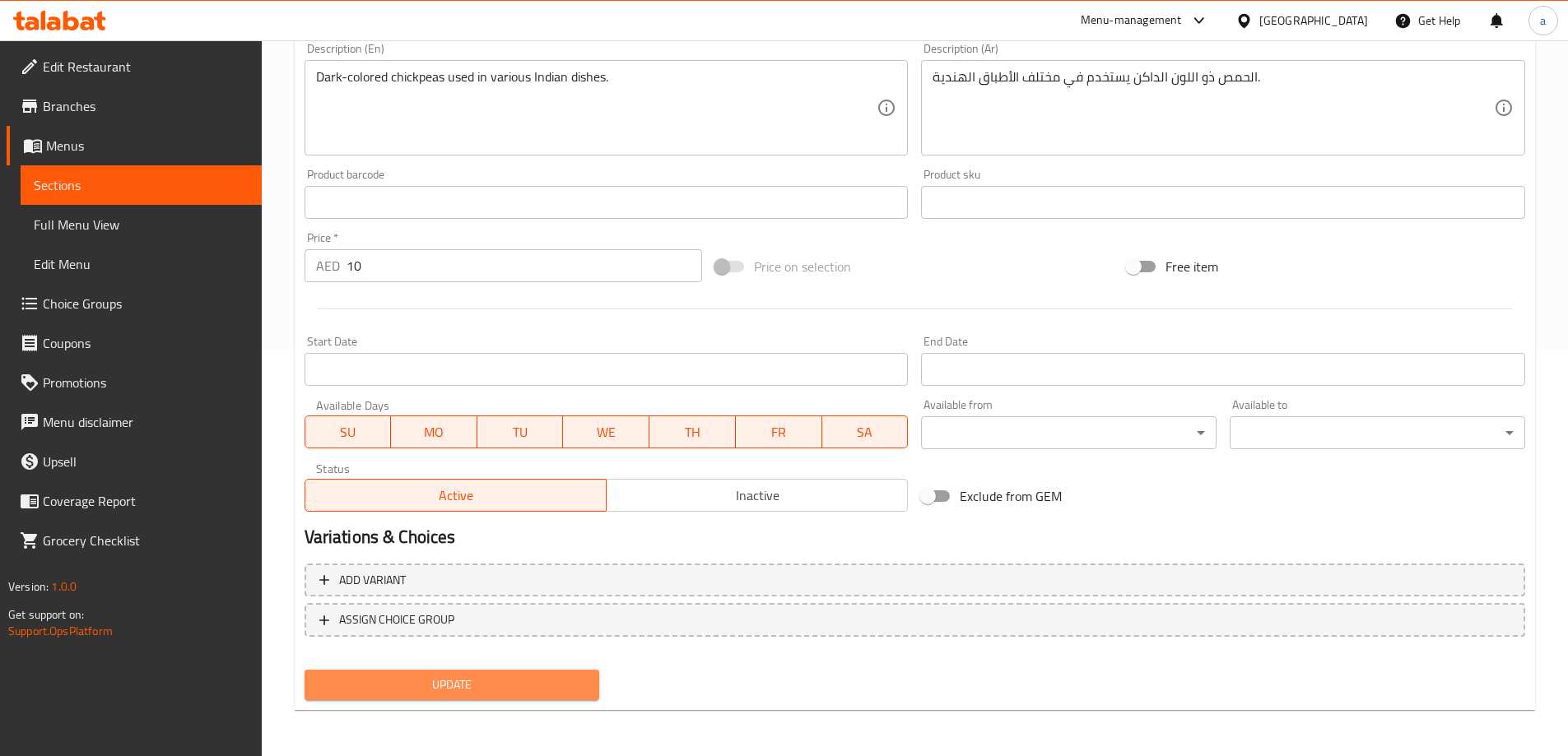
click at [512, 696] on span "Update" at bounding box center [452, 685] width 270 height 21
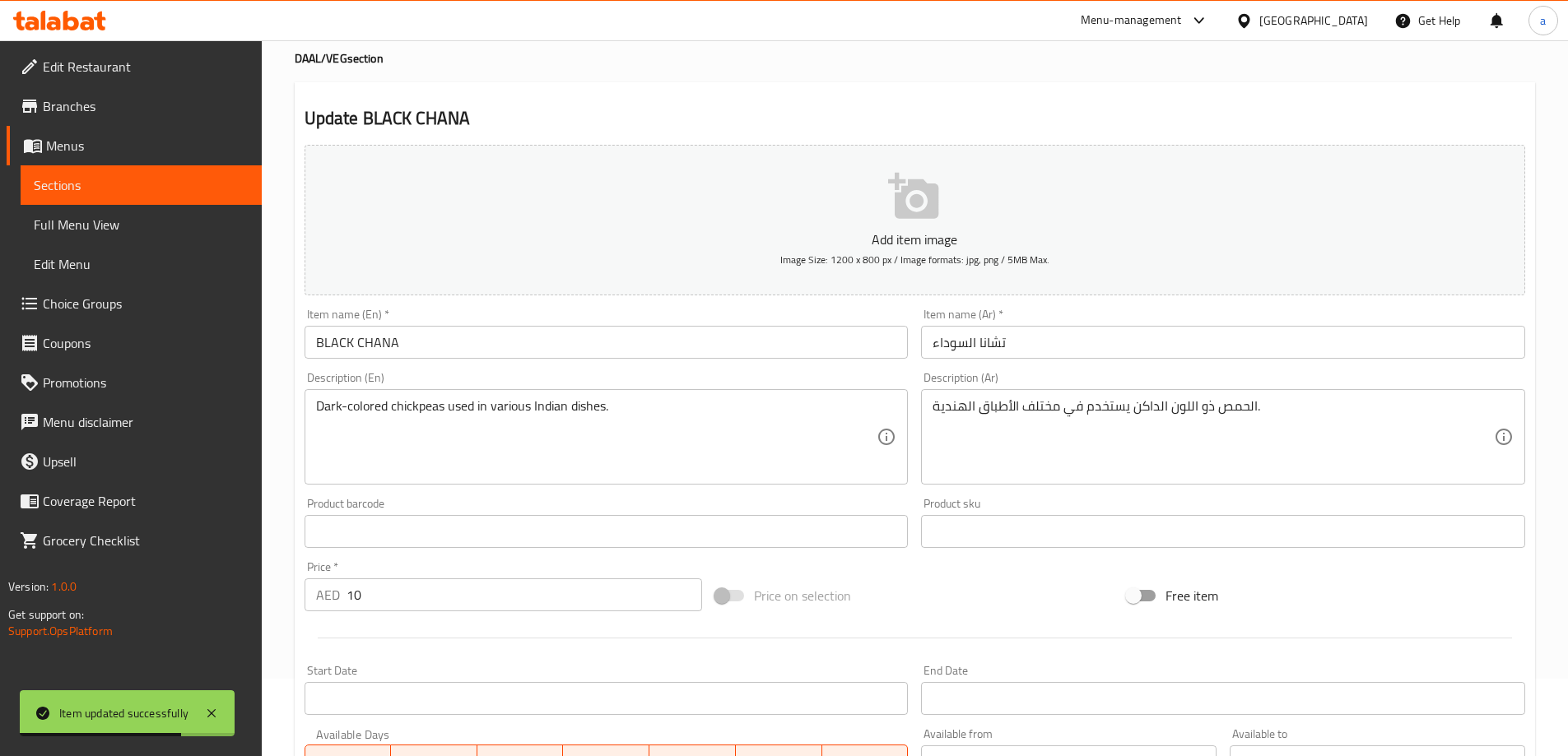
scroll to position [0, 0]
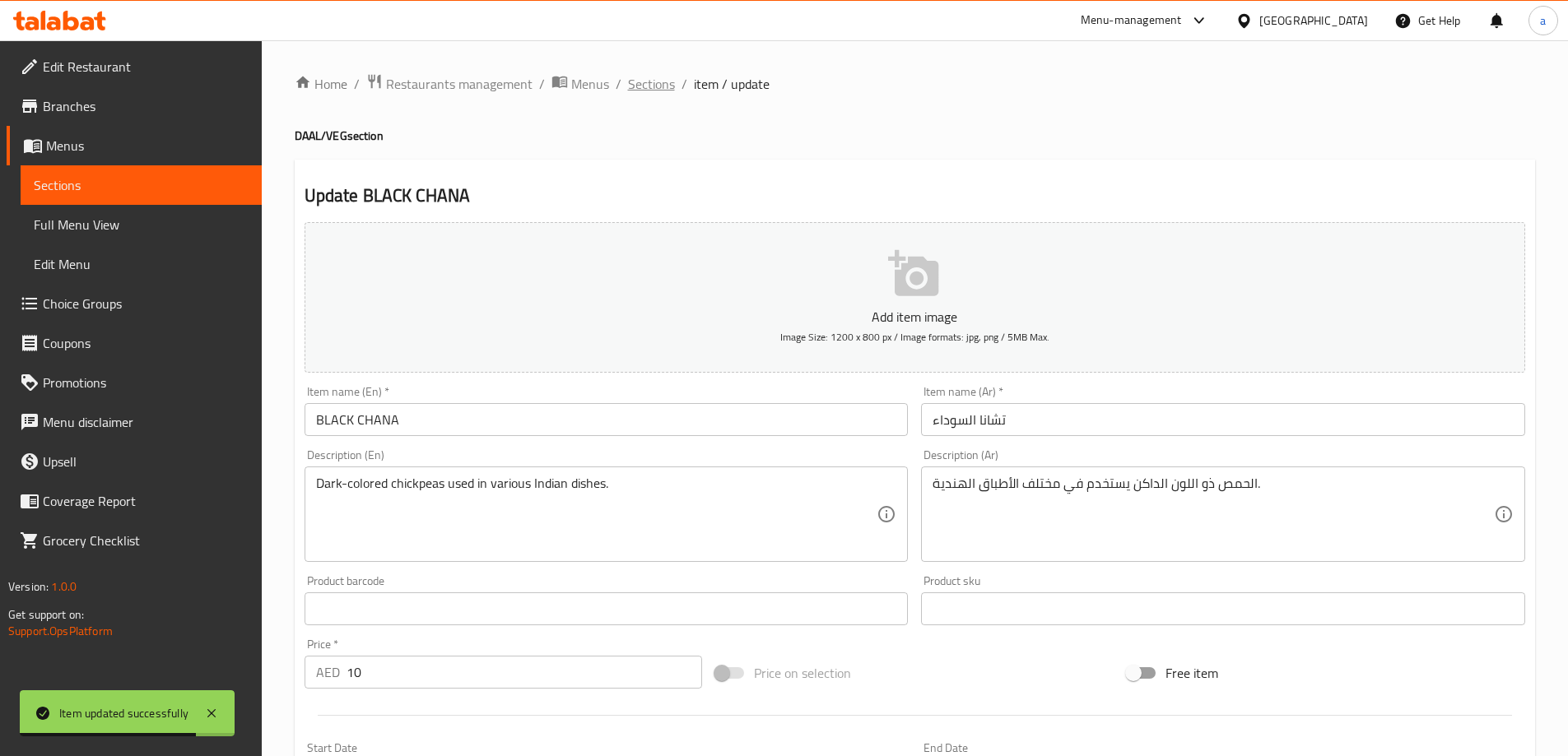
click at [660, 90] on span "Sections" at bounding box center [651, 84] width 46 height 20
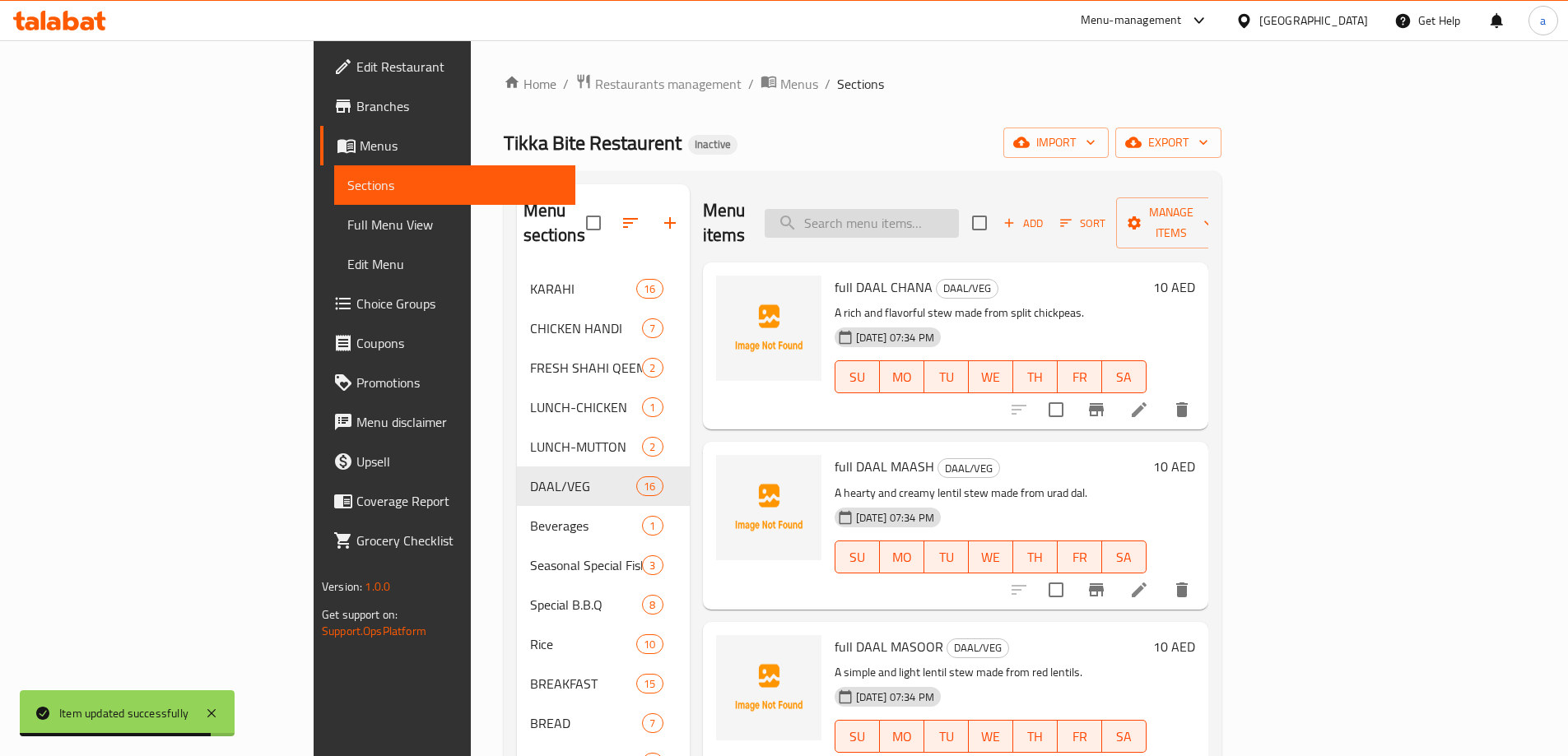
click at [926, 211] on input "search" at bounding box center [862, 223] width 195 height 28
paste input "RED LOBIA"
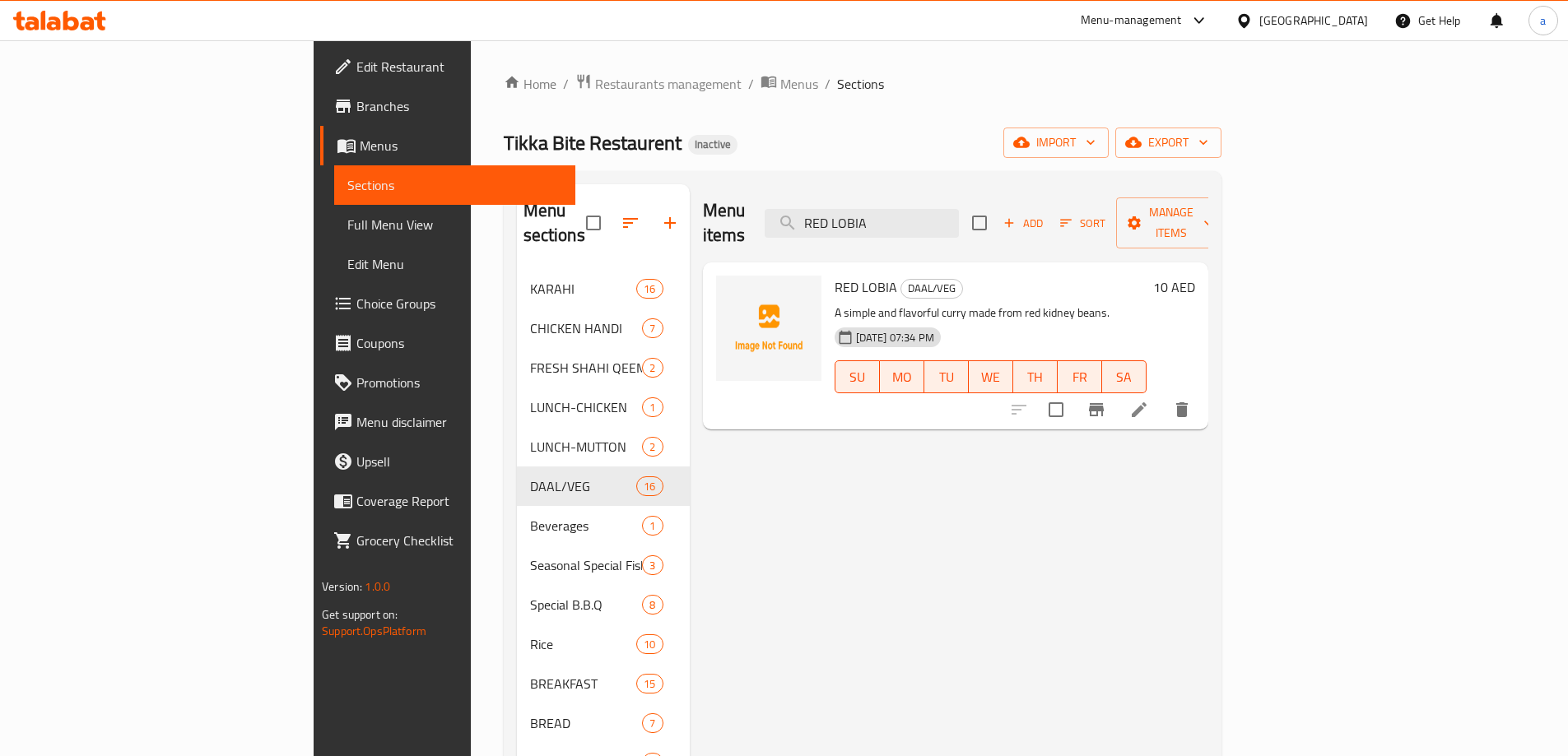
type input "RED LOBIA"
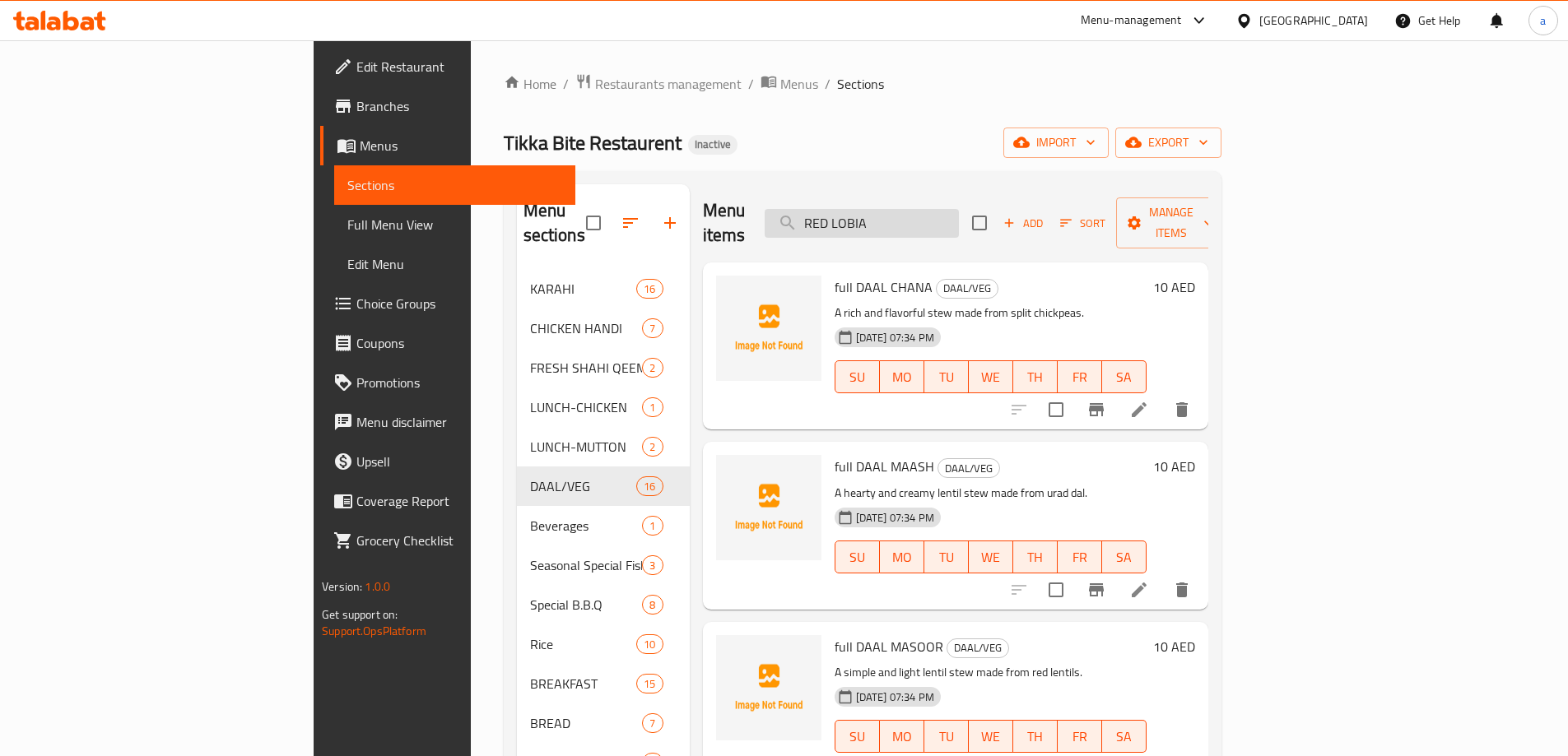
click at [959, 219] on input "RED LOBIA" at bounding box center [862, 223] width 195 height 28
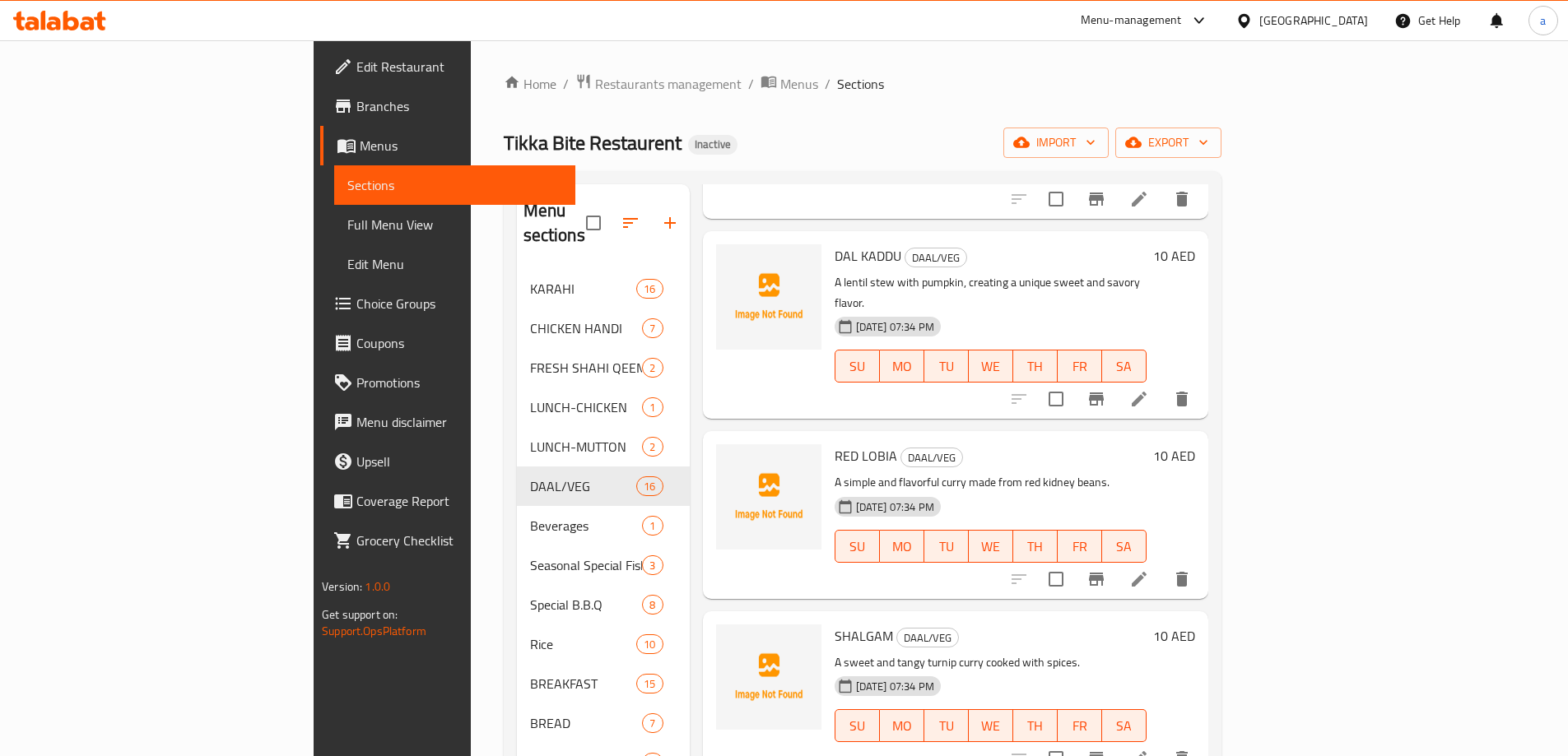
scroll to position [2161, 0]
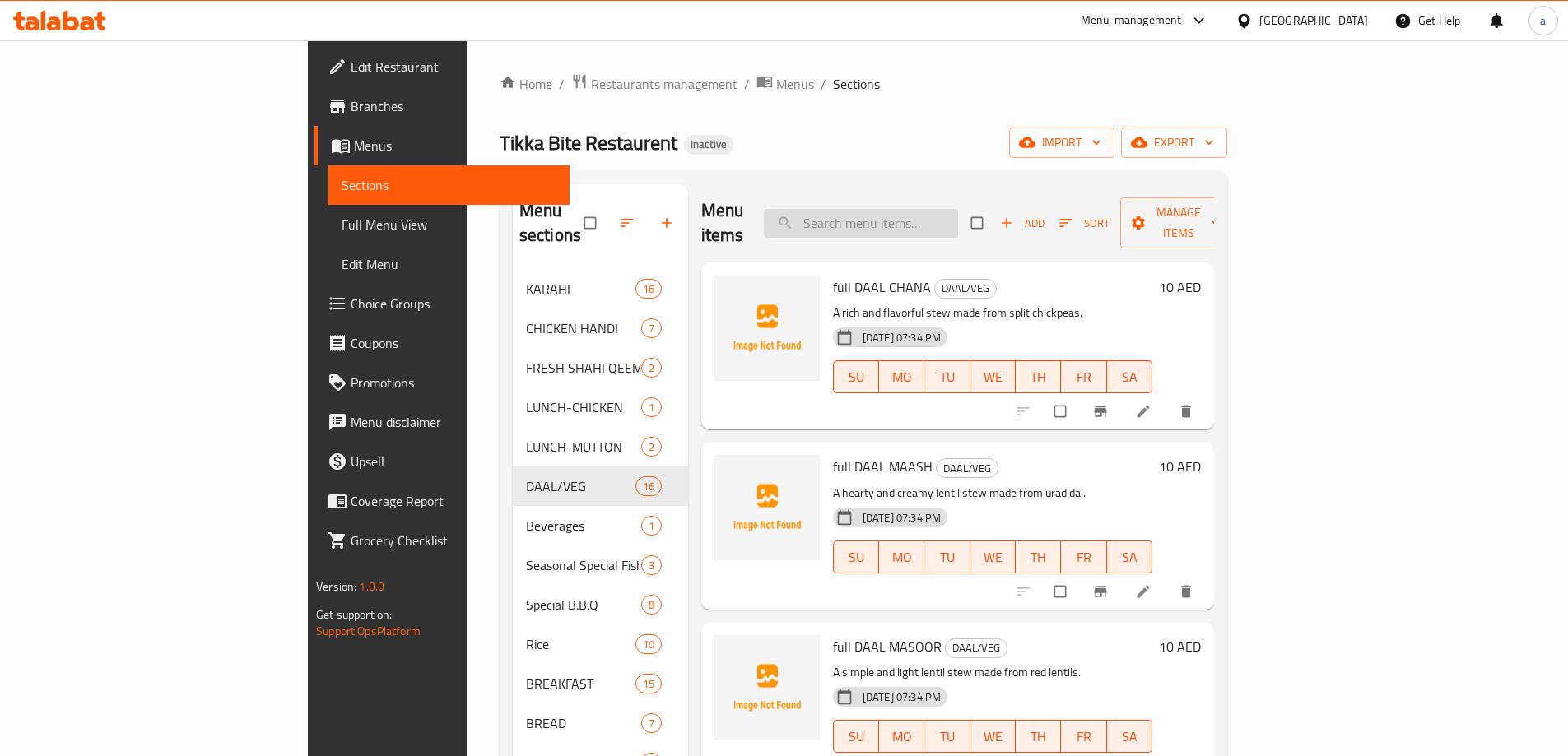
click at [931, 209] on input "search" at bounding box center [861, 223] width 195 height 28
paste input "RED LOBIA"
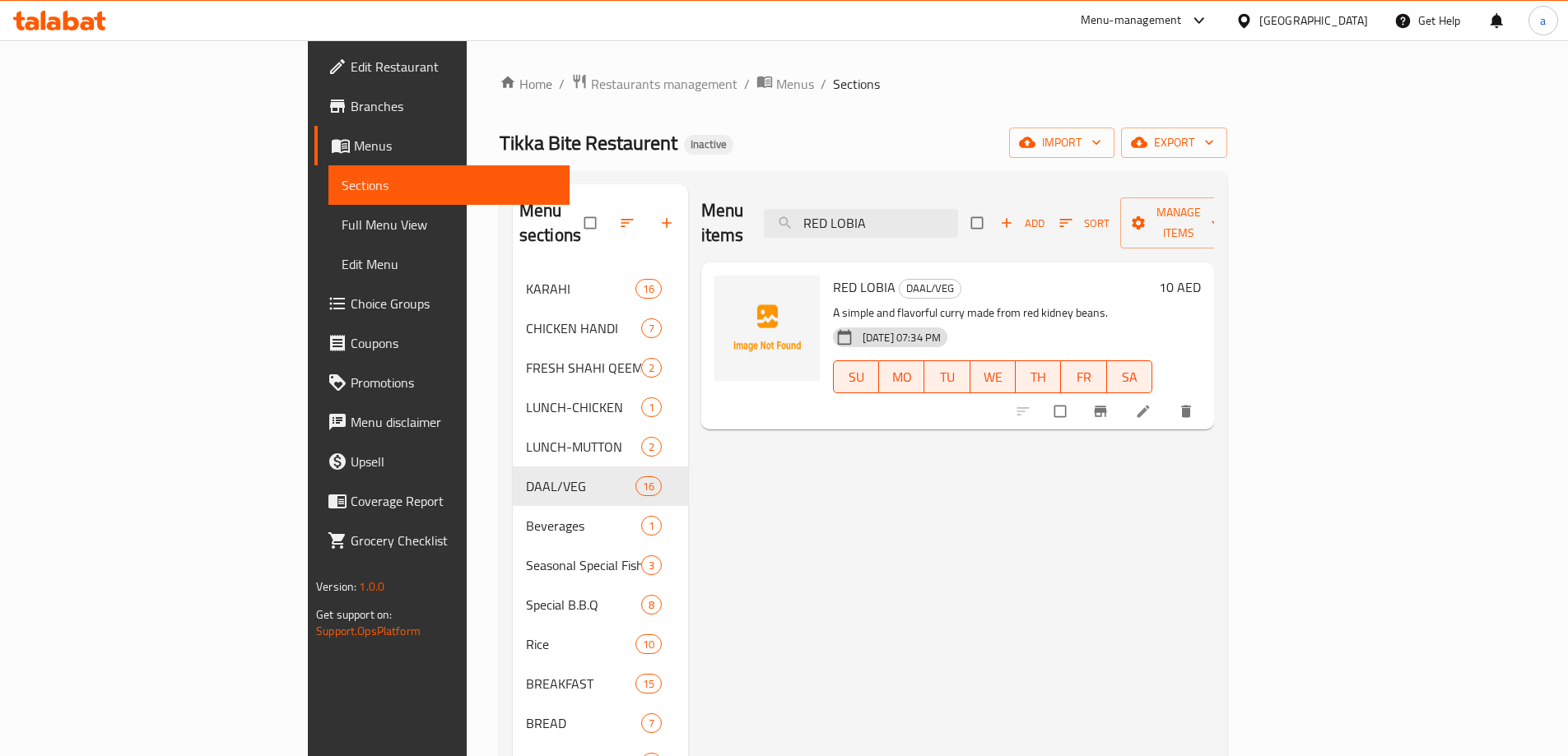
type input "RED LOBIA"
click at [1168, 399] on li at bounding box center [1145, 412] width 46 height 27
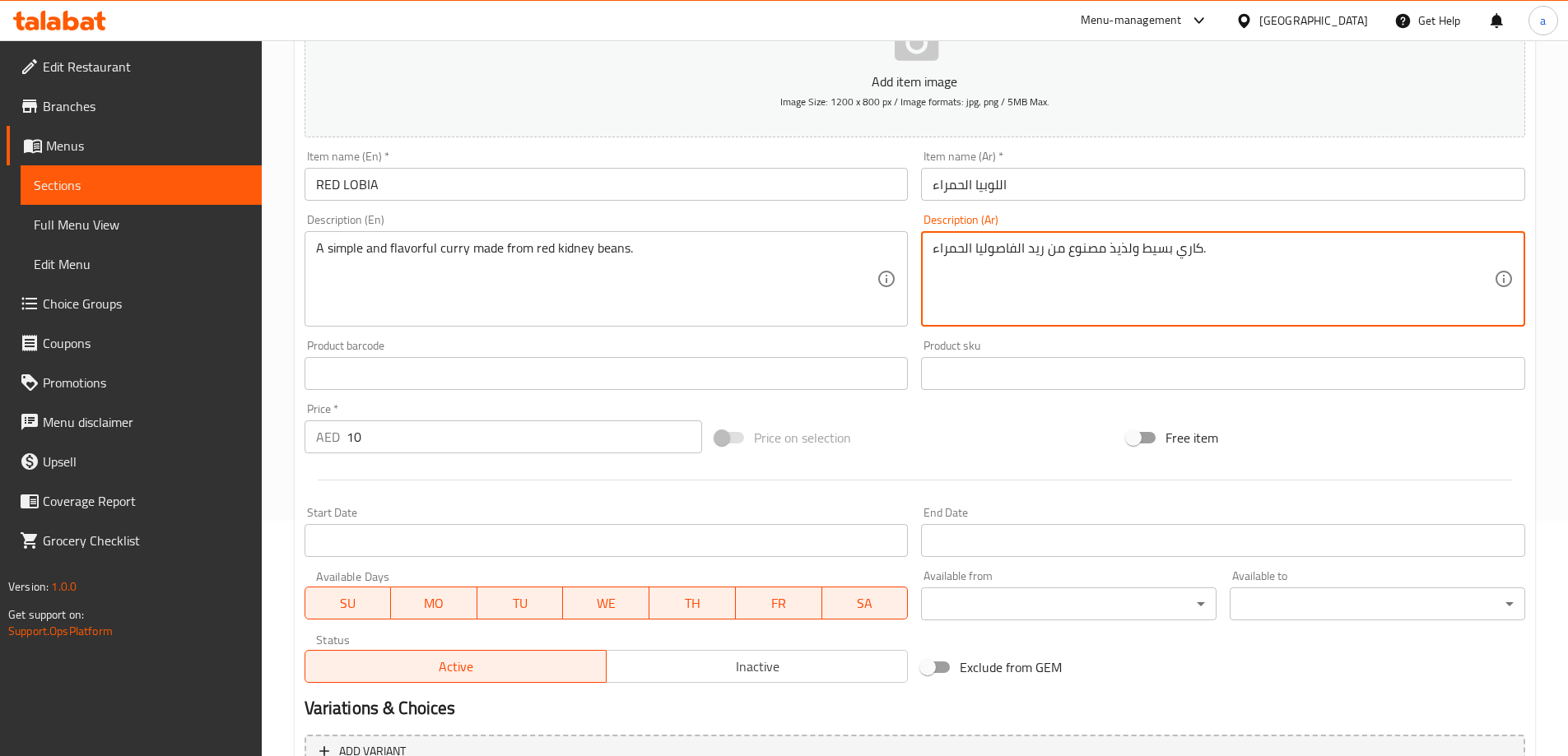
scroll to position [406, 0]
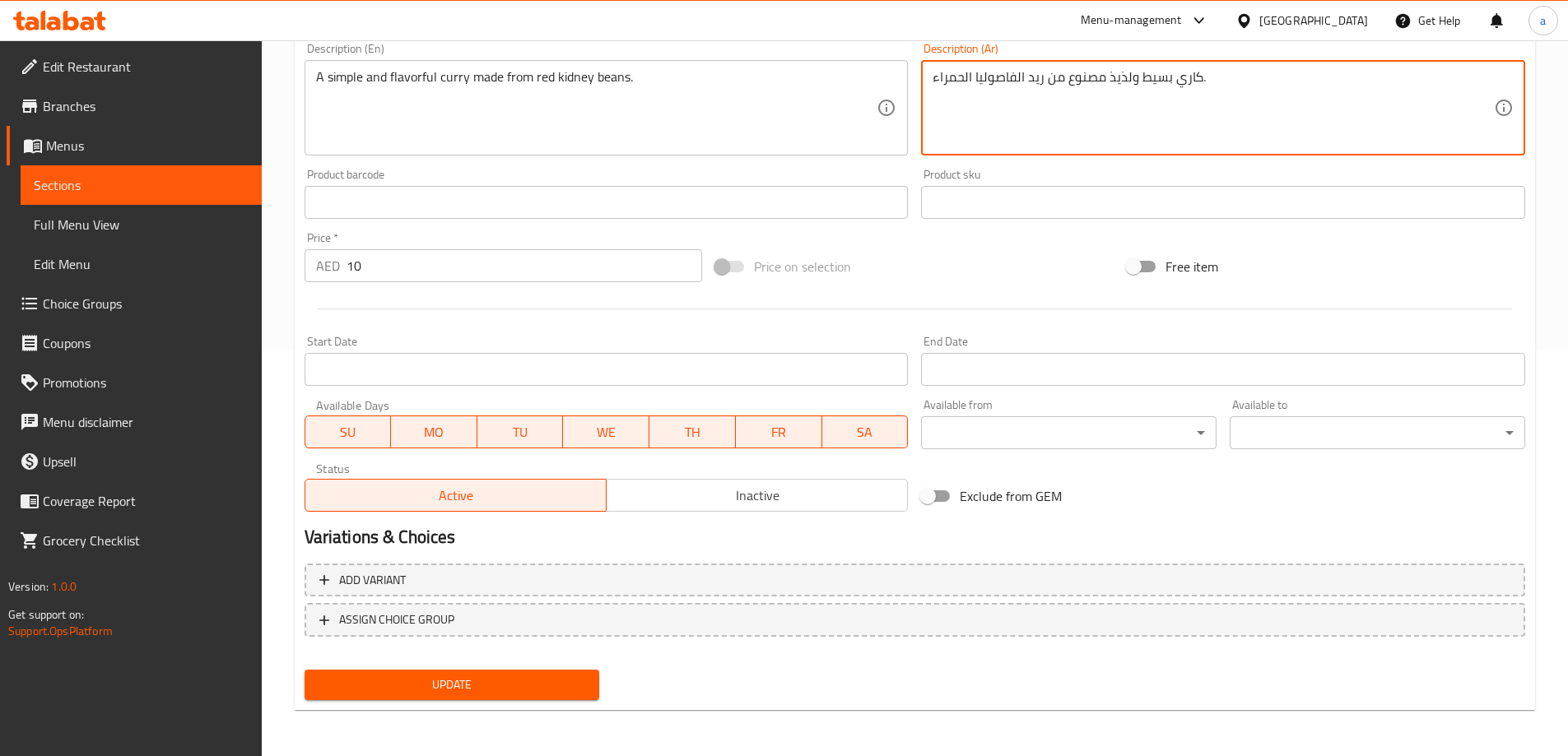
type textarea "كاري بسيط ولذيذ مصنوع من ريد الفاصوليا الحمراء."
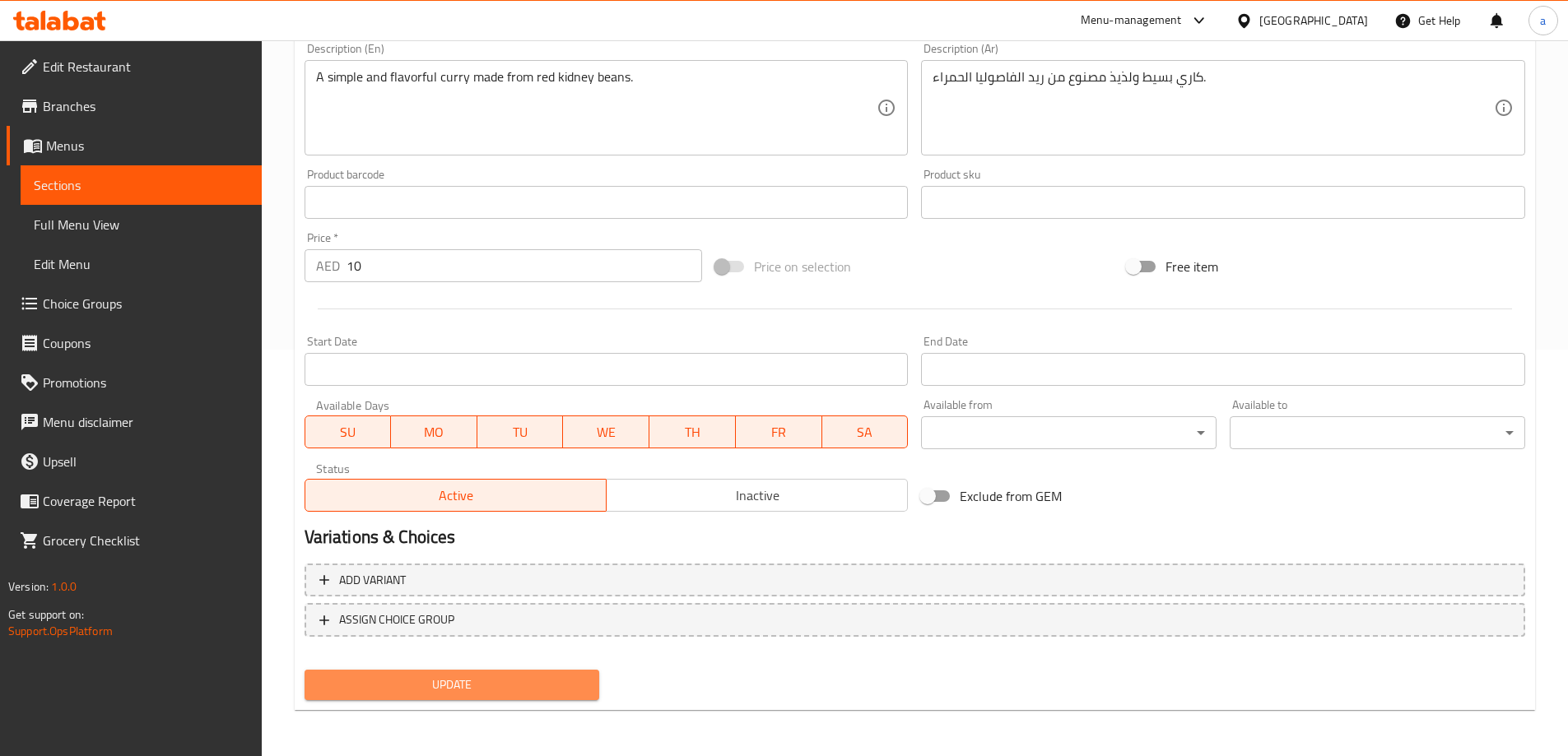
click at [526, 698] on button "Update" at bounding box center [452, 685] width 295 height 30
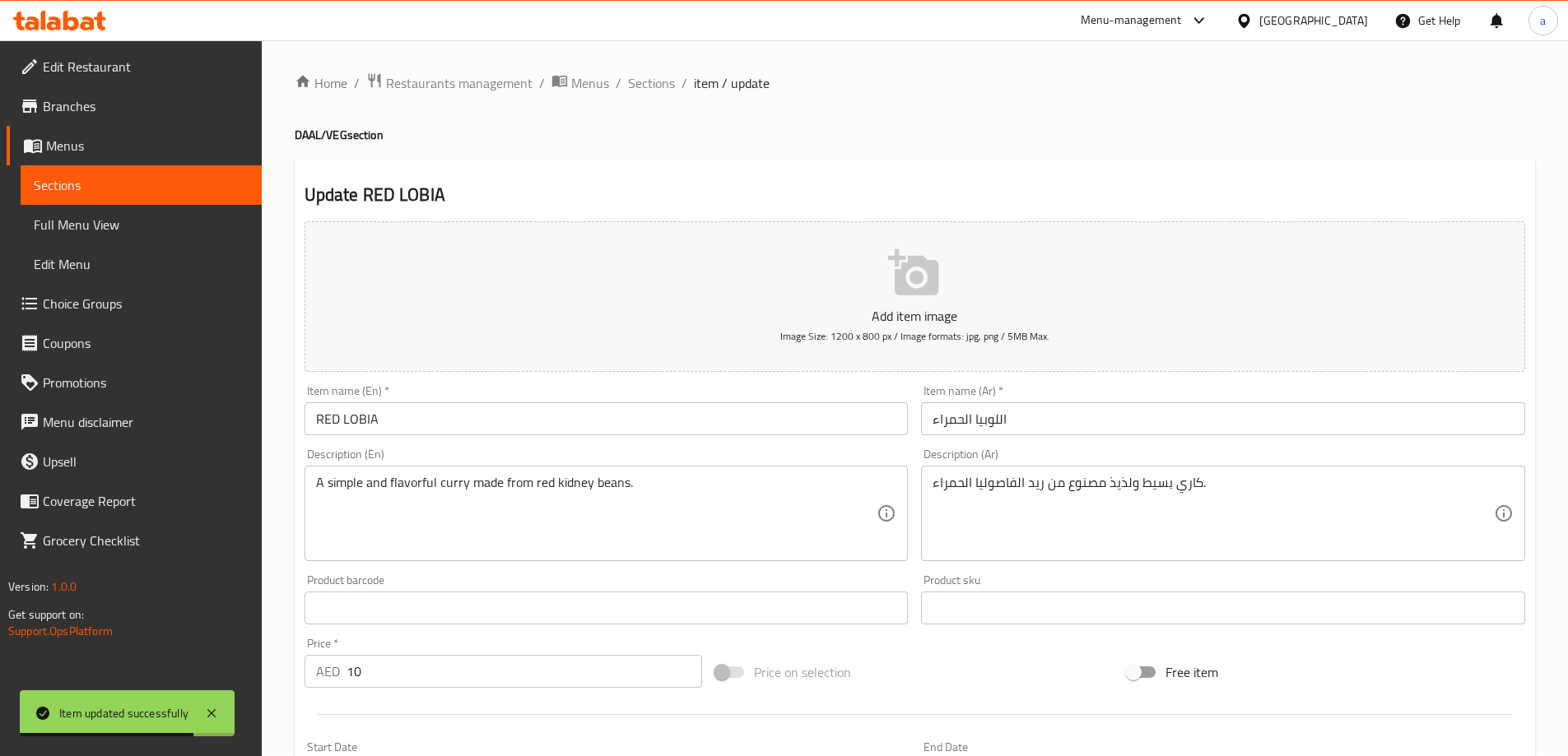
scroll to position [0, 0]
click at [637, 89] on span "Sections" at bounding box center [651, 84] width 46 height 20
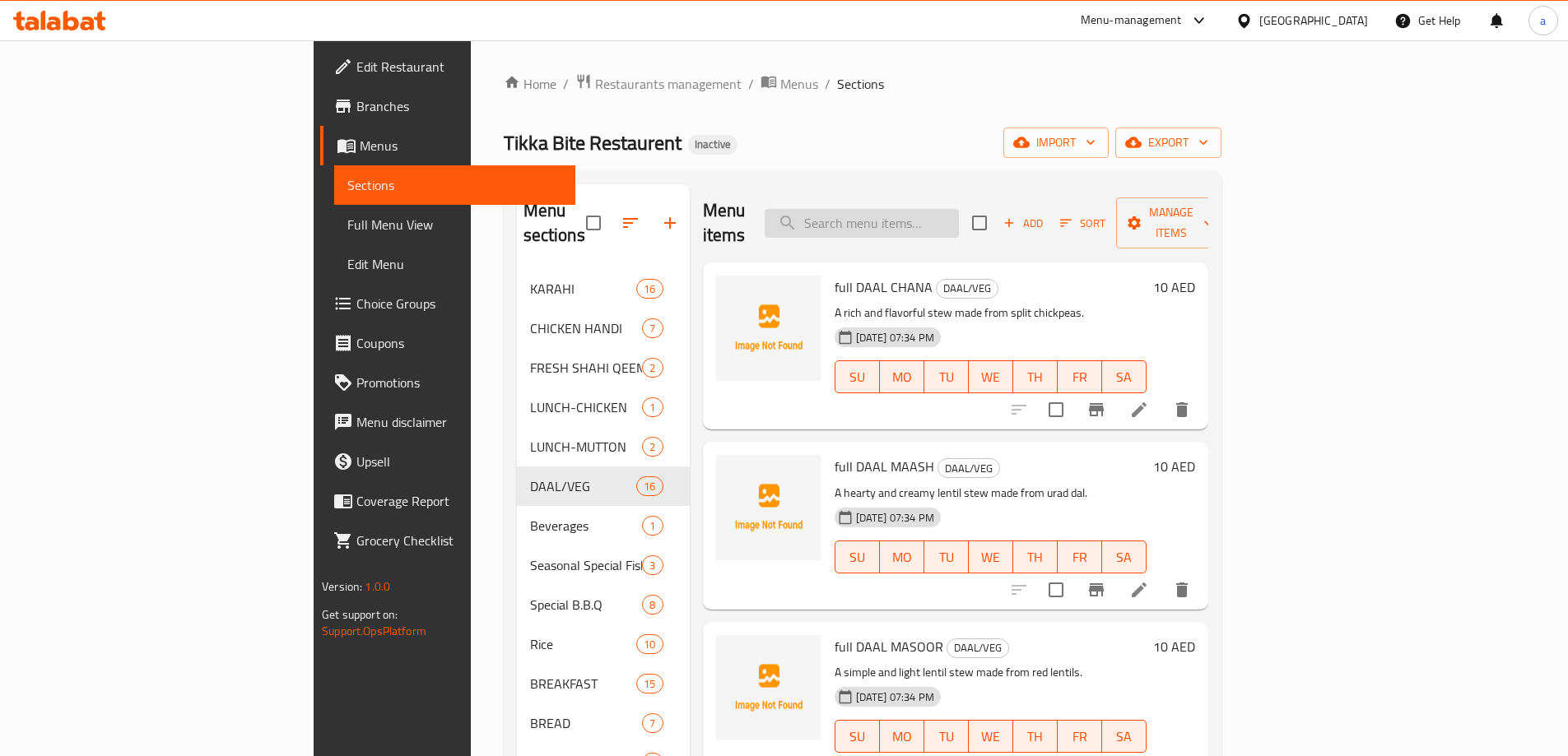
click at [927, 218] on input "search" at bounding box center [862, 223] width 195 height 28
paste input "full MUTTON CHILLI"
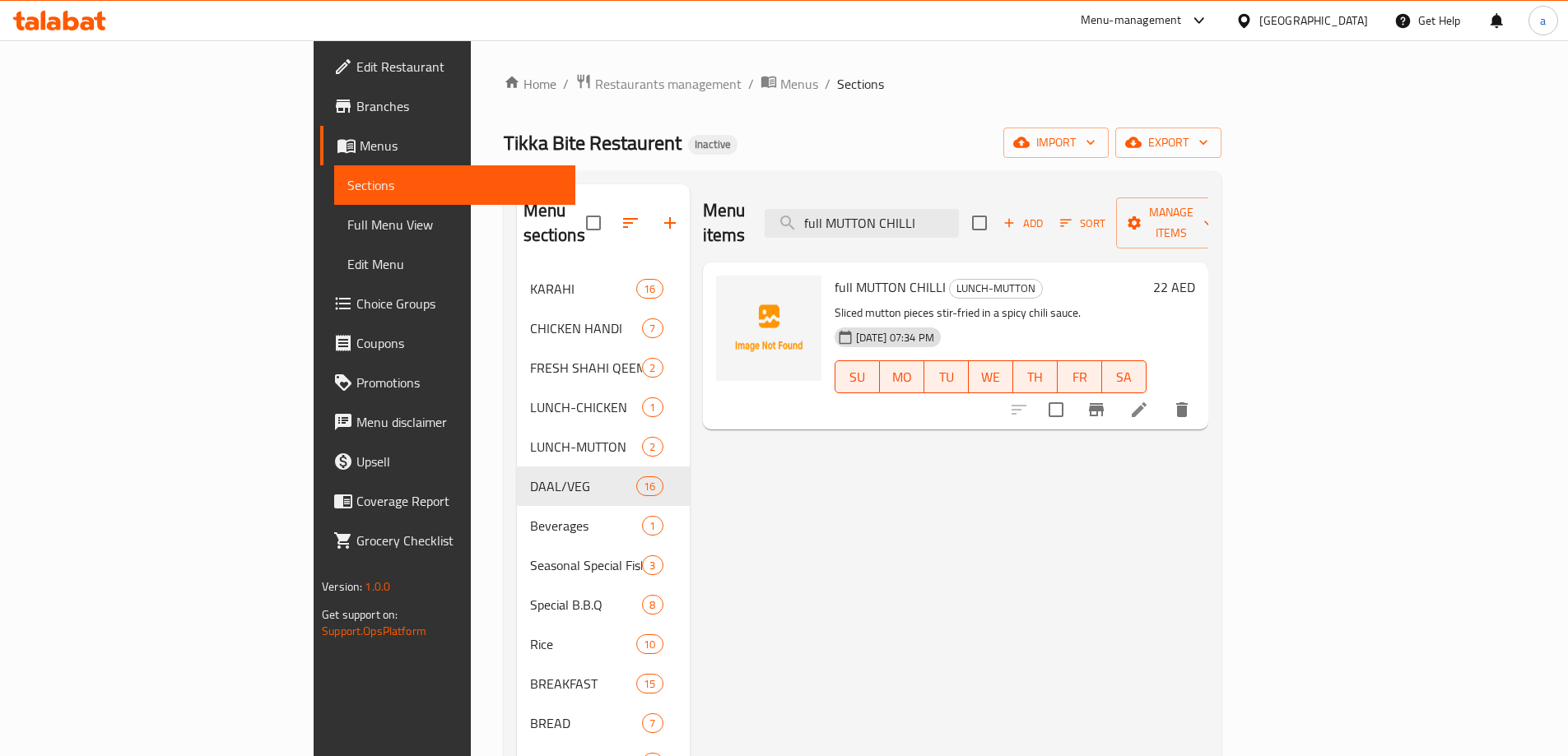
type input "full MUTTON CHILLI"
click at [1149, 400] on icon at bounding box center [1138, 410] width 20 height 20
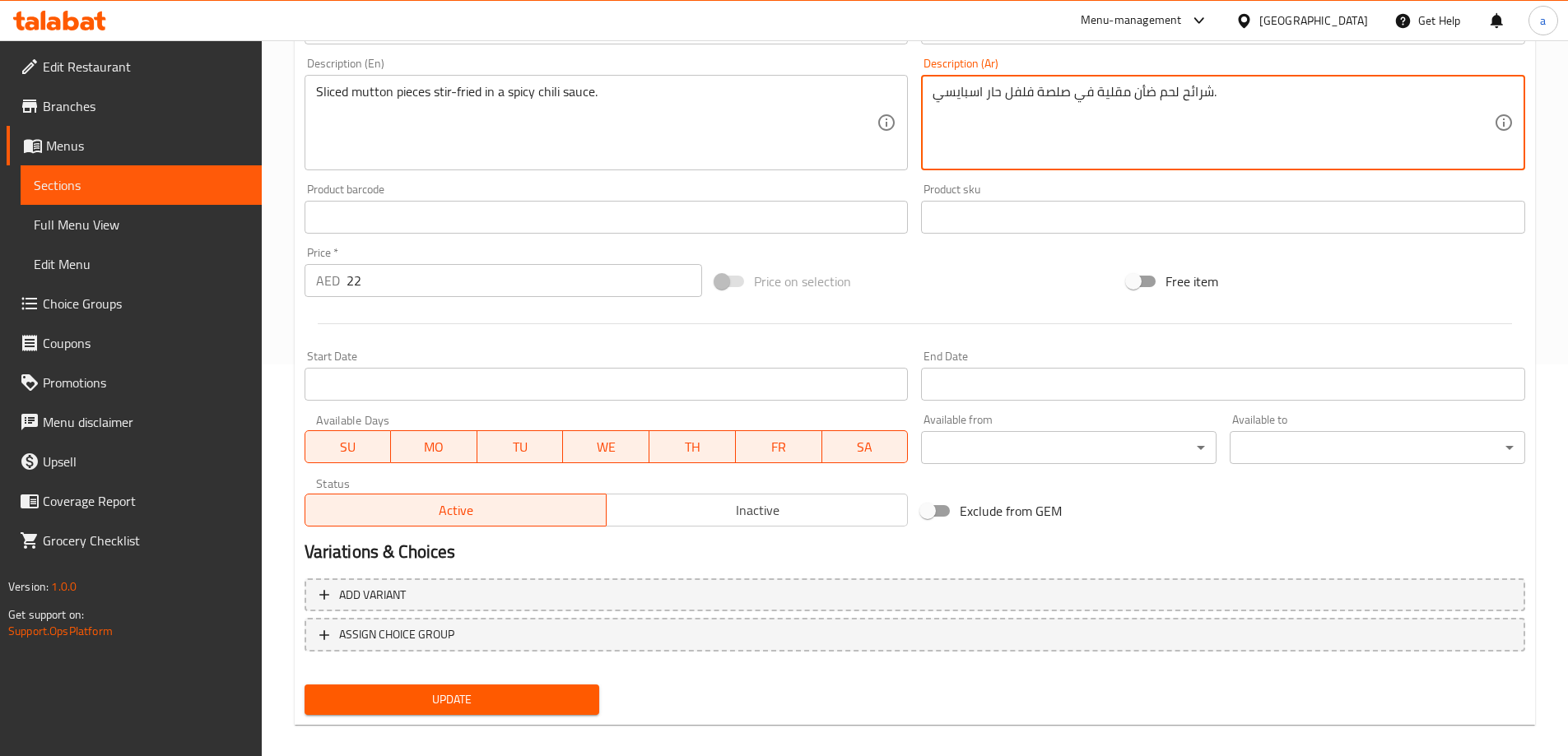
scroll to position [406, 0]
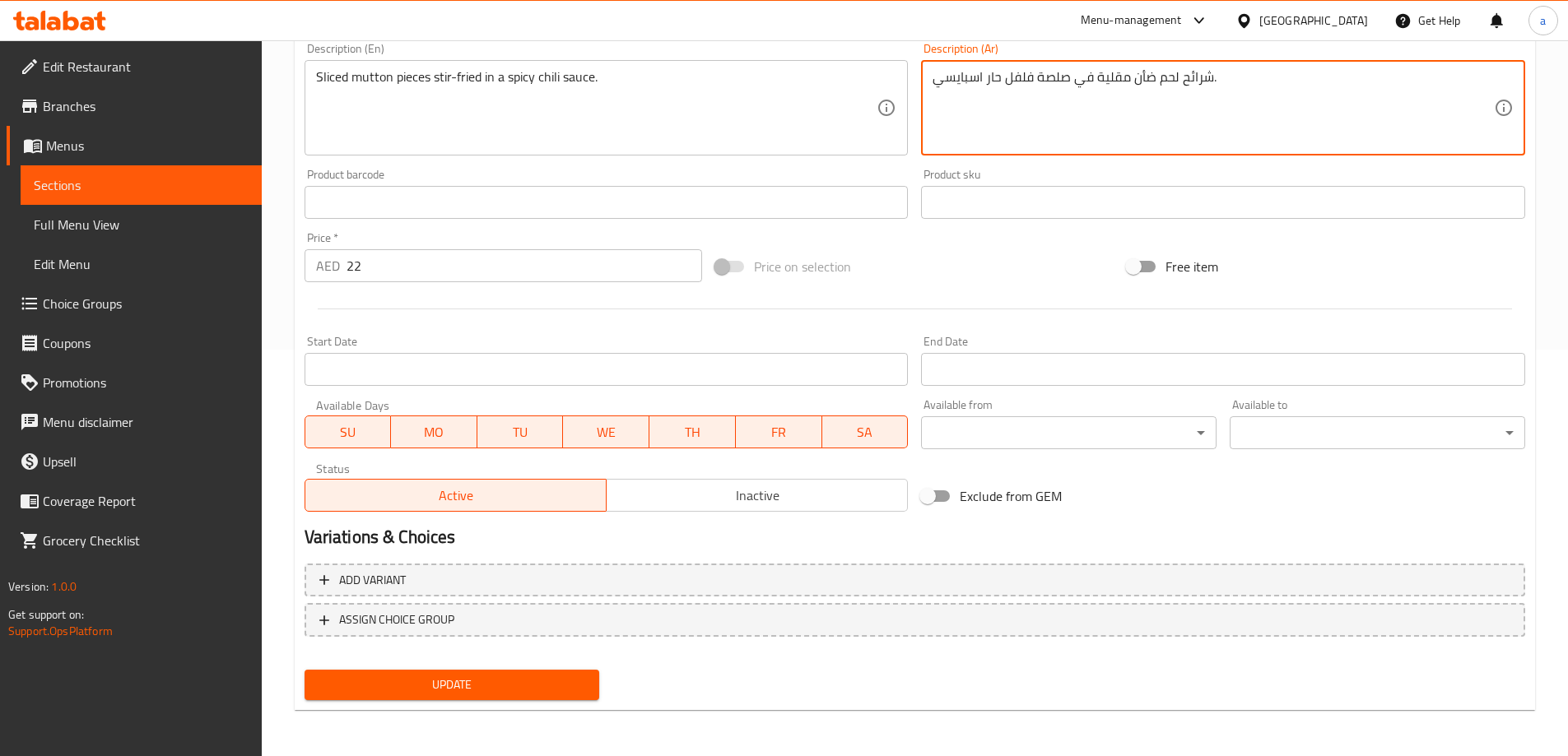
type textarea "شرائح لحم ضأن مقلية في صلصة فلفل حار اسبايسي."
click at [469, 688] on span "Update" at bounding box center [452, 685] width 270 height 21
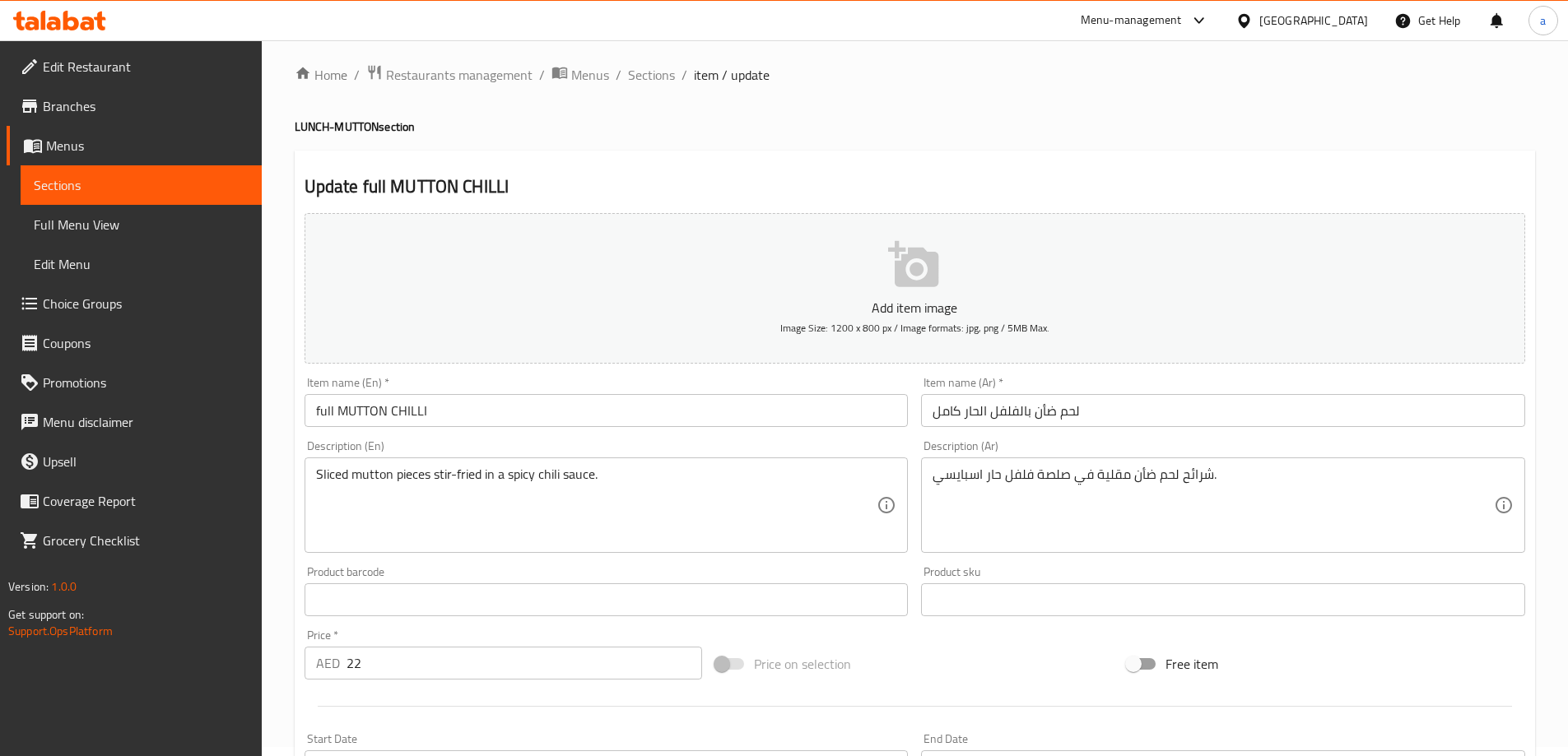
scroll to position [0, 0]
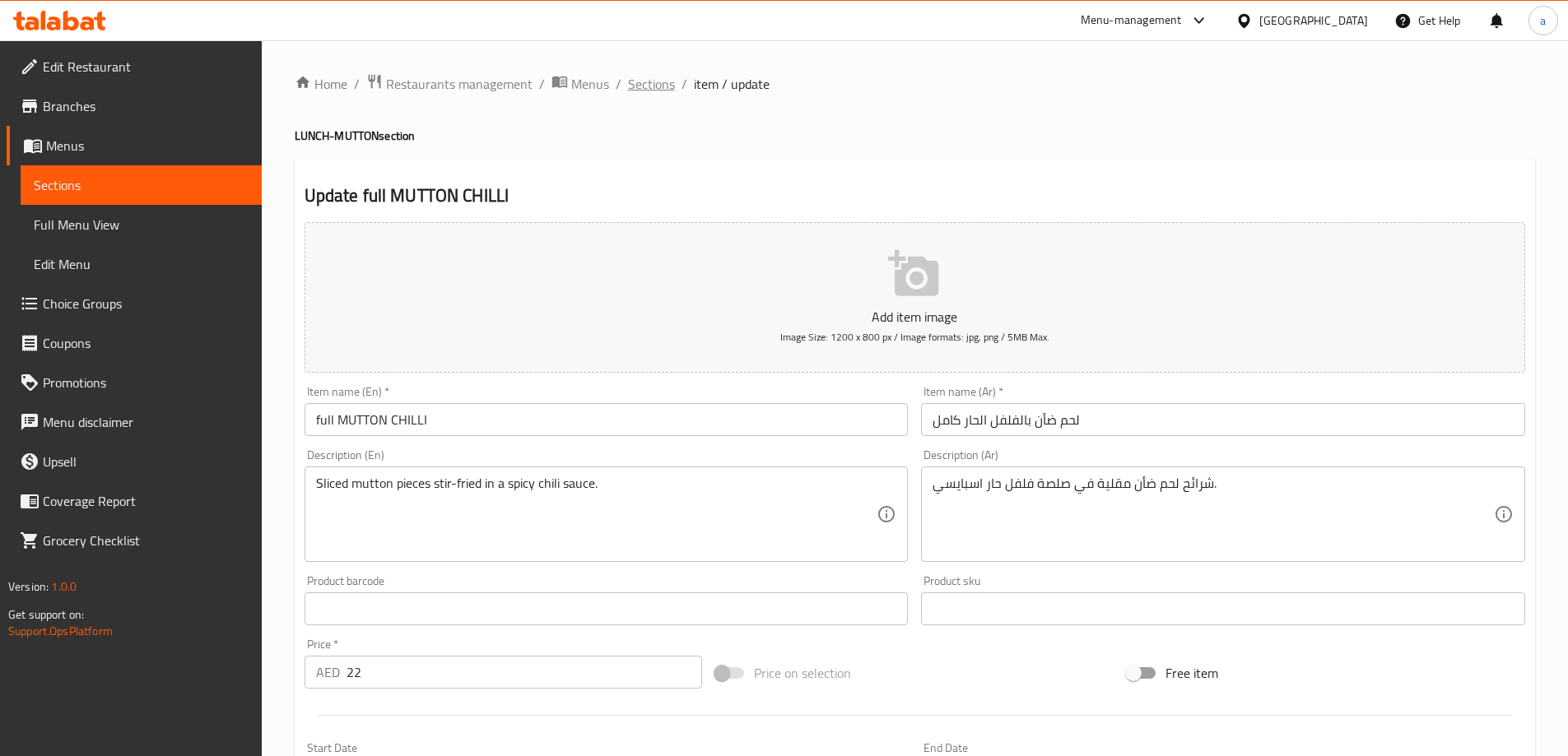
click at [666, 86] on span "Sections" at bounding box center [651, 84] width 46 height 20
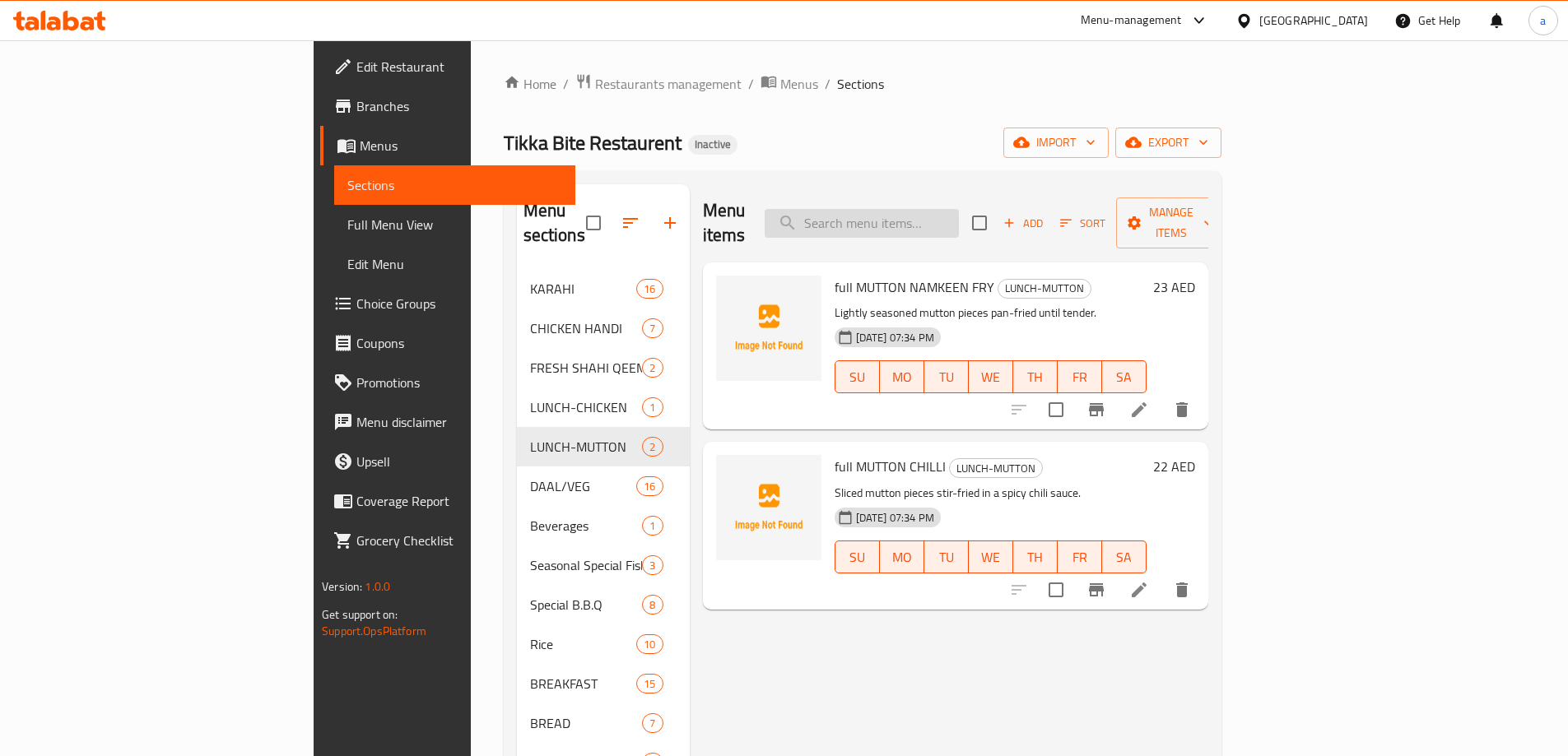
paste input "[PERSON_NAME]"
click at [959, 214] on input "search" at bounding box center [862, 223] width 195 height 28
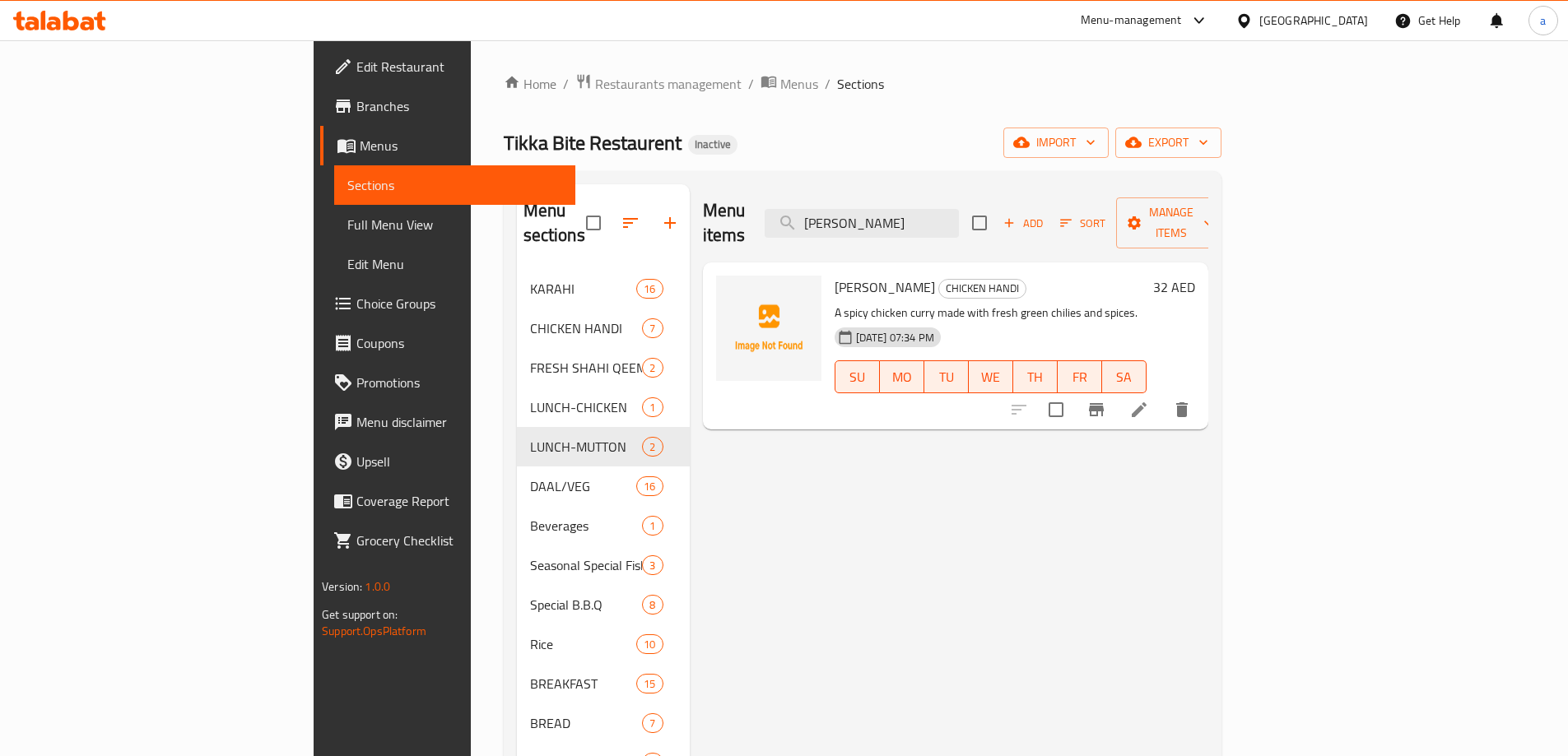
type input "[PERSON_NAME]"
click at [1162, 395] on li at bounding box center [1139, 410] width 46 height 29
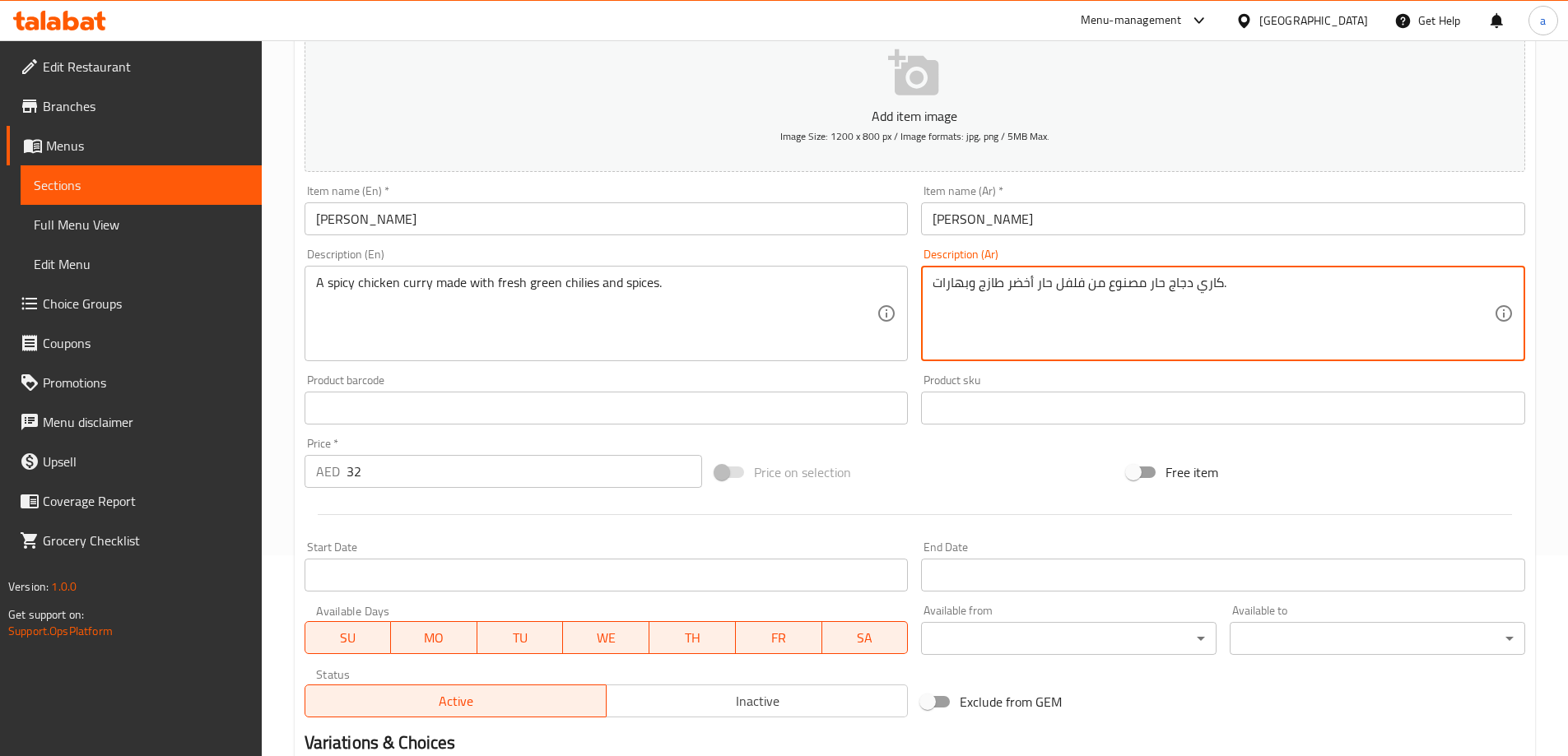
scroll to position [406, 0]
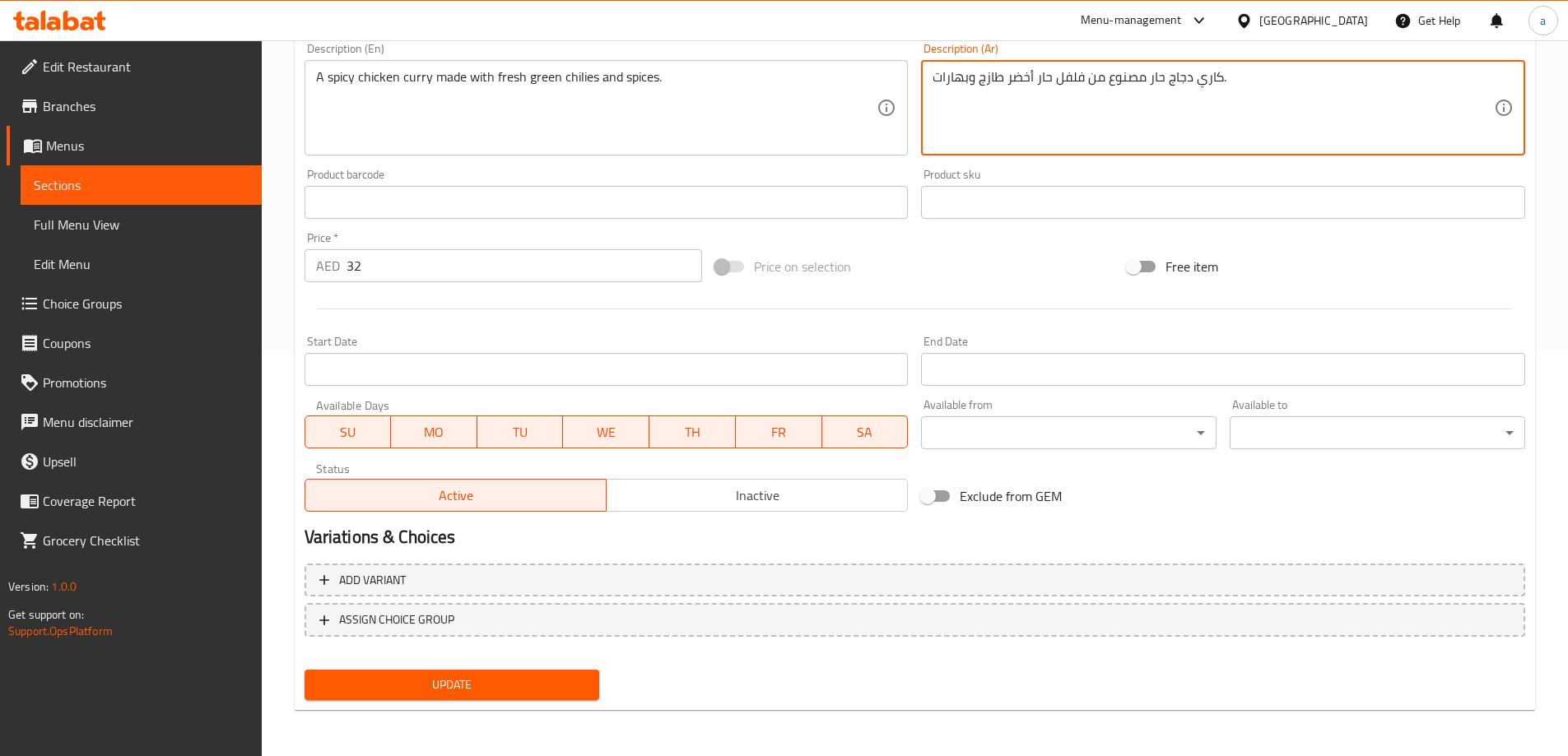
type textarea "كاري دجاج حار مصنوع من فلفل حار أخضر طازج وبهارات."
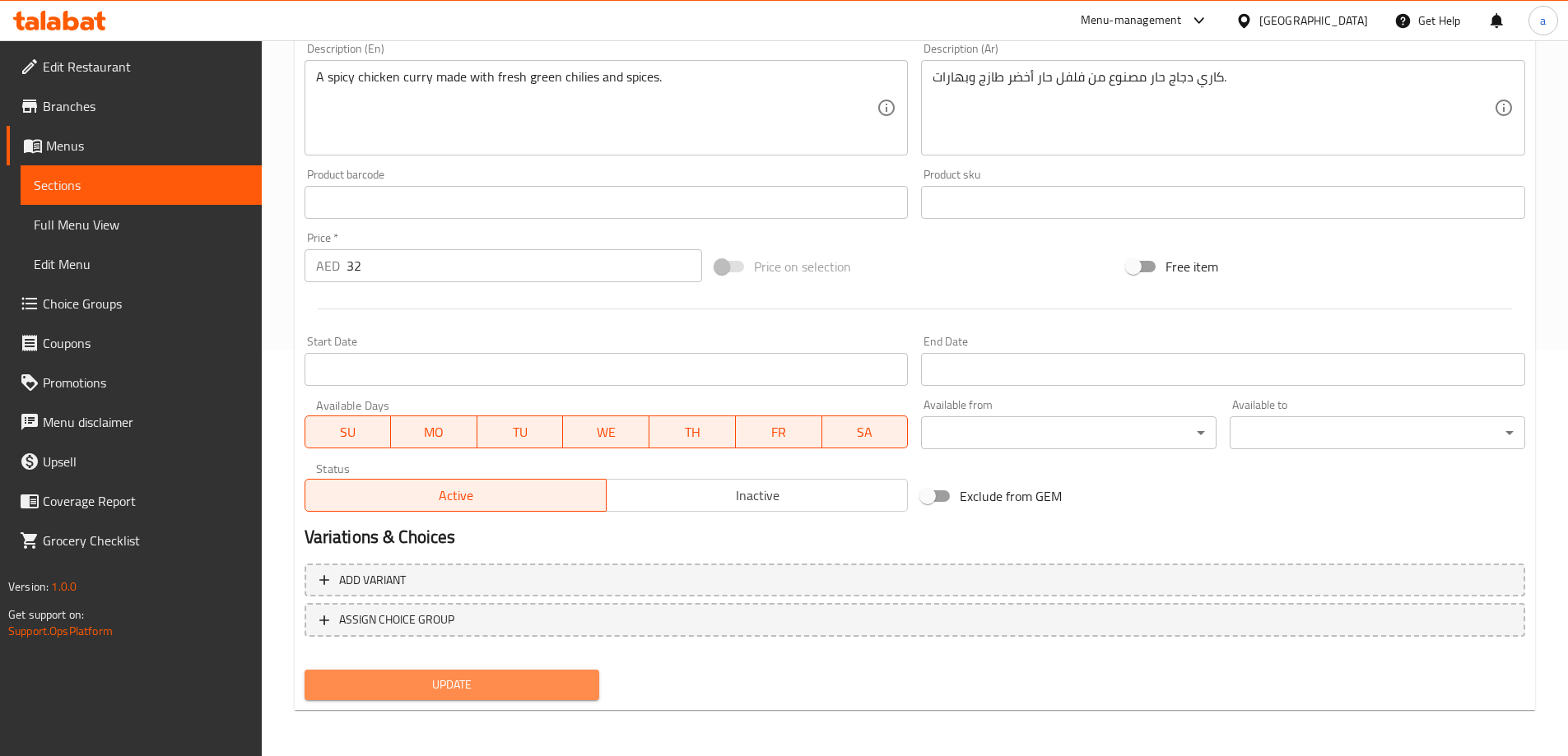
click at [543, 682] on span "Update" at bounding box center [452, 685] width 270 height 21
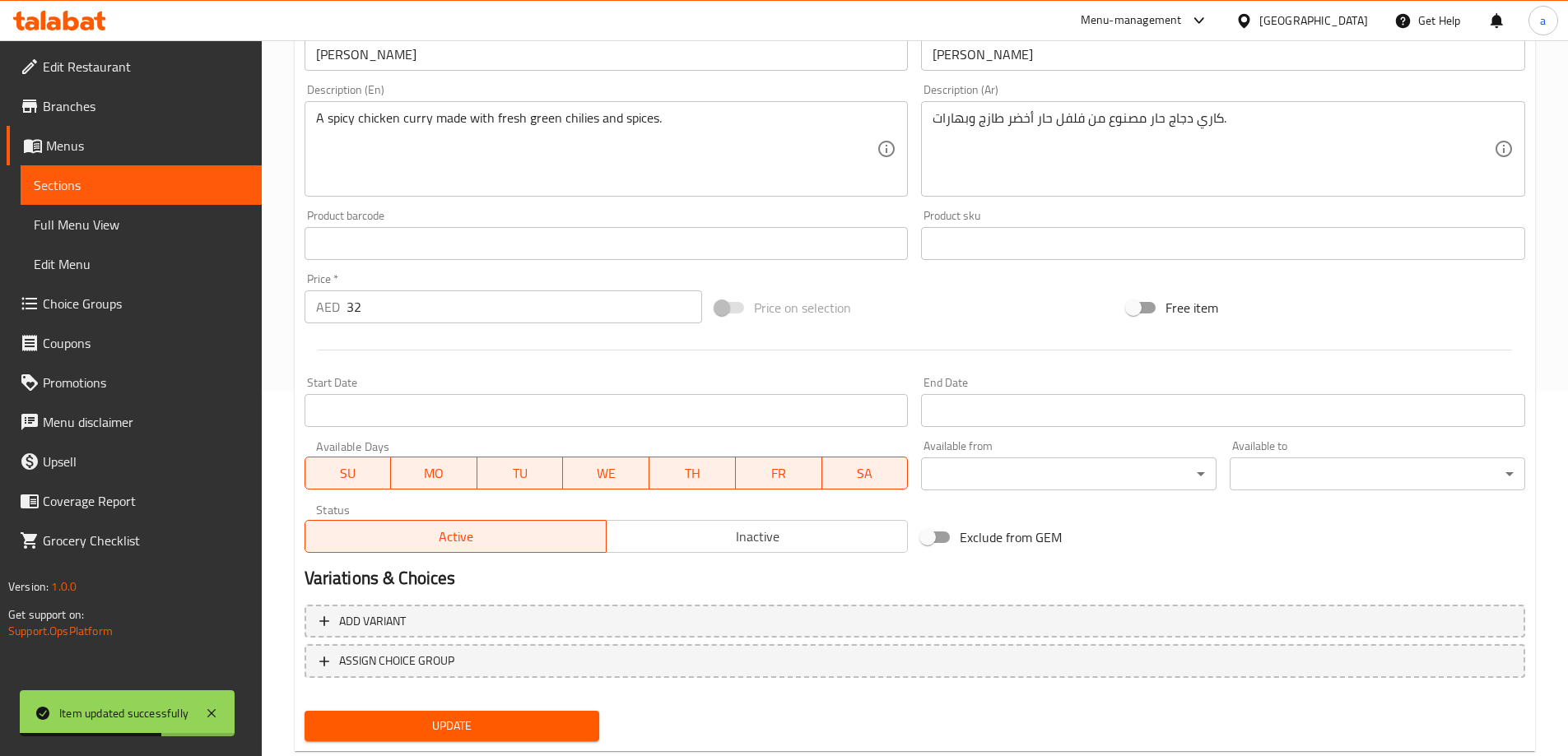
scroll to position [0, 0]
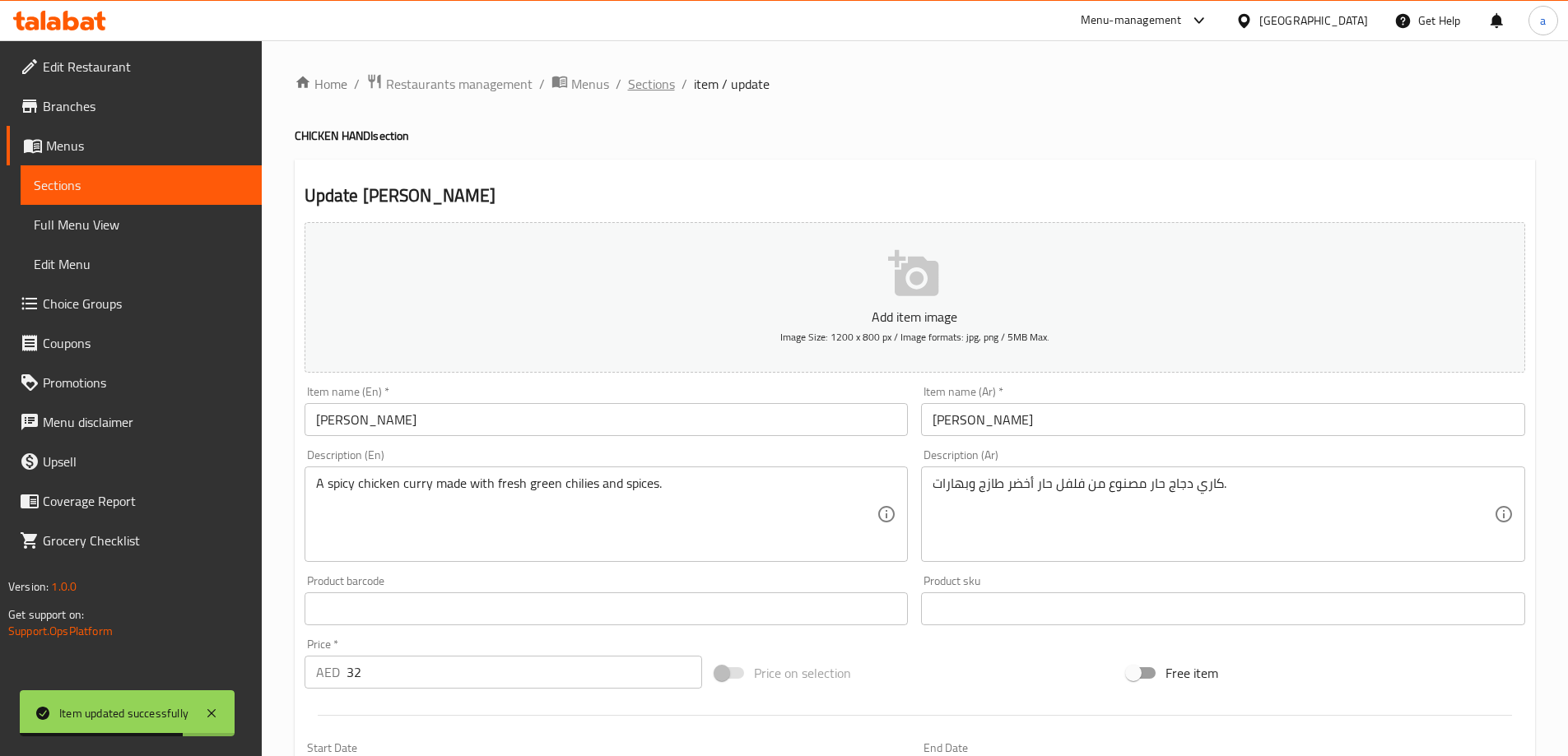
click at [635, 84] on span "Sections" at bounding box center [651, 84] width 46 height 20
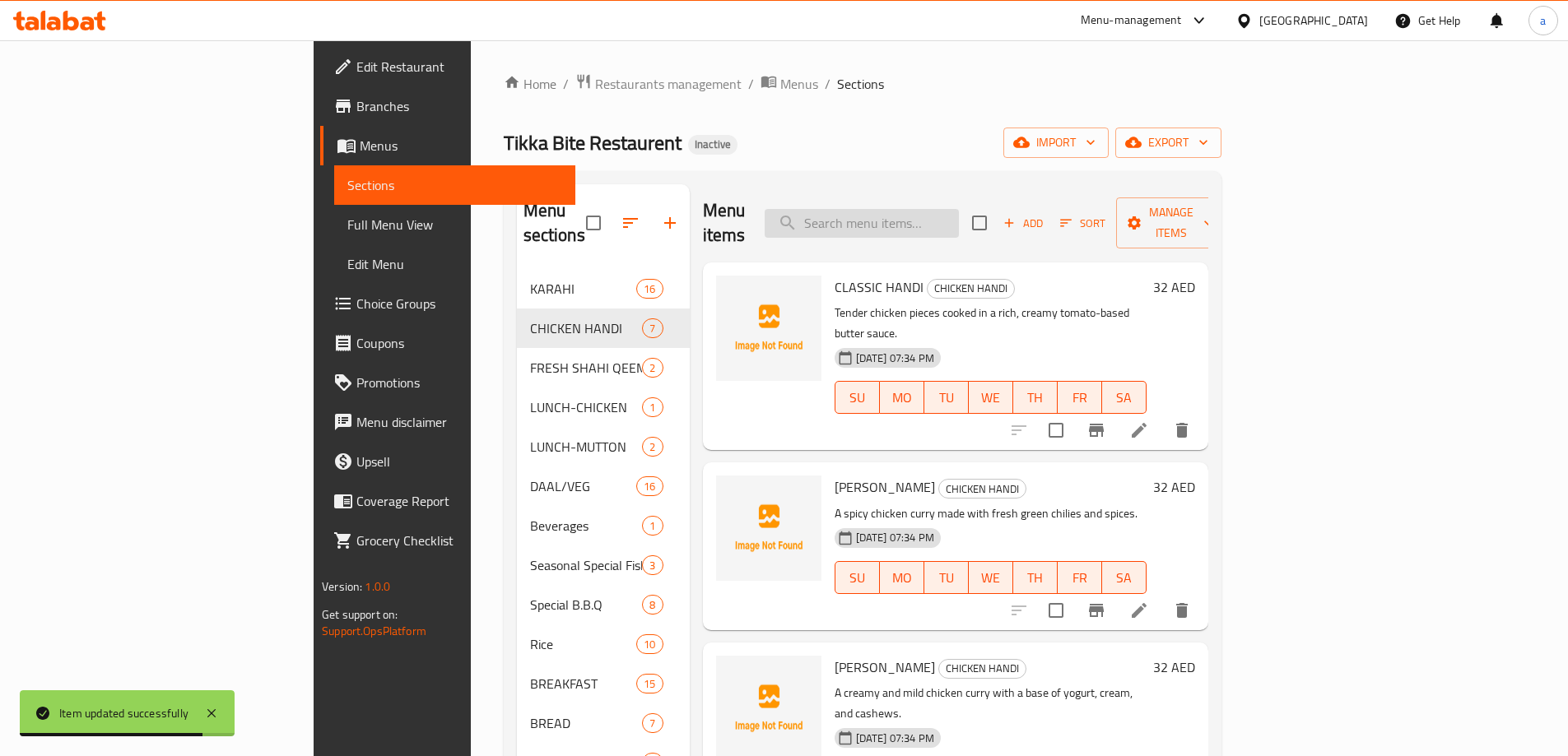
click at [925, 210] on input "search" at bounding box center [862, 223] width 195 height 28
paste input "TIKKA BITE DESI FRESH FRESH MUTTON KARAHI (H/F)"
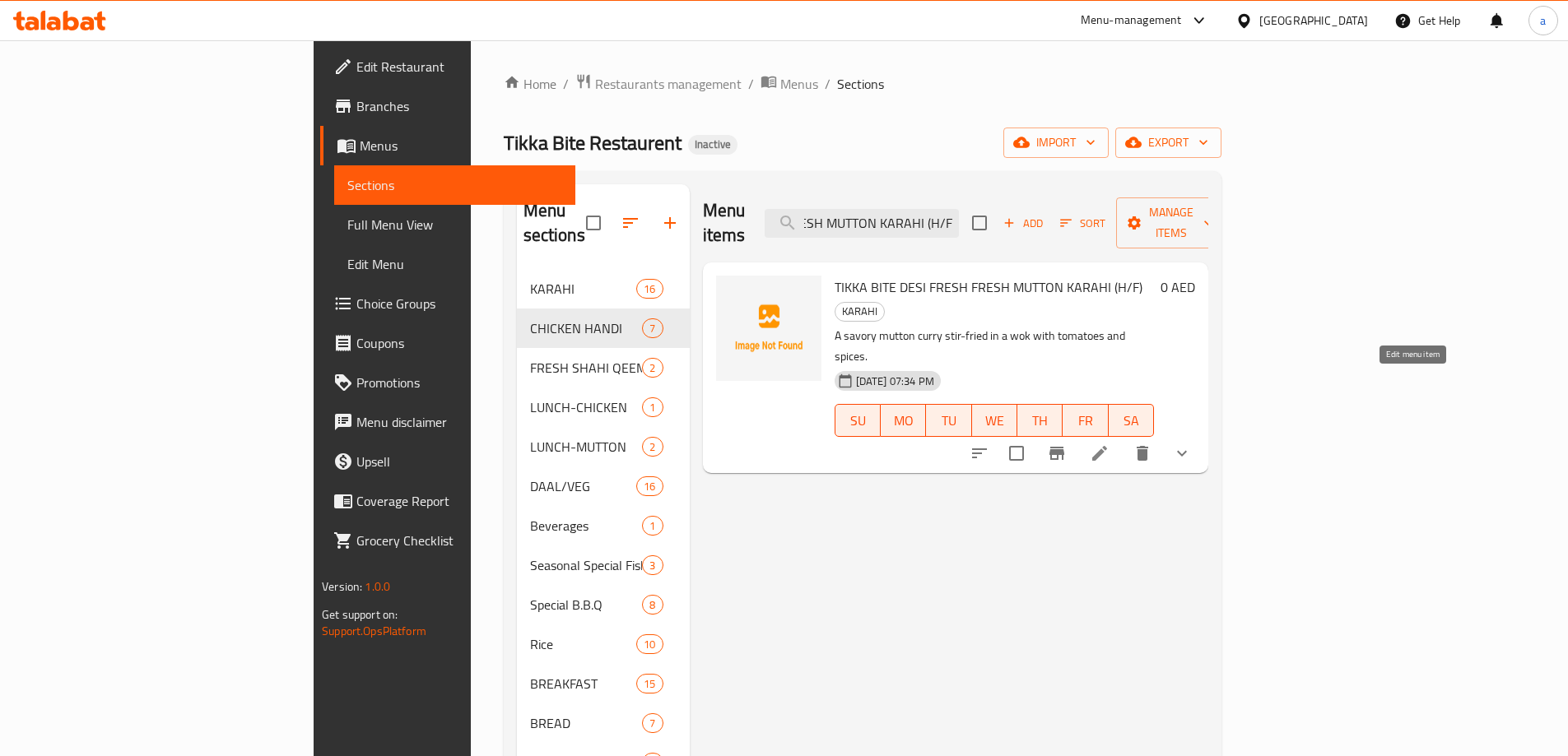
type input "TIKKA BITE DESI FRESH FRESH MUTTON KARAHI (H/F)"
click at [1109, 443] on icon at bounding box center [1100, 453] width 20 height 20
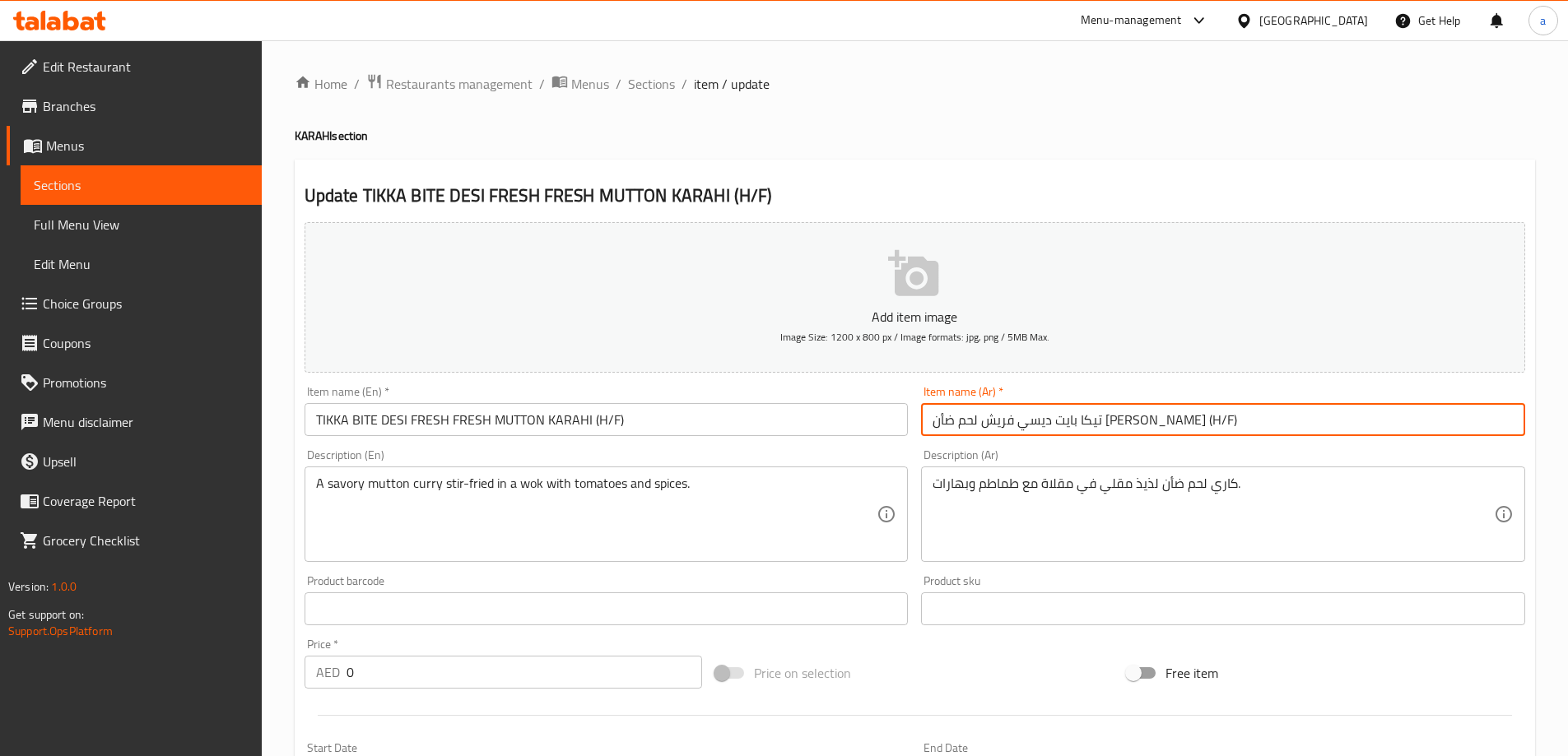
drag, startPoint x: 1181, startPoint y: 419, endPoint x: 1247, endPoint y: 427, distance: 66.5
click at [1247, 427] on input "تيكا بايت ديسي فريش لحم ضأن [PERSON_NAME] (H/F)" at bounding box center [1224, 419] width 604 height 33
drag, startPoint x: 1001, startPoint y: 415, endPoint x: 923, endPoint y: 425, distance: 78.6
click at [923, 425] on input "تيكا بايت ديسي فريش لحم ضأن كراهي فريش (نصف/كامل)" at bounding box center [1224, 419] width 604 height 33
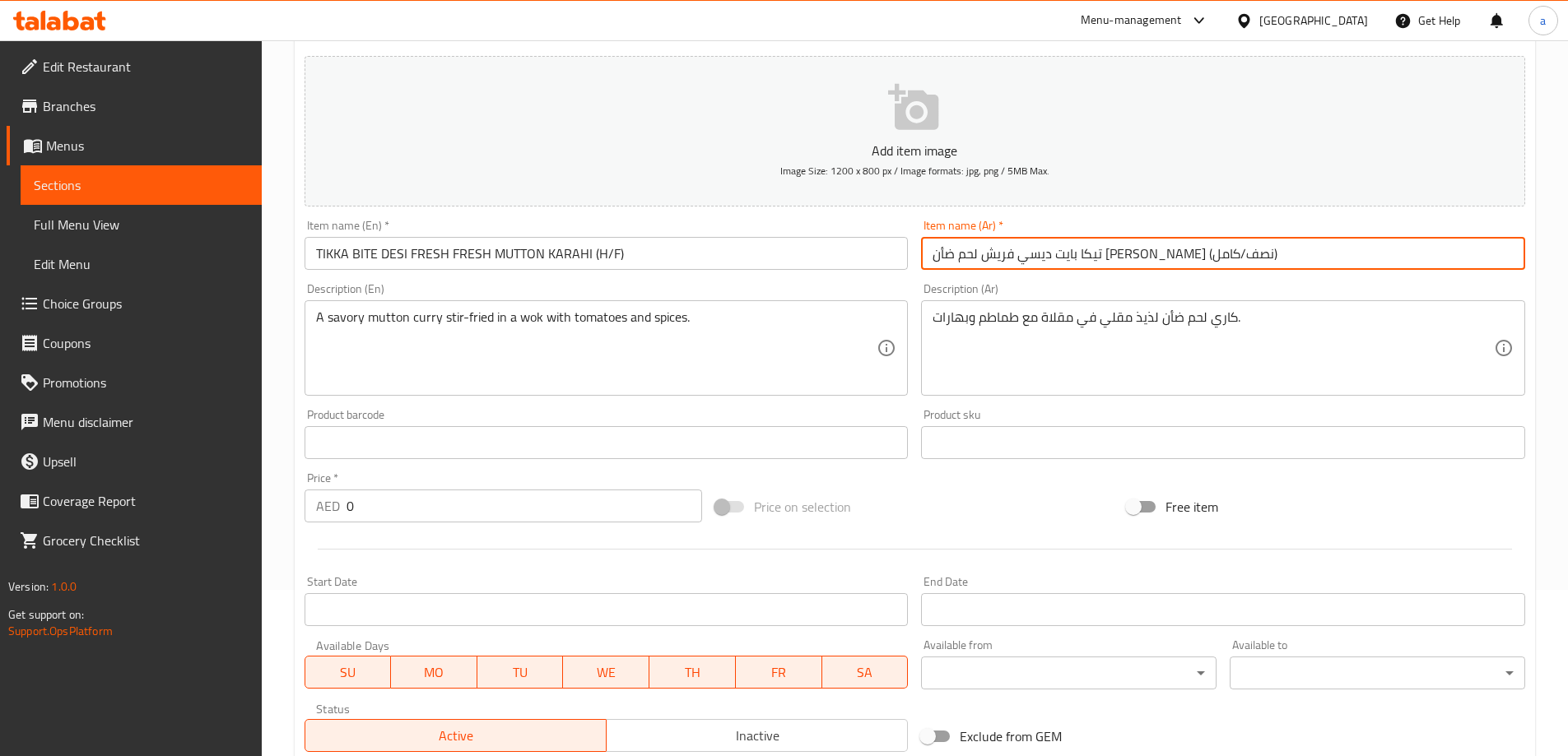
scroll to position [443, 0]
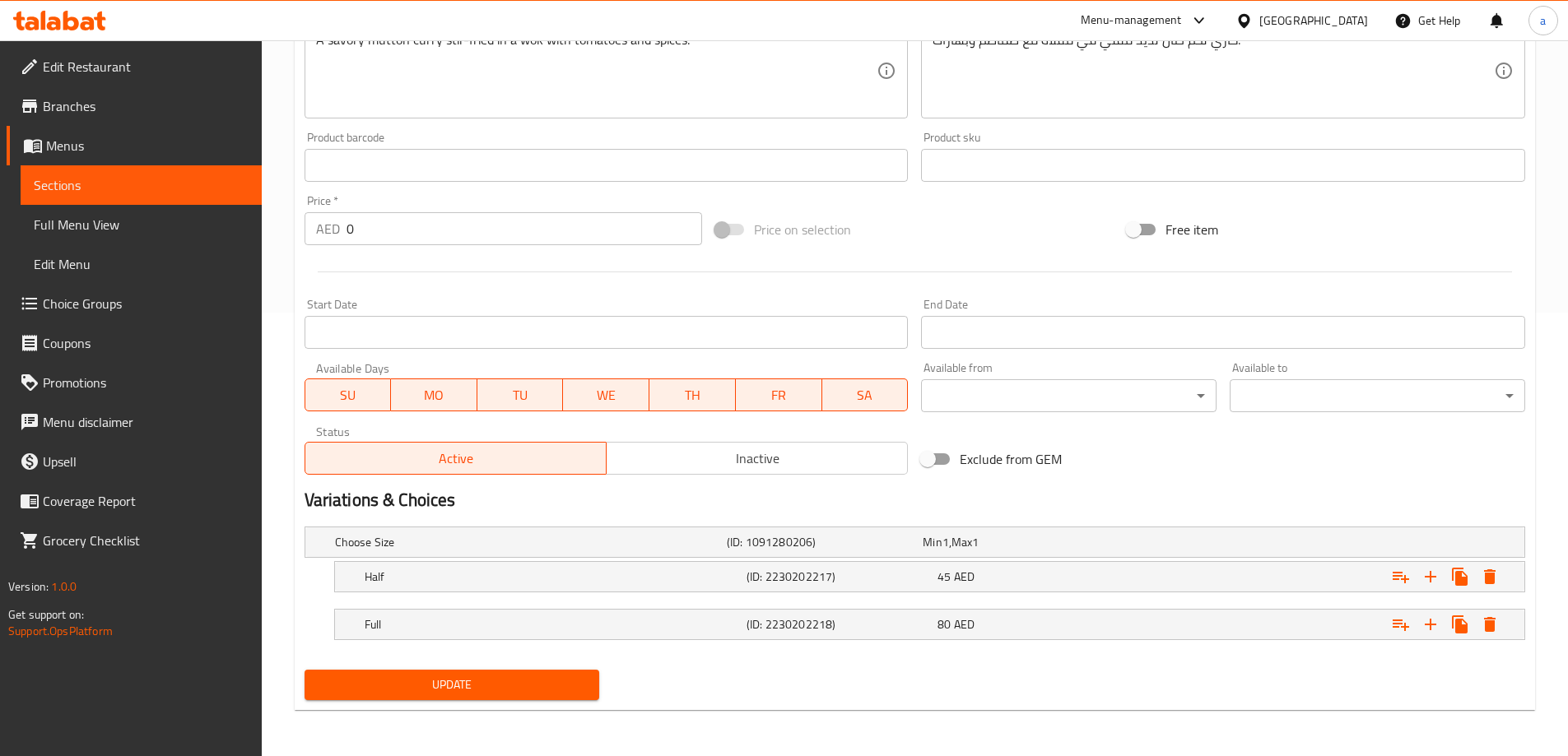
type input "تيكا بايت ديسي فريش لحم ضأن كراهي فريش (نصف/كامل)"
click at [500, 692] on span "Update" at bounding box center [452, 685] width 270 height 21
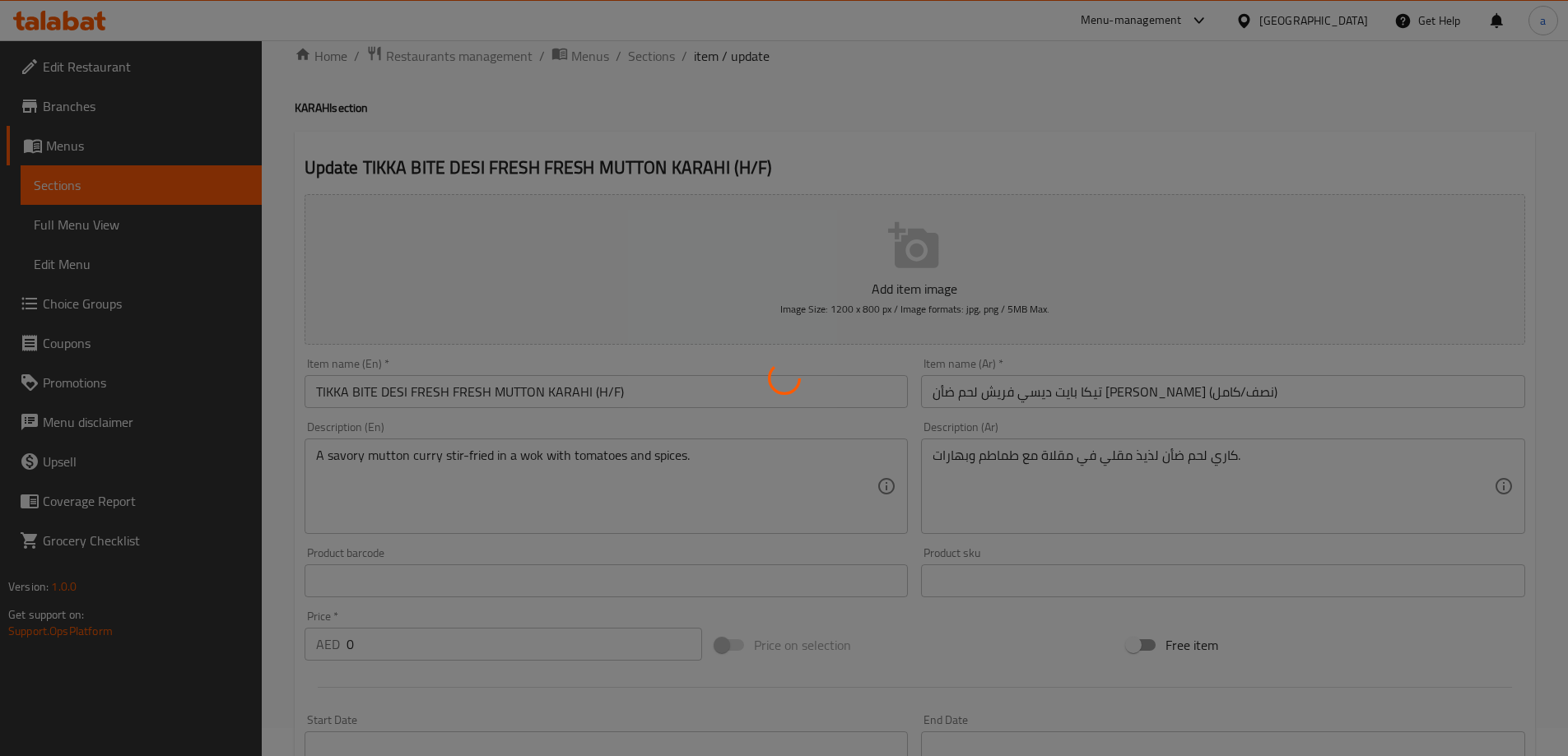
scroll to position [0, 0]
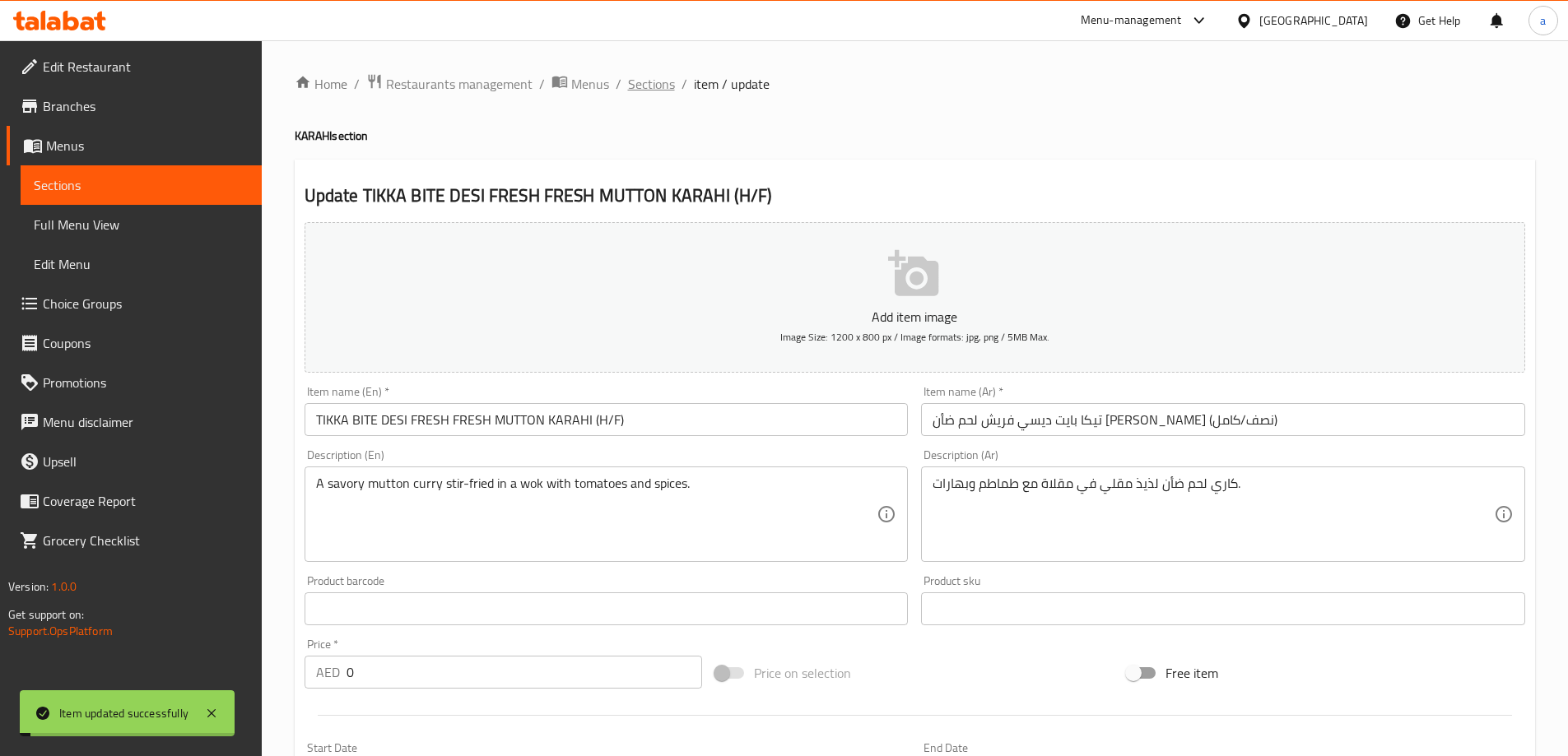
click at [658, 77] on span "Sections" at bounding box center [651, 84] width 46 height 20
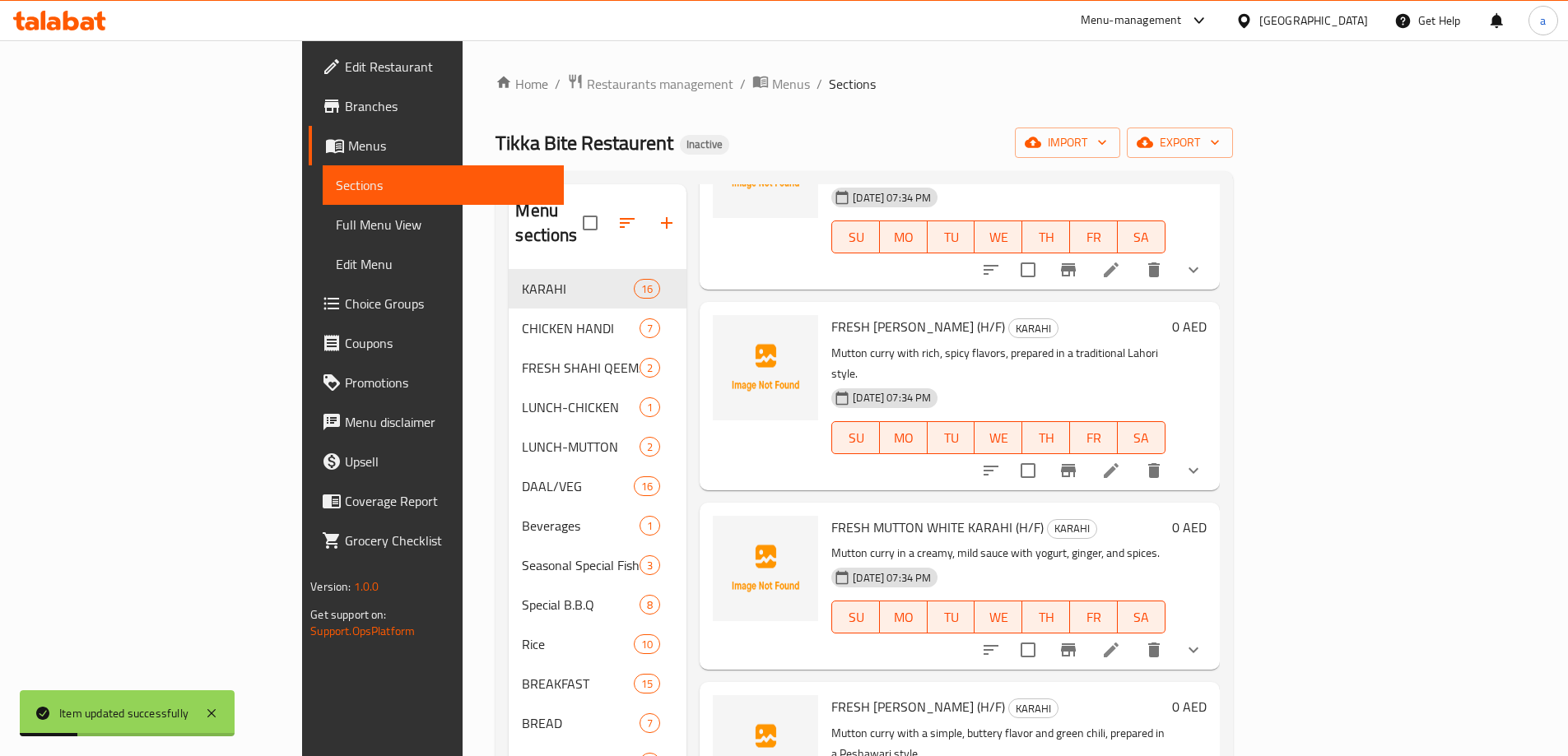
scroll to position [164, 0]
click at [1121, 459] on icon at bounding box center [1111, 468] width 20 height 20
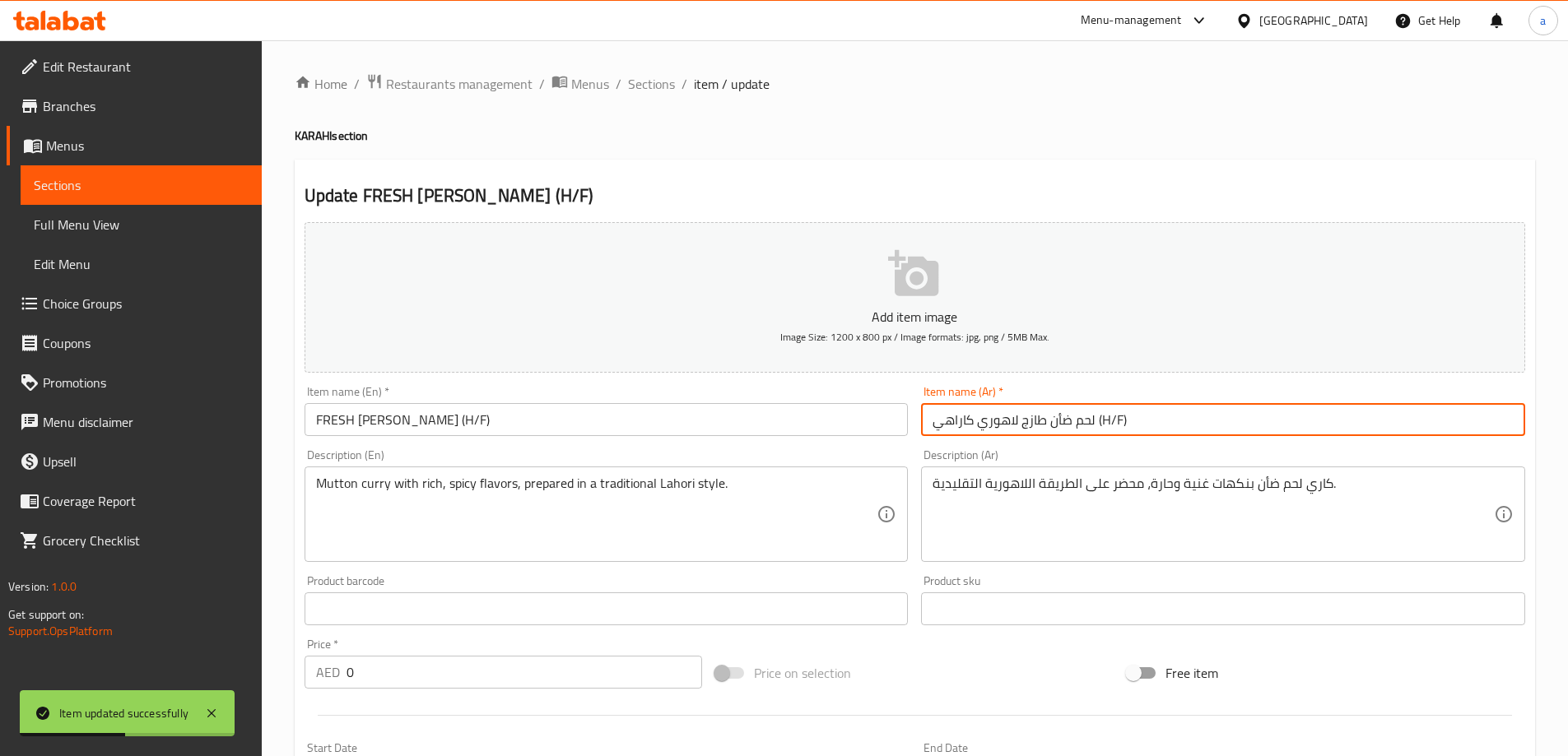
click at [1112, 423] on input "لحم ضأن طازج لاهوري كاراهي (H/F)" at bounding box center [1224, 419] width 604 height 33
drag, startPoint x: 1128, startPoint y: 424, endPoint x: 1098, endPoint y: 425, distance: 30.0
click at [1098, 425] on input "لحم ضأن طازج لاهوري كاراهي (H/F)" at bounding box center [1224, 419] width 604 height 33
paste input "نصف/كامل"
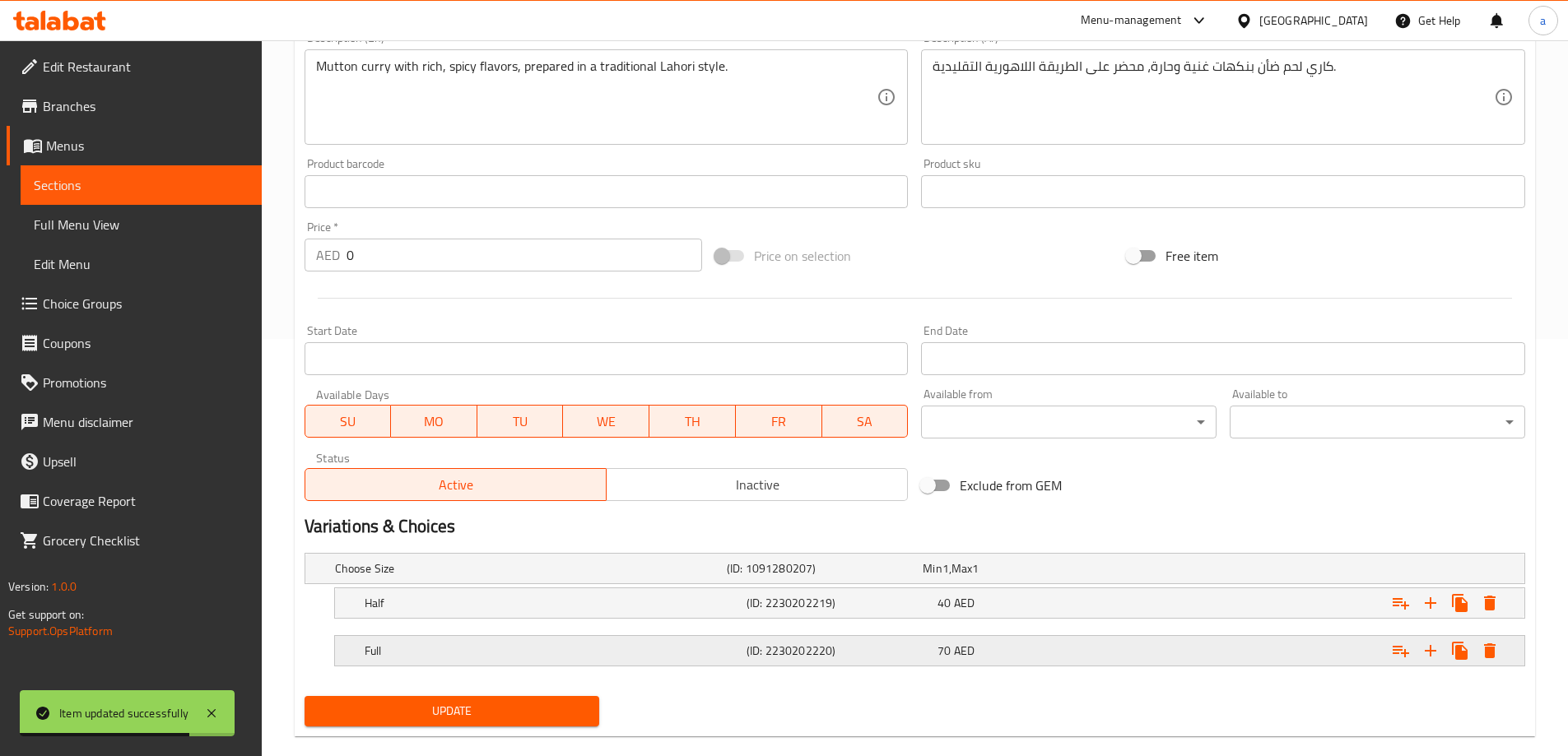
scroll to position [443, 0]
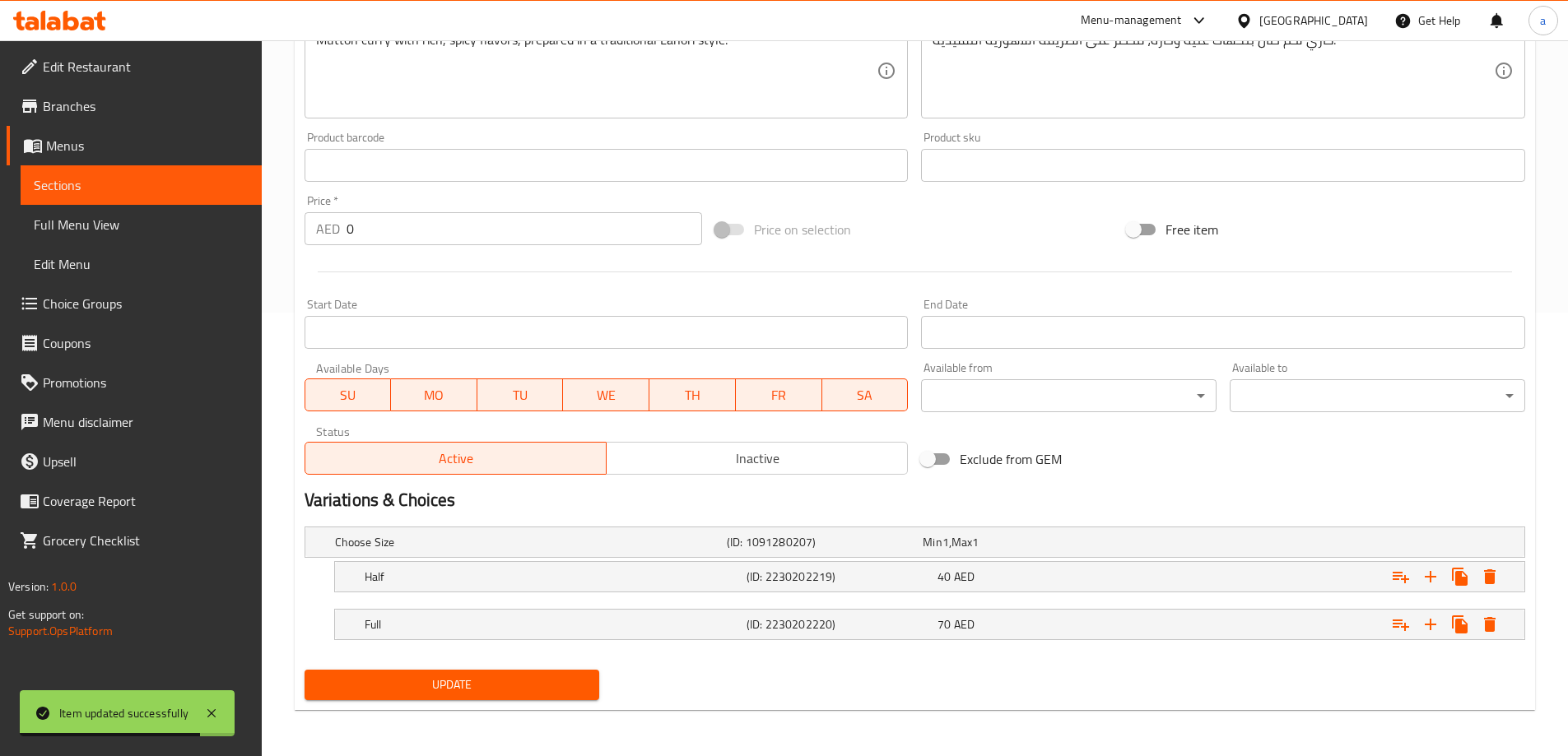
type input "لحم ضأن طازج لاهوري كاراهي (نصف/كامل)"
click at [534, 685] on span "Update" at bounding box center [452, 685] width 270 height 21
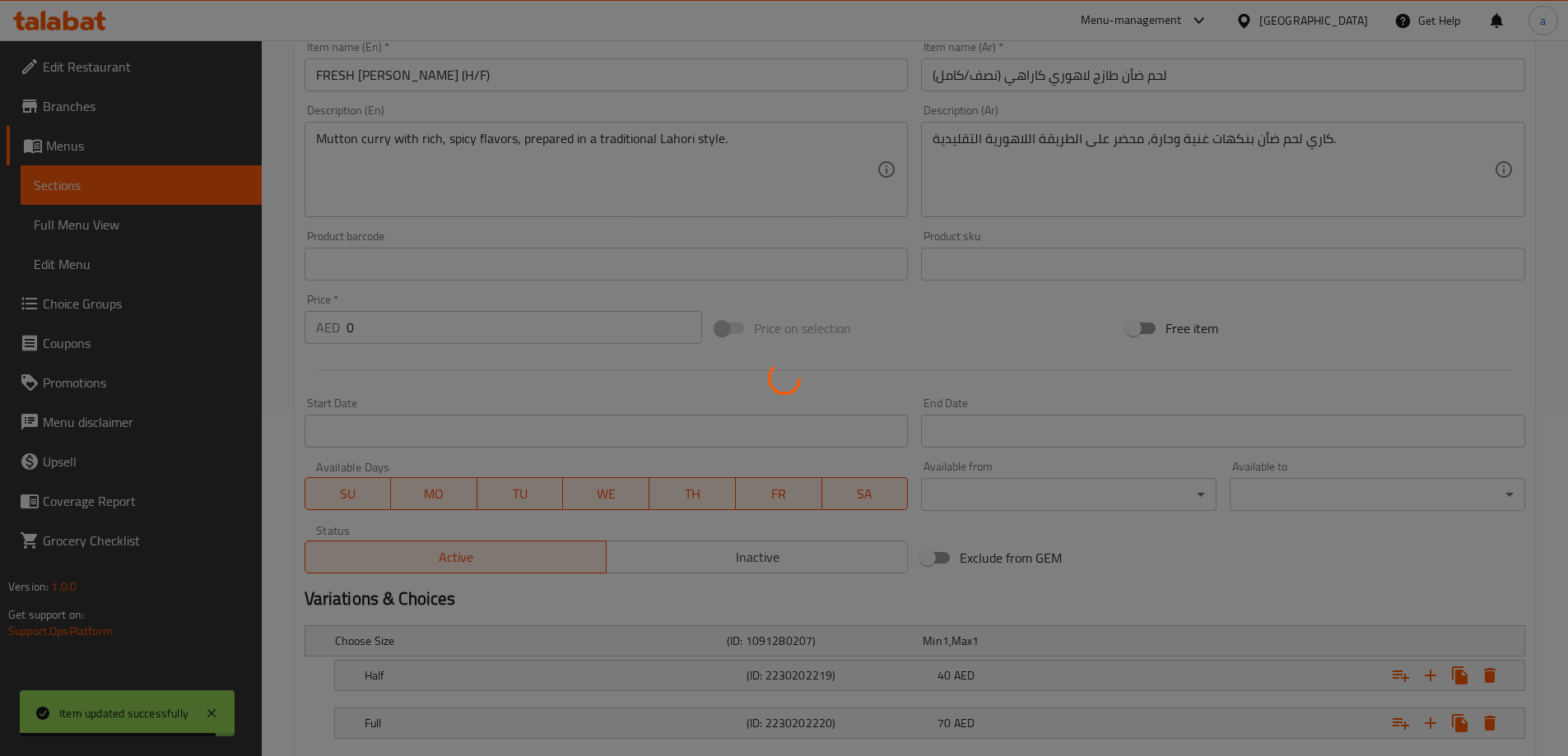
scroll to position [0, 0]
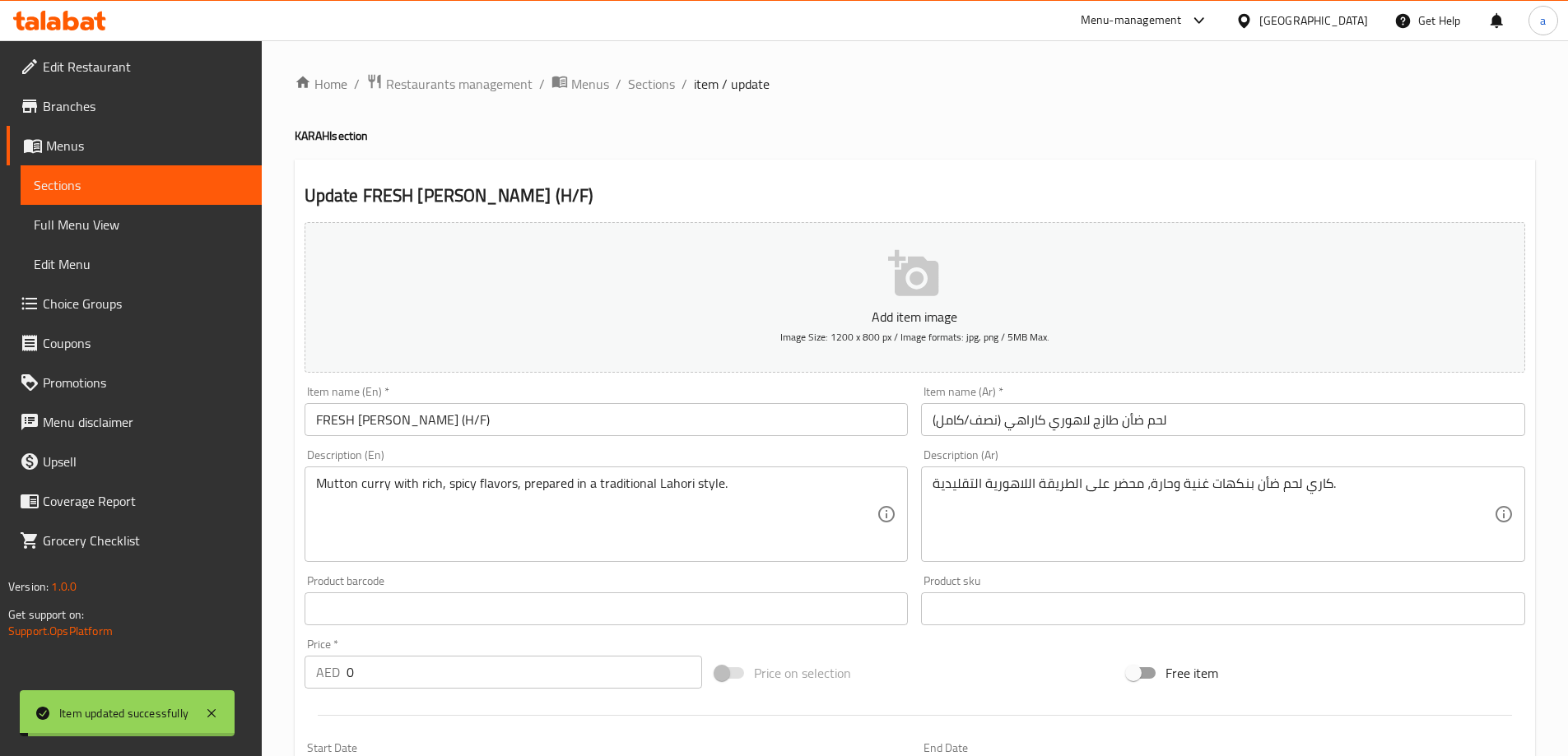
click at [657, 84] on span "Sections" at bounding box center [651, 84] width 46 height 20
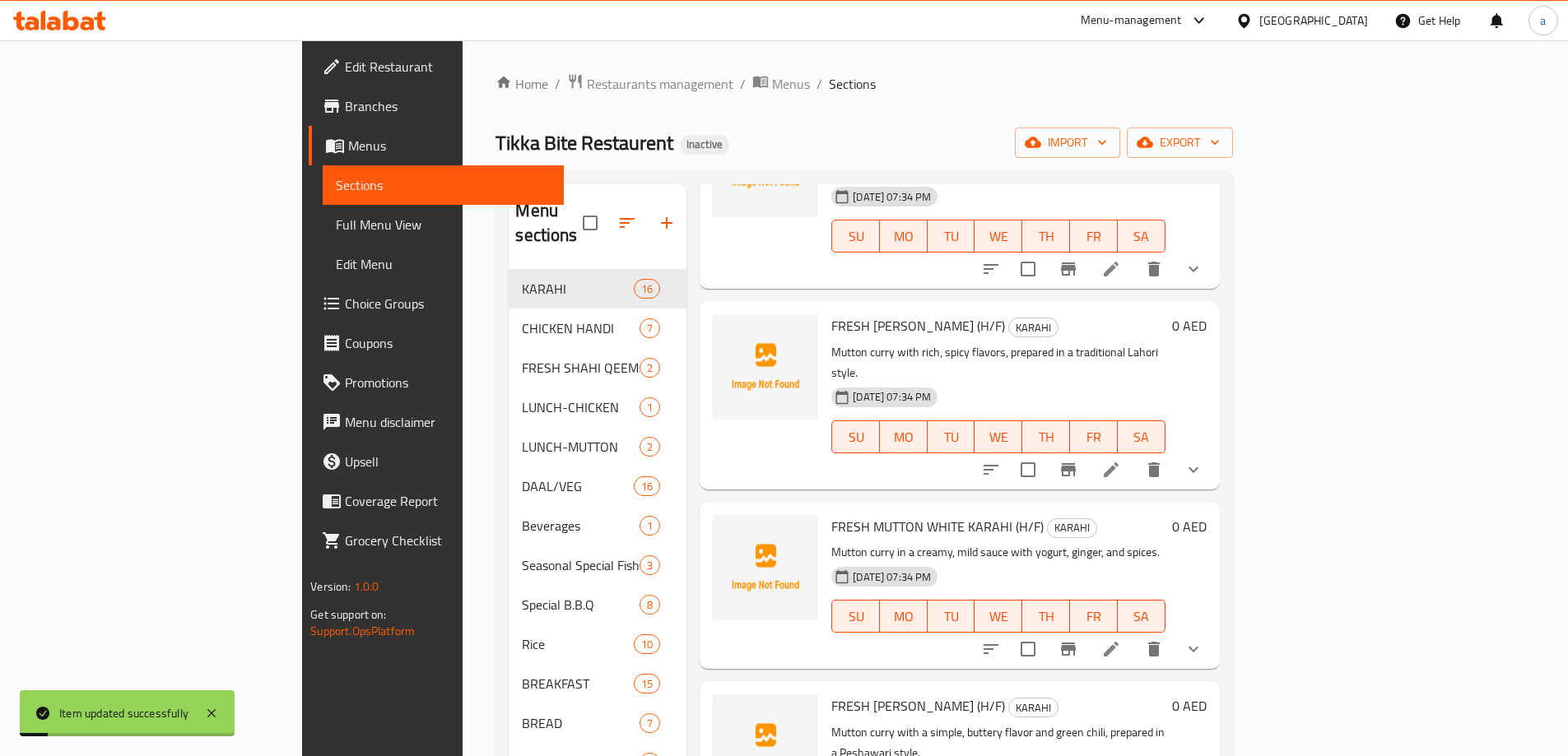
scroll to position [164, 0]
click at [1134, 634] on li at bounding box center [1112, 648] width 46 height 29
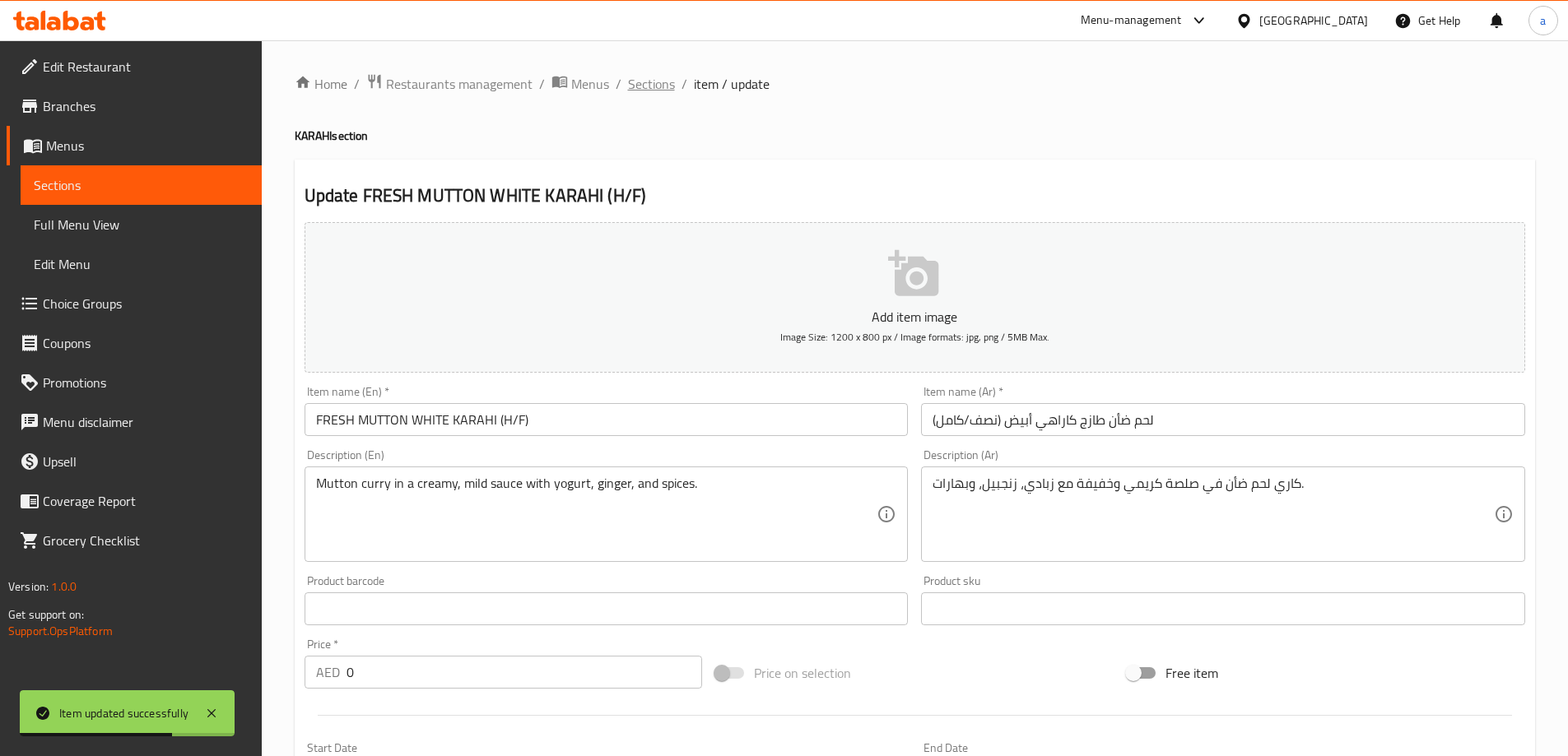
click at [663, 84] on span "Sections" at bounding box center [651, 84] width 46 height 20
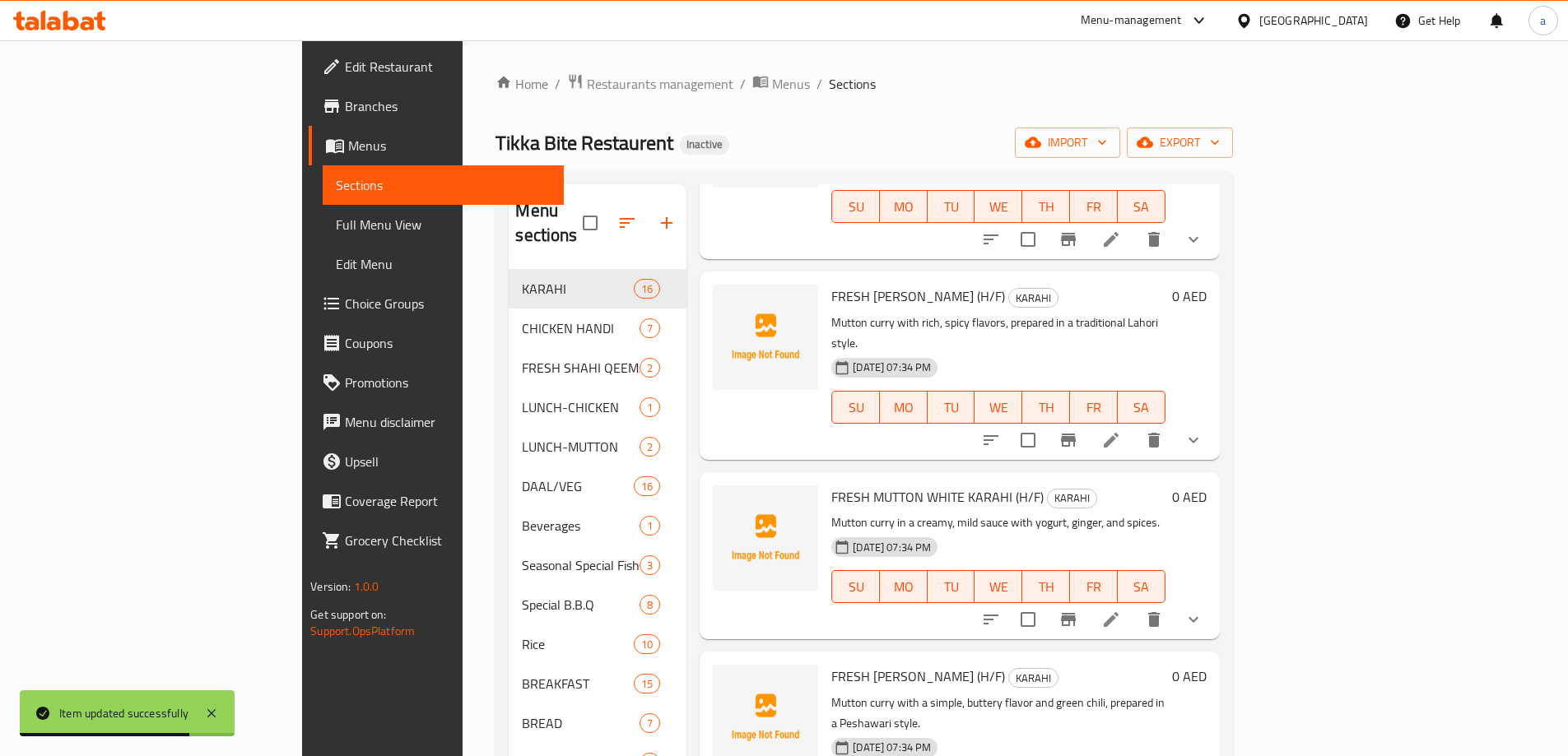
scroll to position [247, 0]
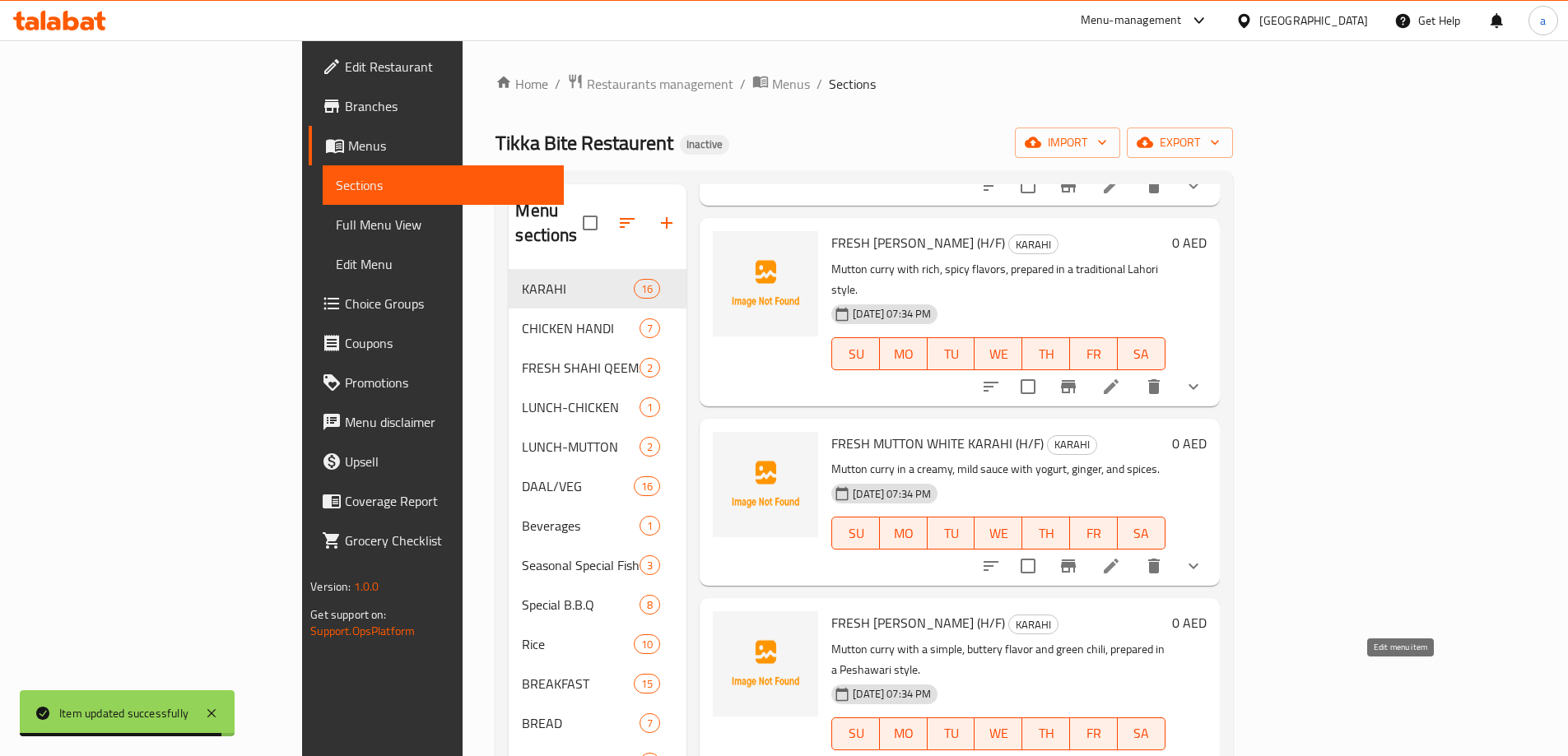
click at [1121, 755] on icon at bounding box center [1111, 766] width 20 height 20
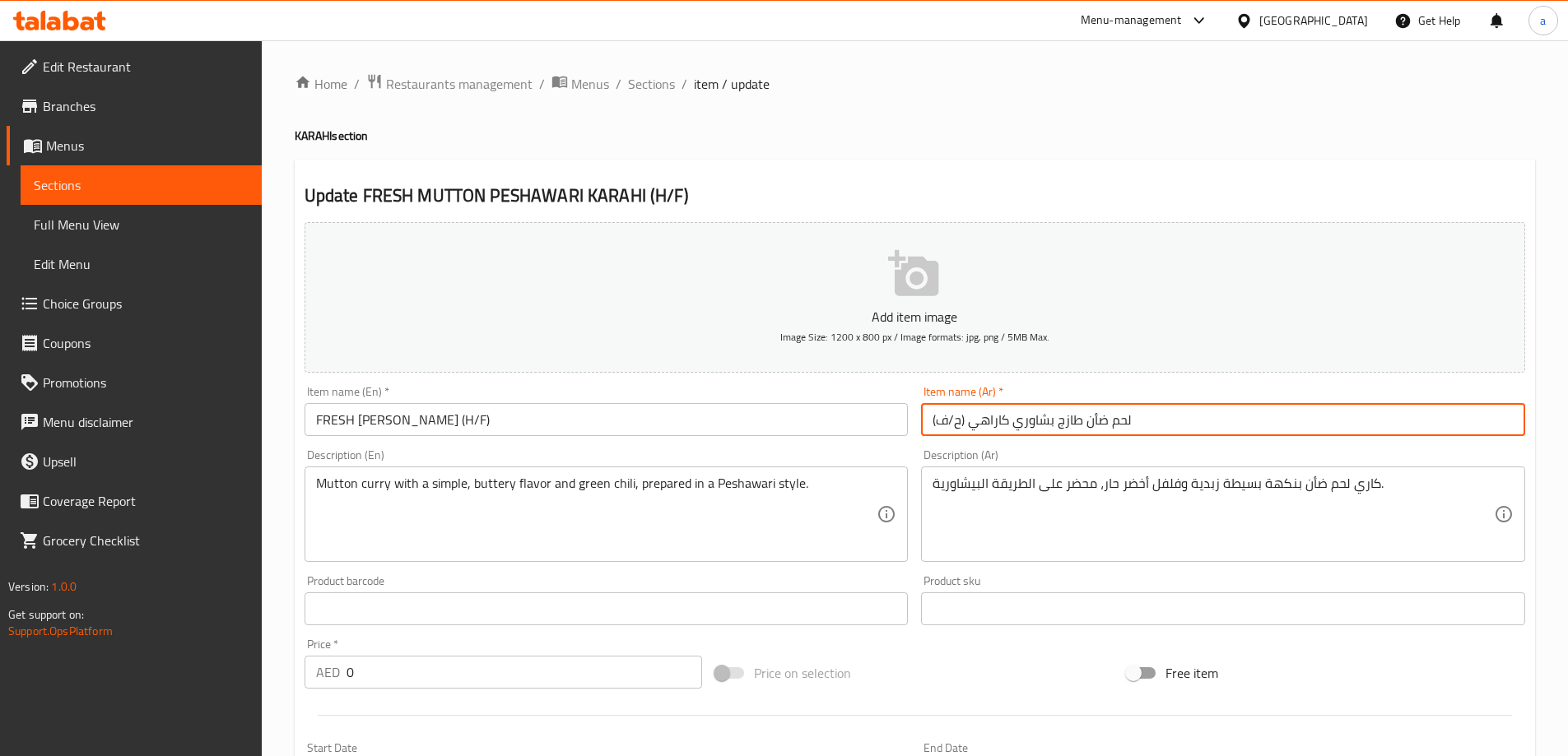
click at [962, 422] on input "لحم ضأن طازج بشاوري كاراهي (ح/ف)" at bounding box center [1224, 419] width 604 height 33
drag, startPoint x: 964, startPoint y: 422, endPoint x: 889, endPoint y: 434, distance: 76.0
click at [889, 434] on div "Add item image Image Size: 1200 x 800 px / Image formats: jpg, png / 5MB Max. I…" at bounding box center [914, 570] width 1234 height 710
paste input "نصف/كامل"
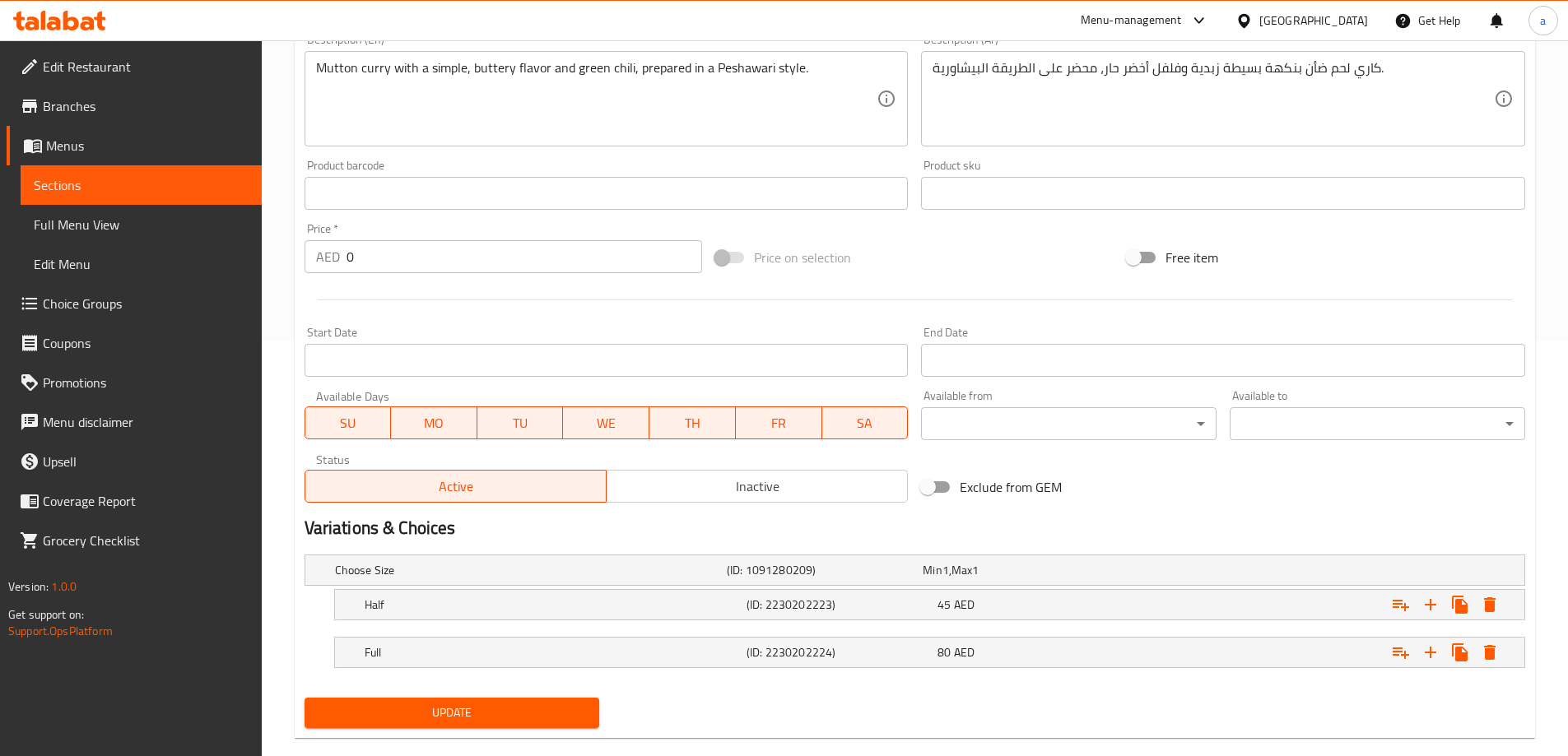
scroll to position [443, 0]
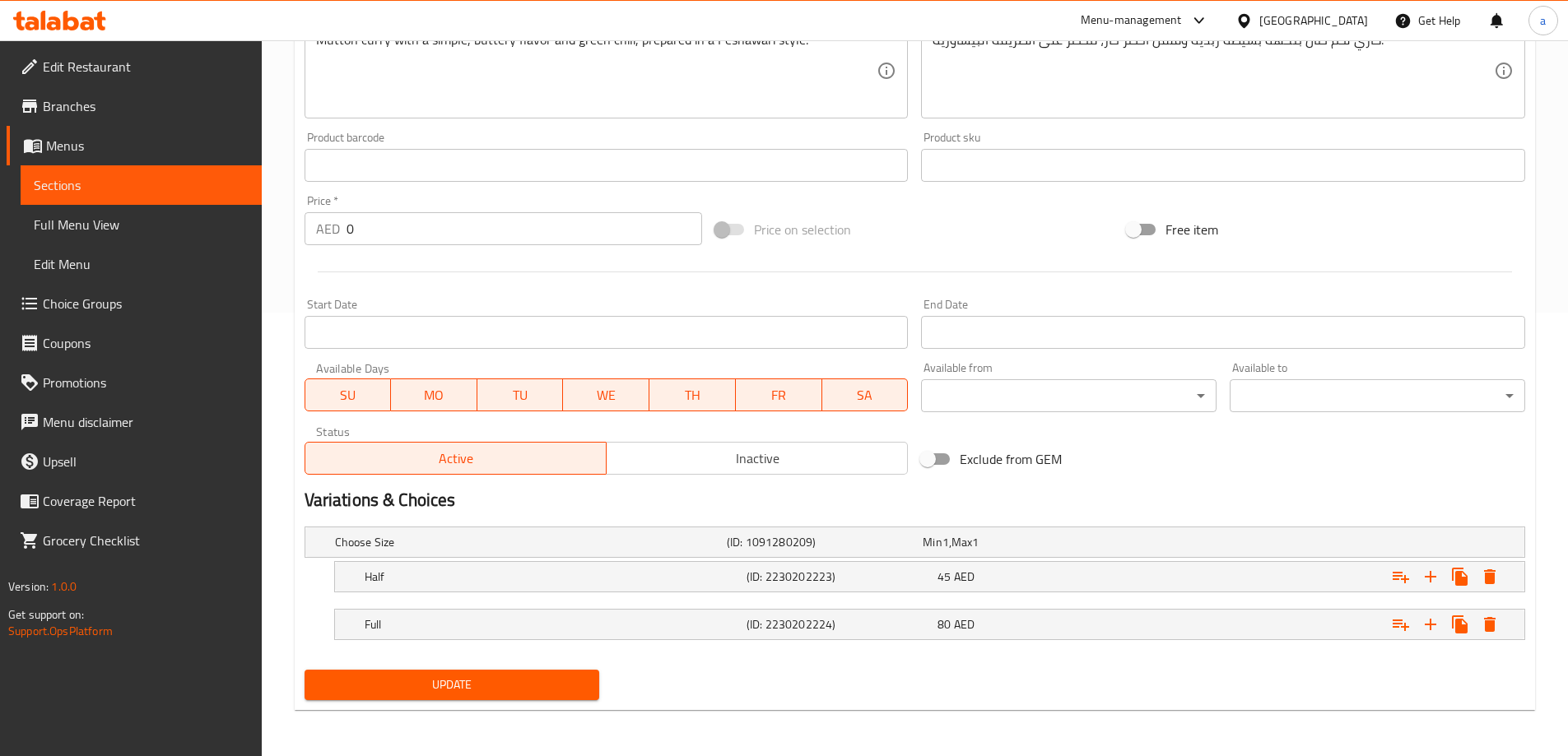
type input "لحم ضأن طازج بشاوري كاراهي (نصف/كامل)"
click at [578, 688] on span "Update" at bounding box center [452, 685] width 270 height 21
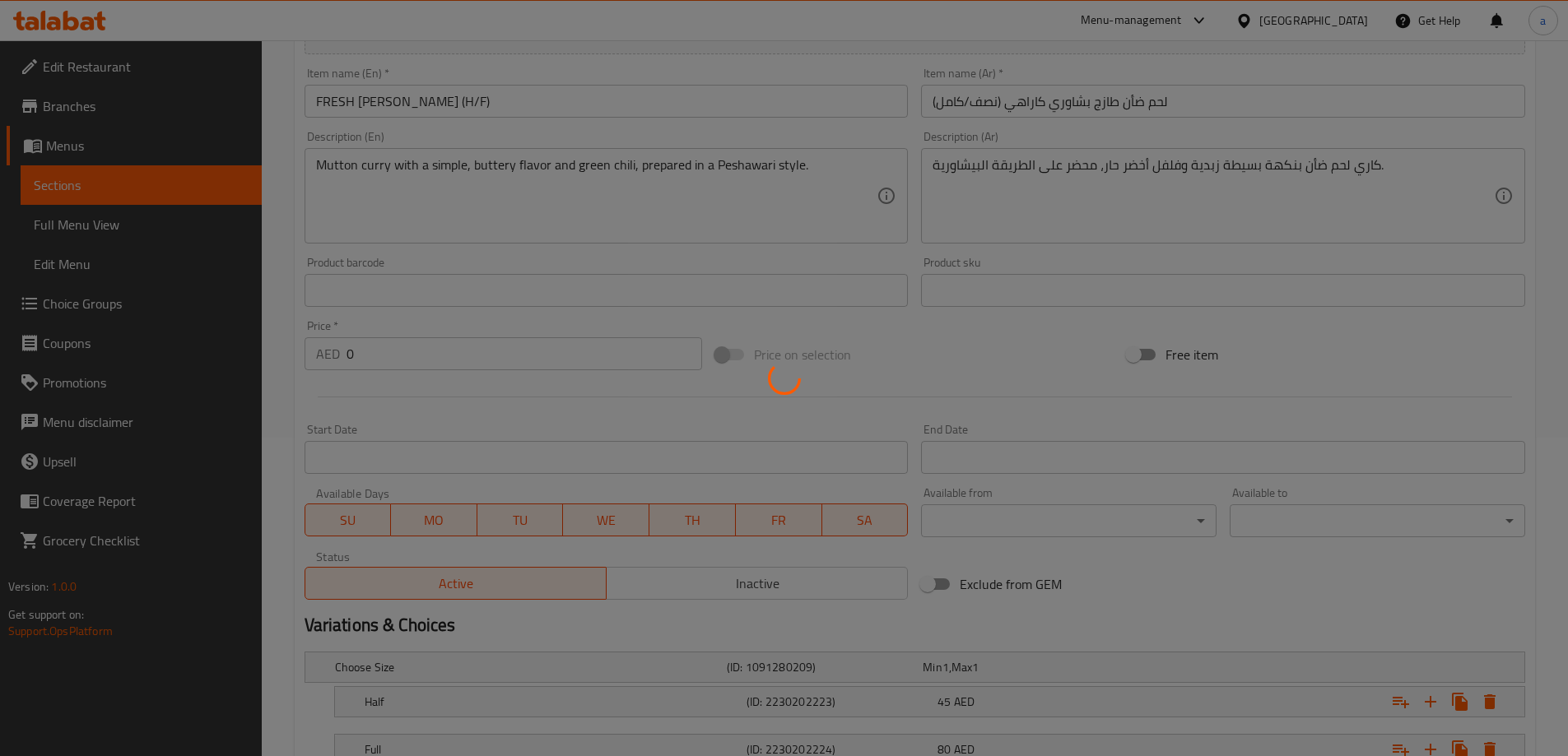
scroll to position [0, 0]
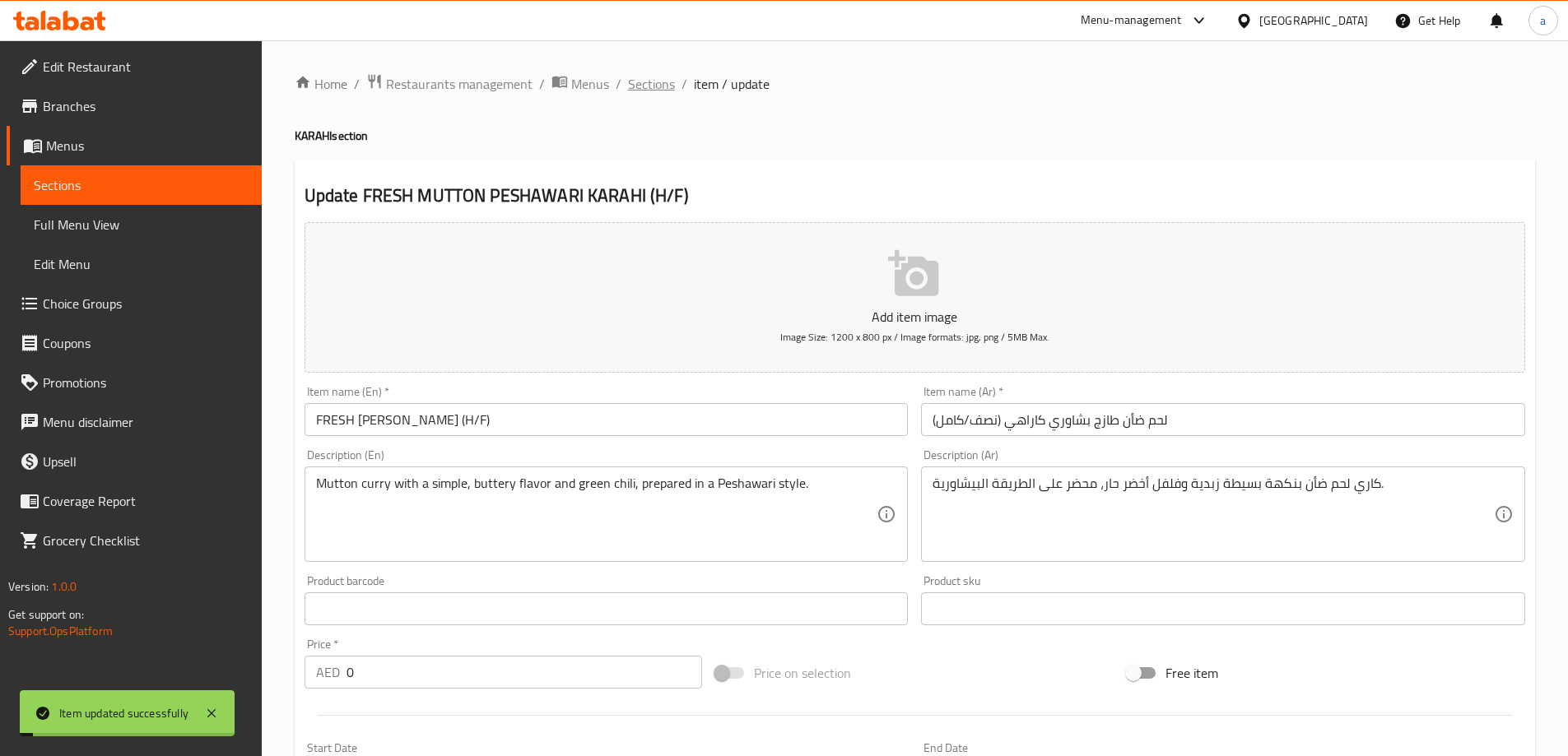
click at [649, 86] on span "Sections" at bounding box center [651, 84] width 46 height 20
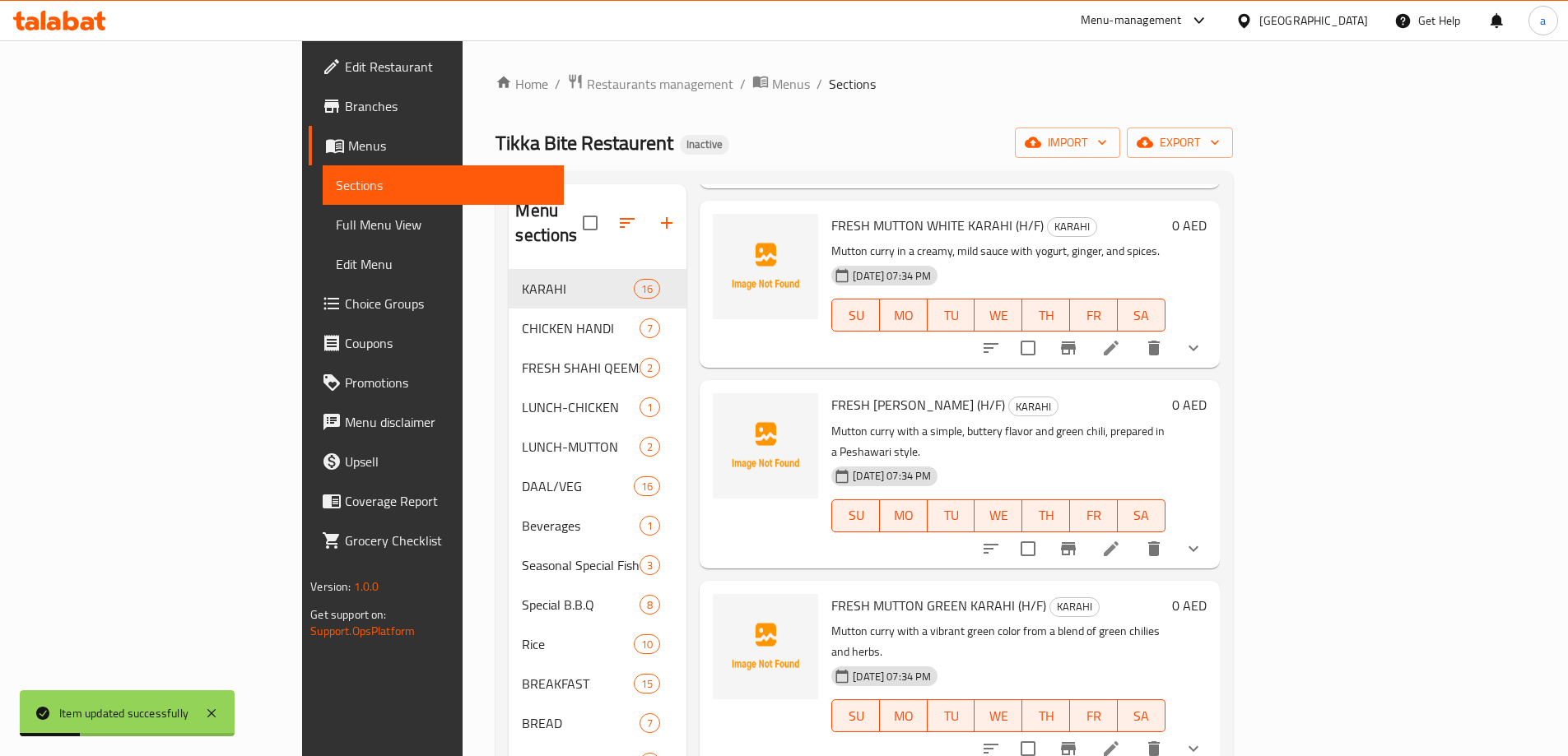
scroll to position [494, 0]
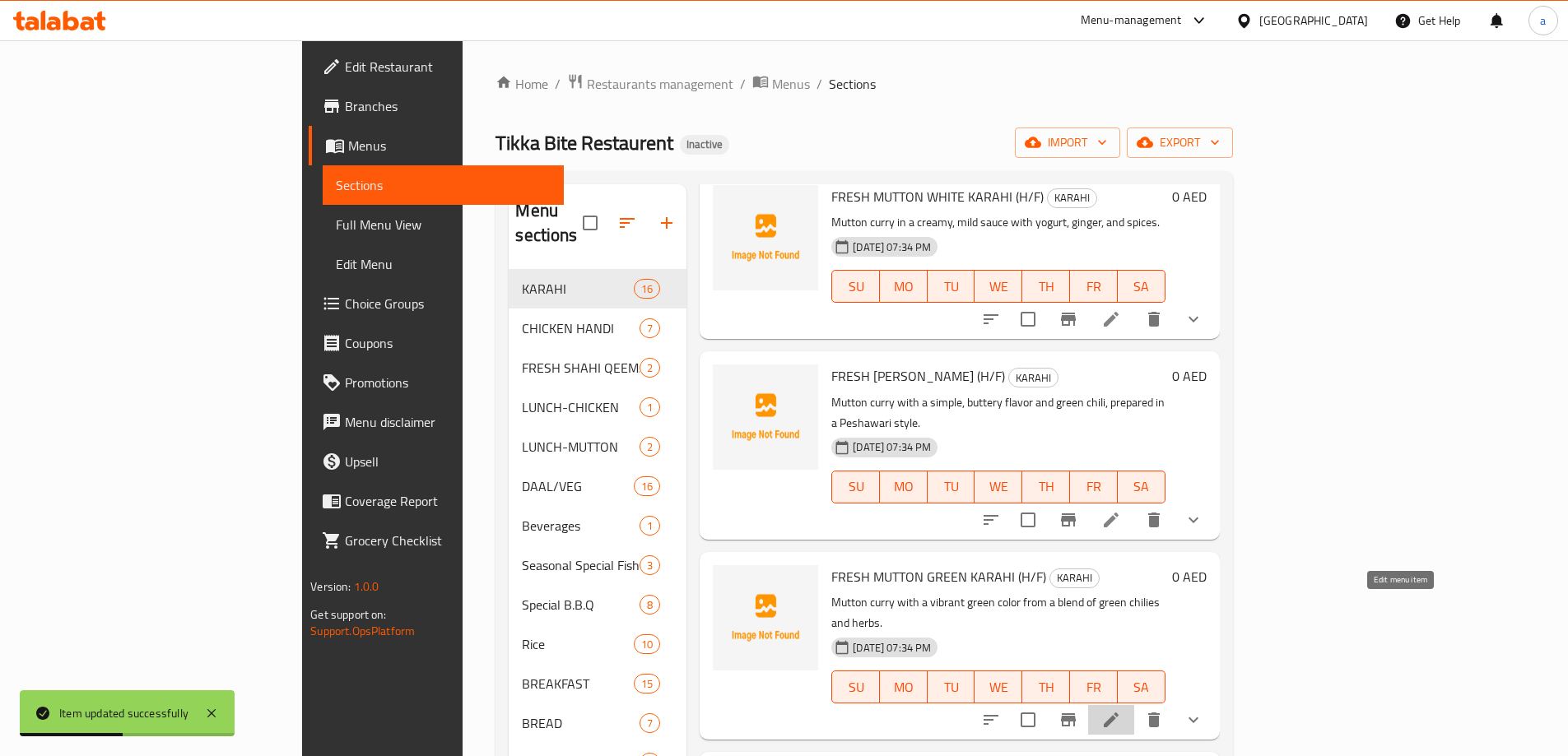
click at [1121, 710] on icon at bounding box center [1111, 720] width 20 height 20
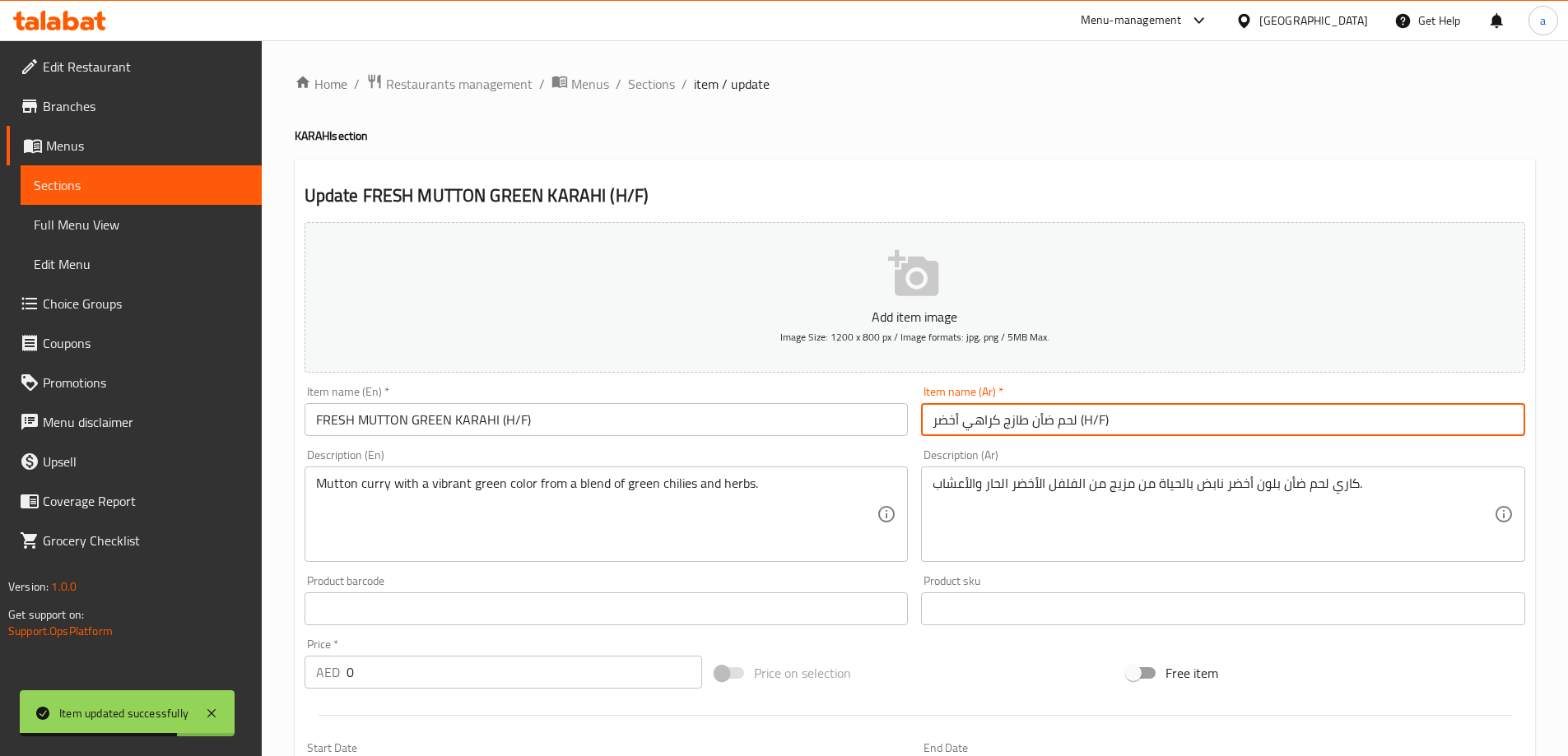
drag, startPoint x: 1112, startPoint y: 420, endPoint x: 1081, endPoint y: 428, distance: 32.0
click at [1081, 428] on input "لحم ضأن طازج كراهي أخضر (H/F)" at bounding box center [1224, 419] width 604 height 33
paste input "نصف/كامل"
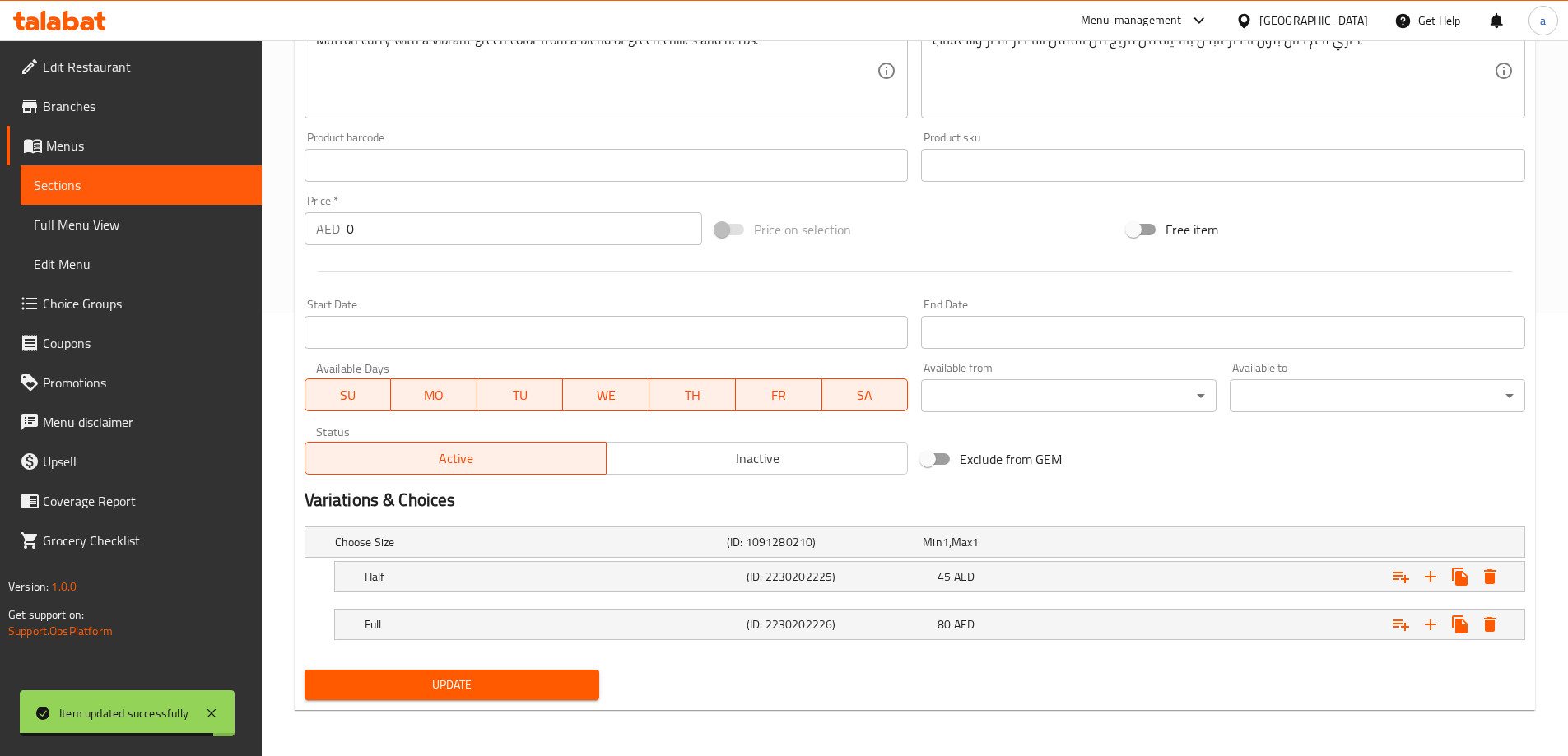
type input "لحم ضأن طازج كراهي أخضر (نصف/كامل)"
click at [498, 675] on span "Update" at bounding box center [452, 685] width 270 height 21
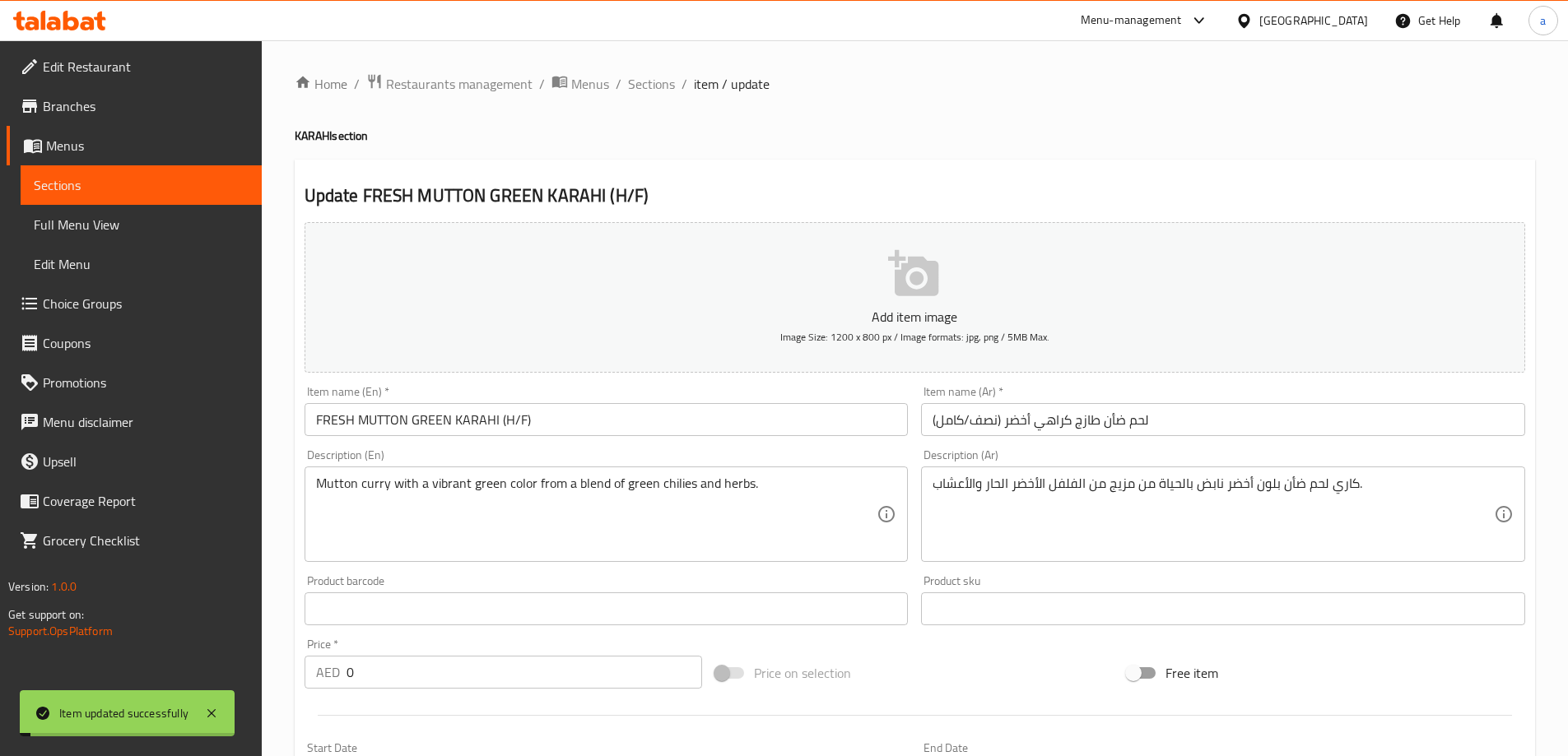
click at [653, 89] on span "Sections" at bounding box center [651, 84] width 46 height 20
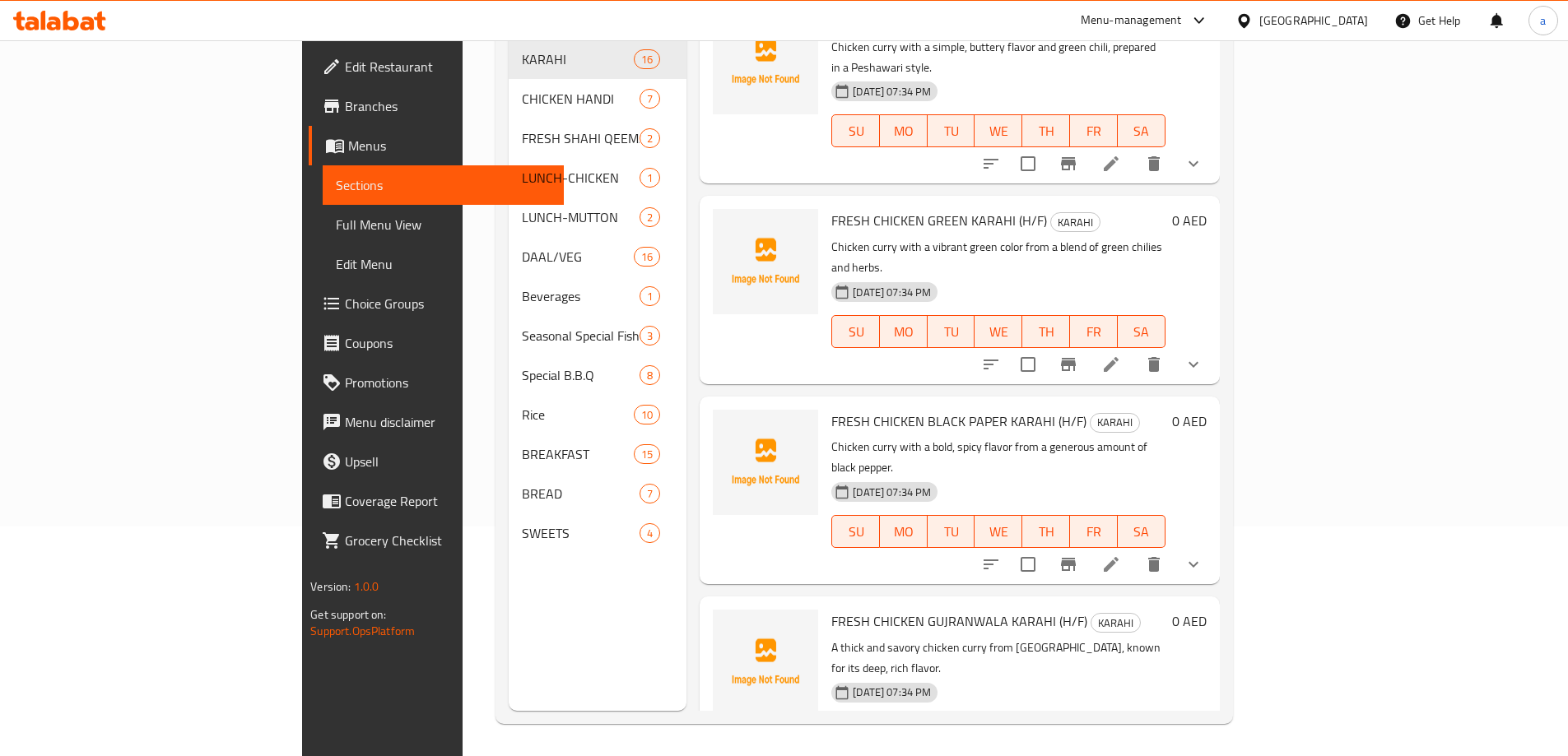
scroll to position [231, 0]
click at [1121, 755] on icon at bounding box center [1111, 765] width 20 height 20
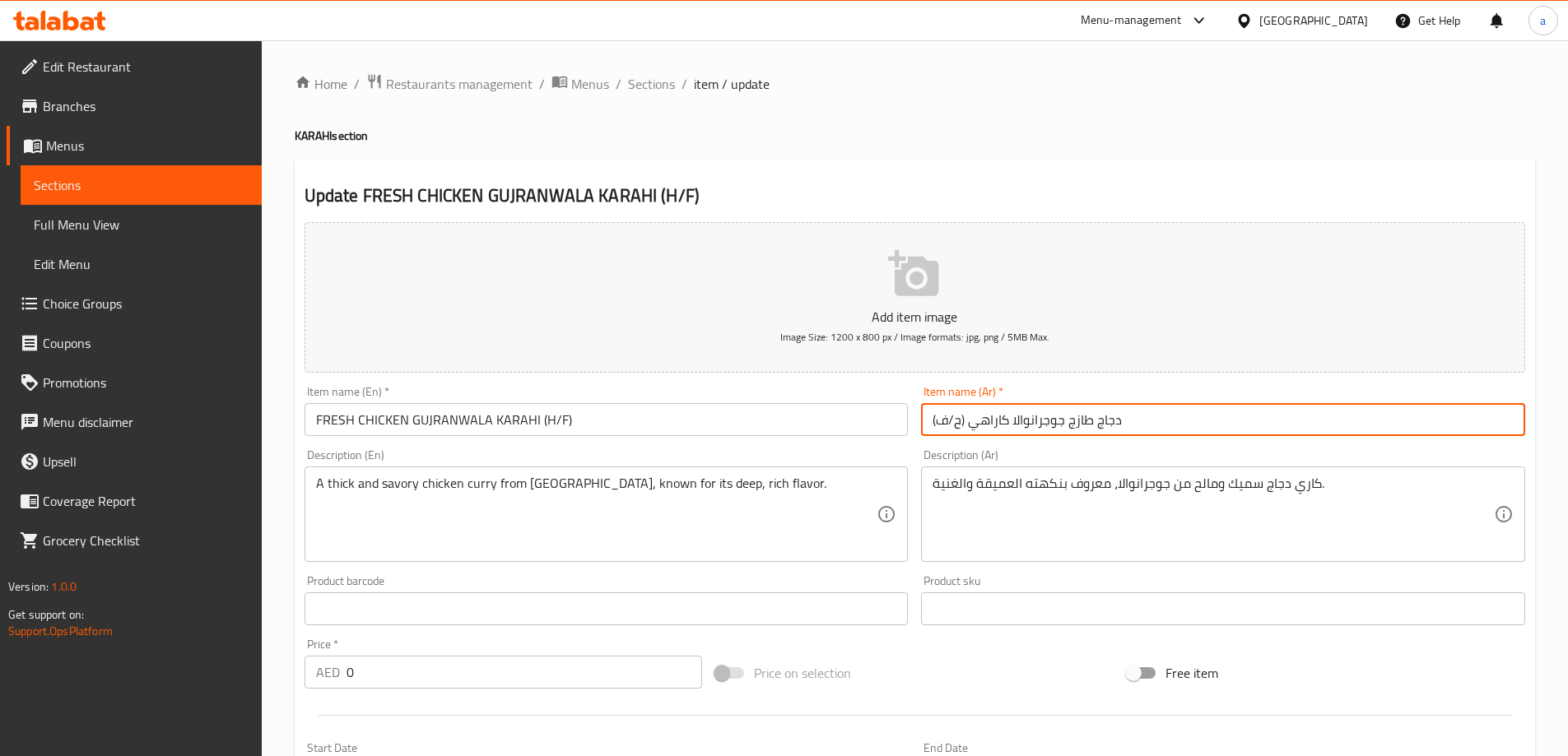
drag, startPoint x: 966, startPoint y: 416, endPoint x: 908, endPoint y: 419, distance: 58.1
click at [908, 419] on div "Add item image Image Size: 1200 x 800 px / Image formats: jpg, png / 5MB Max. I…" at bounding box center [914, 570] width 1234 height 710
paste input "نصف/كامل"
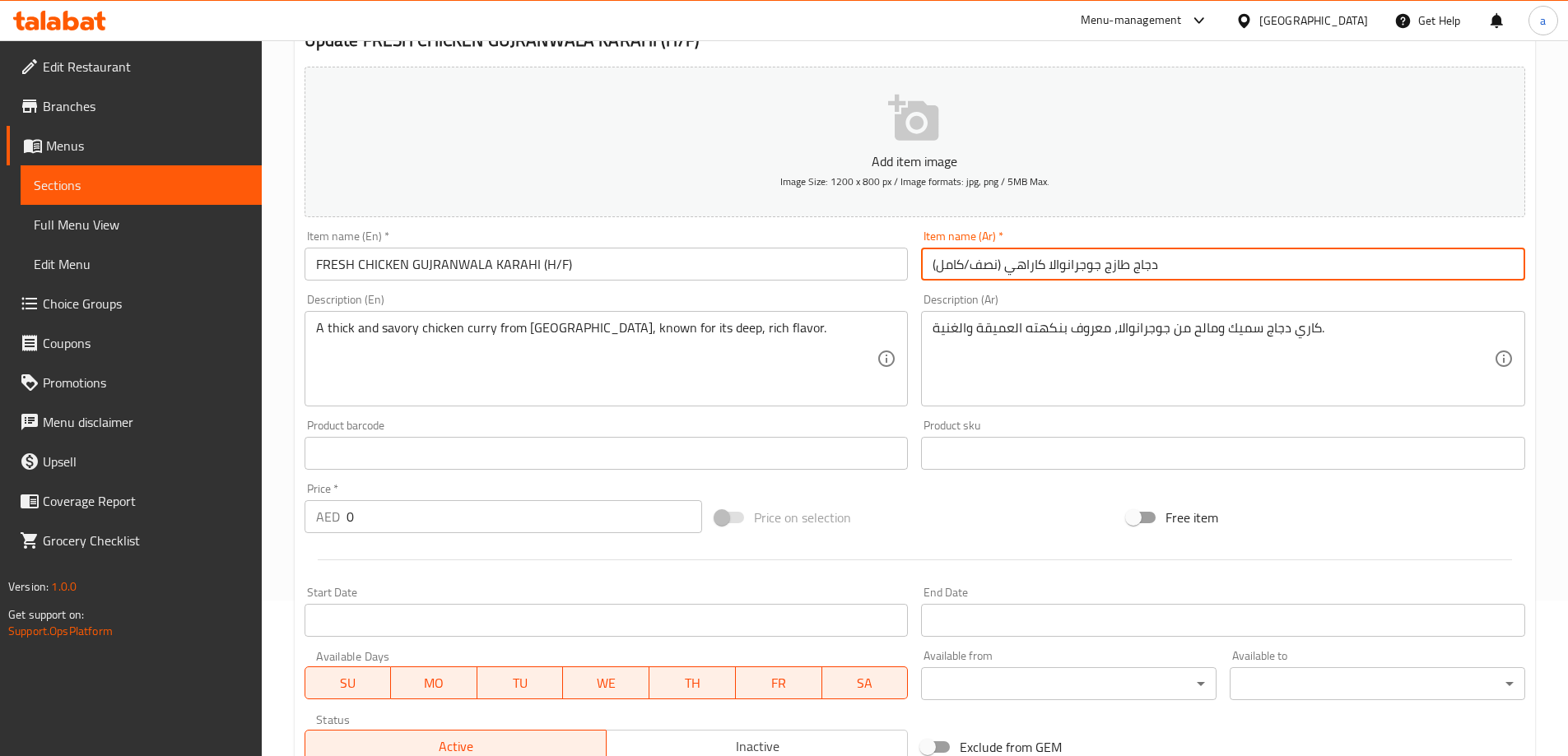
scroll to position [412, 0]
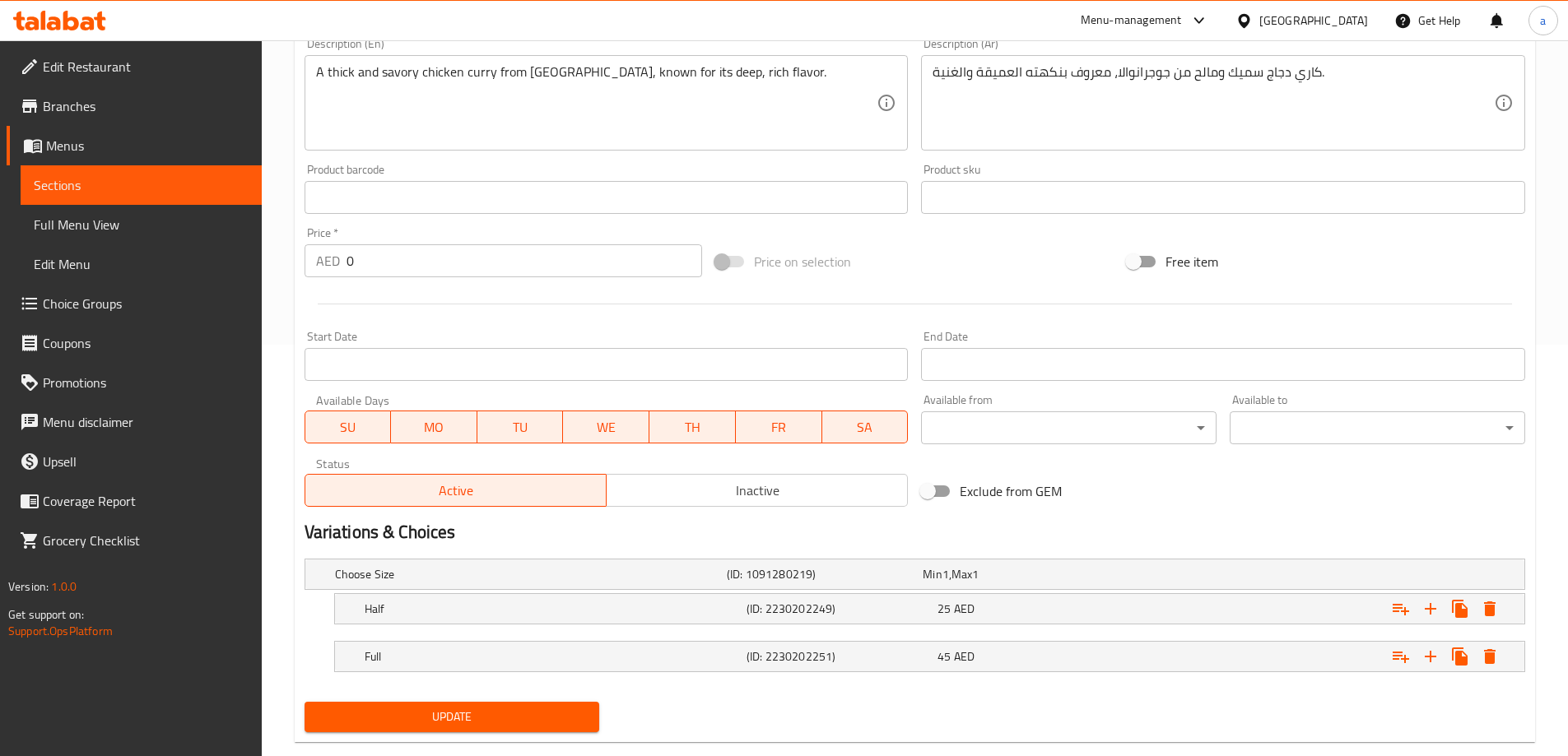
type input "دجاج طازج جوجرانوالا كاراهي (نصف/كامل)"
click at [475, 710] on span "Update" at bounding box center [452, 717] width 270 height 21
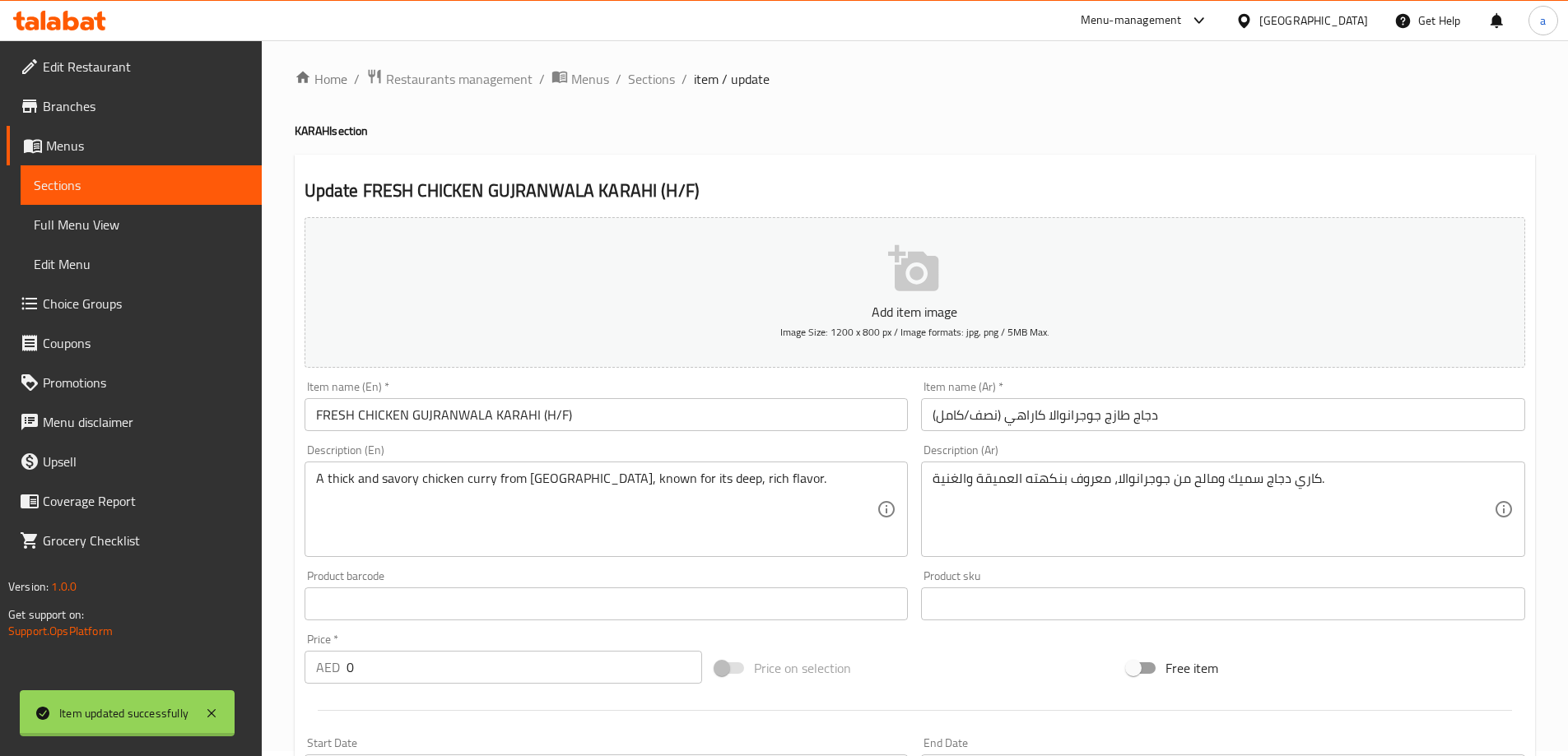
scroll to position [0, 0]
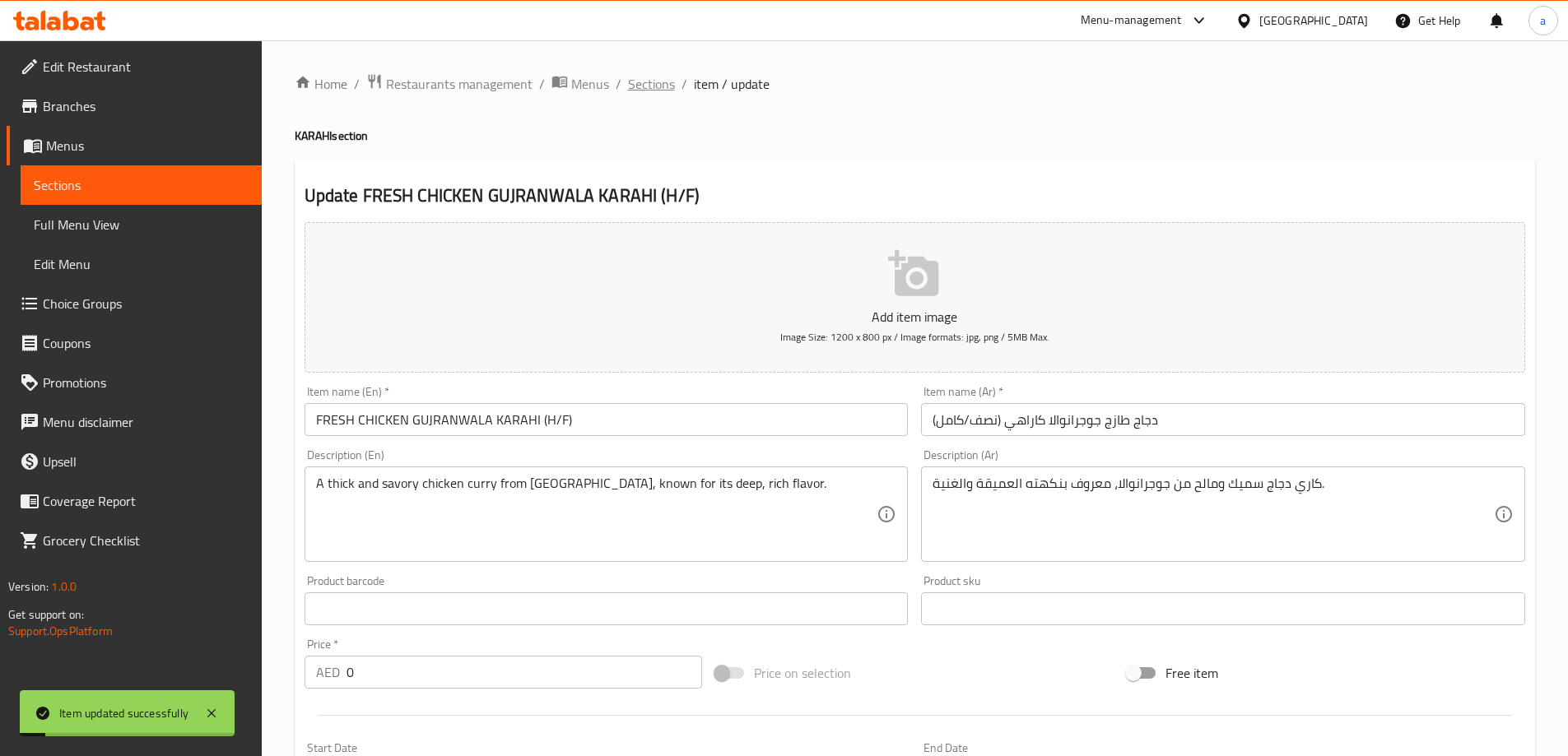
click at [649, 90] on span "Sections" at bounding box center [651, 84] width 46 height 20
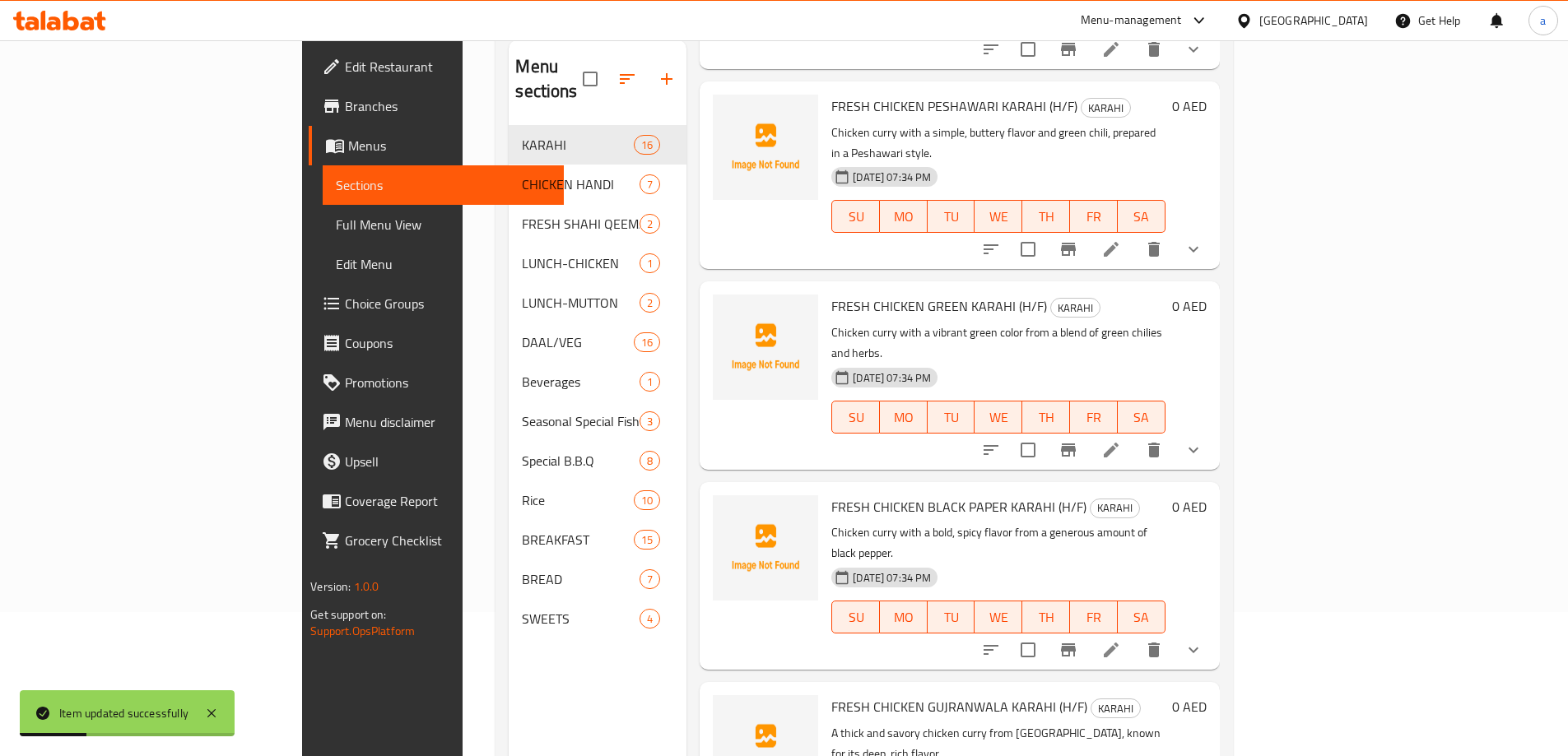
scroll to position [231, 0]
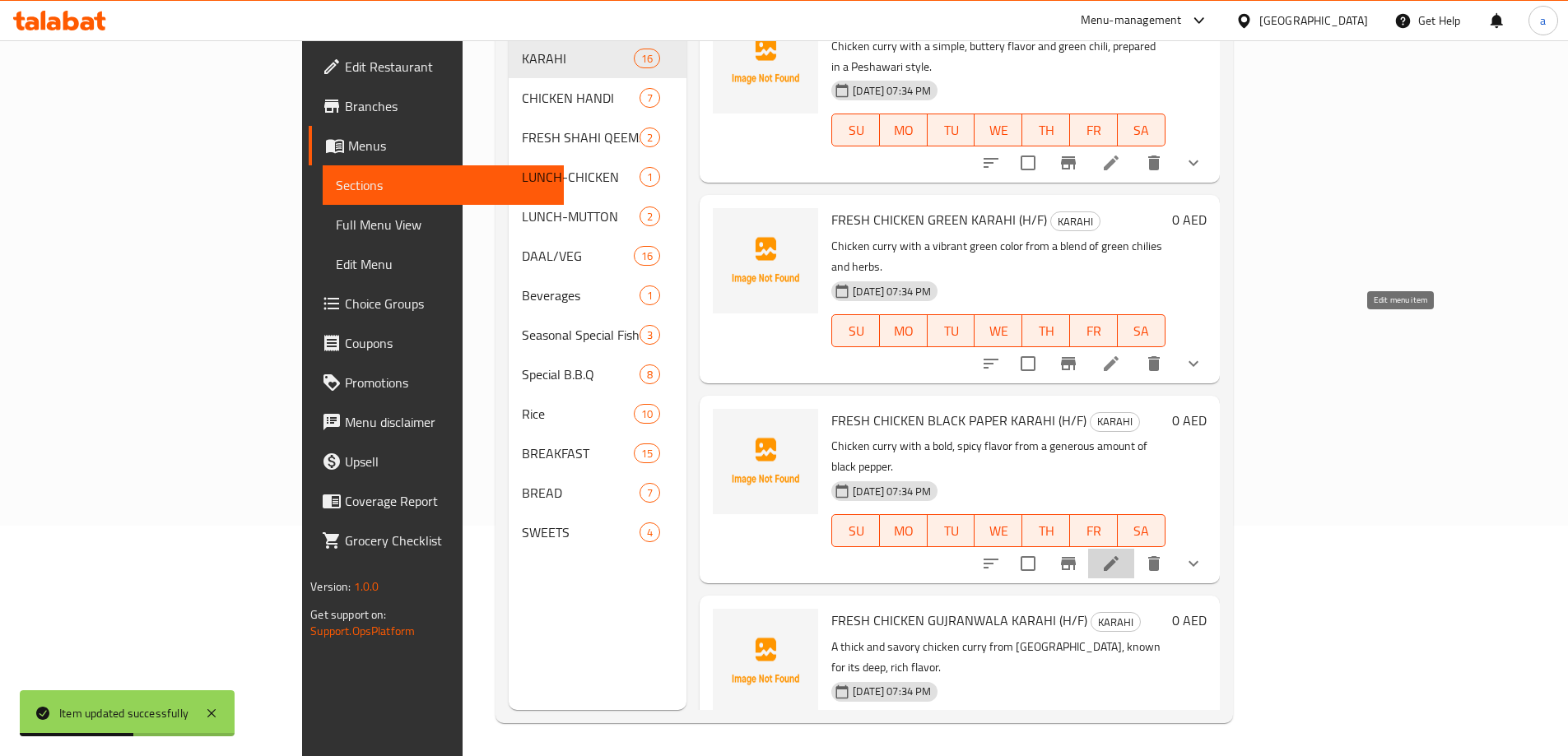
click at [1121, 554] on icon at bounding box center [1111, 563] width 20 height 20
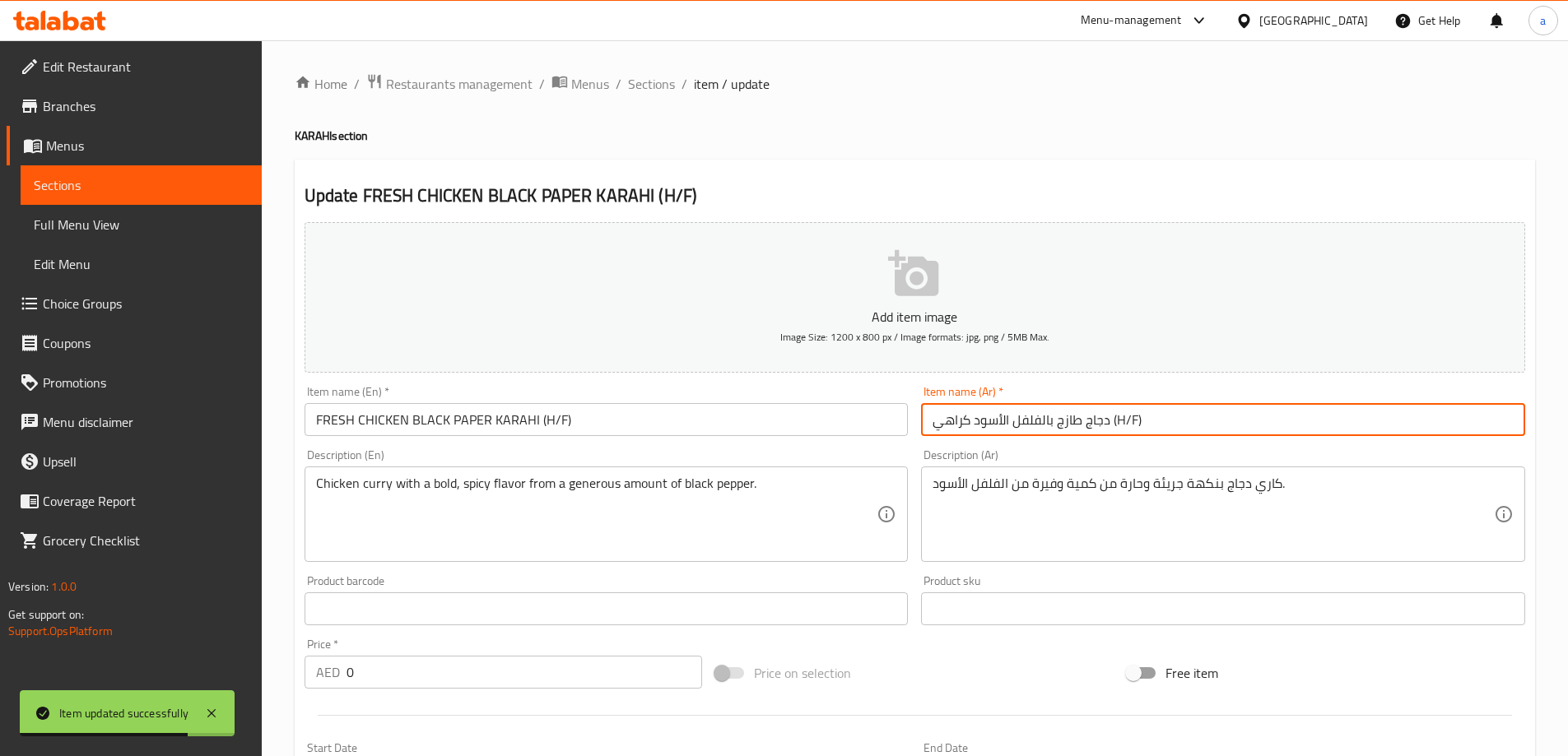
drag, startPoint x: 1140, startPoint y: 424, endPoint x: 1111, endPoint y: 427, distance: 29.2
click at [1111, 427] on input "دجاج طازج بالفلفل الأسود كراهي (H/F)" at bounding box center [1224, 419] width 604 height 33
paste input "نصف/كامل"
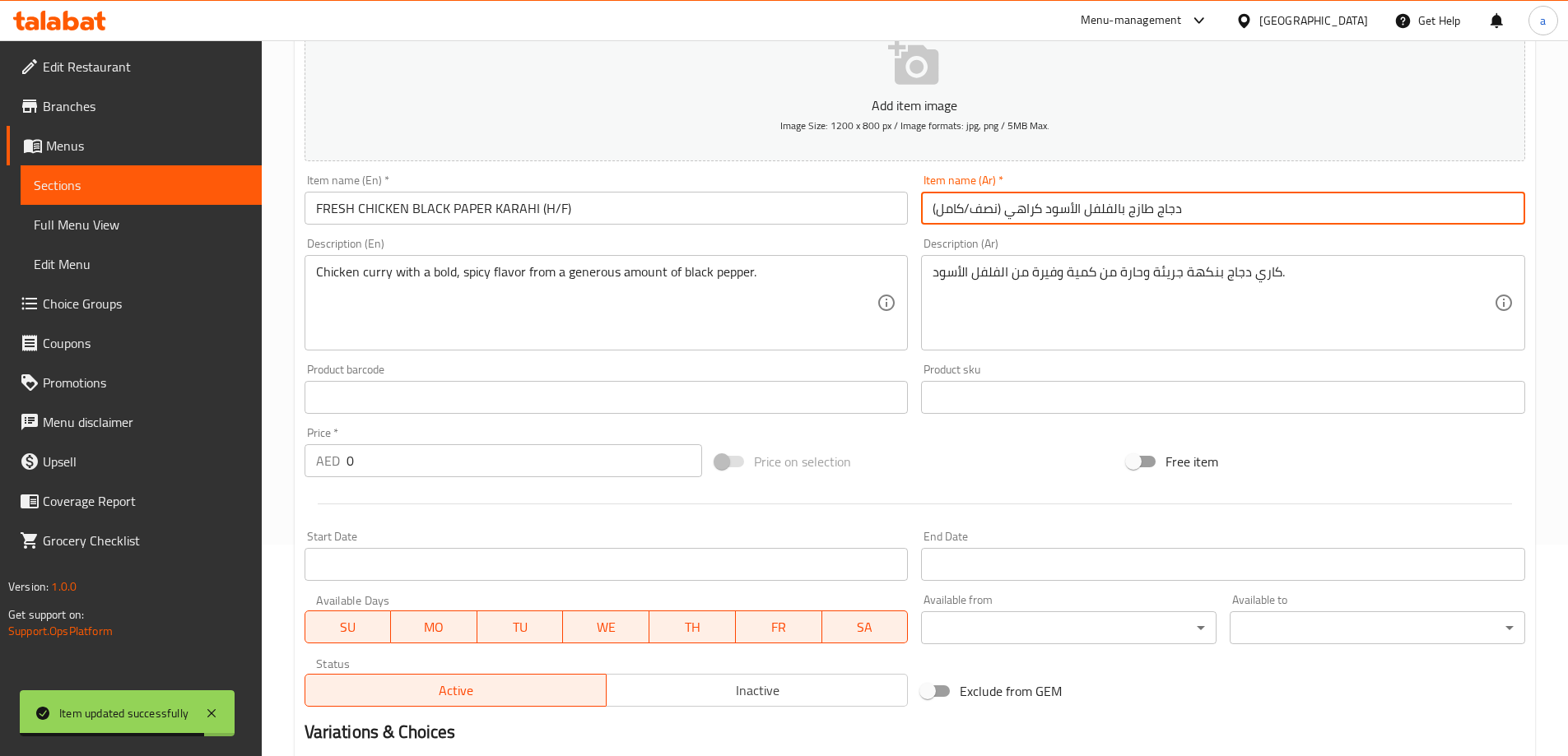
scroll to position [443, 0]
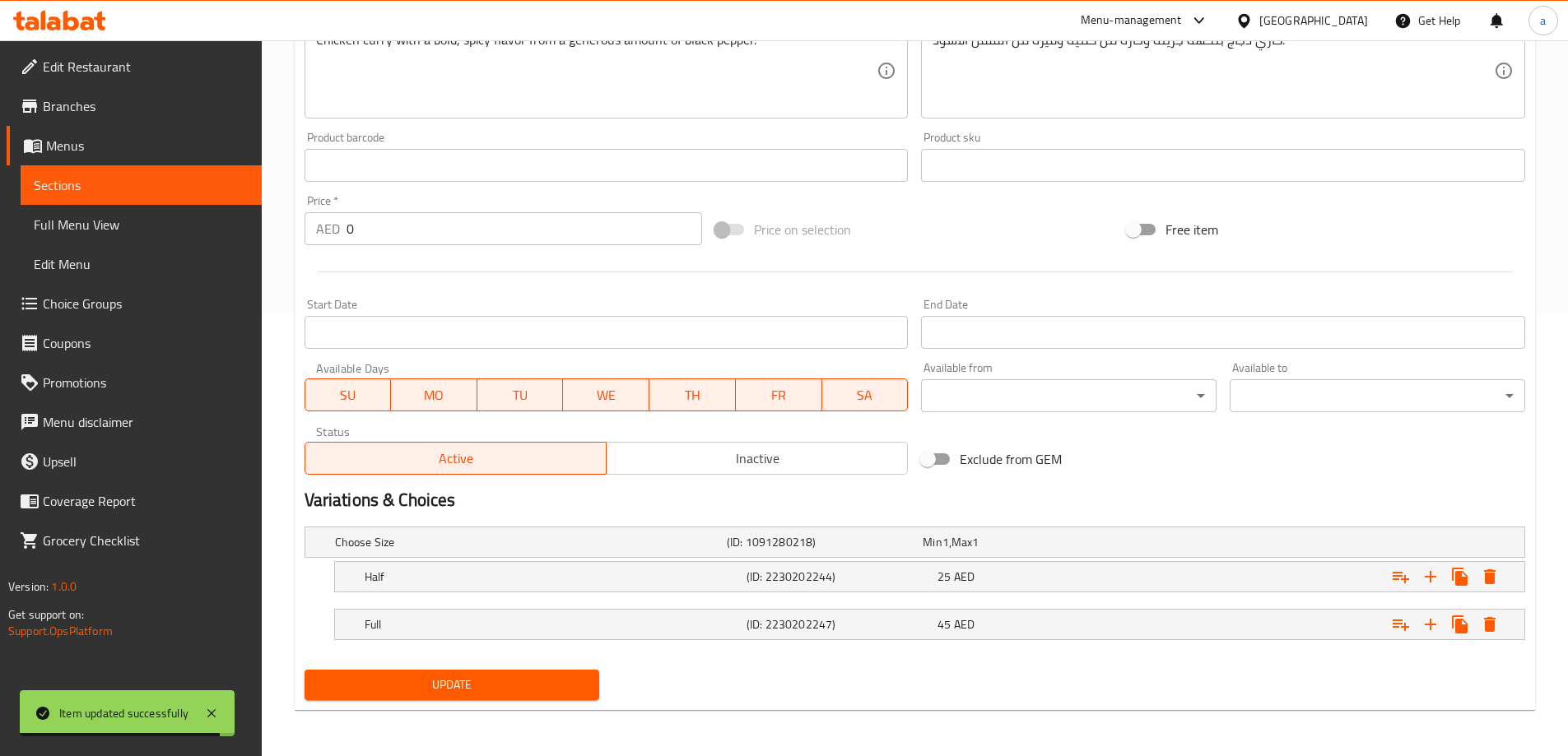
type input "دجاج طازج بالفلفل الأسود كراهي (نصف/كامل)"
click at [573, 683] on span "Update" at bounding box center [452, 685] width 270 height 21
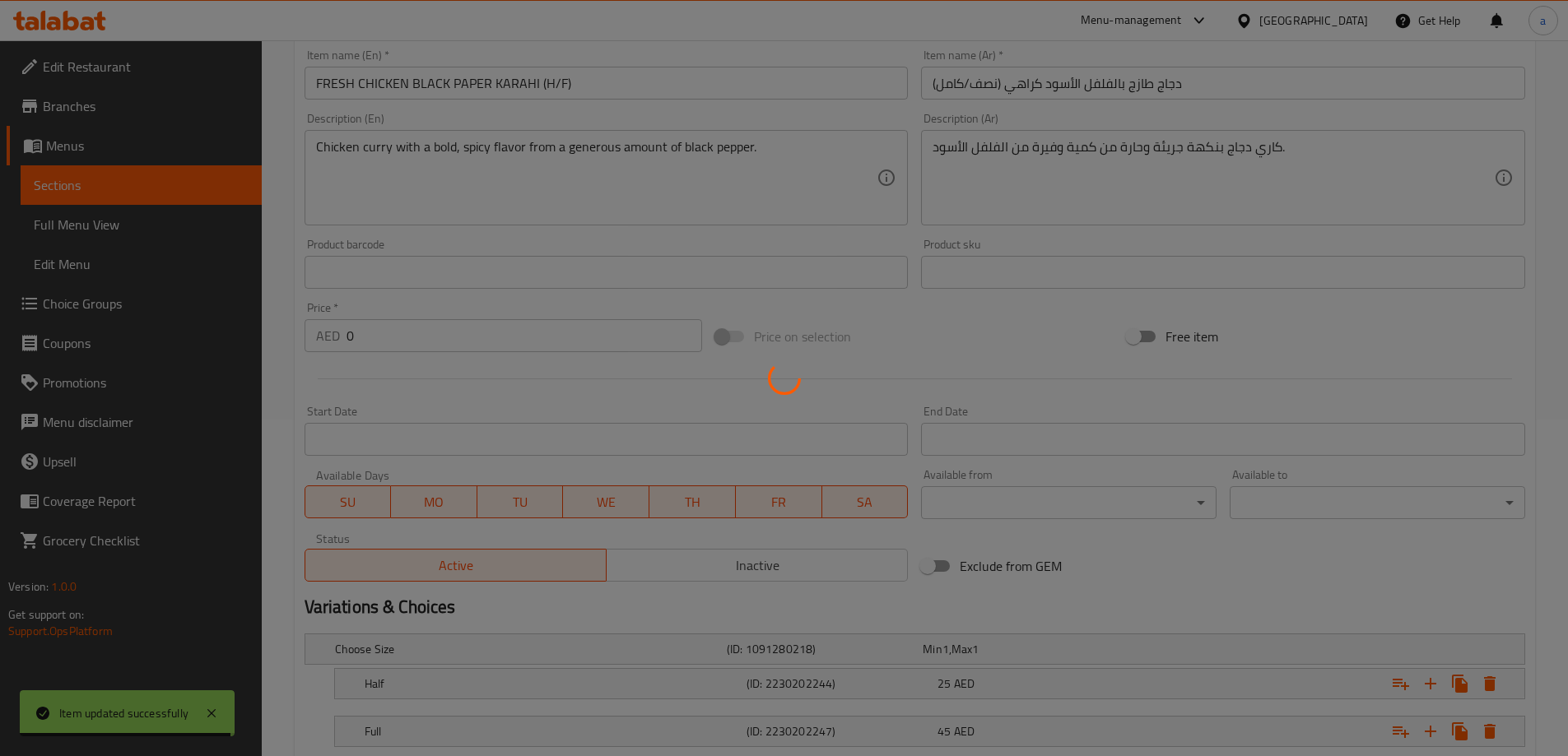
scroll to position [0, 0]
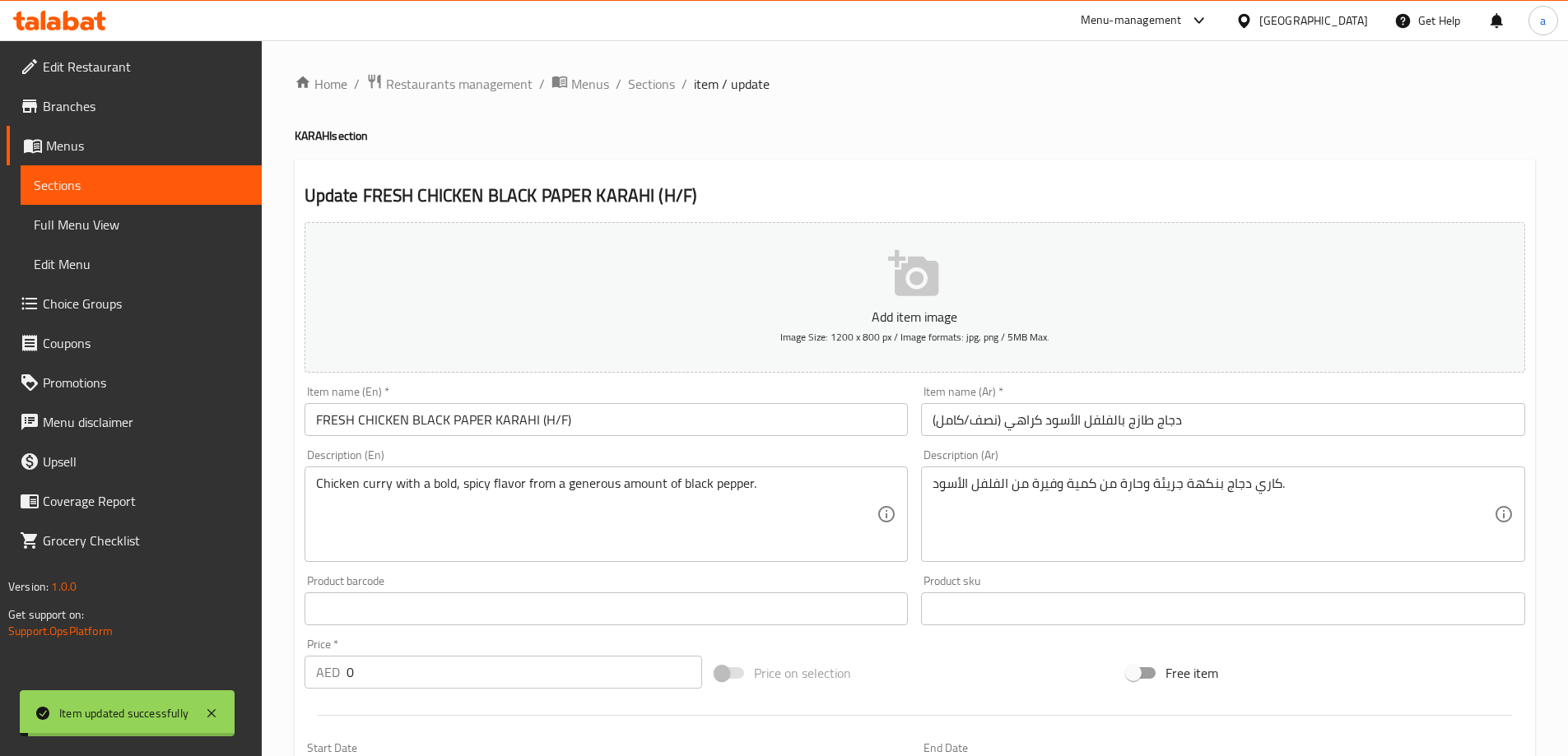
click at [661, 85] on span "Sections" at bounding box center [651, 84] width 46 height 20
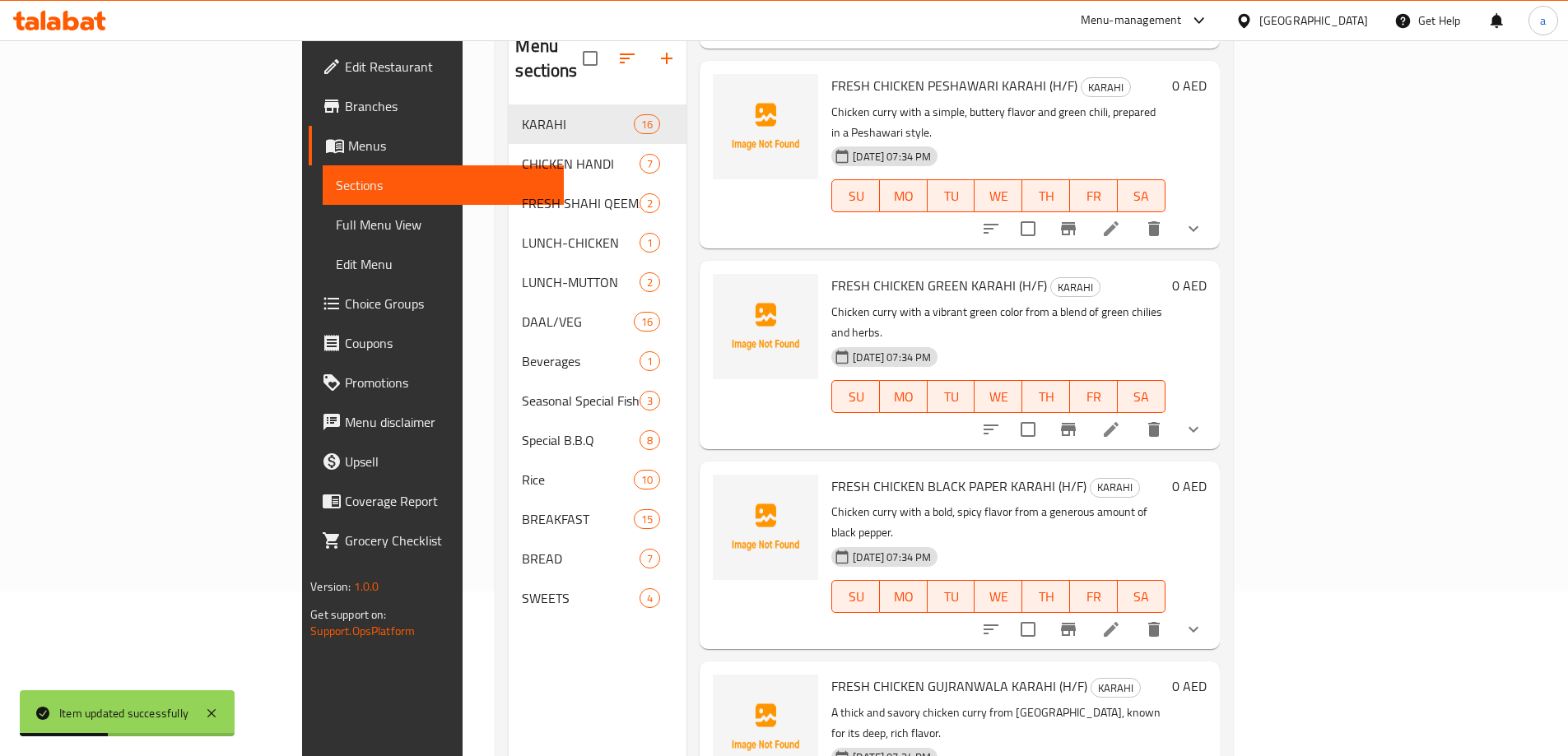
scroll to position [231, 0]
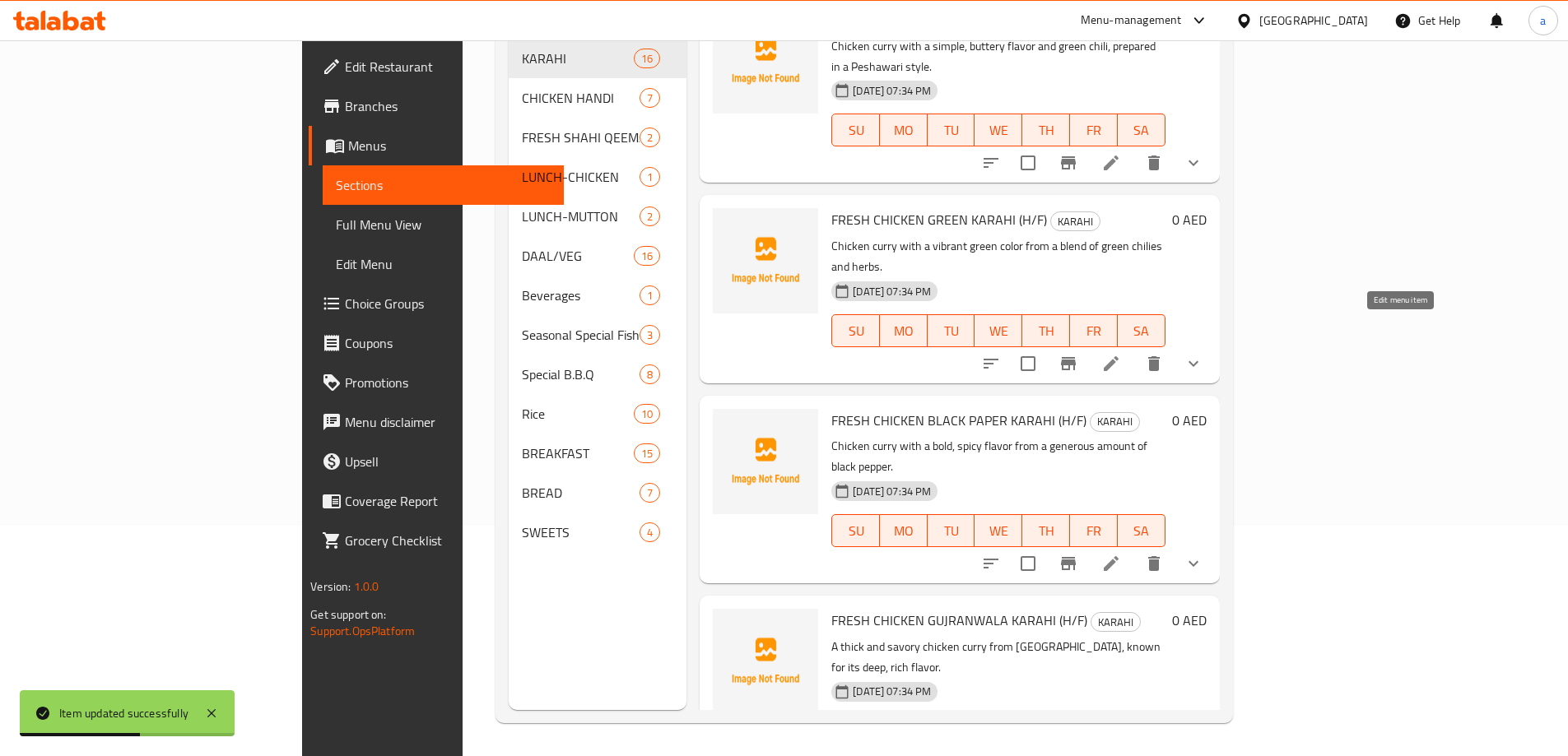
click at [1121, 554] on icon at bounding box center [1111, 563] width 20 height 20
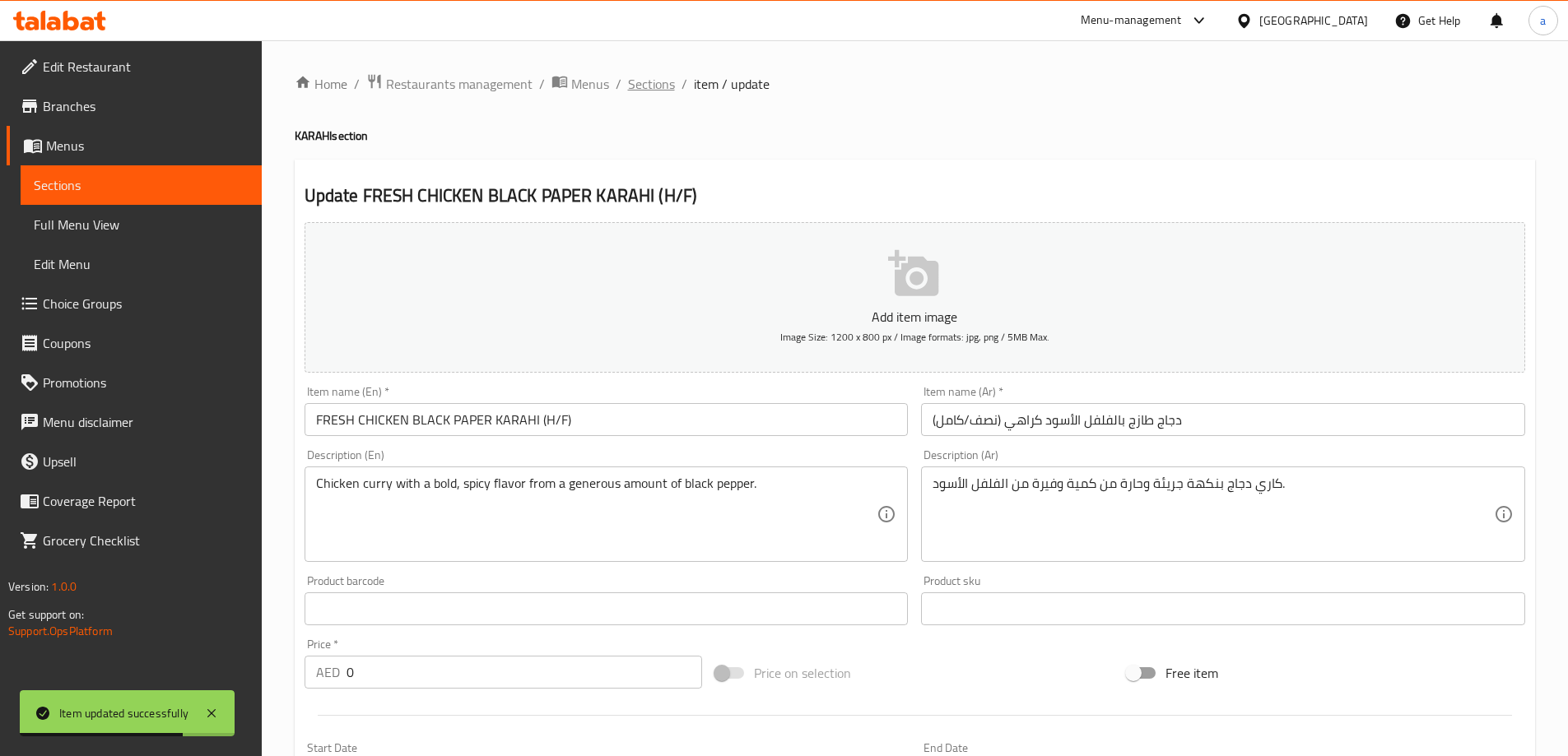
click at [653, 85] on span "Sections" at bounding box center [651, 84] width 46 height 20
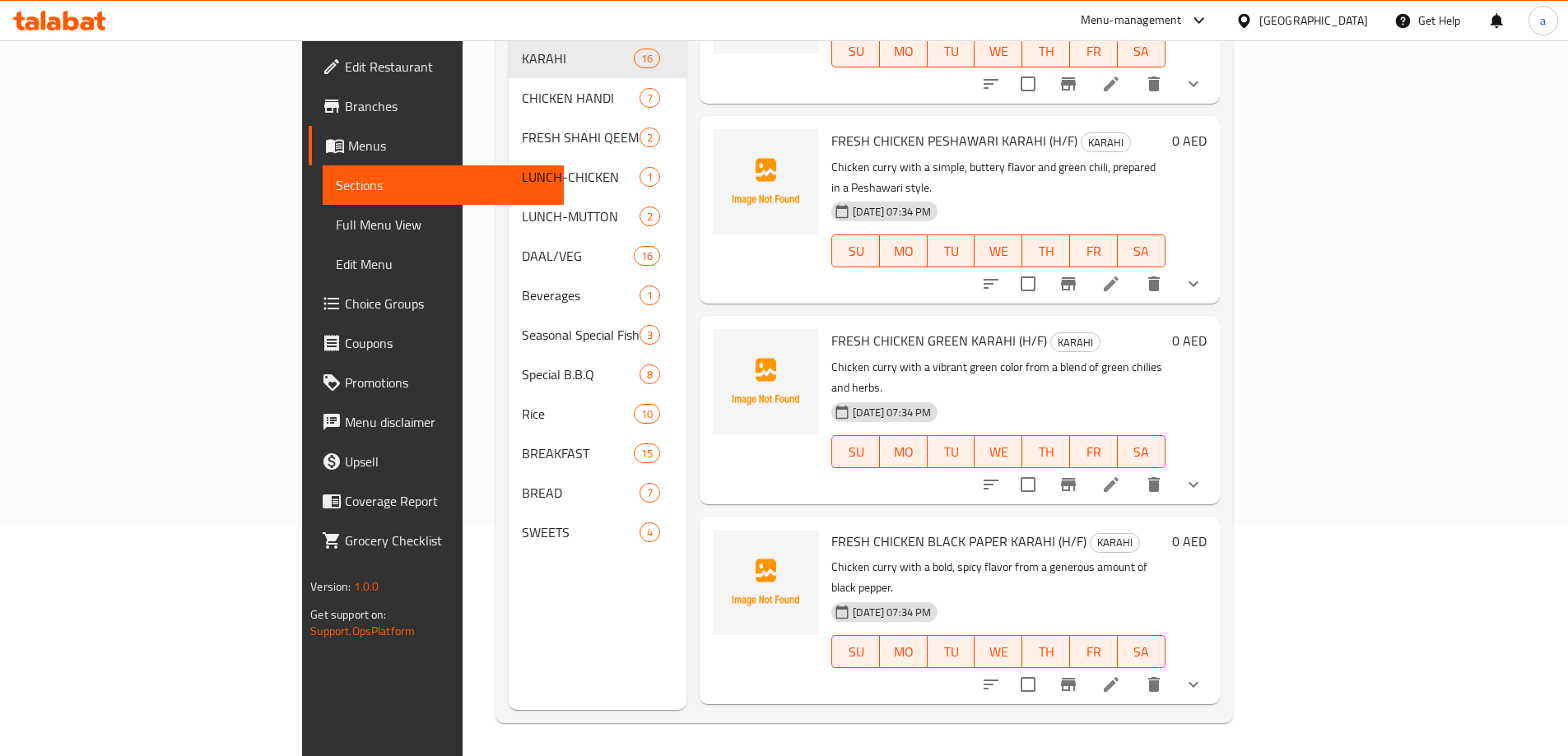
scroll to position [1997, 0]
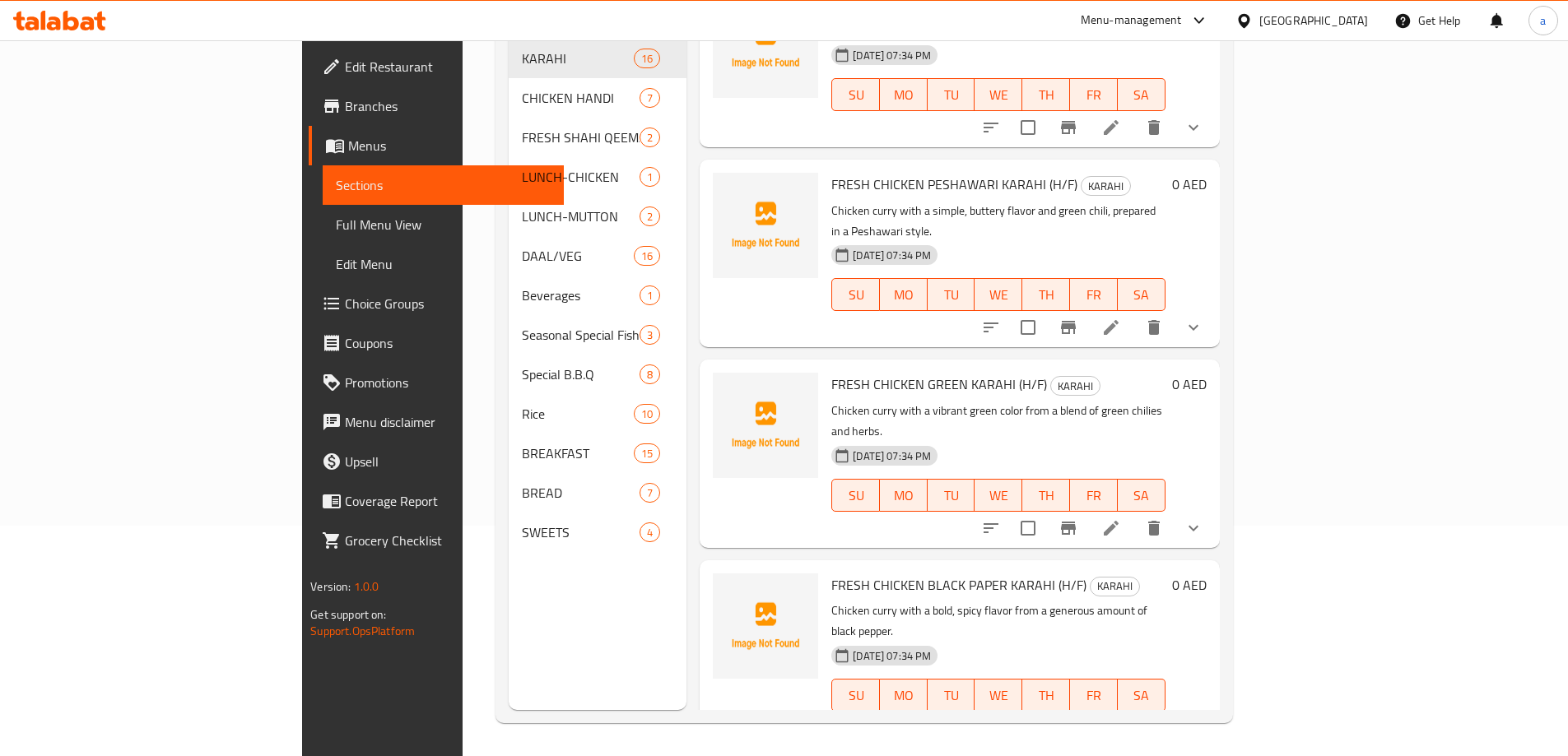
click at [1119, 521] on icon at bounding box center [1111, 528] width 15 height 15
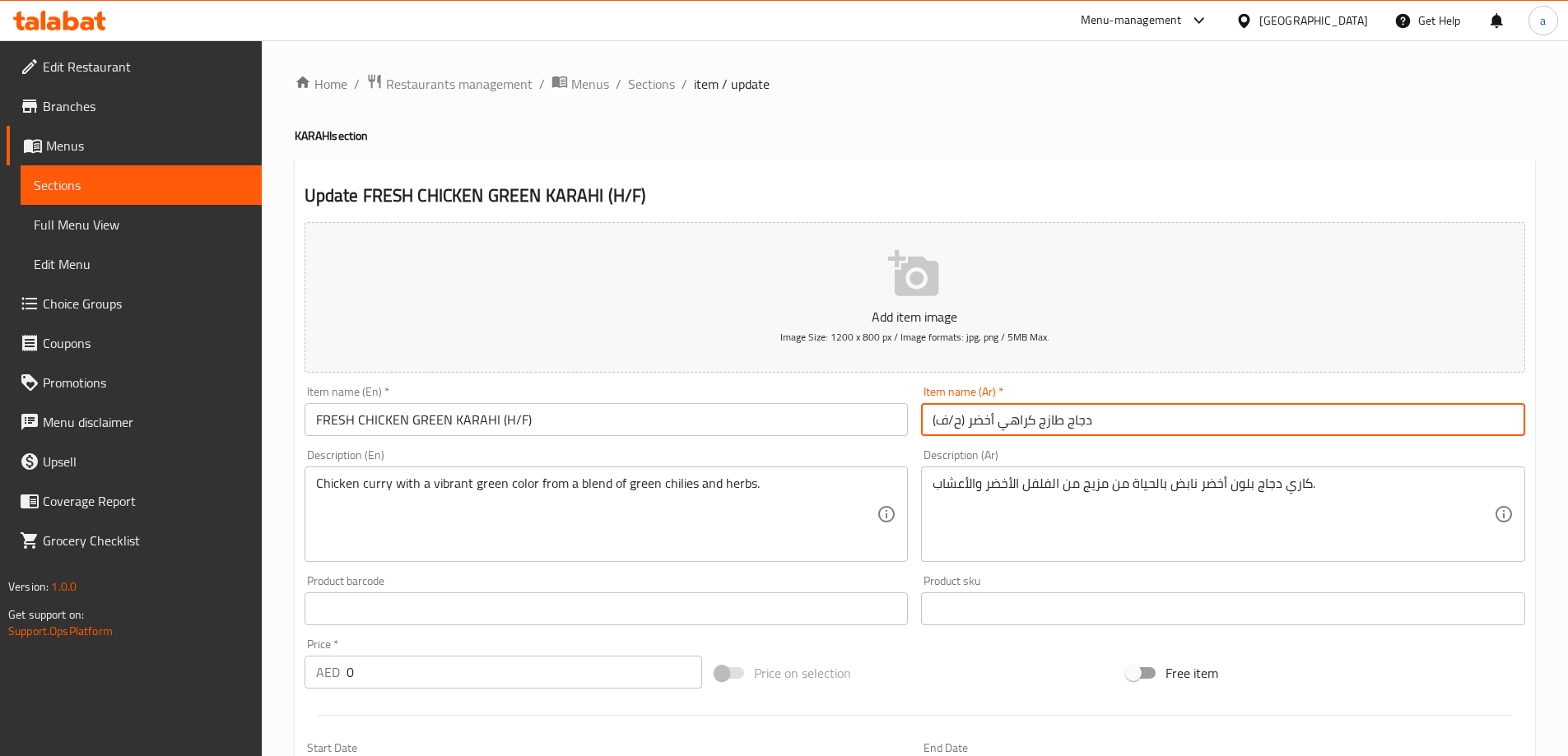
click at [963, 424] on input "دجاج طازج كراهي أخضر (ح/ف)" at bounding box center [1224, 419] width 604 height 33
drag, startPoint x: 965, startPoint y: 424, endPoint x: 862, endPoint y: 431, distance: 103.2
click at [862, 431] on div "Add item image Image Size: 1200 x 800 px / Image formats: jpg, png / 5MB Max. I…" at bounding box center [914, 570] width 1234 height 710
paste input "نصف/كامل"
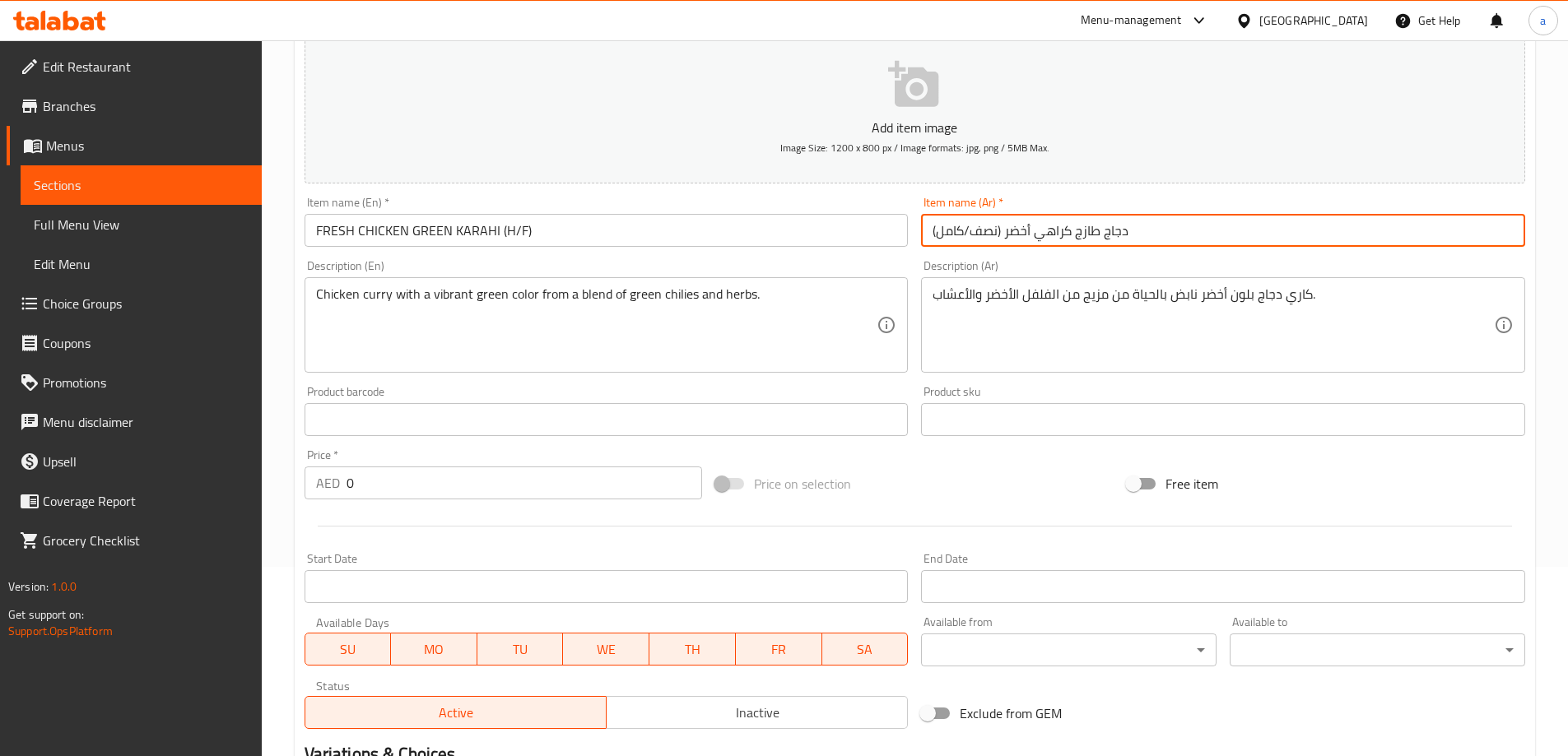
scroll to position [443, 0]
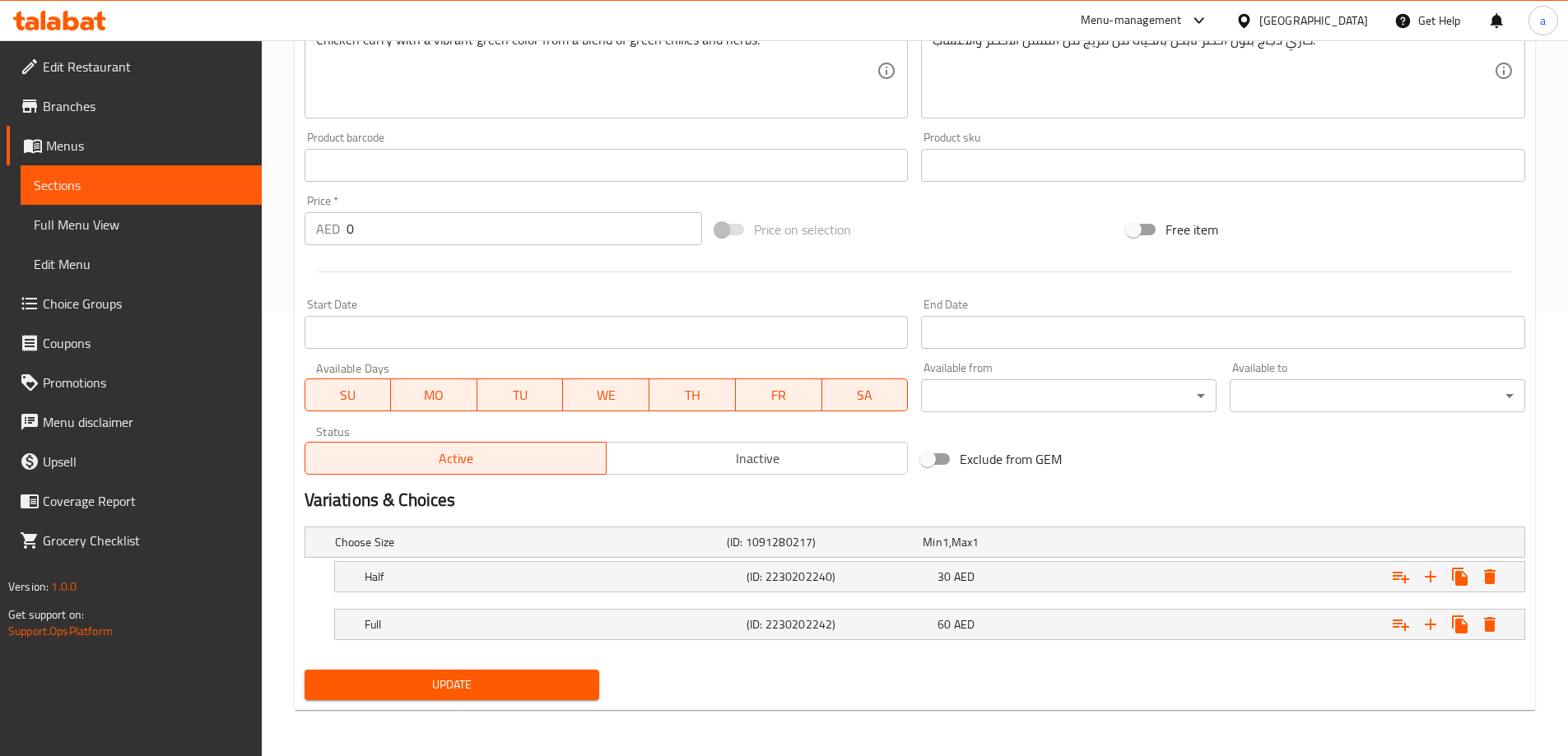
type input "دجاج طازج كراهي أخضر (نصف/كامل)"
click at [560, 683] on span "Update" at bounding box center [452, 685] width 270 height 21
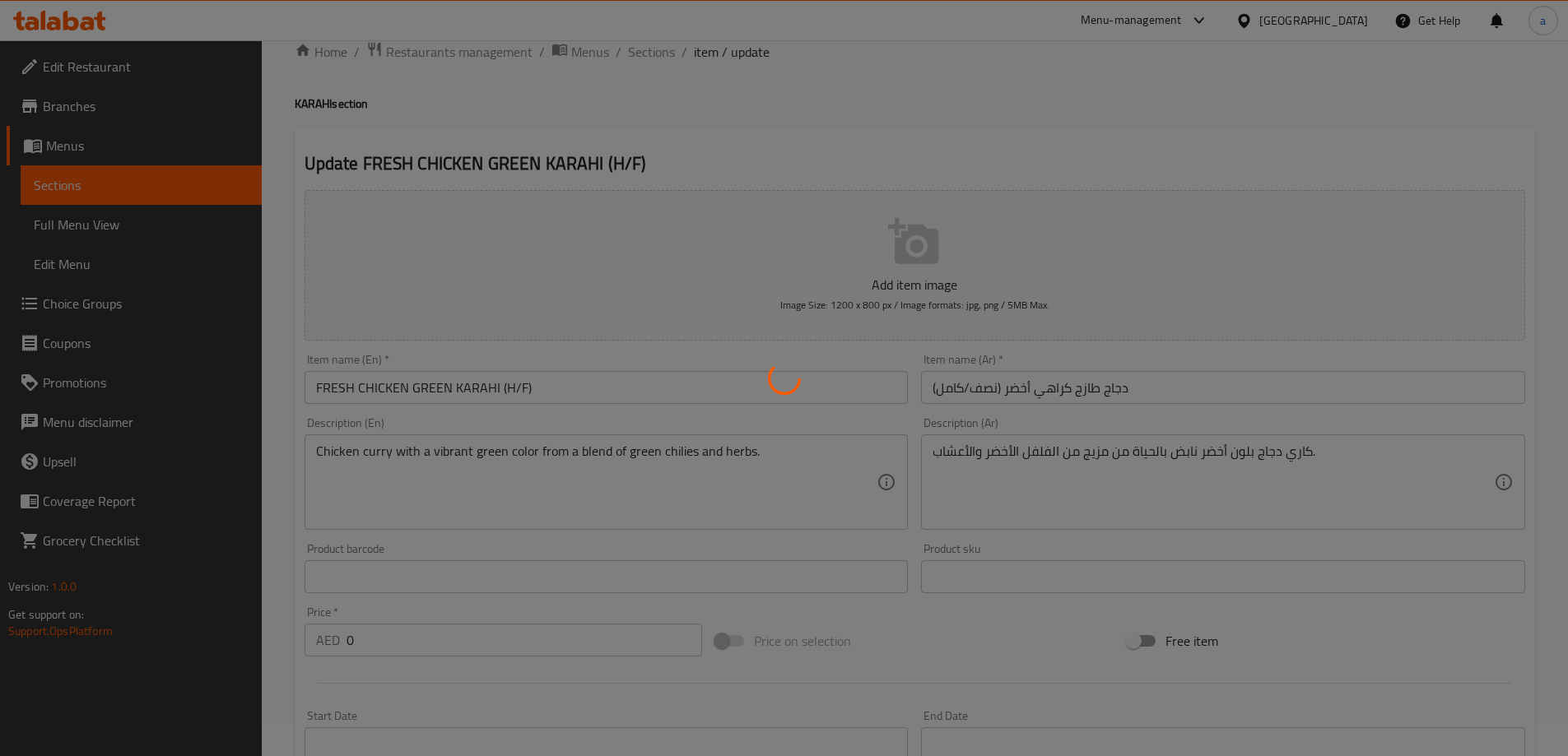
scroll to position [0, 0]
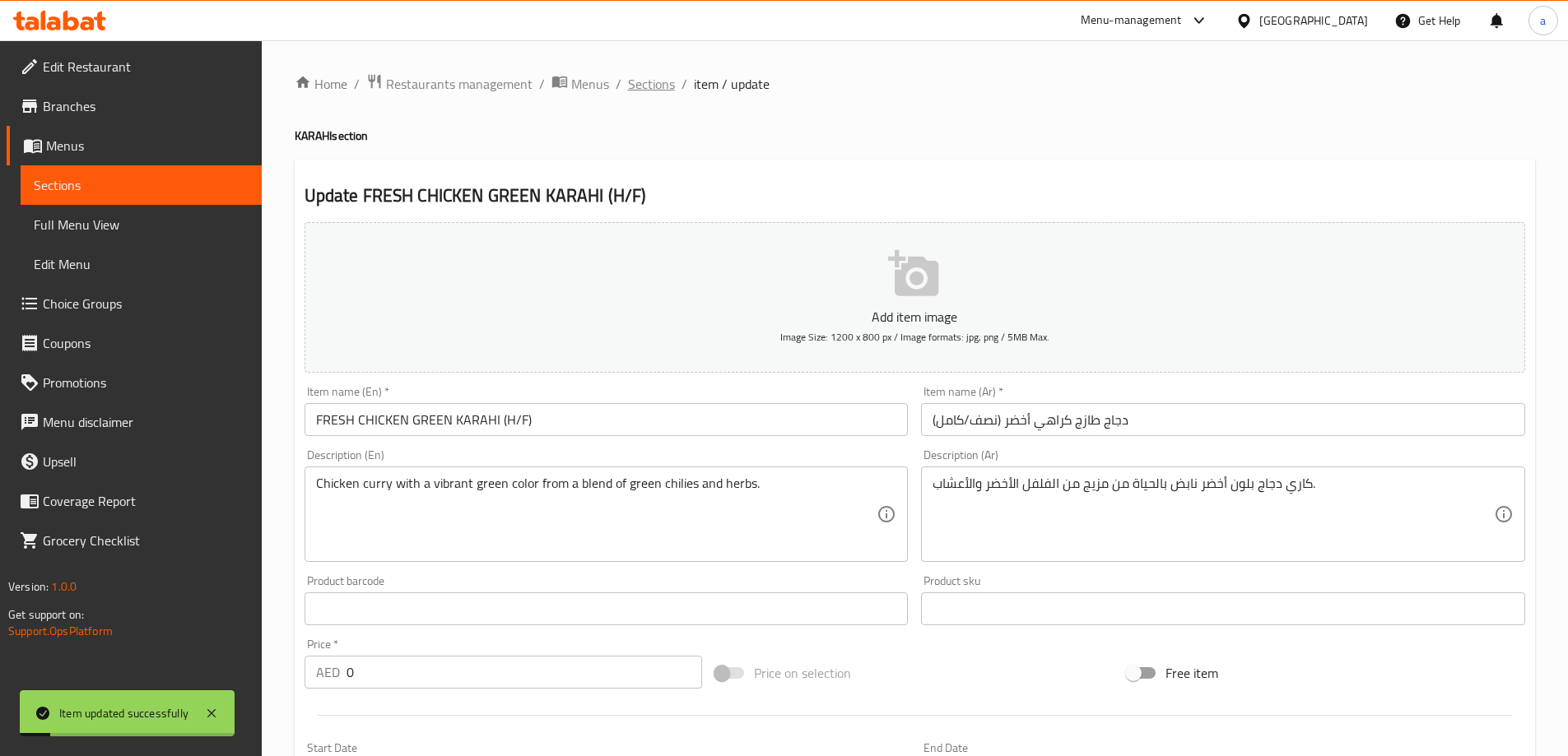
click at [667, 86] on span "Sections" at bounding box center [651, 84] width 46 height 20
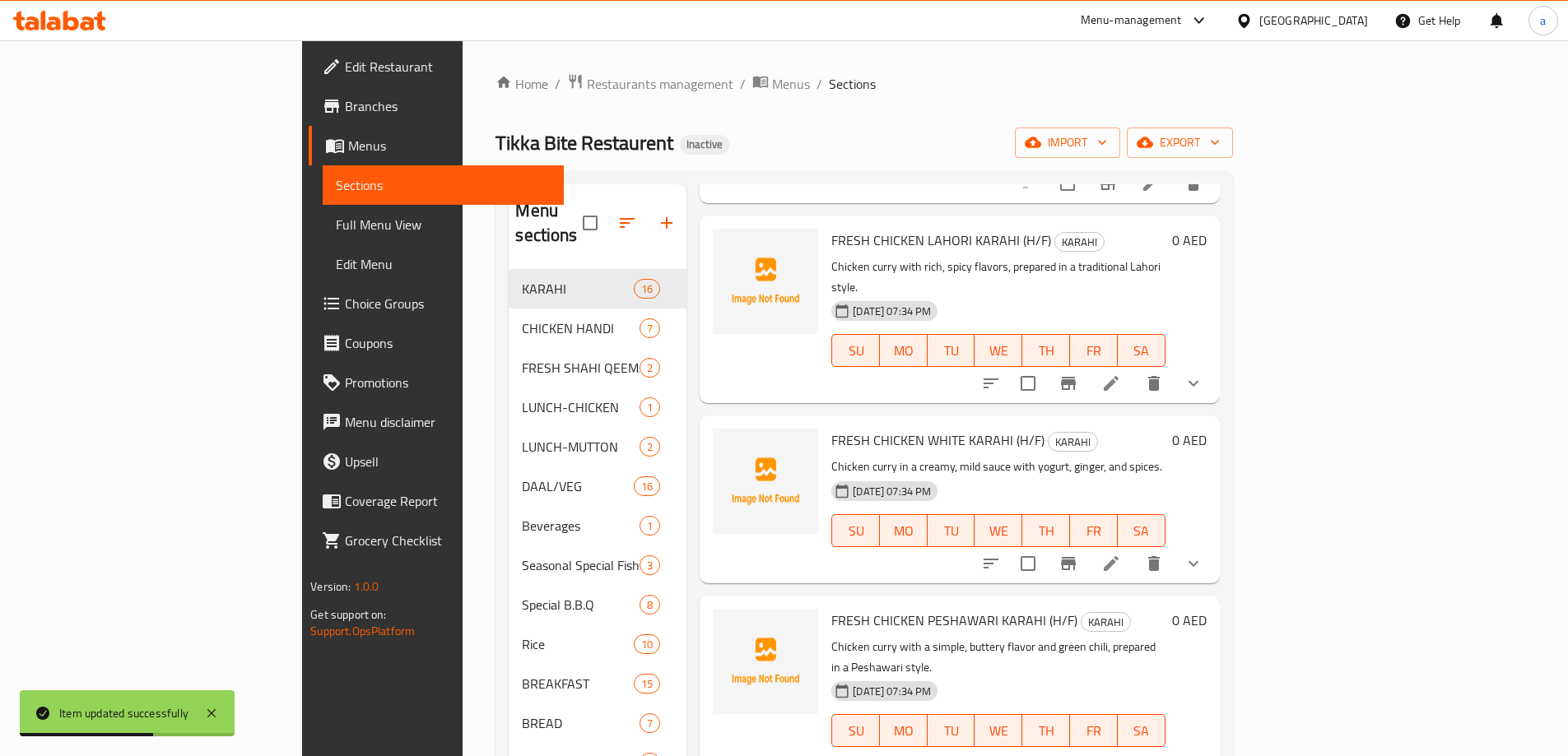
scroll to position [1750, 0]
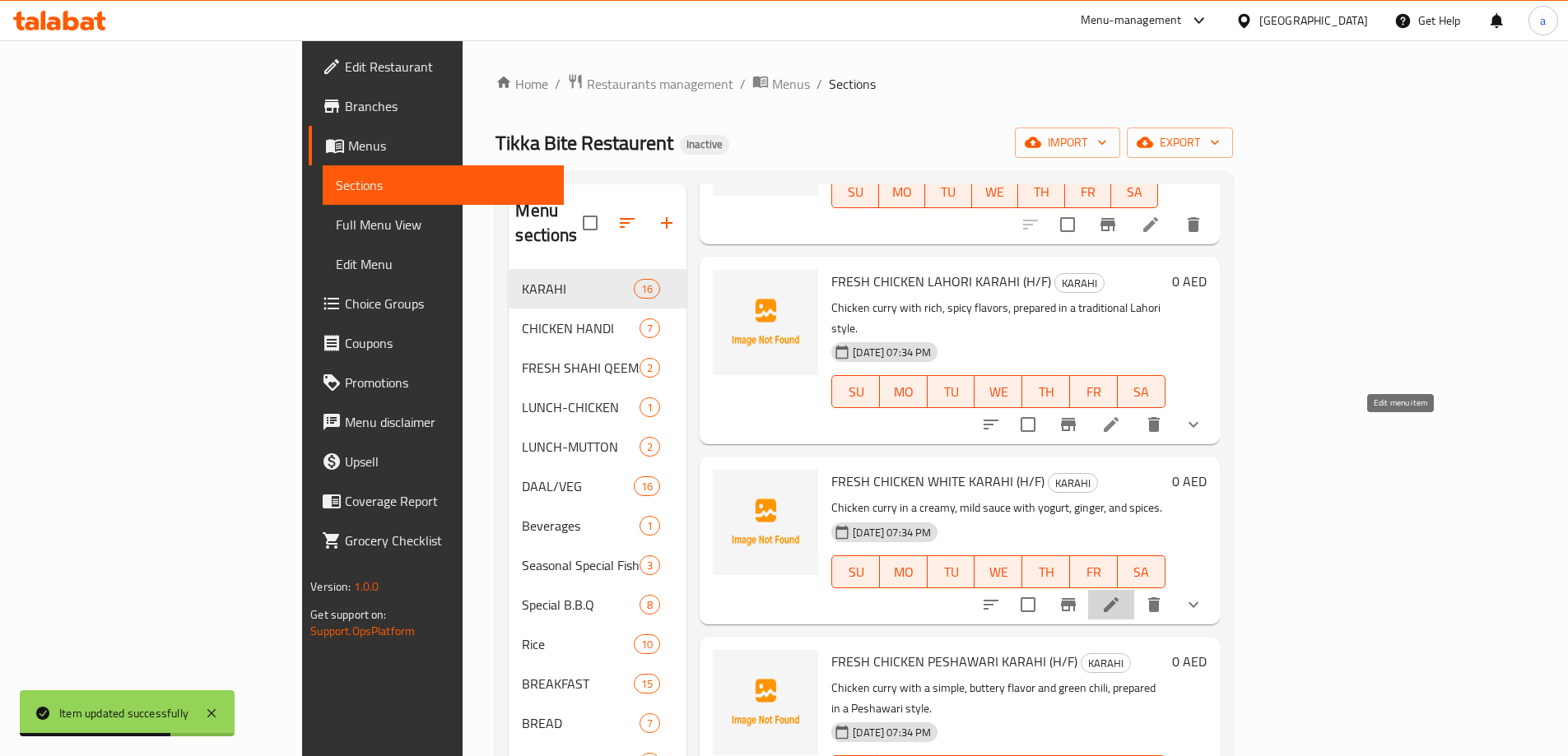
click at [1121, 595] on icon at bounding box center [1111, 604] width 20 height 20
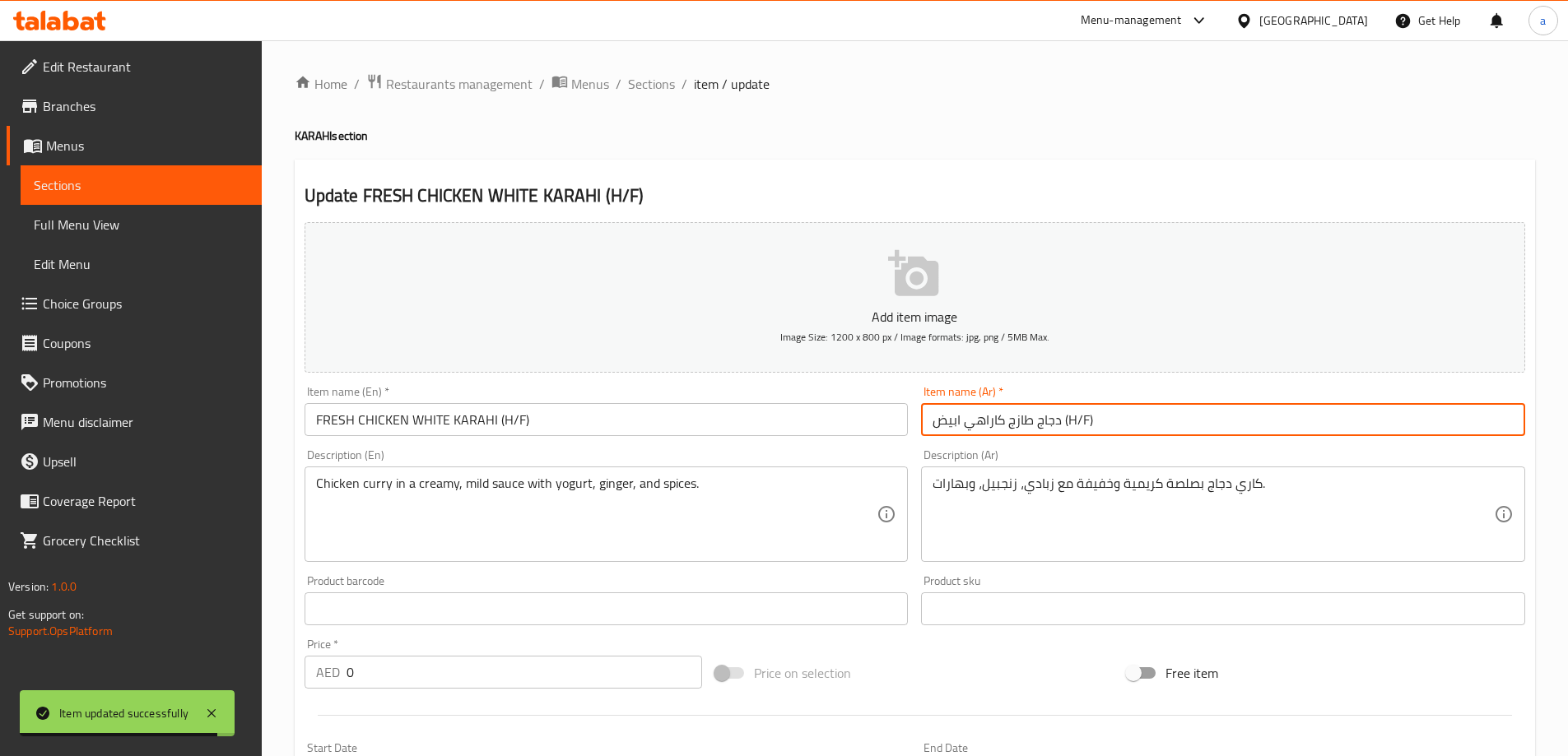
drag, startPoint x: 1091, startPoint y: 422, endPoint x: 1063, endPoint y: 427, distance: 28.4
click at [1063, 427] on input "دجاج طازج كاراهي ابيض (H/F)" at bounding box center [1224, 419] width 604 height 33
paste input "نصف/كامل"
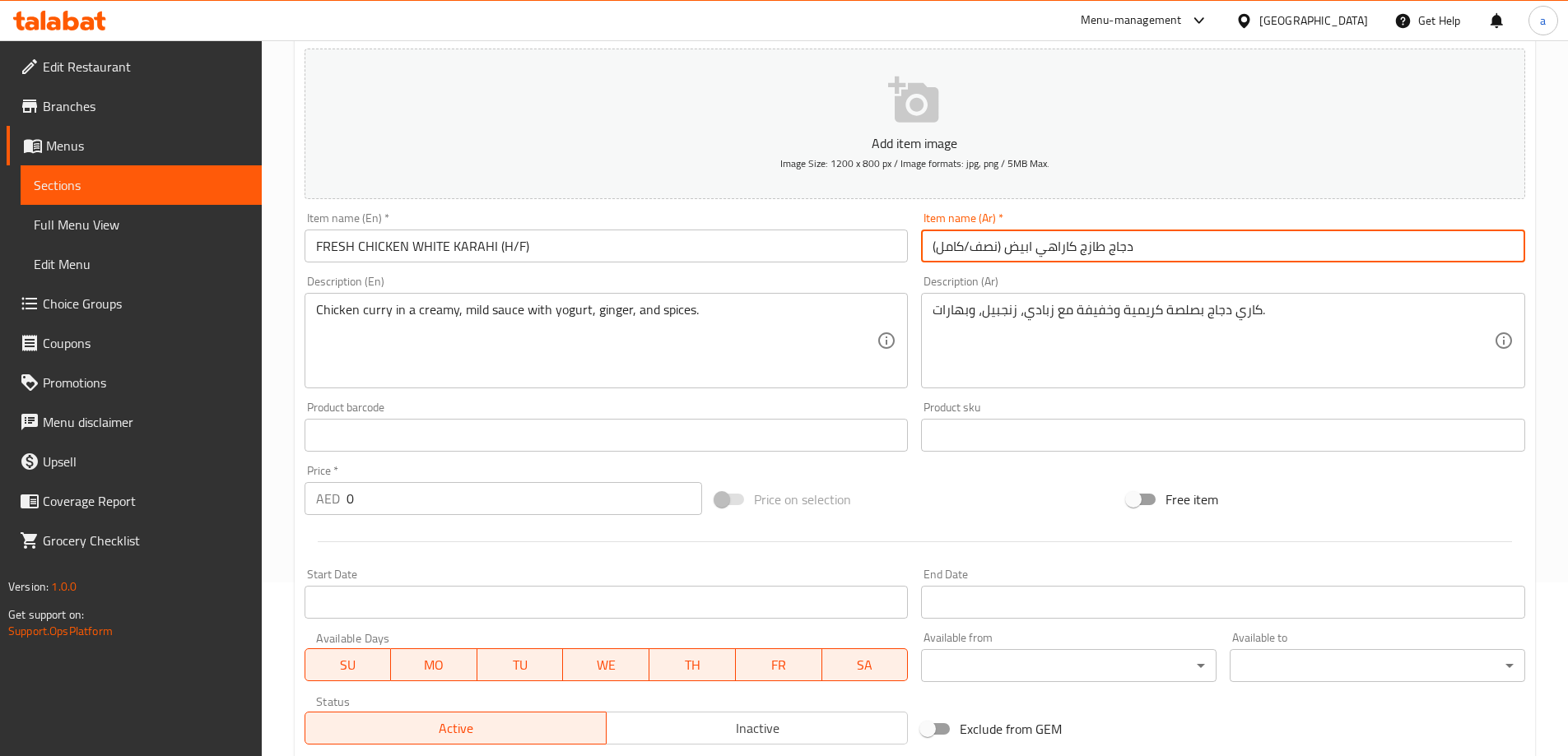
scroll to position [443, 0]
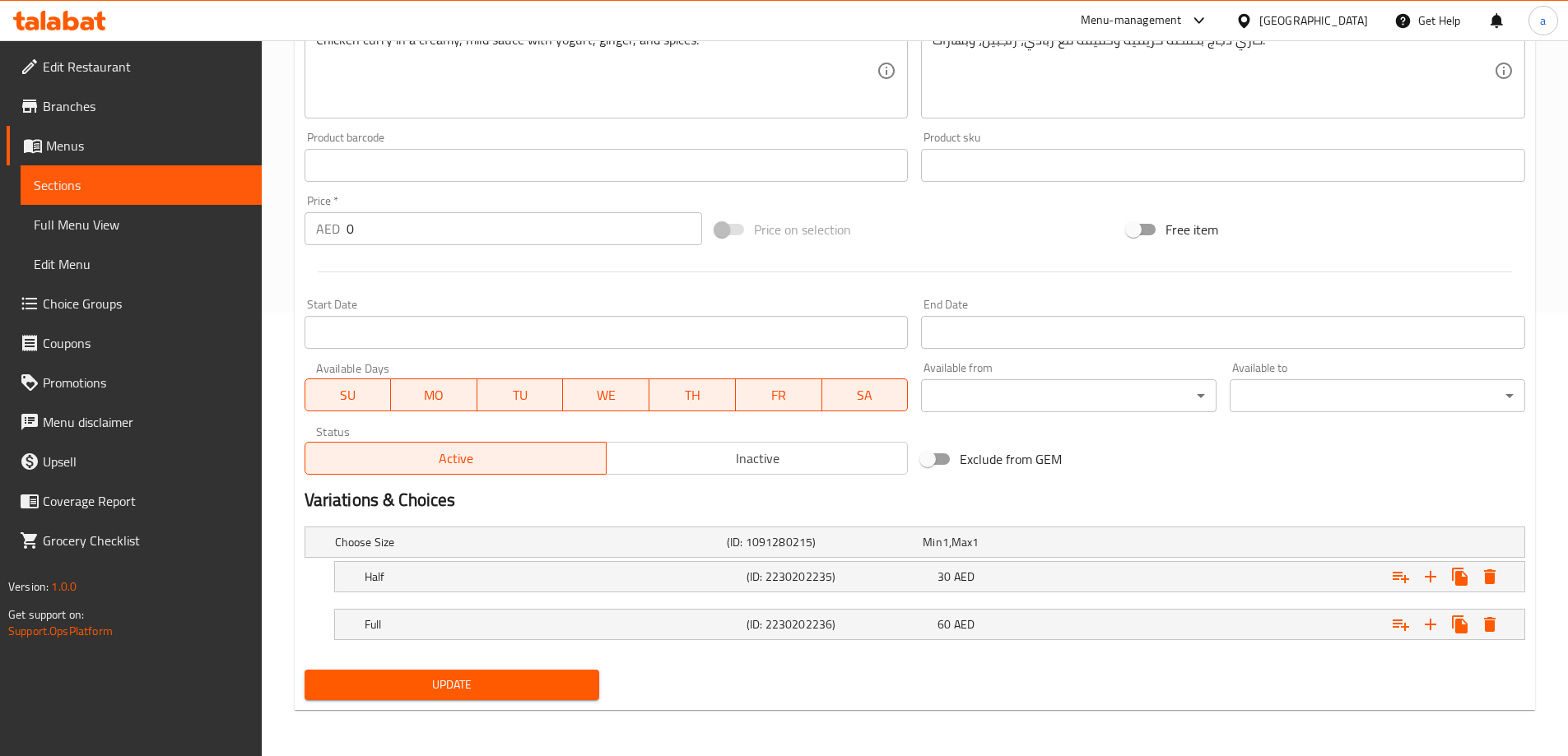
type input "دجاج طازج كاراهي ابيض (نصف/كامل)"
click at [473, 697] on button "Update" at bounding box center [452, 685] width 295 height 30
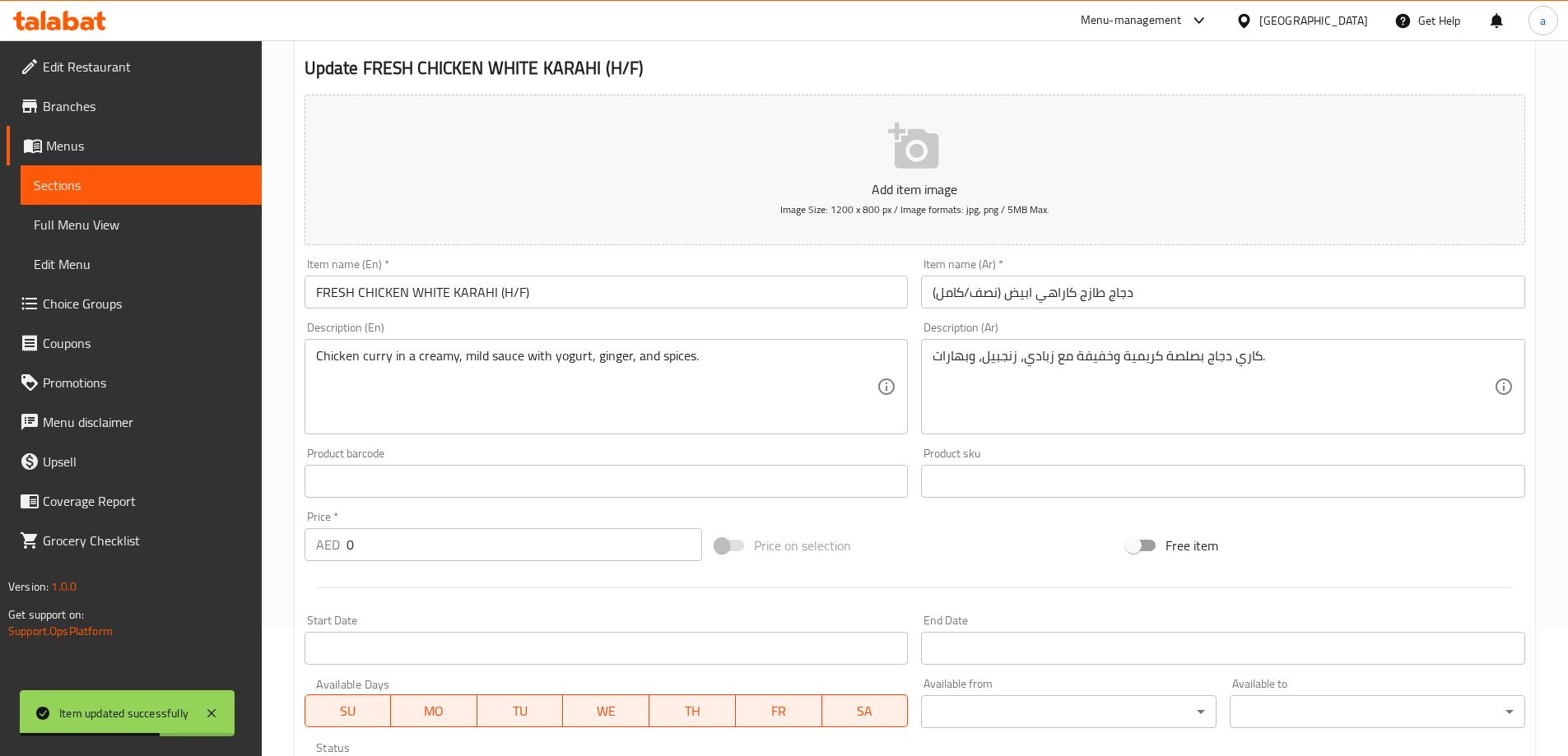
scroll to position [0, 0]
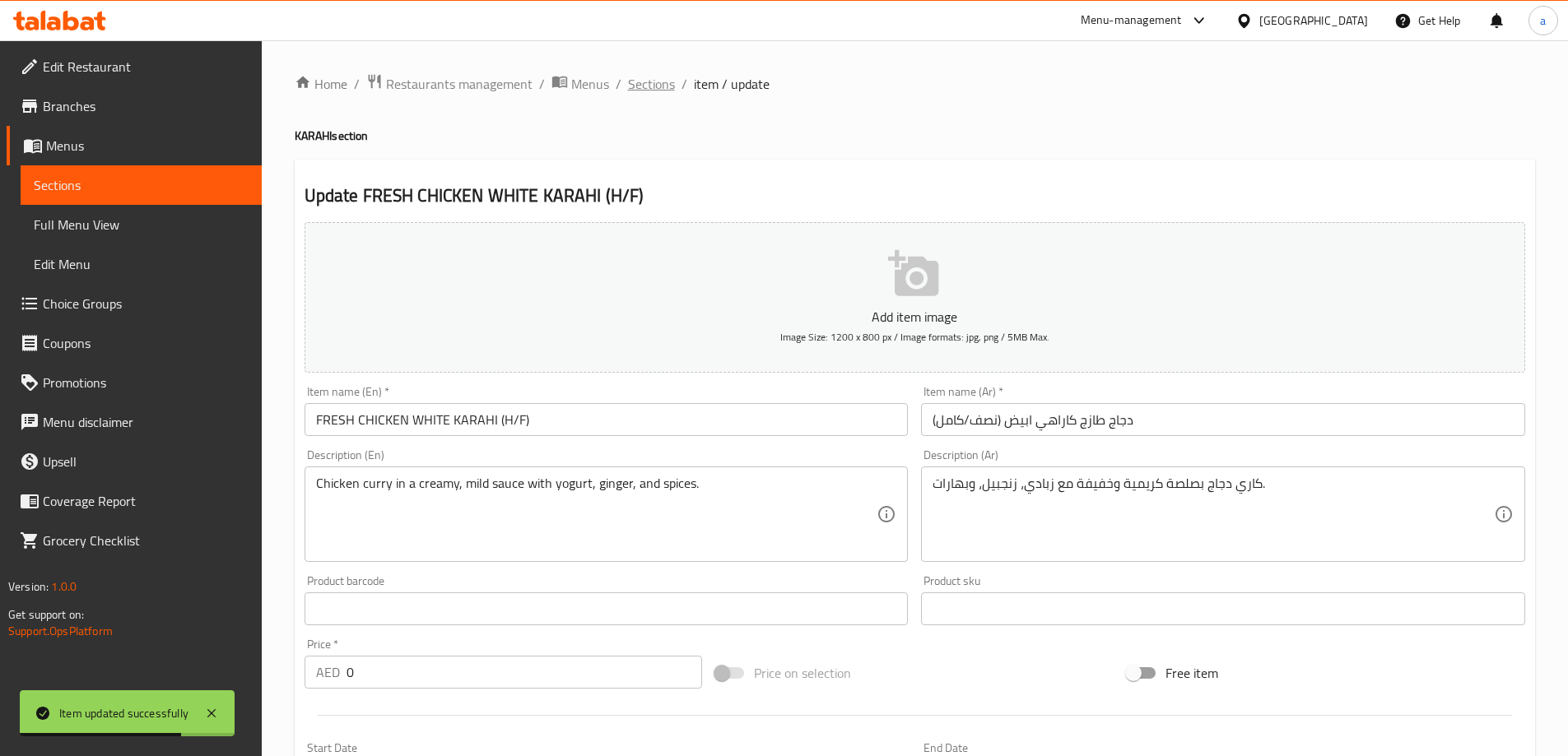
click at [671, 90] on span "Sections" at bounding box center [651, 84] width 46 height 20
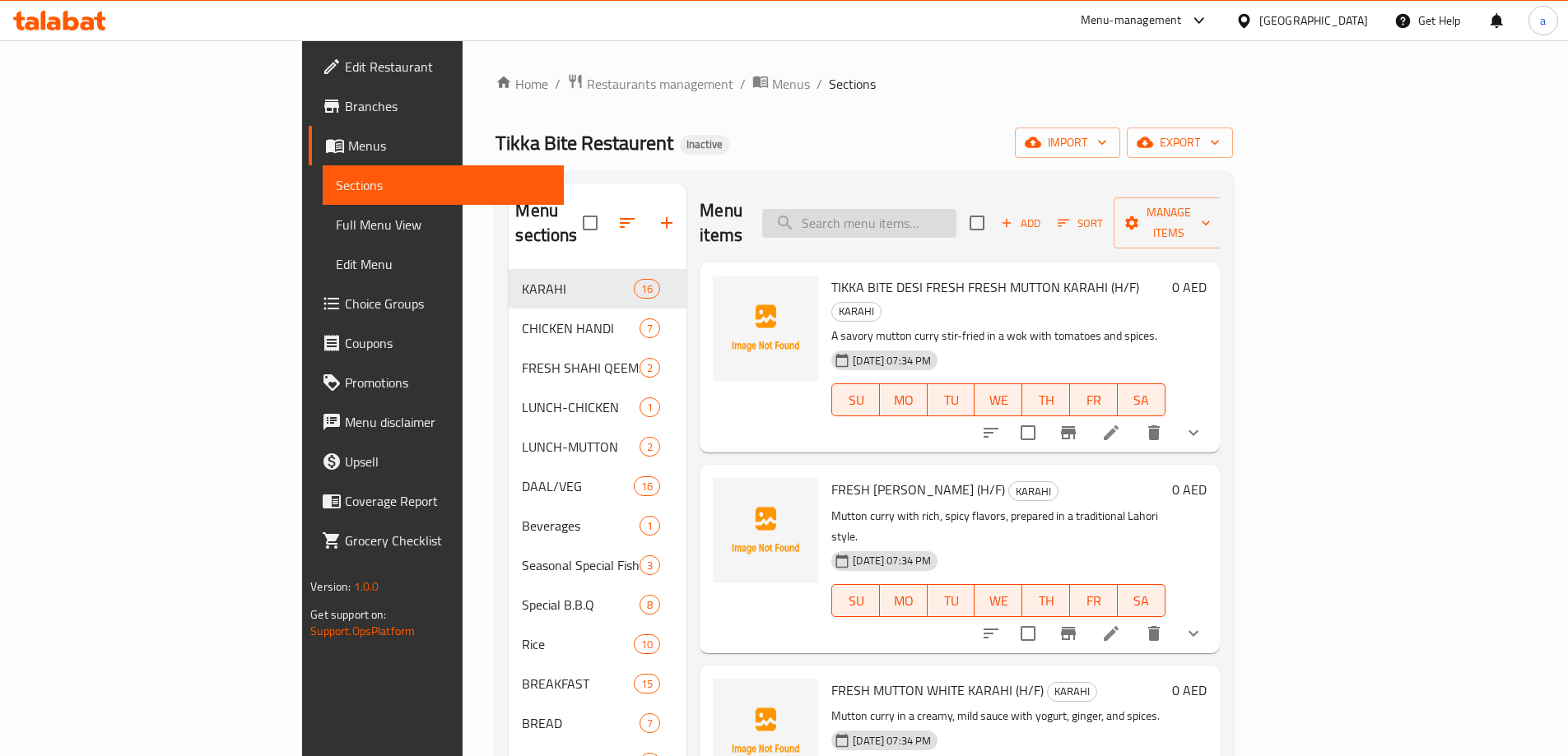
click at [945, 217] on input "search" at bounding box center [859, 223] width 195 height 28
paste input "FRESH CHICKEN PESHAWARI KARAHI (H/F)"
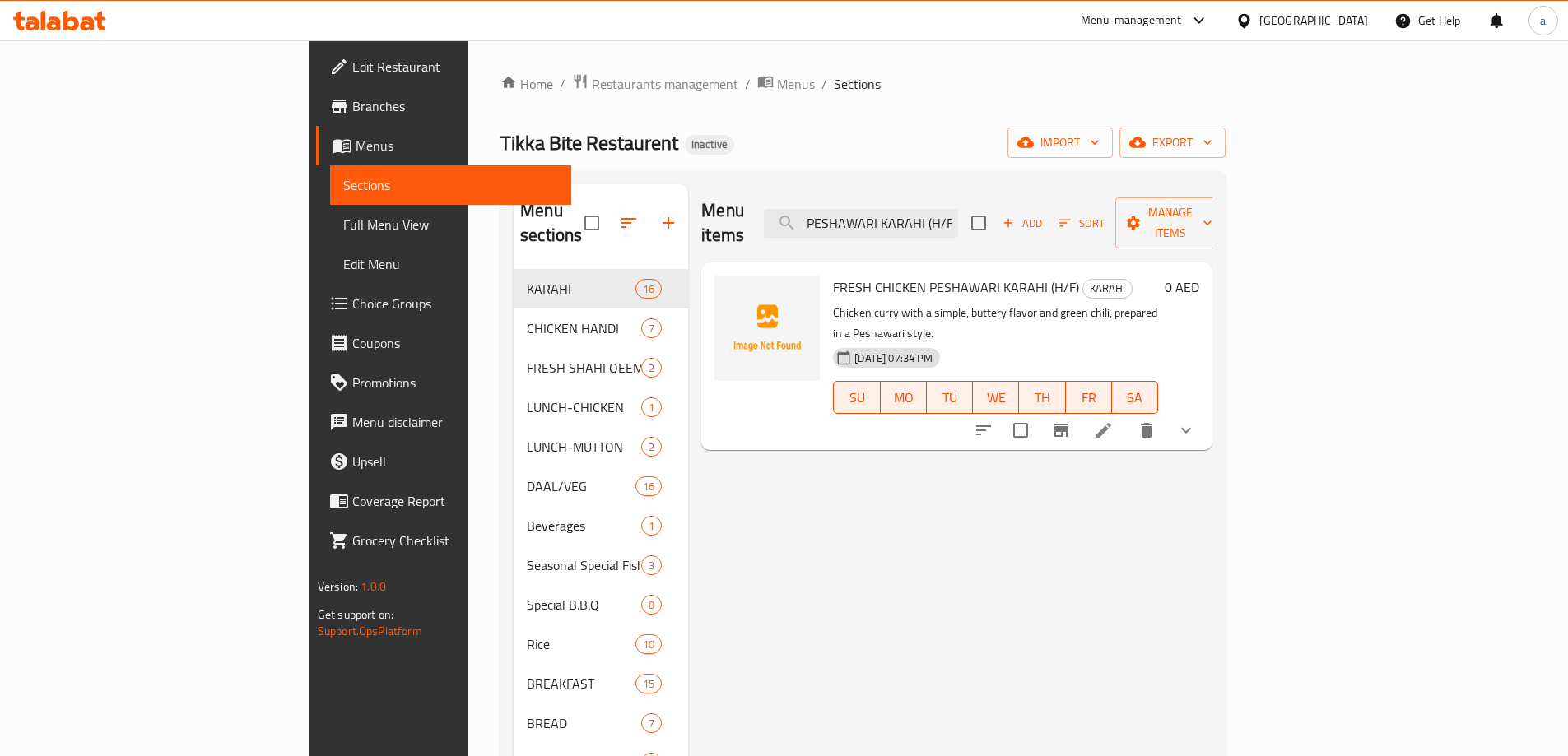
type input "FRESH CHICKEN PESHAWARI KARAHI (H/F)"
click at [1113, 420] on icon at bounding box center [1103, 430] width 20 height 20
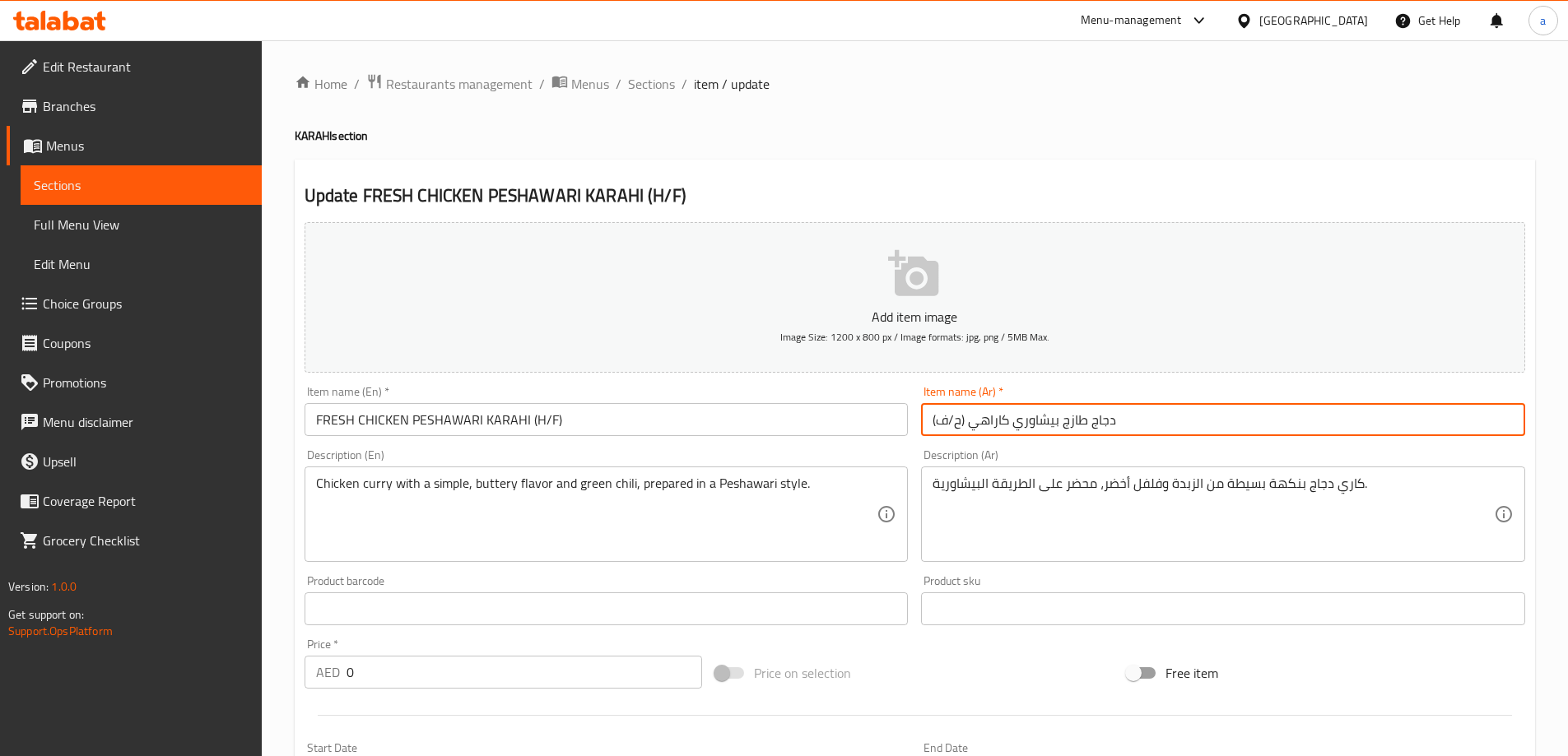
drag, startPoint x: 964, startPoint y: 421, endPoint x: 895, endPoint y: 427, distance: 69.3
click at [895, 427] on div "Add item image Image Size: 1200 x 800 px / Image formats: jpg, png / 5MB Max. I…" at bounding box center [914, 570] width 1234 height 710
paste input "نصف/كامل"
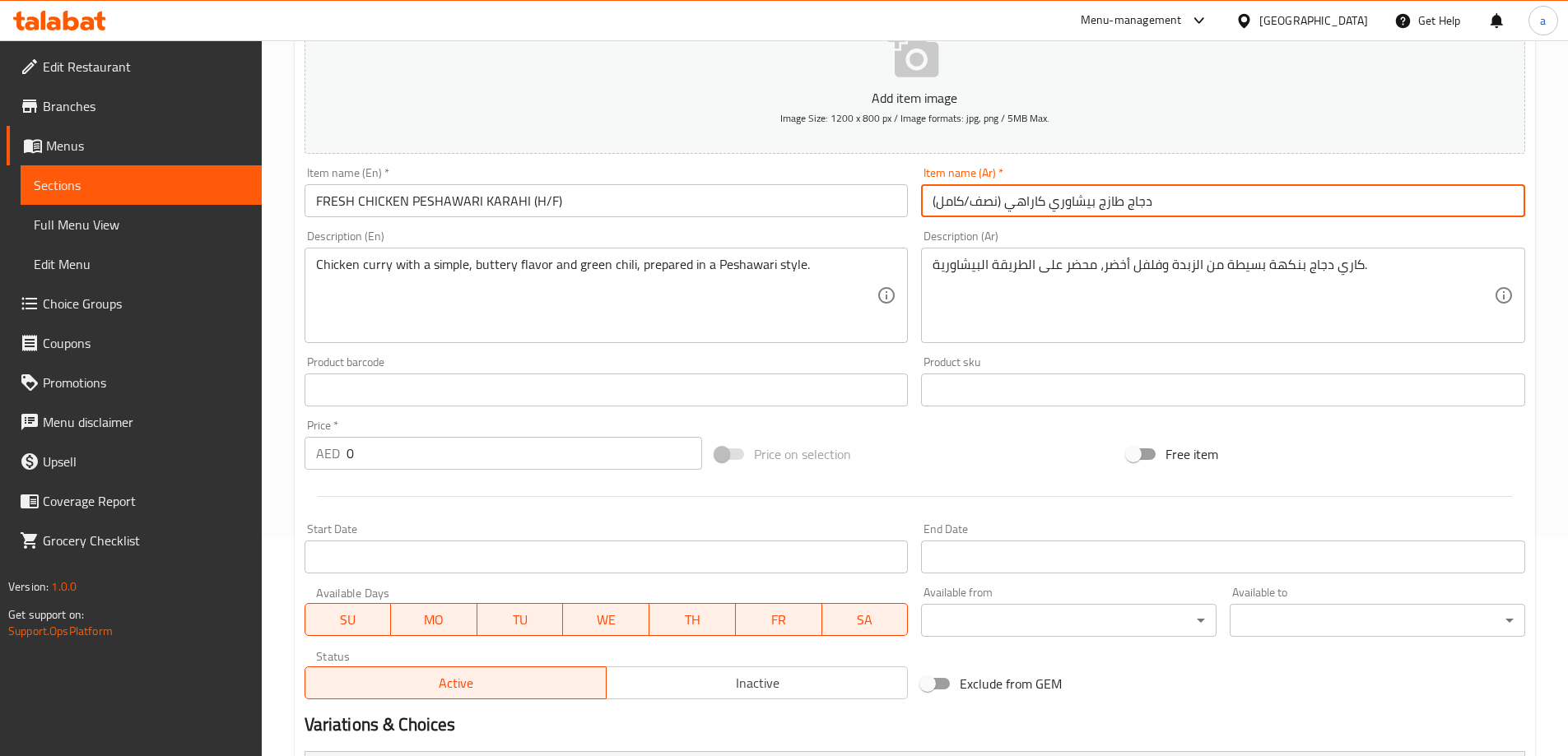
scroll to position [443, 0]
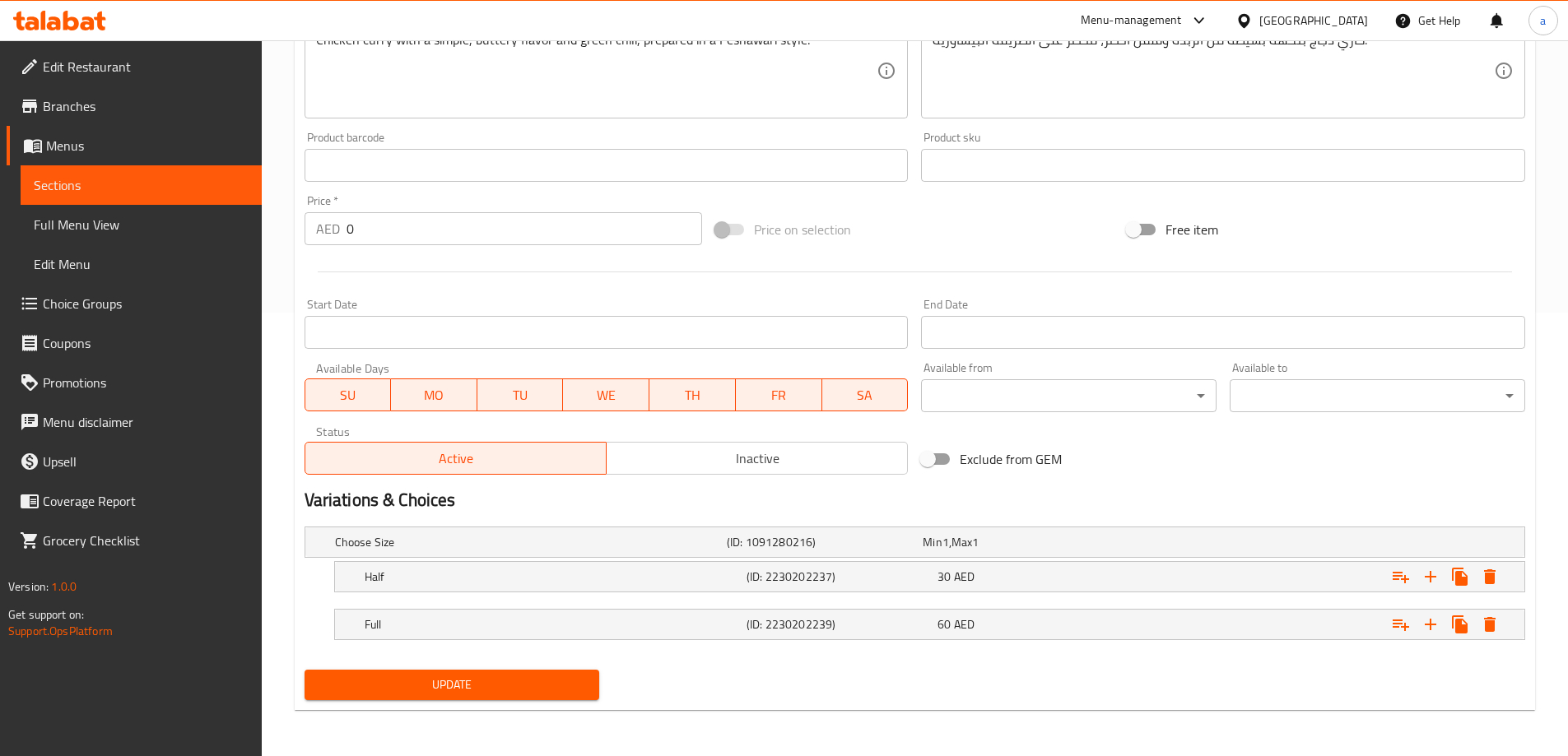
type input "دجاج طازج بيشاوري كاراهي (نصف/كامل)"
click at [558, 679] on span "Update" at bounding box center [452, 685] width 270 height 21
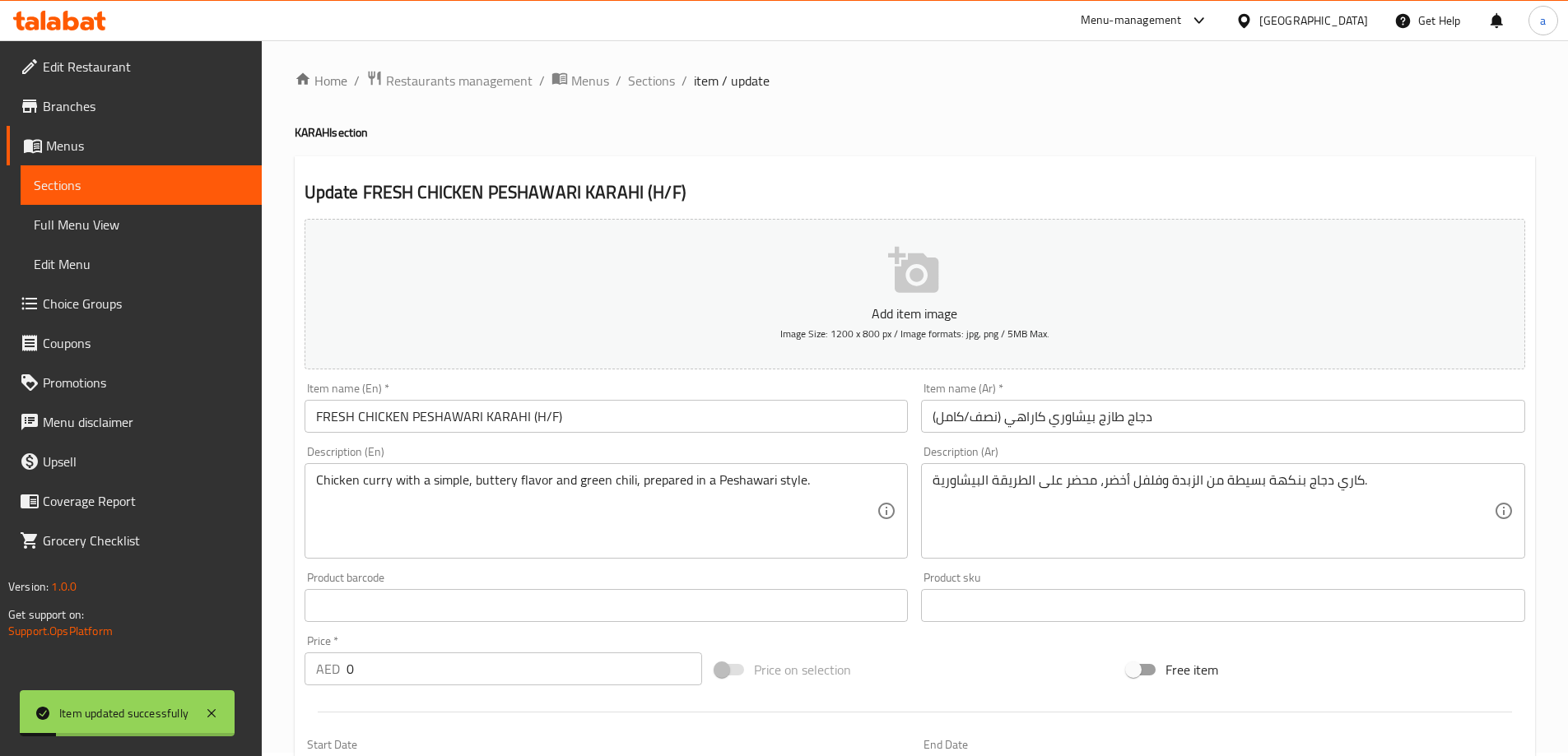
scroll to position [0, 0]
click at [652, 89] on span "Sections" at bounding box center [651, 84] width 46 height 20
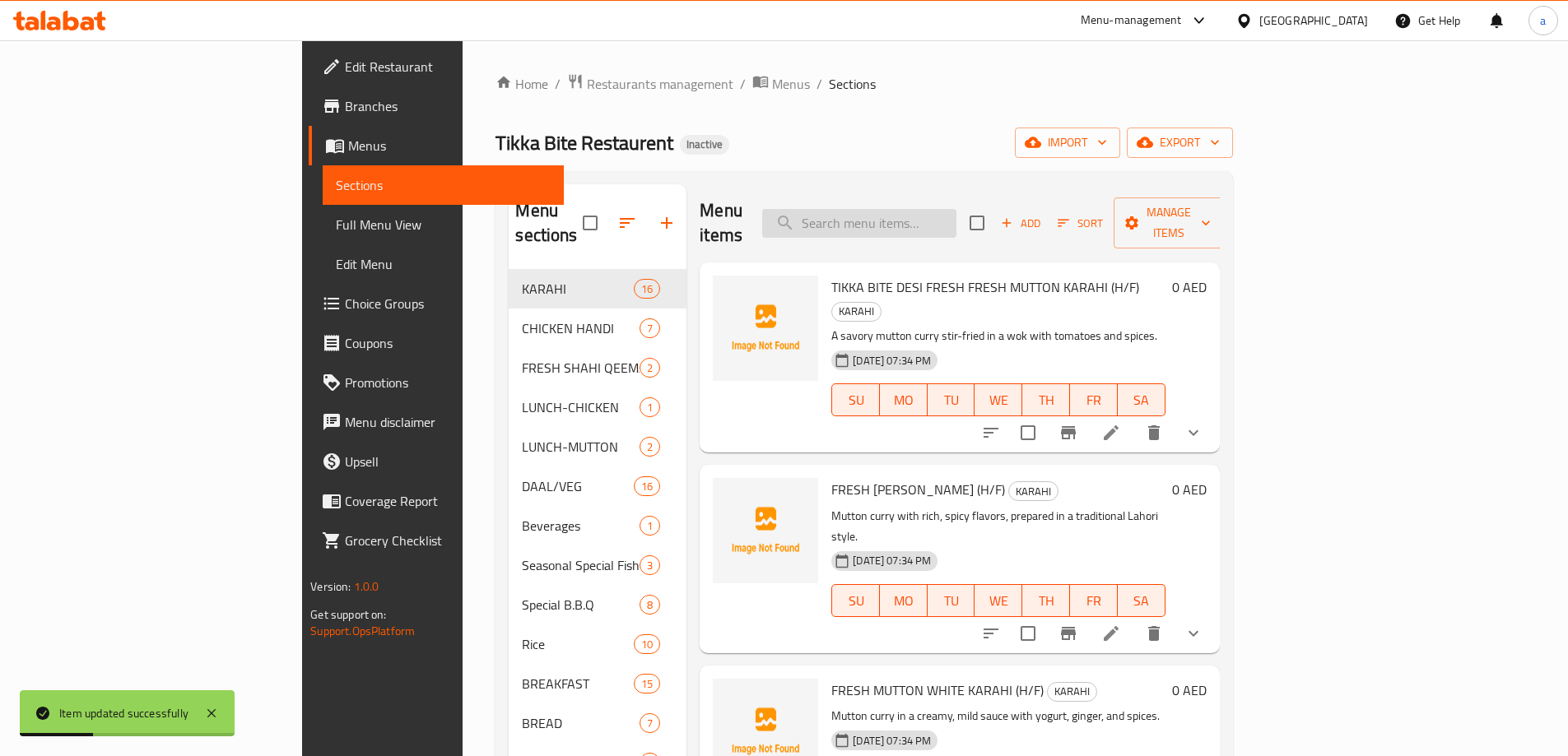
click at [922, 209] on input "search" at bounding box center [859, 223] width 195 height 28
click at [939, 211] on input "search" at bounding box center [859, 223] width 195 height 28
paste input "FRESH CHICKEN LAHORI KARAHI (H/F)"
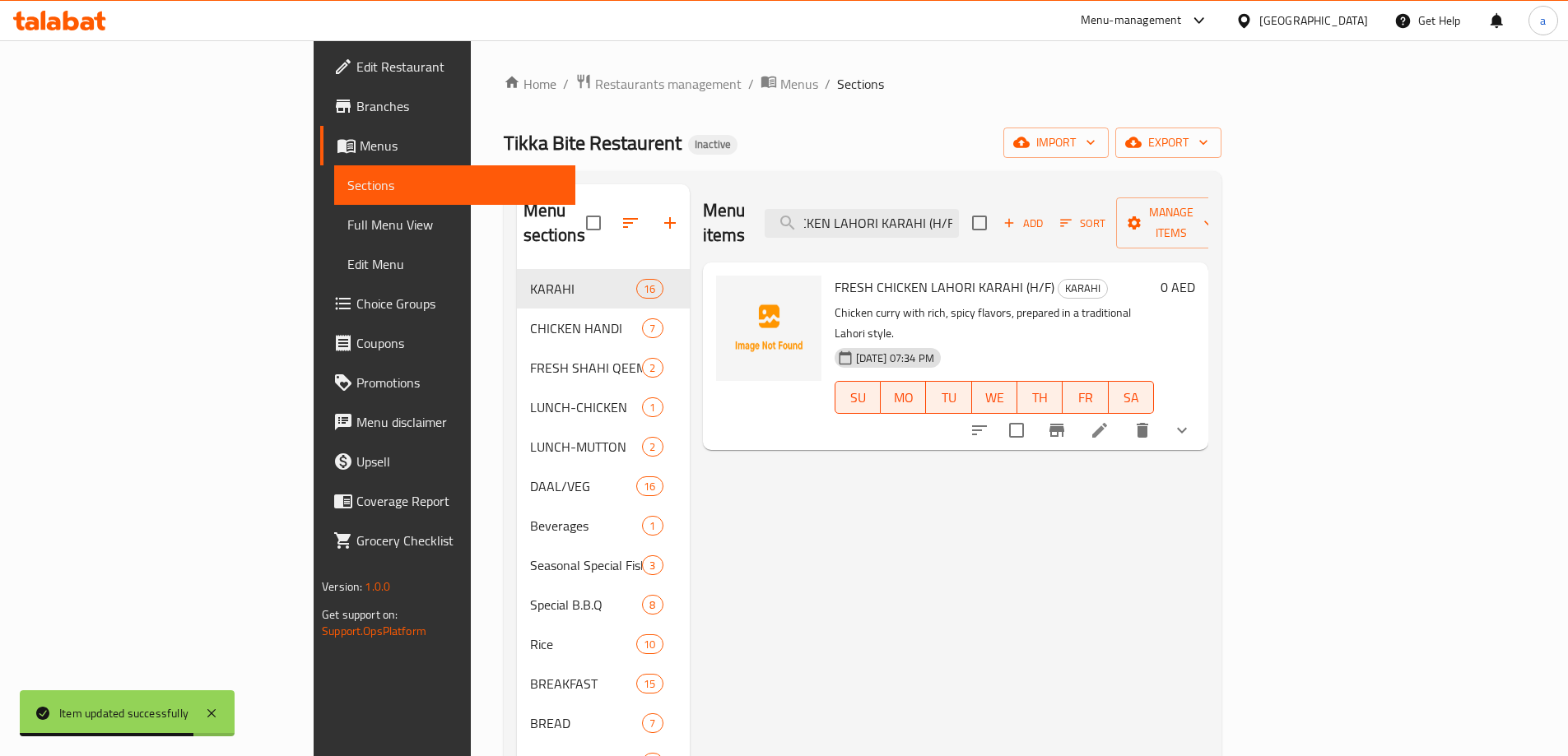
type input "FRESH CHICKEN LAHORI KARAHI (H/F)"
click at [1123, 416] on li at bounding box center [1100, 431] width 46 height 29
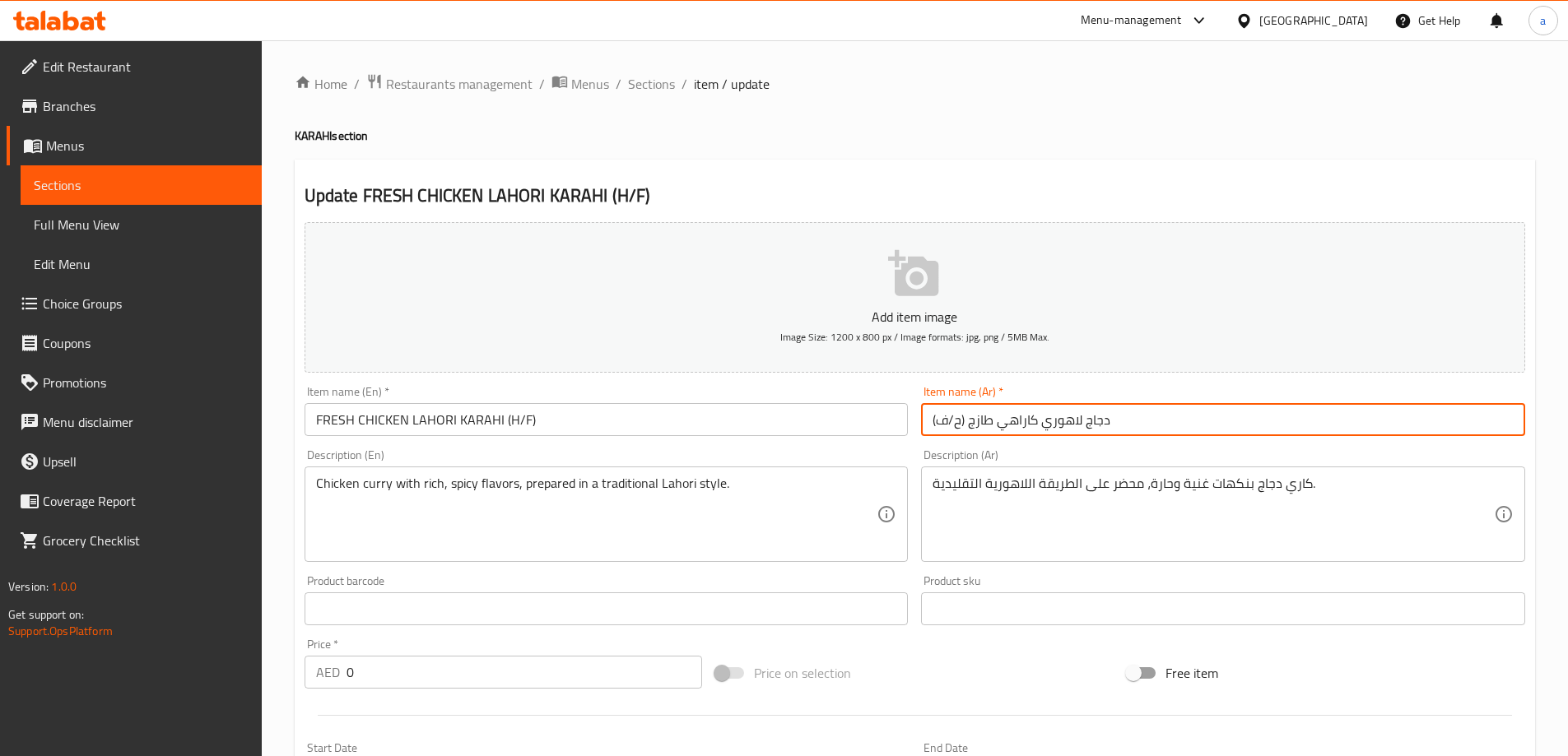
drag, startPoint x: 963, startPoint y: 418, endPoint x: 874, endPoint y: 419, distance: 89.0
click at [874, 419] on div "Add item image Image Size: 1200 x 800 px / Image formats: jpg, png / 5MB Max. I…" at bounding box center [914, 570] width 1234 height 710
drag, startPoint x: 966, startPoint y: 416, endPoint x: 881, endPoint y: 430, distance: 86.1
click at [881, 430] on div "Add item image Image Size: 1200 x 800 px / Image formats: jpg, png / 5MB Max. I…" at bounding box center [914, 570] width 1234 height 710
paste input "نصف/كامل"
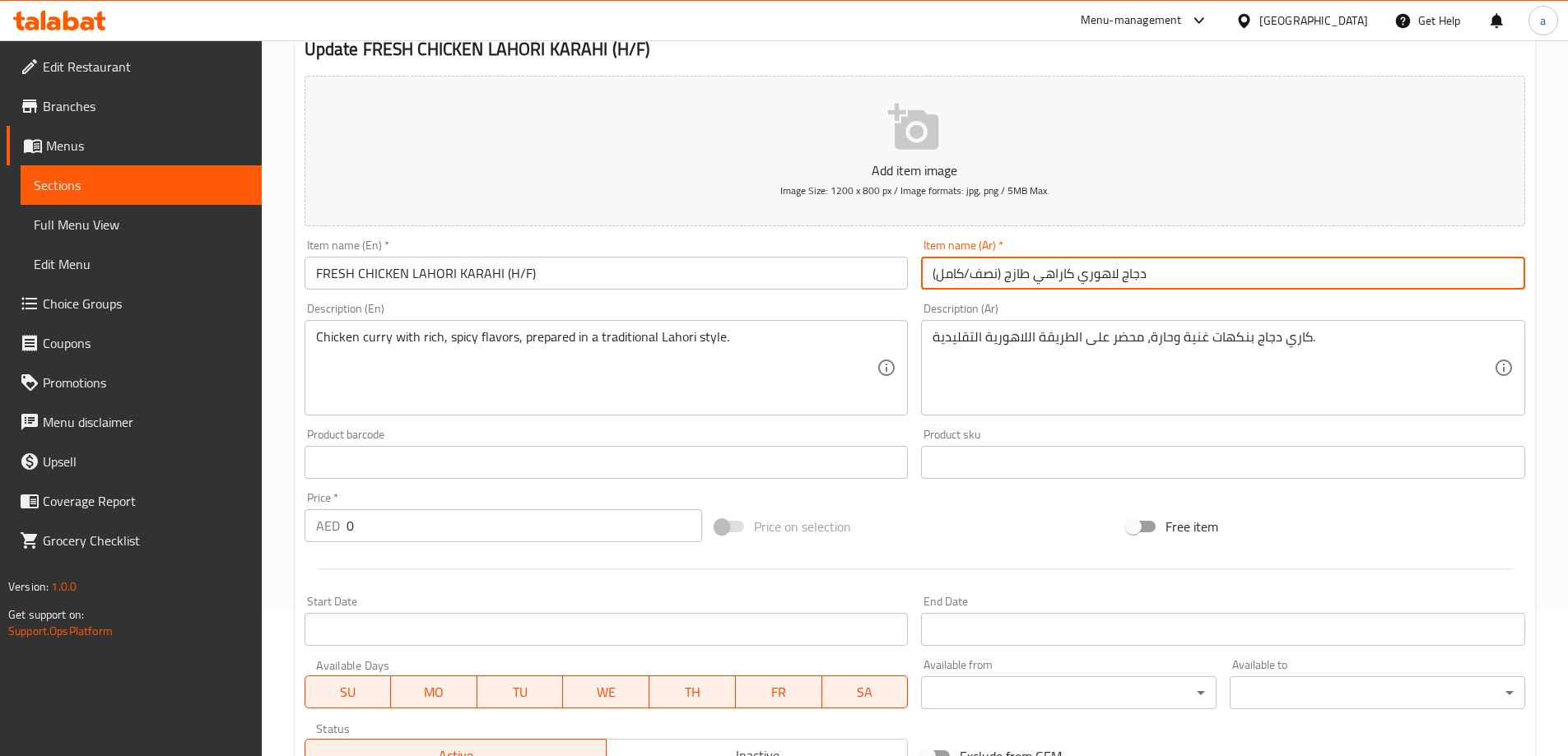
scroll to position [443, 0]
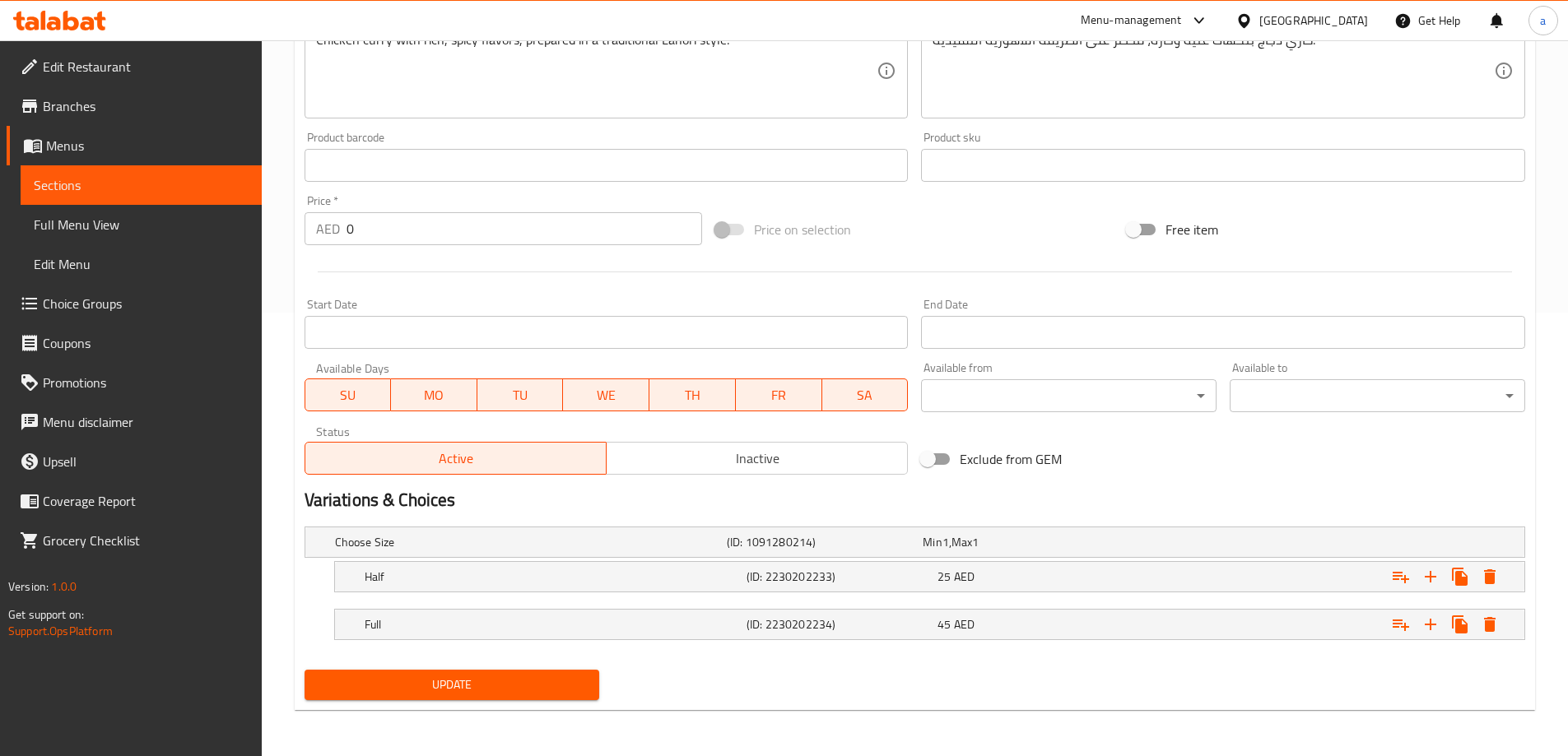
type input "دجاج لاهوري كاراهي طازج (نصف/كامل)"
click at [525, 696] on button "Update" at bounding box center [452, 685] width 295 height 30
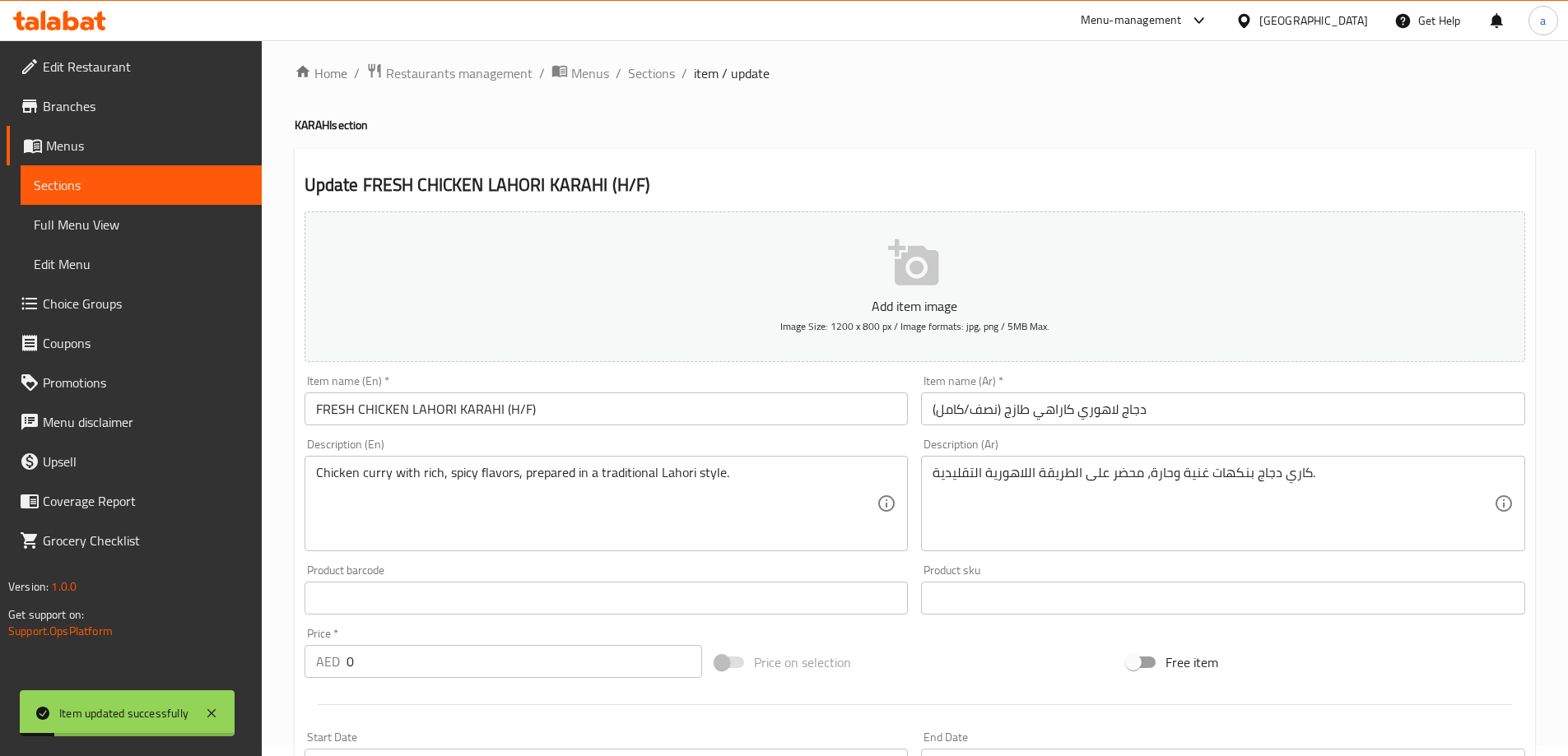
scroll to position [0, 0]
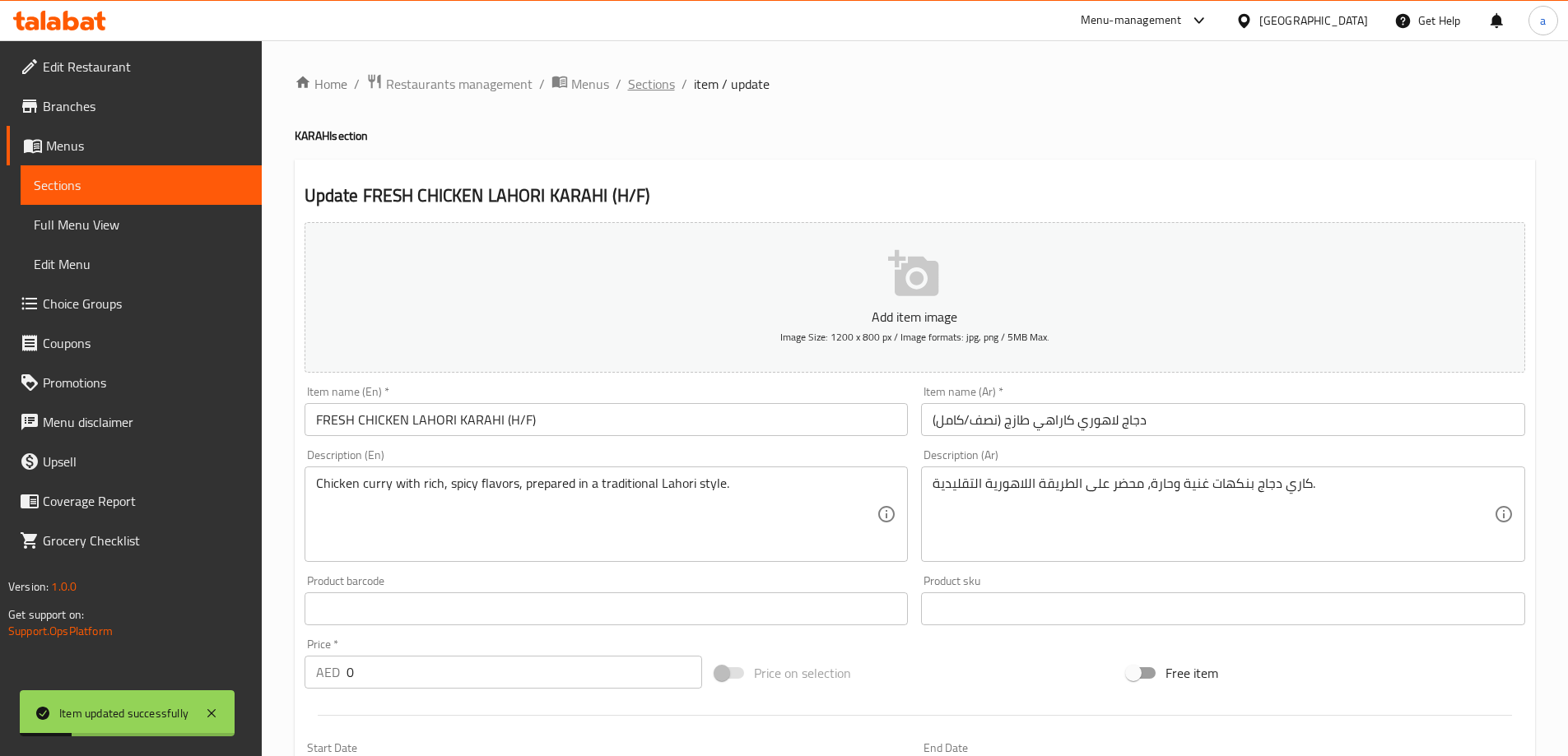
click at [659, 88] on span "Sections" at bounding box center [651, 84] width 46 height 20
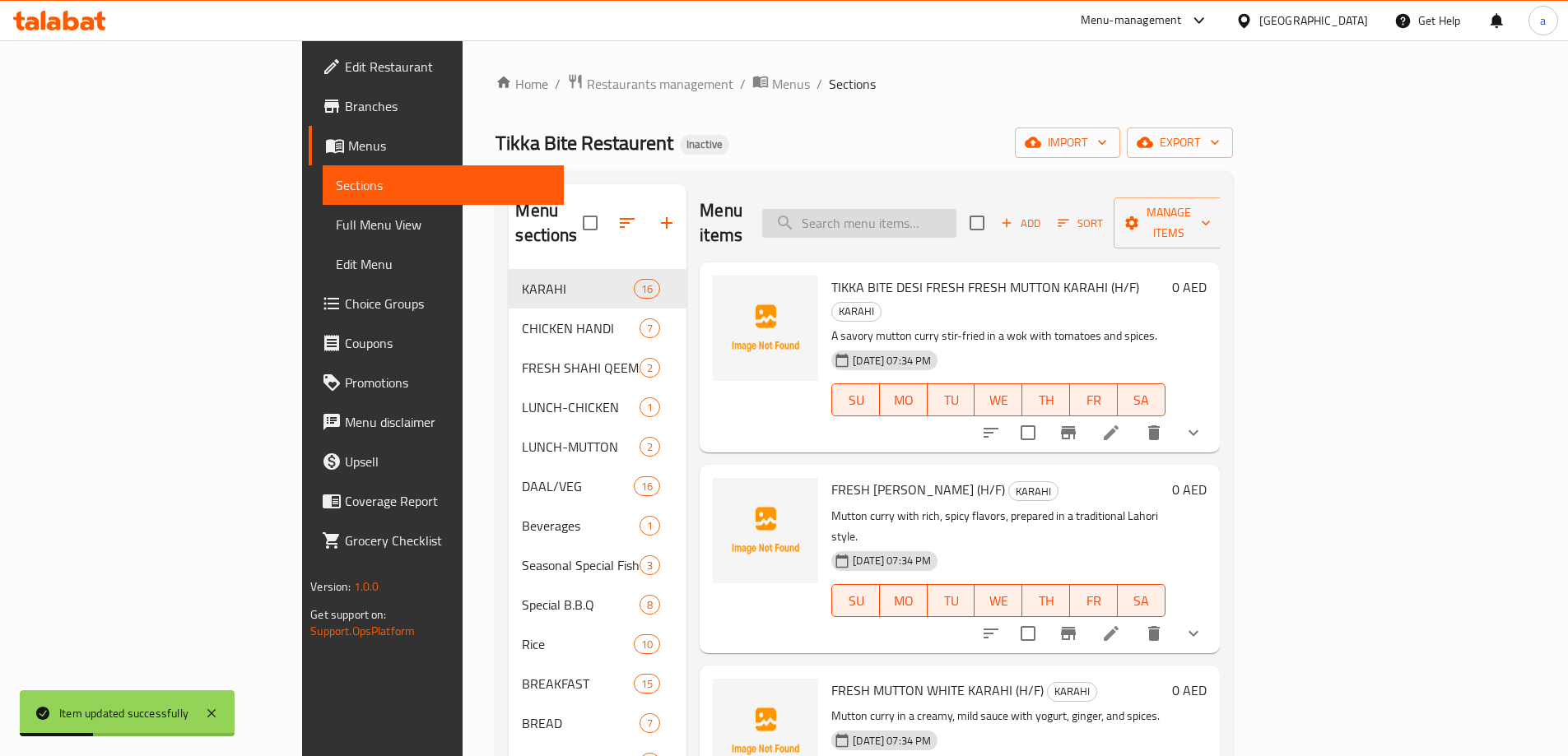
click at [957, 214] on input "search" at bounding box center [859, 223] width 195 height 28
paste input "FRESH MUTTON MADRASI (H/F)"
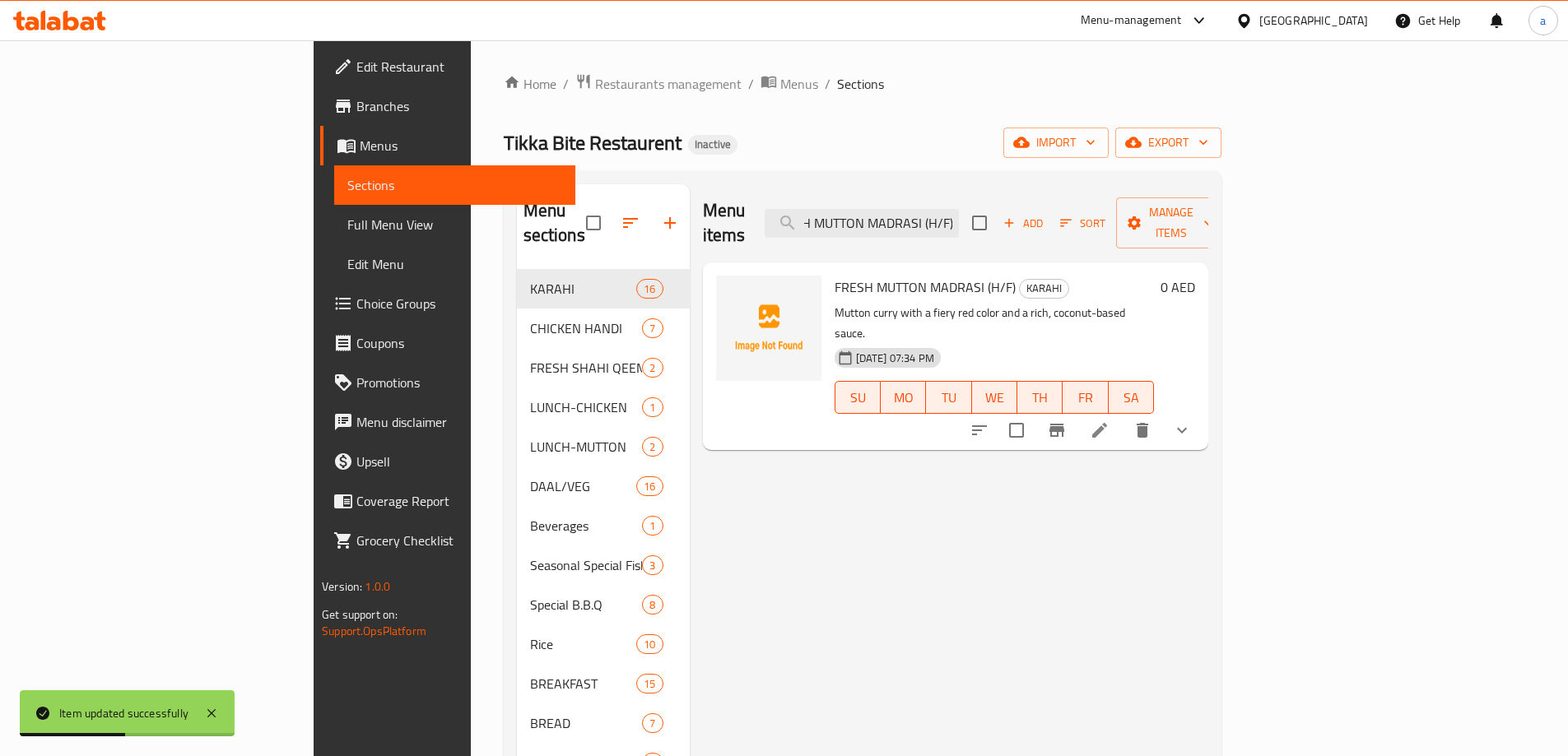
type input "FRESH MUTTON MADRASI (H/F)"
click at [1109, 420] on icon at bounding box center [1100, 430] width 20 height 20
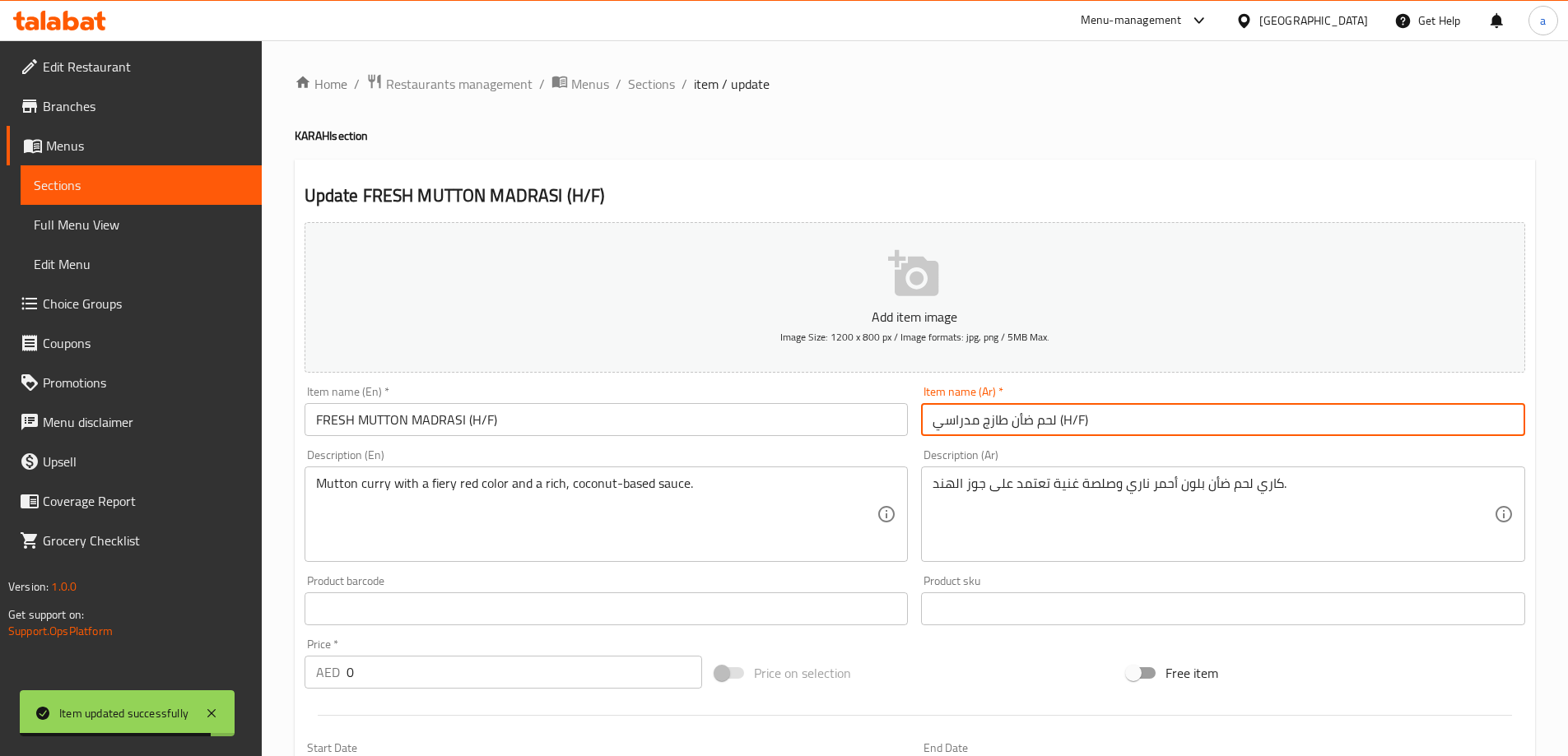
drag, startPoint x: 1095, startPoint y: 418, endPoint x: 1057, endPoint y: 420, distance: 38.1
click at [1057, 420] on input "لحم ضأن طازج مدراسي (H/F)" at bounding box center [1224, 419] width 604 height 33
paste input "نصف/كامل"
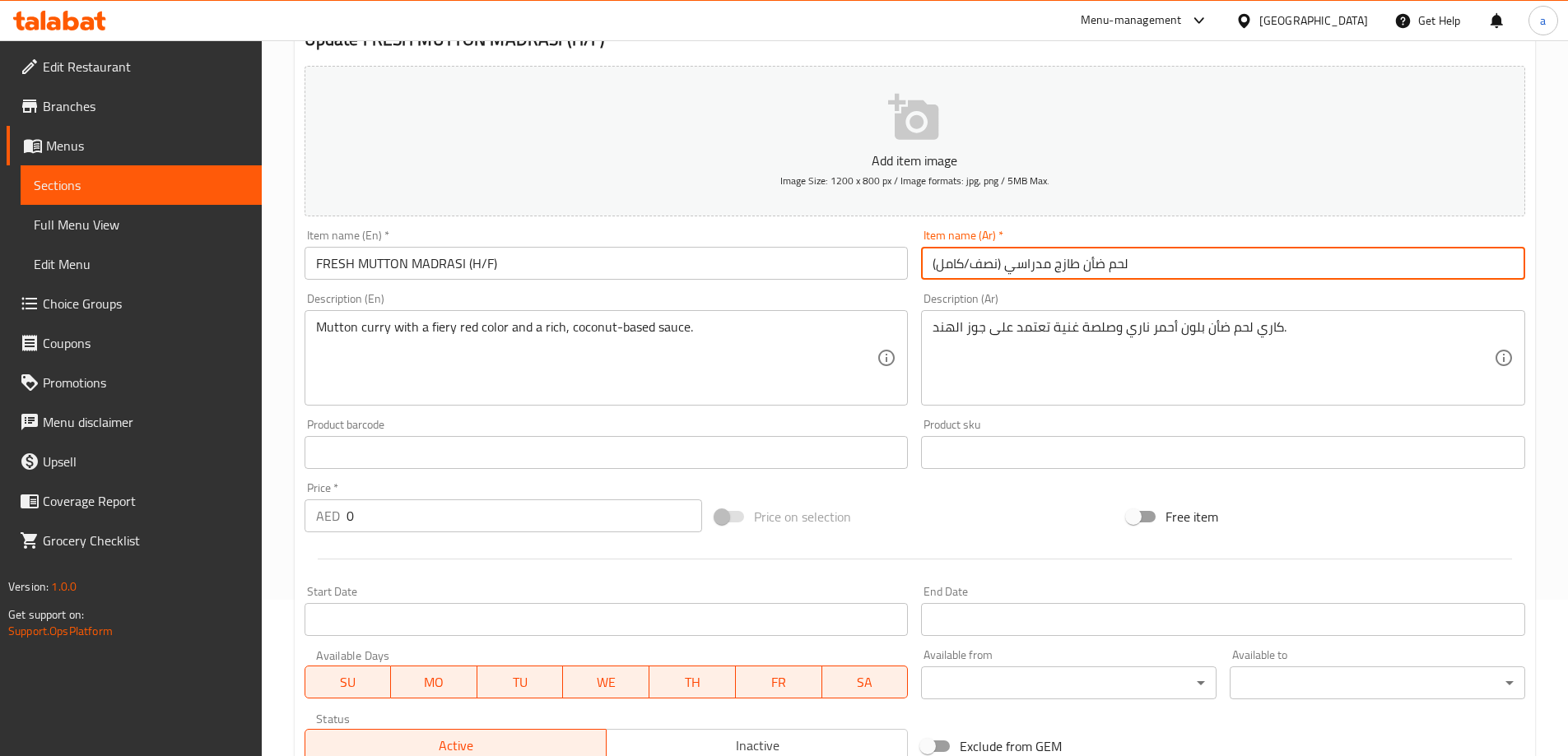
scroll to position [443, 0]
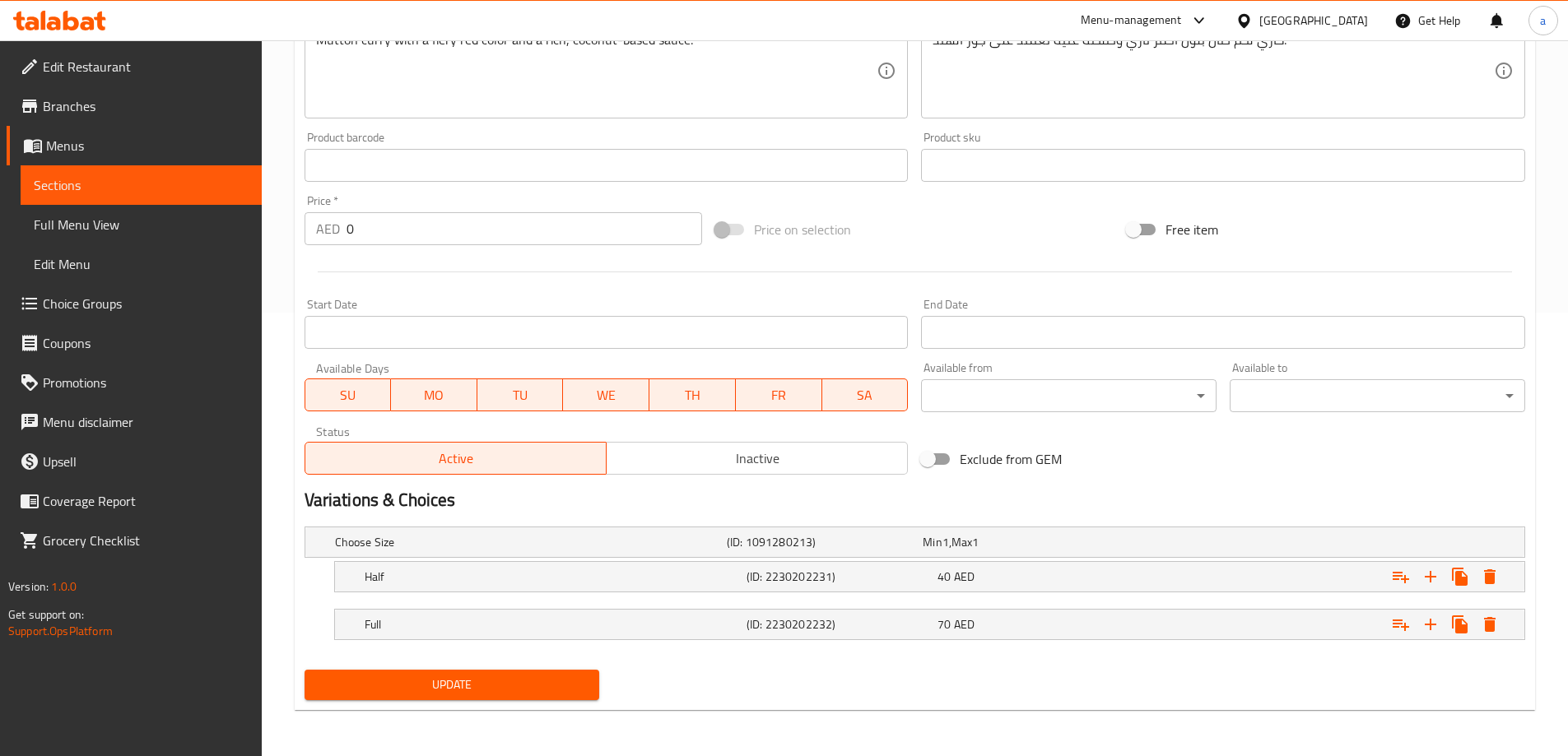
type input "لحم ضأن طازج مدراسي (نصف/كامل)"
click at [538, 684] on span "Update" at bounding box center [452, 685] width 270 height 21
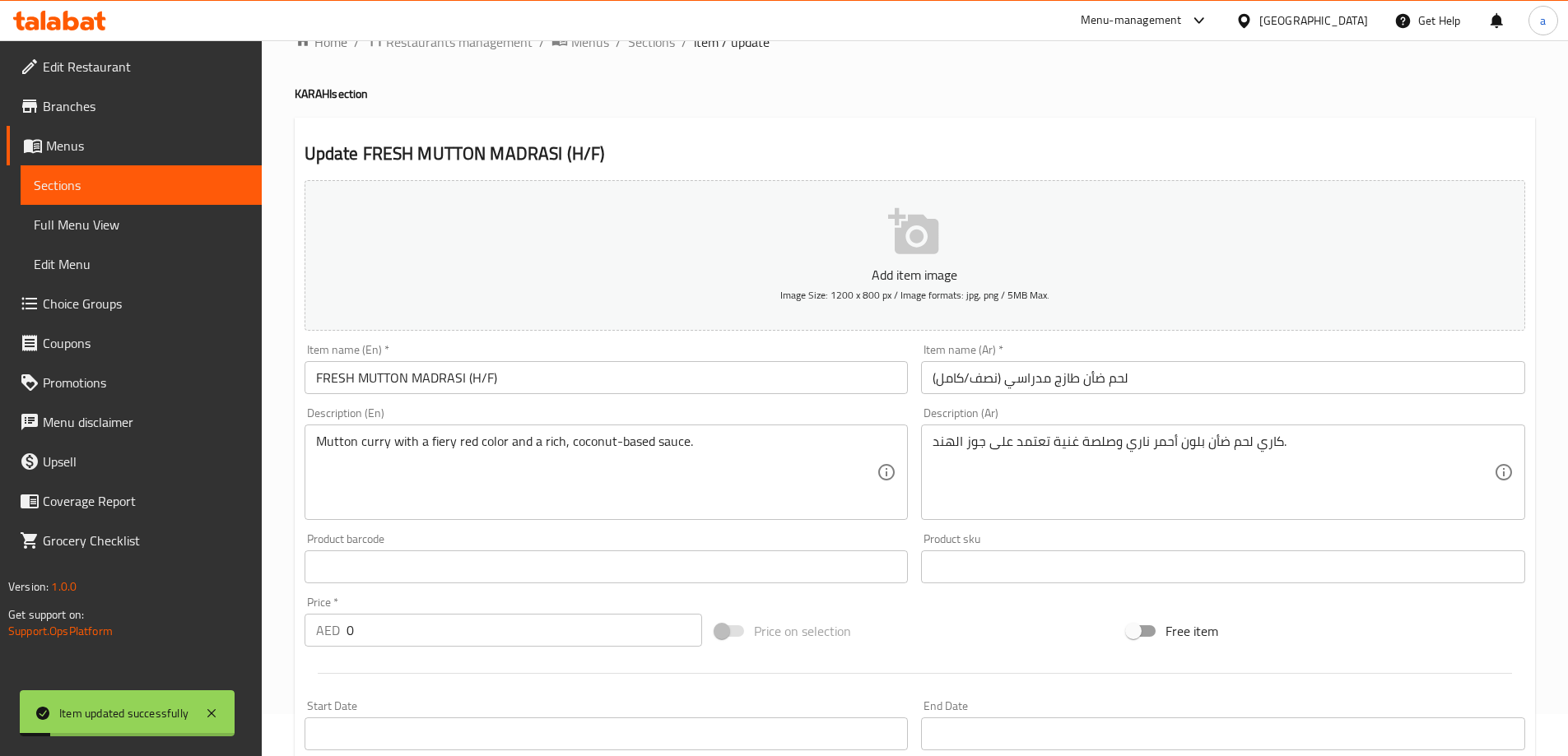
scroll to position [0, 0]
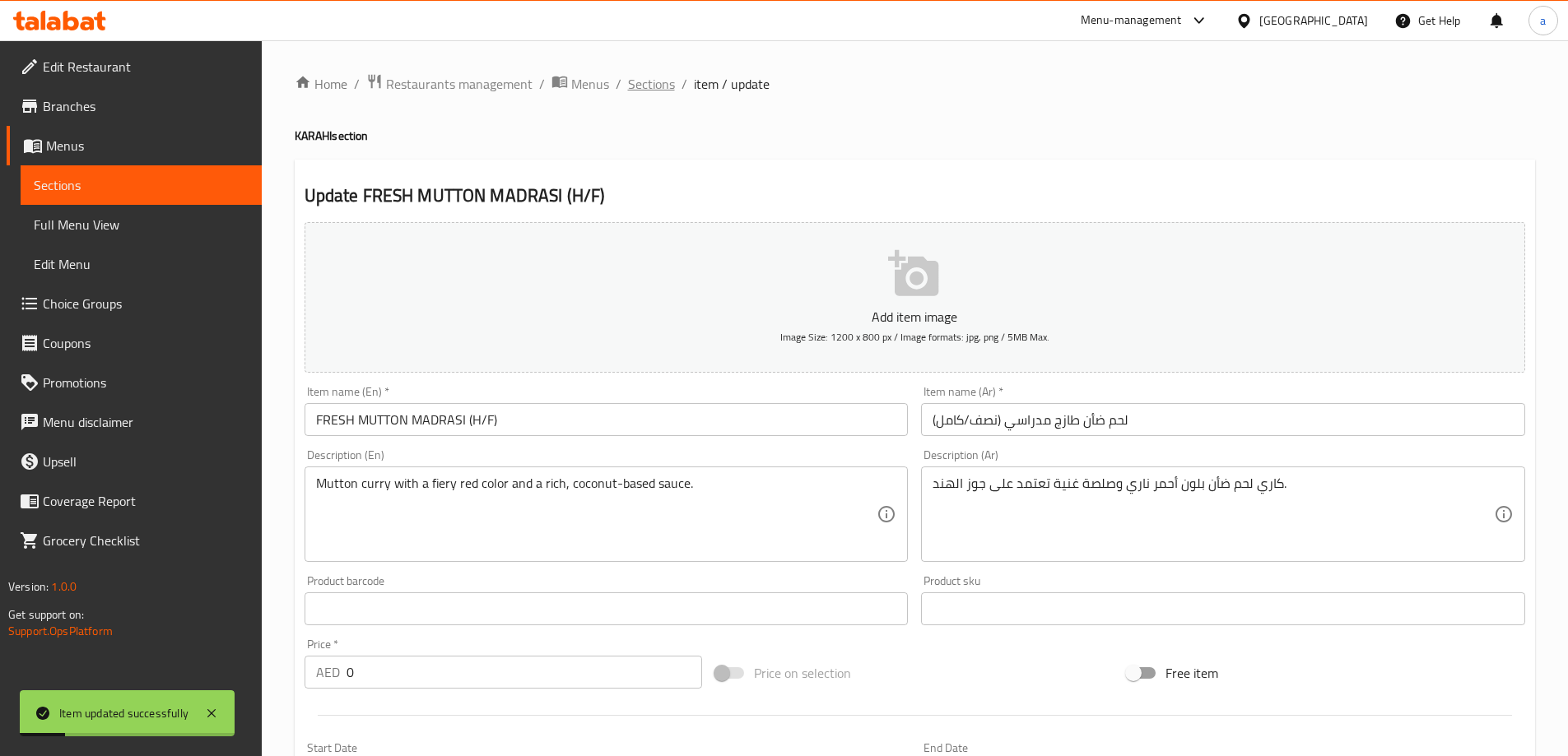
click at [647, 84] on span "Sections" at bounding box center [651, 84] width 46 height 20
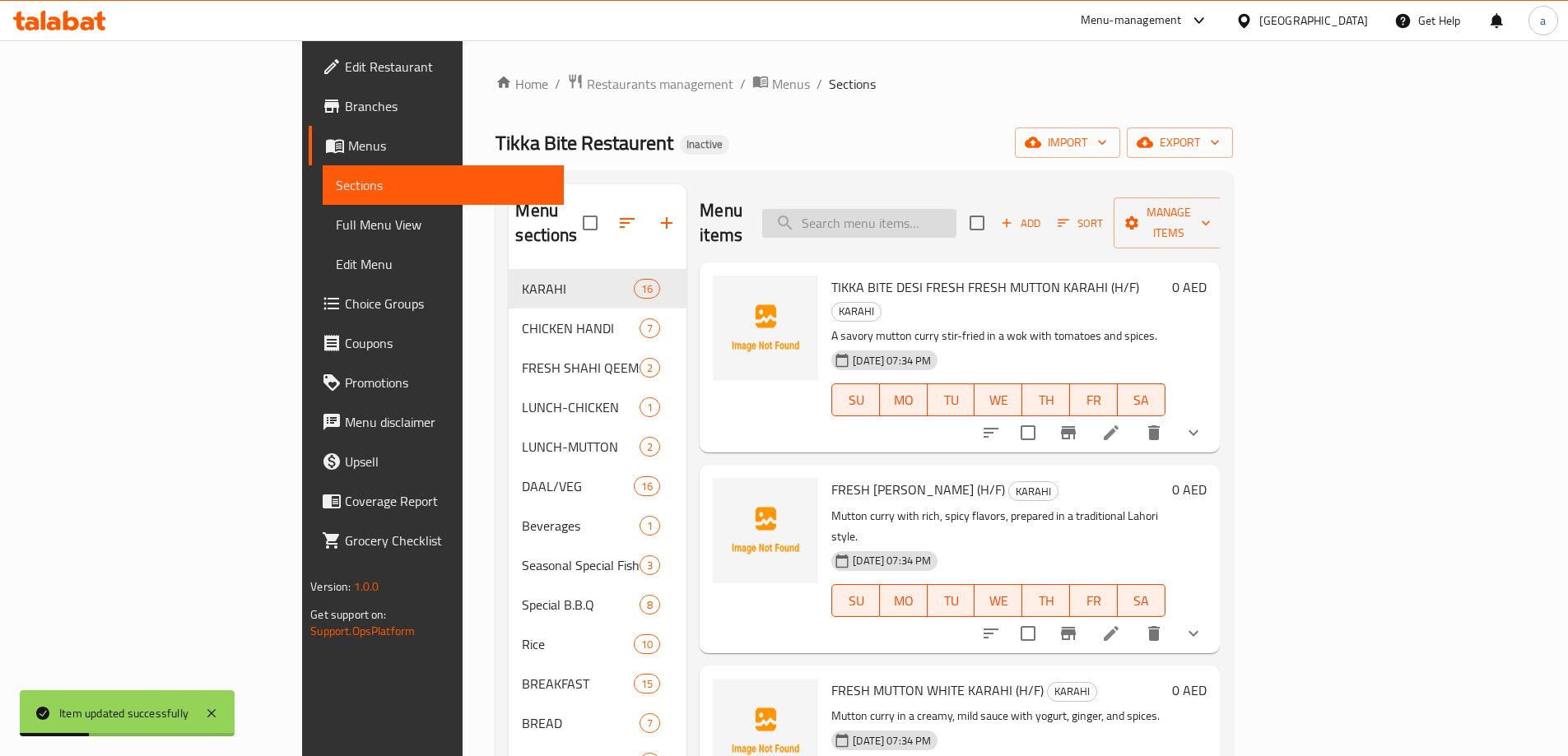
click at [935, 220] on input "search" at bounding box center [859, 223] width 195 height 28
paste input "FRESH [PERSON_NAME] KARAHI (H/F)"
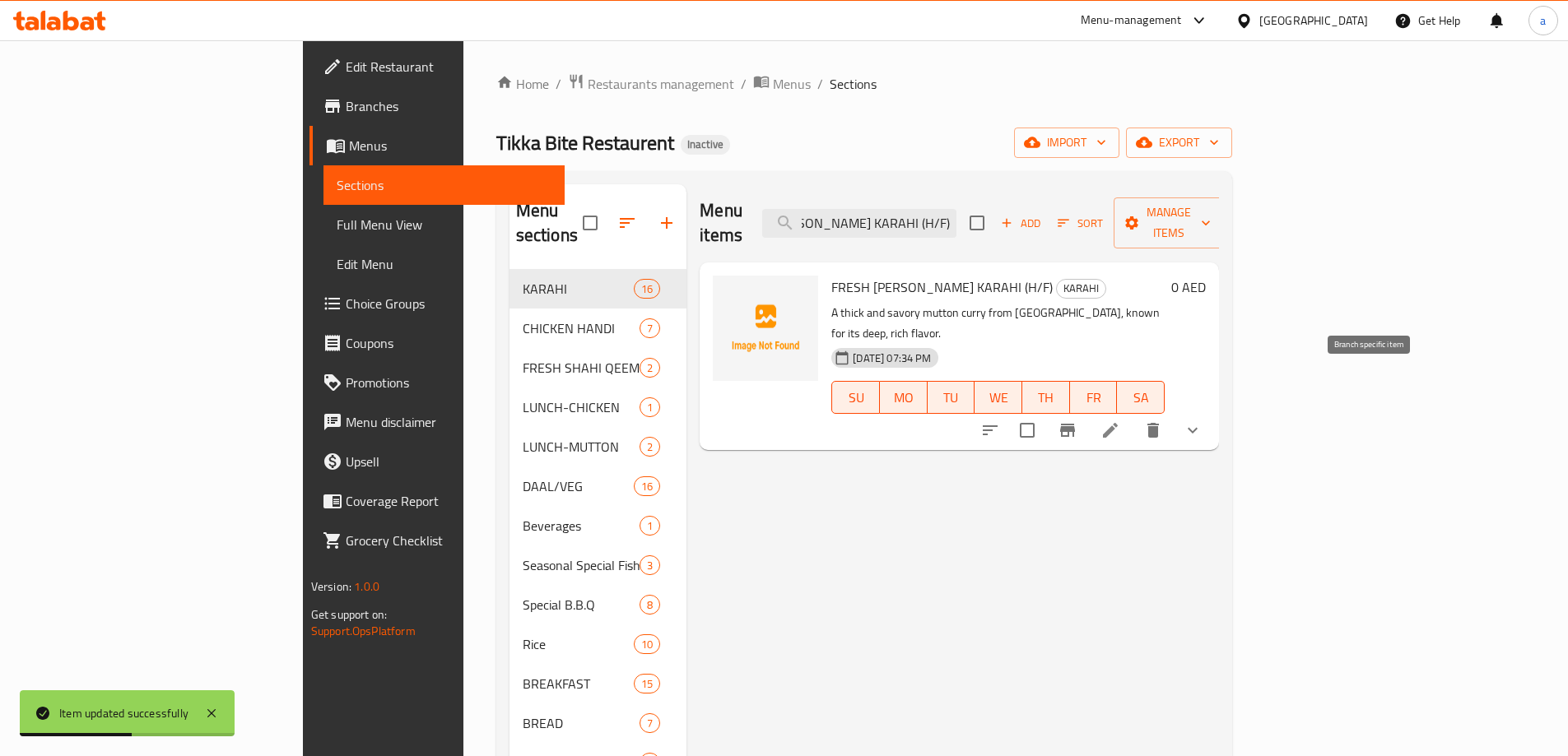
type input "FRESH [PERSON_NAME] KARAHI (H/F)"
click at [1120, 420] on icon at bounding box center [1110, 430] width 20 height 20
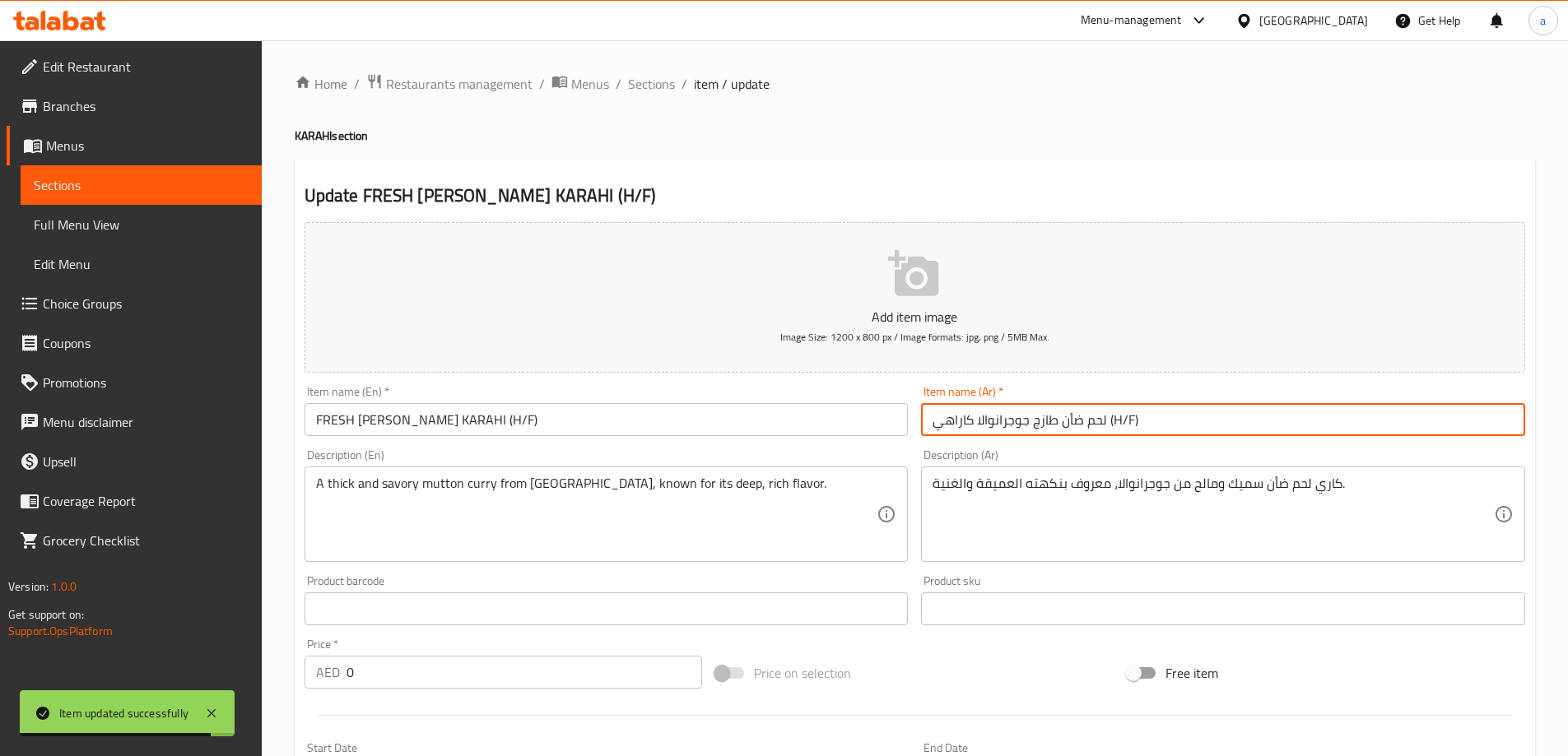
drag, startPoint x: 1157, startPoint y: 419, endPoint x: 1109, endPoint y: 423, distance: 48.2
click at [1109, 423] on input "لحم ضأن طازج جوجرانوالا كاراهي (H/F)" at bounding box center [1224, 419] width 604 height 33
paste input "نصف/كامل"
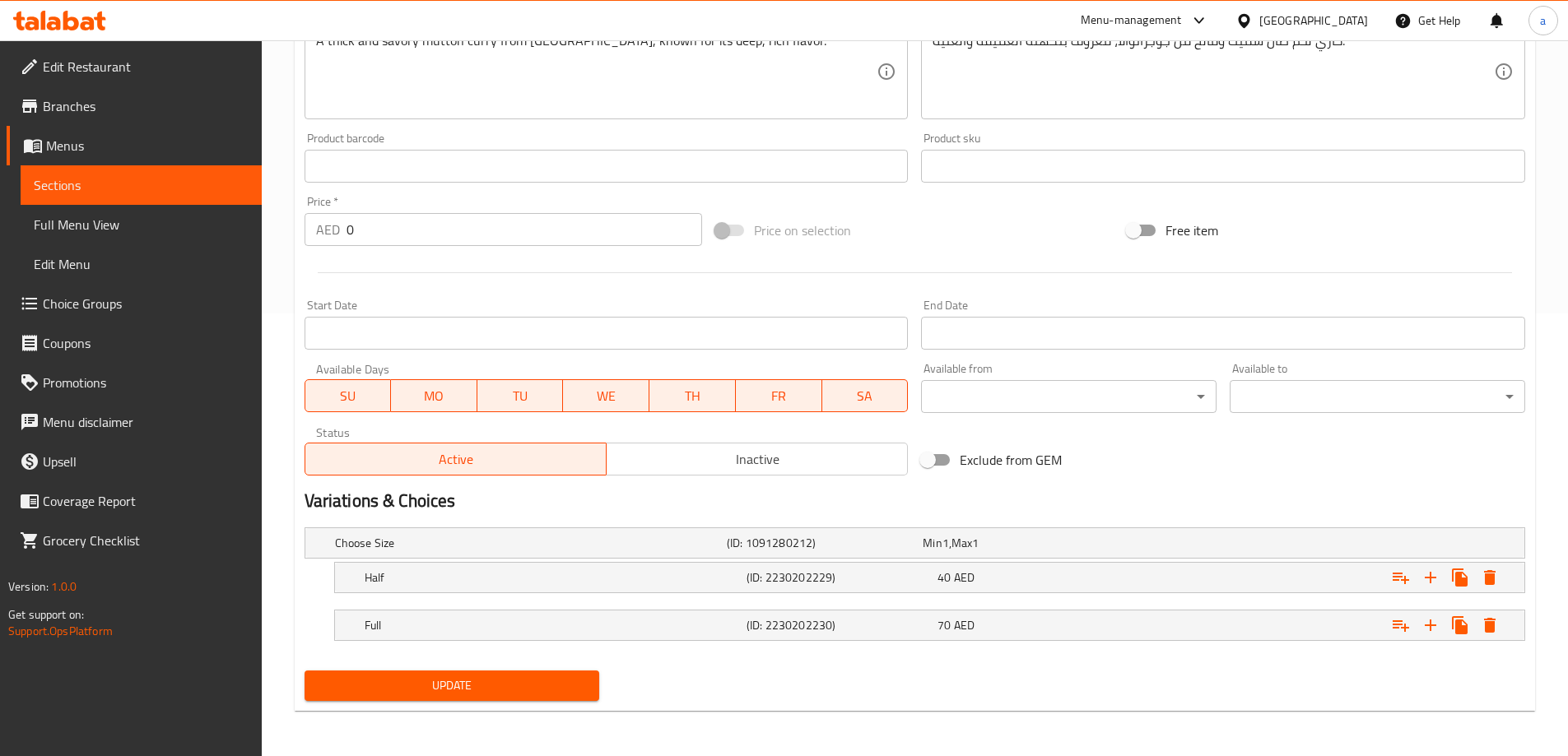
scroll to position [443, 0]
type input "لحم ضأن طازج جوجرانوالا كاراهي (نصف/كامل)"
click at [561, 680] on span "Update" at bounding box center [452, 685] width 270 height 21
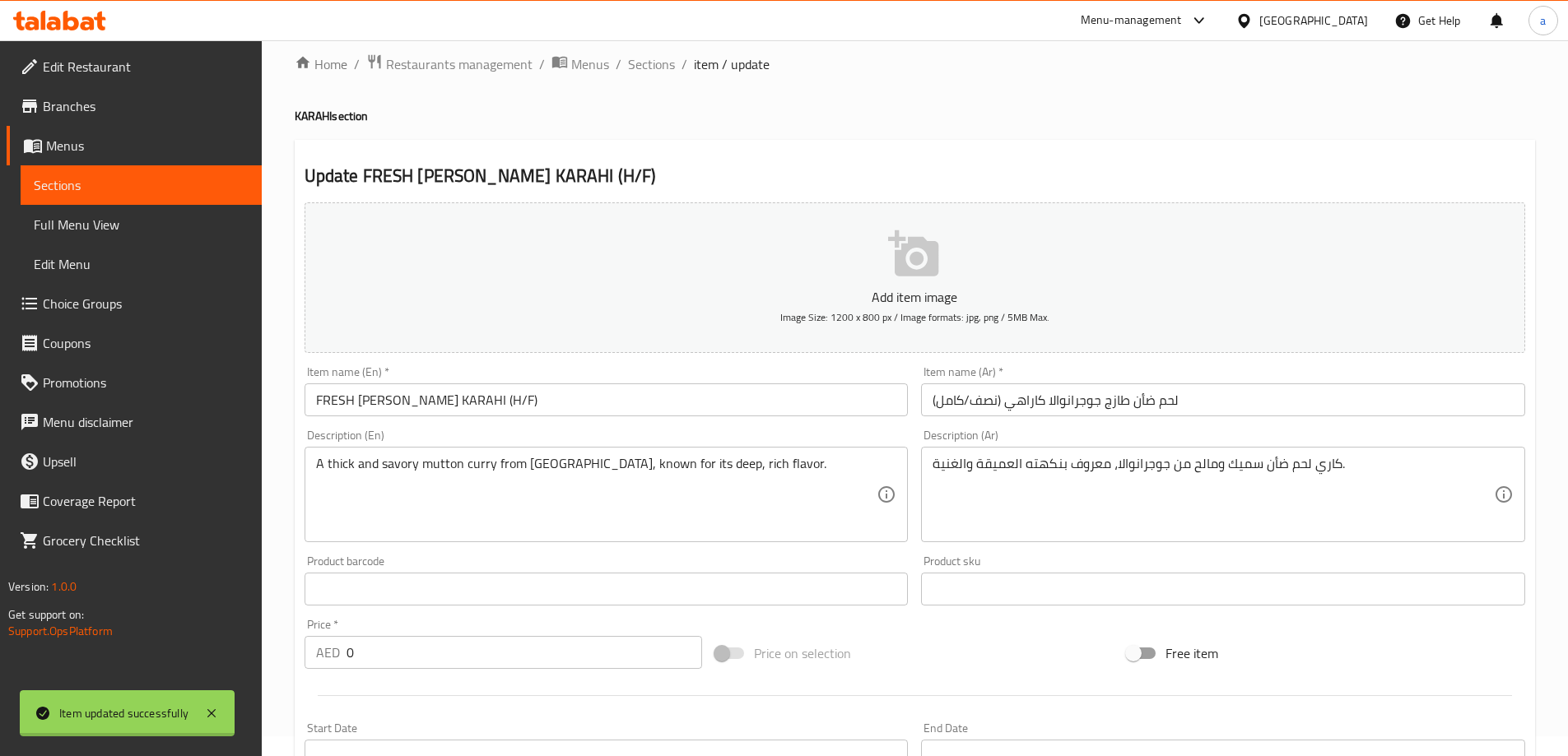
scroll to position [0, 0]
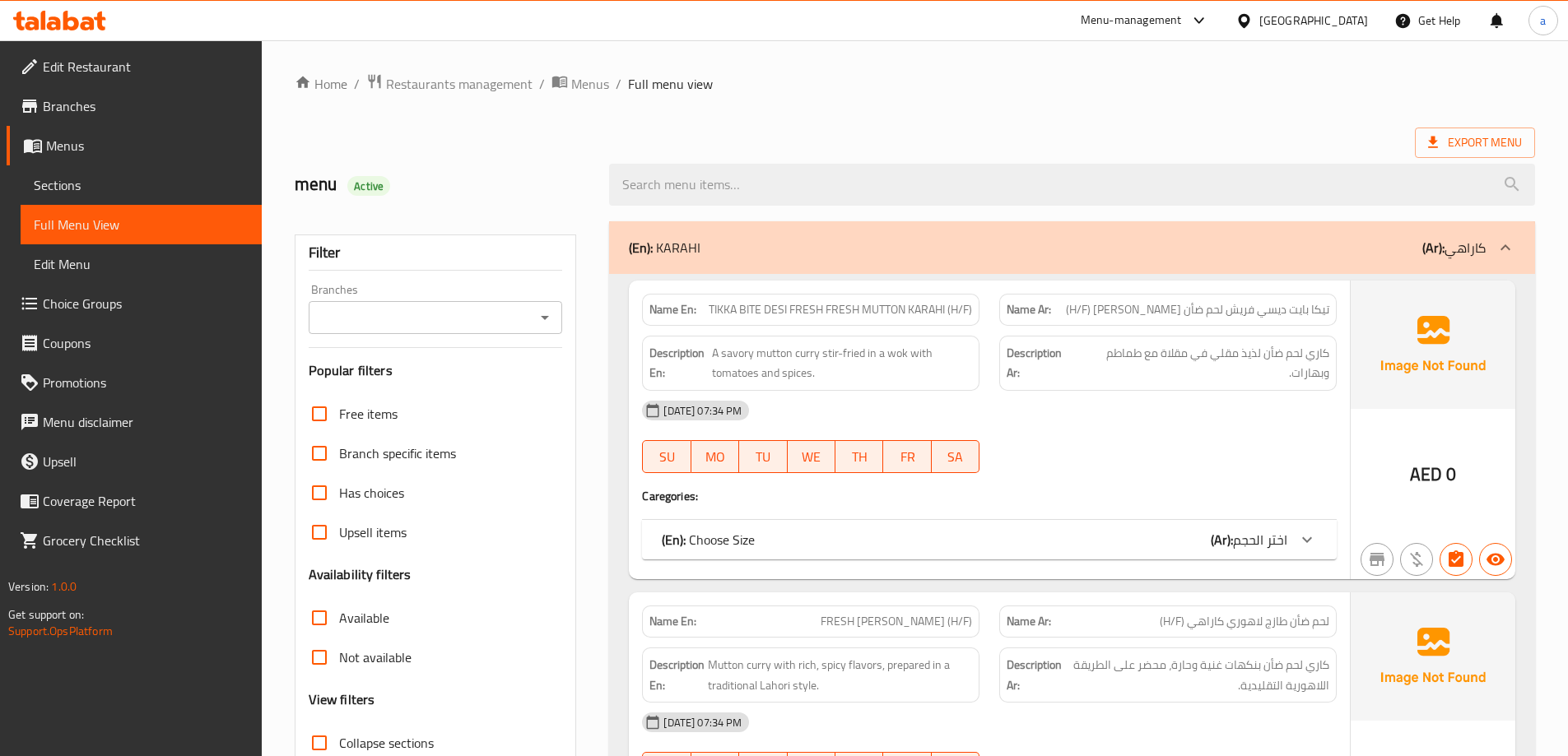
click at [894, 314] on span "TIKKA BITE DESI FRESH FRESH MUTTON KARAHI (H/F)" at bounding box center [840, 310] width 263 height 17
copy span "TIKKA BITE DESI FRESH FRESH MUTTON KARAHI (H/F)"
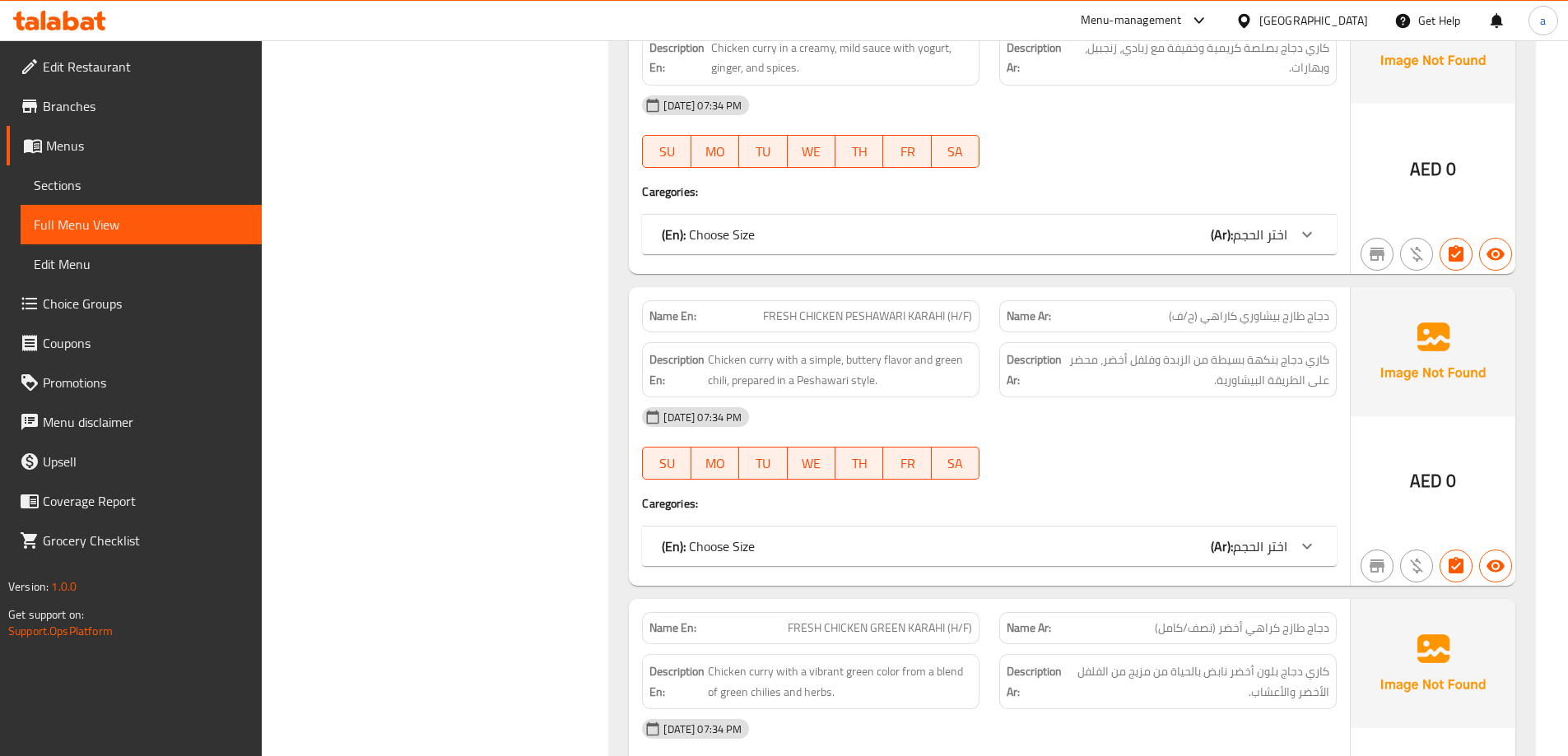
scroll to position [3292, 0]
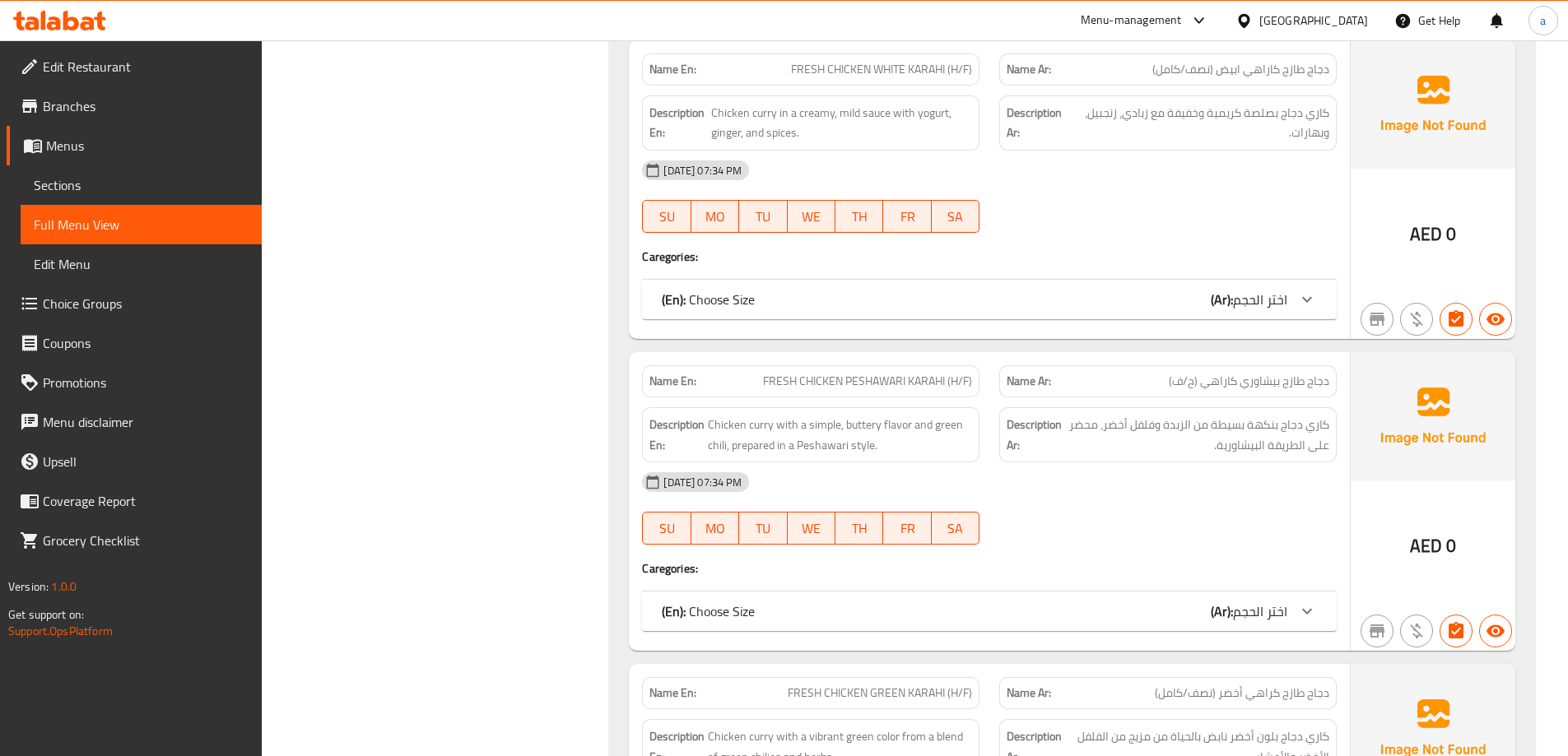
click at [895, 373] on span "FRESH CHICKEN PESHAWARI KARAHI (H/F)" at bounding box center [867, 381] width 209 height 17
copy span "FRESH CHICKEN PESHAWARI KARAHI (H/F)"
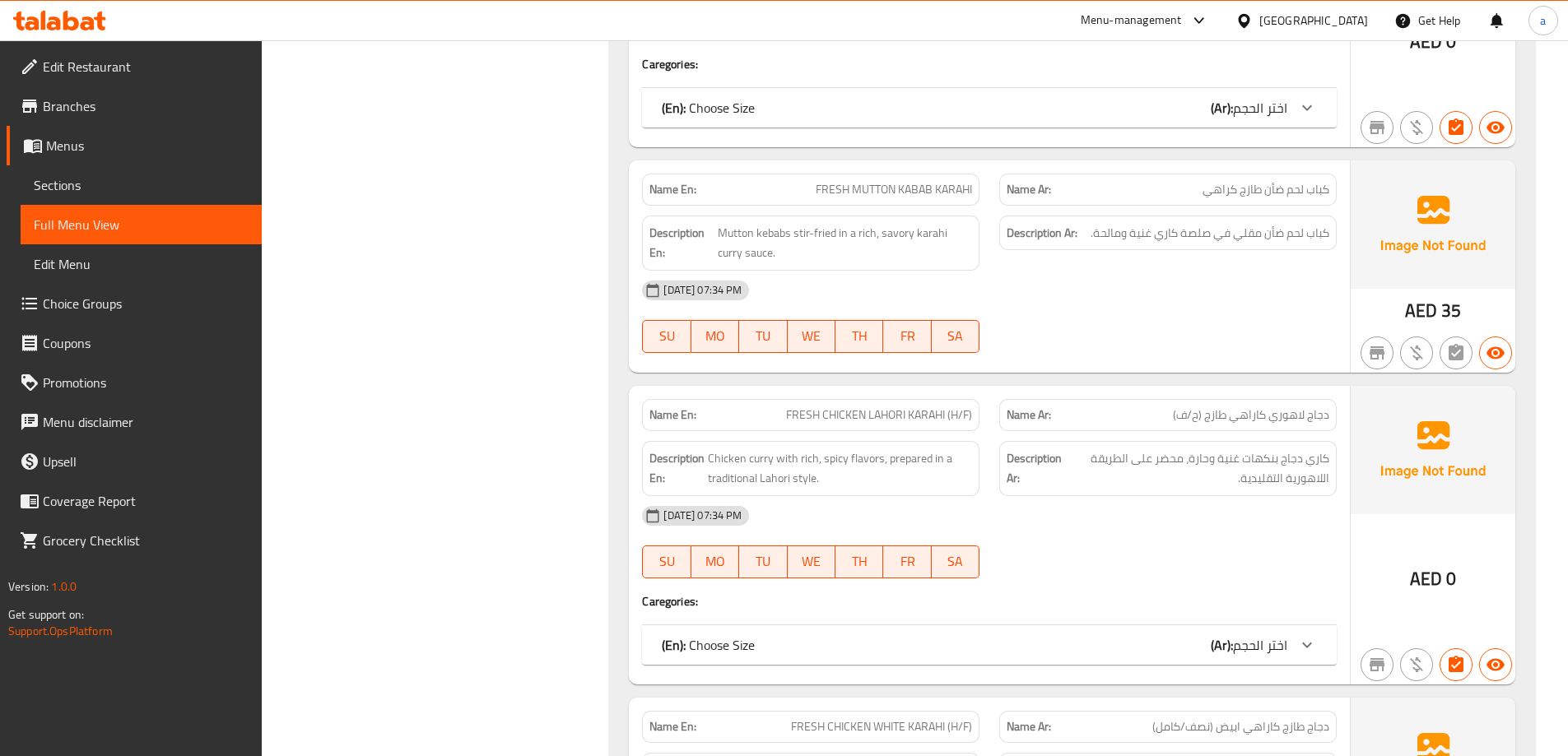
scroll to position [2634, 0]
click at [936, 407] on span "FRESH CHICKEN LAHORI KARAHI (H/F)" at bounding box center [879, 416] width 186 height 17
copy span "FRESH CHICKEN LAHORI KARAHI (H/F)"
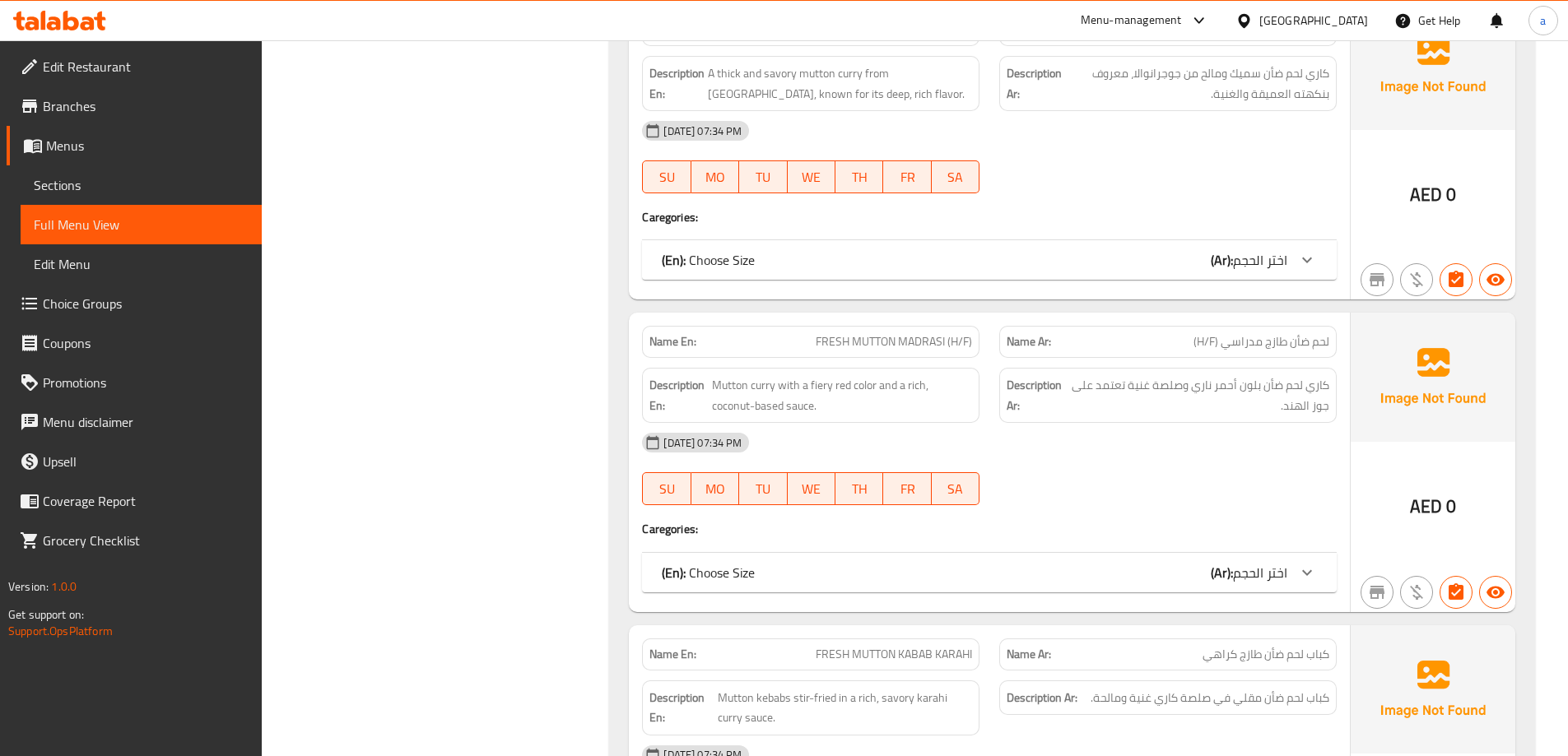
scroll to position [2140, 0]
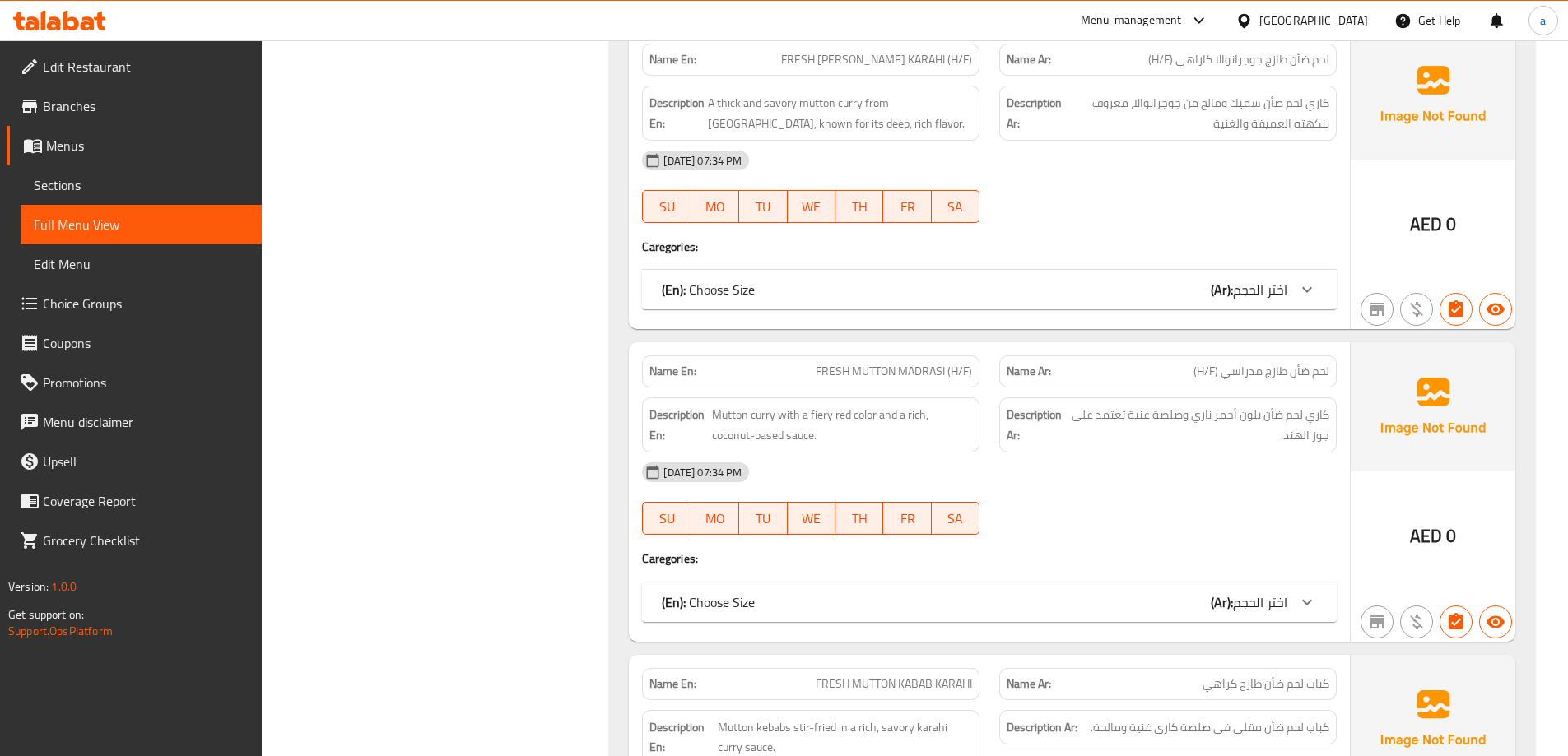
click at [942, 363] on span "FRESH MUTTON MADRASI (H/F)" at bounding box center [894, 372] width 157 height 17
copy span "FRESH MUTTON MADRASI (H/F)"
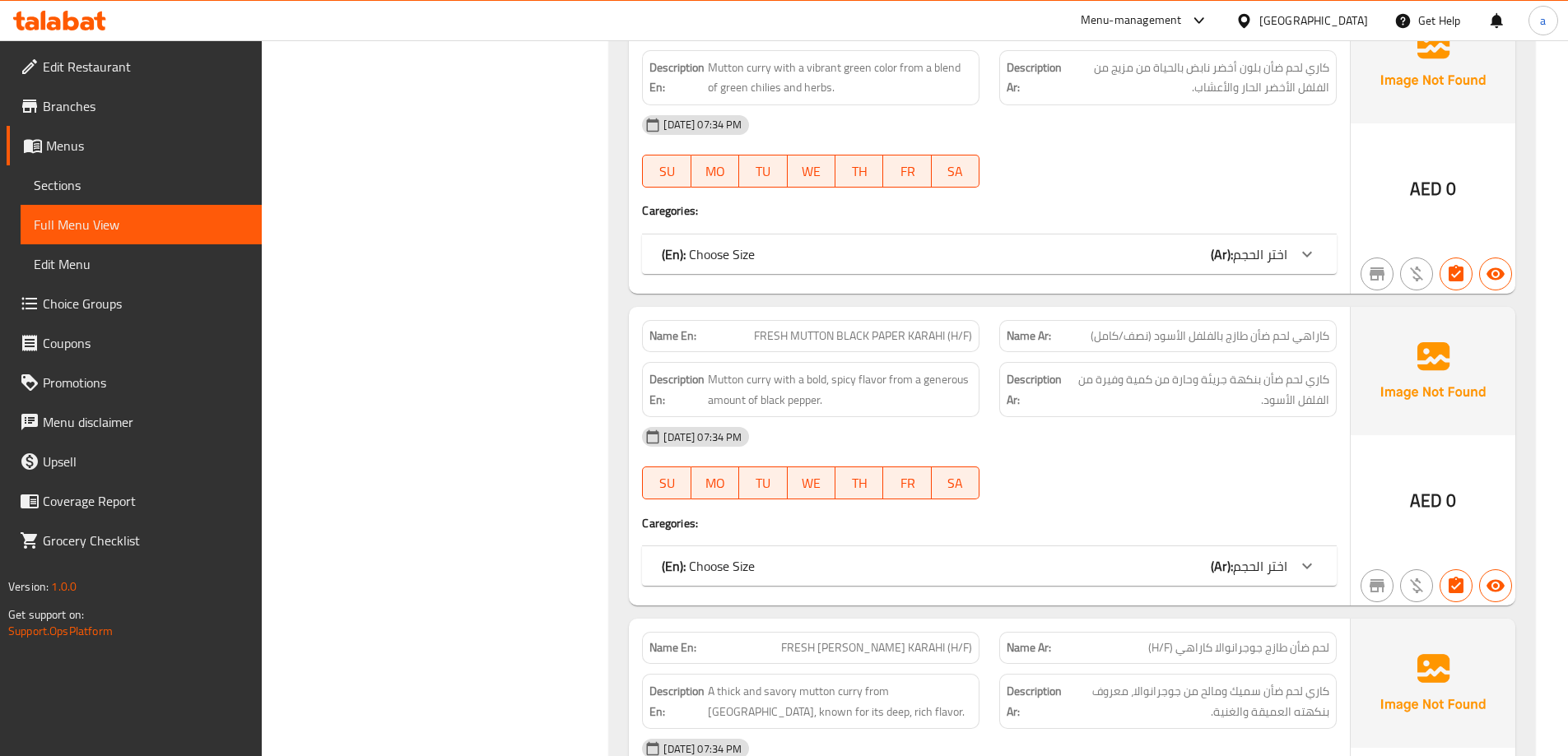
scroll to position [1646, 0]
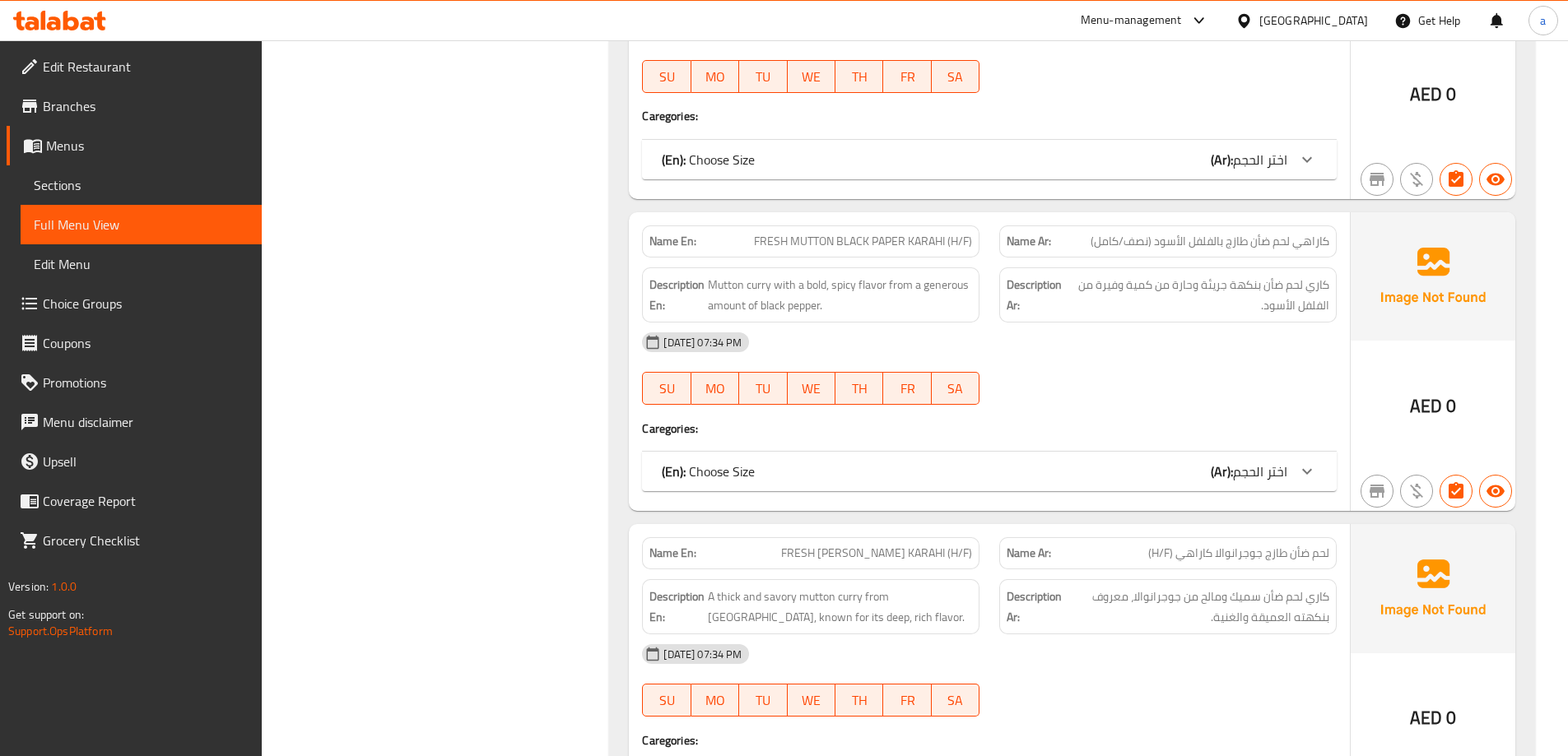
click at [958, 545] on span "FRESH [PERSON_NAME] KARAHI (H/F)" at bounding box center [877, 554] width 191 height 17
copy span "FRESH [PERSON_NAME] KARAHI (H/F)"
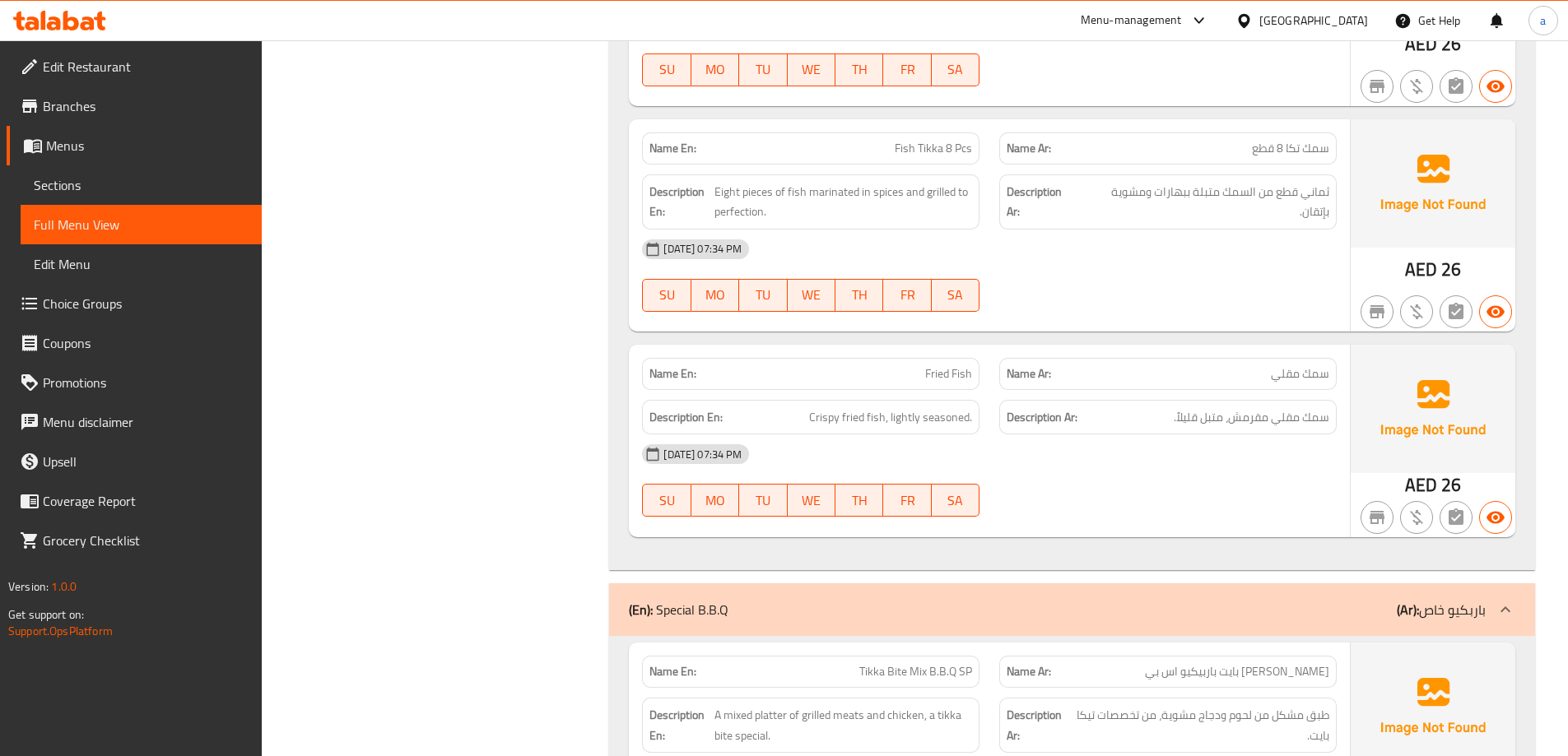
scroll to position [12757, 0]
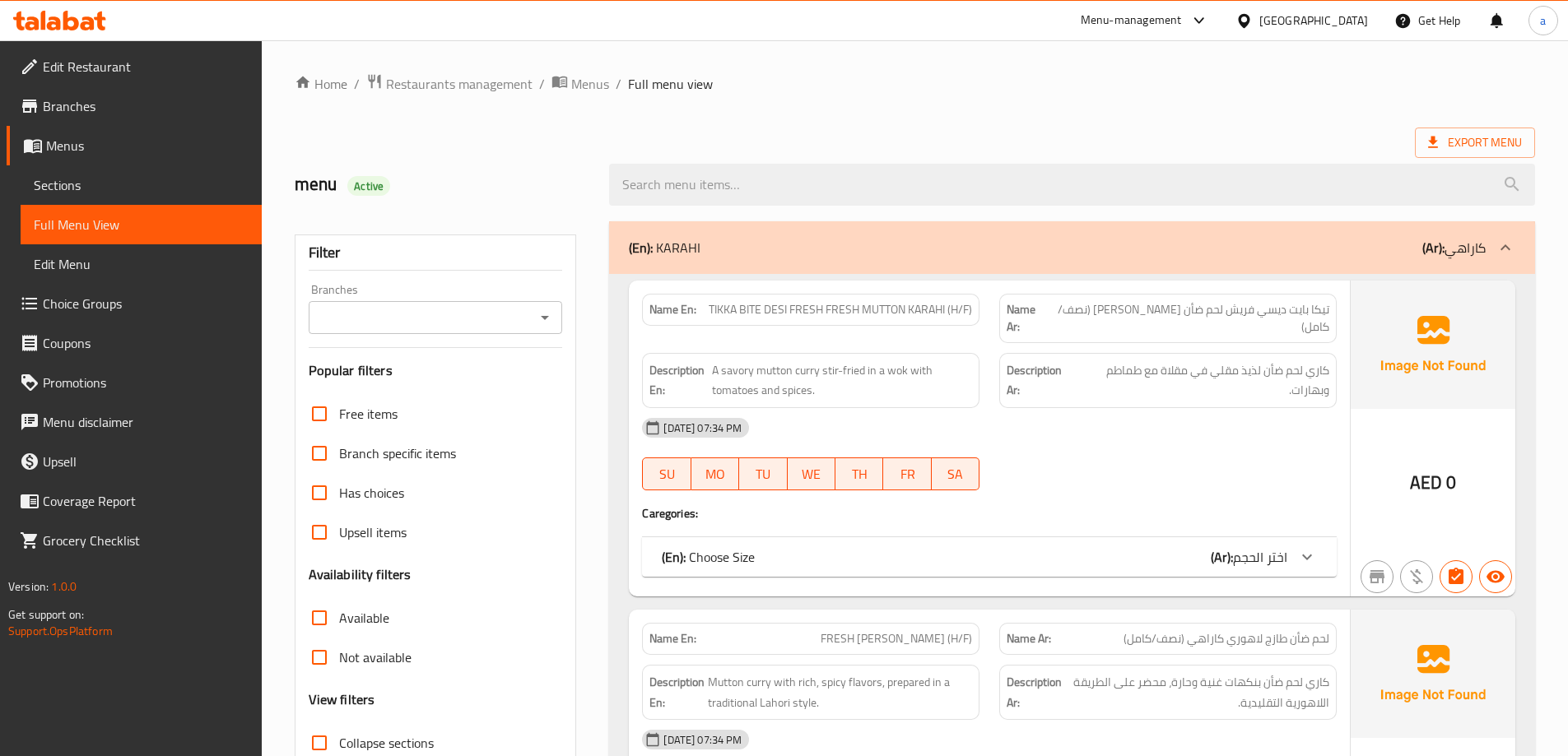
scroll to position [329, 0]
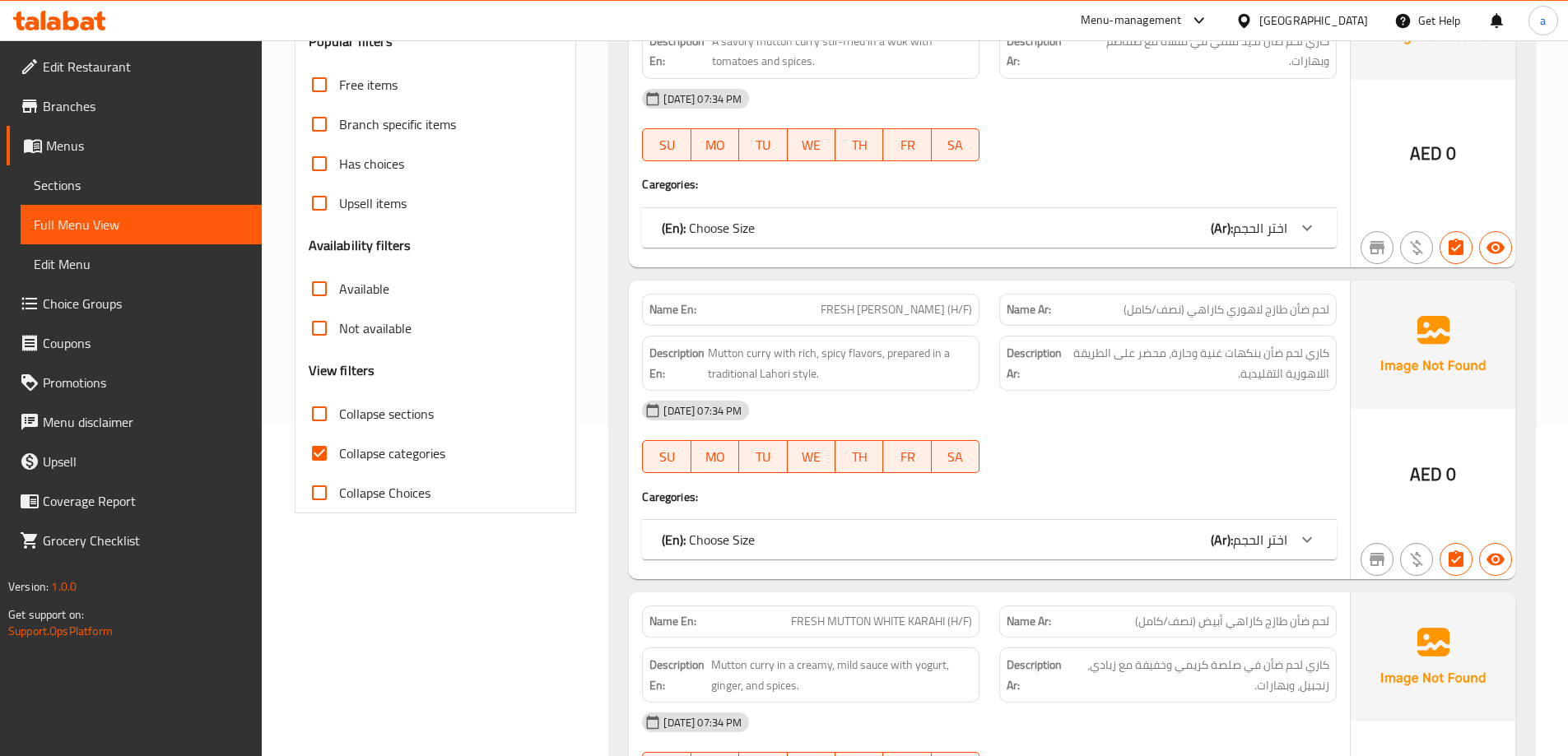
click at [325, 445] on input "Collapse categories" at bounding box center [319, 454] width 40 height 40
checkbox input "false"
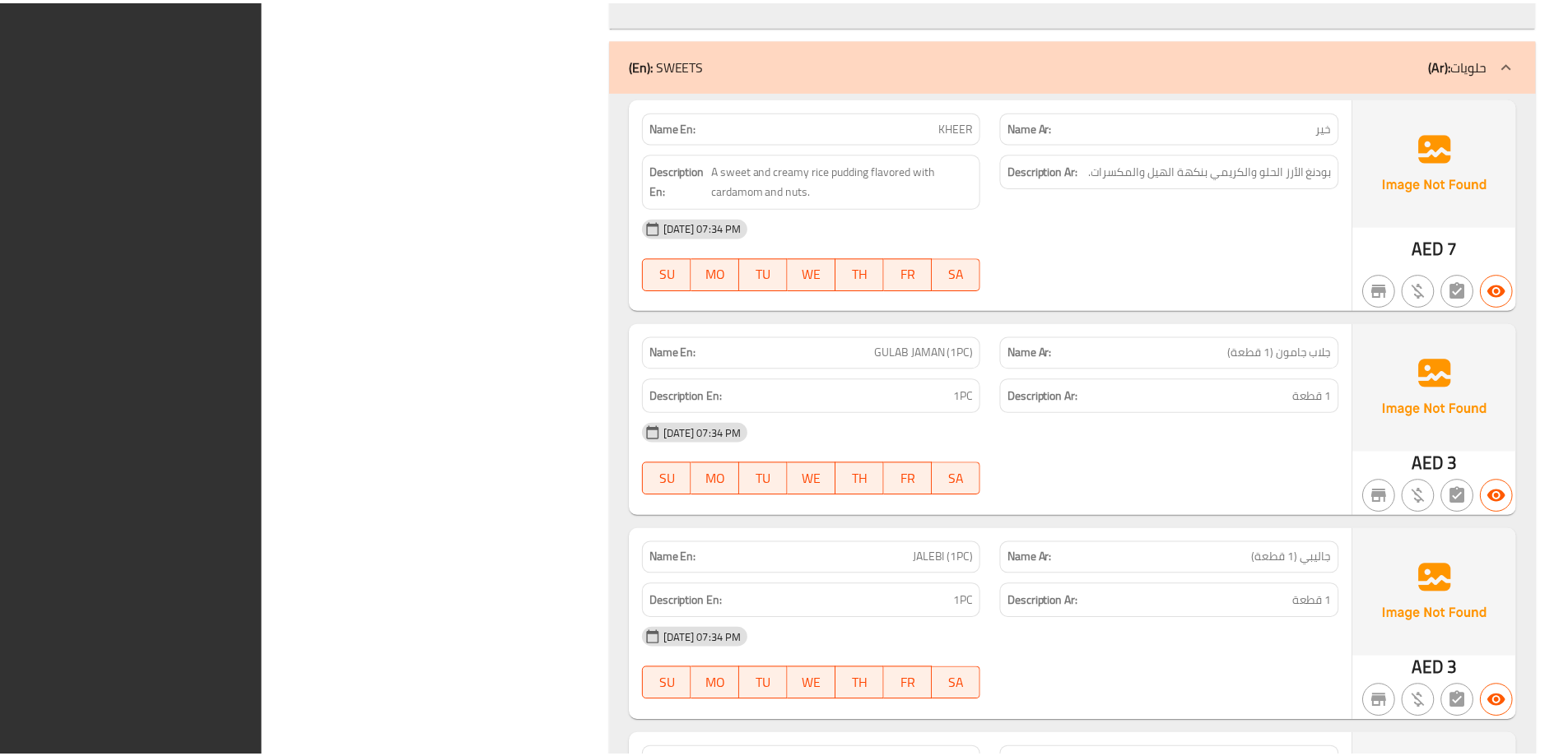
scroll to position [28585, 0]
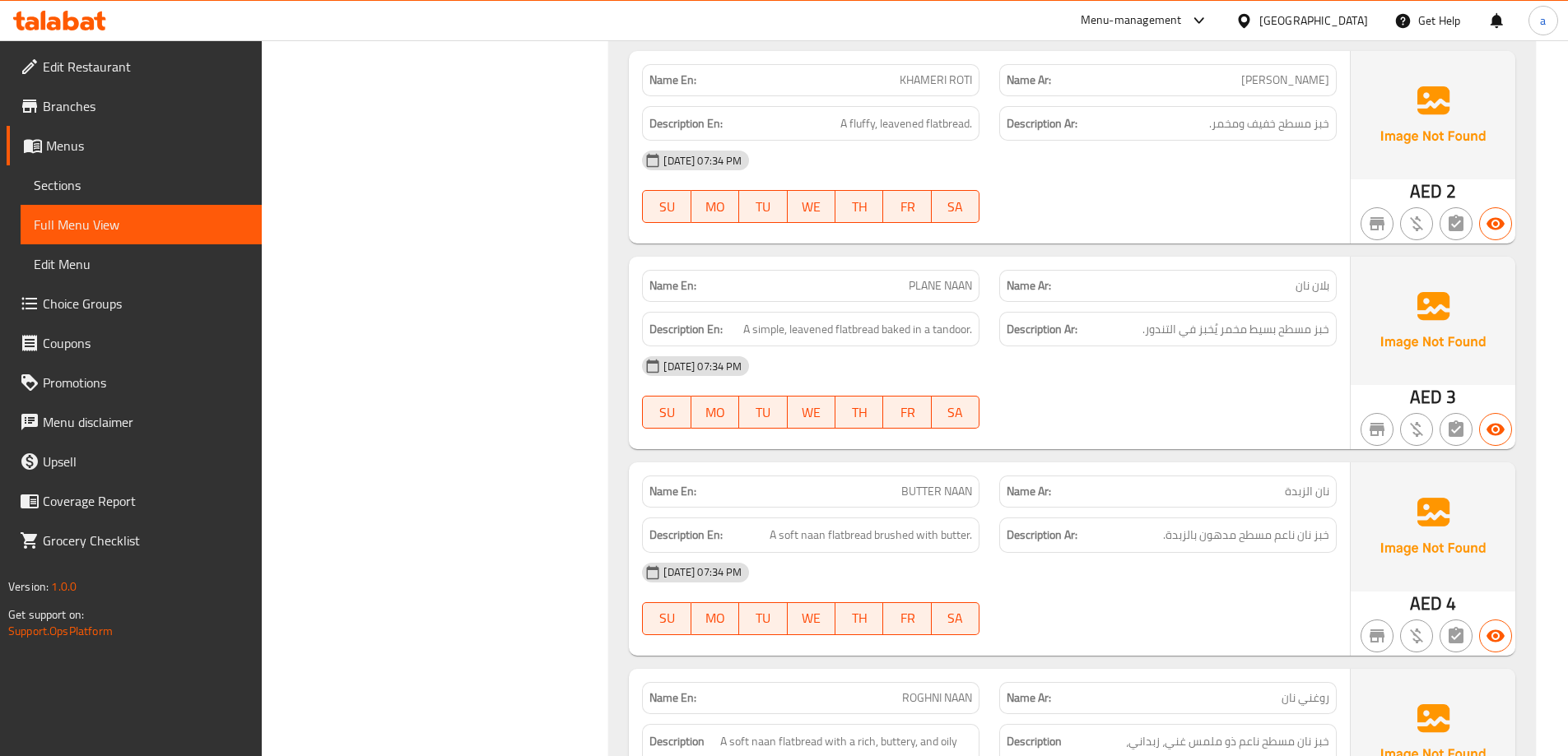
scroll to position [27350, 0]
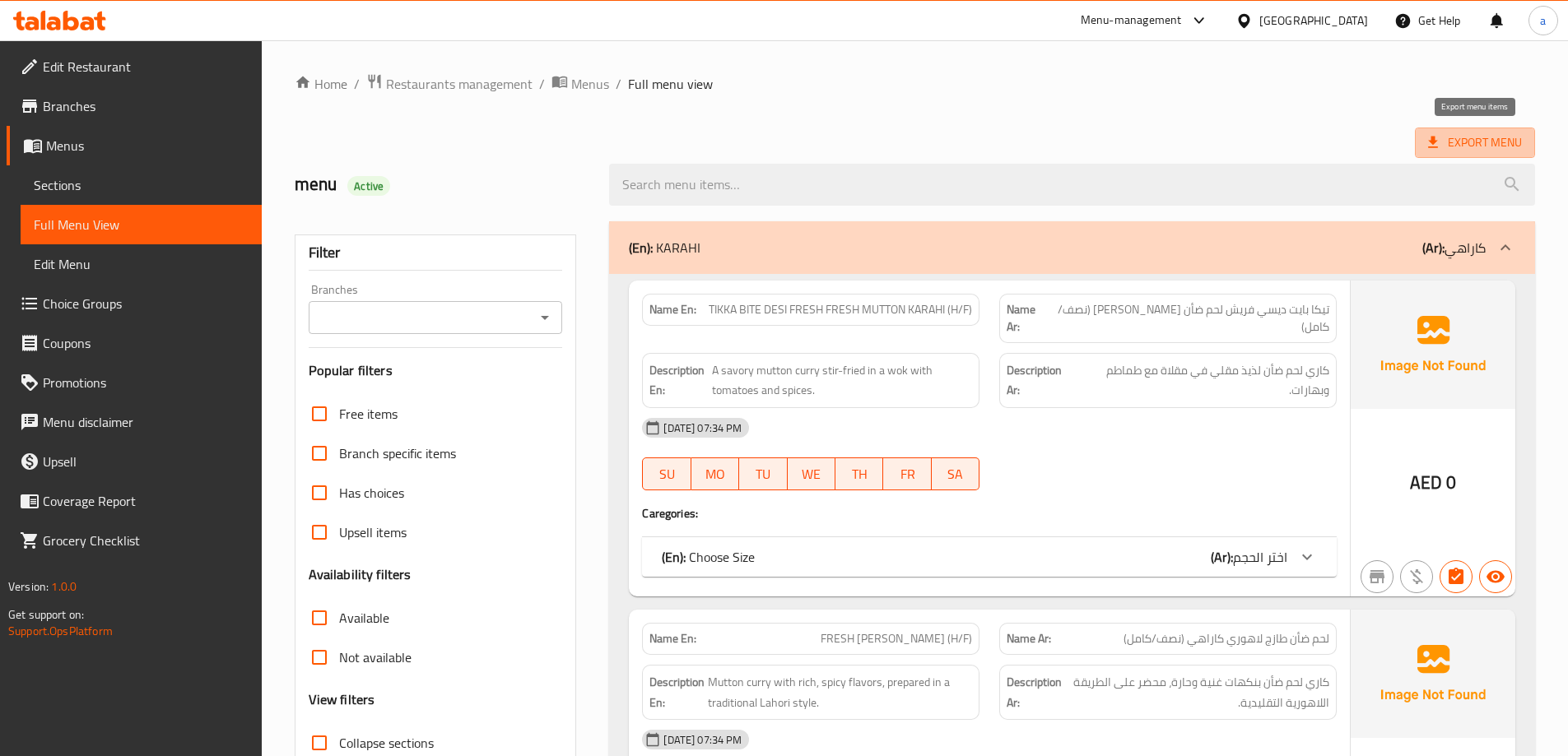
click at [1458, 144] on span "Export Menu" at bounding box center [1474, 143] width 94 height 21
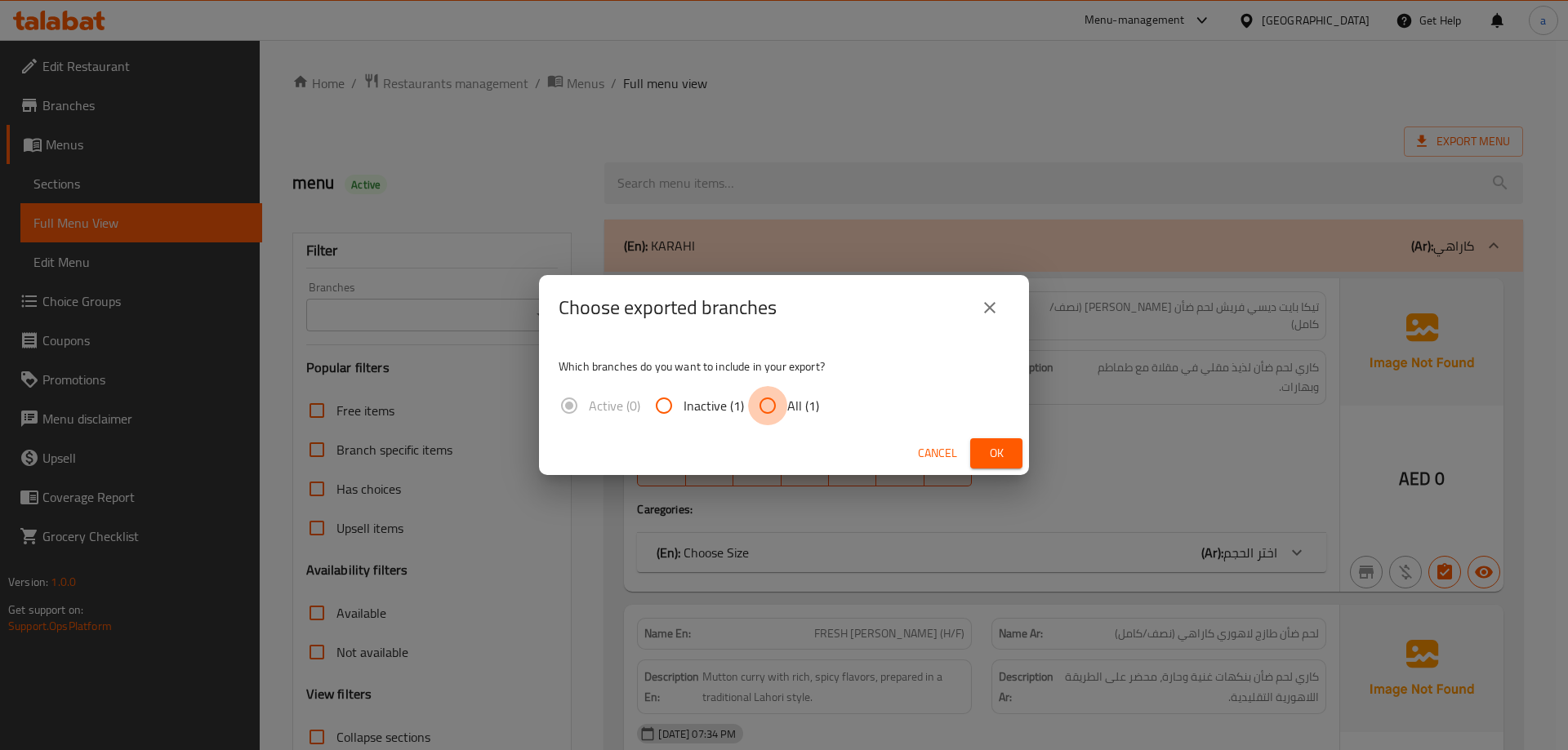
click at [761, 404] on input "All (1)" at bounding box center [768, 406] width 39 height 39
radio input "true"
click at [986, 448] on span "Ok" at bounding box center [996, 454] width 26 height 21
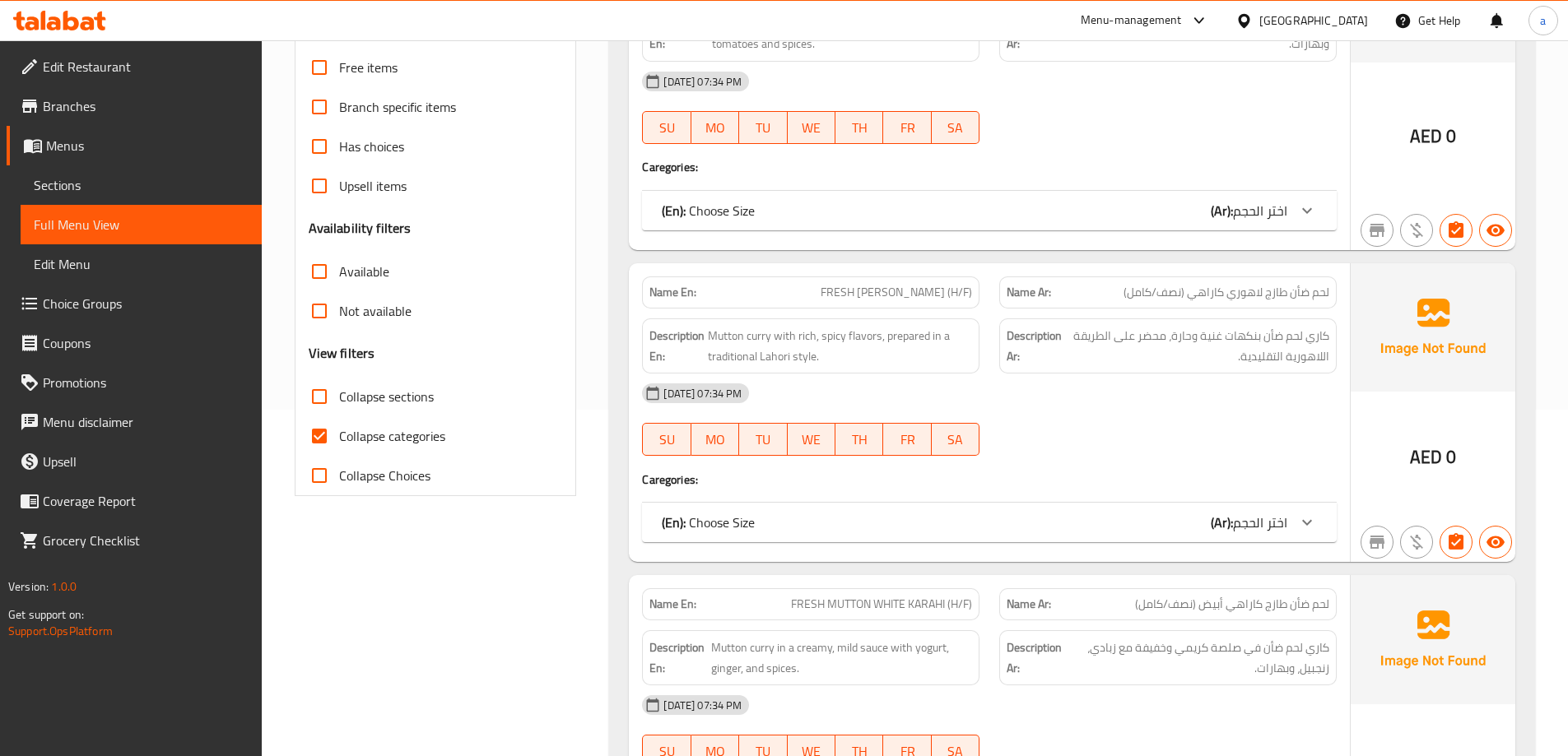
scroll to position [412, 0]
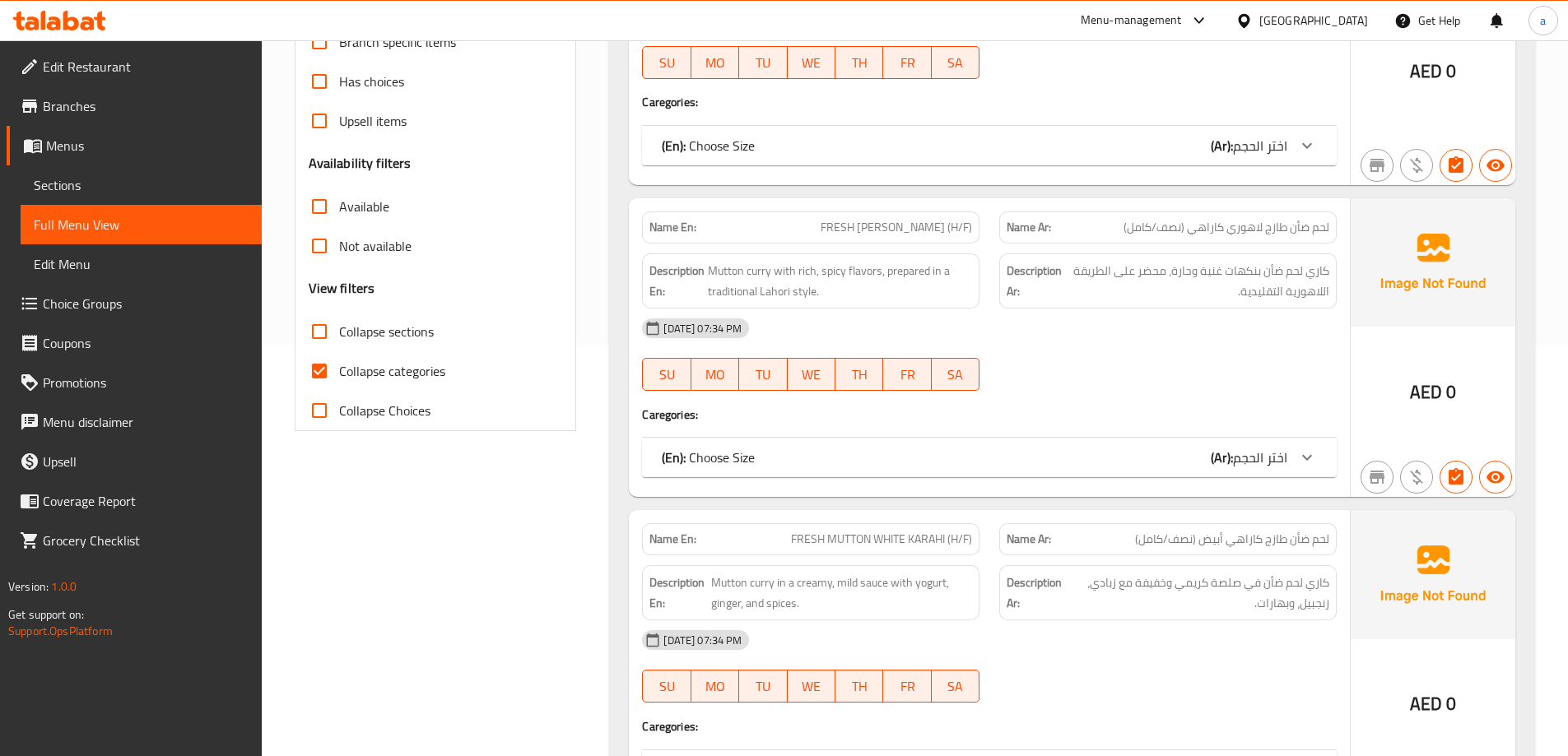
drag, startPoint x: 325, startPoint y: 366, endPoint x: 1007, endPoint y: 349, distance: 682.2
click at [325, 366] on input "Collapse categories" at bounding box center [319, 371] width 40 height 40
checkbox input "false"
